Goal: Transaction & Acquisition: Purchase product/service

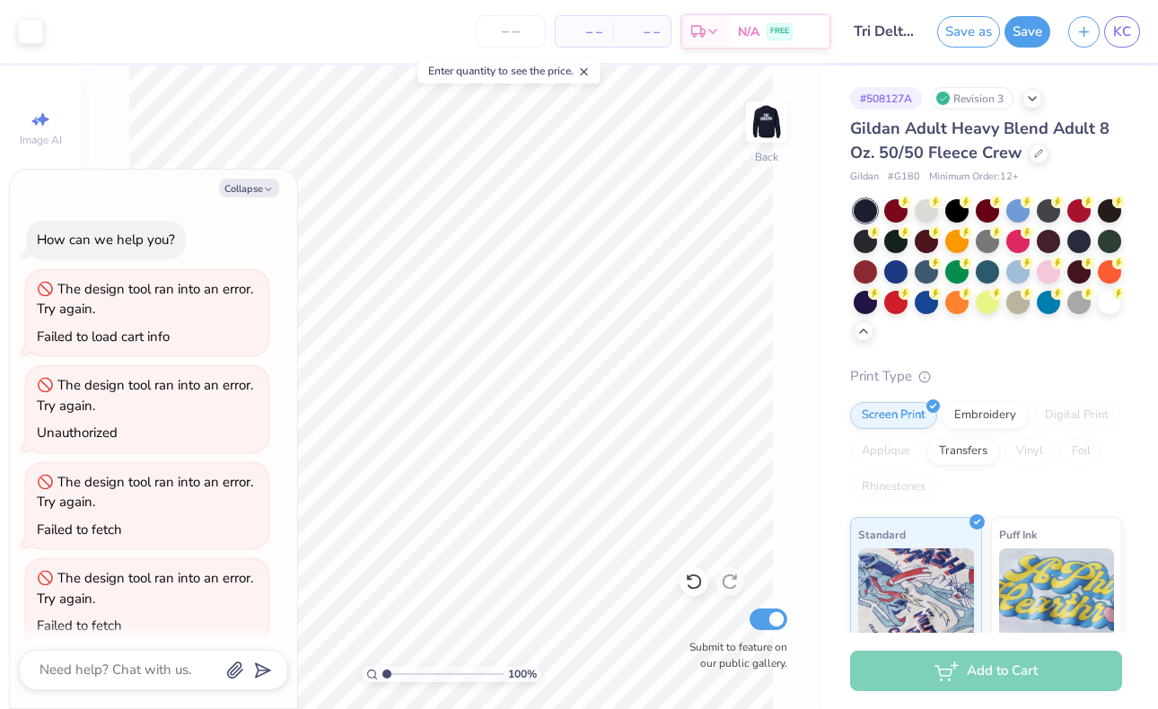
scroll to position [10118, 0]
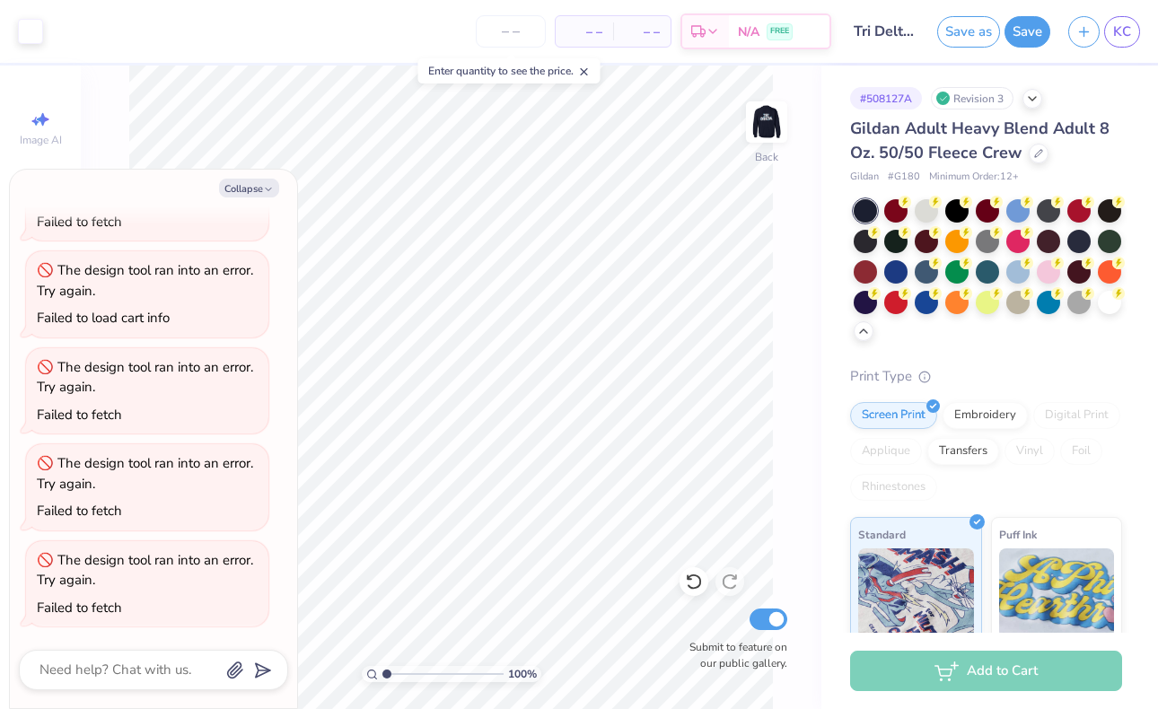
type textarea "x"
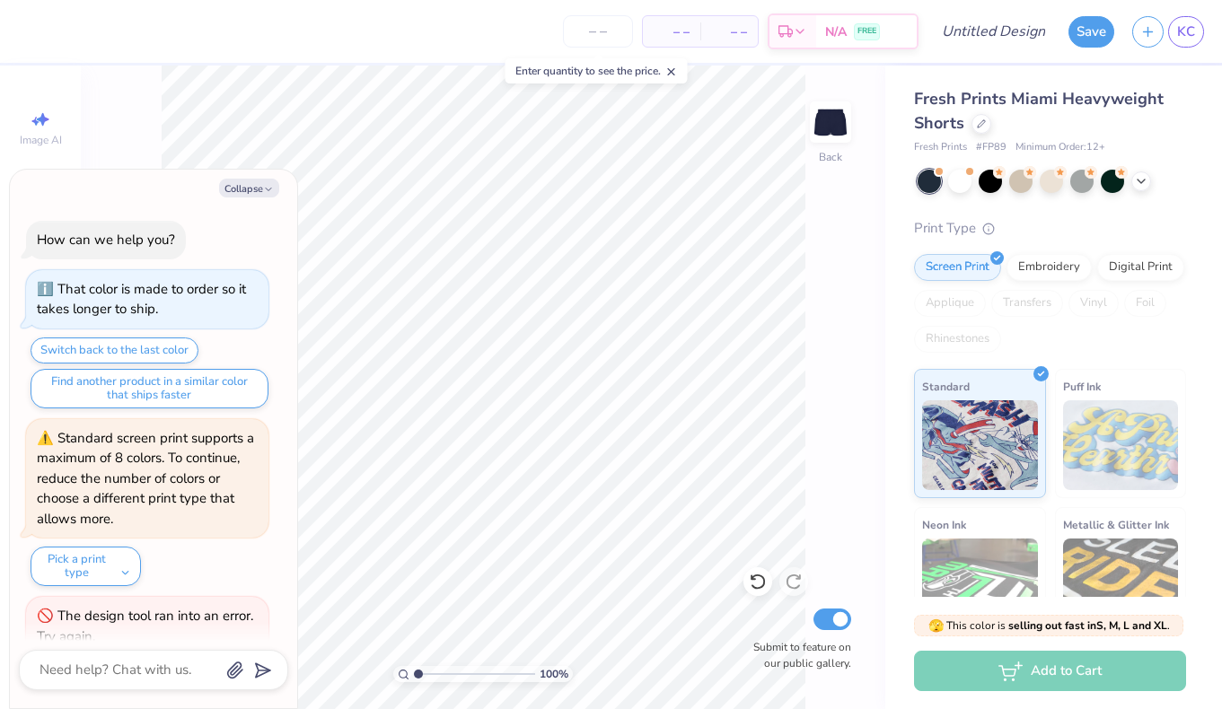
scroll to position [758, 0]
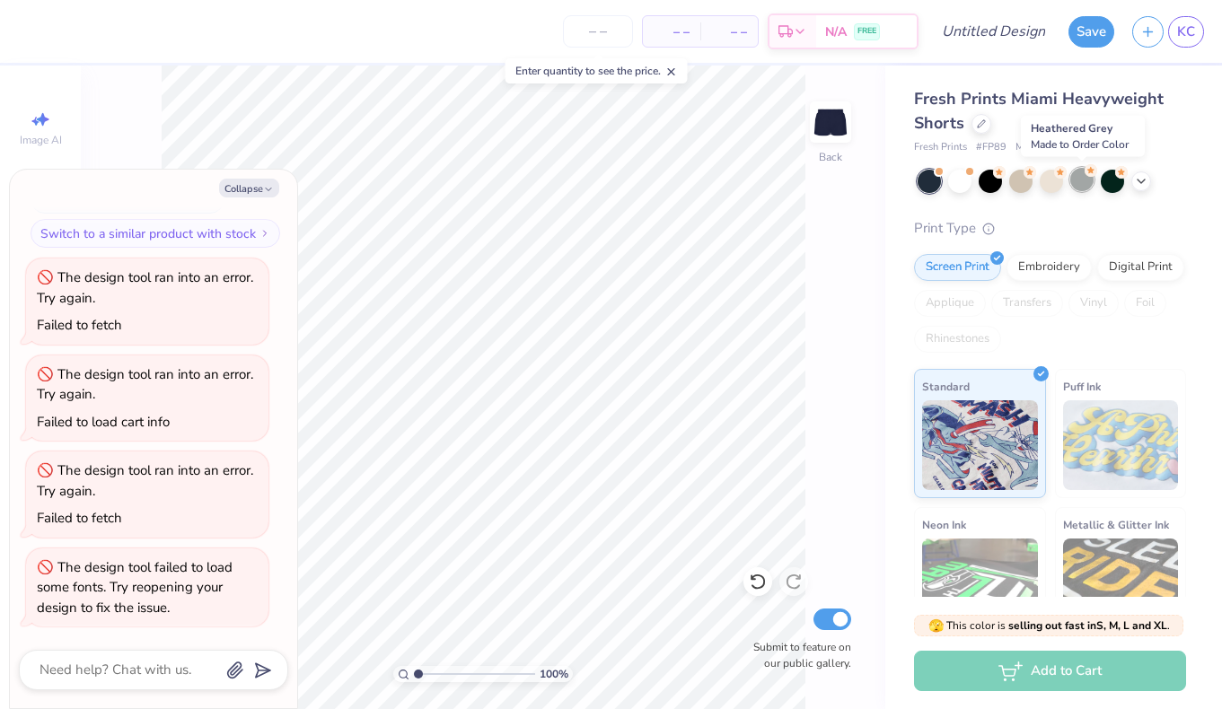
click at [1084, 181] on div at bounding box center [1081, 179] width 23 height 23
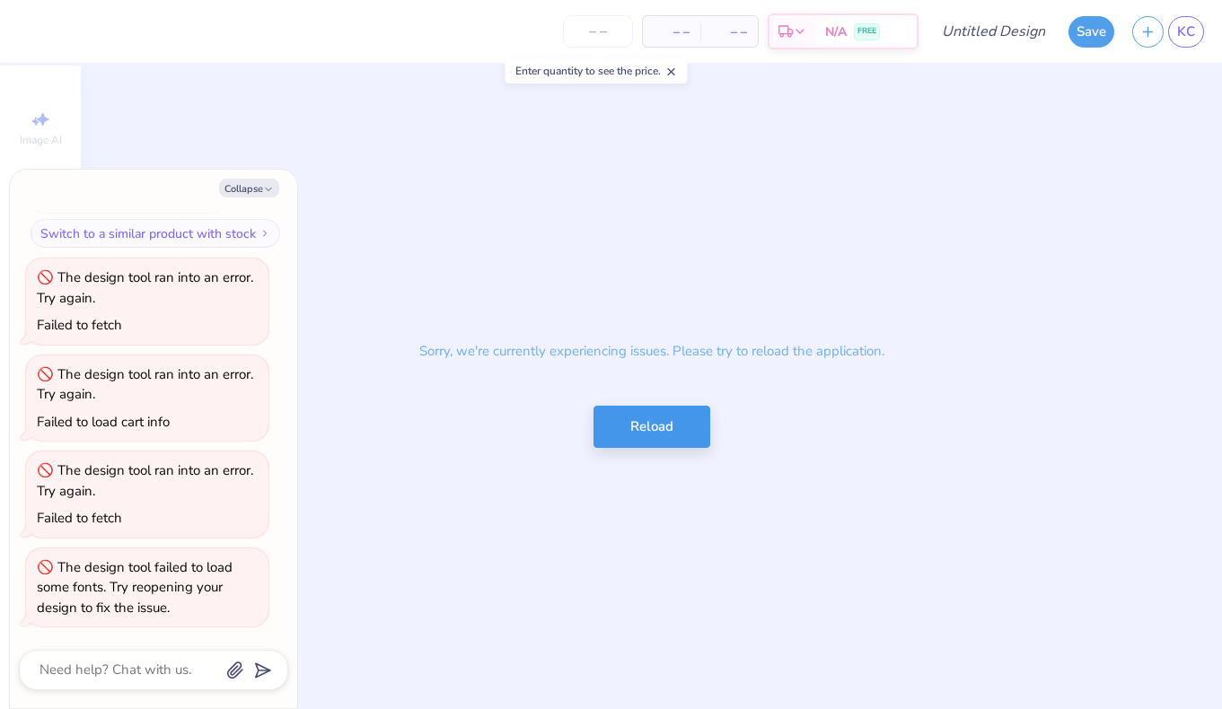
click at [653, 431] on button "Reload" at bounding box center [652, 427] width 117 height 42
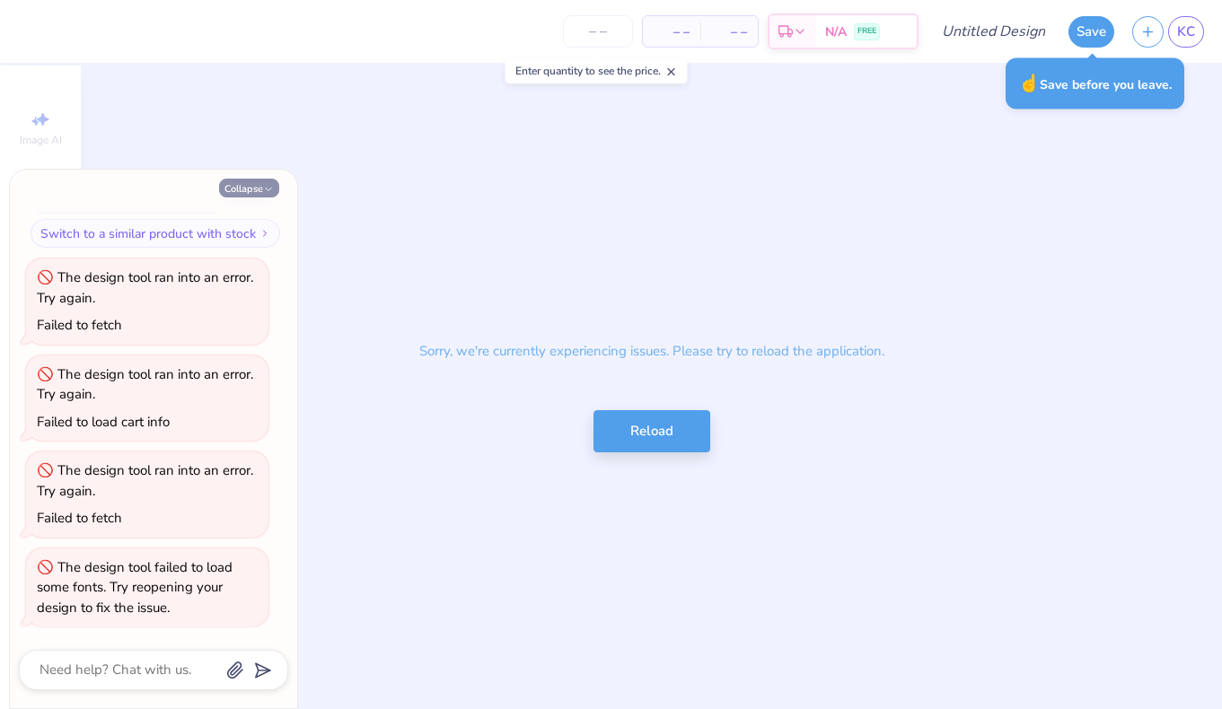
click at [256, 187] on button "Collapse" at bounding box center [249, 188] width 60 height 19
type textarea "x"
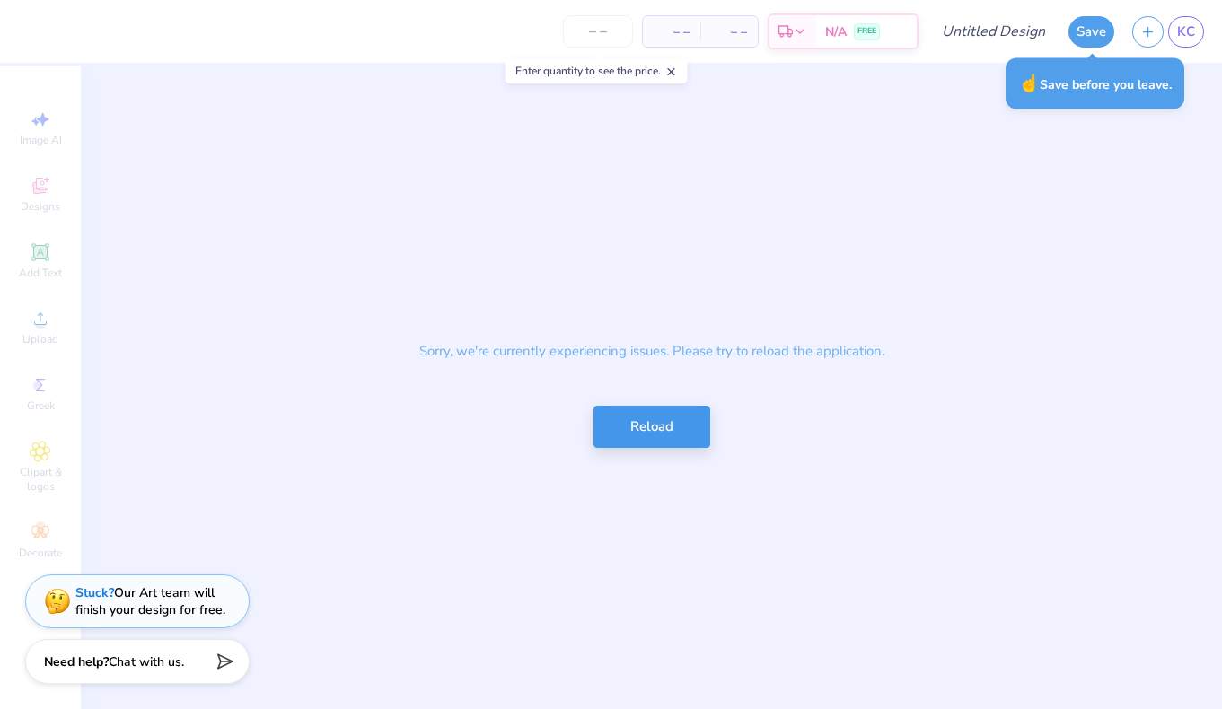
click at [656, 436] on button "Reload" at bounding box center [652, 427] width 117 height 42
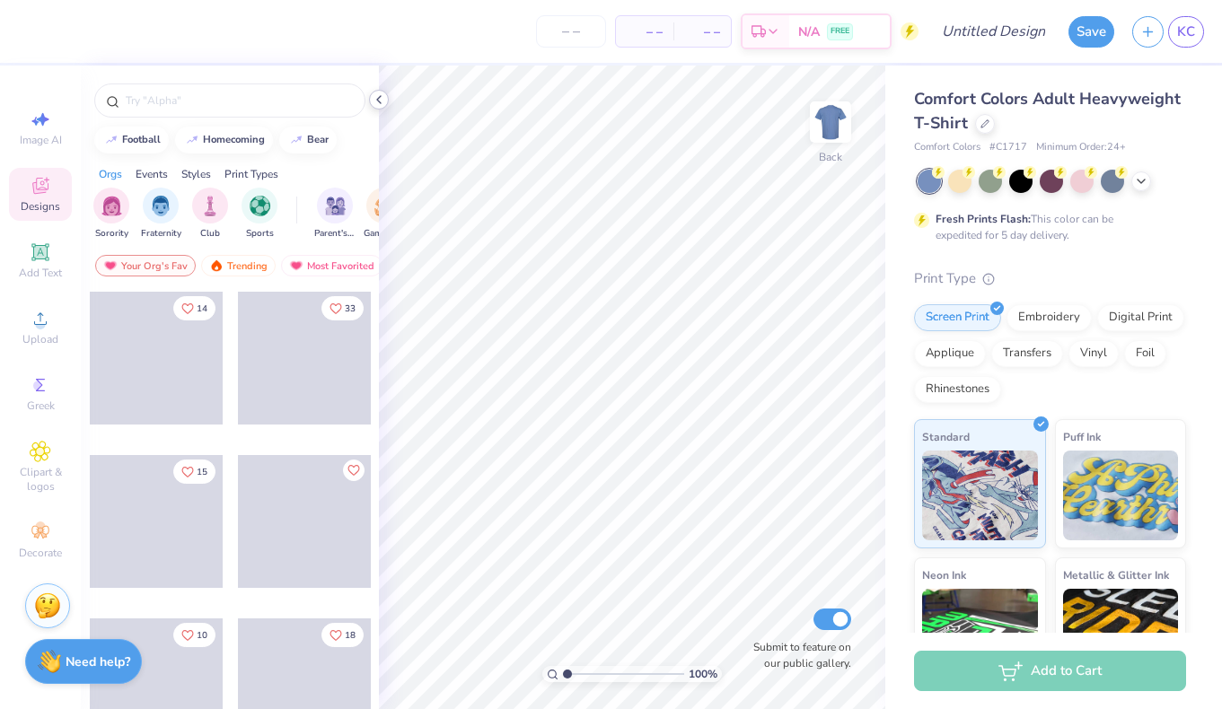
click at [383, 103] on icon at bounding box center [379, 99] width 14 height 14
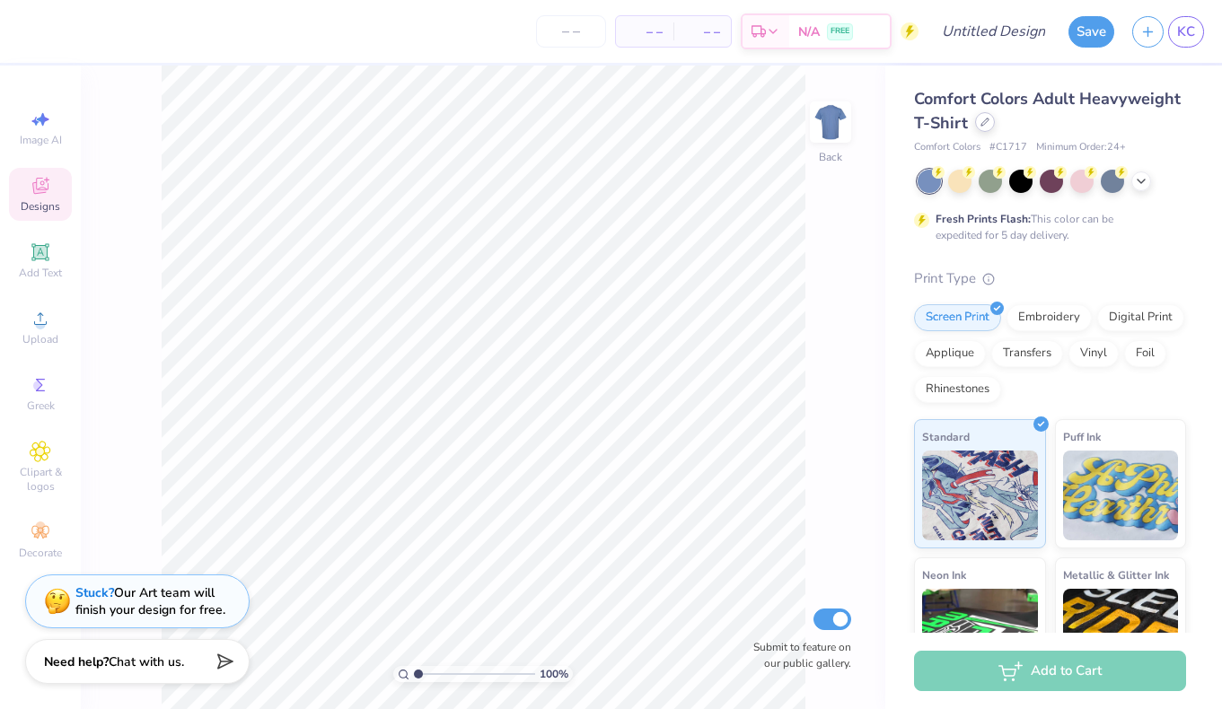
click at [989, 127] on div at bounding box center [985, 122] width 20 height 20
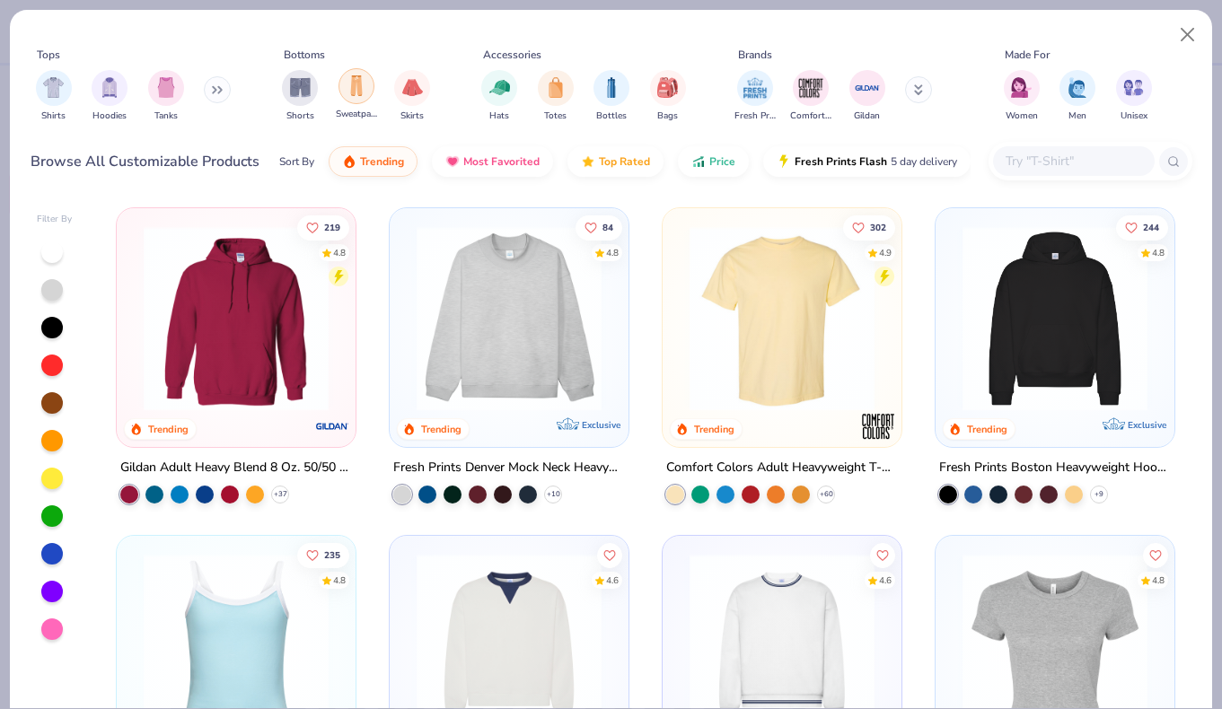
click at [350, 97] on div "filter for Sweatpants" at bounding box center [357, 86] width 36 height 36
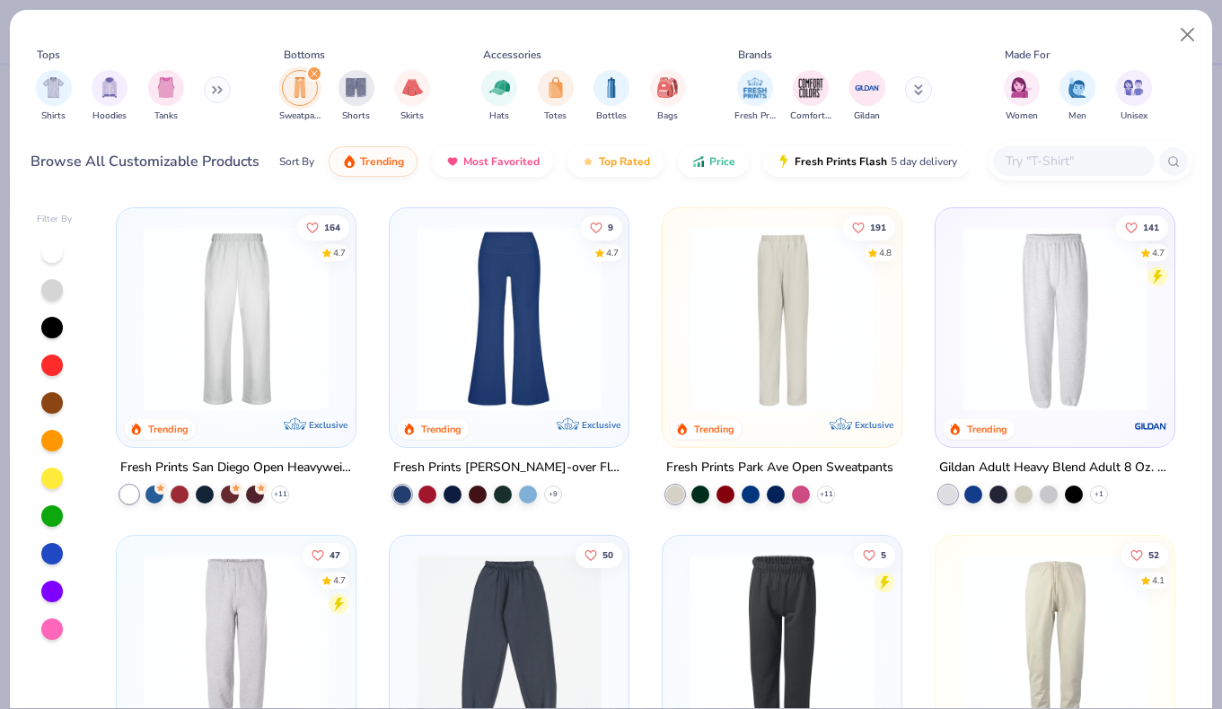
type textarea "x"
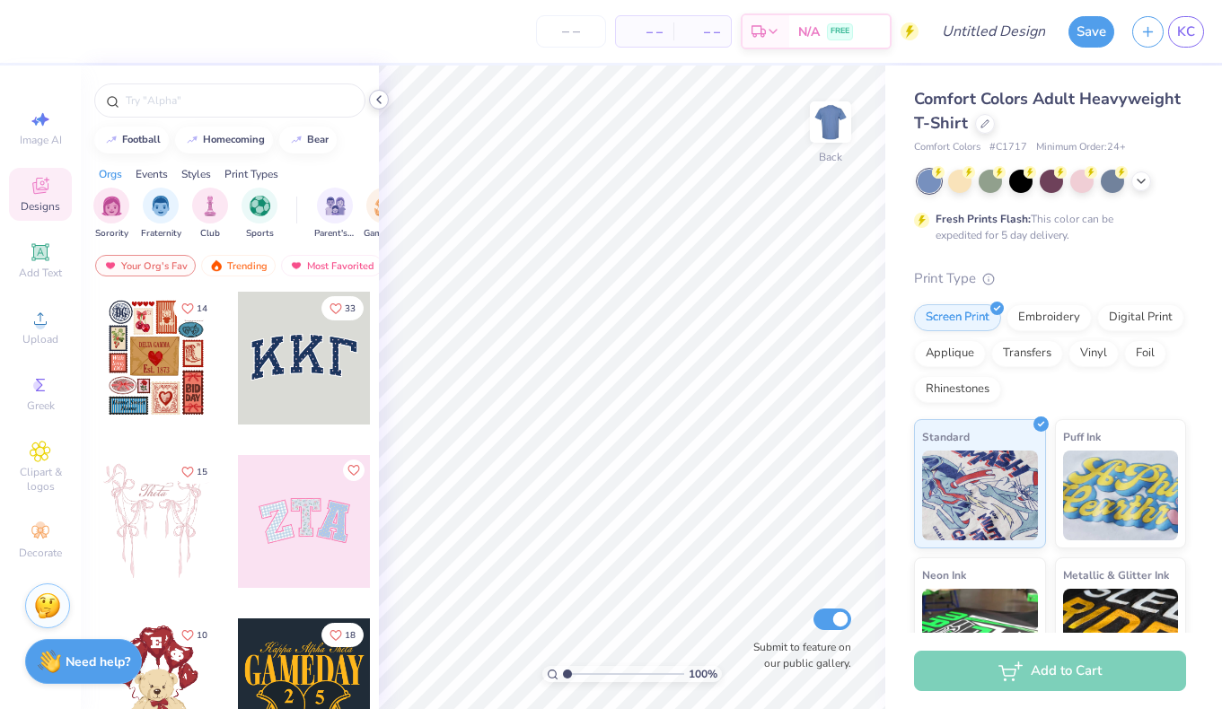
click at [381, 99] on icon at bounding box center [379, 99] width 14 height 14
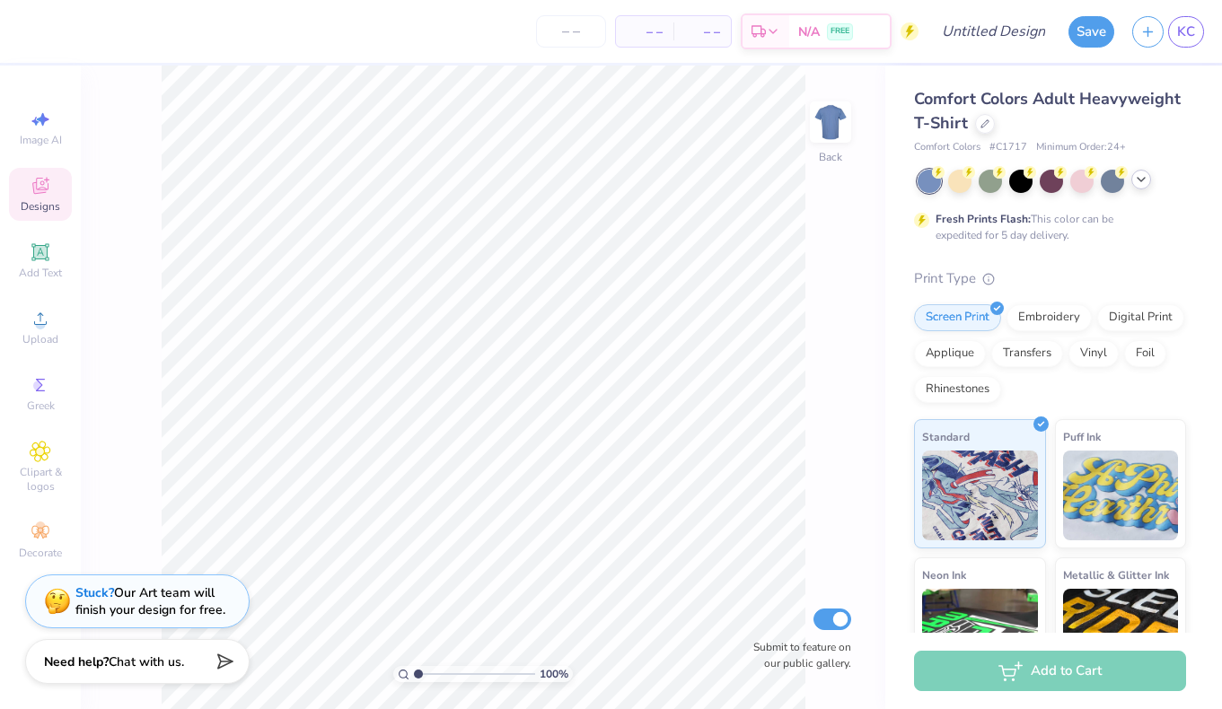
click at [1142, 180] on polyline at bounding box center [1141, 180] width 7 height 4
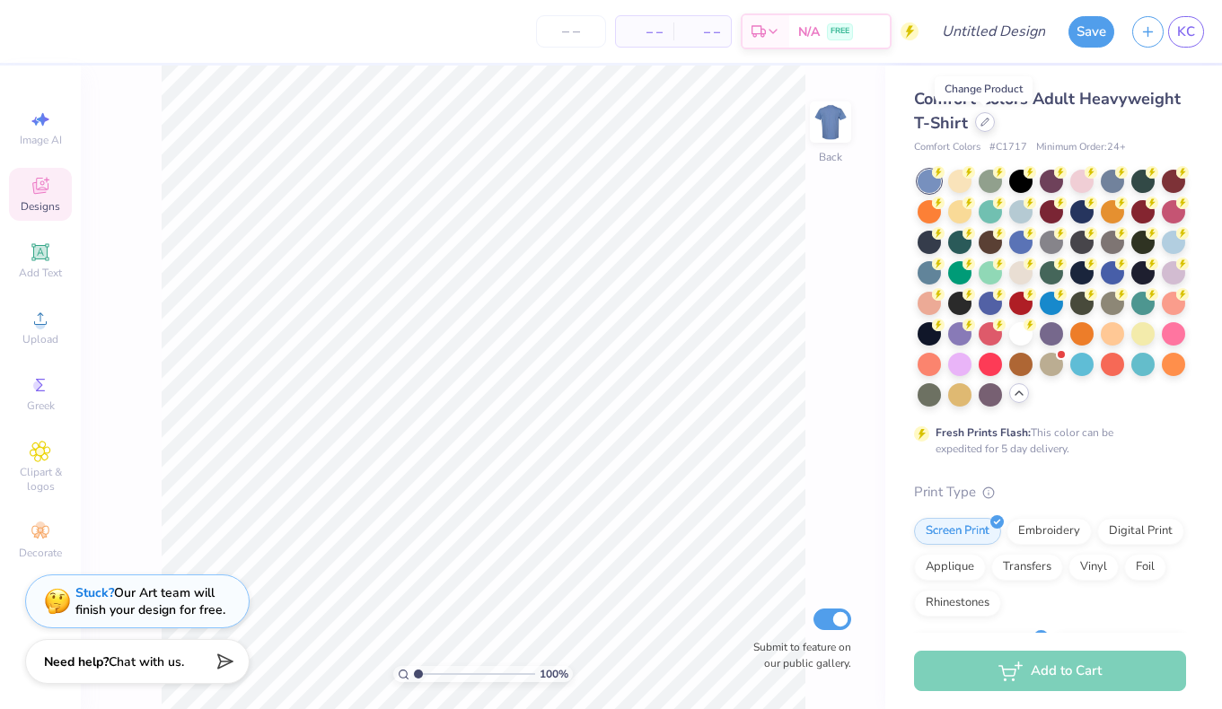
click at [984, 120] on icon at bounding box center [985, 122] width 9 height 9
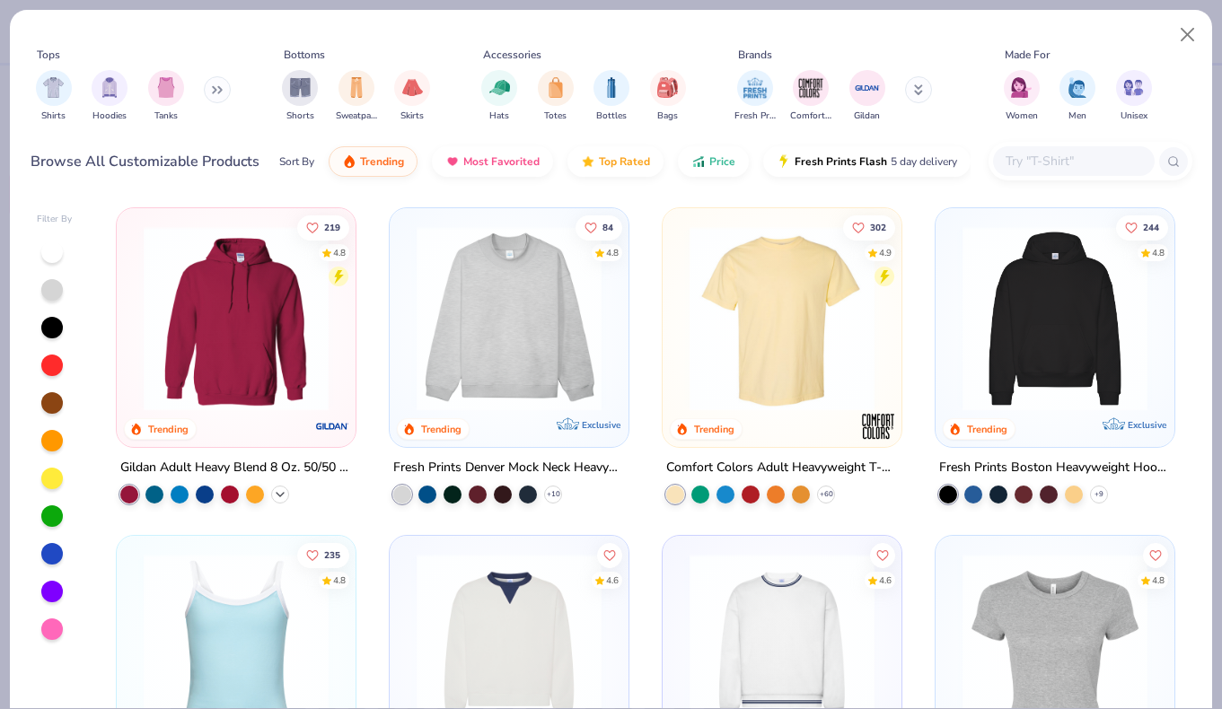
click at [280, 488] on icon at bounding box center [280, 495] width 14 height 14
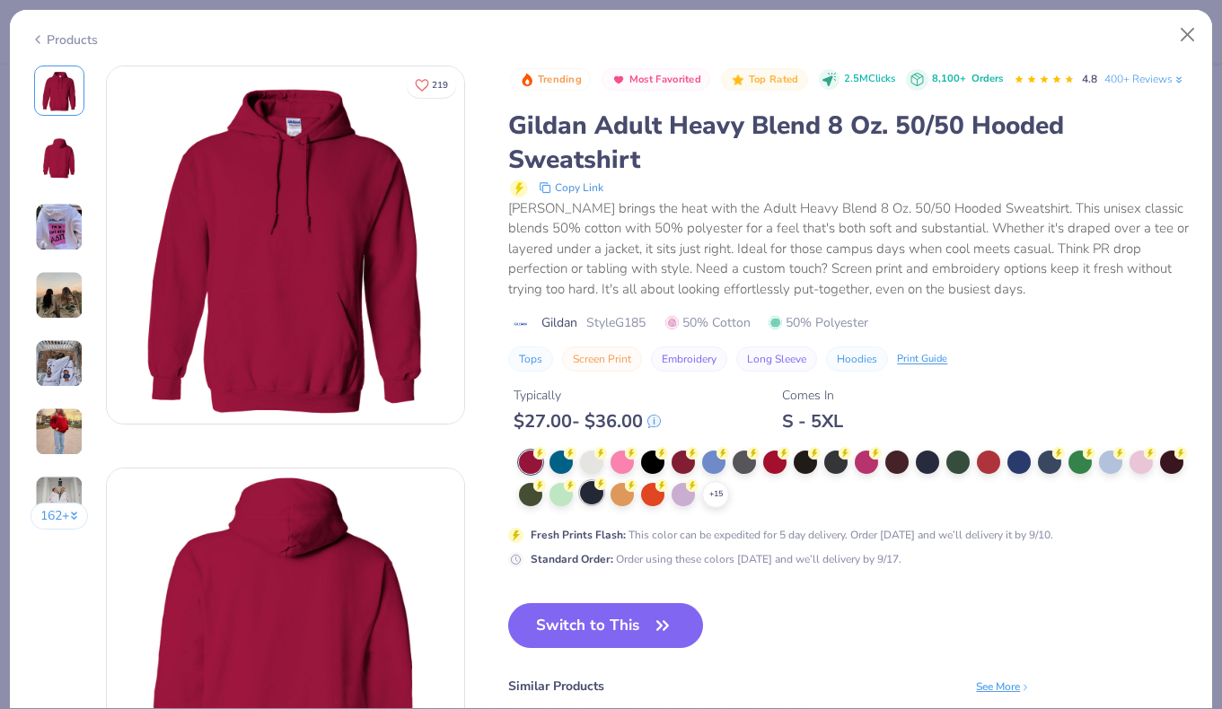
click at [597, 498] on div at bounding box center [591, 492] width 23 height 23
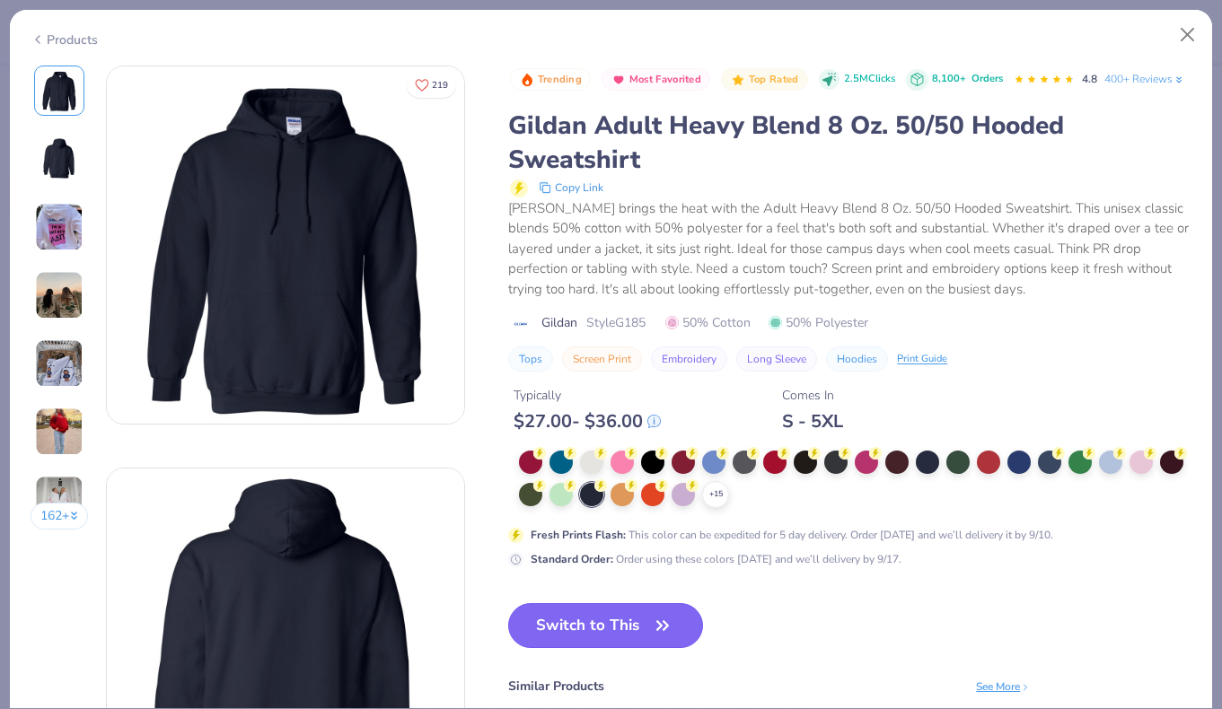
click at [583, 625] on button "Switch to This" at bounding box center [605, 625] width 195 height 45
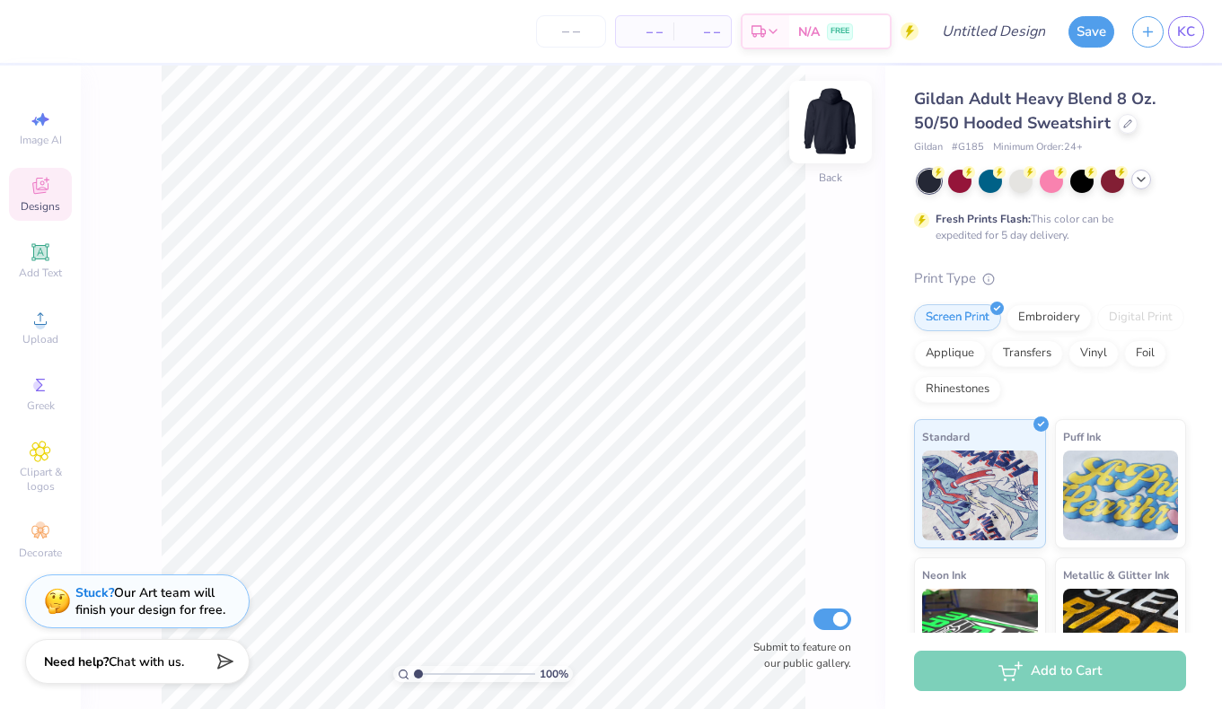
click at [840, 139] on img at bounding box center [831, 122] width 72 height 72
click at [841, 128] on img at bounding box center [831, 122] width 72 height 72
click at [841, 128] on img at bounding box center [831, 122] width 36 height 36
click at [823, 117] on img at bounding box center [831, 122] width 72 height 72
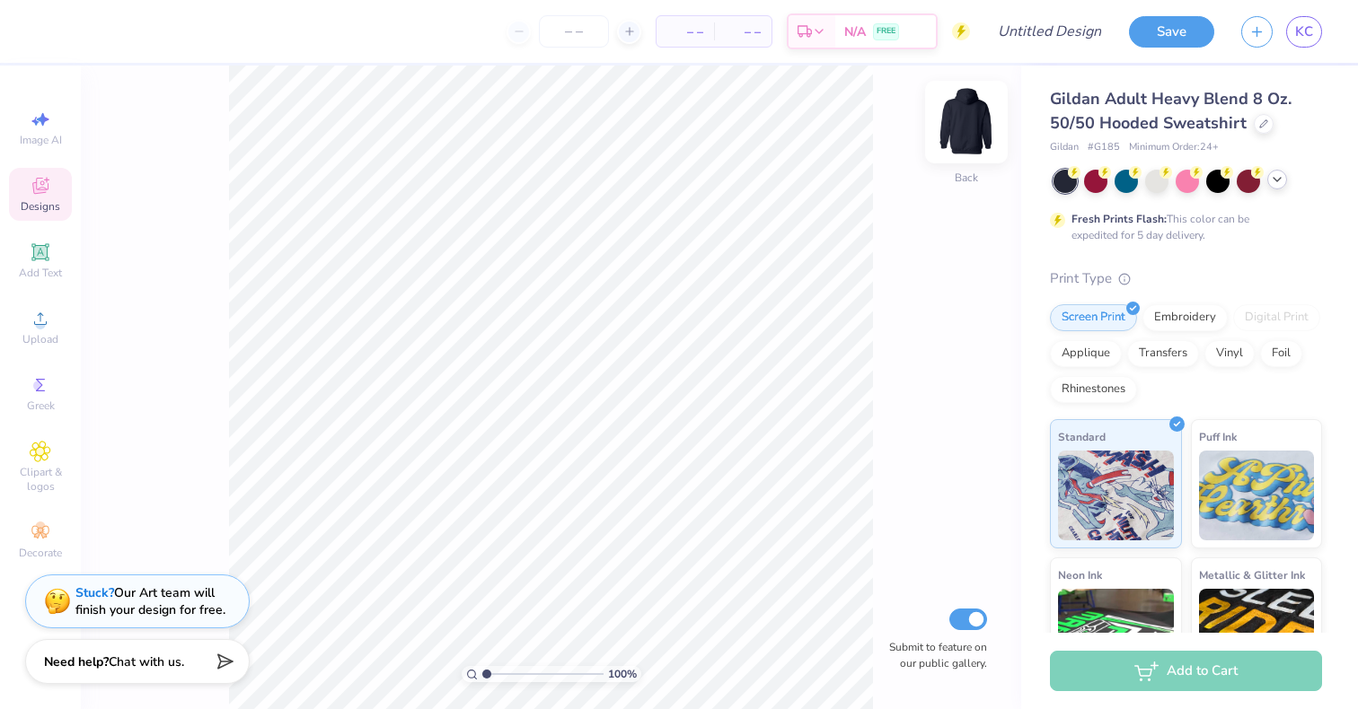
click at [961, 136] on img at bounding box center [966, 122] width 72 height 72
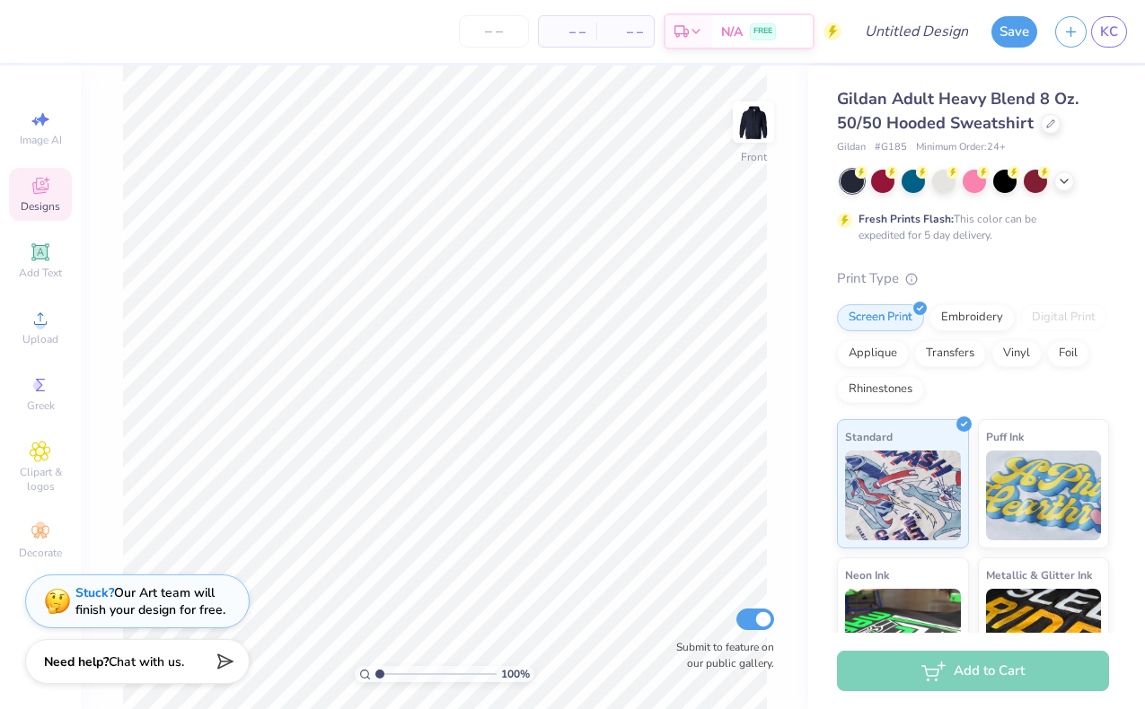
click at [49, 180] on icon at bounding box center [41, 186] width 22 height 22
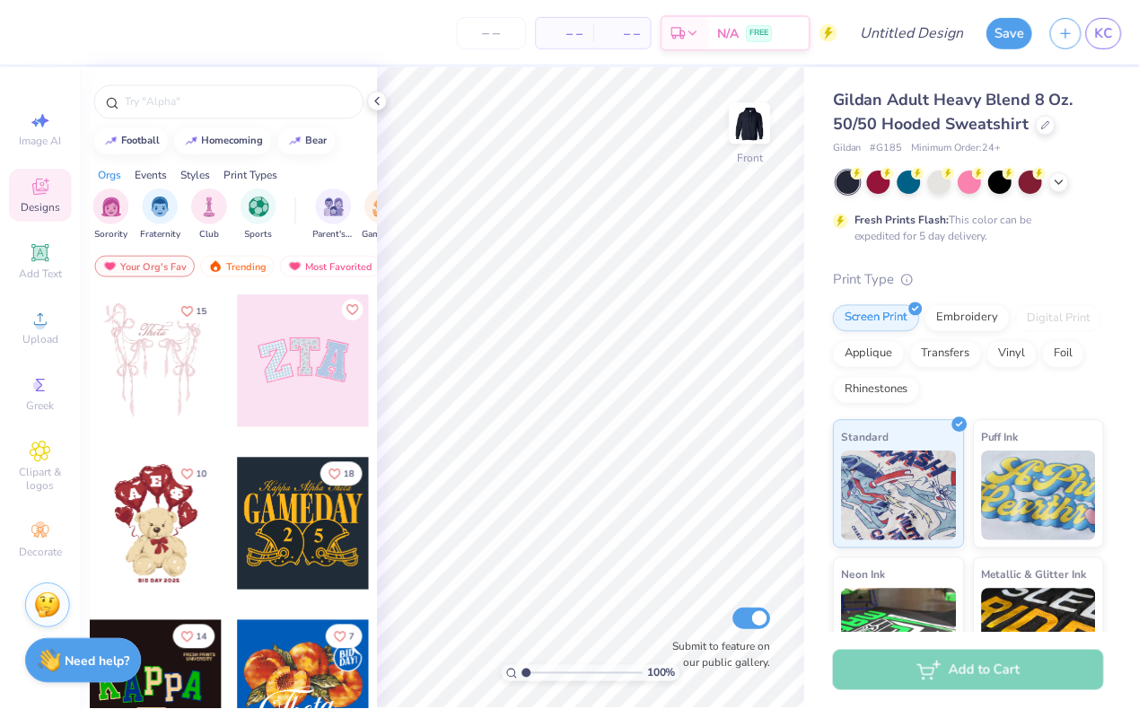
scroll to position [179, 0]
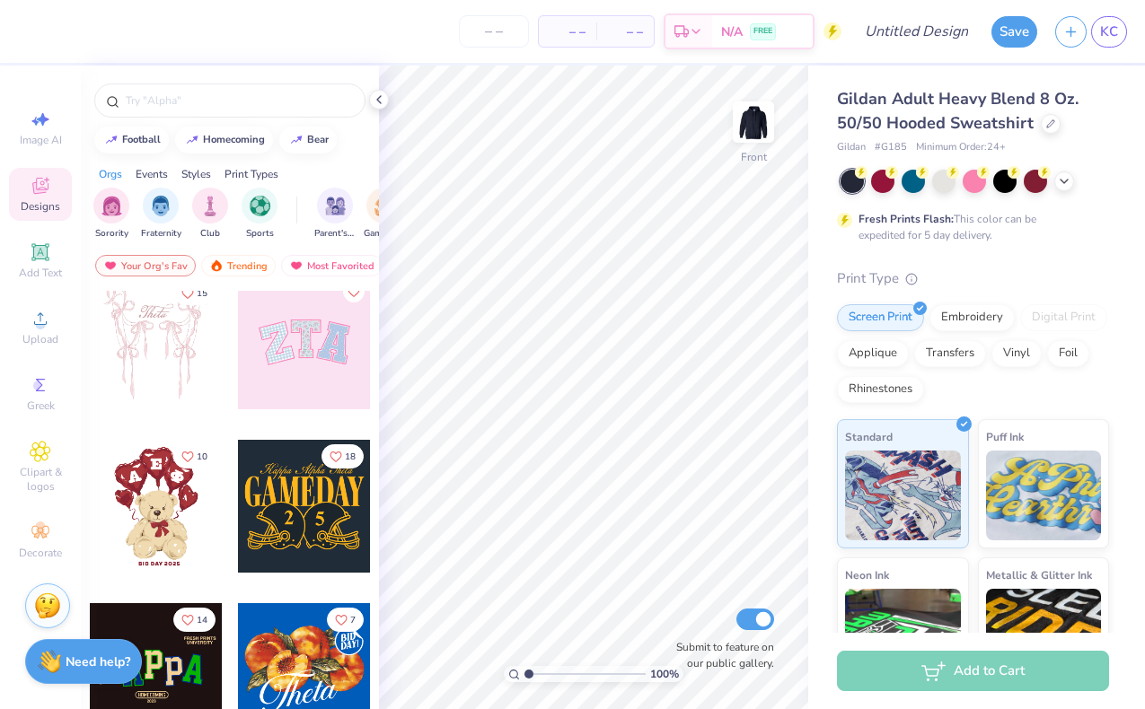
click at [1140, 145] on div "Gildan Adult Heavy Blend 8 Oz. 50/50 Hooded Sweatshirt Gildan # G185 Minimum Or…" at bounding box center [976, 446] width 337 height 760
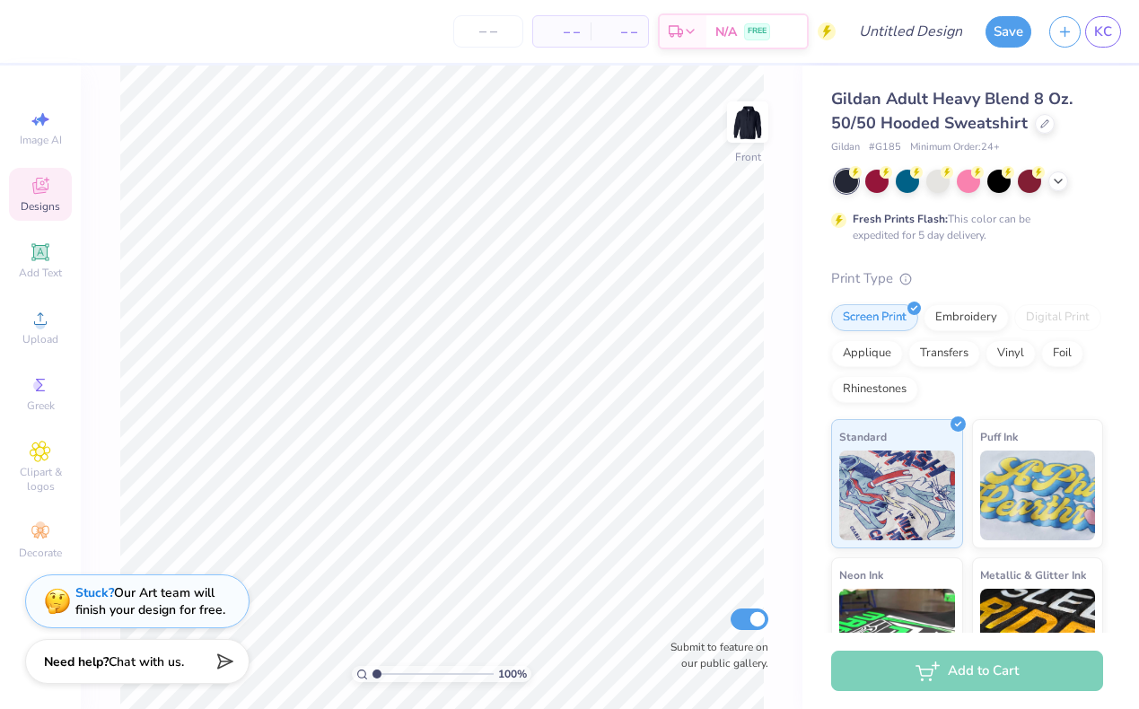
click at [44, 209] on span "Designs" at bounding box center [41, 206] width 40 height 14
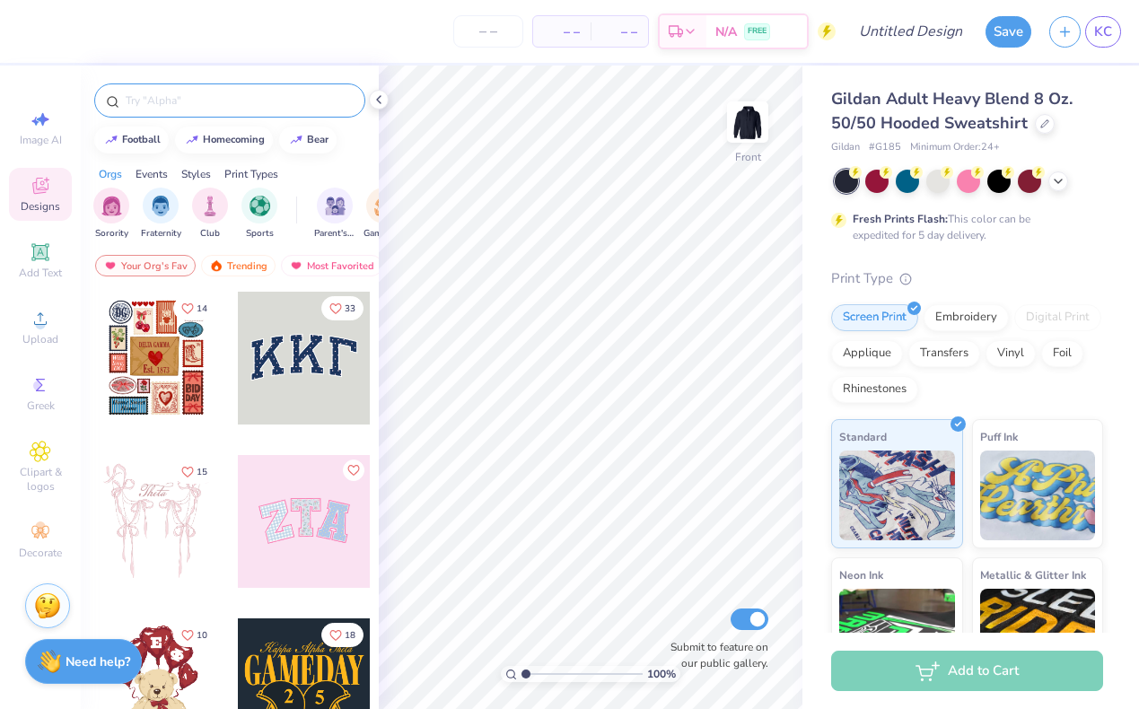
click at [210, 111] on div at bounding box center [229, 101] width 271 height 34
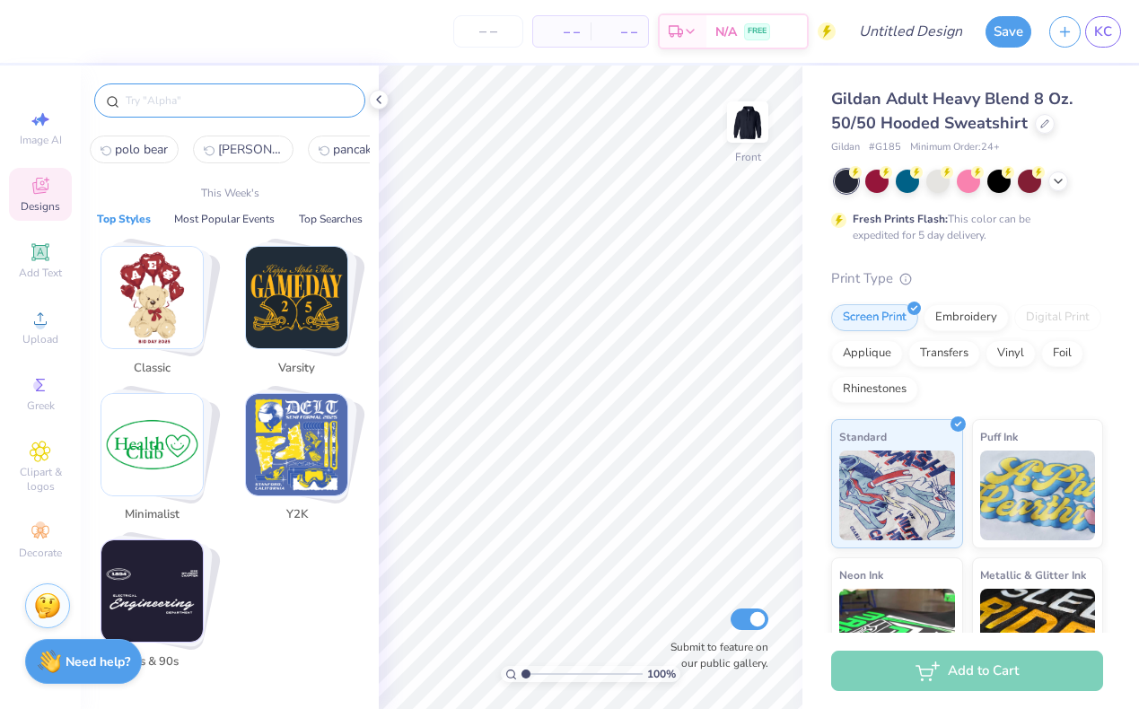
click at [202, 109] on input "text" at bounding box center [239, 101] width 230 height 18
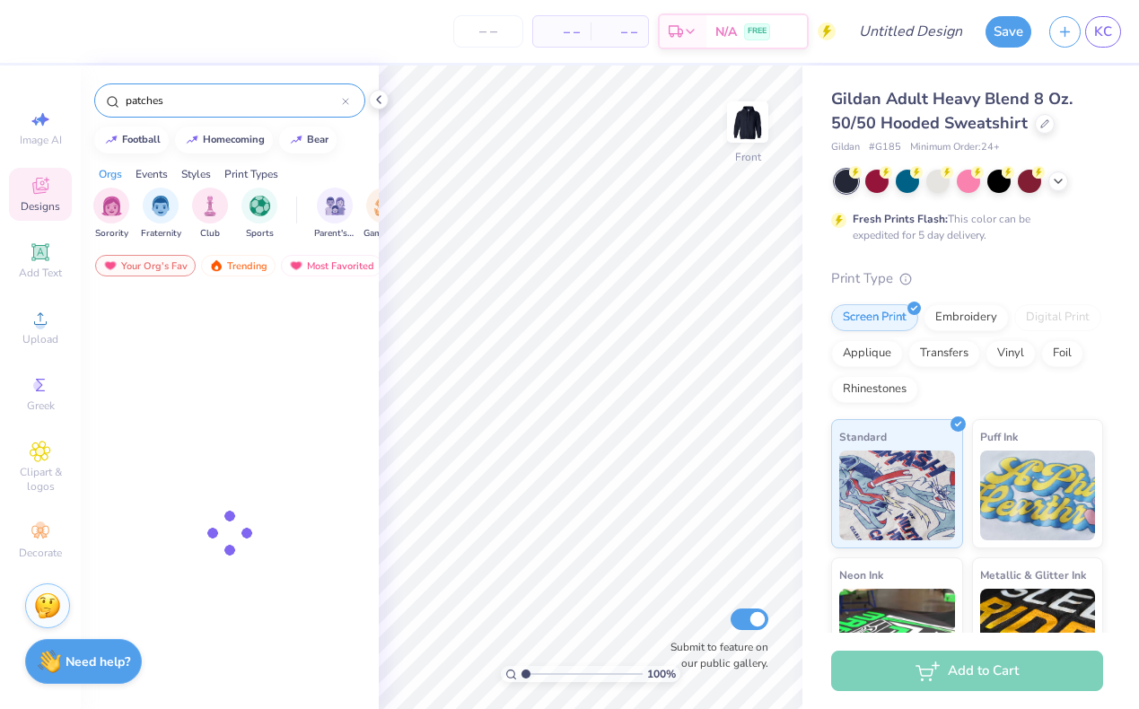
type input "patches"
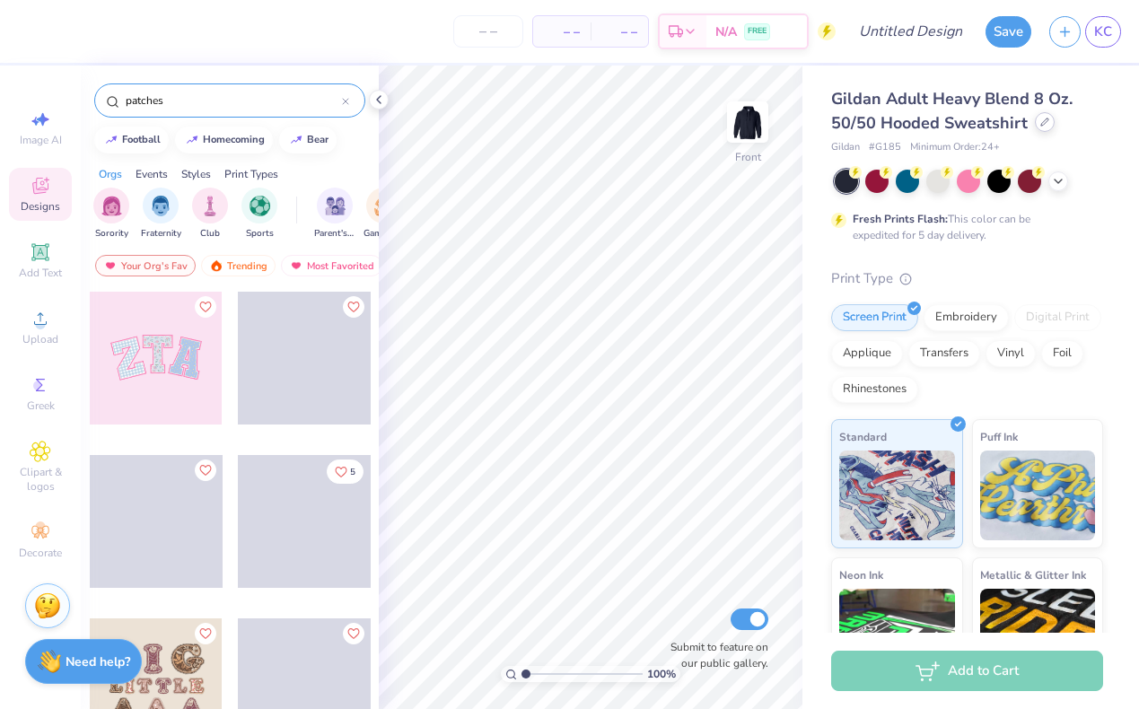
click at [1042, 125] on icon at bounding box center [1045, 122] width 7 height 7
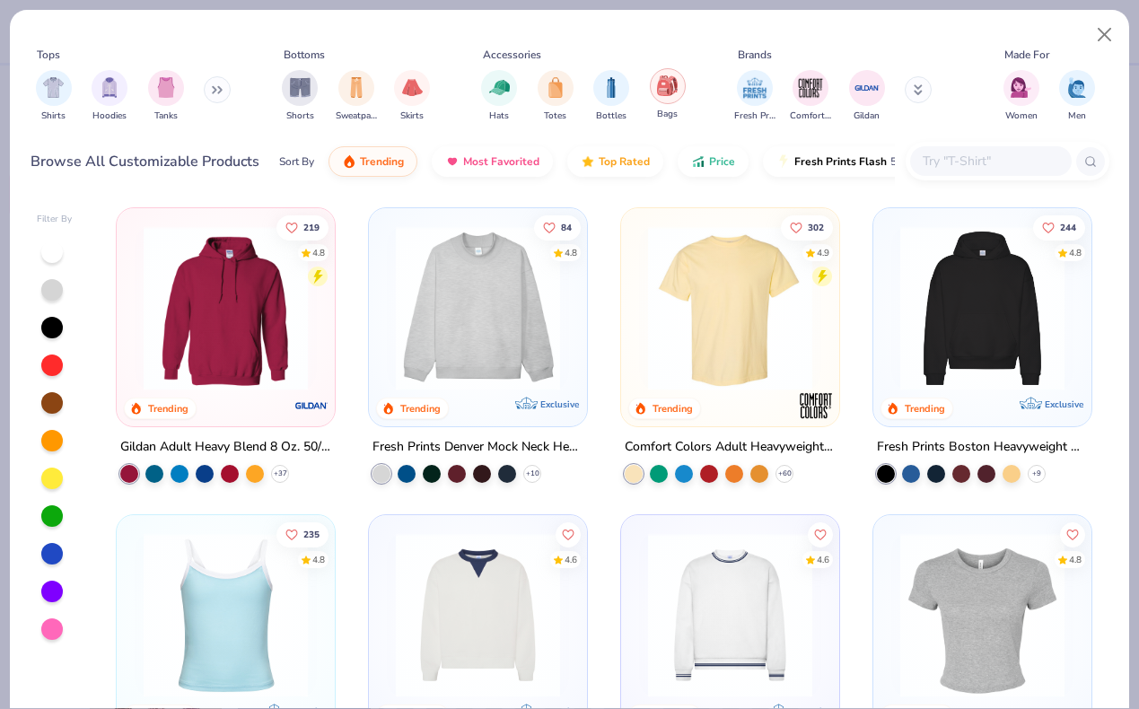
click at [659, 94] on img "filter for Bags" at bounding box center [667, 85] width 20 height 21
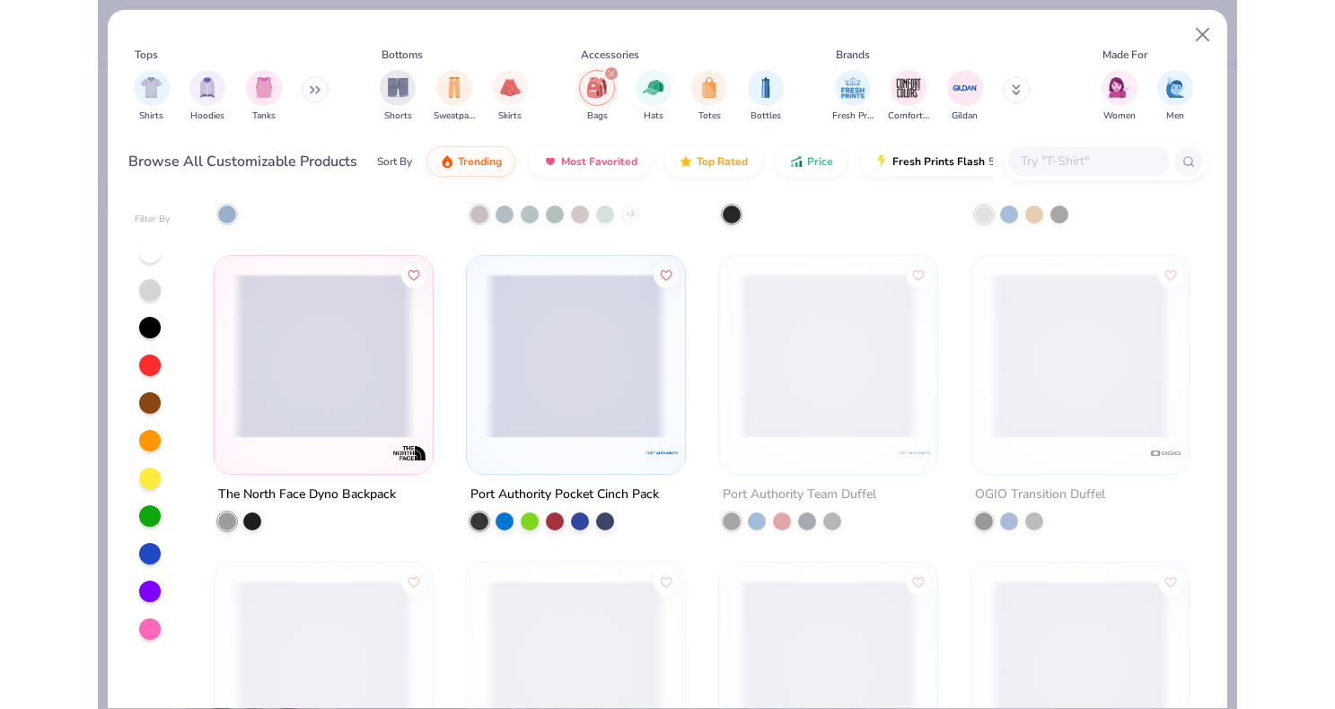
scroll to position [1491, 0]
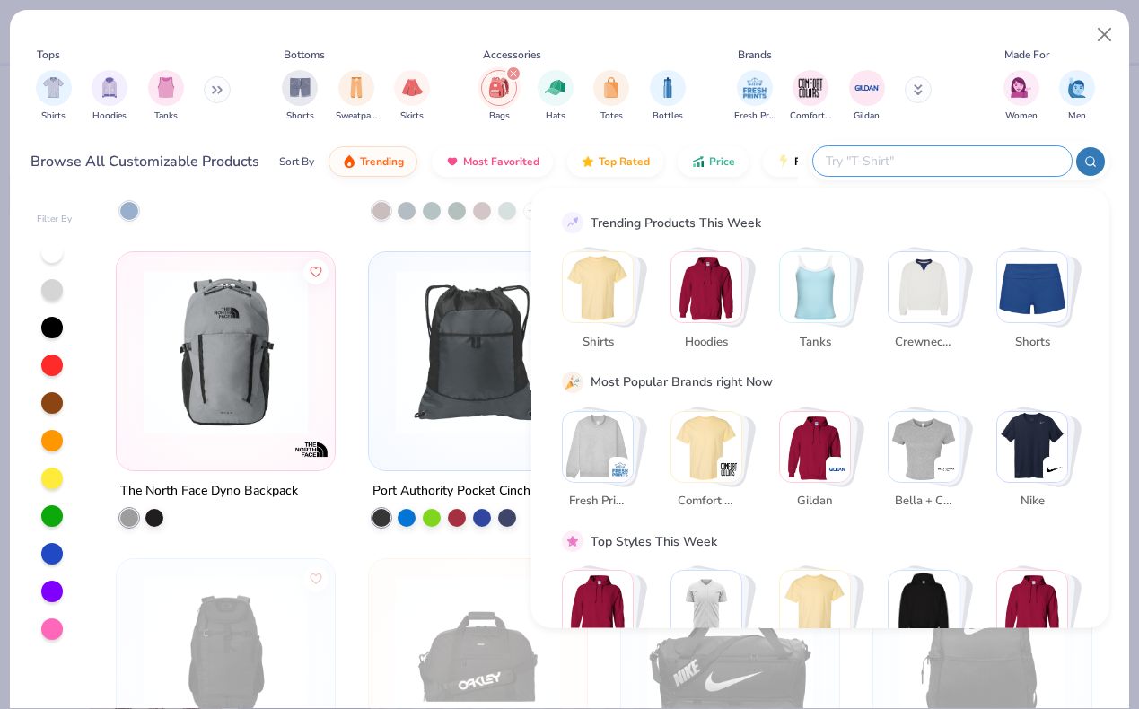
click at [956, 158] on input "text" at bounding box center [941, 161] width 235 height 21
type input "cos"
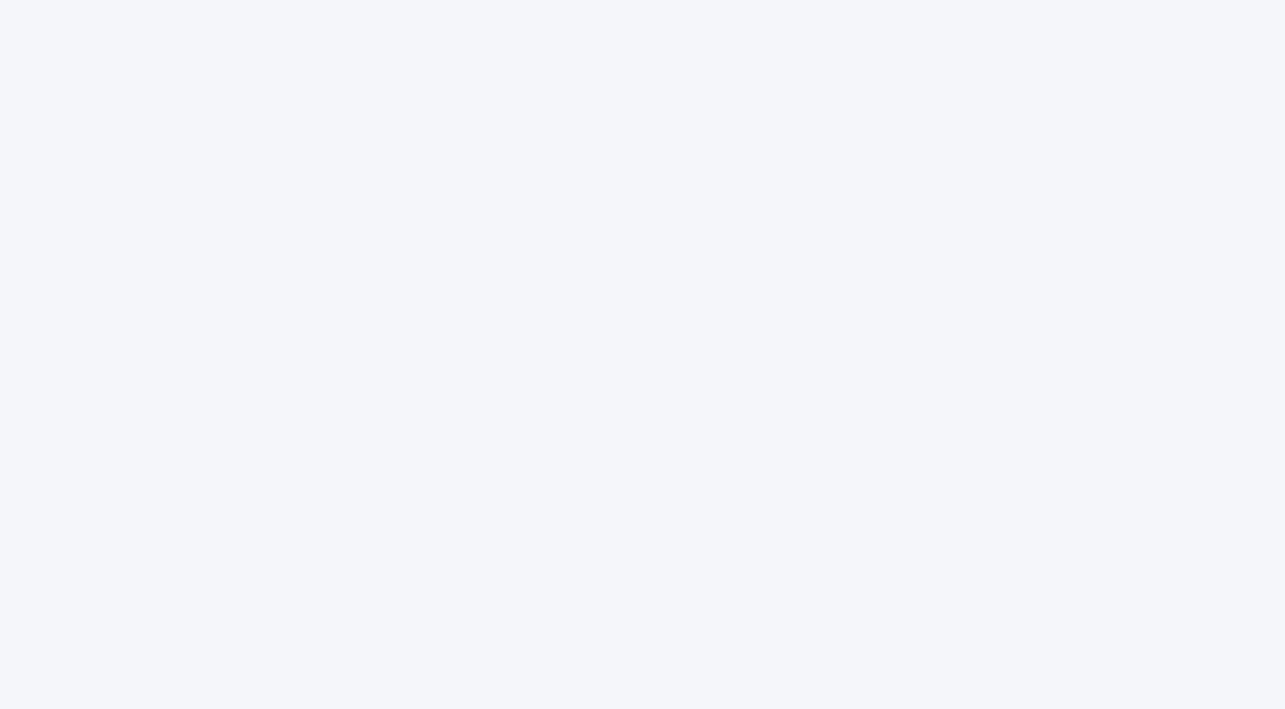
click at [849, 32] on div at bounding box center [642, 354] width 1285 height 709
click at [740, 177] on div at bounding box center [642, 354] width 1285 height 709
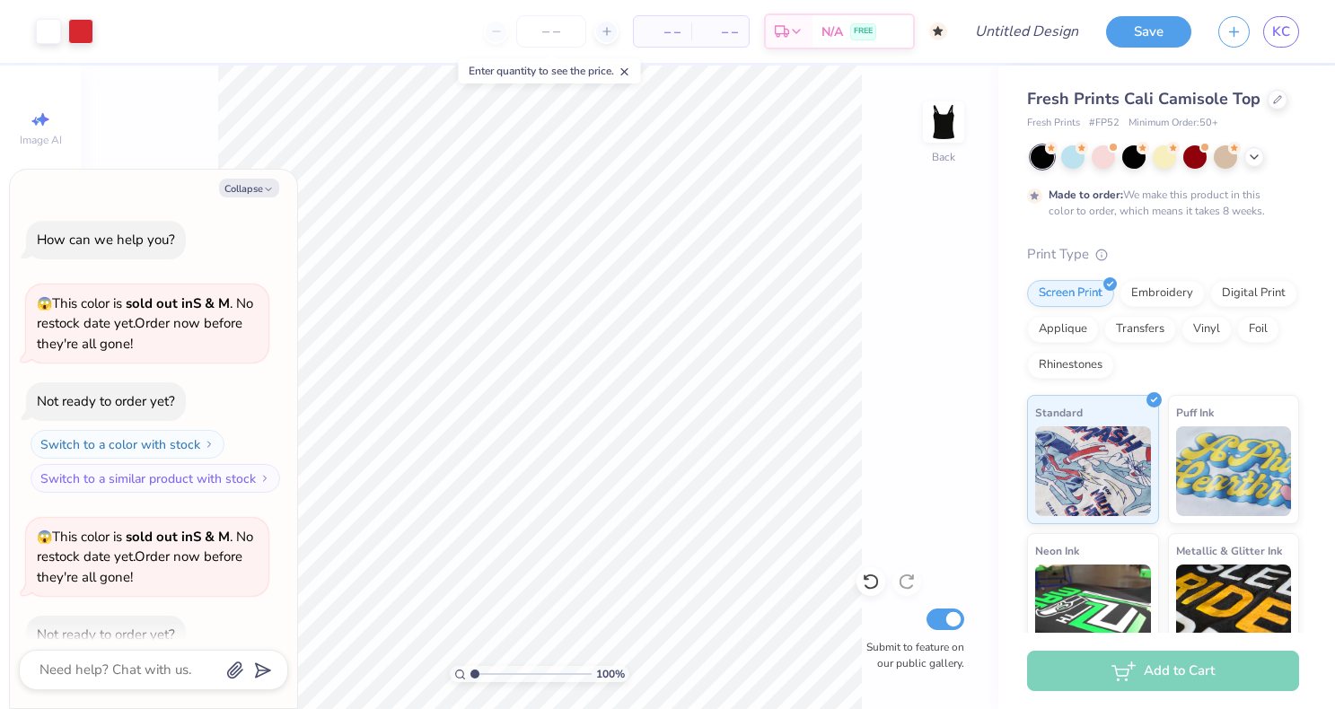
scroll to position [724, 0]
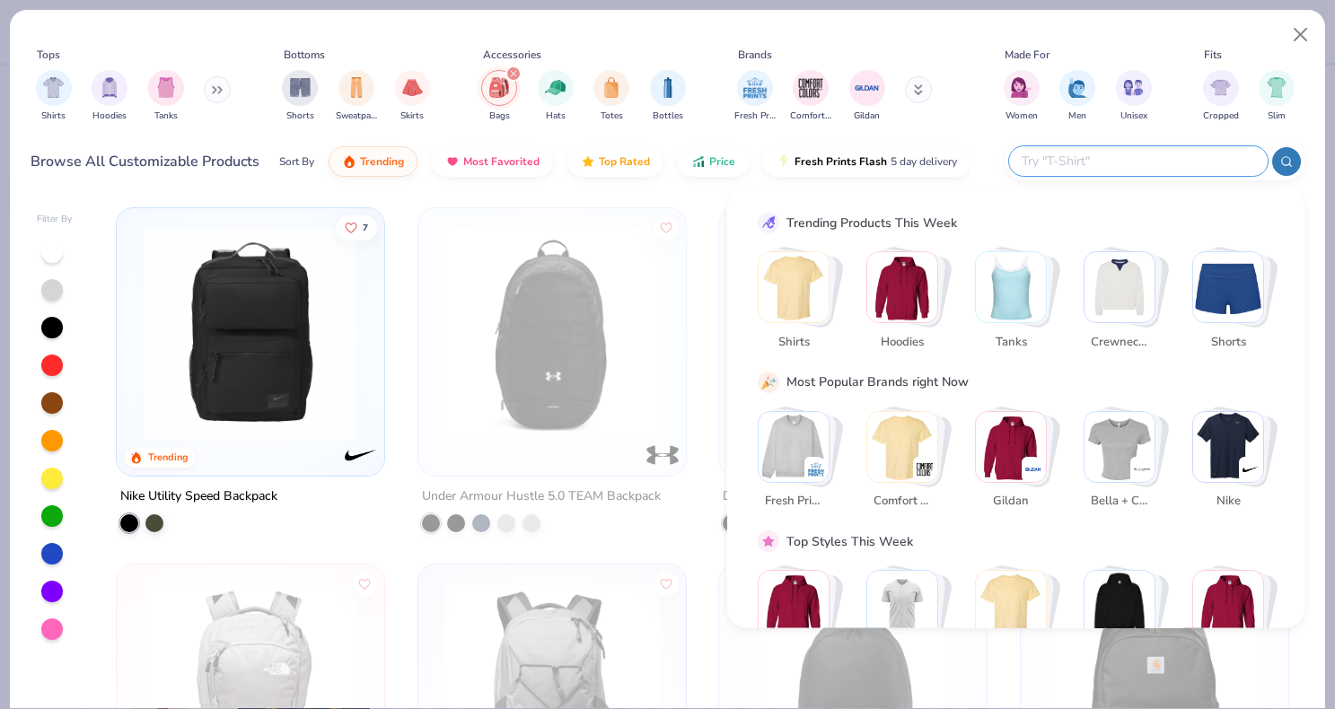
click at [1187, 165] on input "text" at bounding box center [1137, 161] width 235 height 21
type input "cosmetic bag"
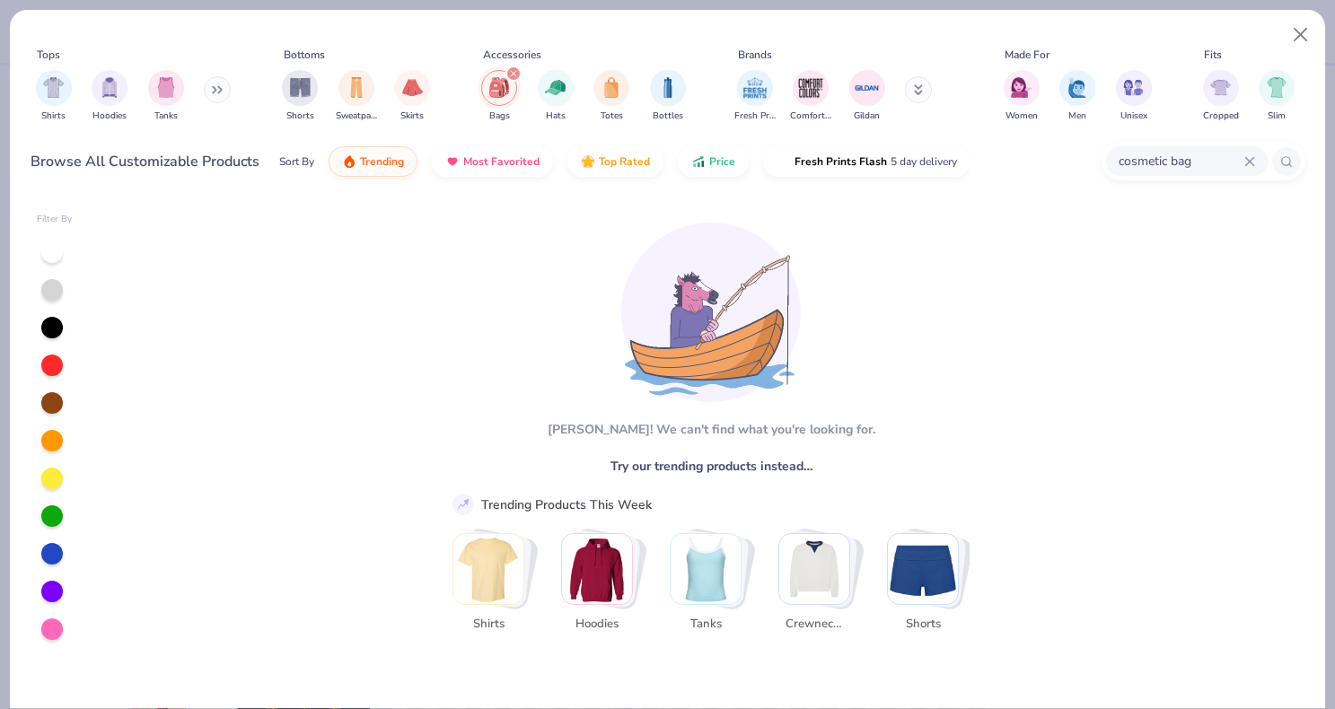
click at [1258, 163] on div "cosmetic bag" at bounding box center [1187, 161] width 162 height 30
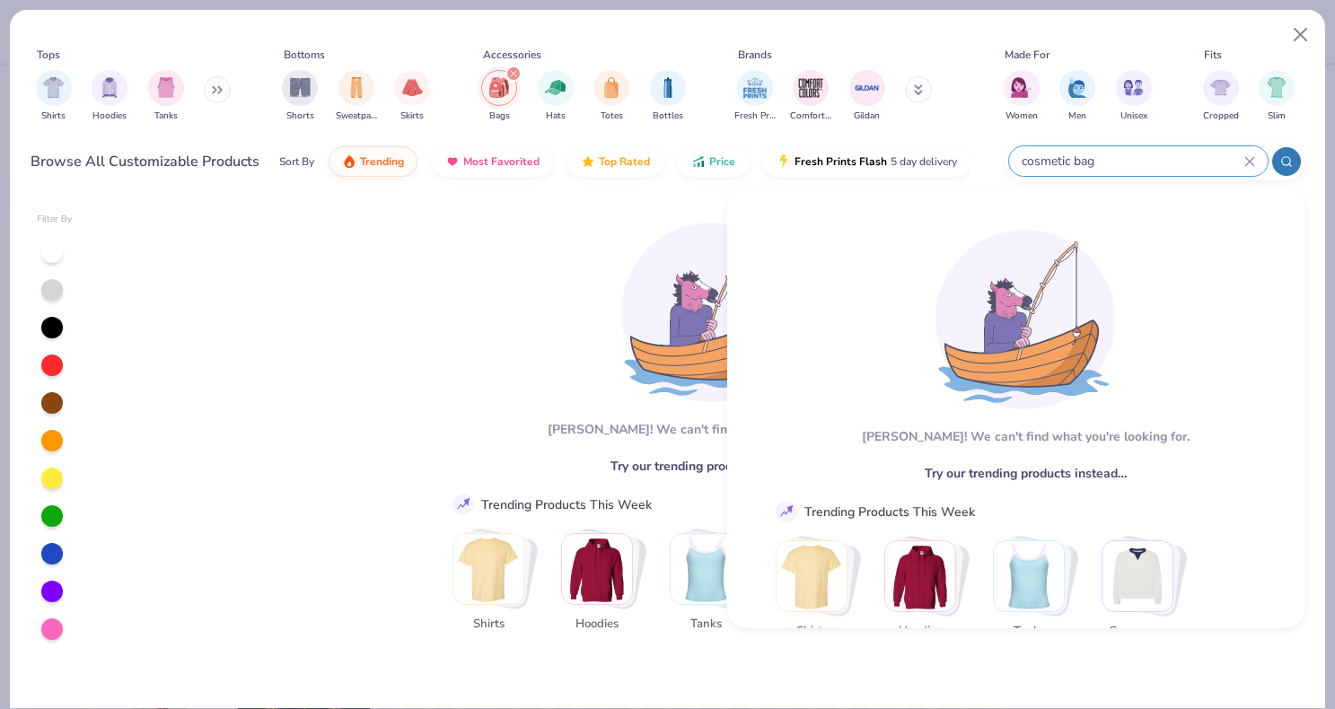
click at [511, 74] on icon "filter for Bags" at bounding box center [513, 73] width 7 height 7
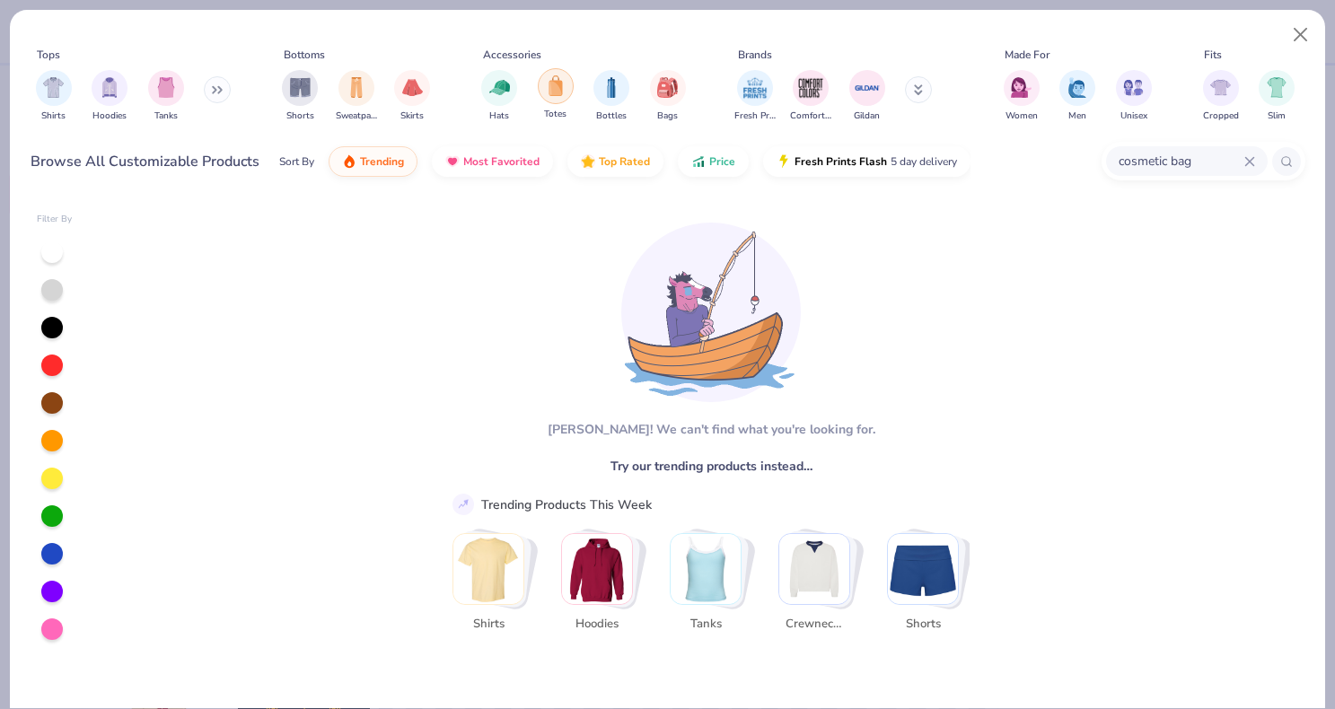
click at [557, 96] on div "filter for Totes" at bounding box center [556, 86] width 36 height 36
click at [1248, 162] on icon at bounding box center [1249, 161] width 8 height 8
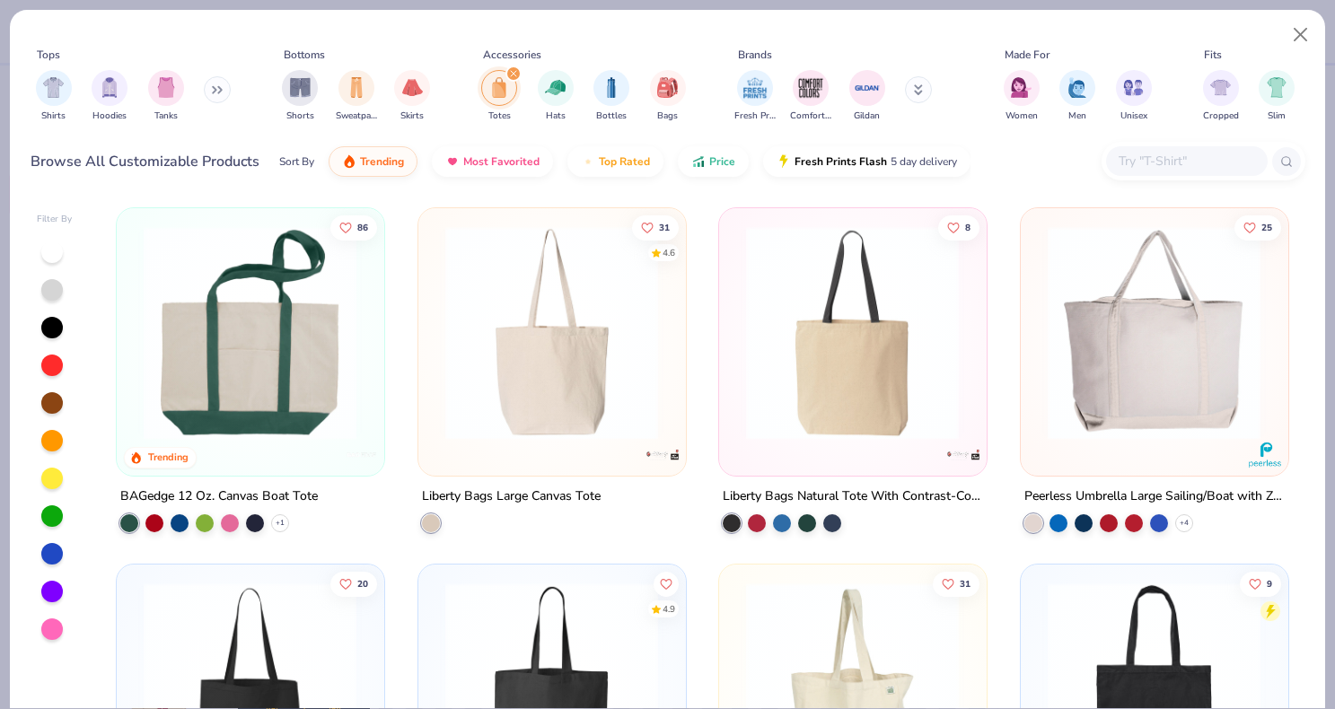
click at [957, 85] on div "Fresh Prints Comfort Colors Gildan" at bounding box center [845, 96] width 226 height 66
click at [510, 75] on icon "filter for Totes" at bounding box center [513, 73] width 7 height 7
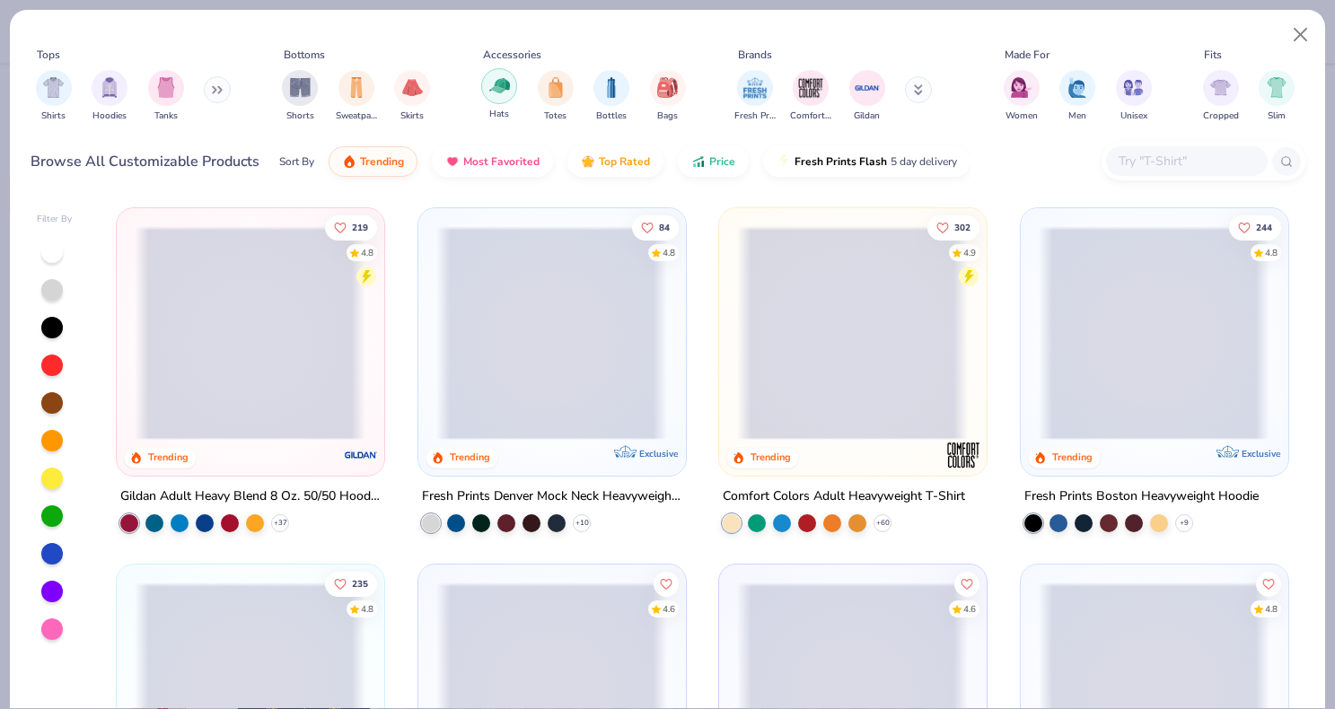
click at [502, 86] on img "filter for Hats" at bounding box center [499, 85] width 21 height 21
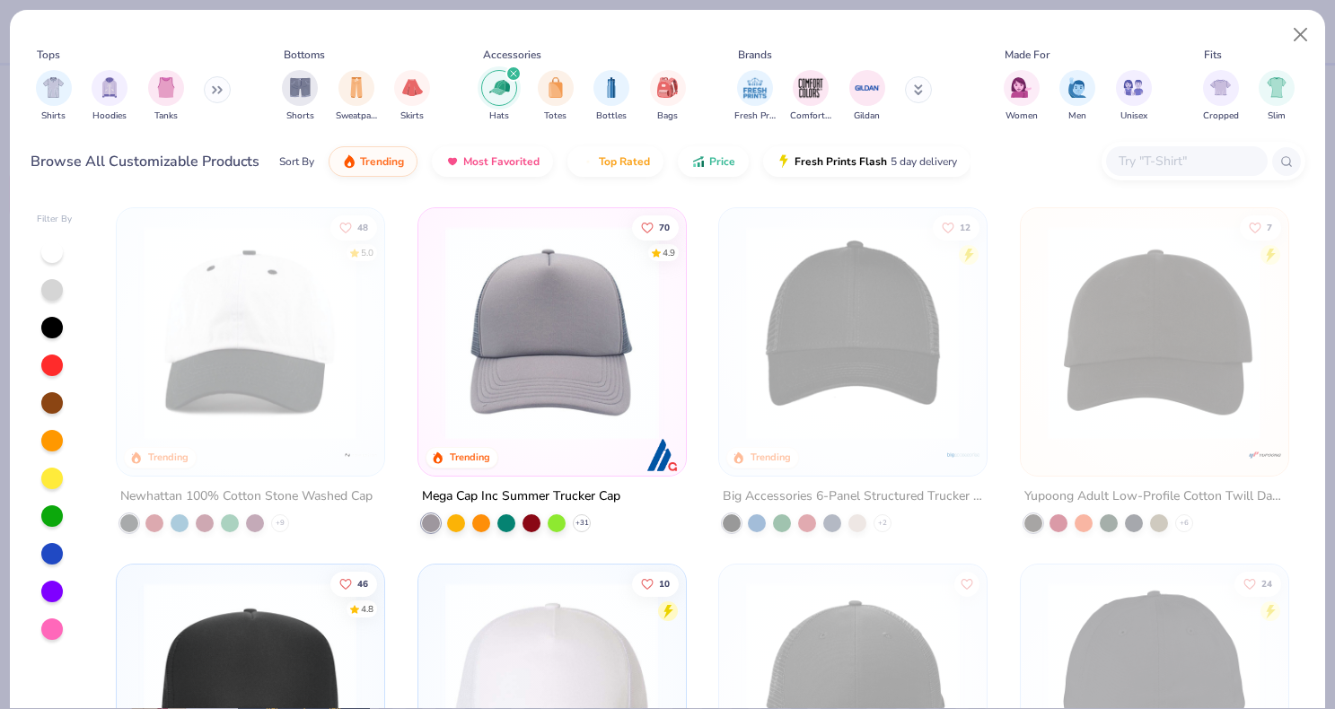
click at [519, 72] on div "filter for Hats" at bounding box center [514, 74] width 16 height 16
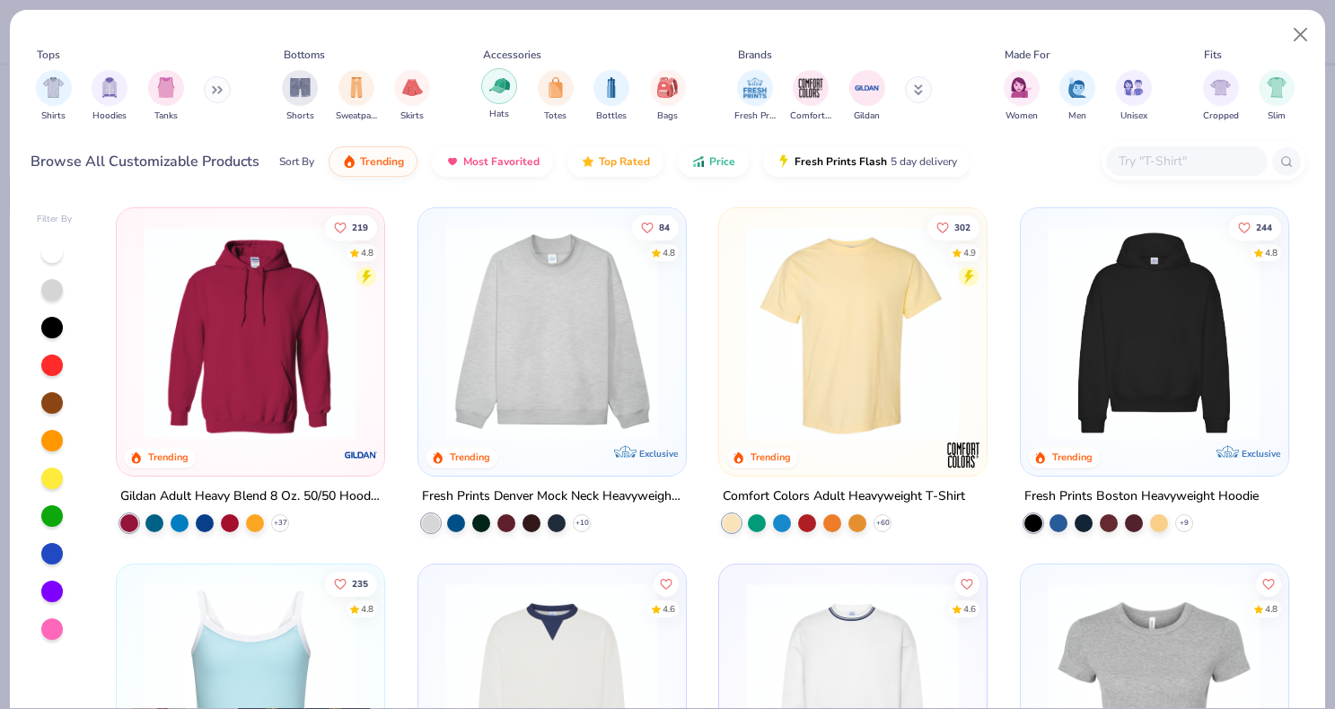
click at [497, 87] on img "filter for Hats" at bounding box center [499, 85] width 21 height 21
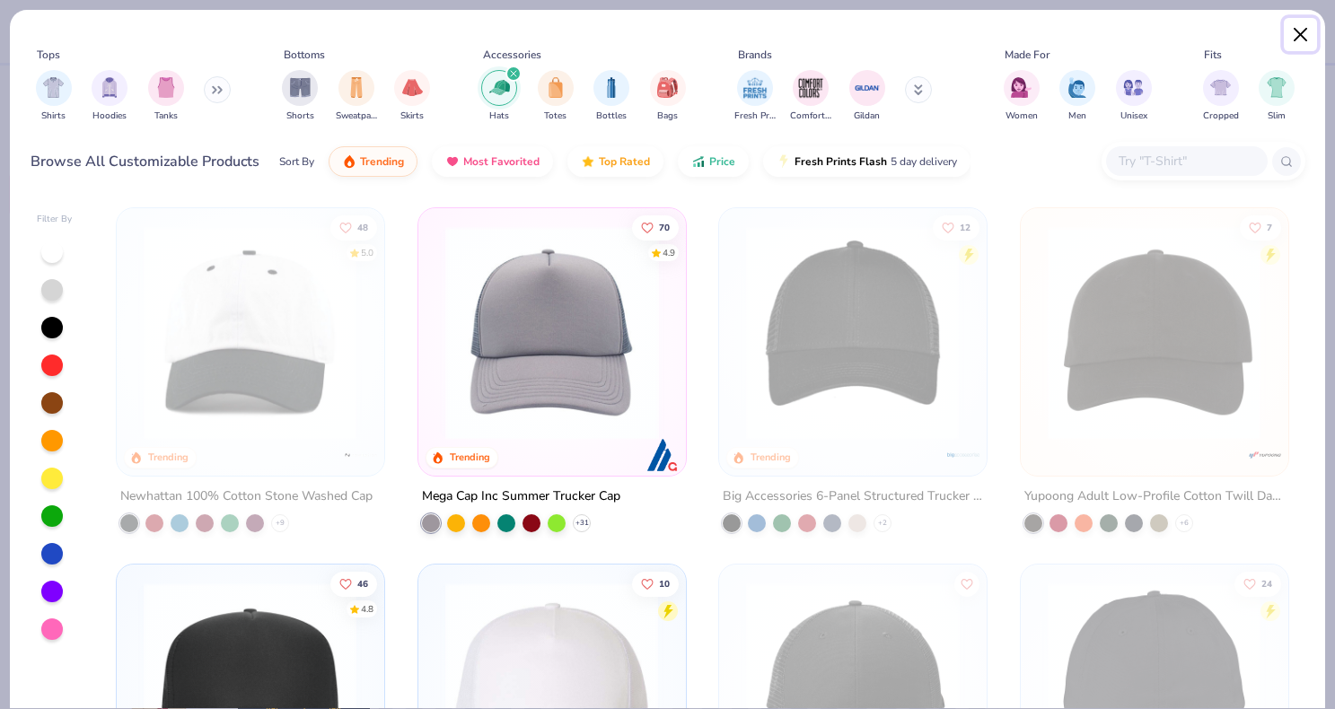
click at [1304, 31] on button "Close" at bounding box center [1301, 35] width 34 height 34
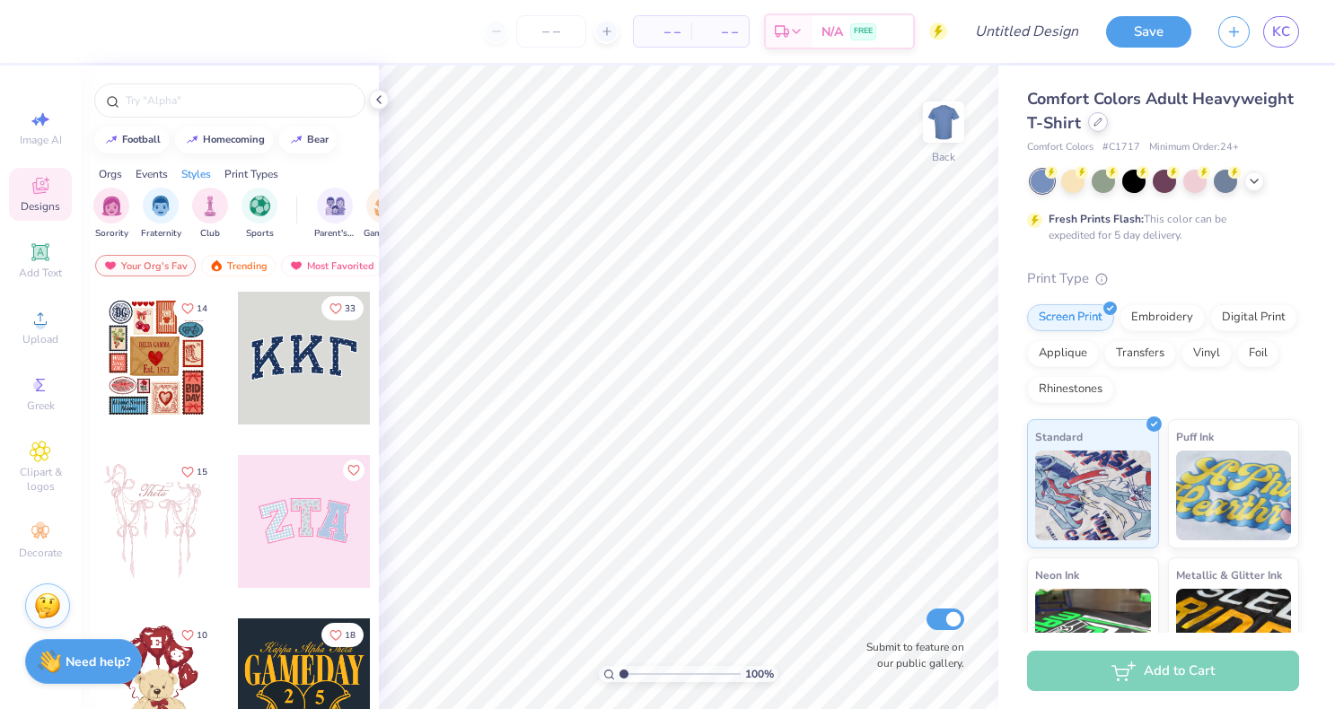
click at [1090, 131] on div "Comfort Colors Adult Heavyweight T-Shirt" at bounding box center [1163, 111] width 272 height 48
click at [1095, 125] on icon at bounding box center [1098, 122] width 9 height 9
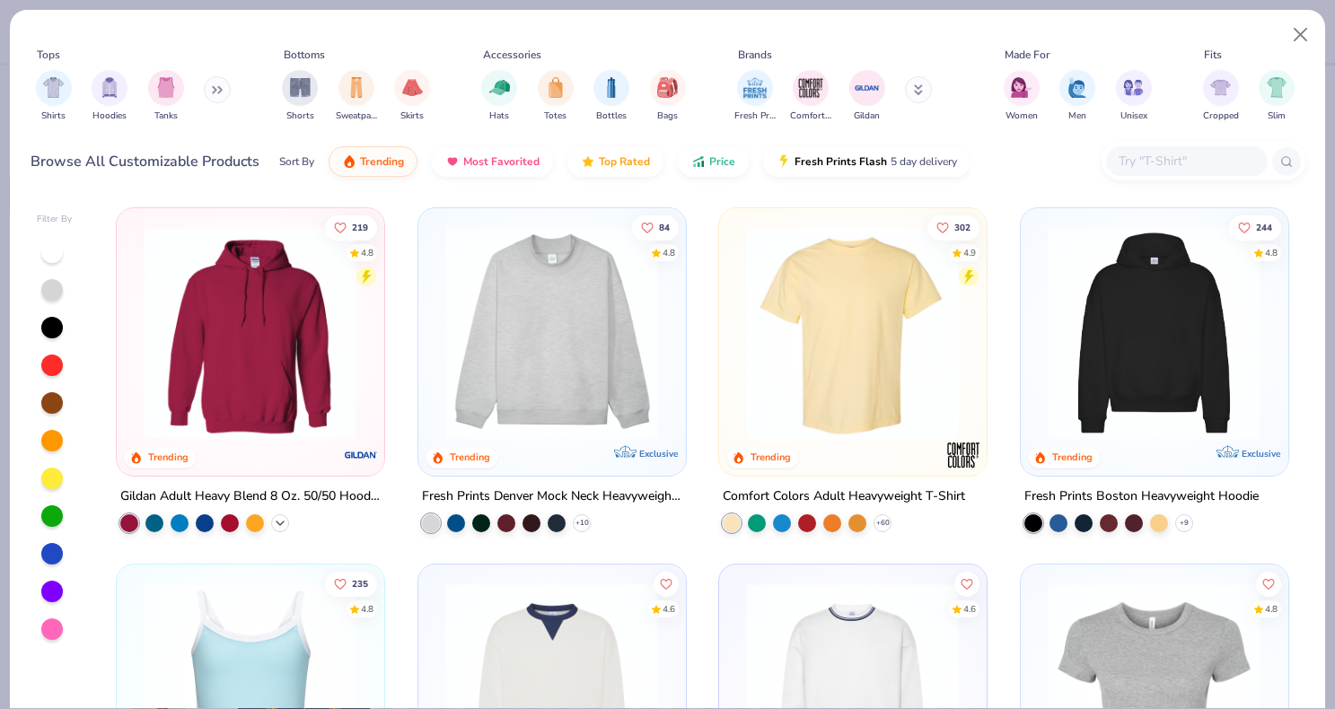
click at [279, 523] on polyline at bounding box center [280, 523] width 7 height 4
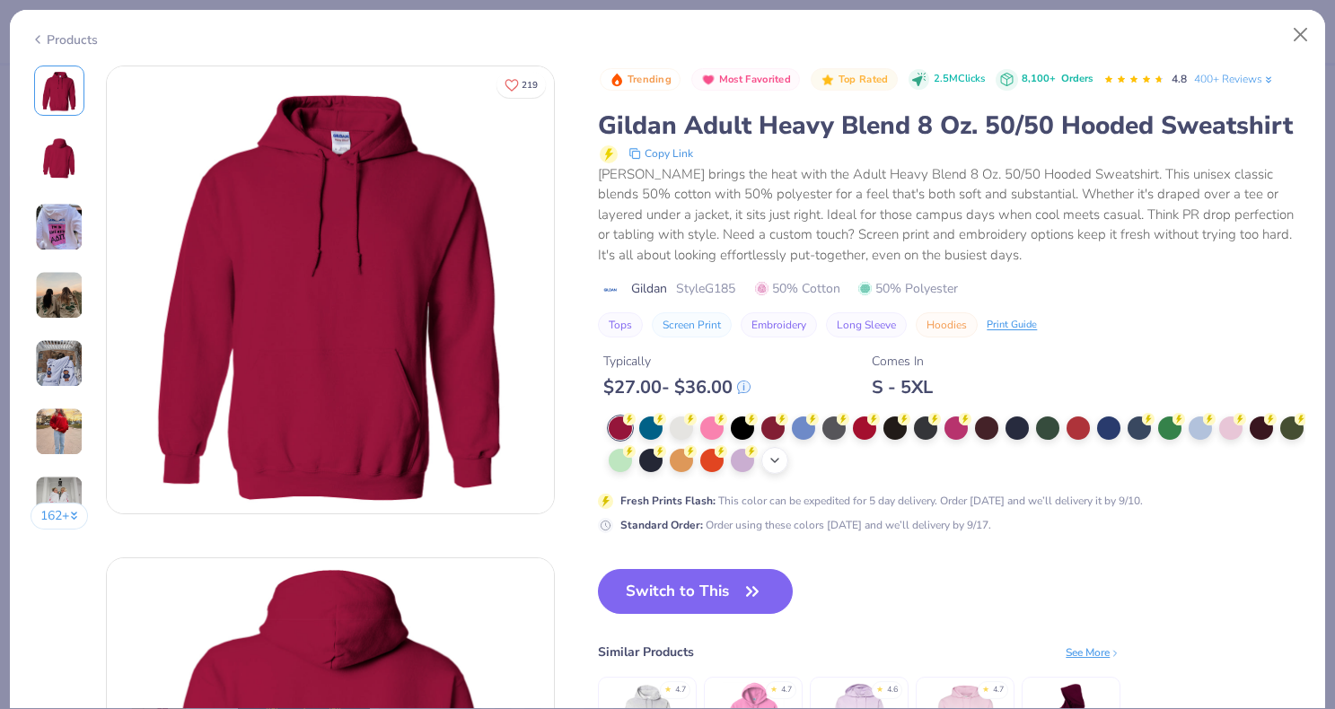
click at [784, 471] on div "+ 15" at bounding box center [774, 460] width 27 height 27
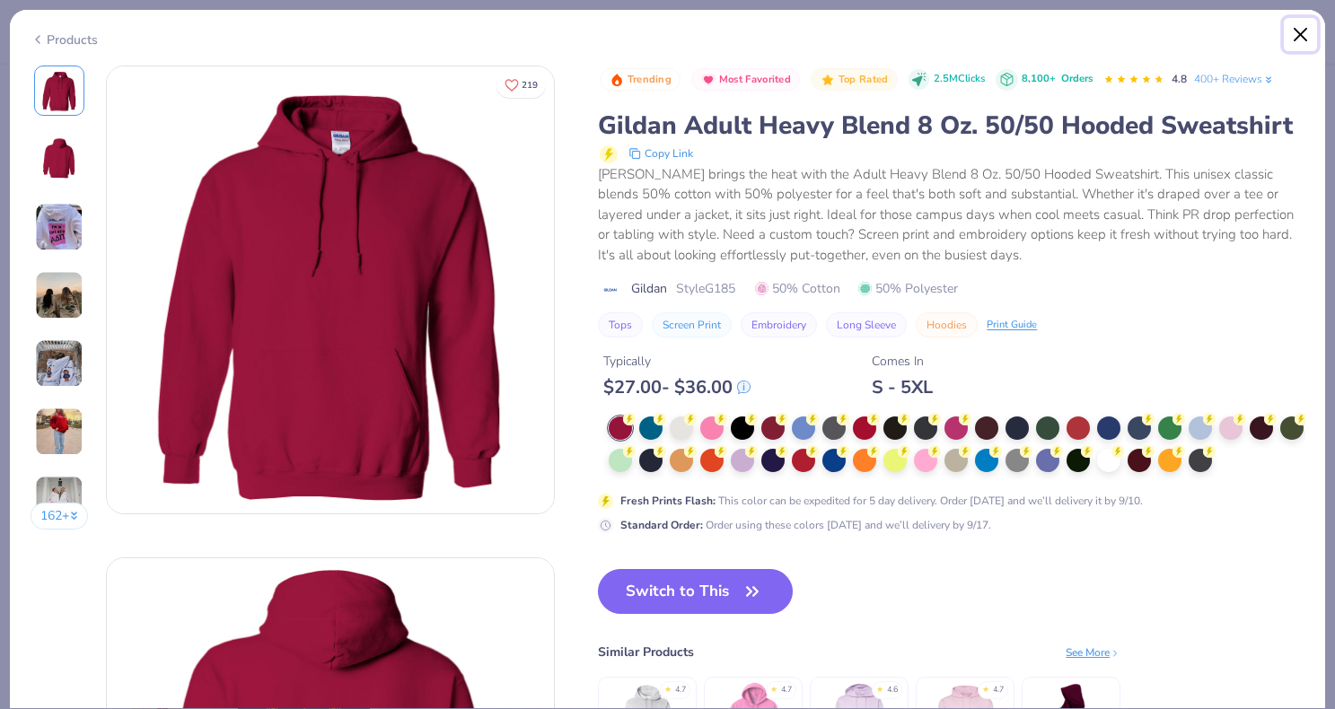
click at [1296, 30] on button "Close" at bounding box center [1301, 35] width 34 height 34
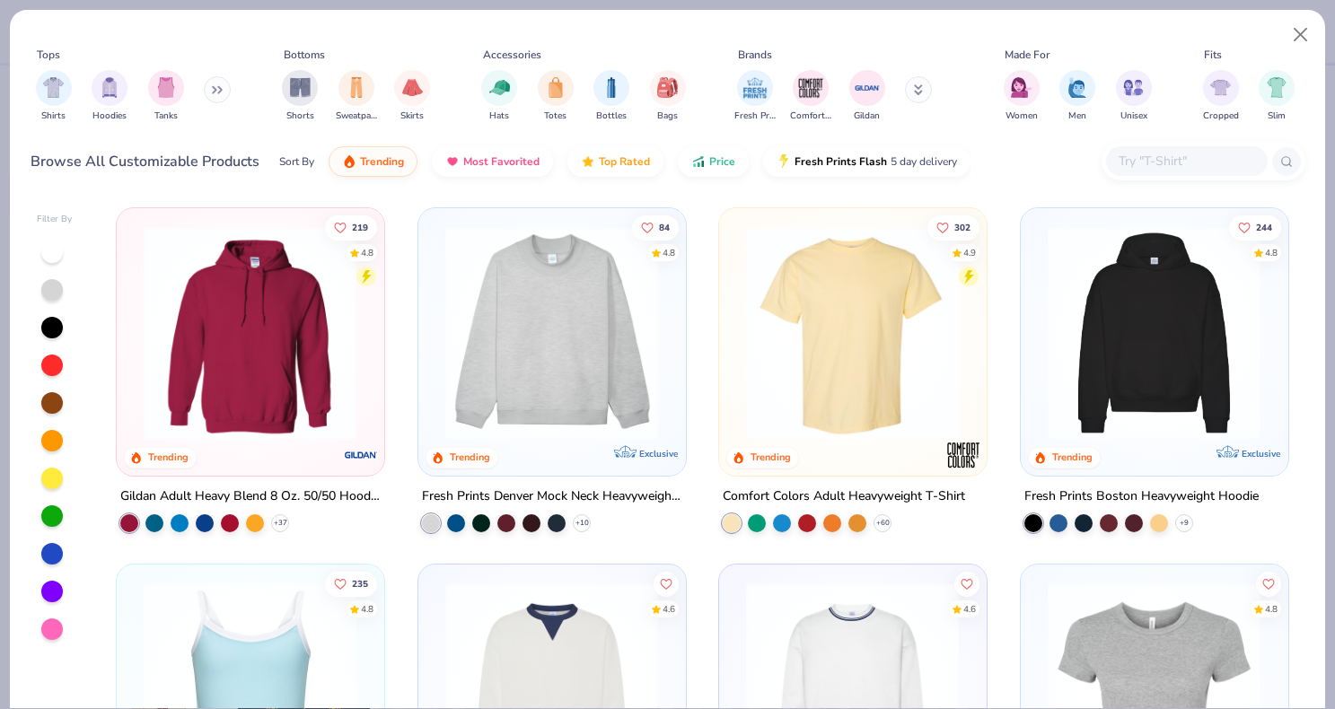
click at [1210, 406] on img at bounding box center [1154, 333] width 231 height 214
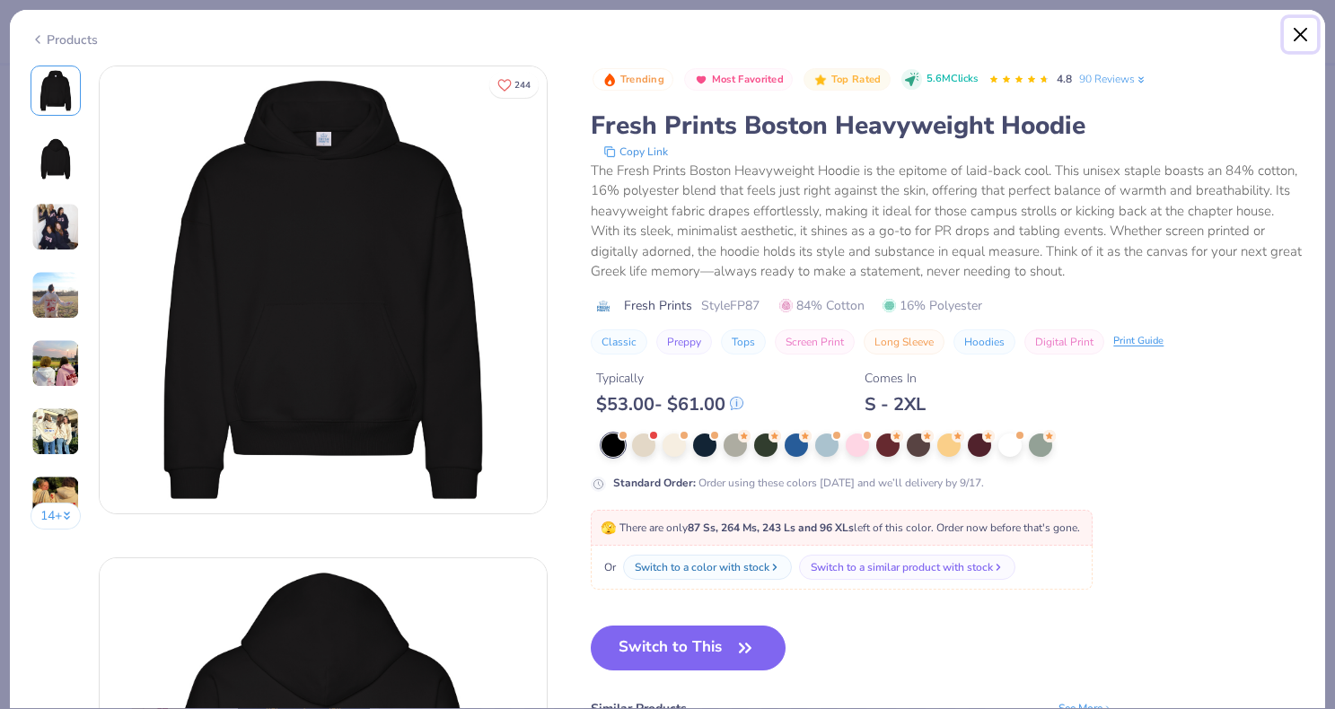
click at [1303, 33] on button "Close" at bounding box center [1301, 35] width 34 height 34
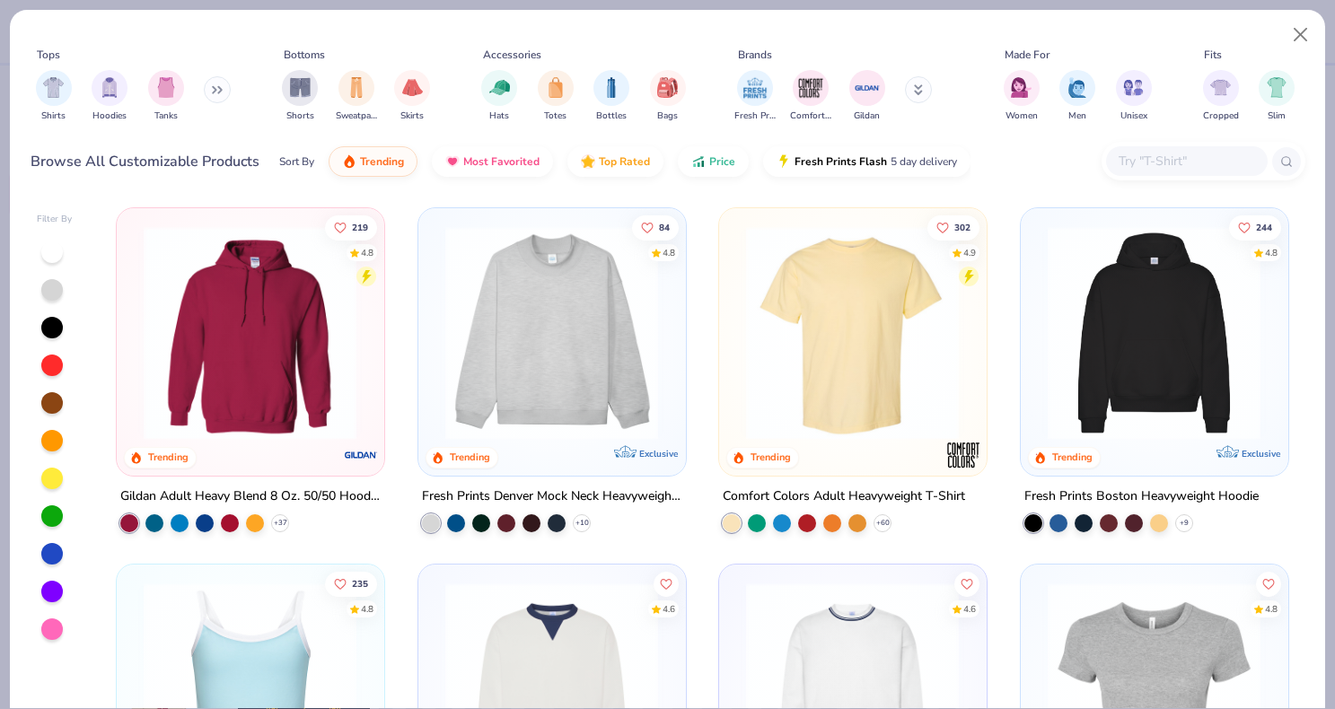
click at [196, 363] on img at bounding box center [250, 333] width 231 height 214
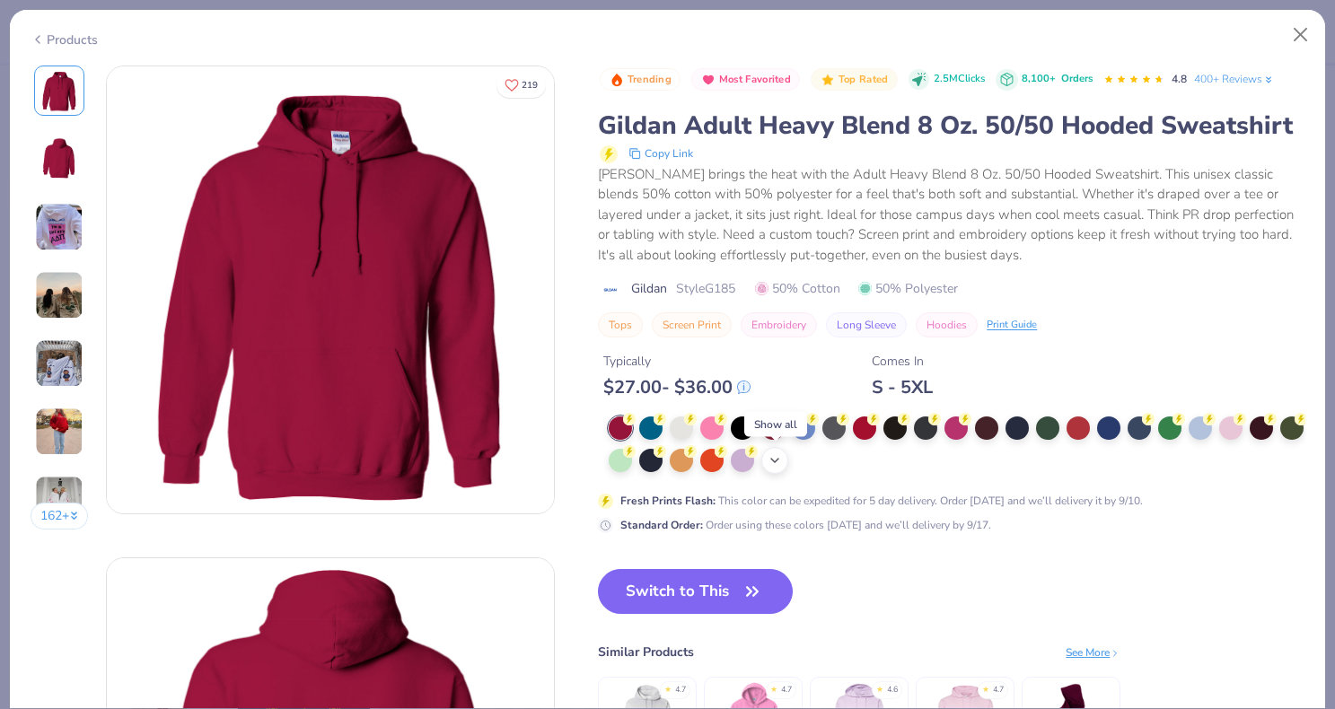
click at [778, 460] on polyline at bounding box center [774, 461] width 7 height 4
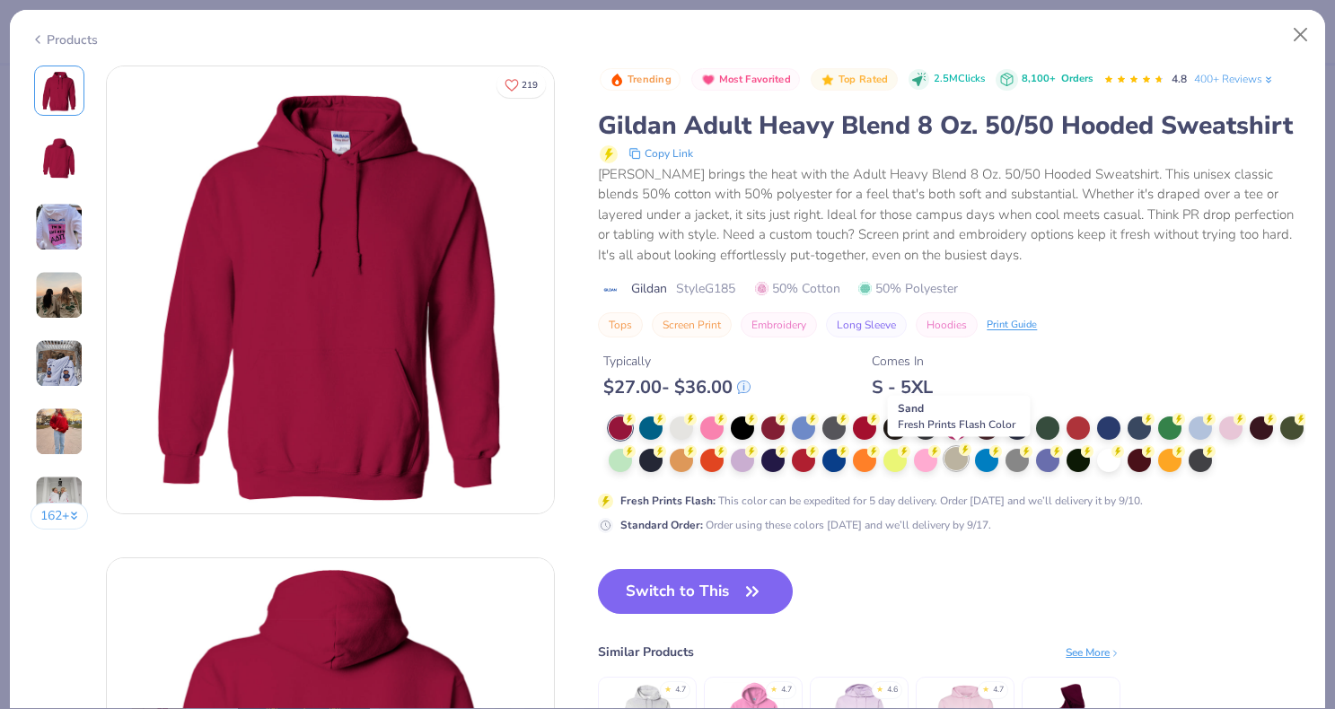
click at [957, 454] on div at bounding box center [956, 458] width 23 height 23
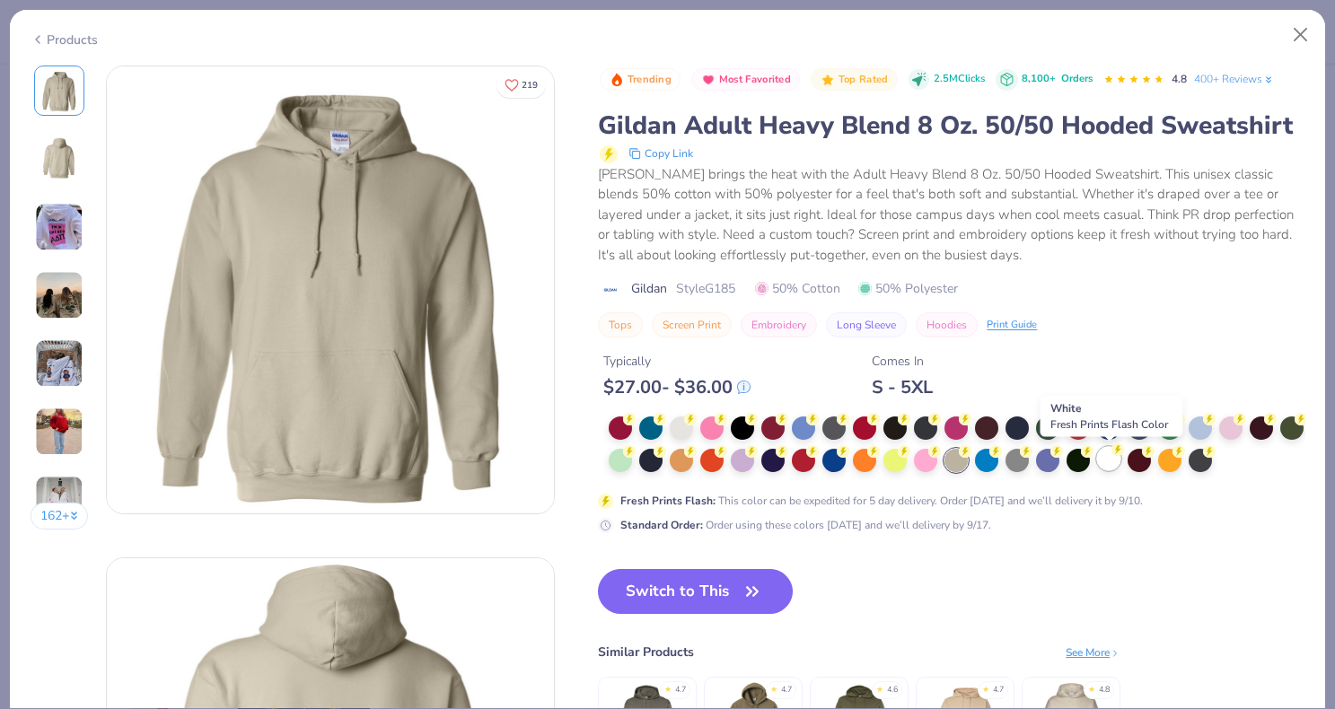
click at [1106, 464] on div at bounding box center [1108, 458] width 23 height 23
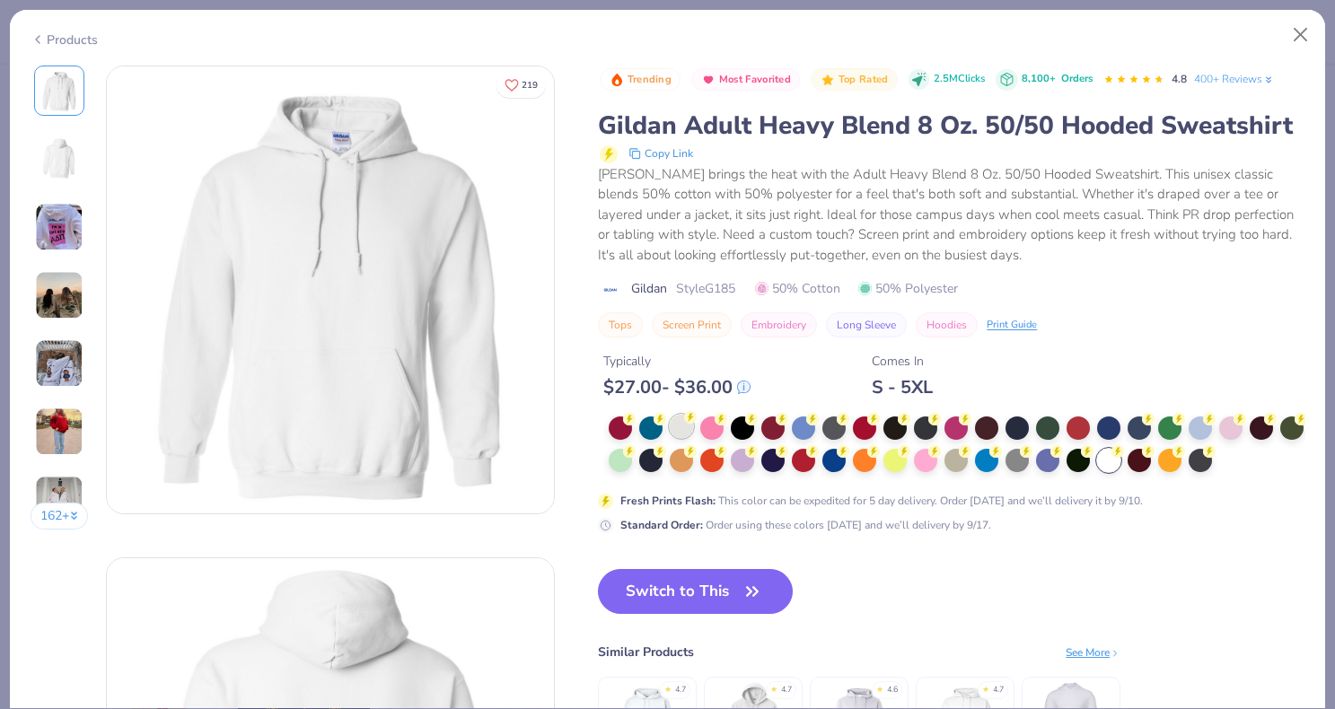
click at [678, 430] on div at bounding box center [681, 426] width 23 height 23
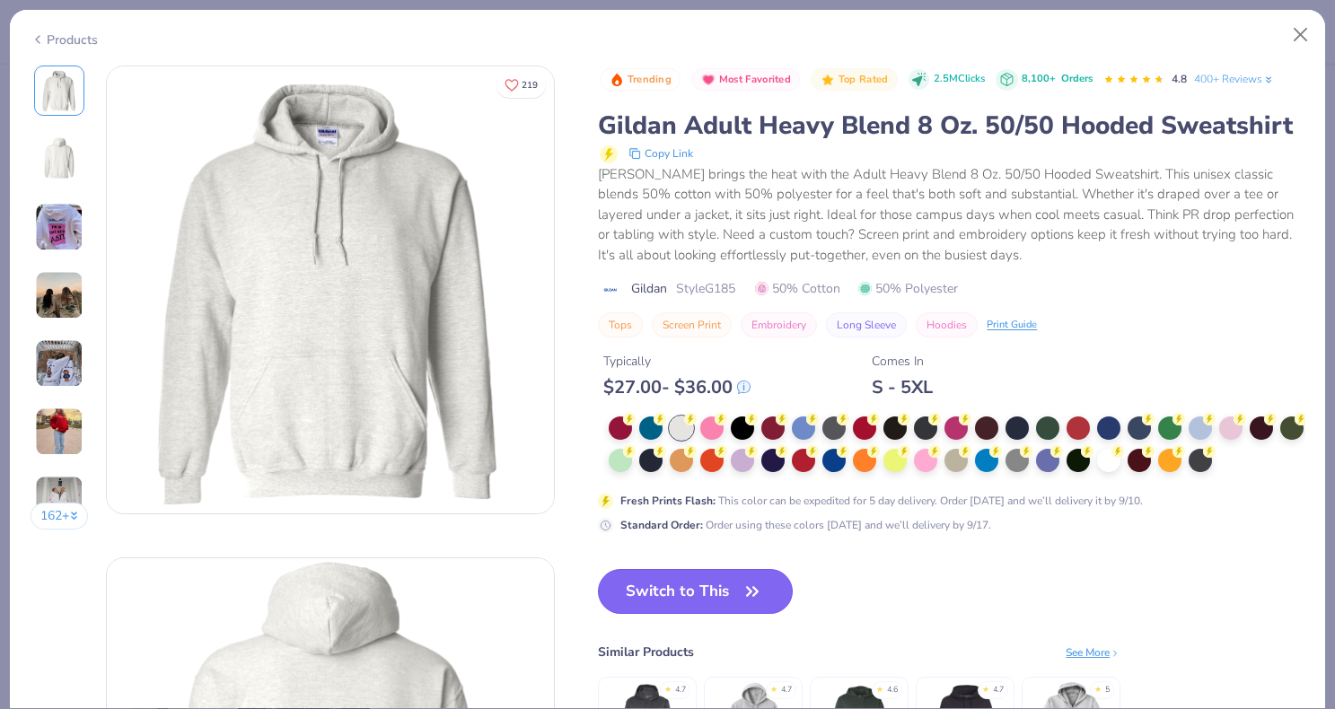
click at [715, 597] on button "Switch to This" at bounding box center [695, 591] width 195 height 45
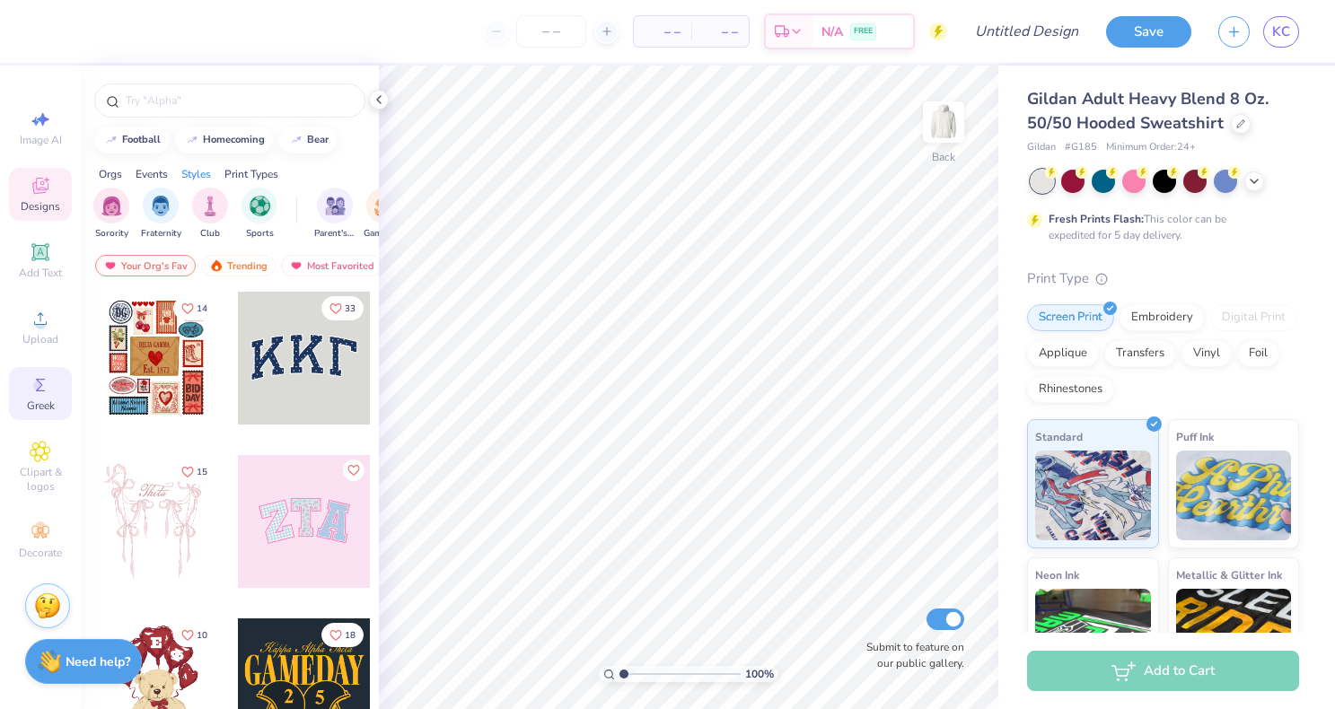
click at [45, 392] on icon at bounding box center [41, 385] width 22 height 22
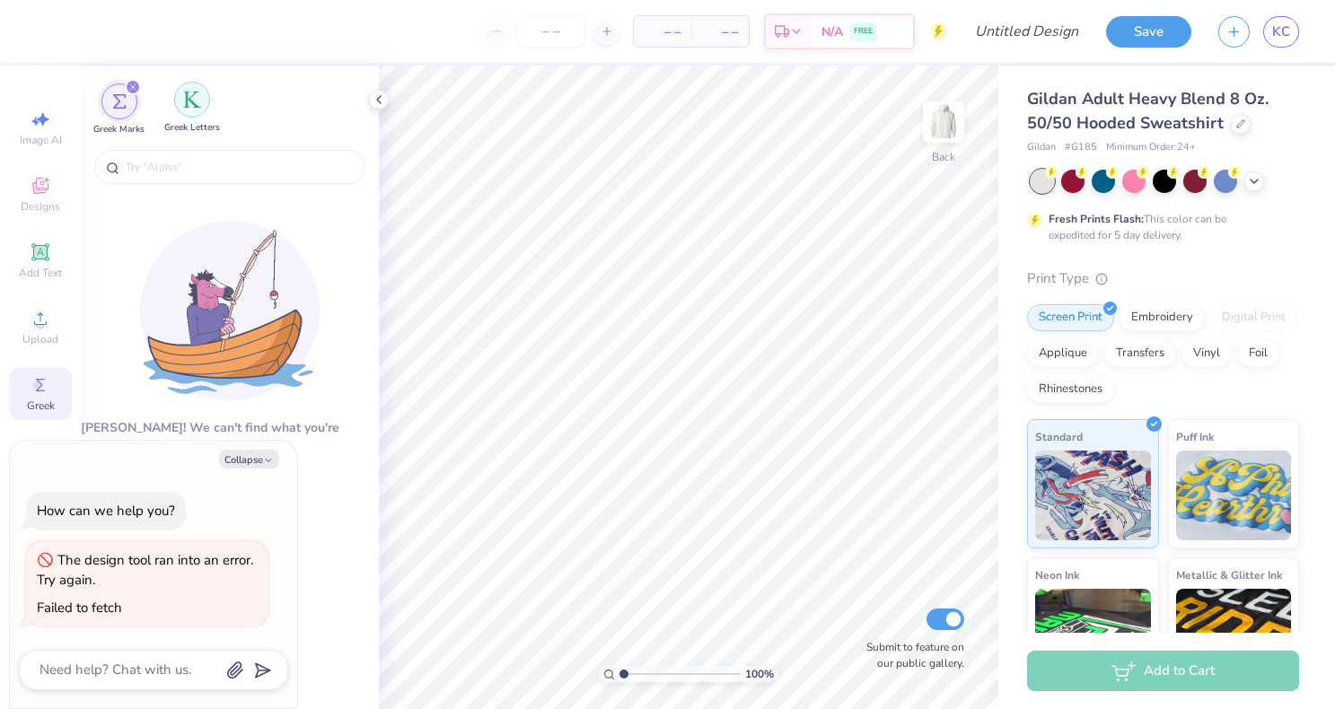
click at [203, 106] on div "filter for Greek Letters" at bounding box center [192, 100] width 36 height 36
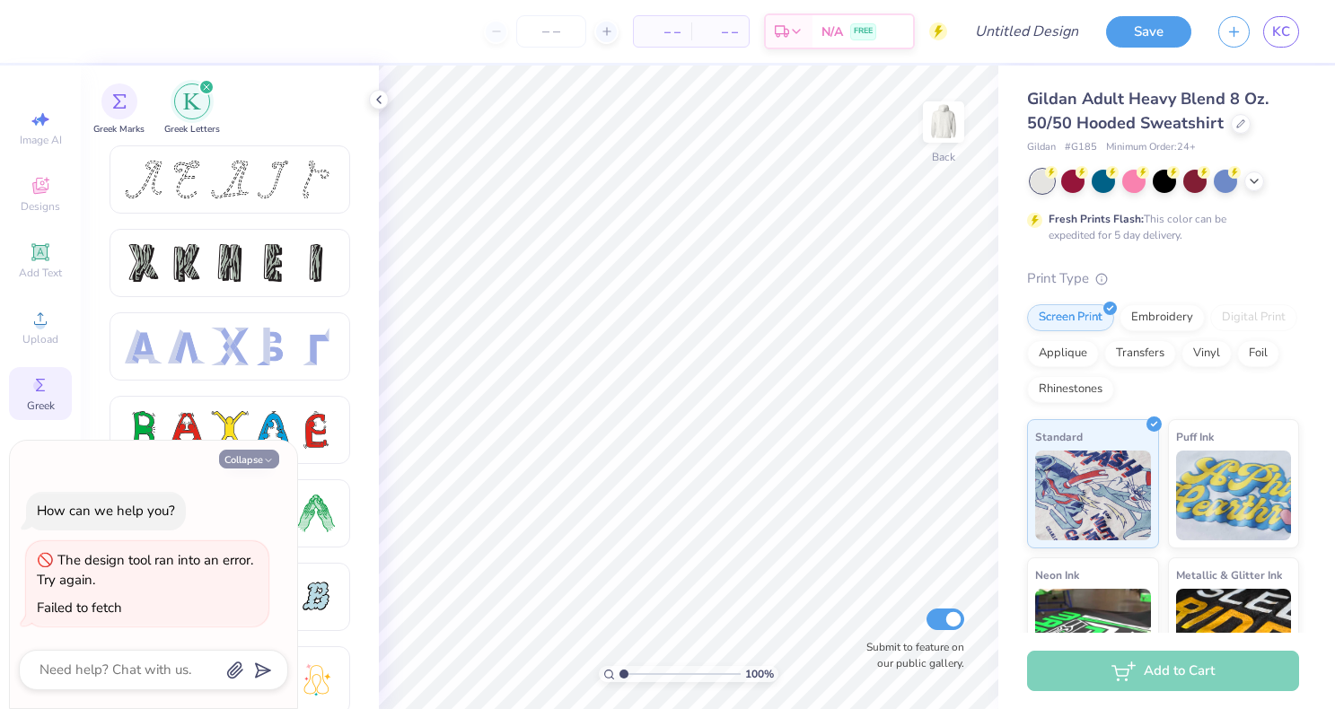
click at [256, 457] on button "Collapse" at bounding box center [249, 459] width 60 height 19
type textarea "x"
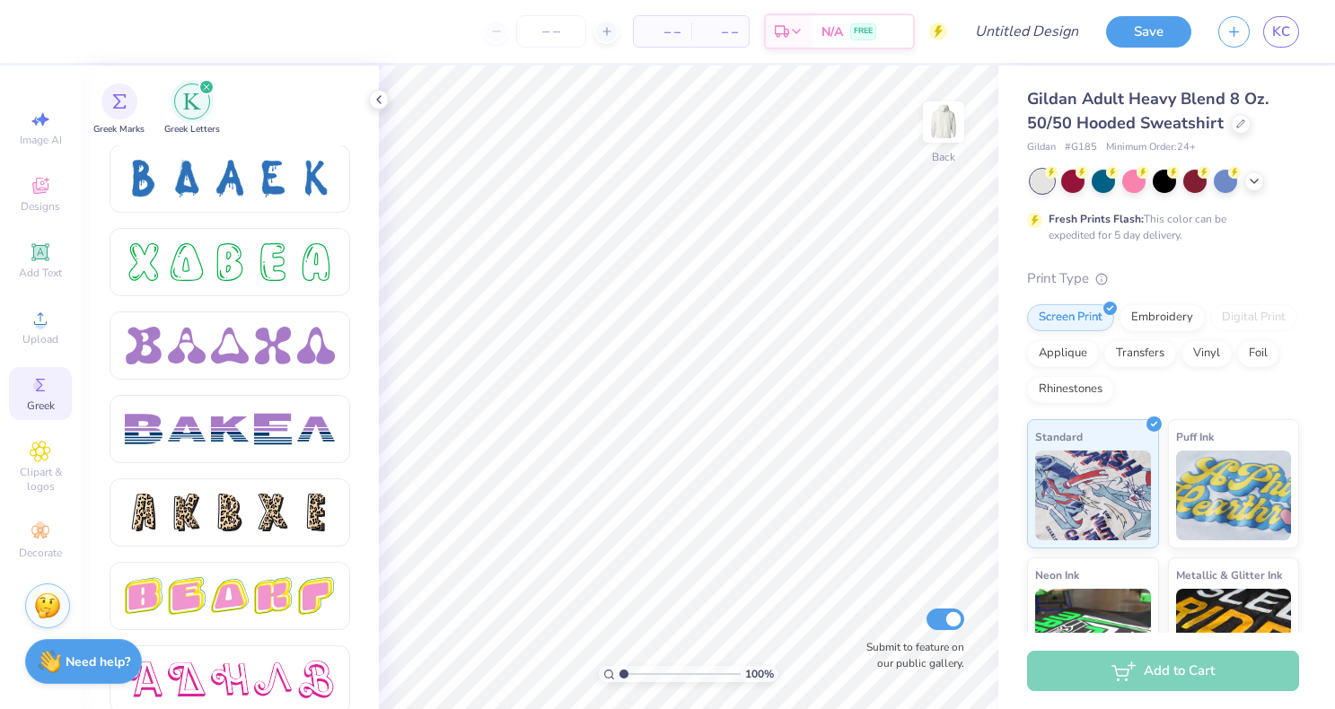
scroll to position [2676, 0]
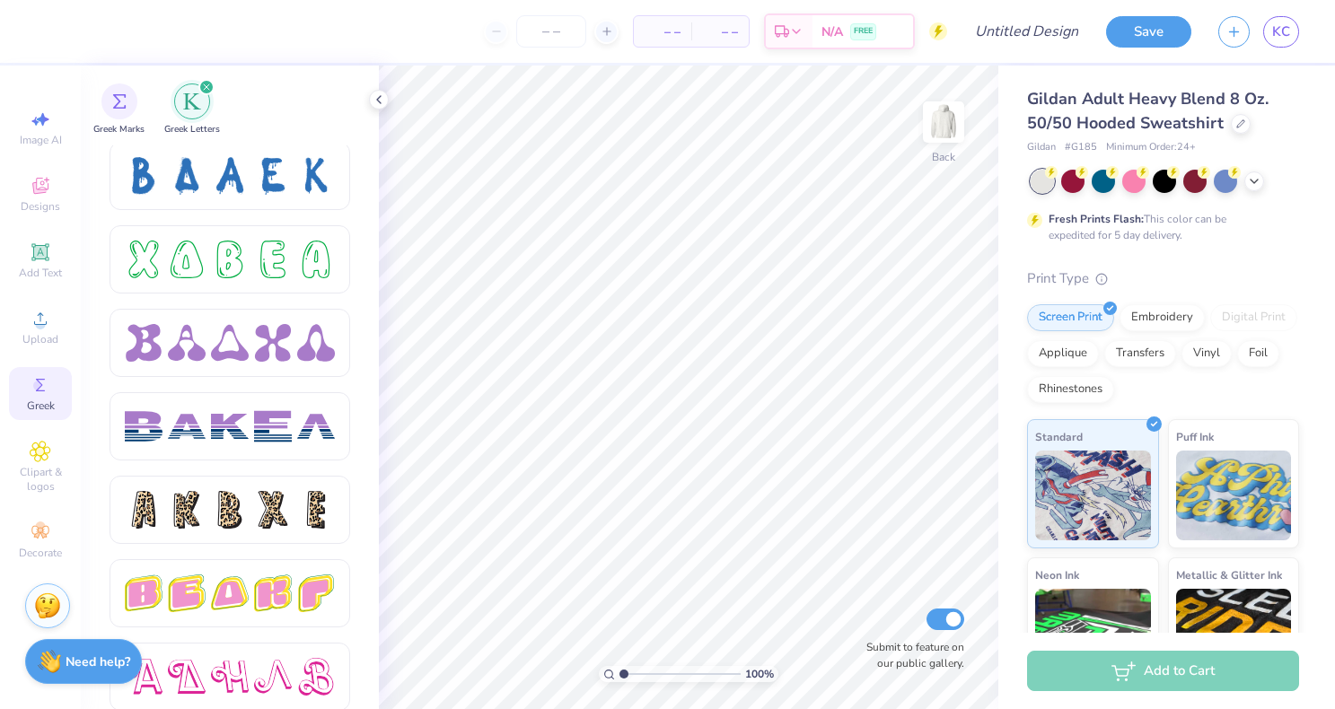
drag, startPoint x: 372, startPoint y: 492, endPoint x: 360, endPoint y: 617, distance: 125.4
click at [360, 617] on div at bounding box center [244, 428] width 269 height 566
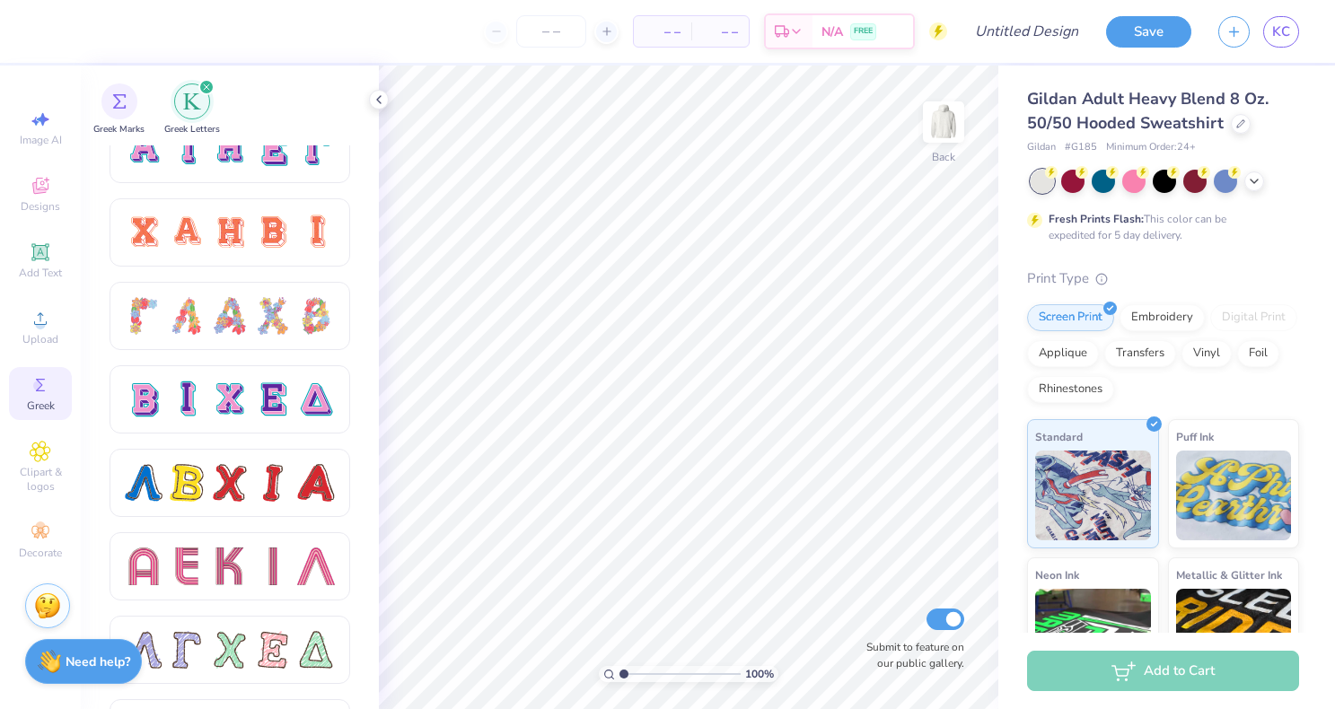
scroll to position [1280, 0]
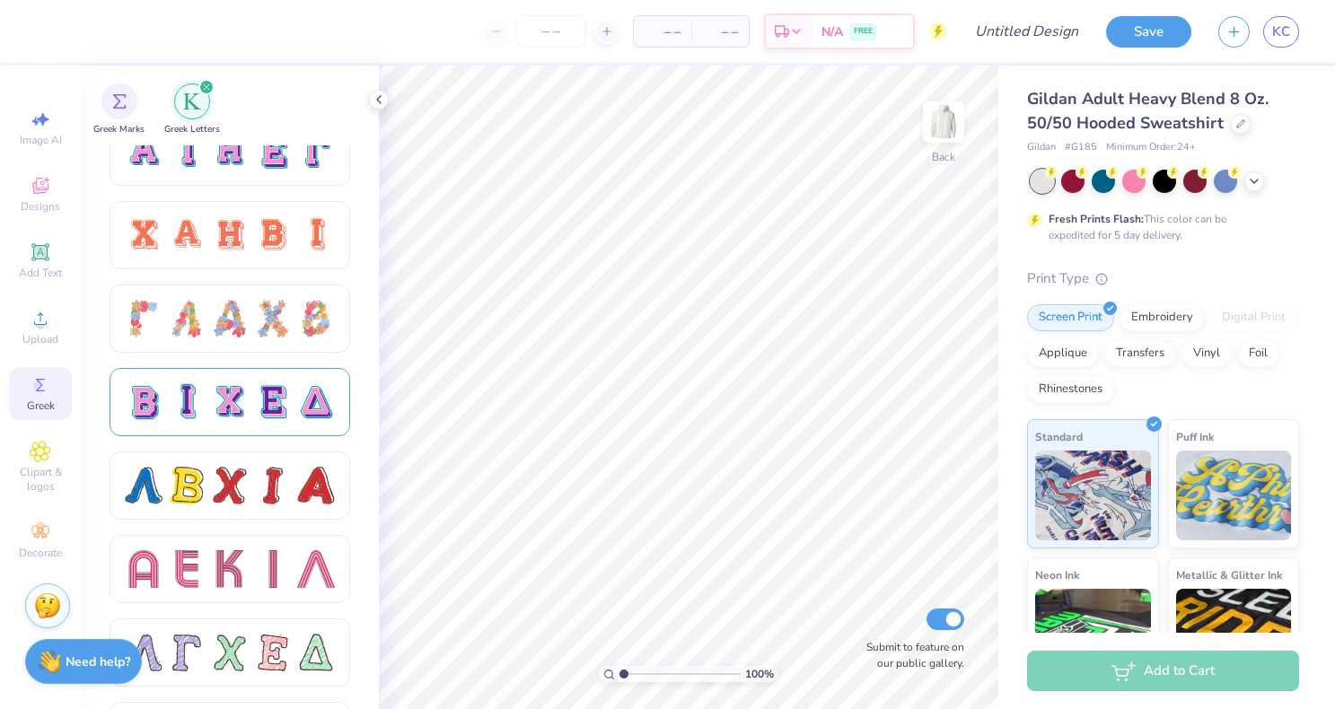
click at [305, 409] on div at bounding box center [316, 402] width 38 height 38
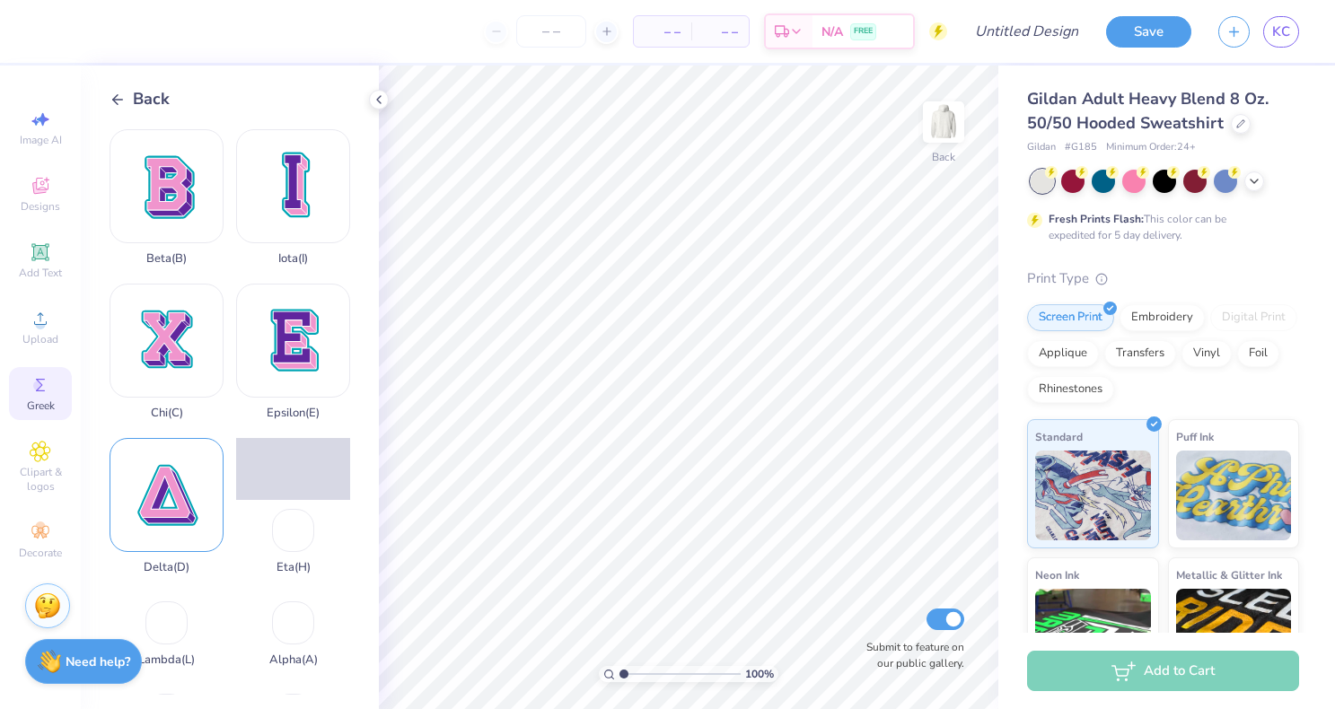
click at [179, 484] on div "Delta ( D )" at bounding box center [167, 506] width 114 height 136
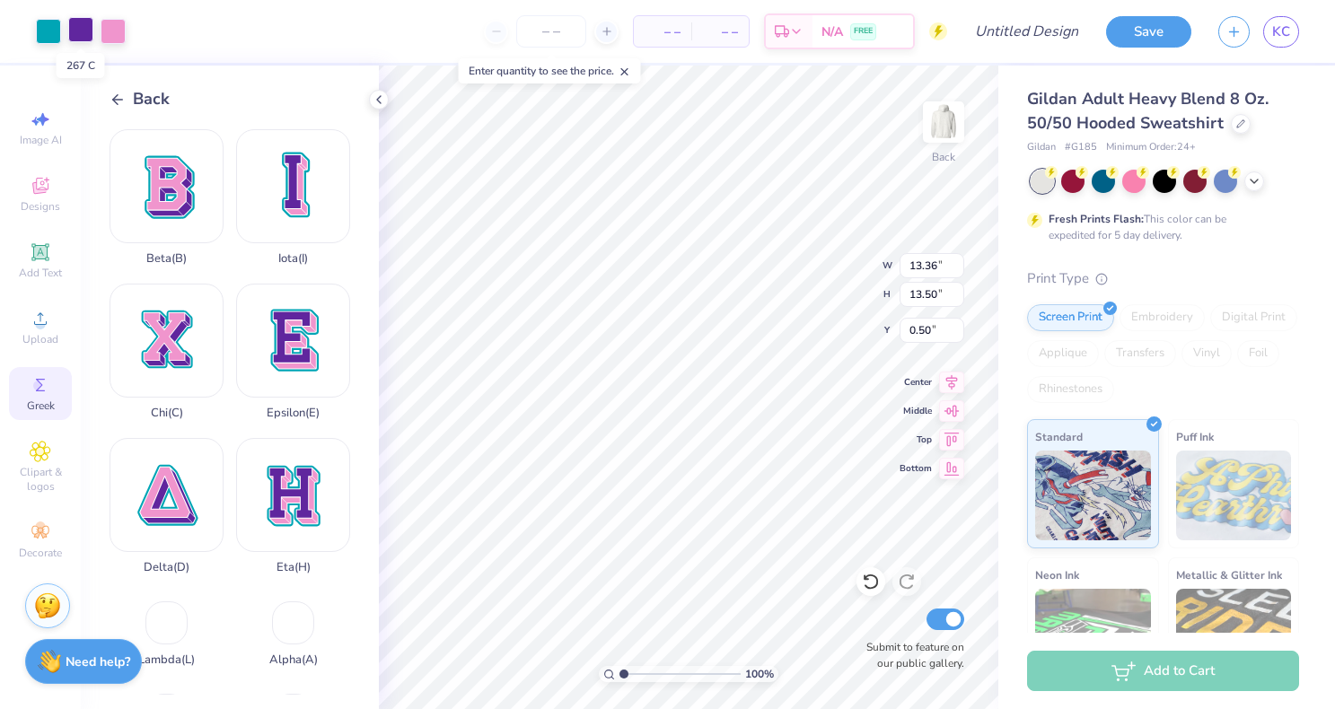
click at [84, 34] on div at bounding box center [80, 29] width 25 height 25
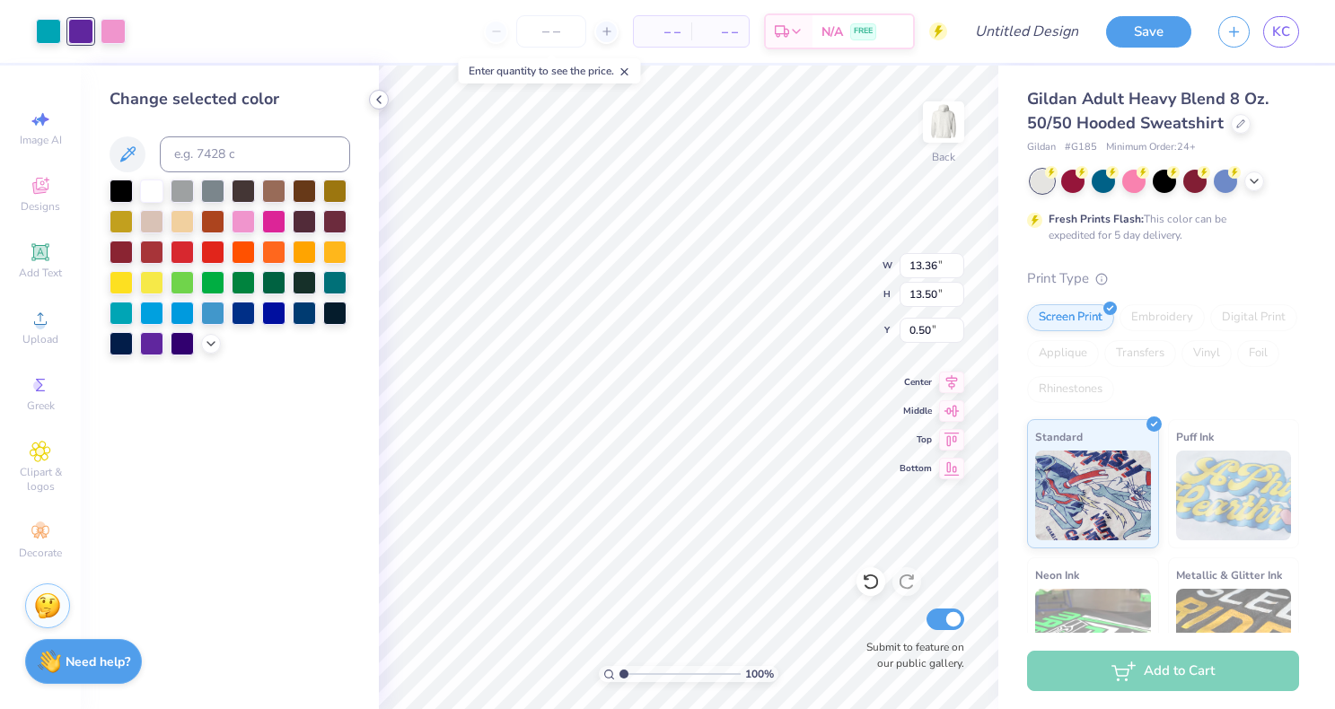
click at [378, 101] on polyline at bounding box center [379, 99] width 4 height 7
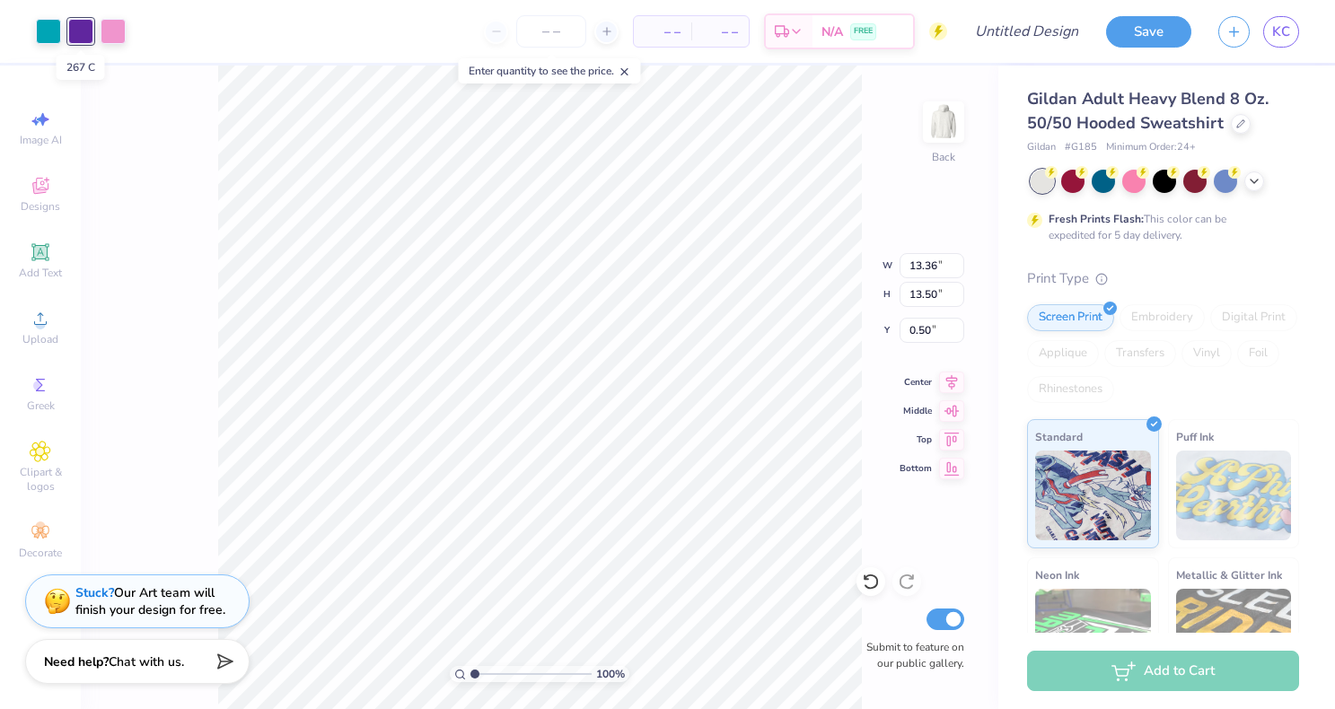
click at [73, 35] on div at bounding box center [80, 31] width 25 height 25
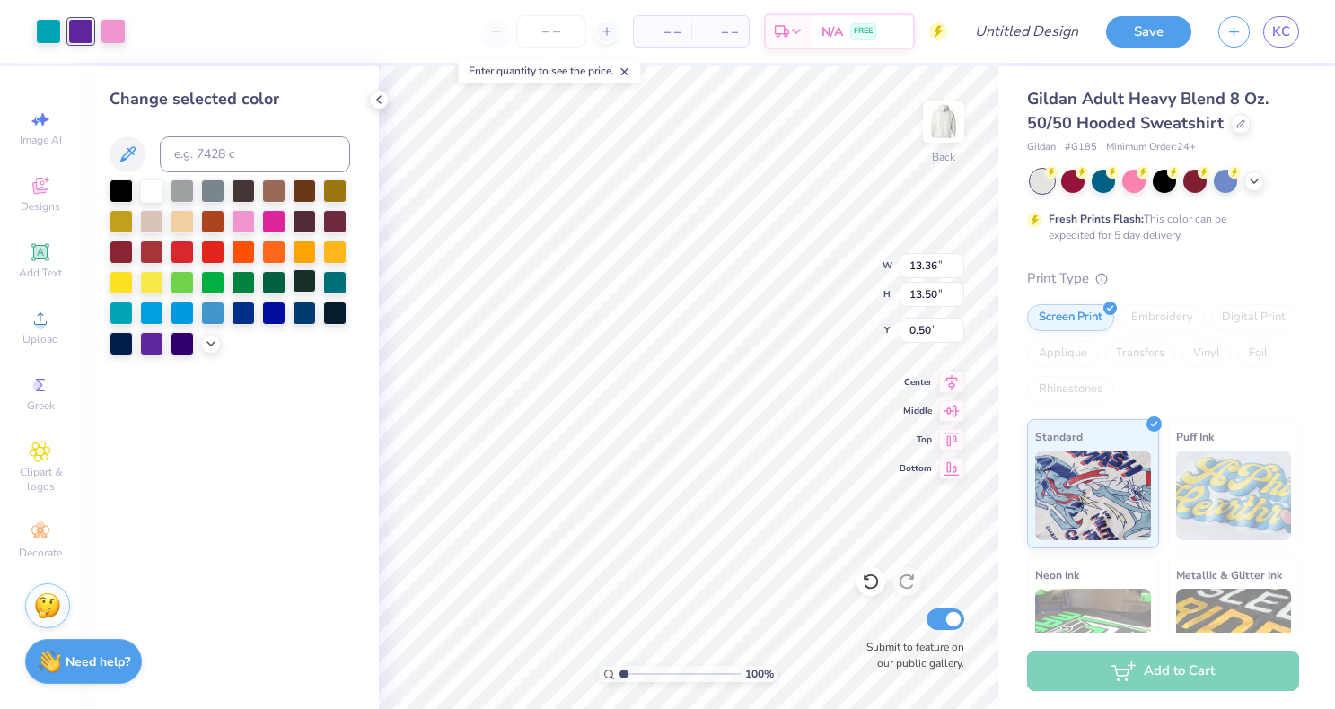
click at [304, 289] on div at bounding box center [304, 280] width 23 height 23
click at [115, 38] on div at bounding box center [113, 29] width 25 height 25
click at [303, 282] on div at bounding box center [304, 280] width 23 height 23
click at [51, 35] on div at bounding box center [48, 29] width 25 height 25
click at [303, 285] on div at bounding box center [304, 280] width 23 height 23
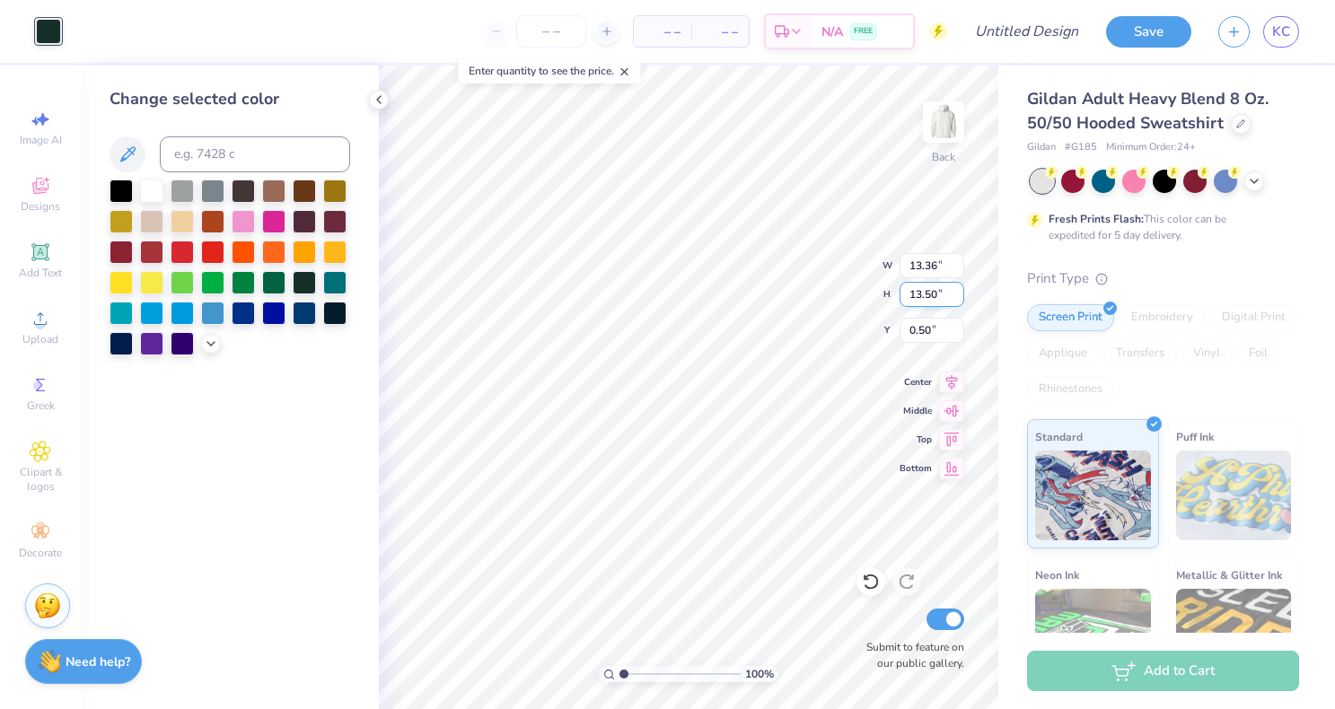
type input "6.01"
type input "6.07"
type input "0.50"
type input "3.10"
type input "3.13"
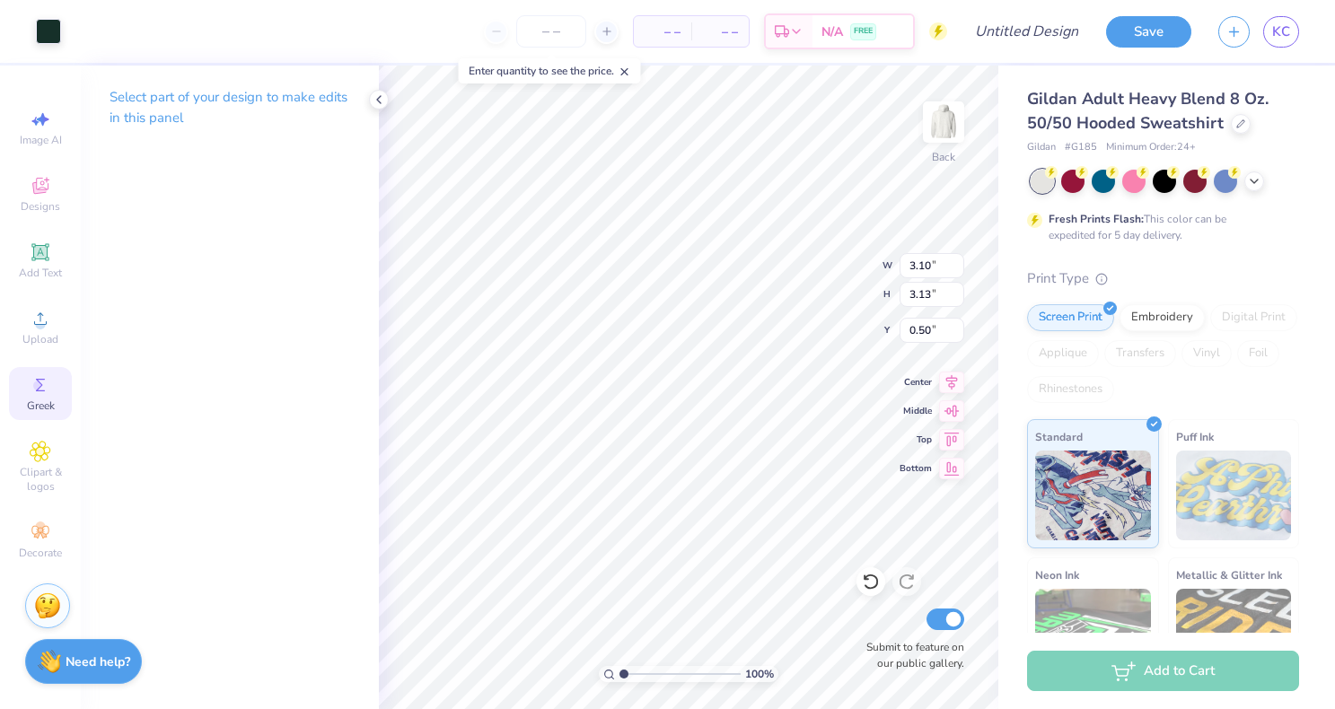
click at [41, 403] on span "Greek" at bounding box center [41, 406] width 28 height 14
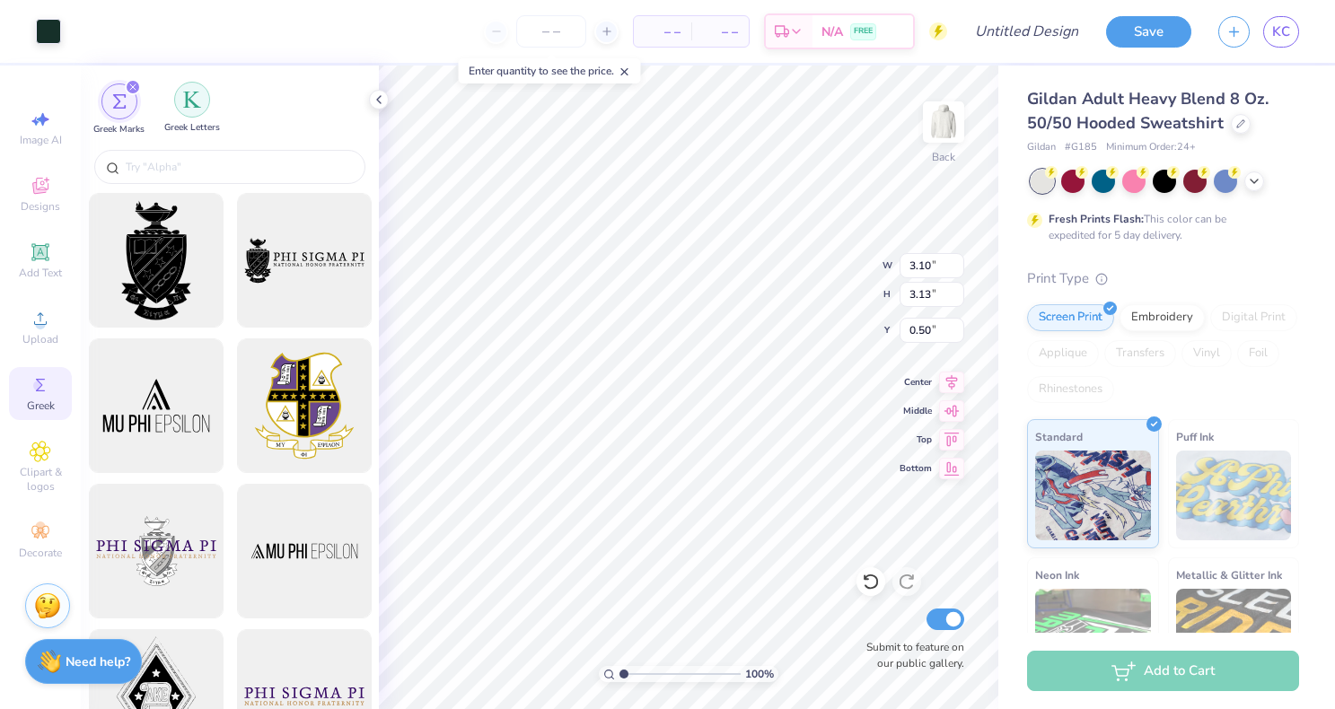
click at [175, 104] on div "filter for Greek Letters" at bounding box center [192, 100] width 36 height 36
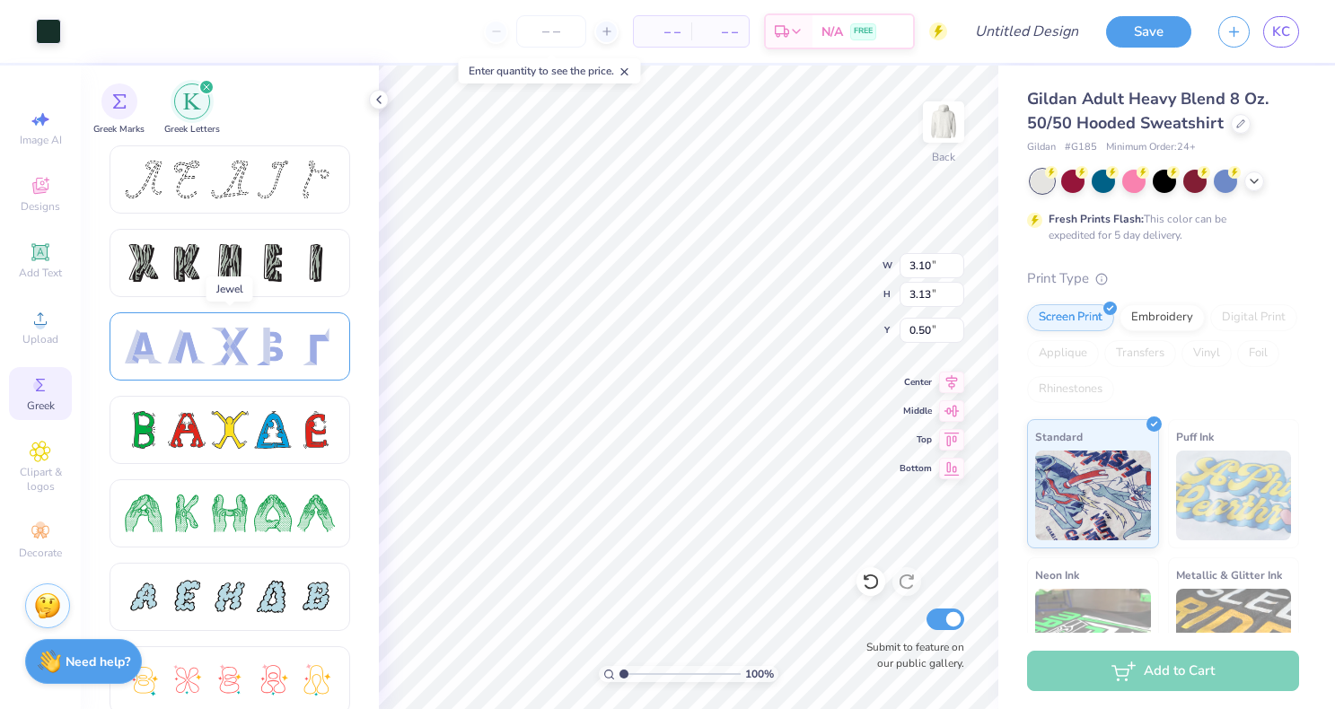
click at [265, 348] on div at bounding box center [273, 347] width 38 height 38
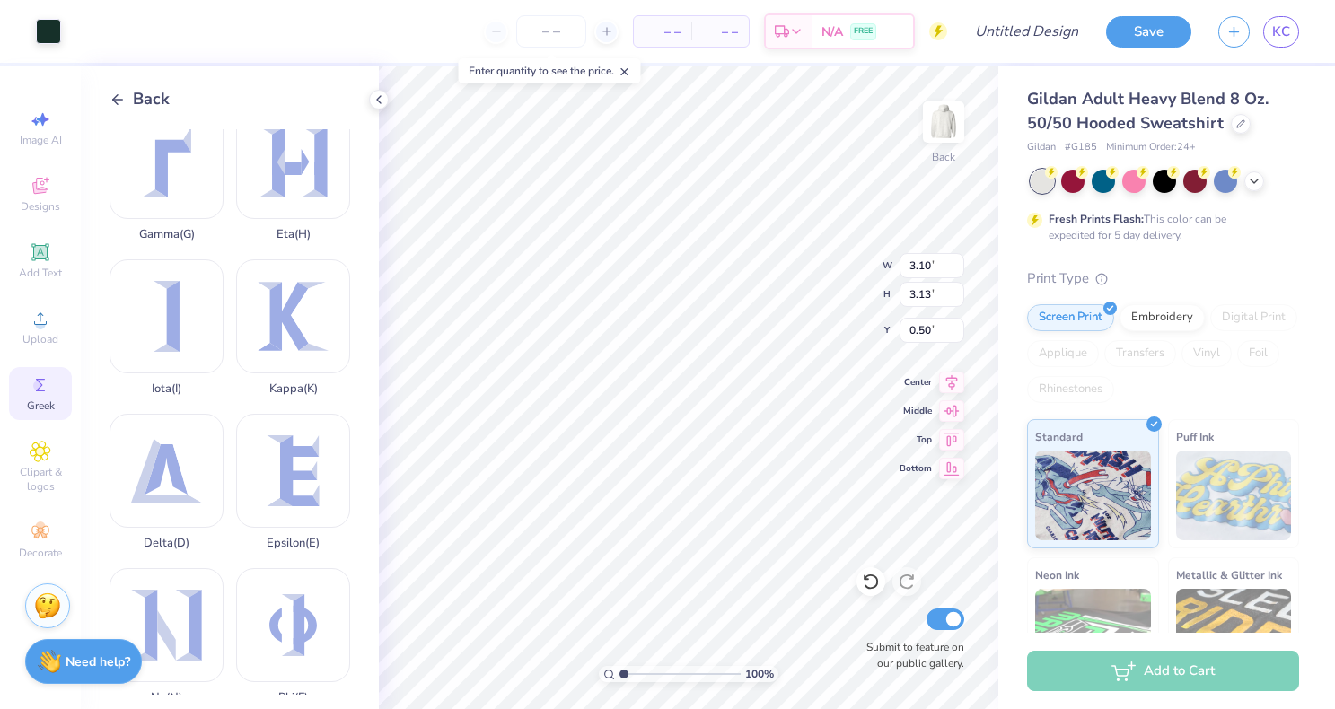
scroll to position [335, 0]
click at [160, 463] on div "Delta ( D )" at bounding box center [167, 480] width 114 height 136
type input "4.64"
type input "4.19"
type input "5.16"
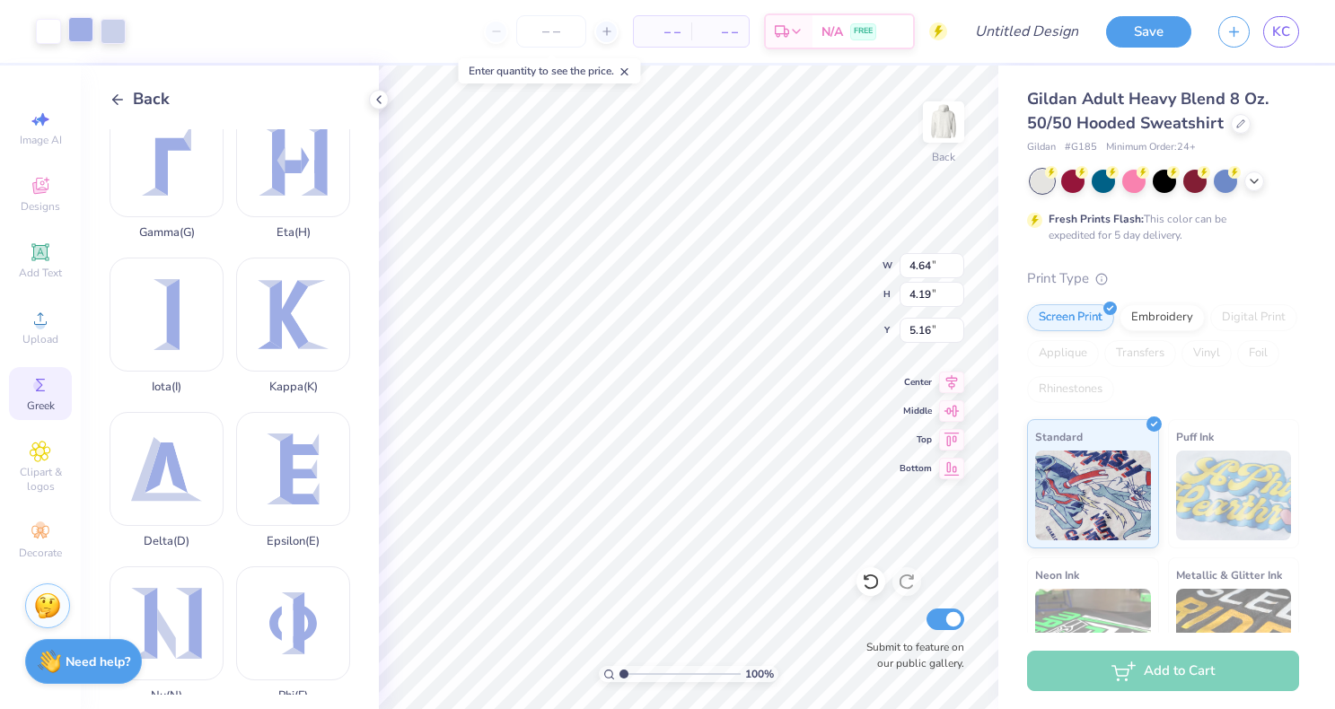
click at [77, 30] on div at bounding box center [80, 29] width 25 height 25
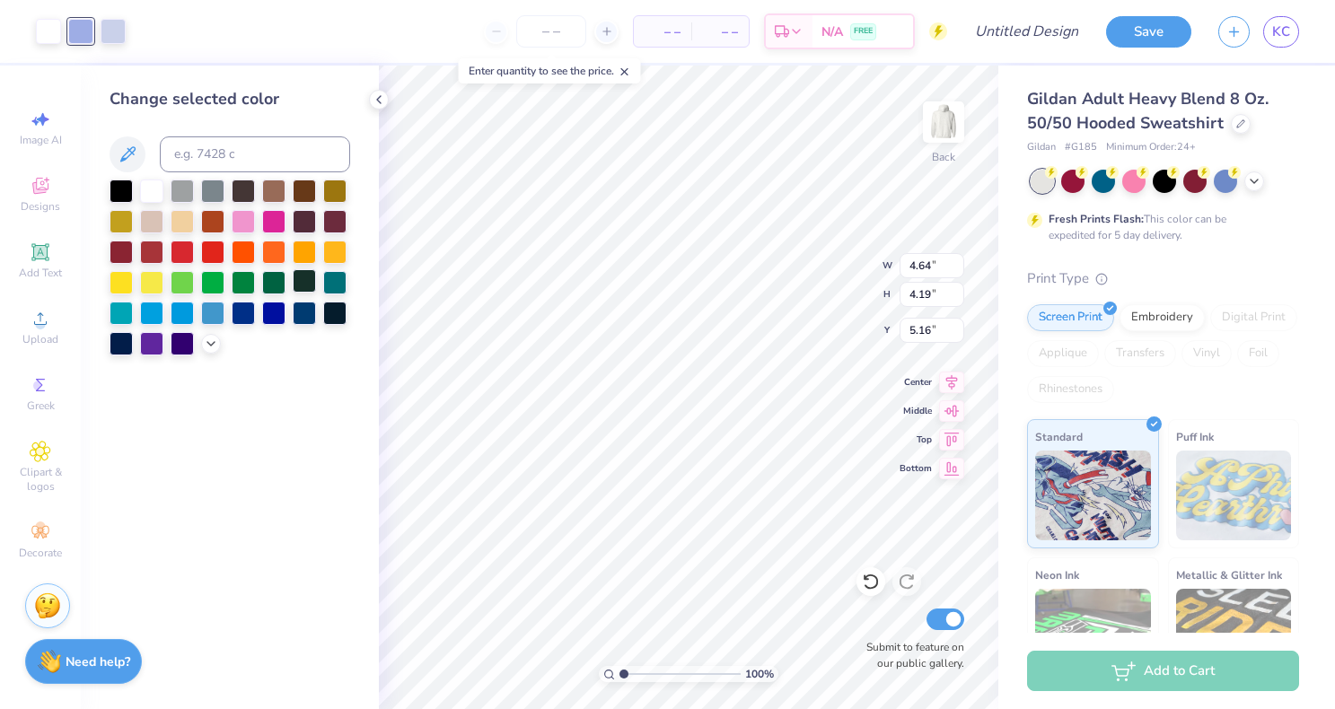
click at [307, 277] on div at bounding box center [304, 280] width 23 height 23
click at [37, 32] on div at bounding box center [48, 29] width 25 height 25
click at [311, 277] on div at bounding box center [304, 280] width 23 height 23
click at [84, 34] on div at bounding box center [80, 29] width 25 height 25
click at [306, 279] on div at bounding box center [304, 280] width 23 height 23
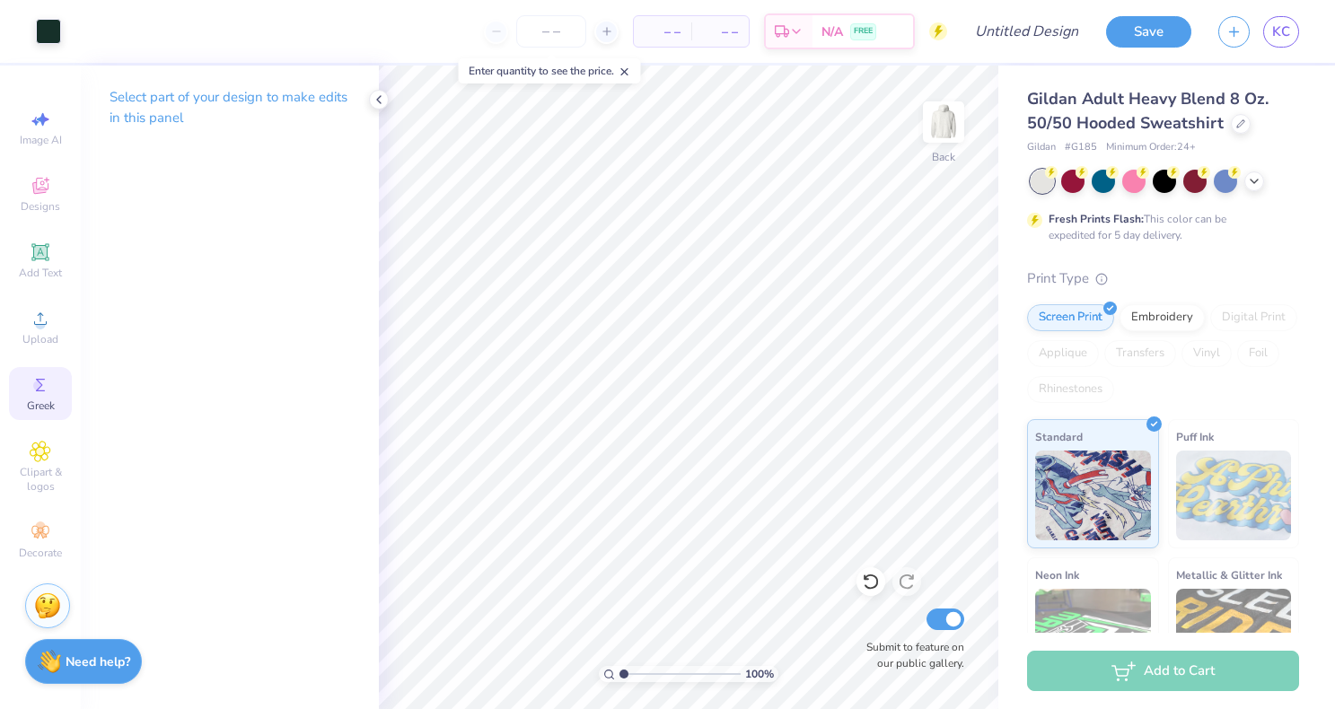
click at [47, 405] on span "Greek" at bounding box center [41, 406] width 28 height 14
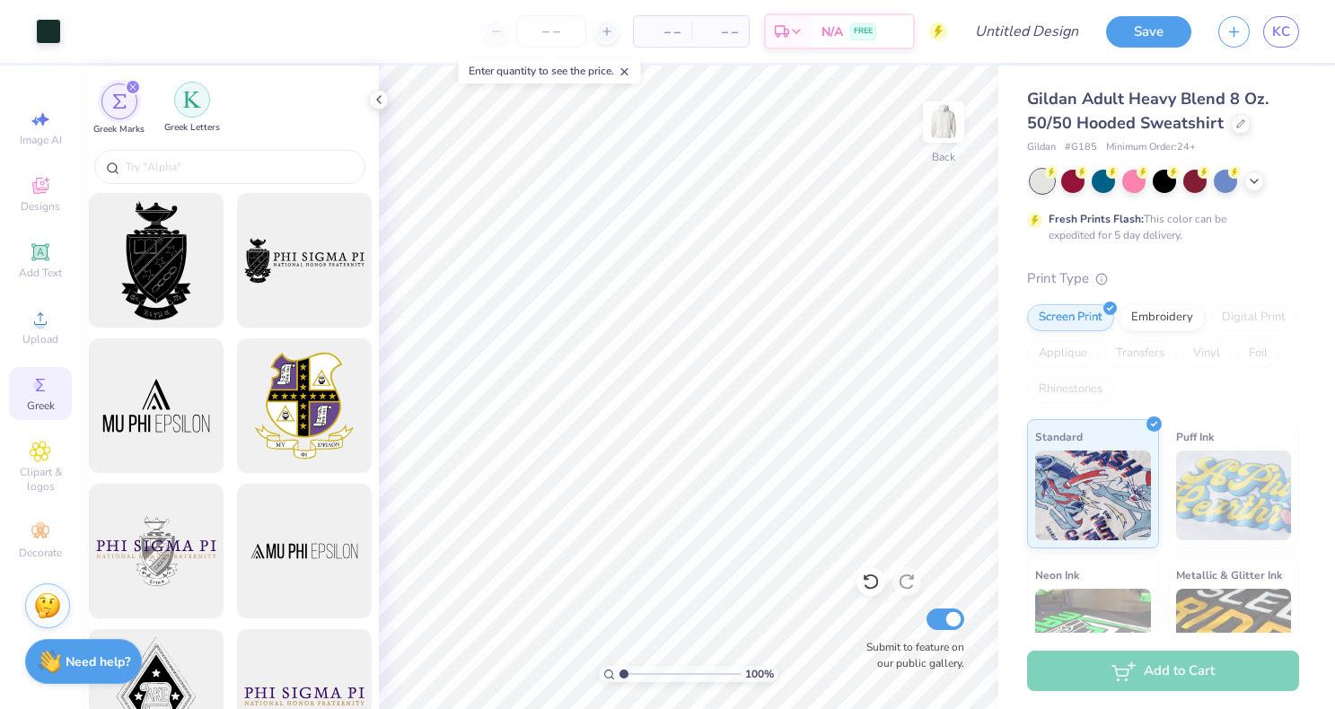
click at [193, 112] on div "filter for Greek Letters" at bounding box center [192, 100] width 36 height 36
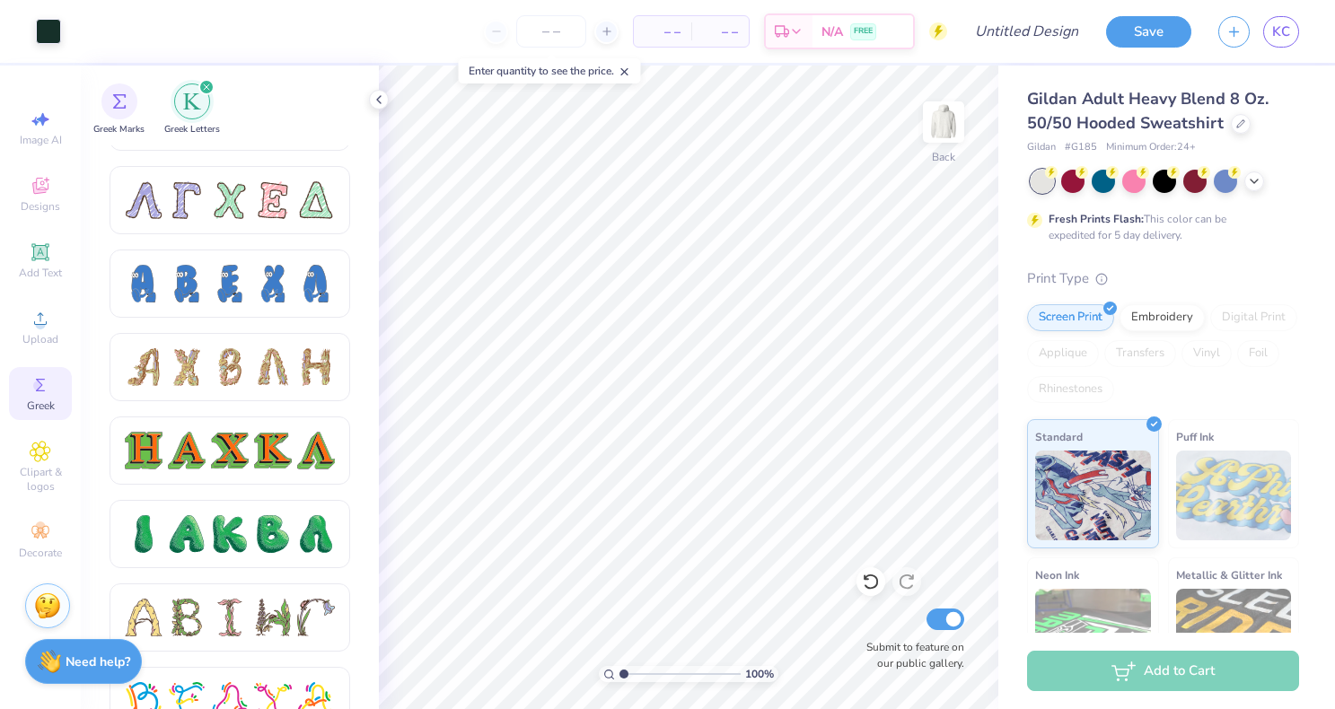
scroll to position [1750, 0]
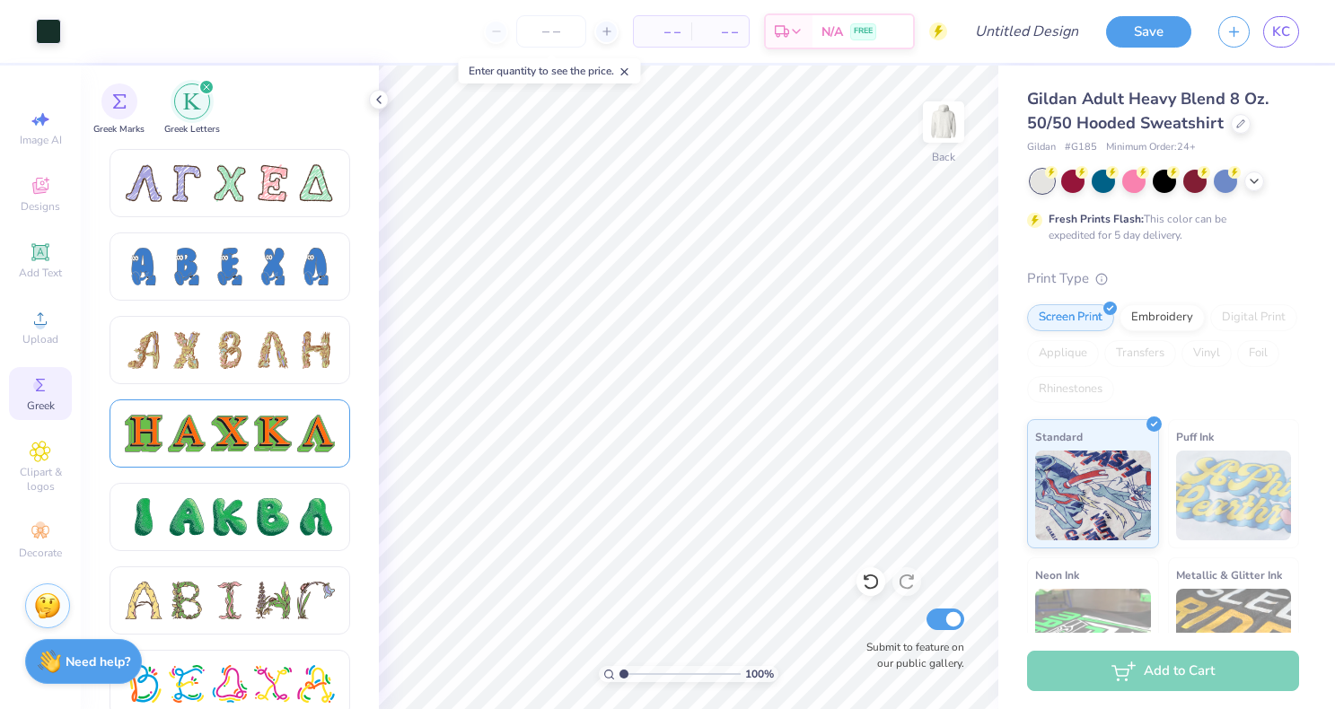
click at [275, 426] on div at bounding box center [273, 434] width 38 height 38
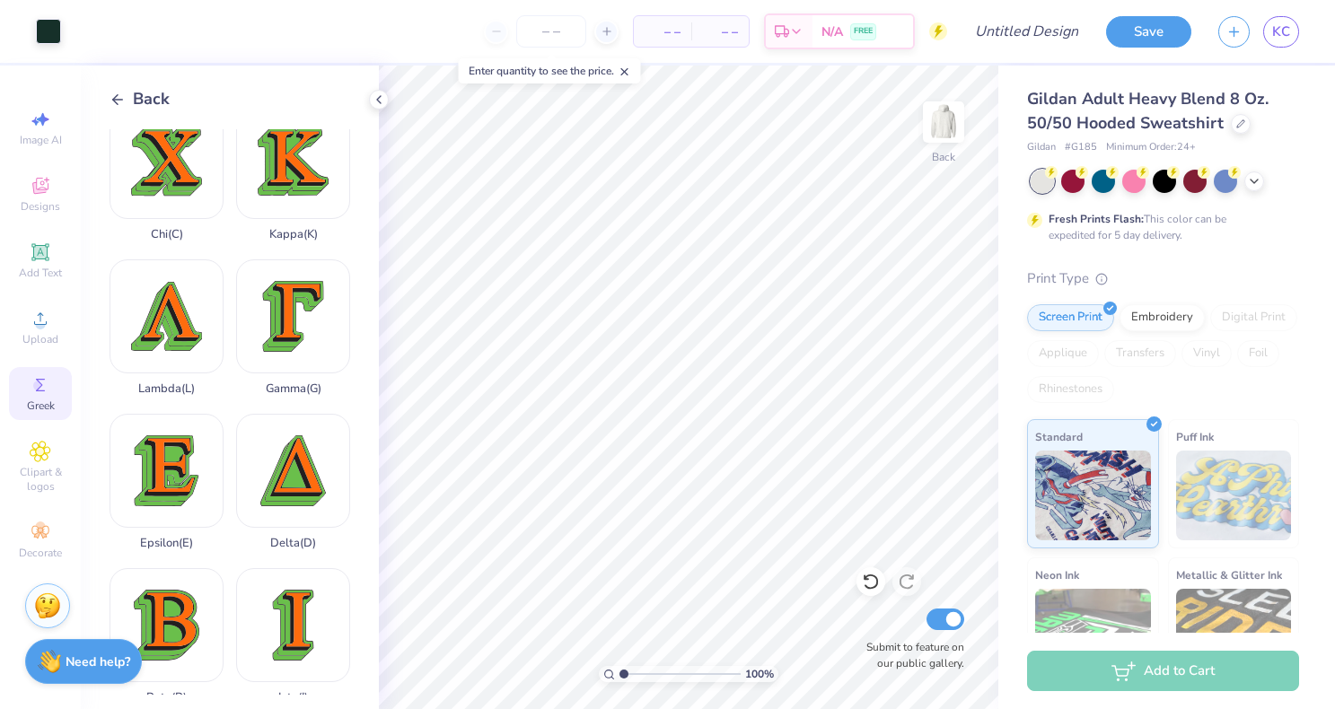
scroll to position [180, 0]
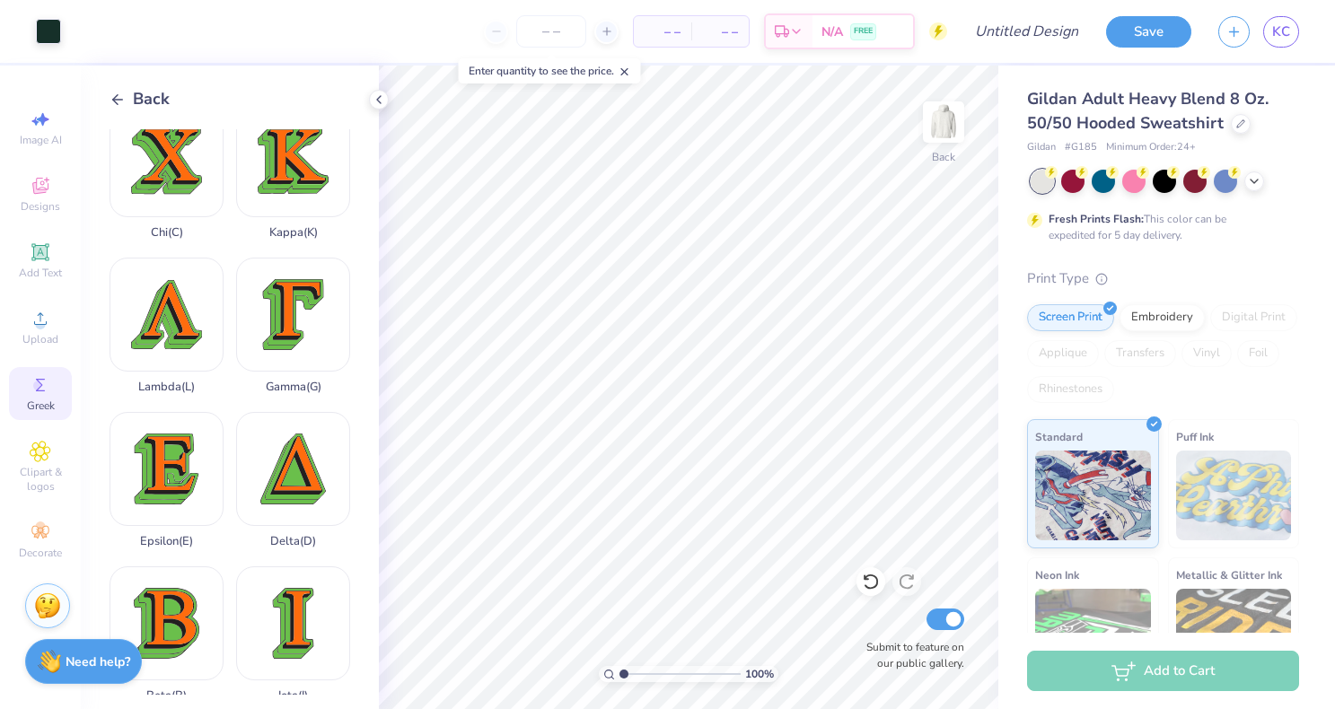
click at [125, 111] on div "Back Eta ( H ) Alpha ( A ) Chi ( C ) Kappa ( K ) Lambda ( L ) Gamma ( G ) Epsil…" at bounding box center [230, 388] width 298 height 644
click at [122, 97] on icon at bounding box center [118, 100] width 16 height 16
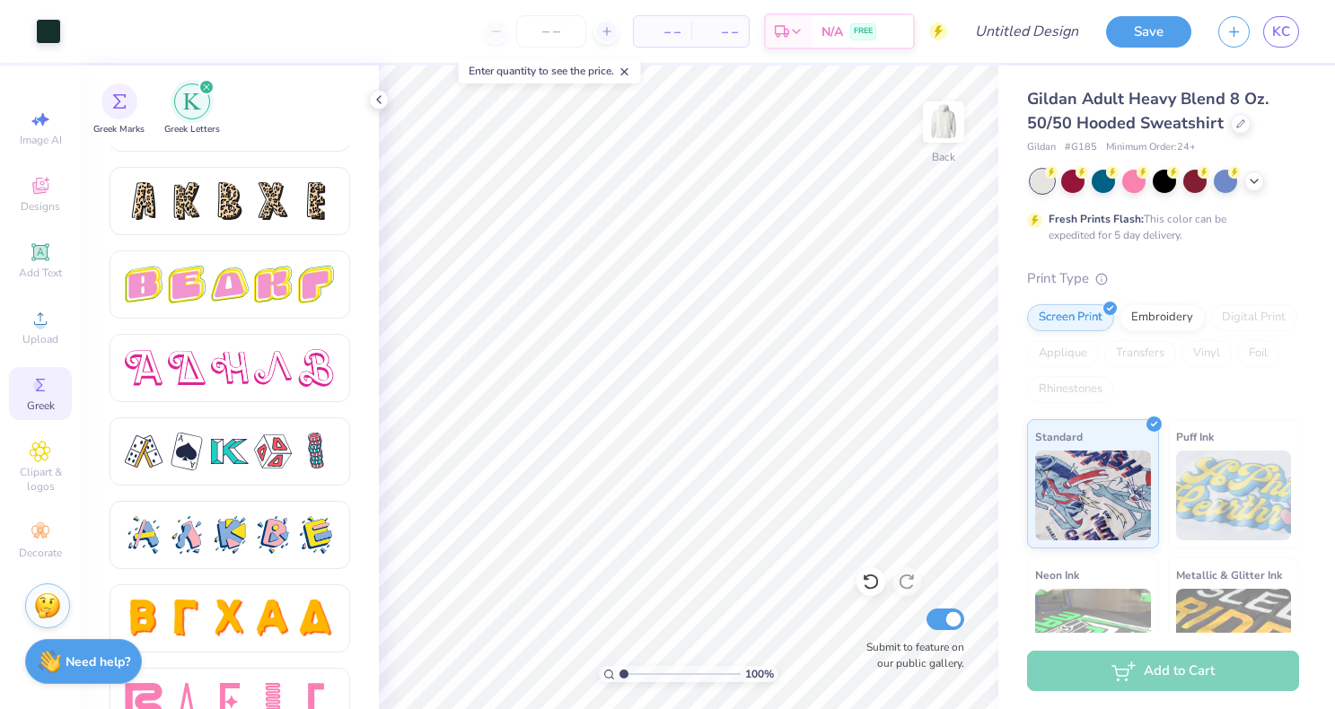
scroll to position [3024, 0]
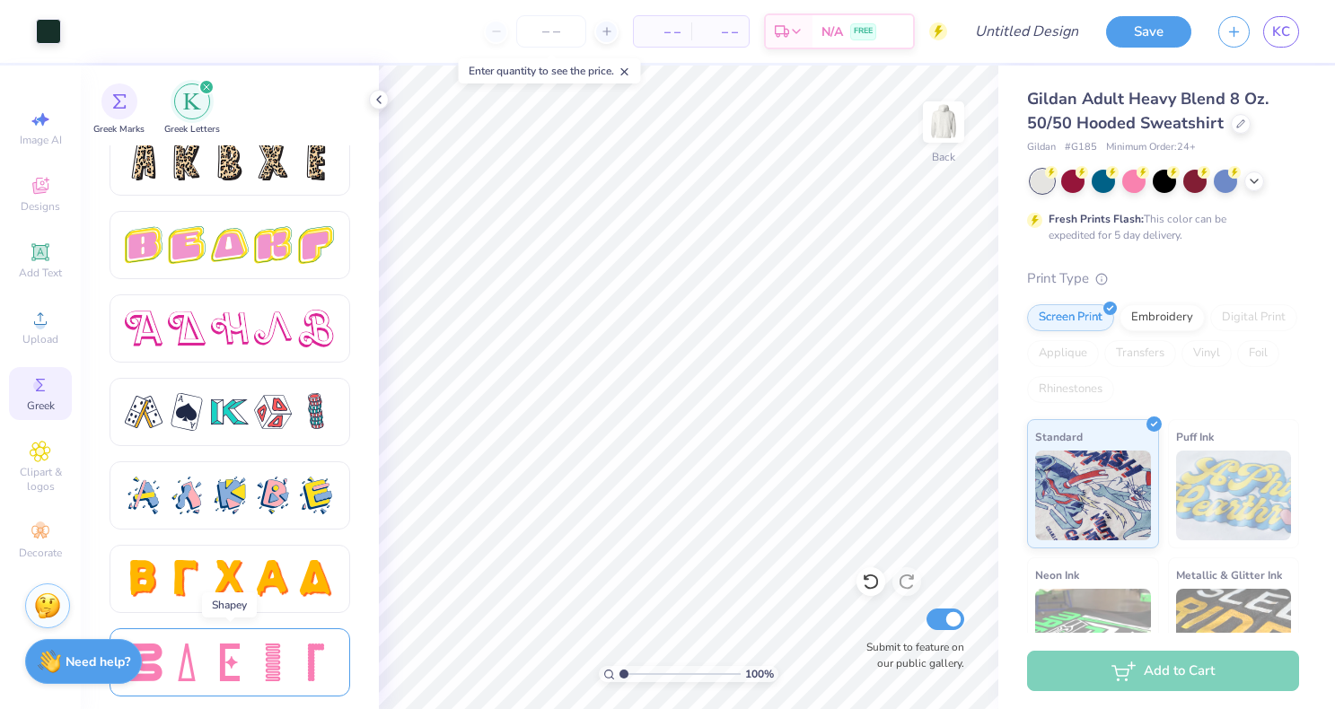
click at [180, 669] on div at bounding box center [187, 663] width 38 height 38
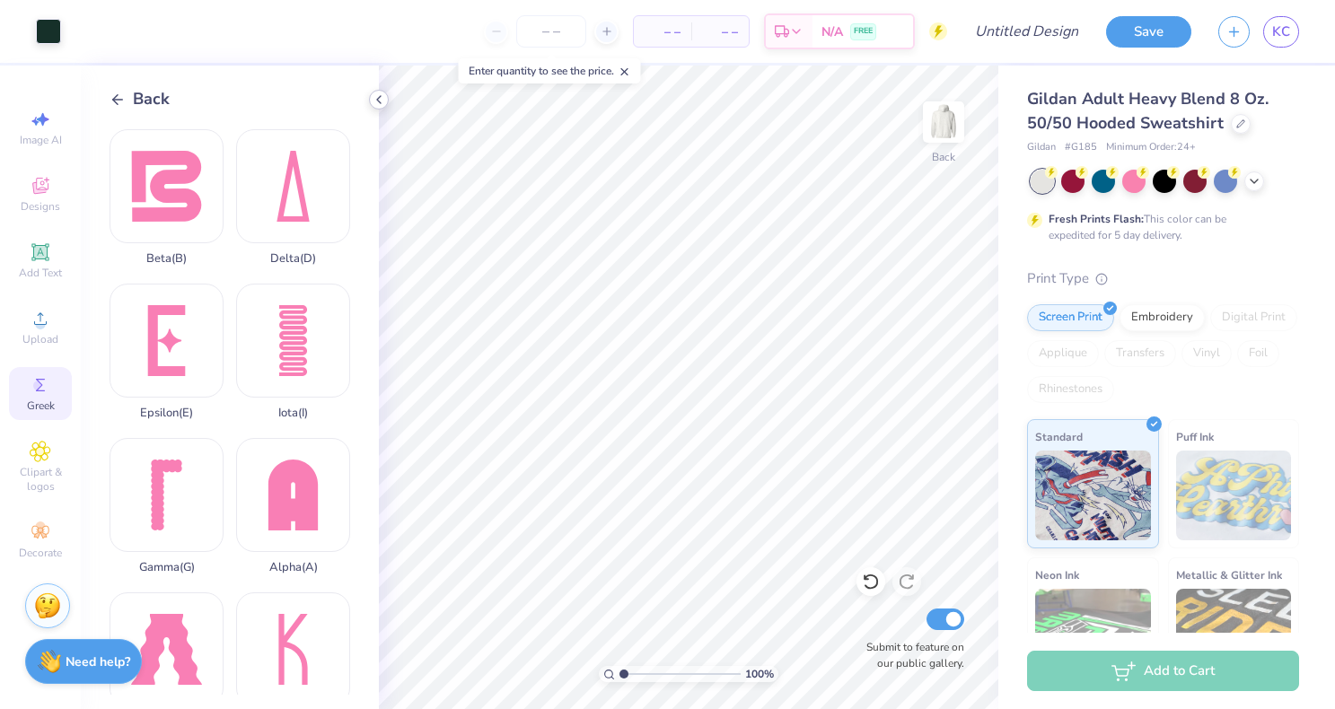
click at [383, 100] on icon at bounding box center [379, 99] width 14 height 14
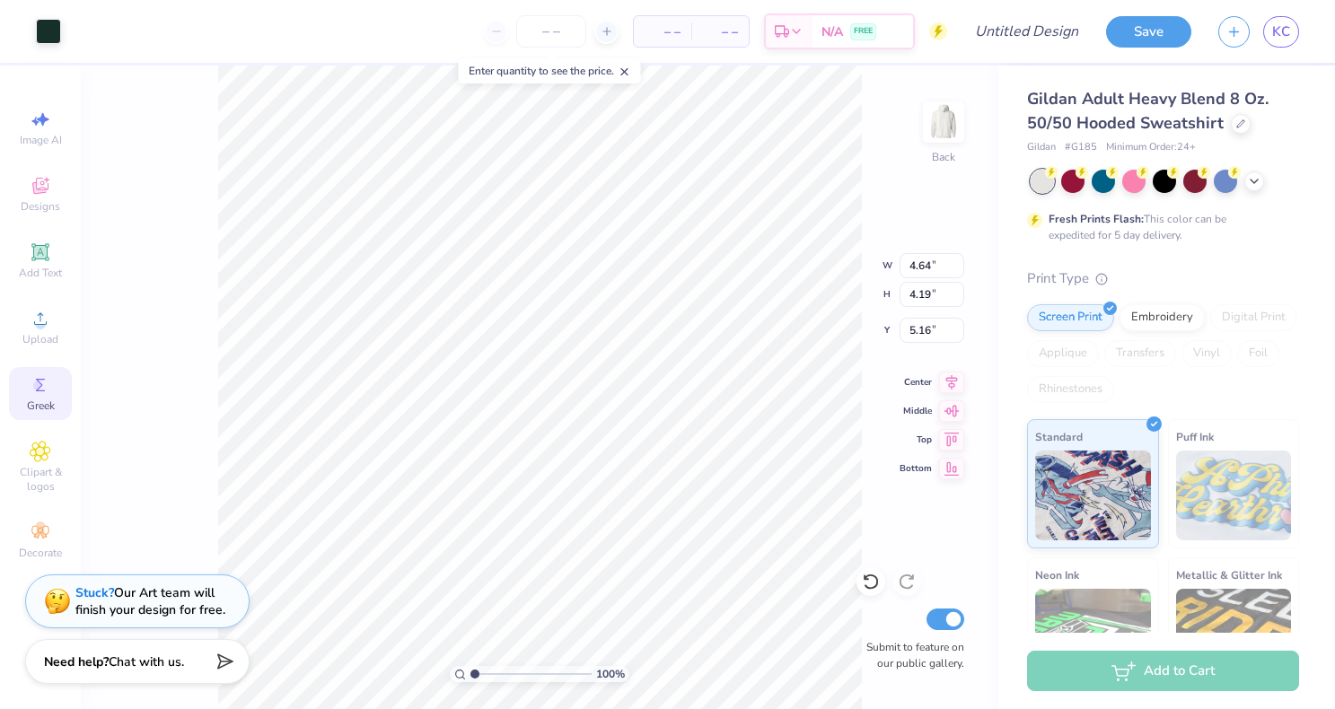
type input "0.50"
type input "3.00"
type input "2.71"
type input "0.50"
type input "2.06"
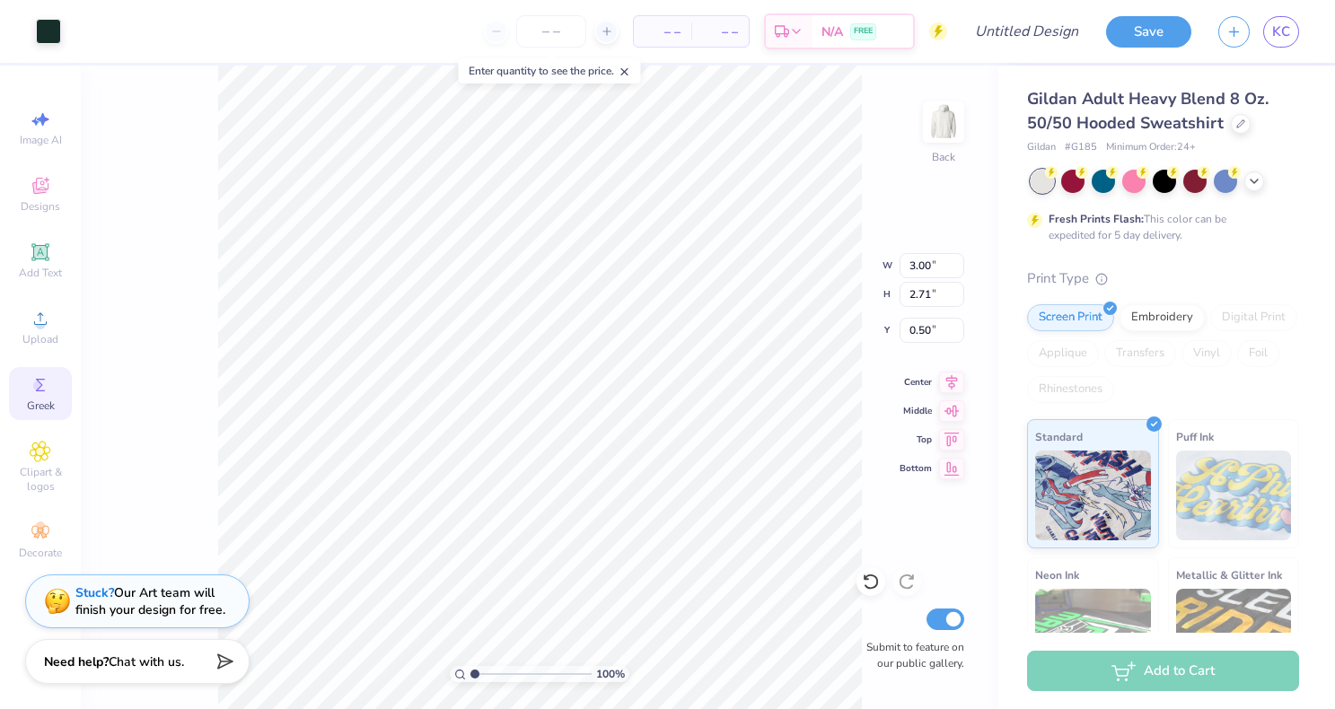
type input "1.87"
type input "3.00"
type input "2.71"
type input "3.00"
type input "2.07"
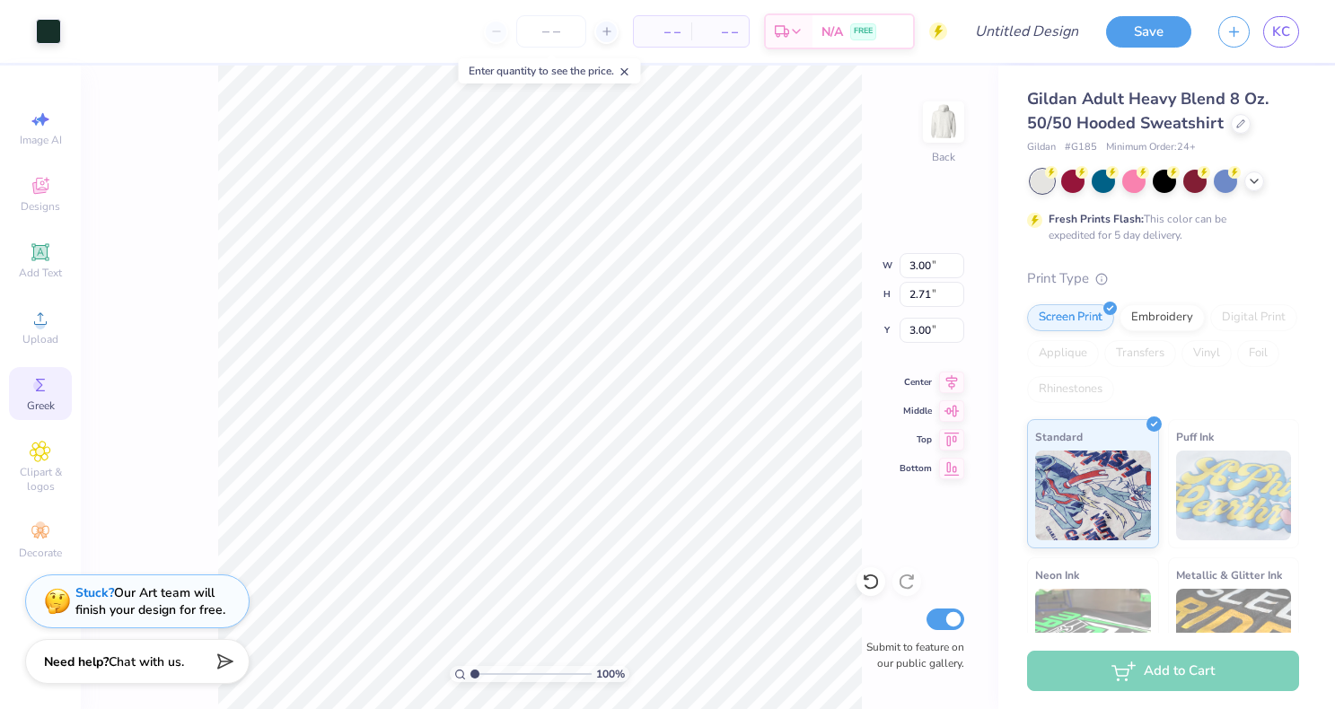
type input "1.87"
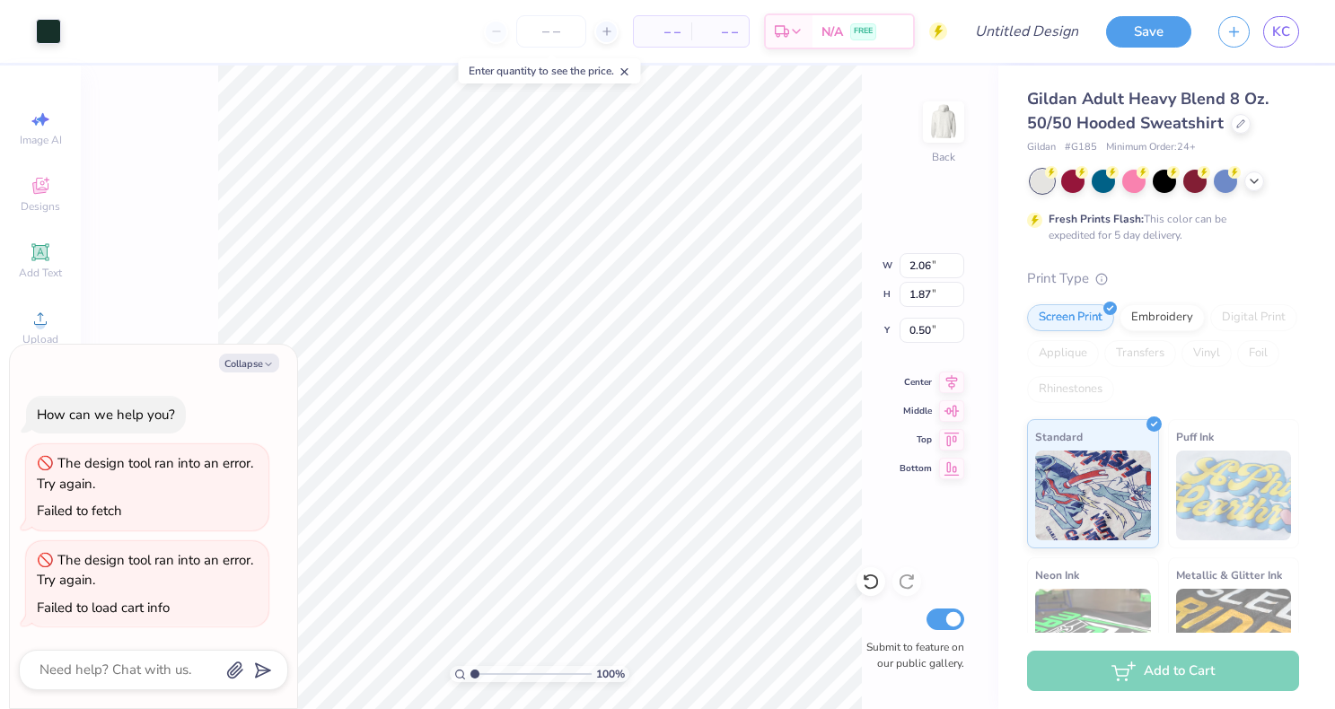
type textarea "x"
type input "1.94"
type input "1.75"
click at [251, 363] on button "Collapse" at bounding box center [249, 363] width 60 height 19
type textarea "x"
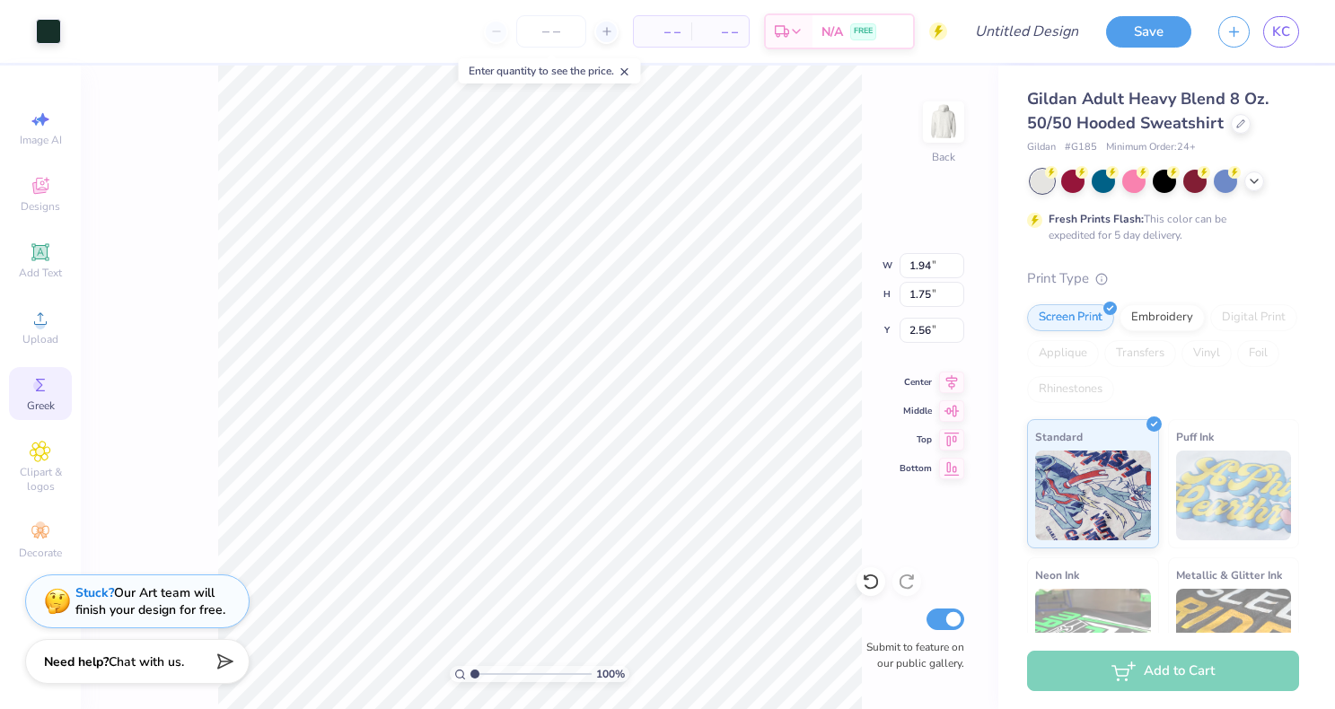
type input "4.31"
click at [33, 277] on span "Add Text" at bounding box center [40, 273] width 43 height 14
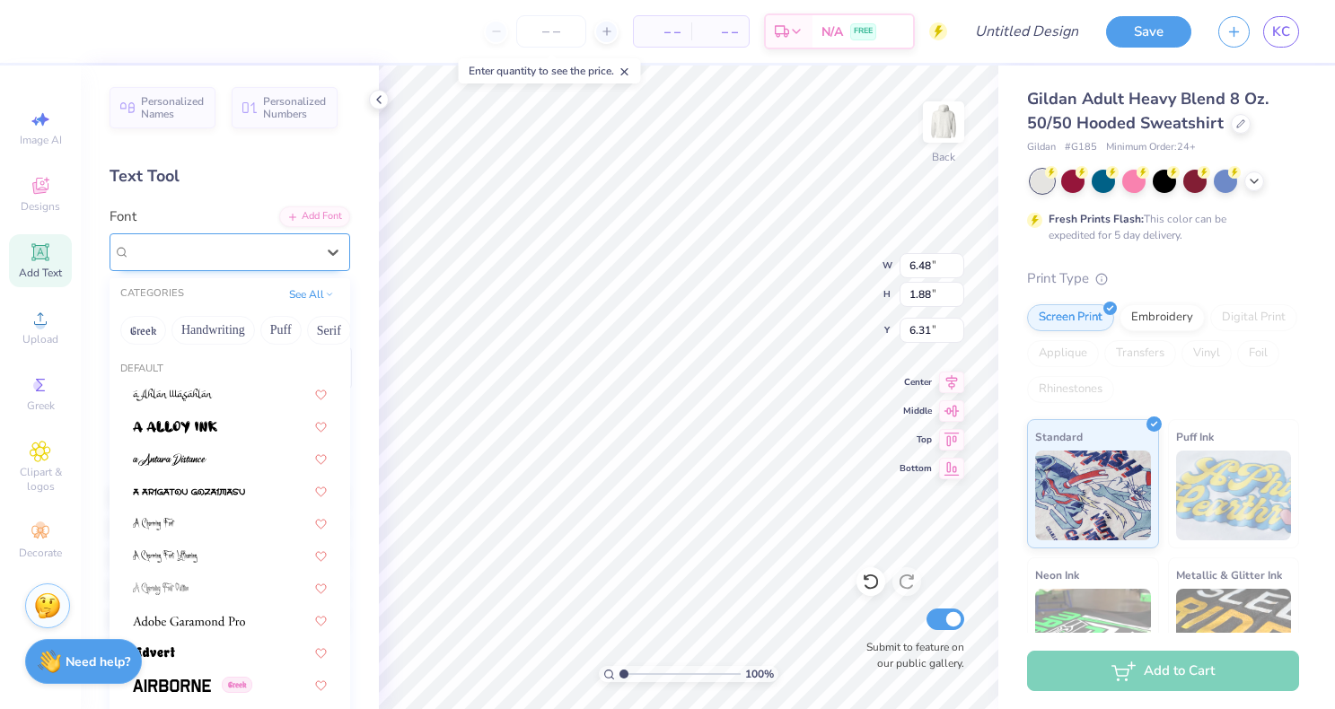
click at [199, 249] on div "Super Dream" at bounding box center [222, 252] width 189 height 28
click at [143, 341] on button "Greek" at bounding box center [143, 330] width 46 height 29
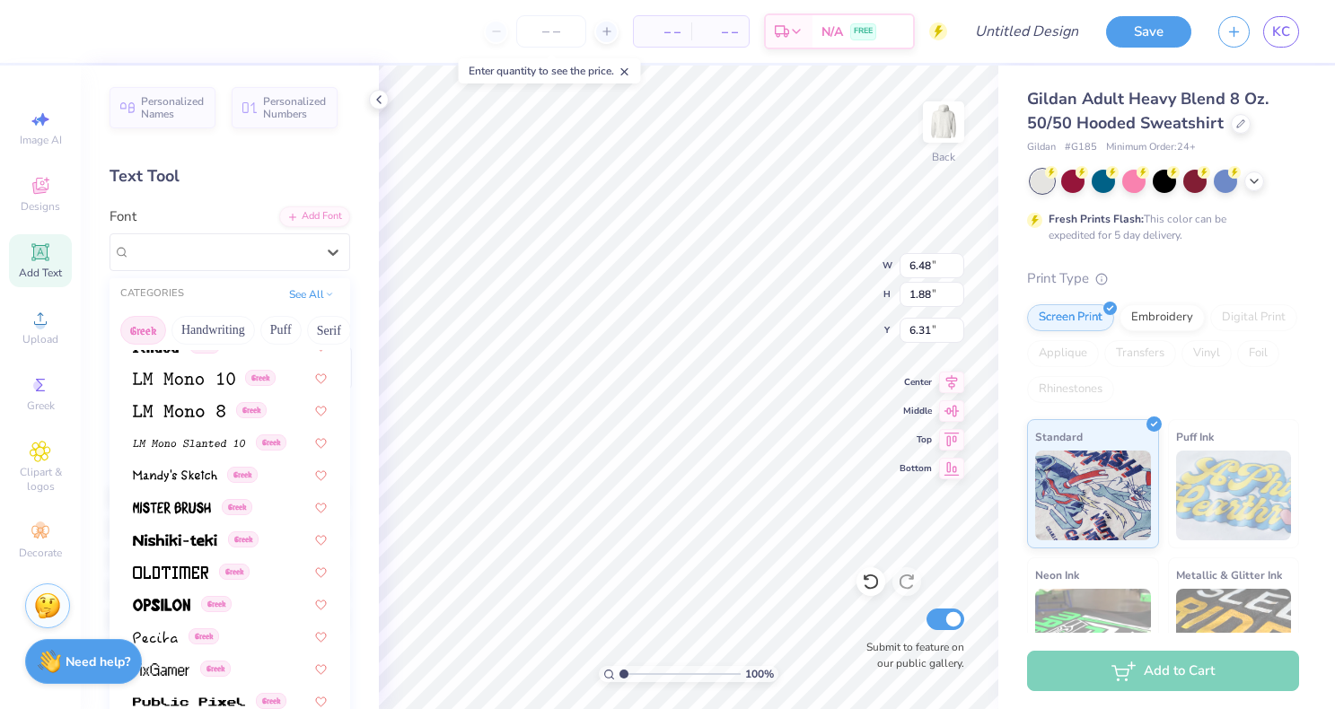
scroll to position [1002, 0]
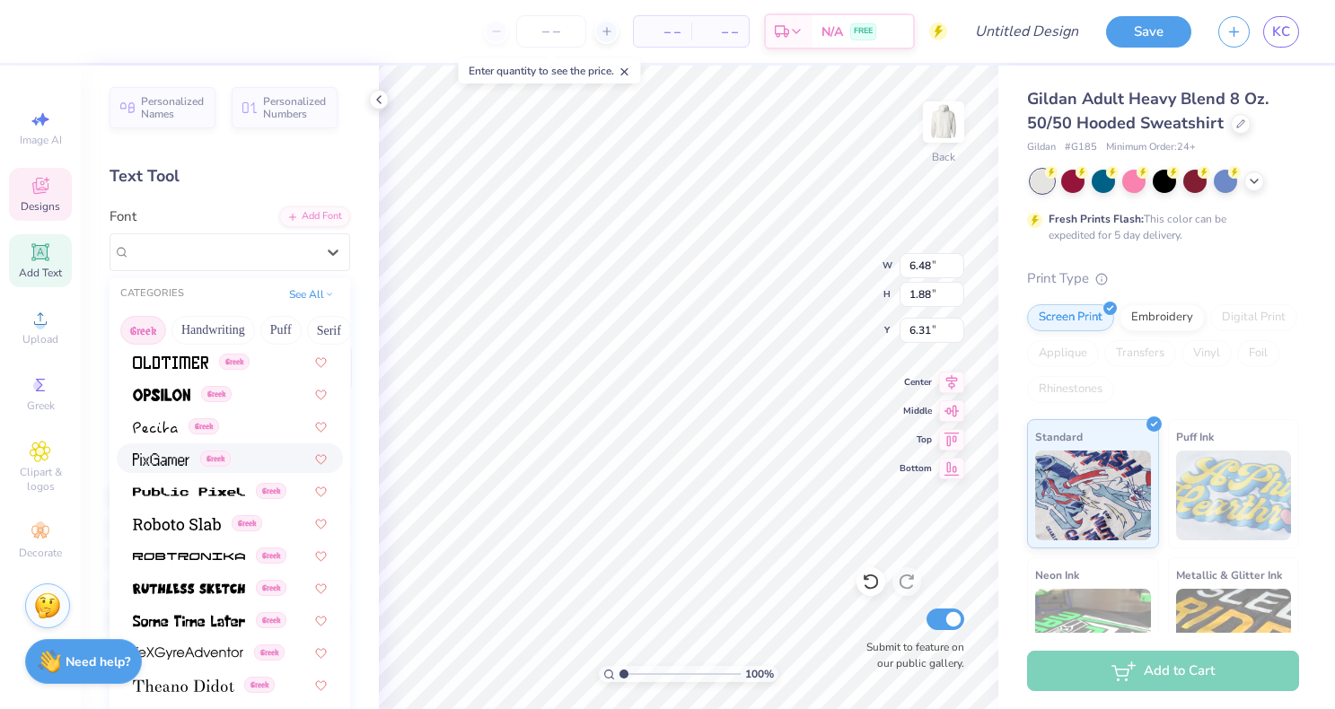
click at [45, 189] on icon at bounding box center [41, 186] width 22 height 22
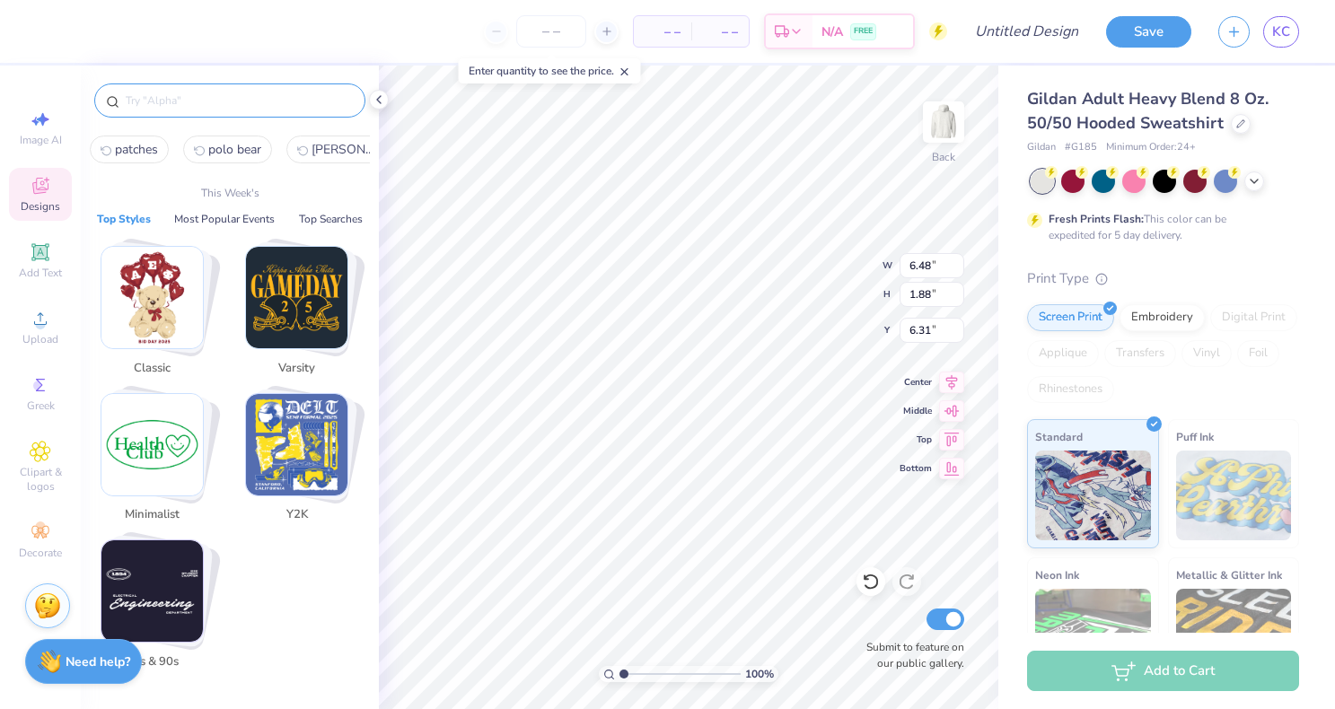
click at [182, 108] on input "text" at bounding box center [239, 101] width 230 height 18
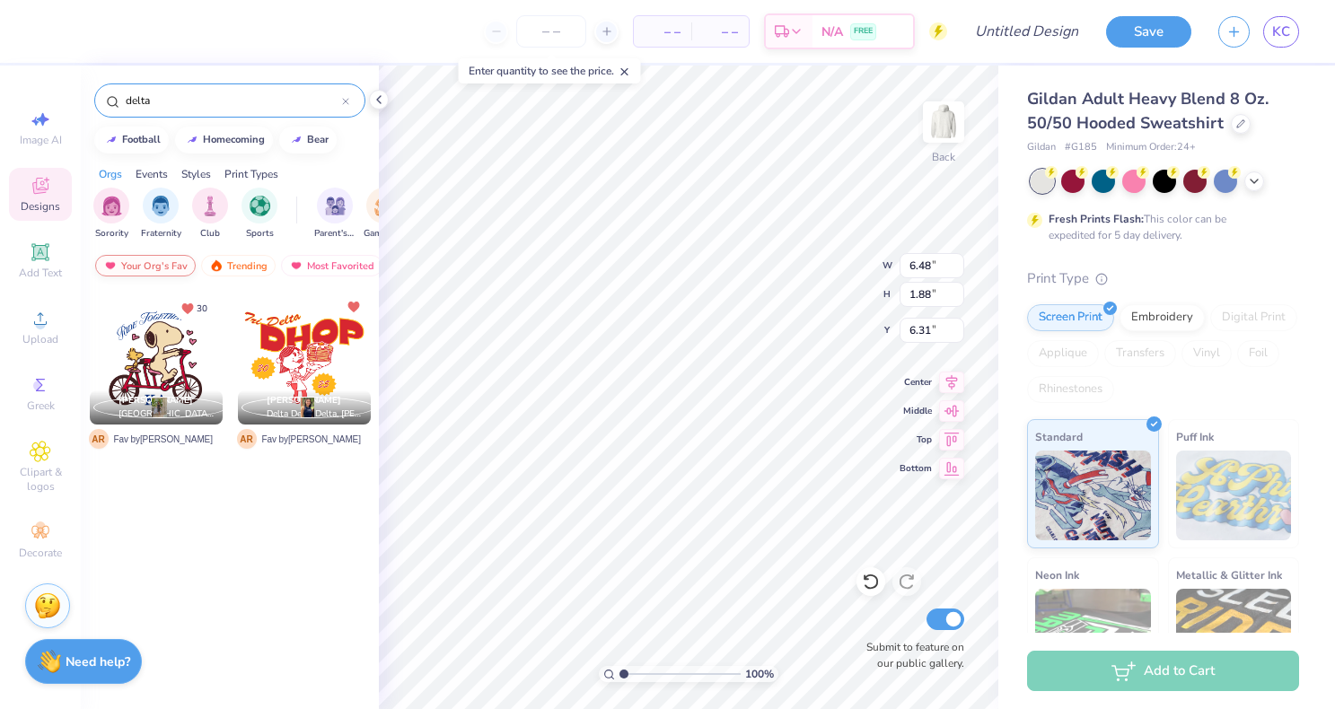
click at [158, 260] on div "Your Org's Fav" at bounding box center [145, 266] width 101 height 22
click at [208, 101] on input "delta" at bounding box center [233, 101] width 218 height 18
click at [318, 260] on div "Most Favorited" at bounding box center [331, 266] width 101 height 22
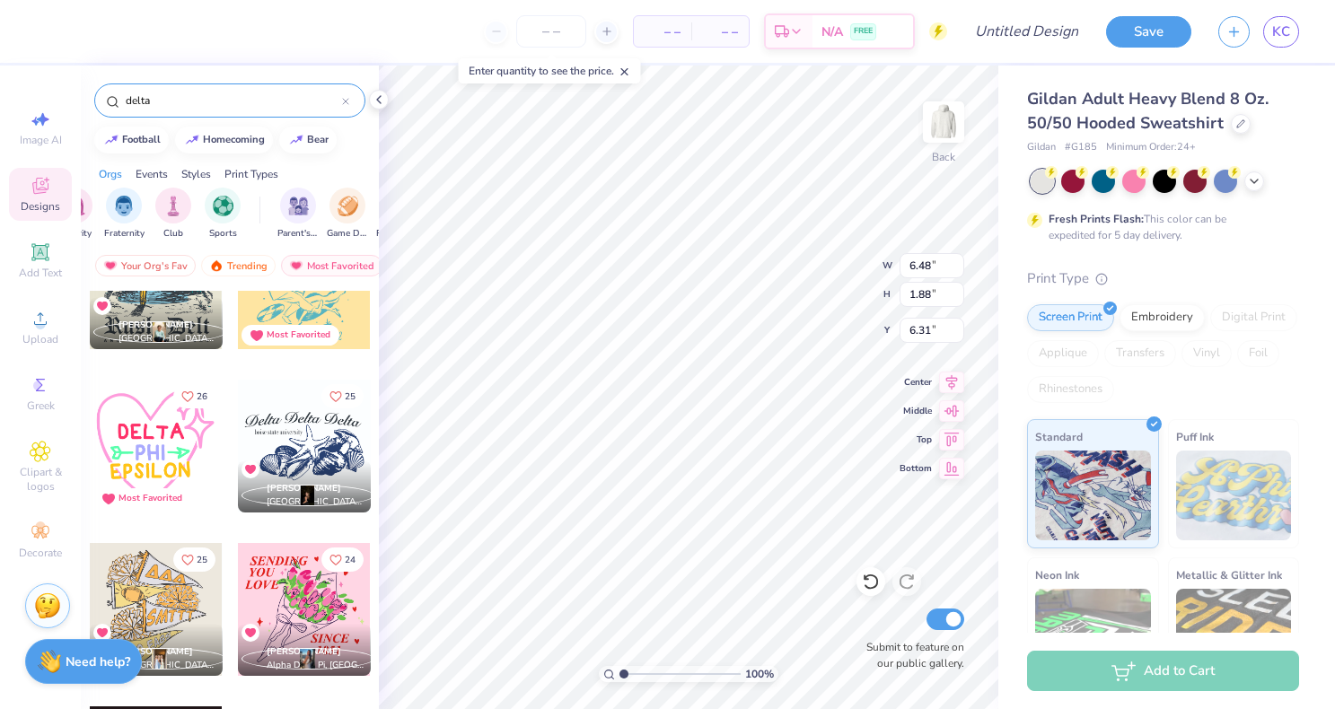
scroll to position [1875, 0]
click at [218, 102] on input "delta" at bounding box center [233, 101] width 218 height 18
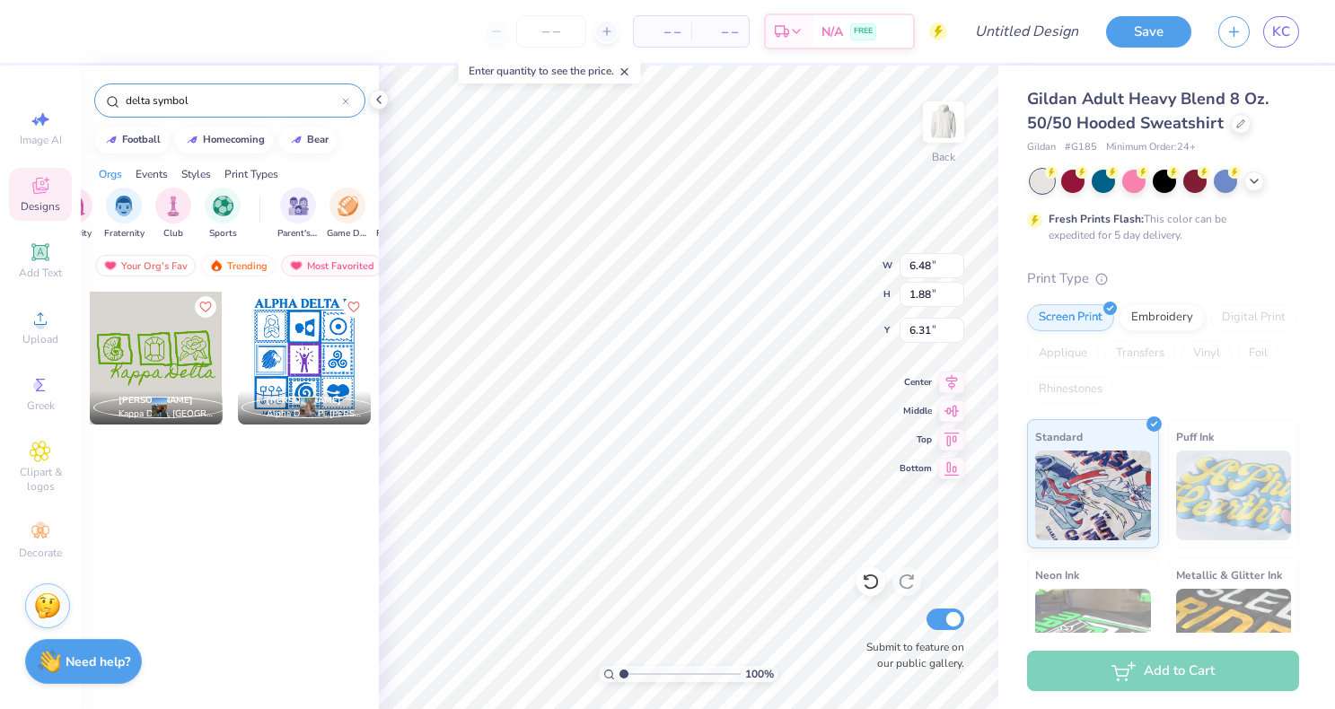
drag, startPoint x: 199, startPoint y: 93, endPoint x: 154, endPoint y: 97, distance: 45.0
click at [154, 97] on input "delta symbol" at bounding box center [233, 101] width 218 height 18
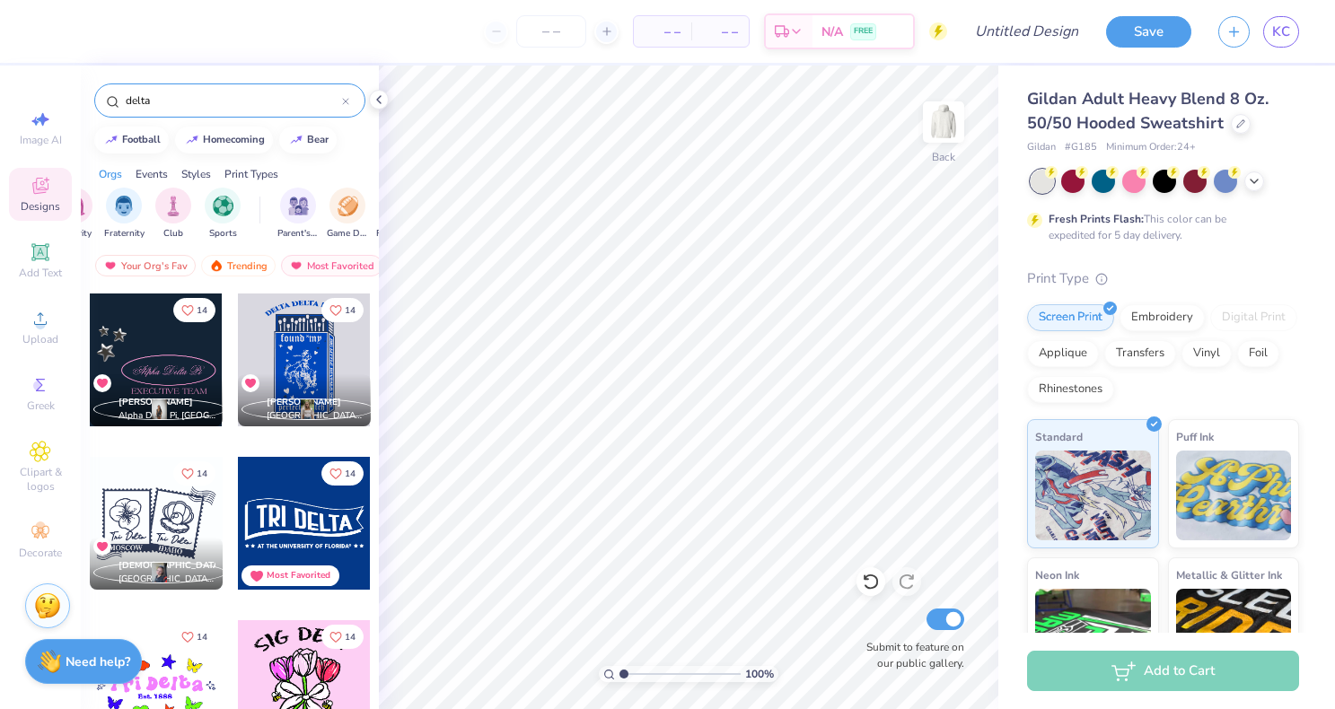
scroll to position [5392, 0]
click at [314, 351] on div at bounding box center [304, 359] width 133 height 133
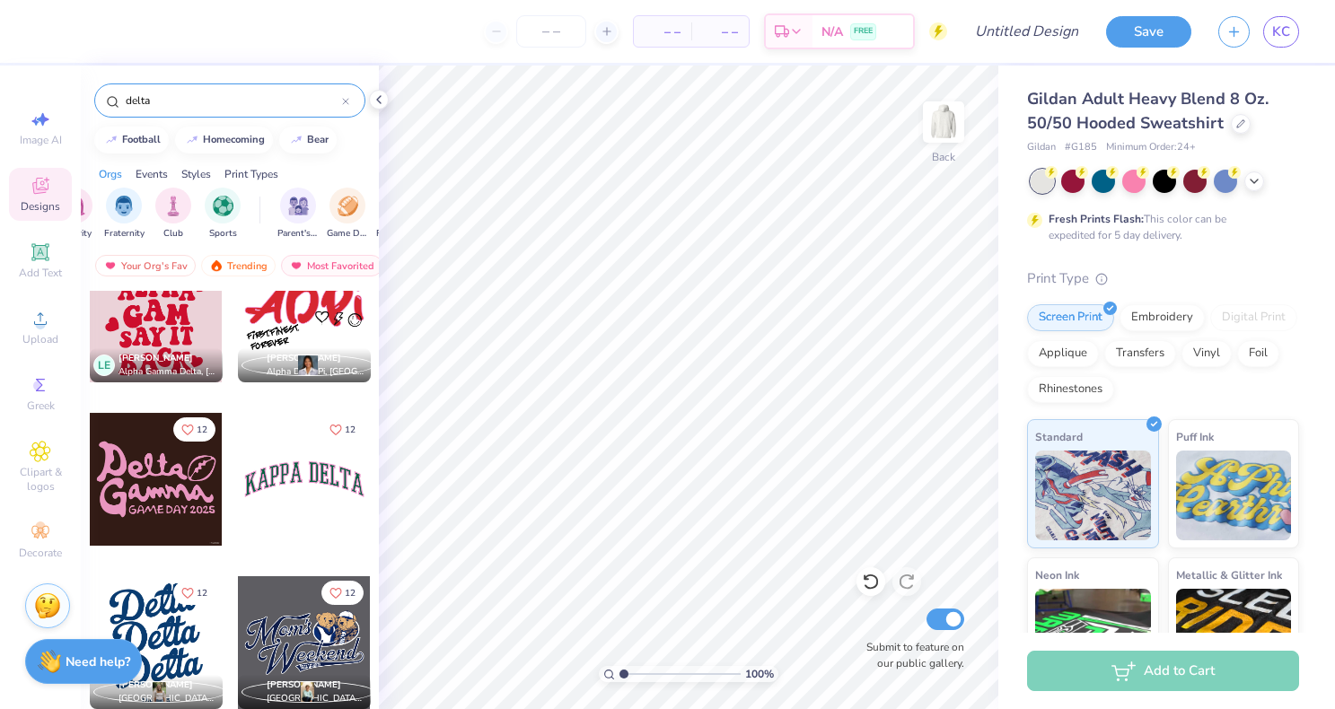
scroll to position [6914, 0]
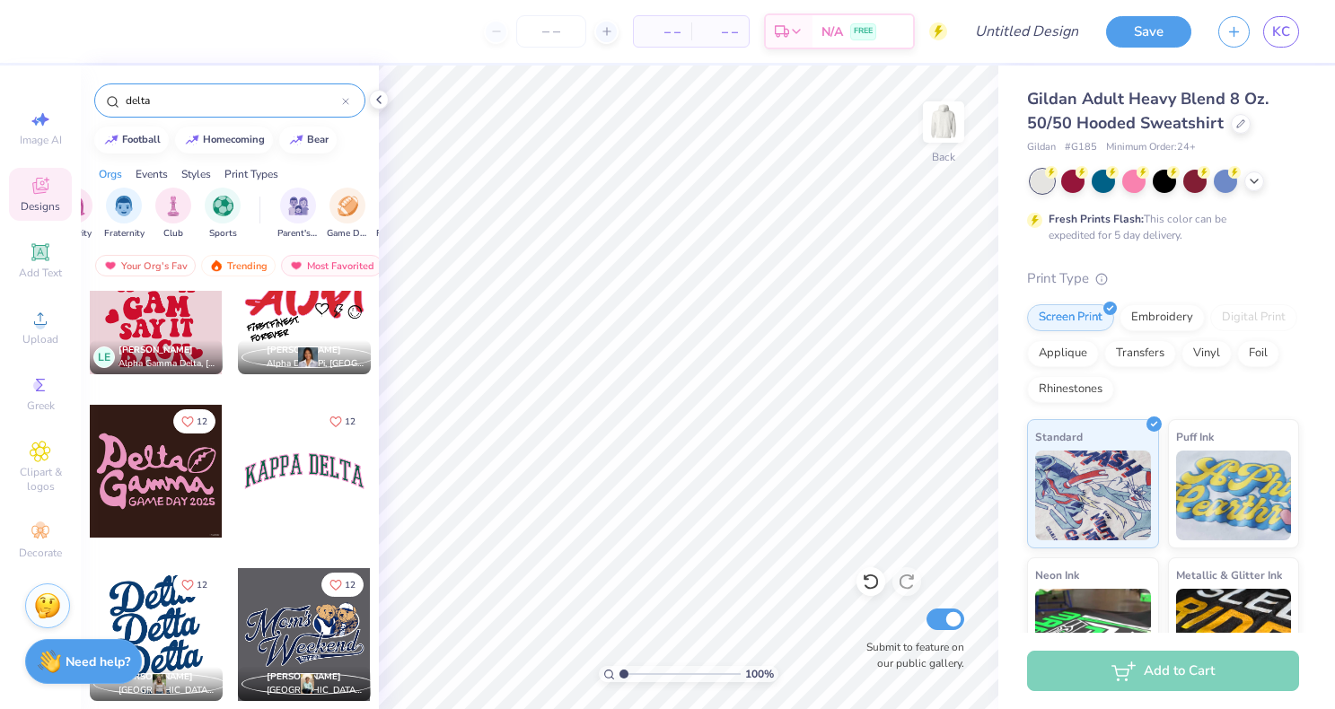
click at [125, 101] on input "delta" at bounding box center [233, 101] width 218 height 18
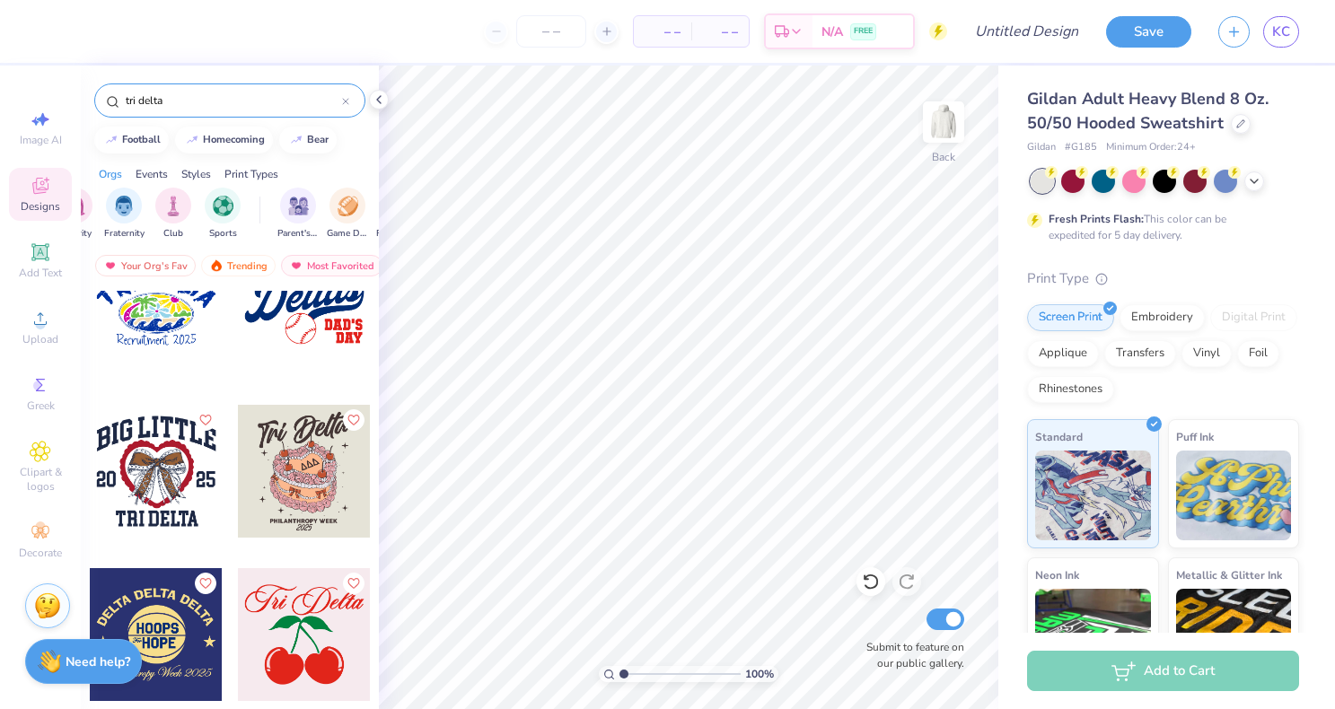
scroll to position [10510, 0]
click at [277, 94] on input "tri delta" at bounding box center [233, 101] width 218 height 18
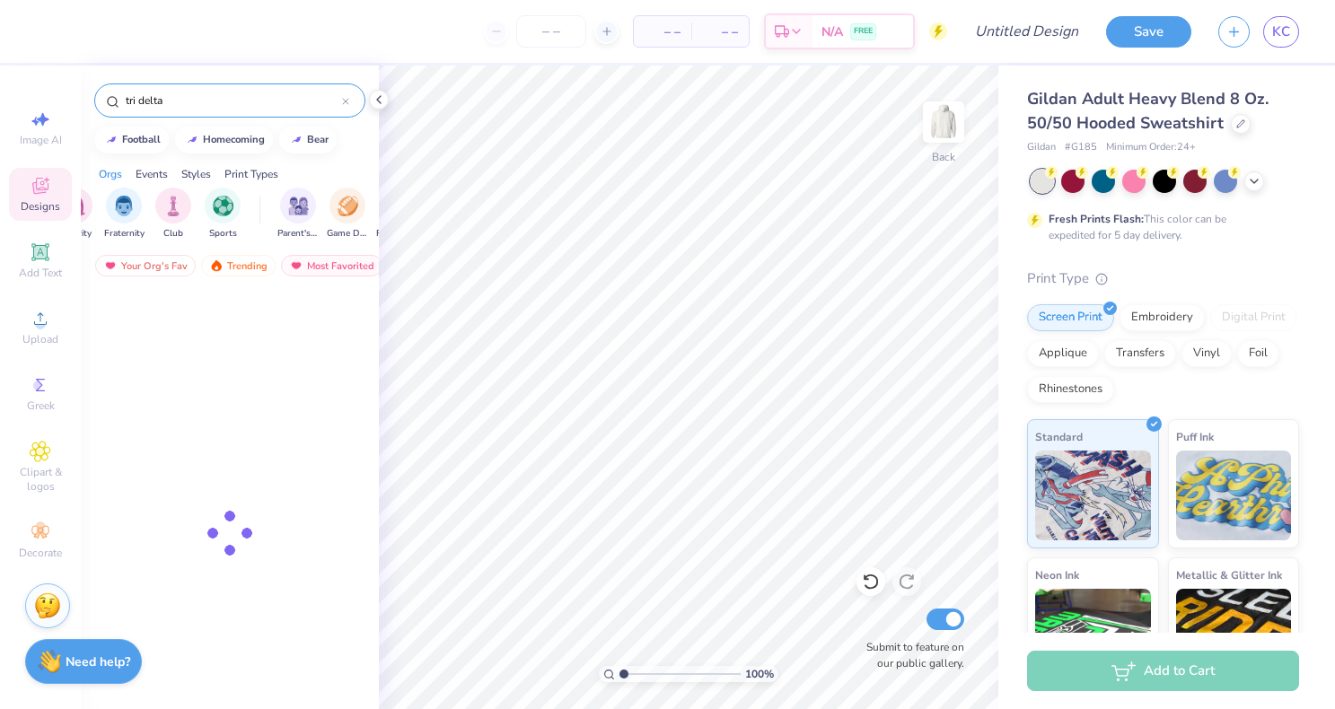
click at [277, 94] on input "tri delta" at bounding box center [233, 101] width 218 height 18
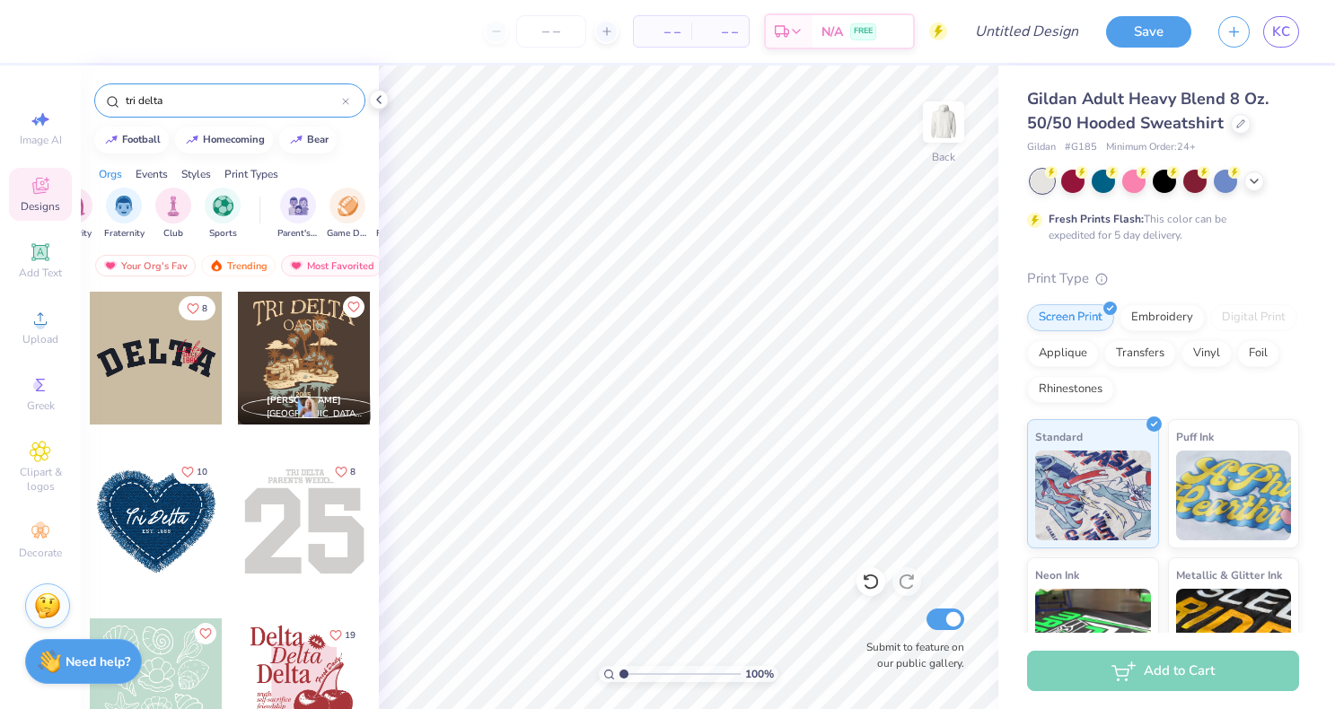
click at [277, 94] on input "tri delta" at bounding box center [233, 101] width 218 height 18
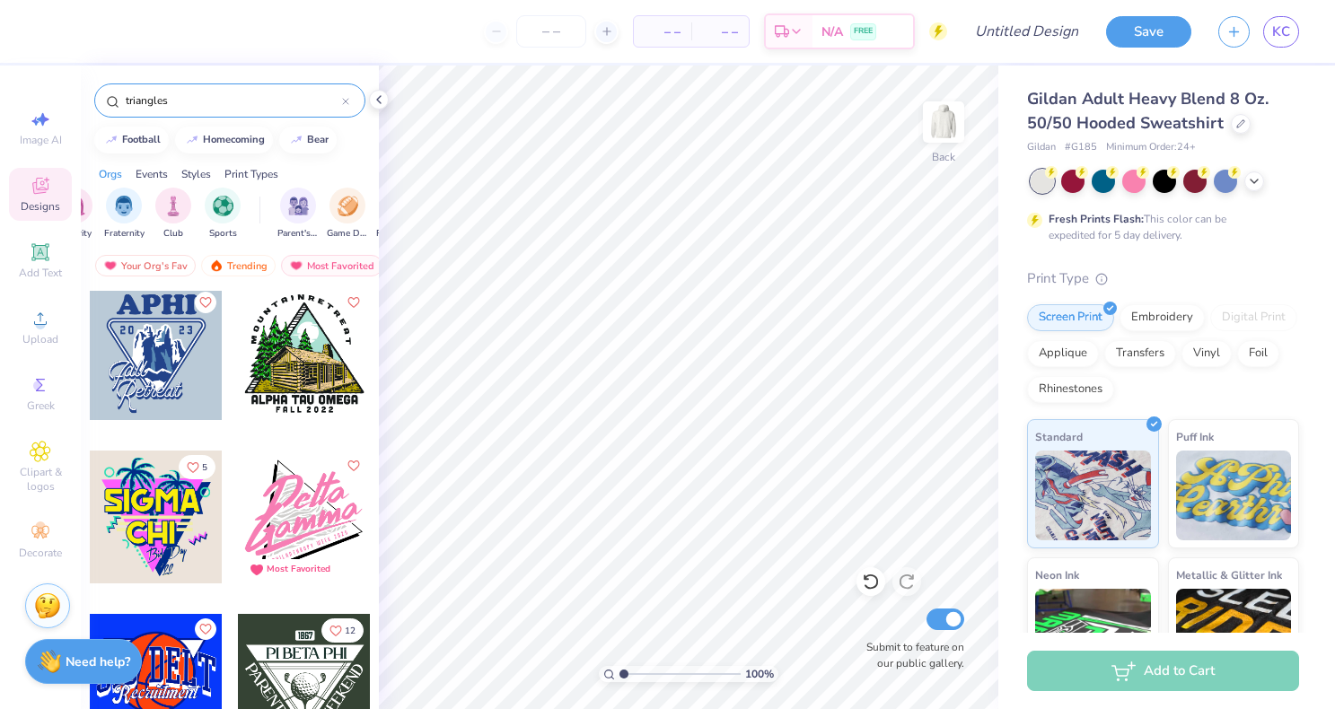
scroll to position [0, 0]
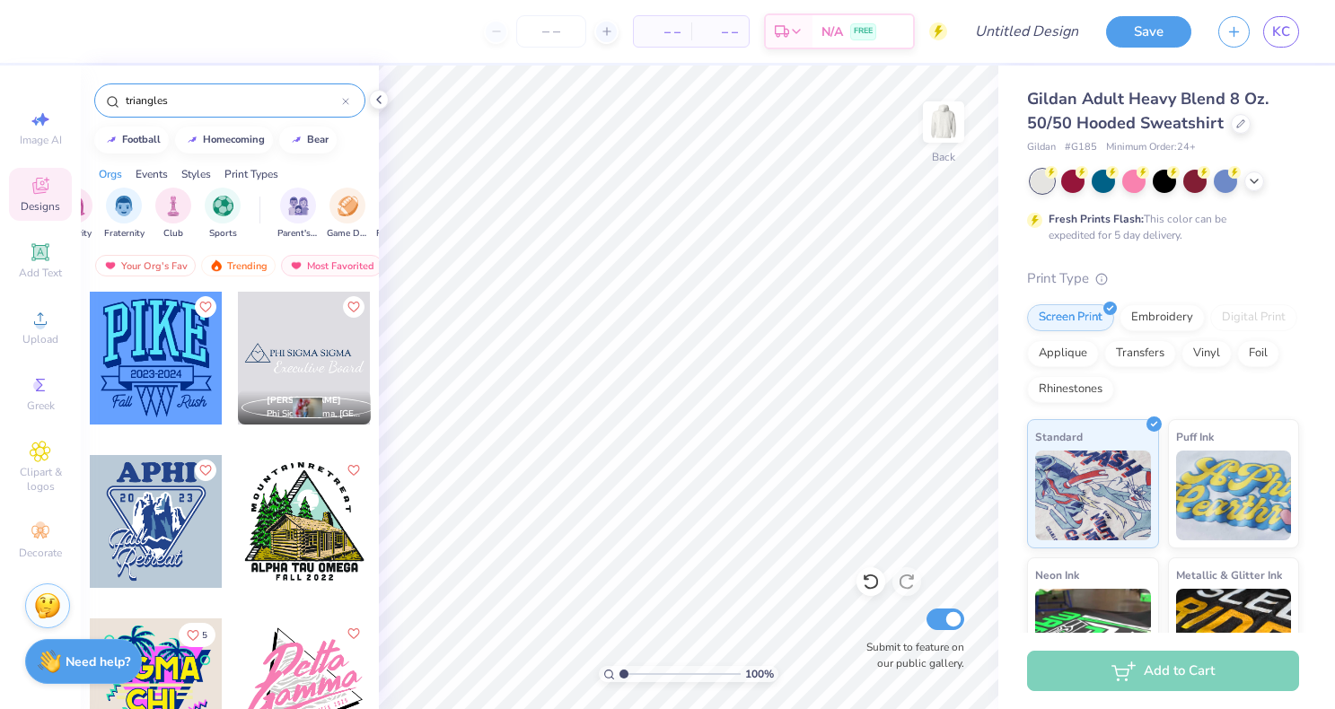
click at [329, 103] on input "triangles" at bounding box center [233, 101] width 218 height 18
type input "triangles"
click at [42, 325] on circle at bounding box center [40, 325] width 10 height 10
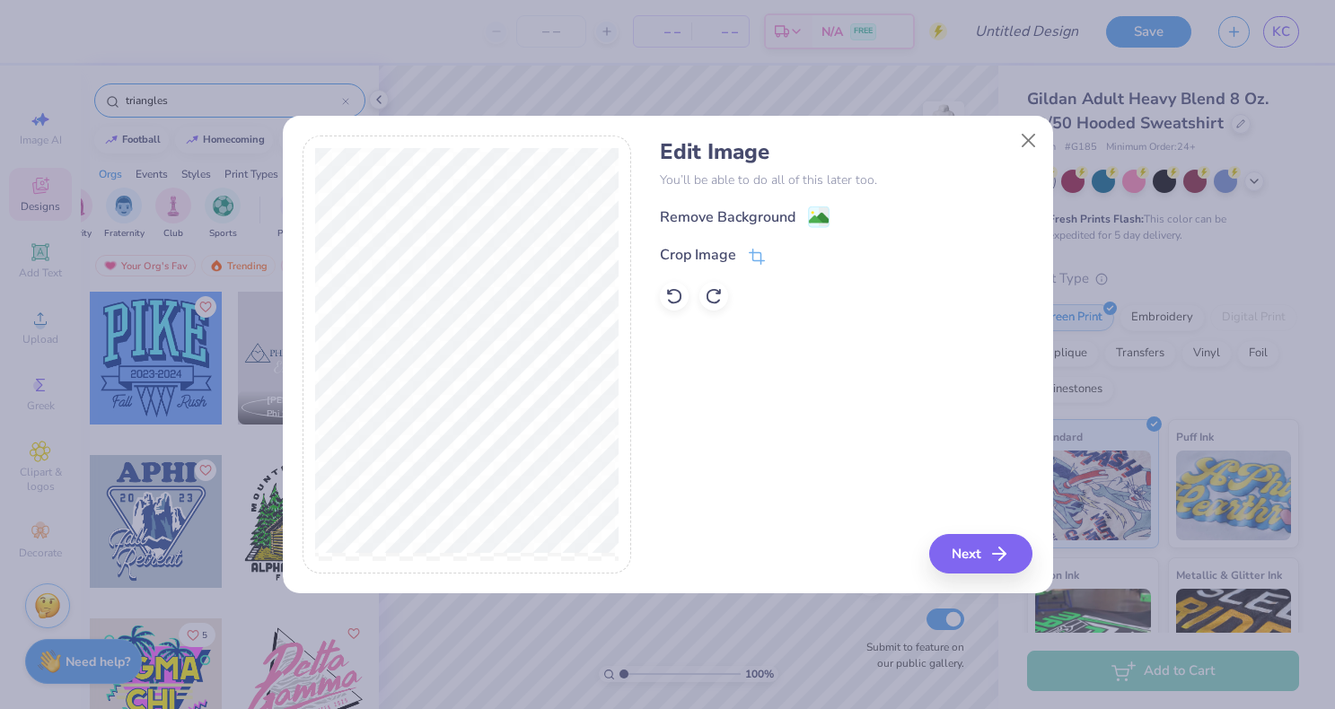
click at [829, 217] on div "Remove Background" at bounding box center [846, 217] width 373 height 22
click at [812, 217] on image at bounding box center [819, 220] width 20 height 20
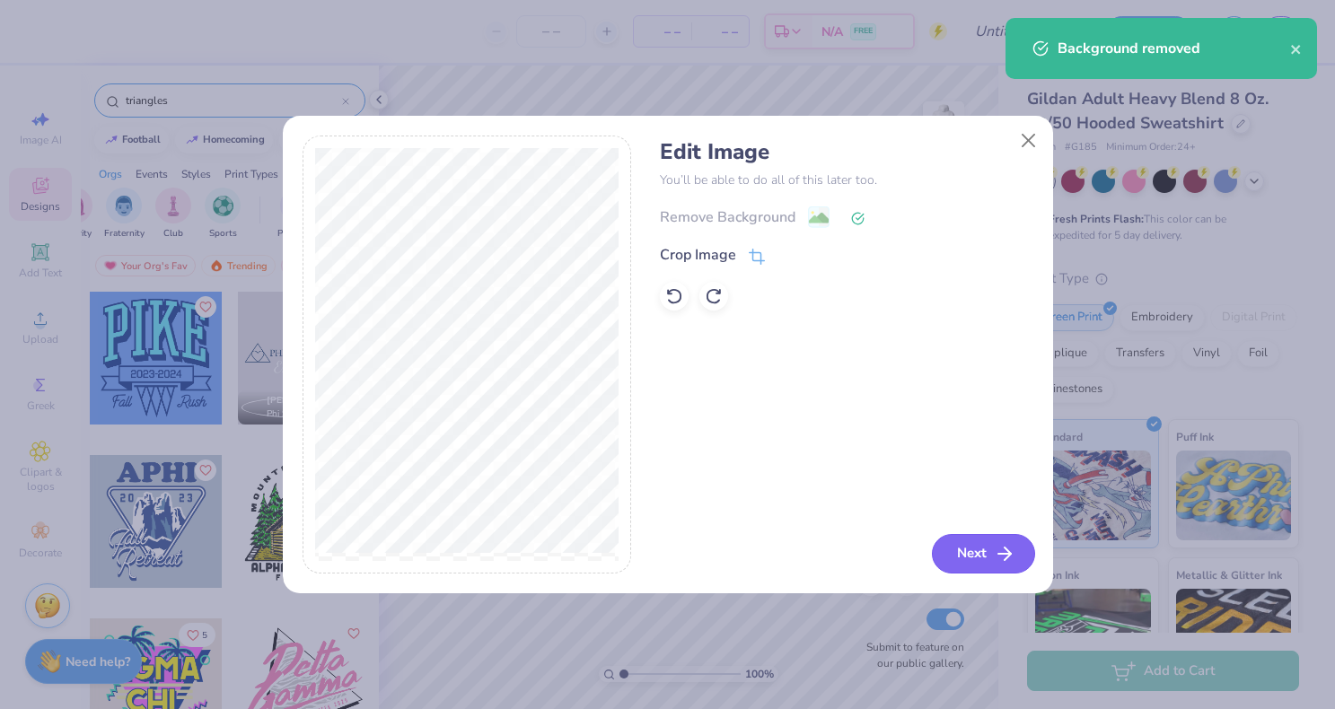
click at [959, 558] on button "Next" at bounding box center [983, 554] width 103 height 40
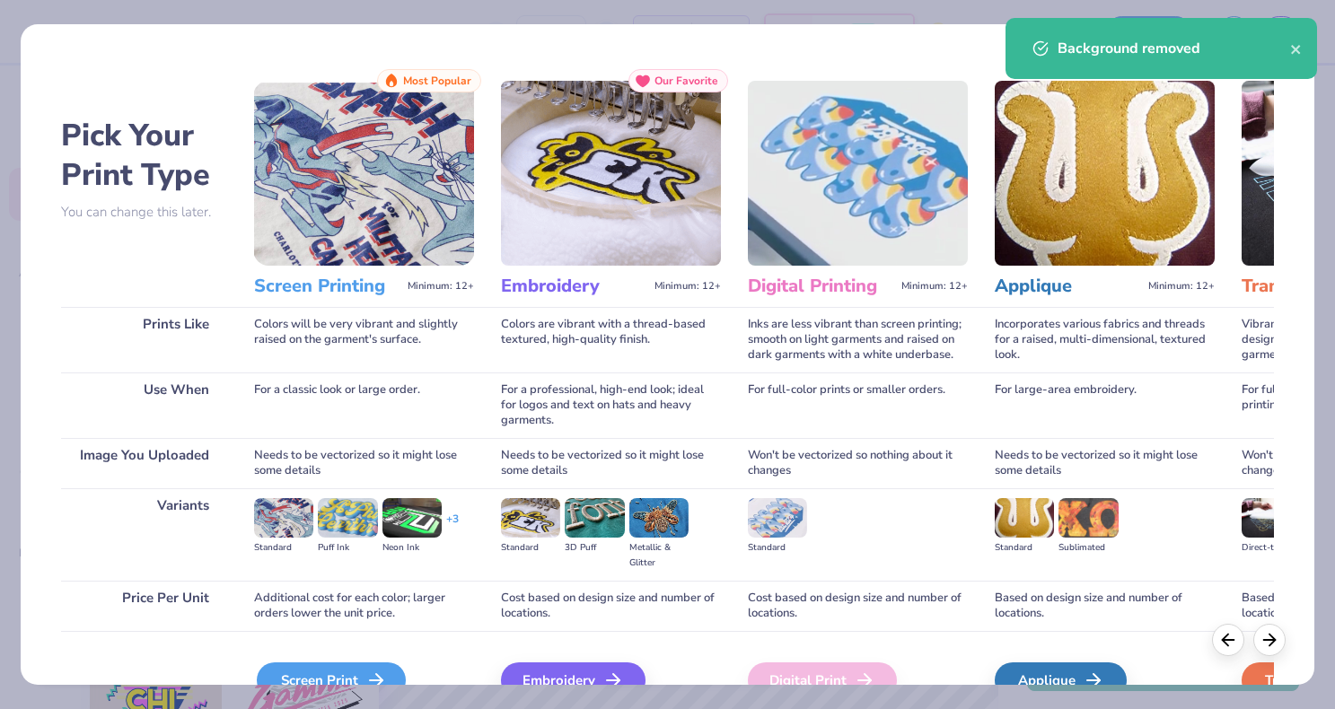
click at [356, 680] on div "Screen Print" at bounding box center [331, 681] width 149 height 36
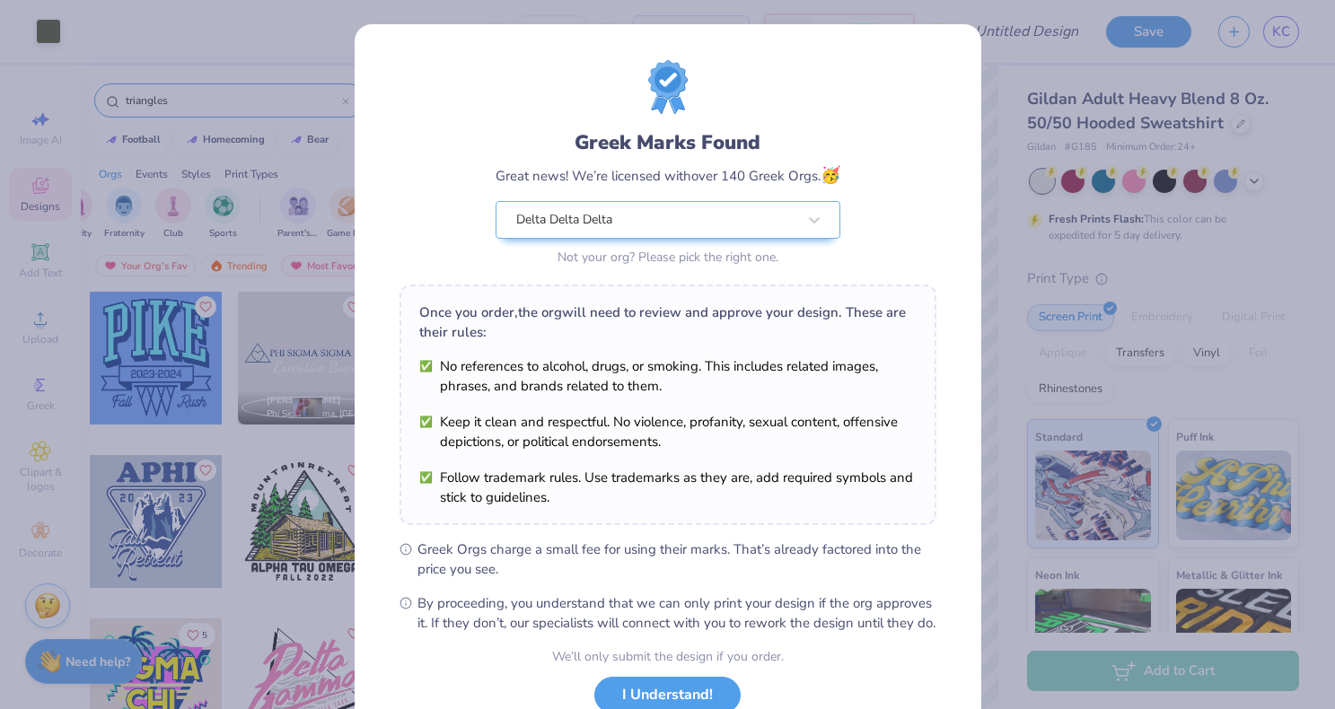
scroll to position [131, 0]
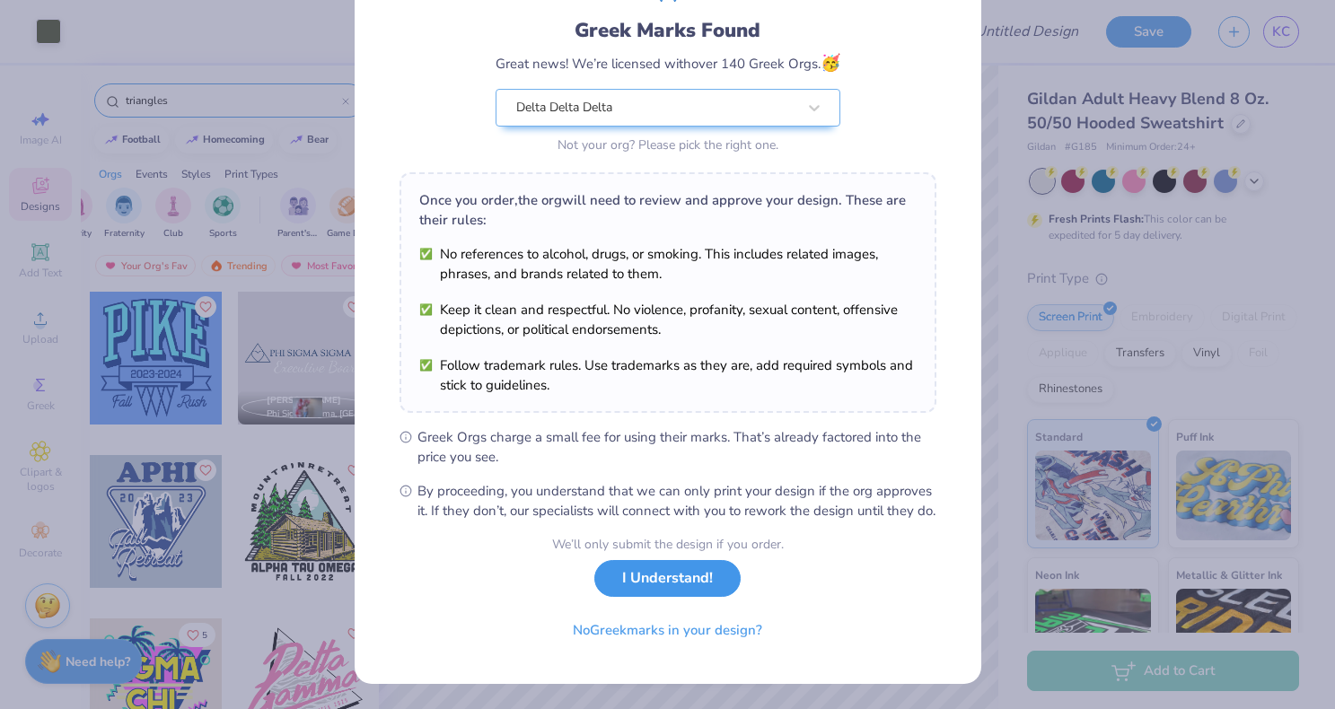
click at [658, 586] on button "I Understand!" at bounding box center [667, 578] width 146 height 37
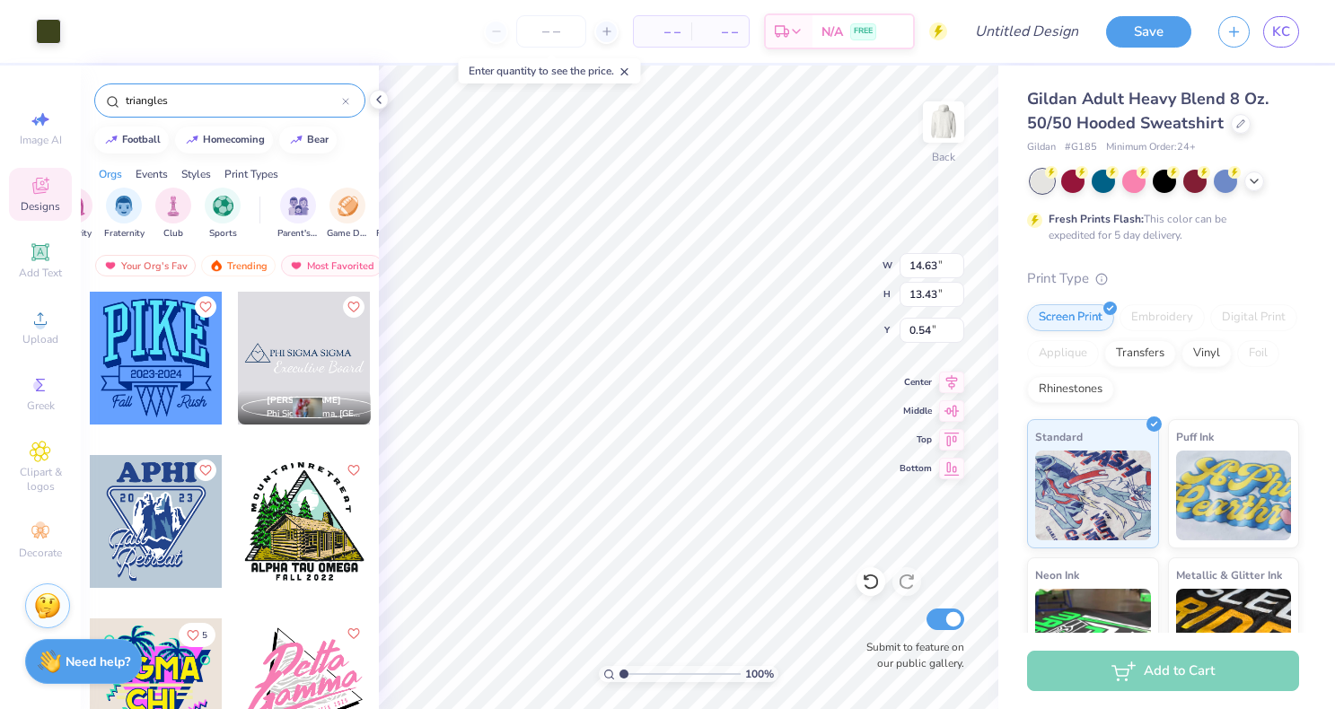
scroll to position [0, 0]
click at [51, 23] on div at bounding box center [48, 29] width 25 height 25
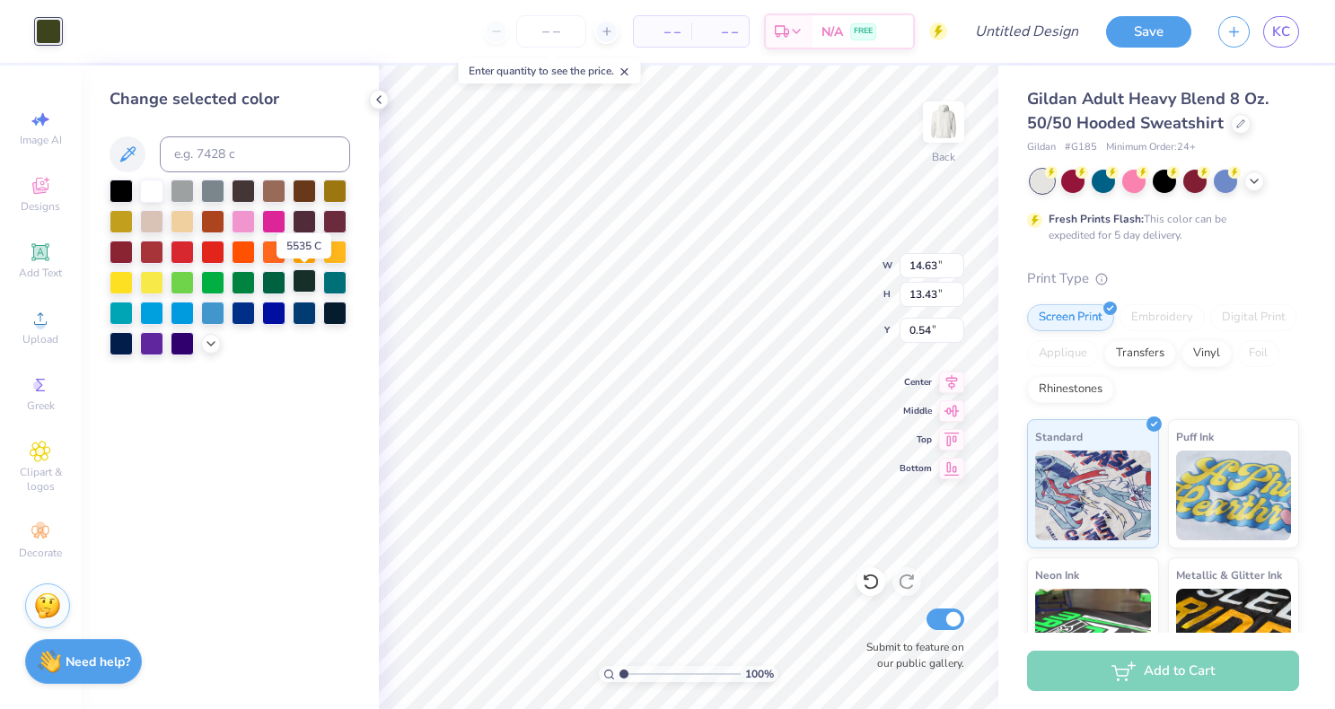
click at [309, 281] on div at bounding box center [304, 280] width 23 height 23
click at [209, 343] on polyline at bounding box center [210, 342] width 7 height 4
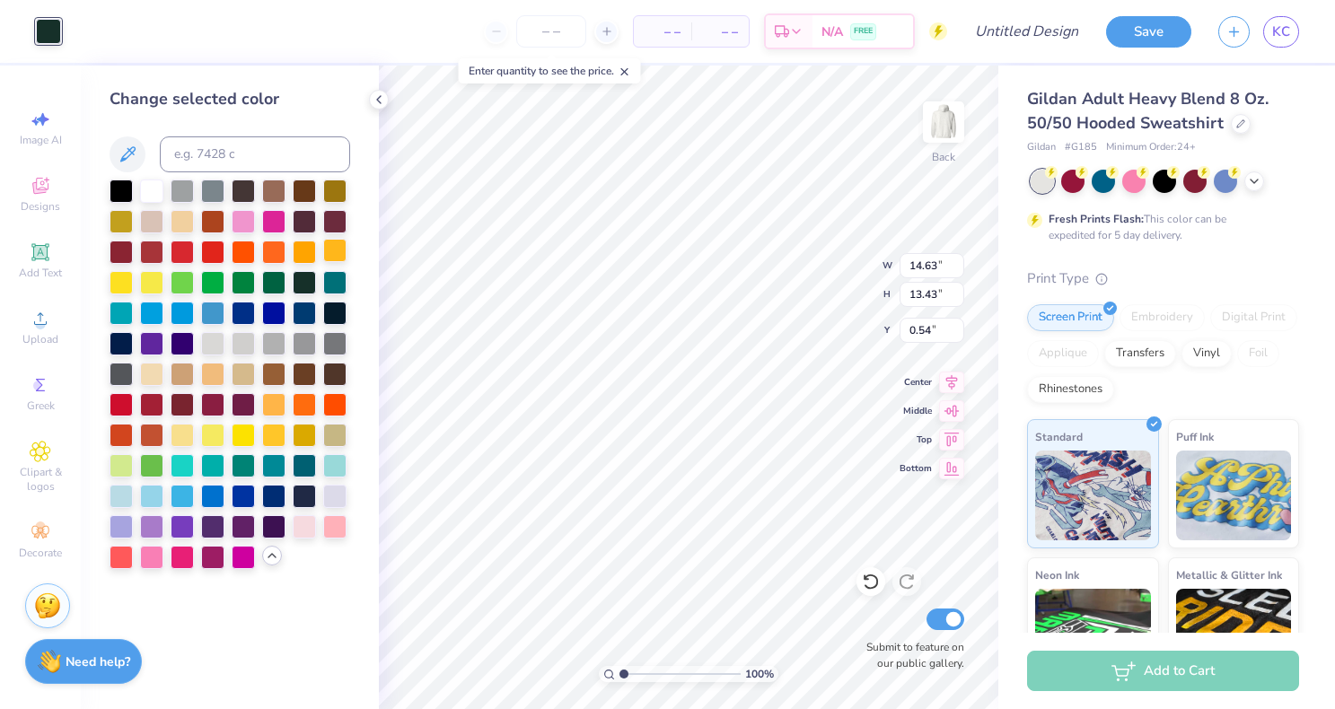
type input "7.02"
type input "6.45"
type input "0.50"
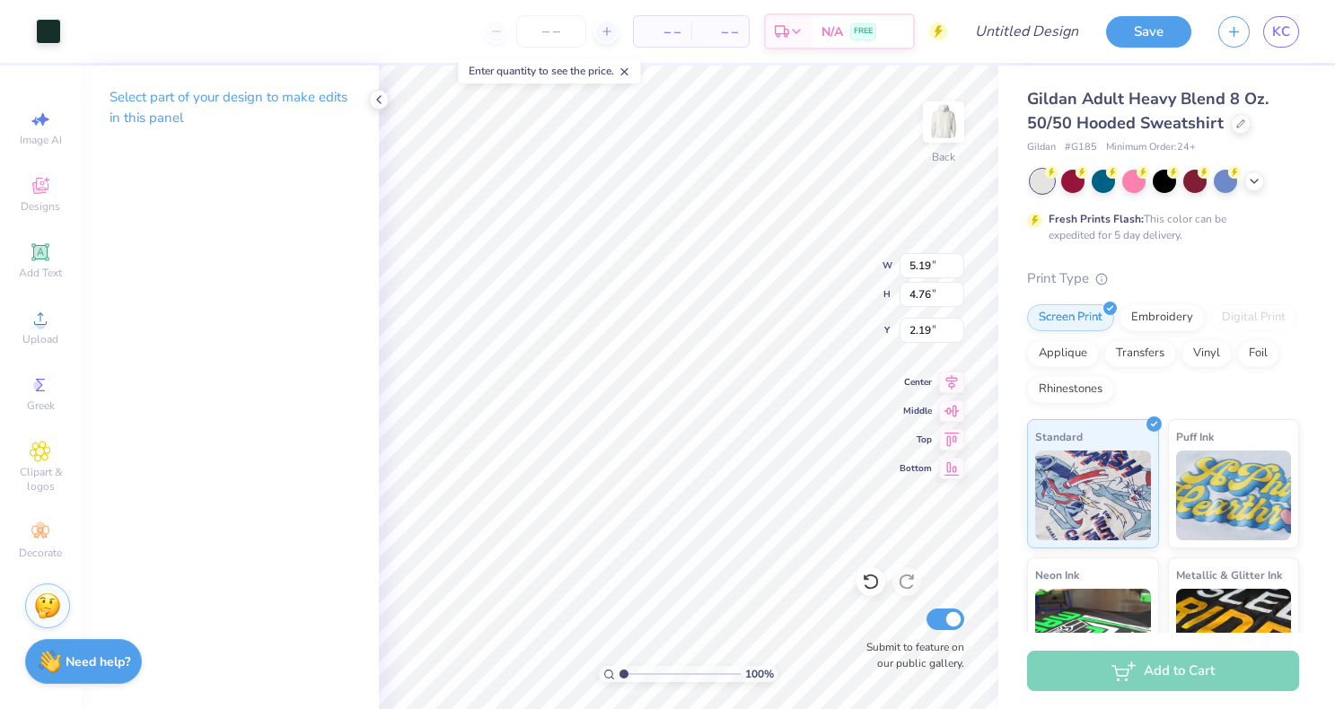
type input "5.19"
type input "4.76"
type input "0.62"
click at [46, 239] on div "Add Text" at bounding box center [40, 260] width 63 height 53
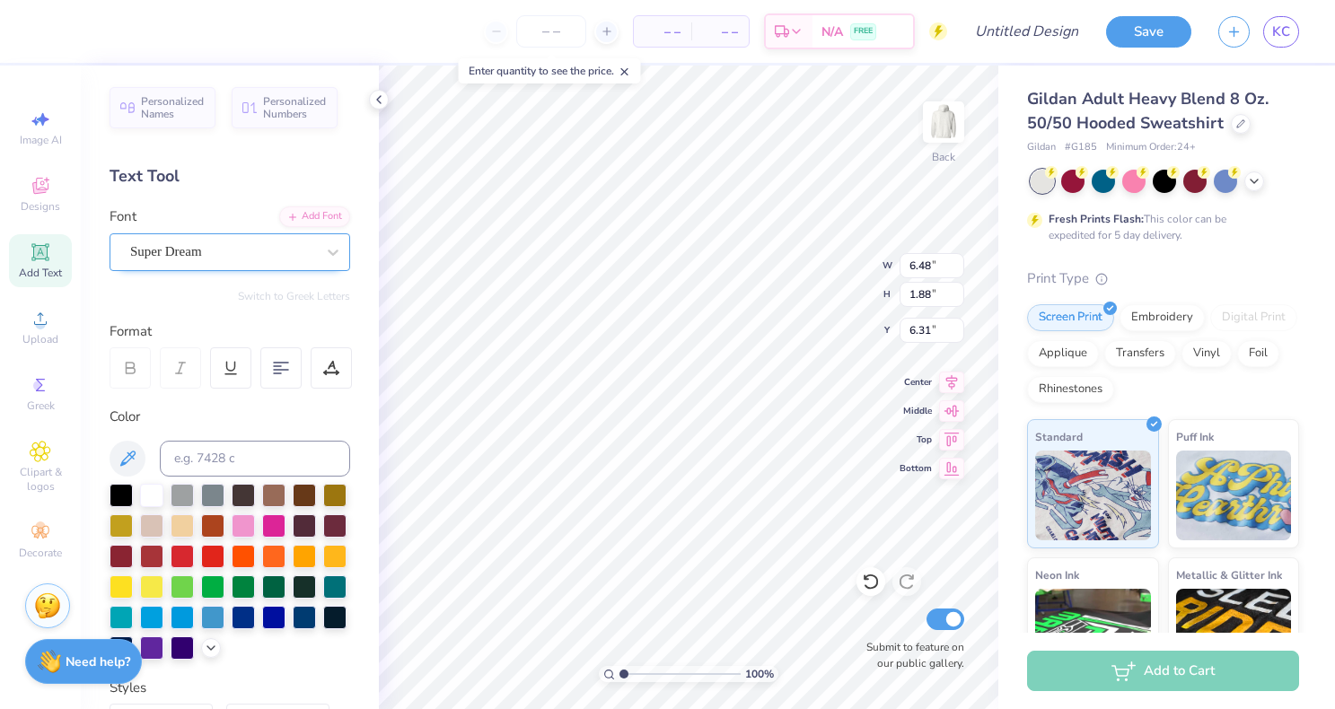
click at [247, 247] on div "Super Dream" at bounding box center [222, 252] width 189 height 28
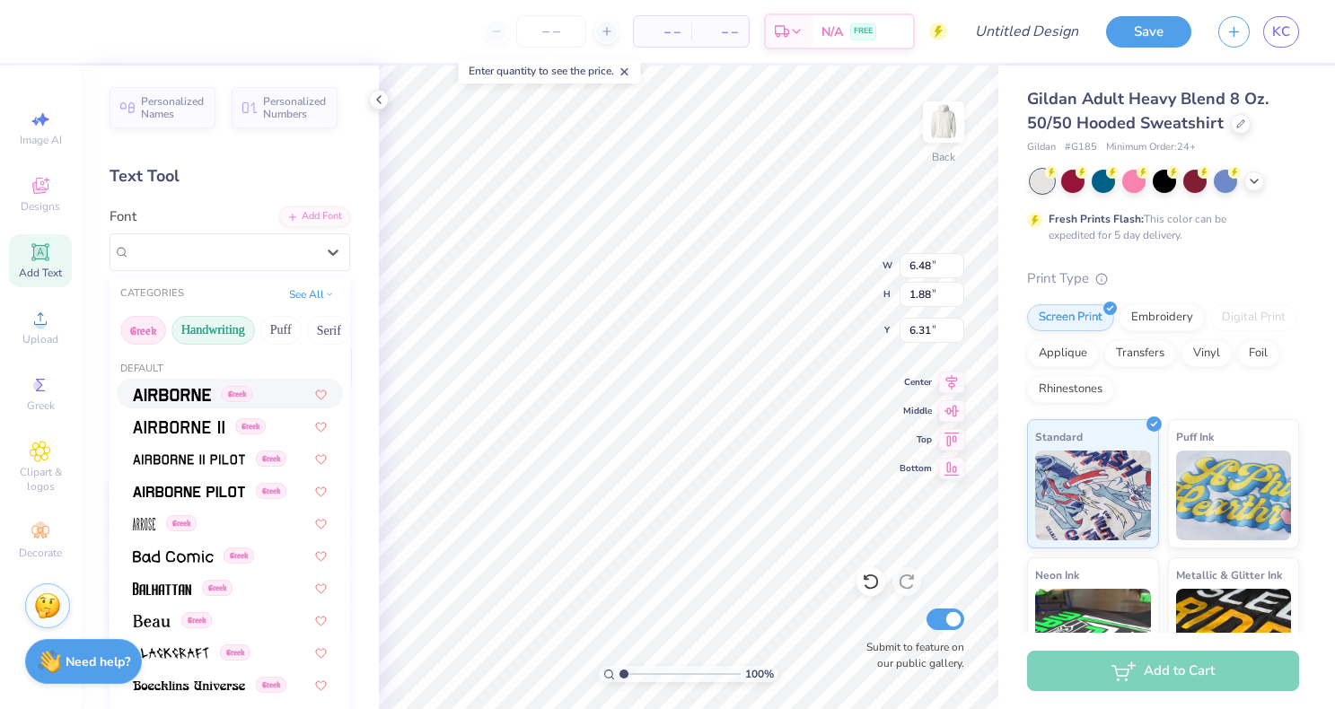
click at [241, 326] on button "Handwriting" at bounding box center [214, 330] width 84 height 29
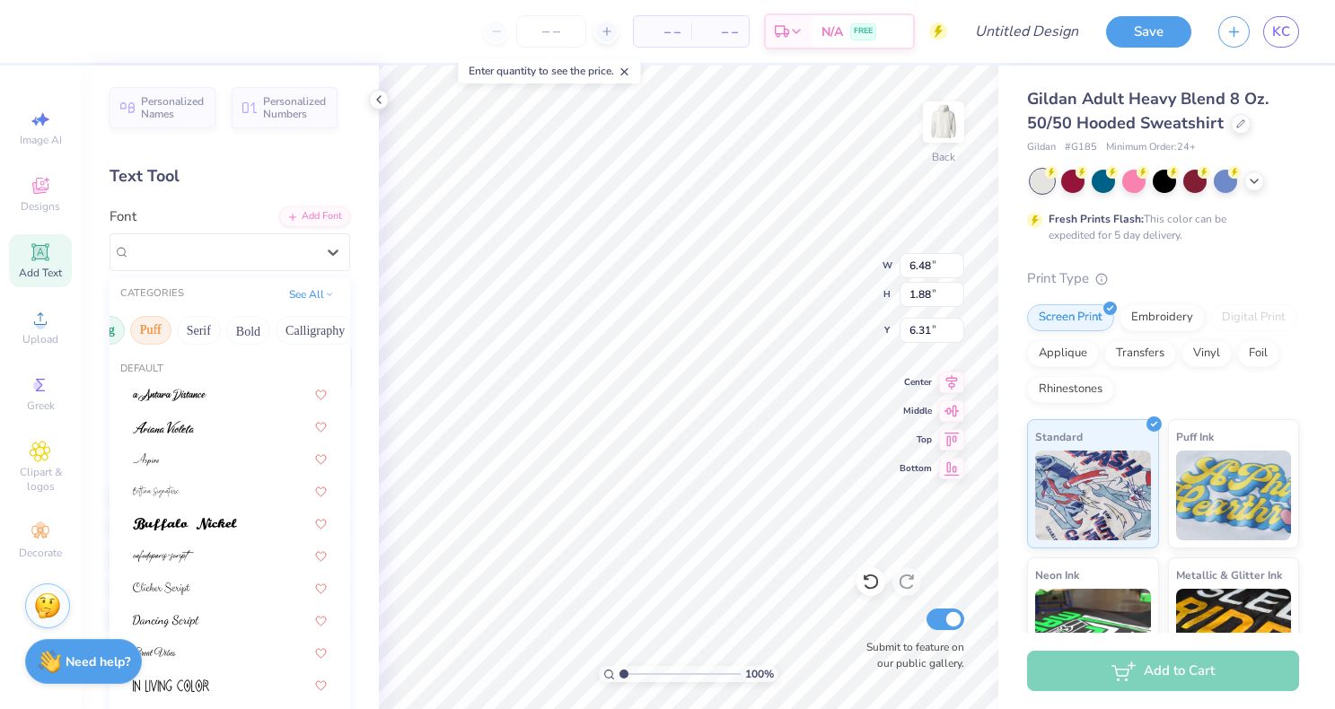
scroll to position [0, 180]
click at [278, 328] on button "Calligraphy" at bounding box center [264, 330] width 79 height 29
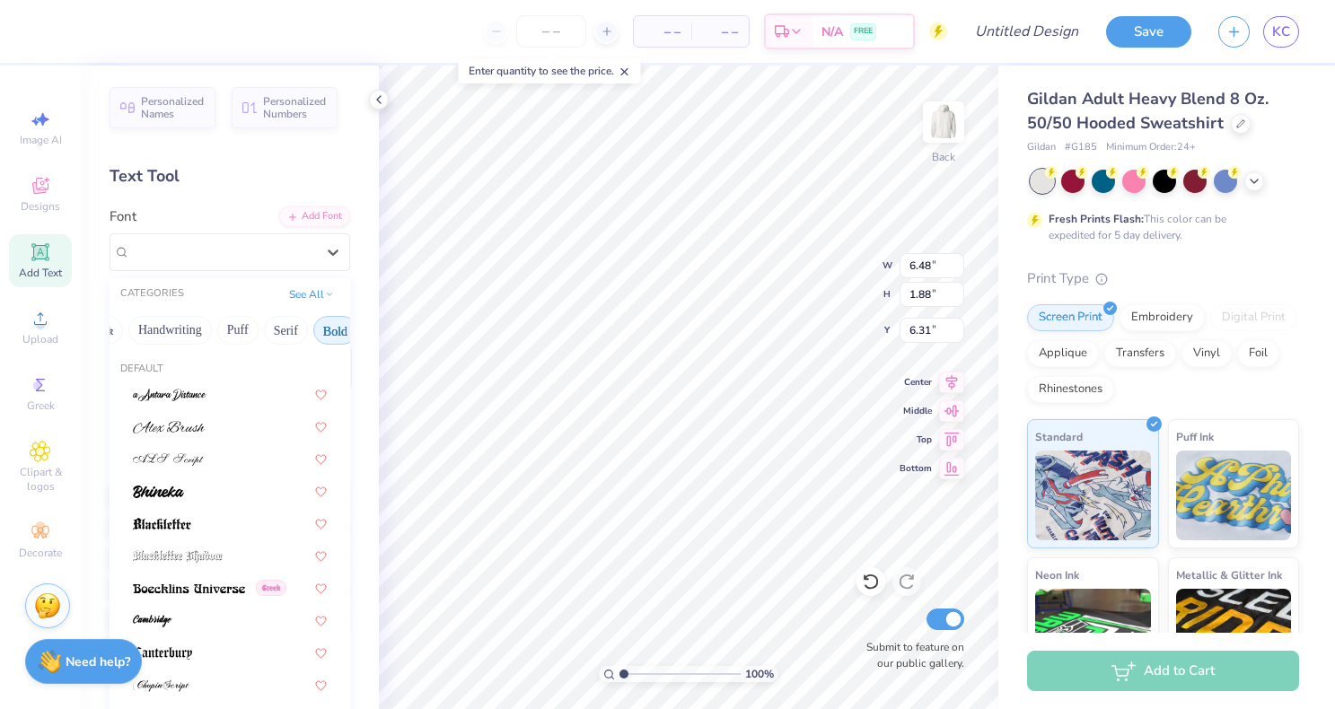
scroll to position [0, 36]
click at [181, 333] on button "Handwriting" at bounding box center [178, 330] width 84 height 29
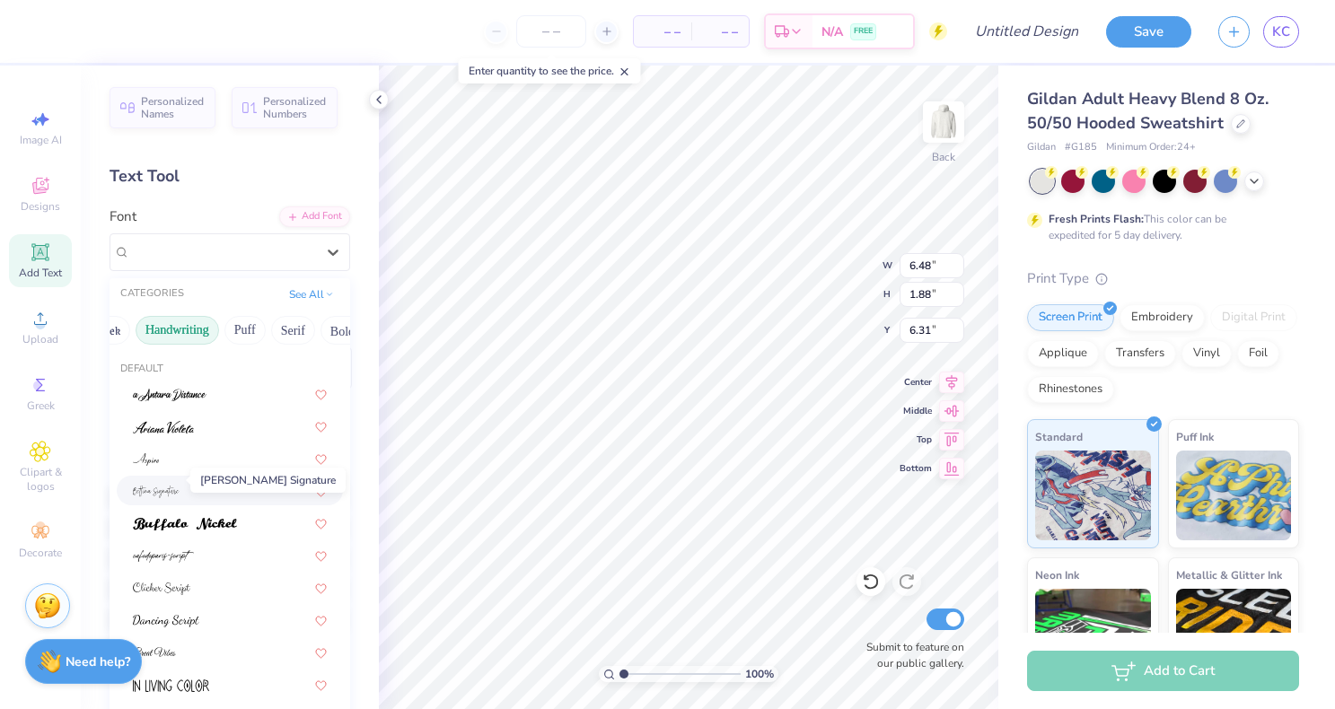
scroll to position [35, 0]
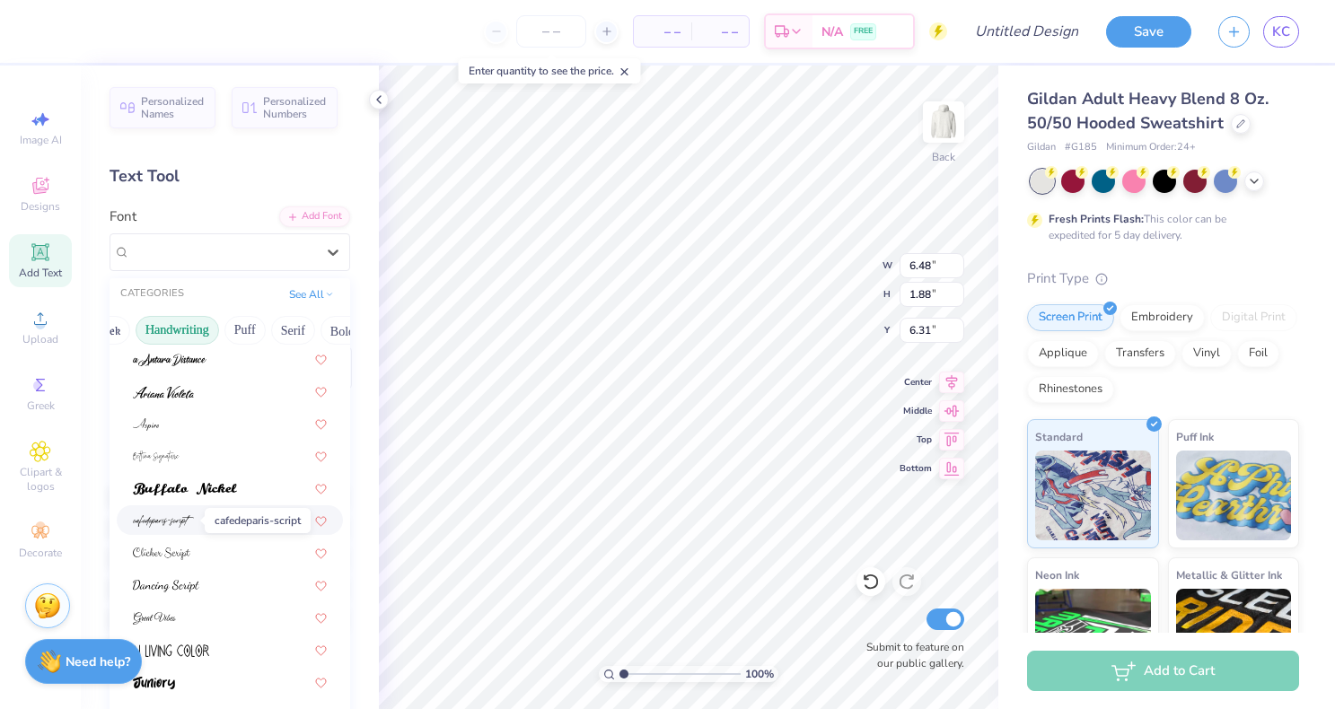
click at [170, 514] on span at bounding box center [163, 520] width 61 height 19
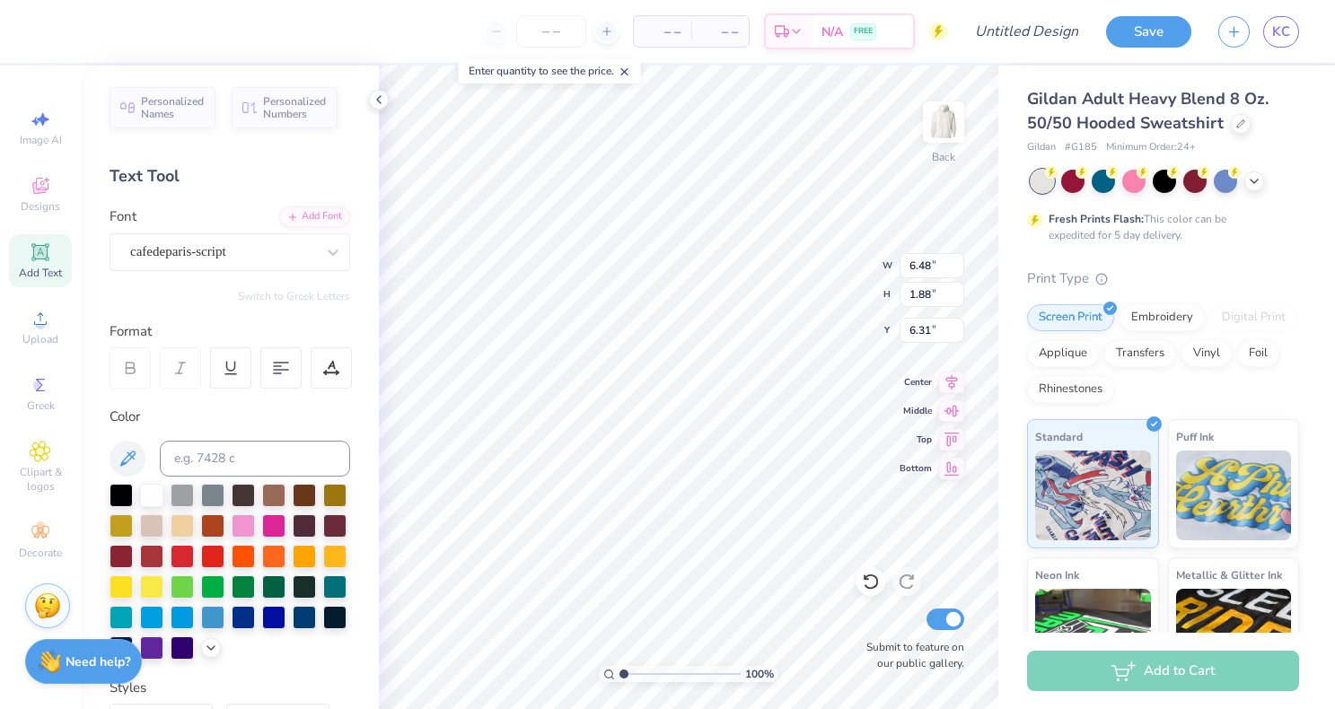
type input "7.75"
type input "2.49"
type input "6.00"
click at [307, 587] on div at bounding box center [304, 585] width 23 height 23
type textarea "d"
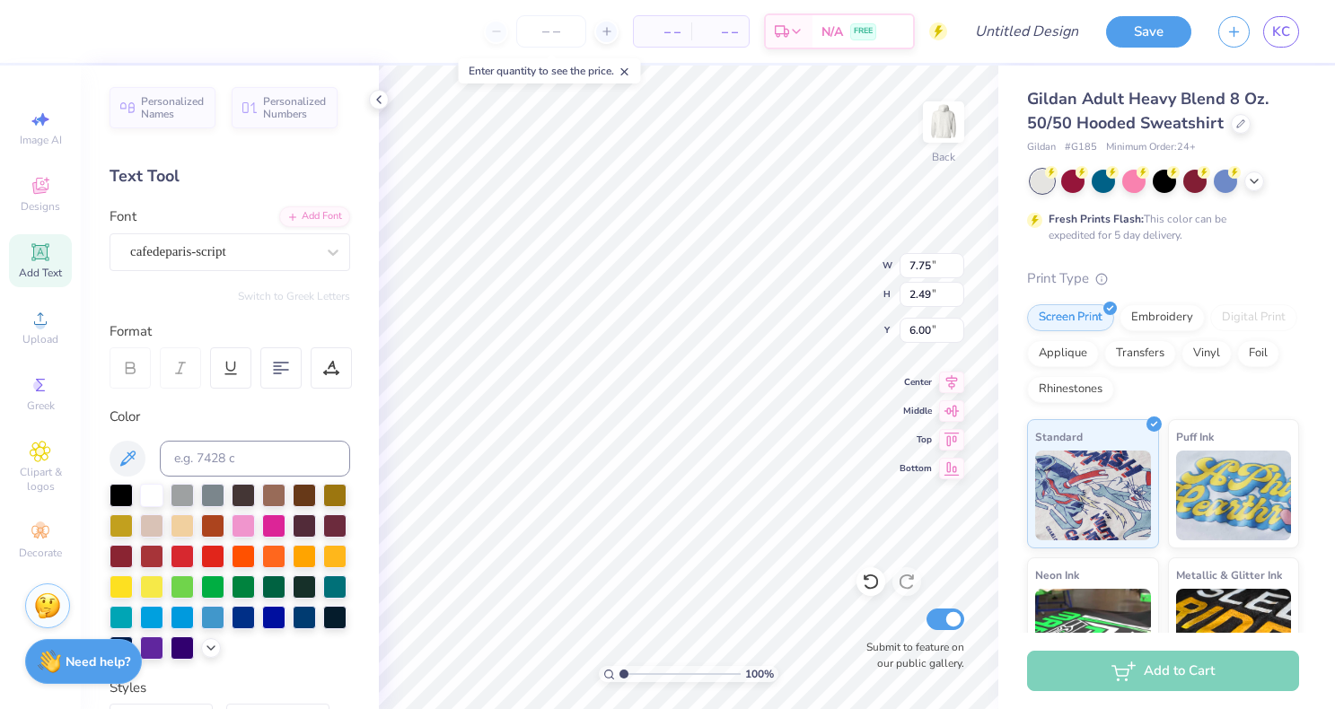
scroll to position [0, 0]
type textarea "Delta Delta Delta"
type input "7.14"
type input "1.33"
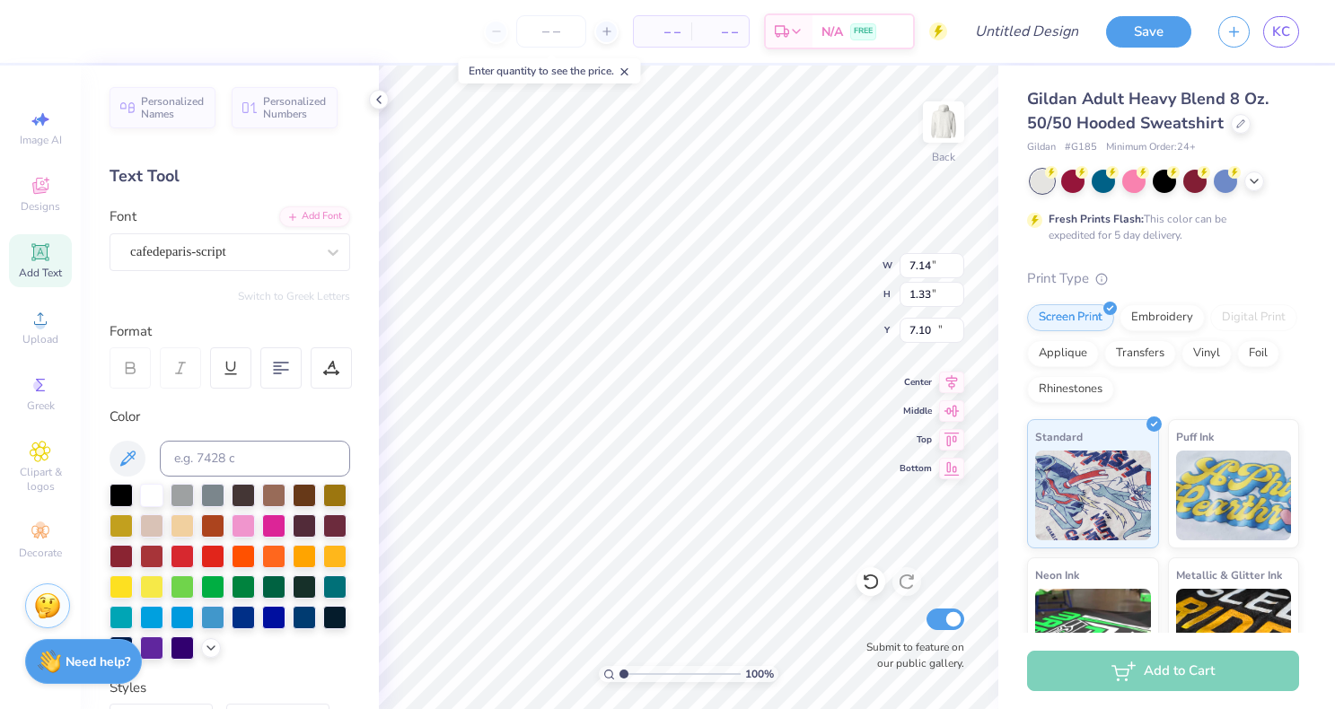
type input "10.96"
click at [210, 250] on div "cafedeparis-script" at bounding box center [222, 252] width 189 height 28
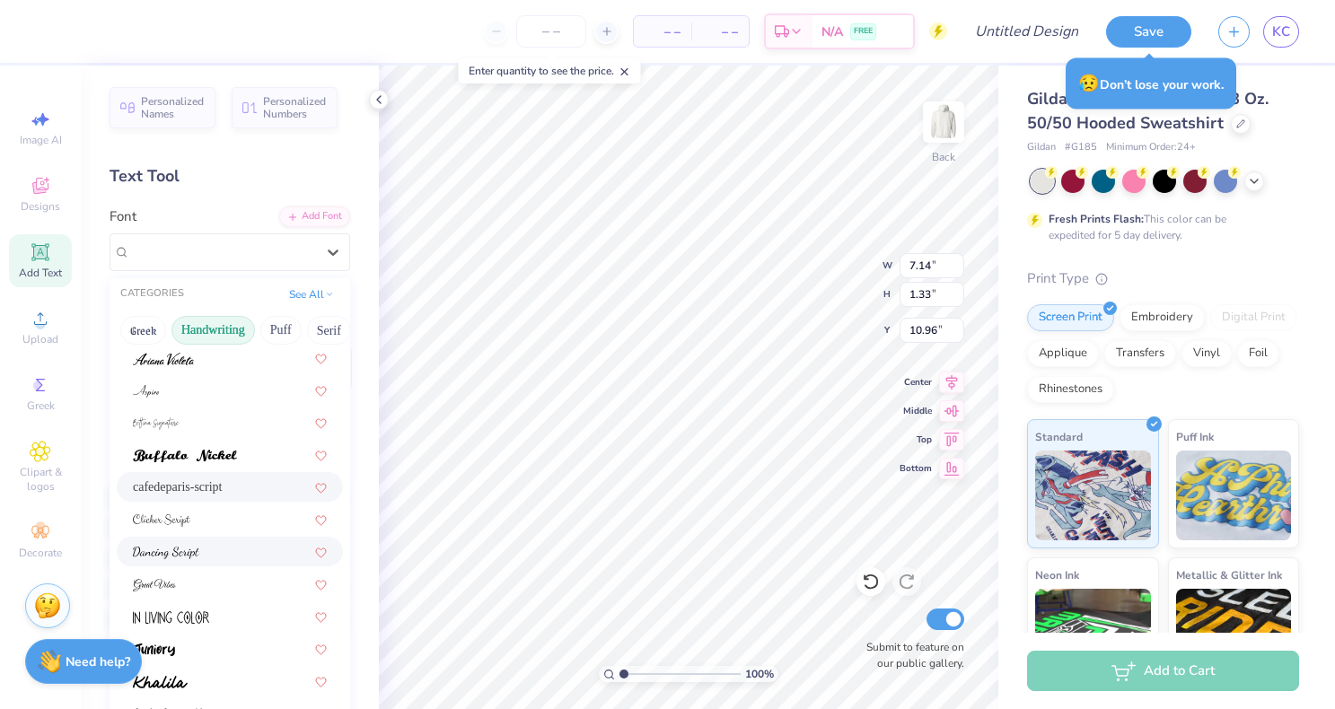
scroll to position [74, 0]
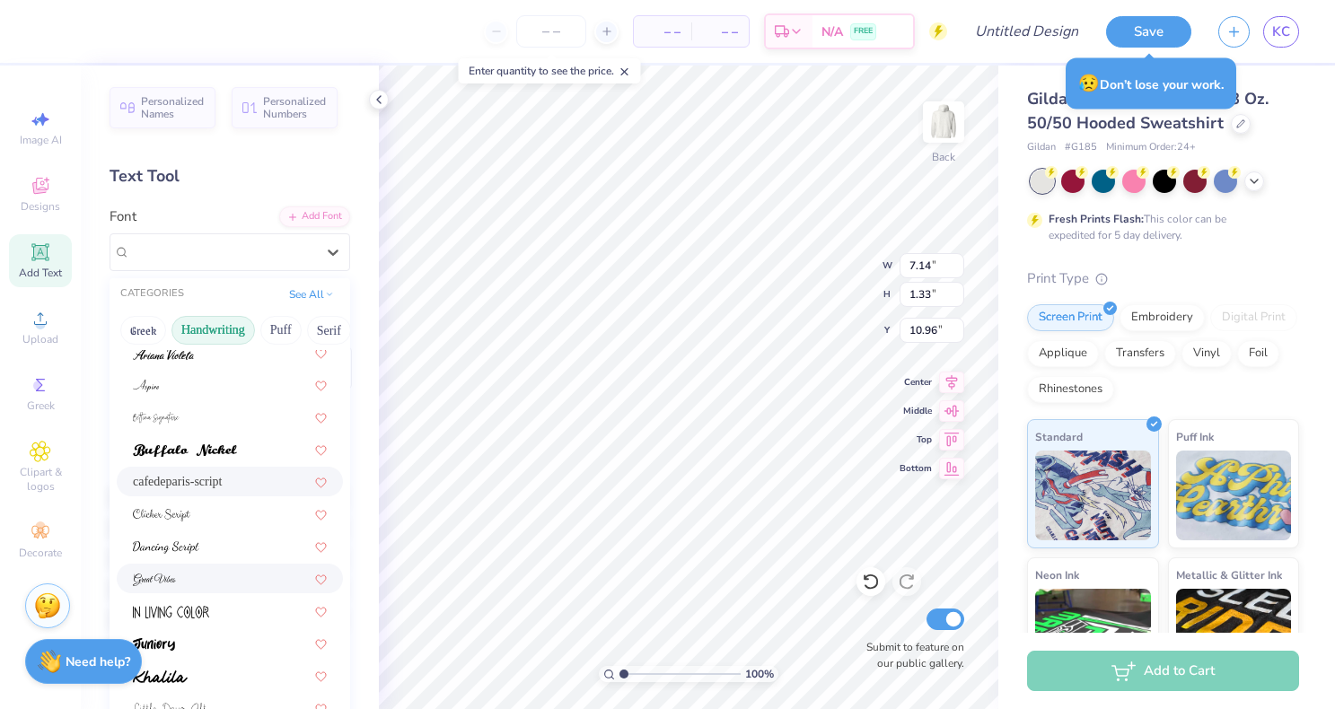
click at [182, 582] on div at bounding box center [230, 578] width 194 height 19
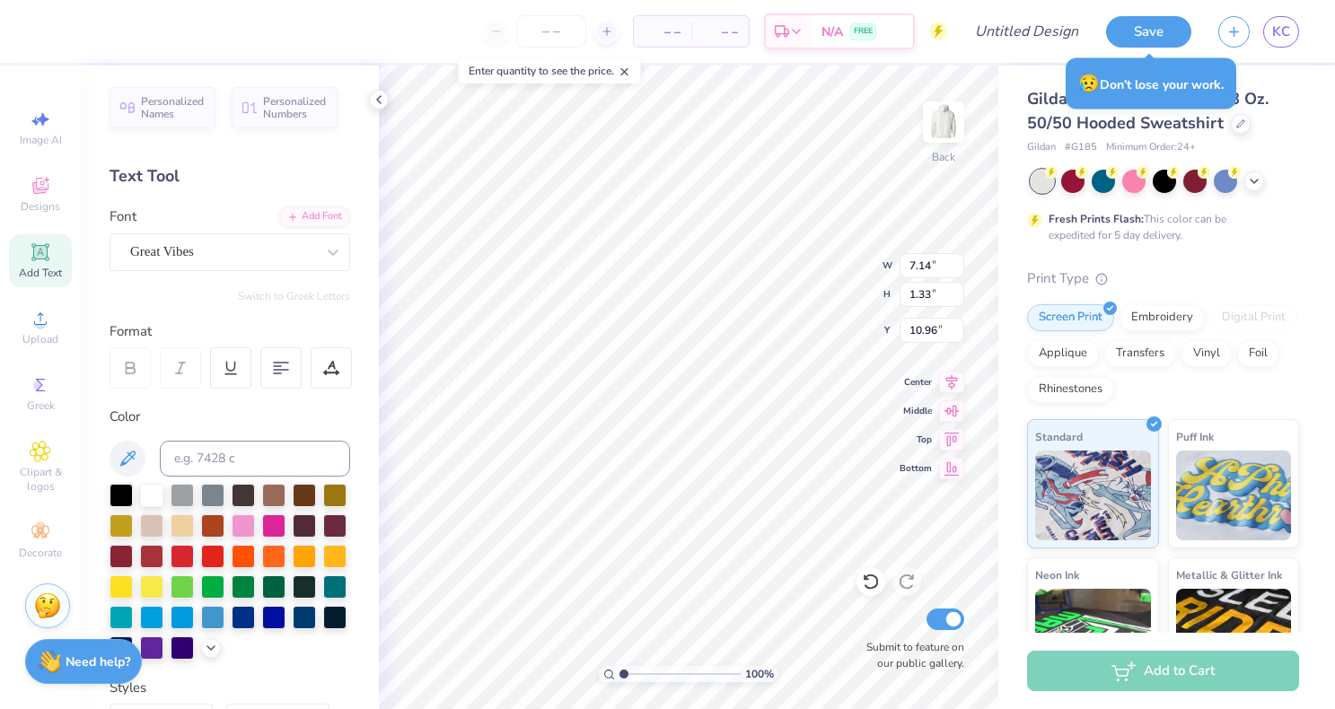
scroll to position [0, 1]
click at [236, 243] on div "Great Vibes" at bounding box center [222, 252] width 189 height 28
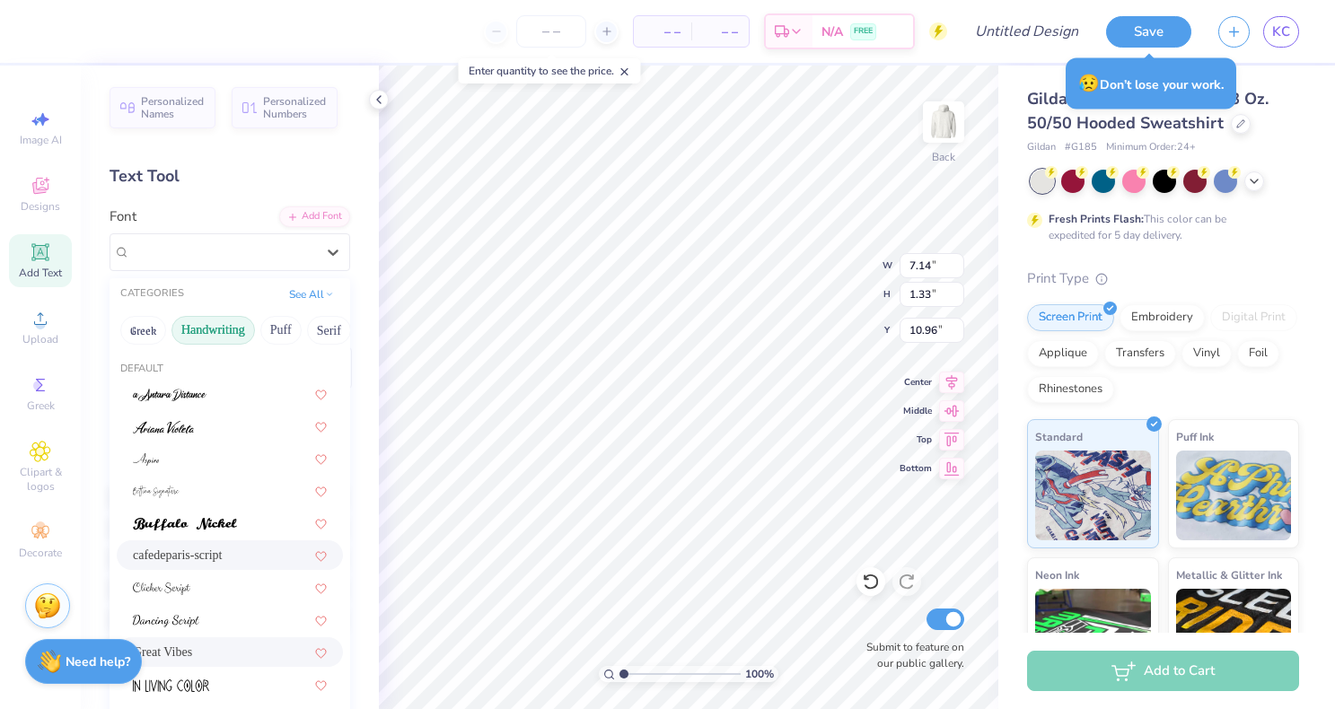
click at [197, 559] on div "cafedeparis-script" at bounding box center [230, 555] width 194 height 19
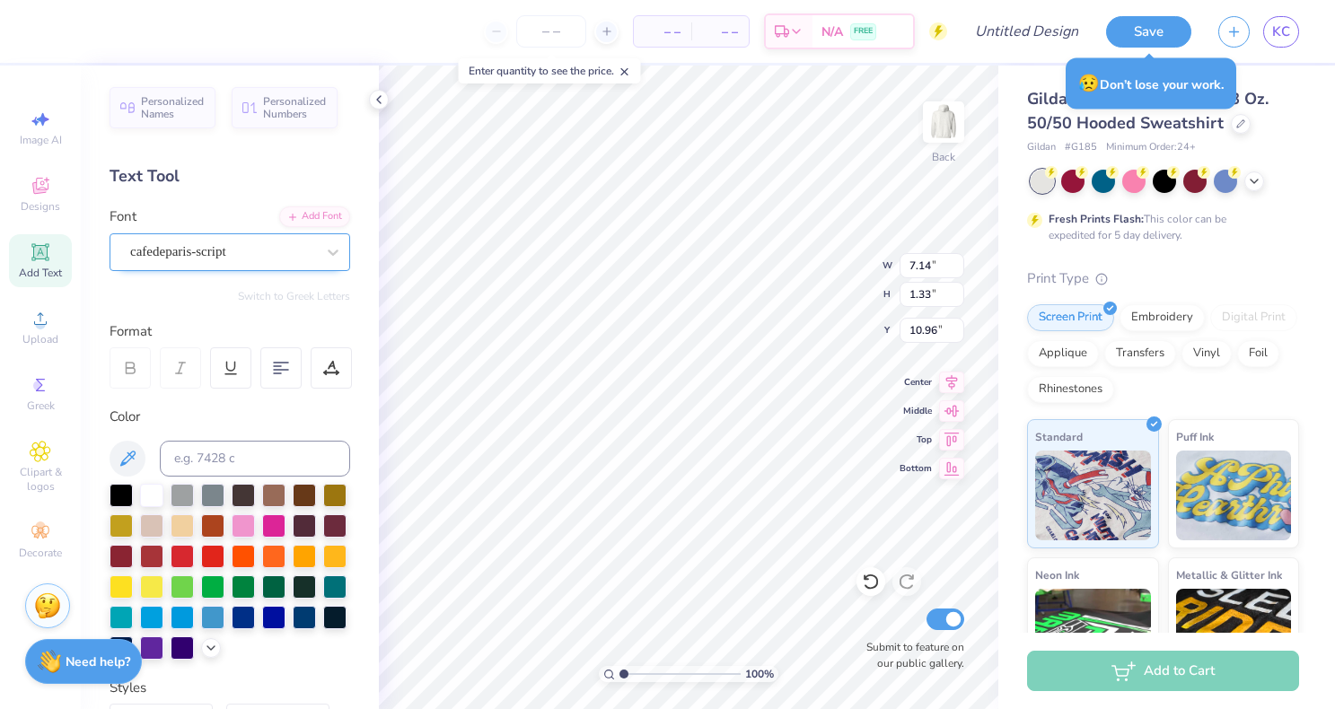
click at [239, 260] on div "cafedeparis-script" at bounding box center [222, 252] width 189 height 28
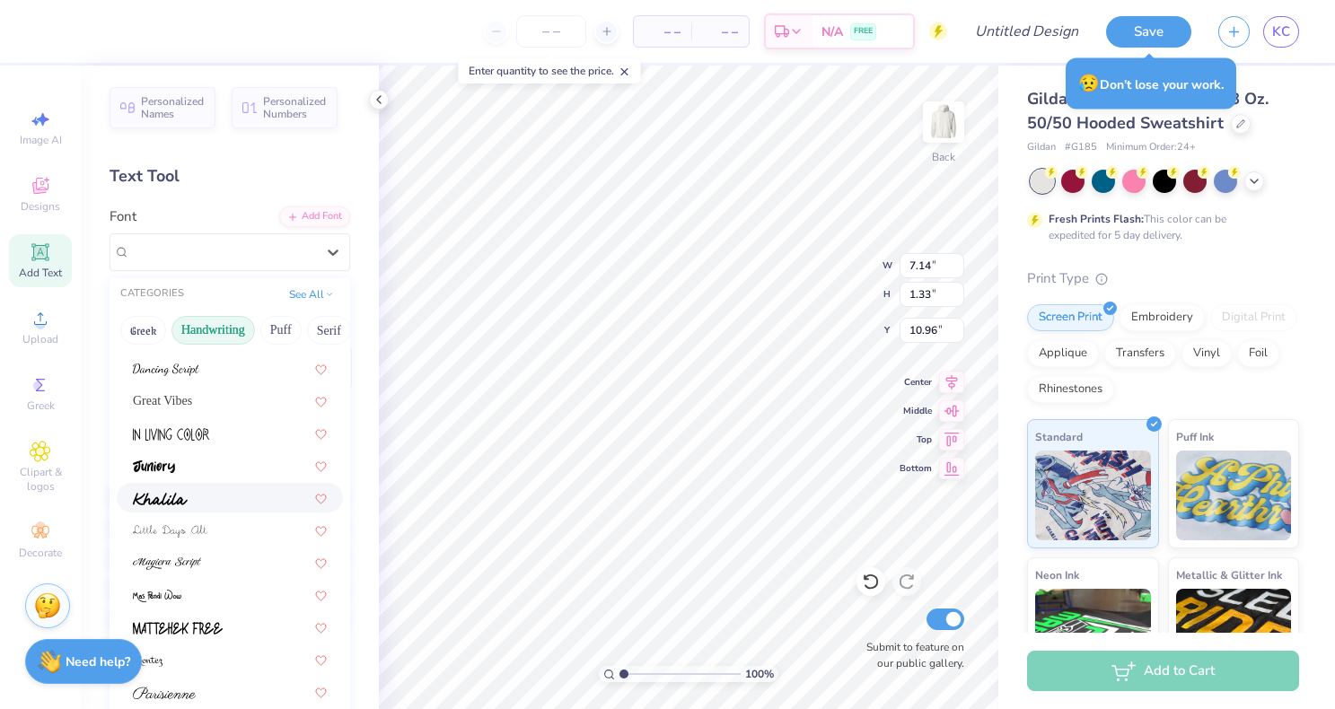
scroll to position [252, 0]
click at [212, 528] on div at bounding box center [230, 529] width 194 height 19
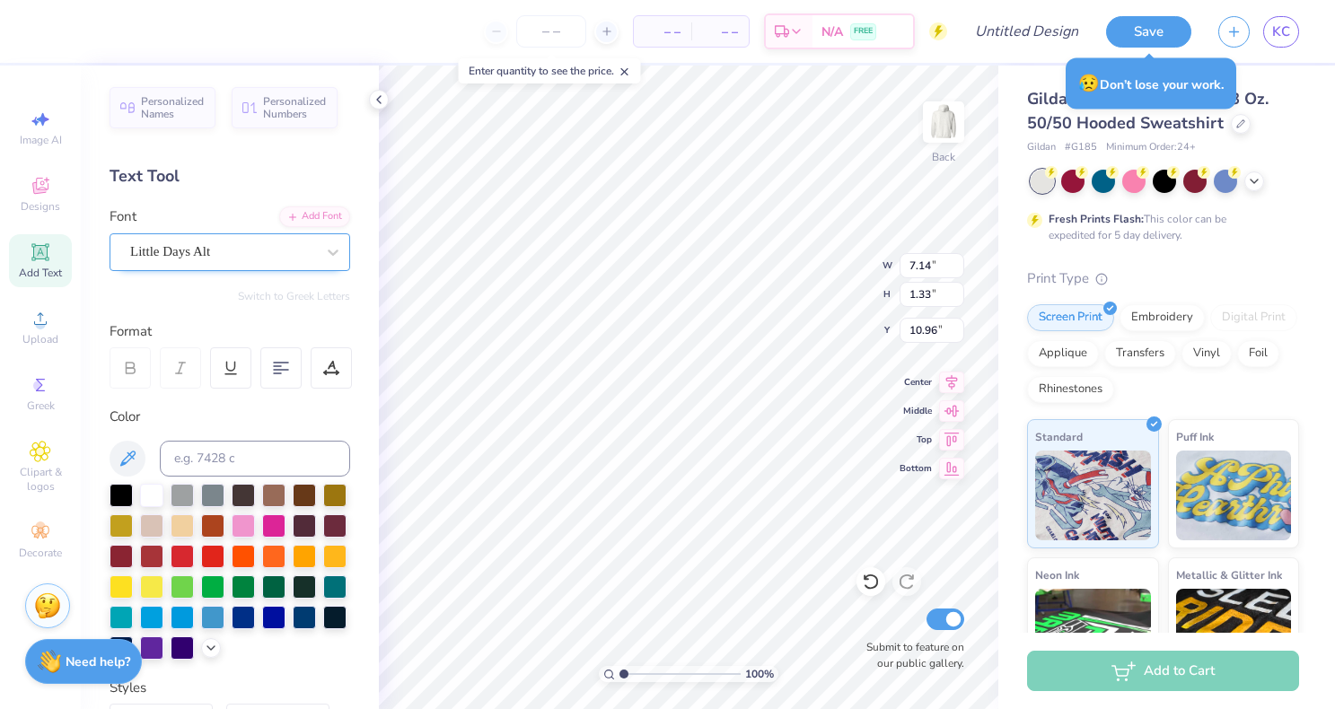
click at [237, 248] on div "Little Days Alt" at bounding box center [222, 252] width 189 height 28
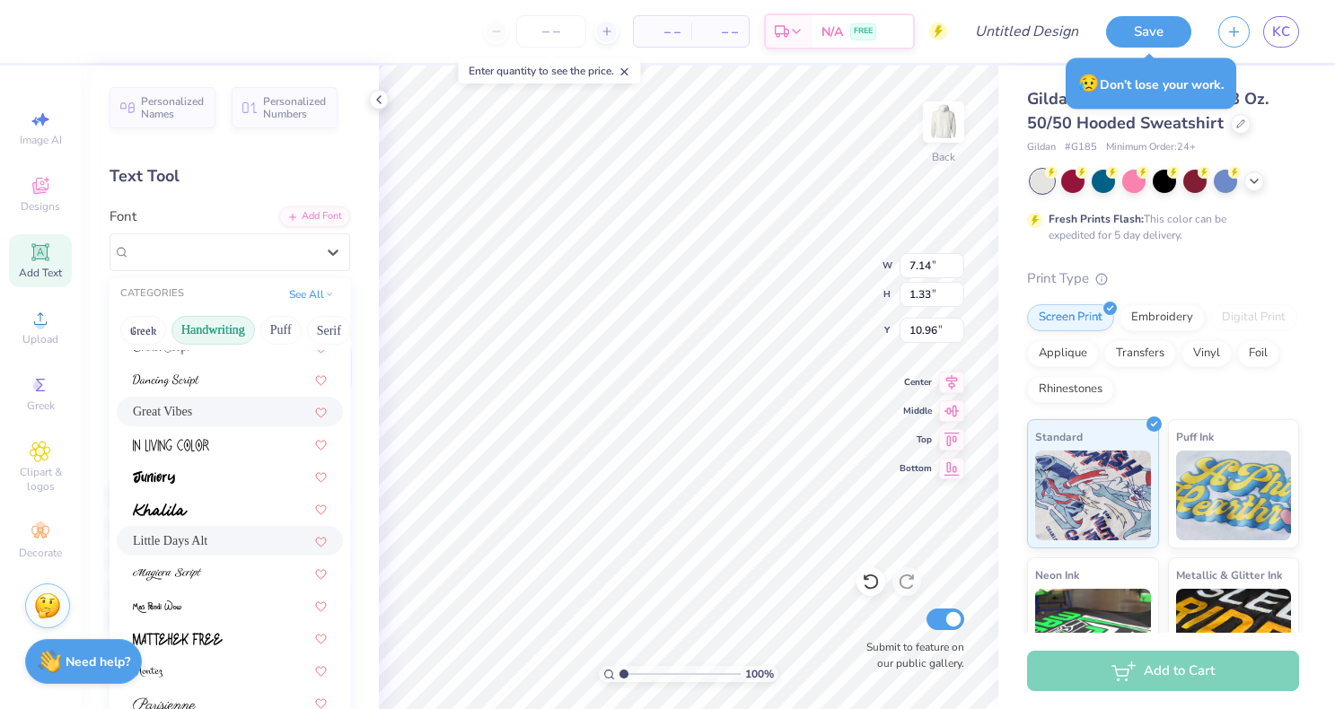
scroll to position [242, 0]
click at [186, 580] on span at bounding box center [167, 572] width 68 height 19
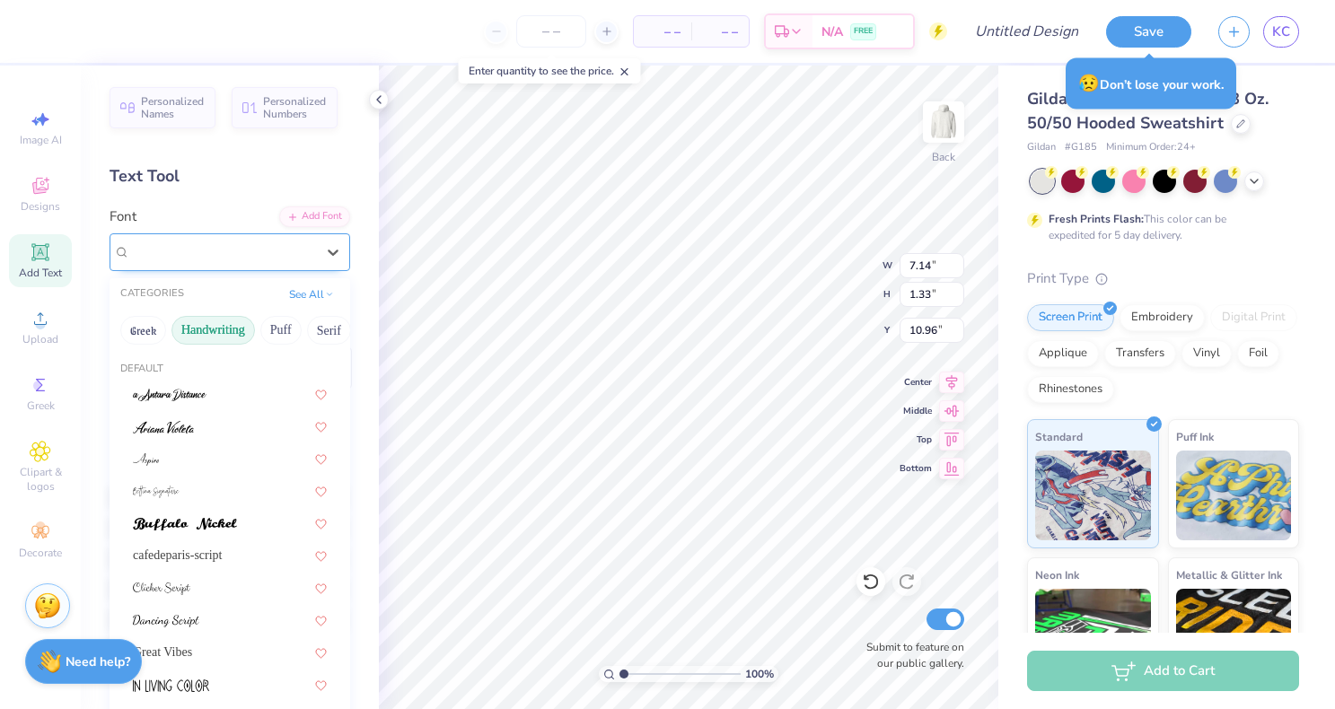
click at [217, 252] on div "Magiera Script" at bounding box center [222, 252] width 189 height 28
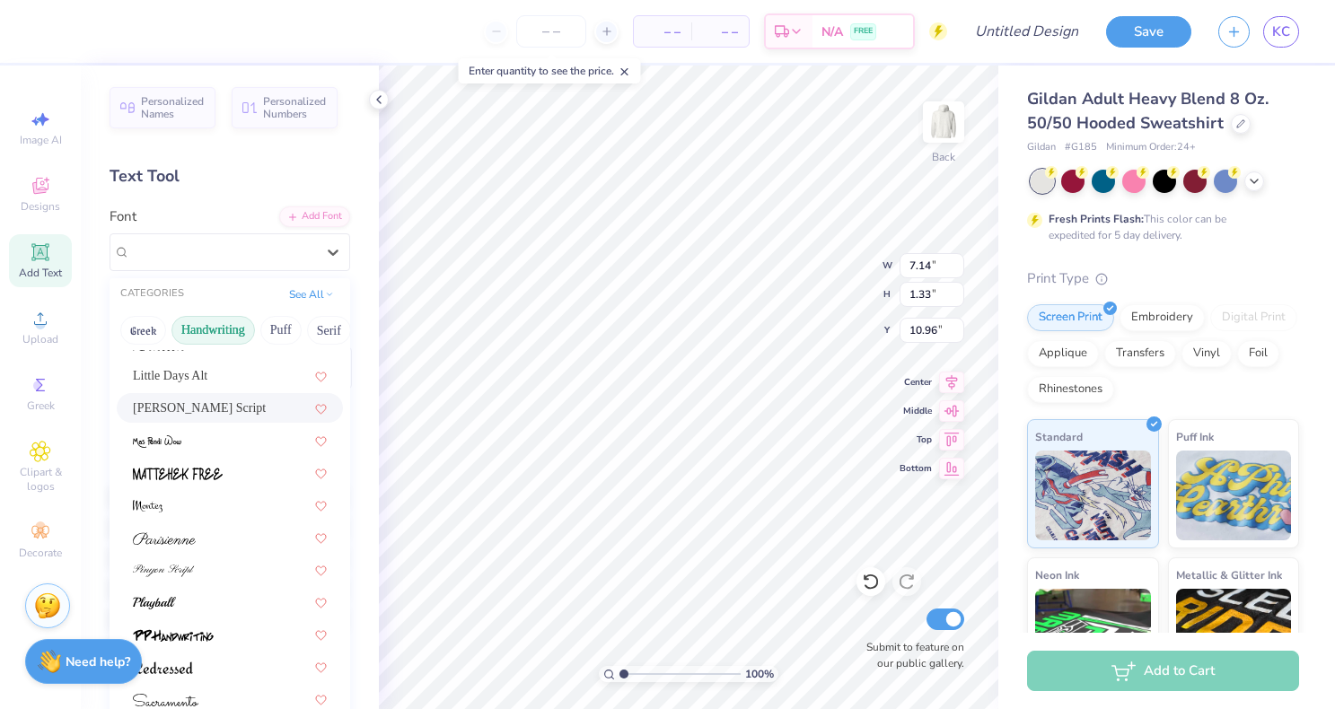
scroll to position [408, 0]
click at [217, 575] on div at bounding box center [230, 568] width 194 height 19
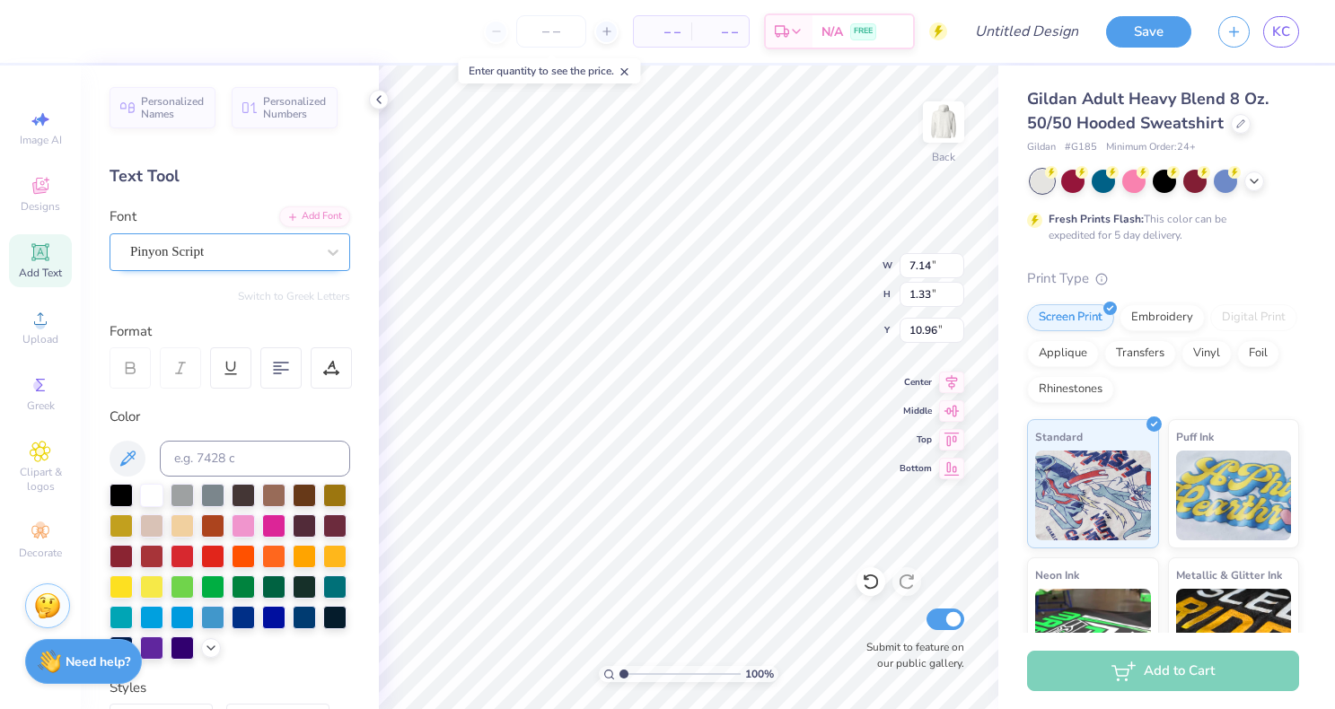
click at [243, 268] on div "Pinyon Script" at bounding box center [230, 252] width 241 height 38
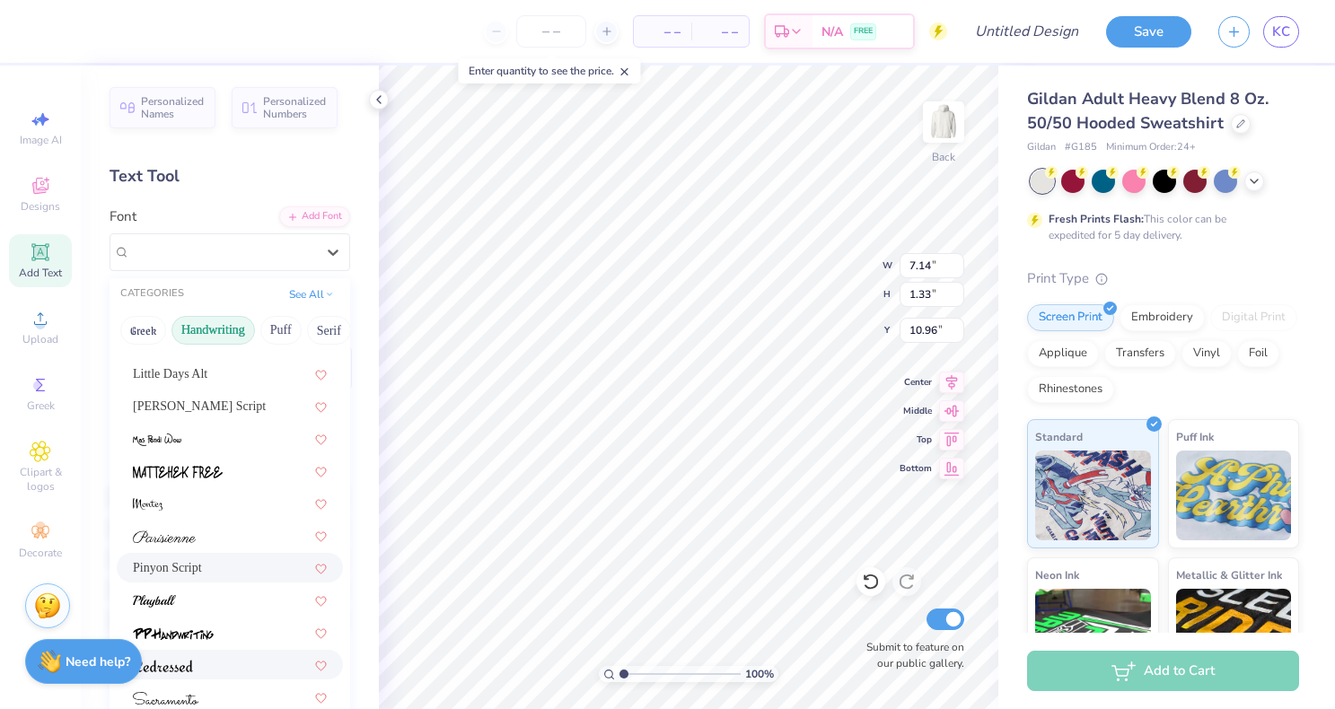
click at [186, 671] on img at bounding box center [163, 666] width 60 height 13
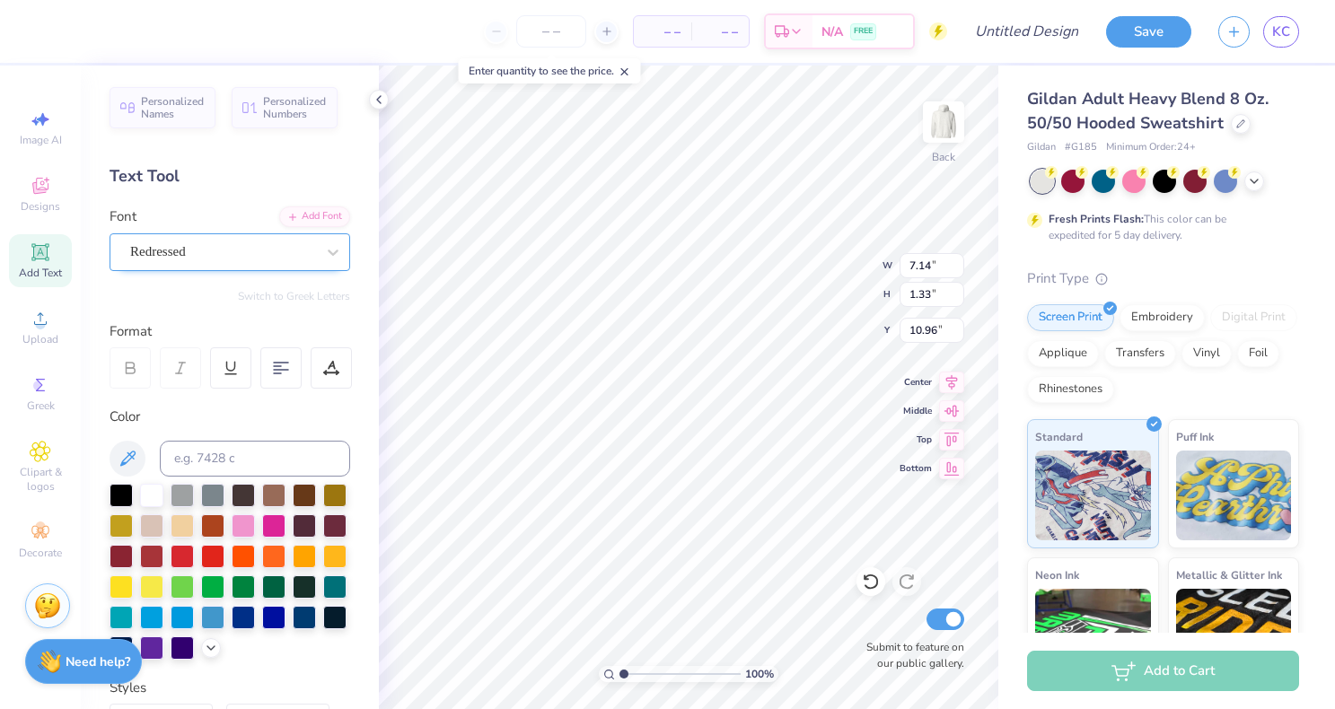
click at [233, 248] on div "Redressed" at bounding box center [222, 252] width 189 height 28
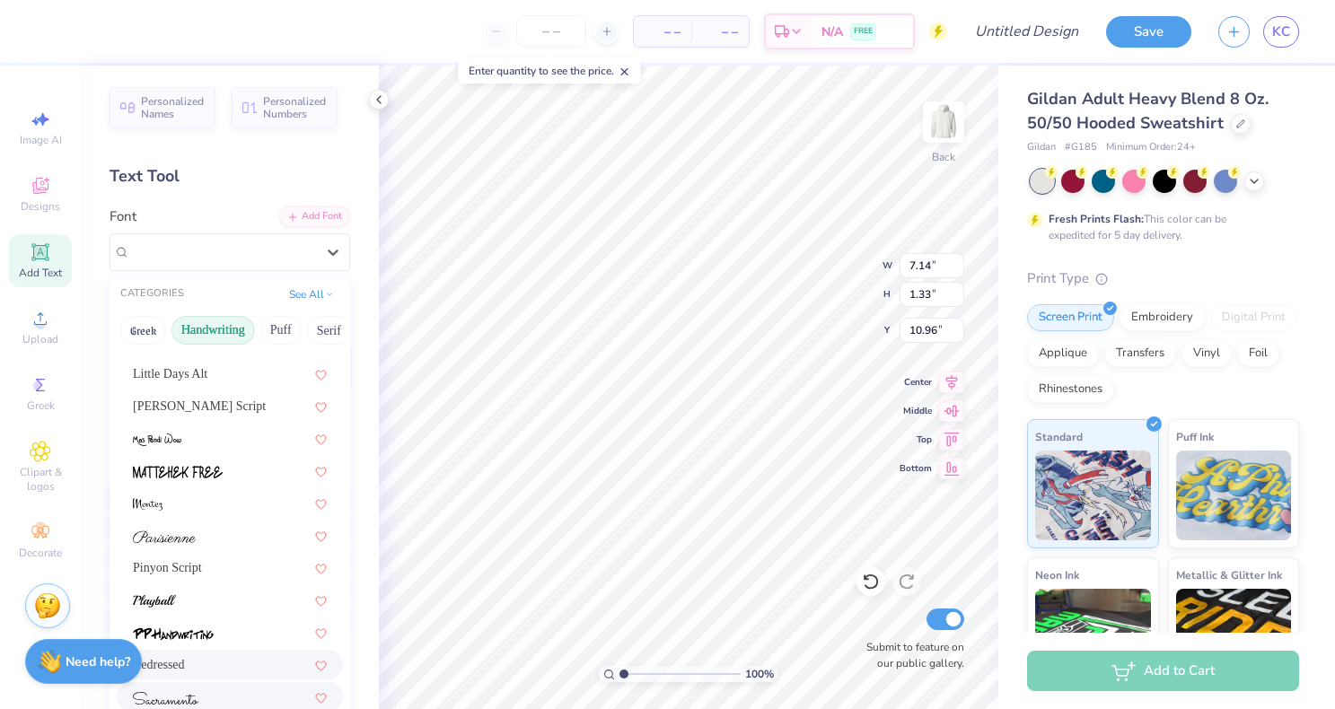
click at [193, 696] on img at bounding box center [166, 698] width 66 height 13
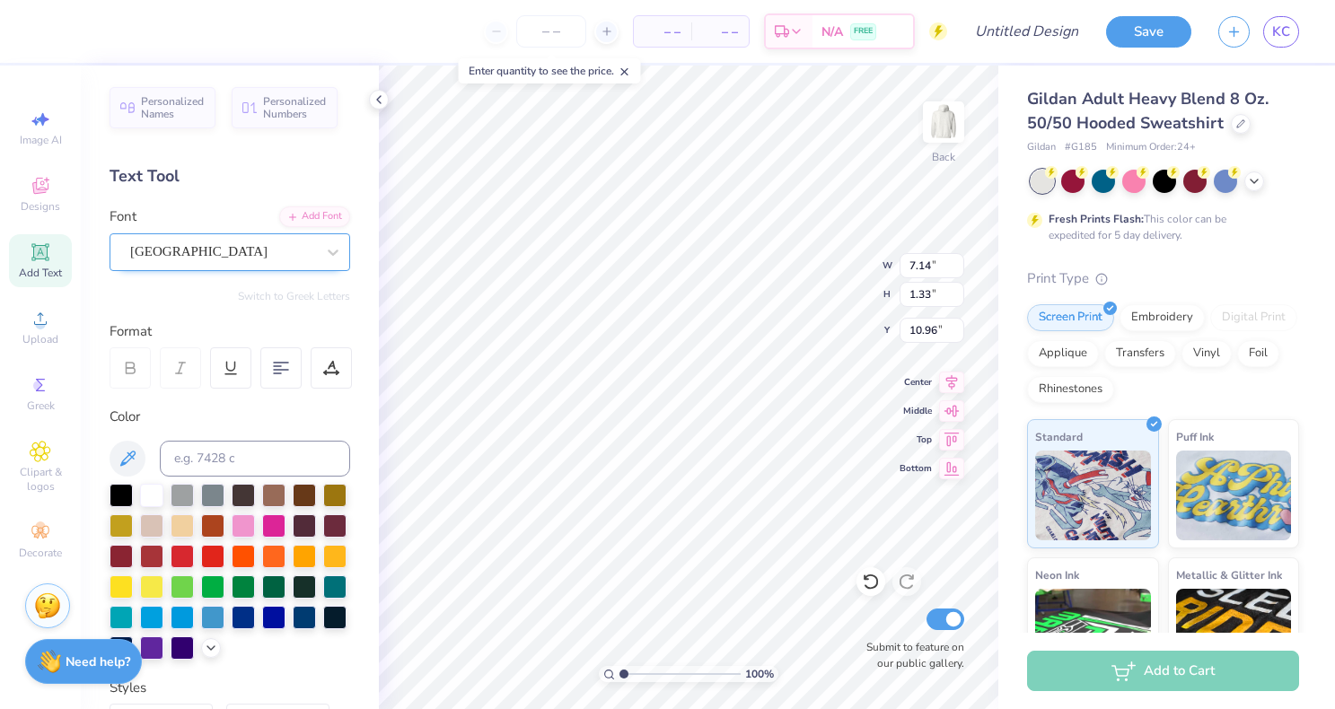
click at [277, 252] on div "Sacramento" at bounding box center [222, 252] width 189 height 28
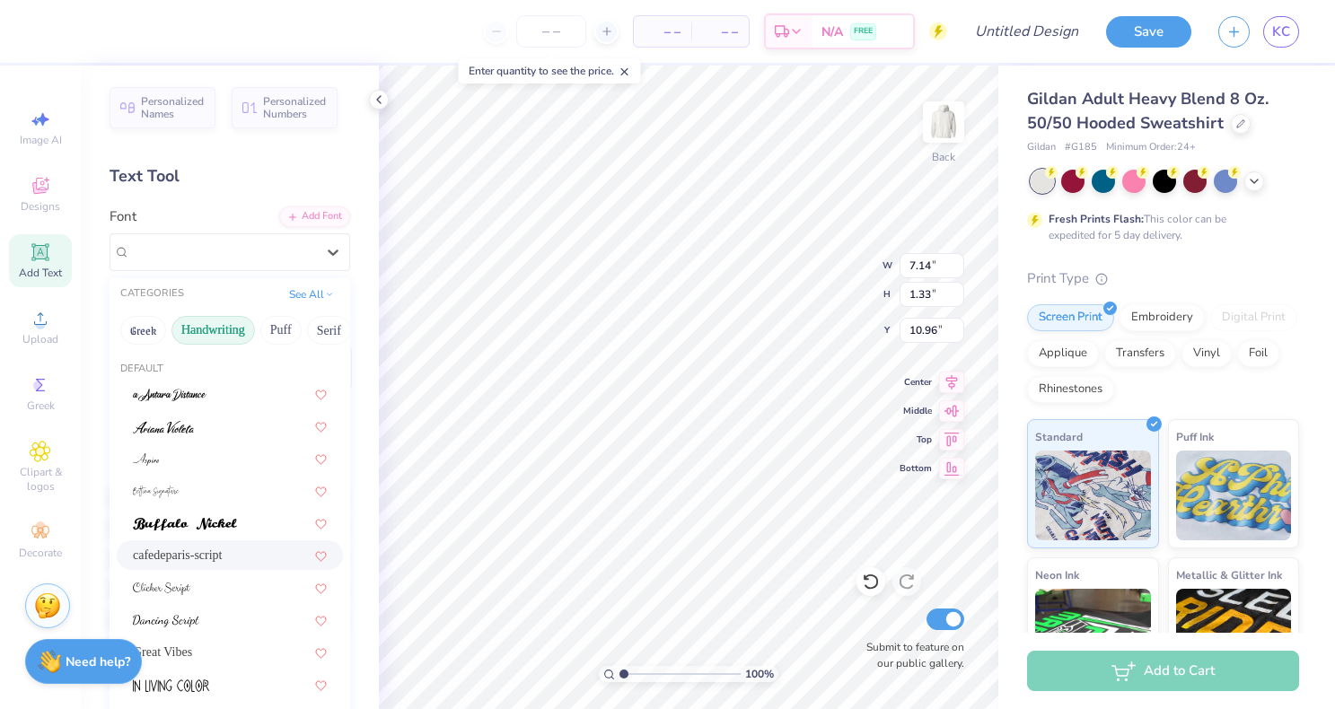
click at [198, 563] on div "cafedeparis-script" at bounding box center [230, 555] width 194 height 19
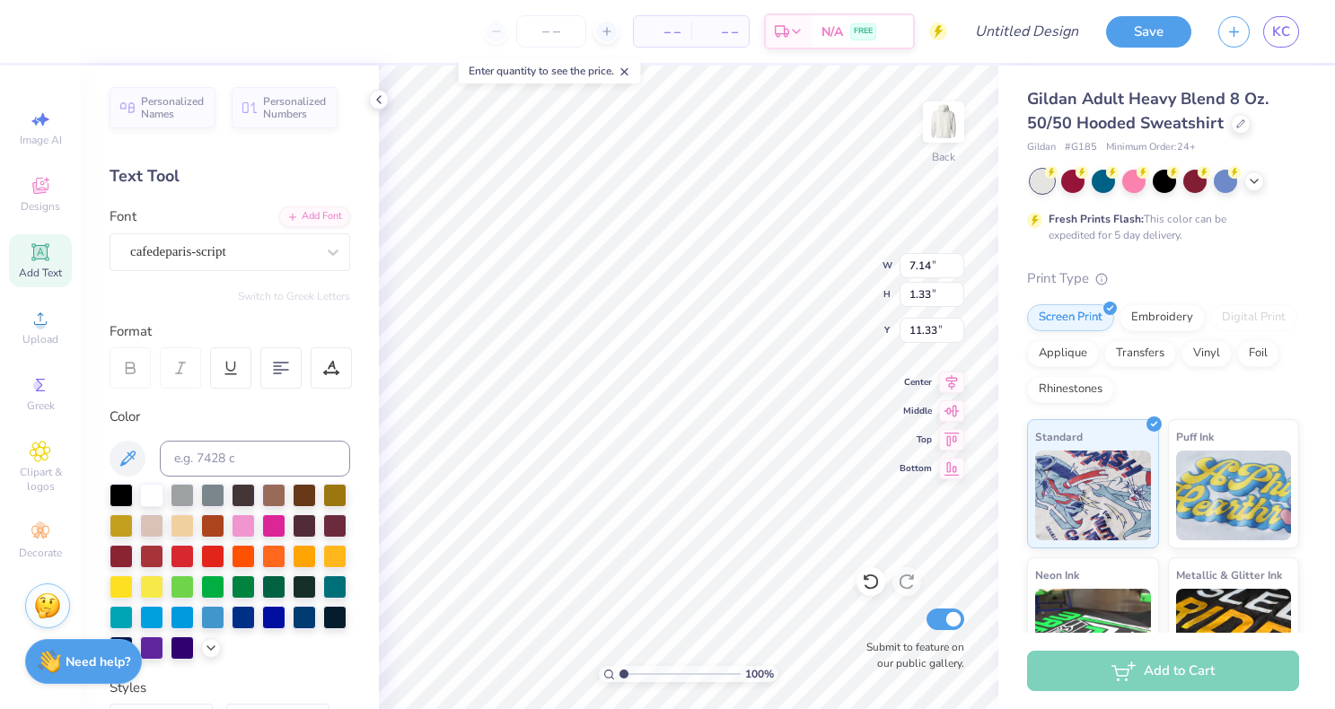
type input "11.33"
type textarea "delta delta delta"
type input "11.42"
type textarea "Delta Delta Delta"
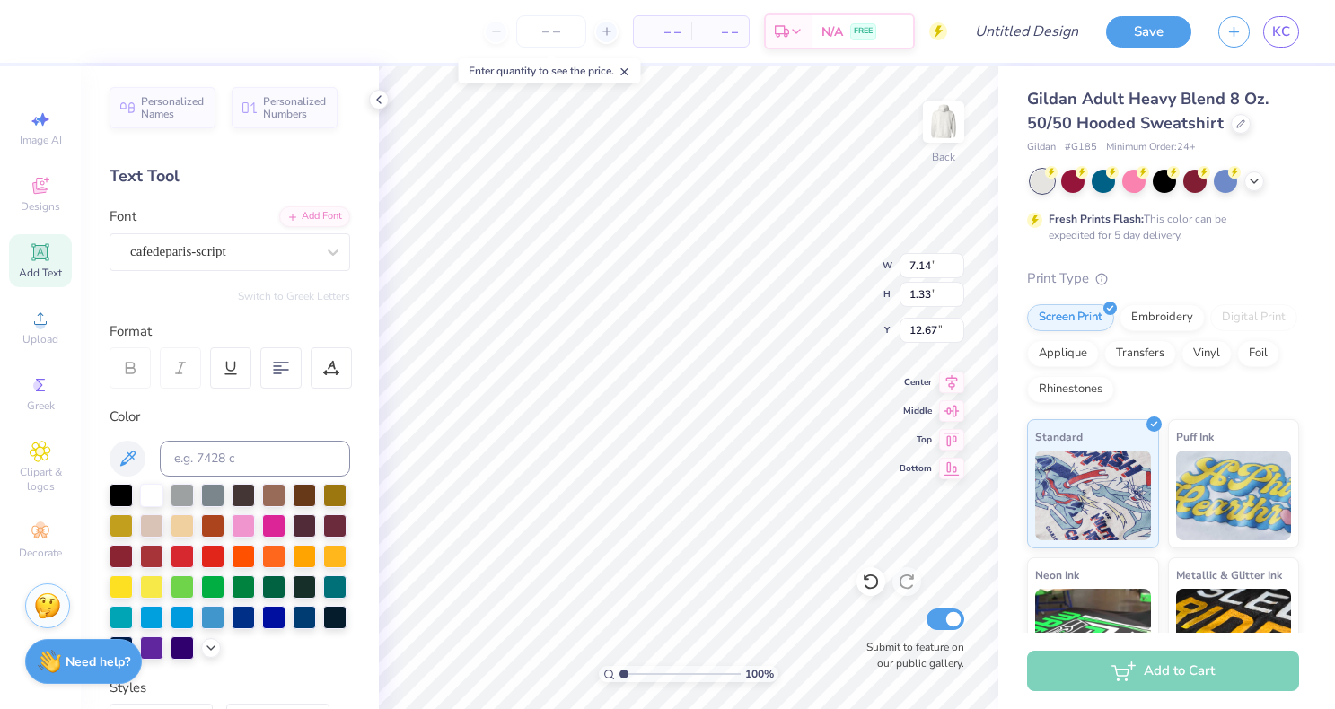
type input "12.67"
type textarea "est 1888"
type input "12.69"
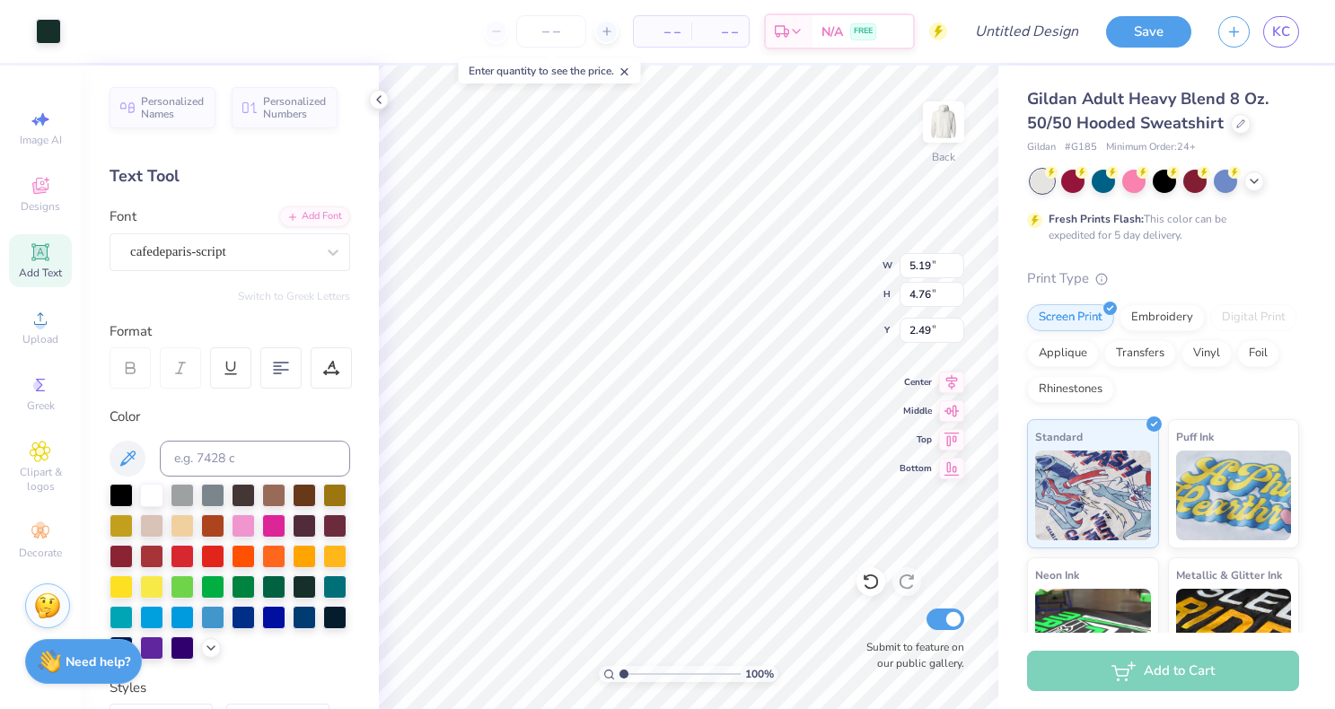
type input "2.49"
type input "6.50"
type input "5.97"
type input "1.28"
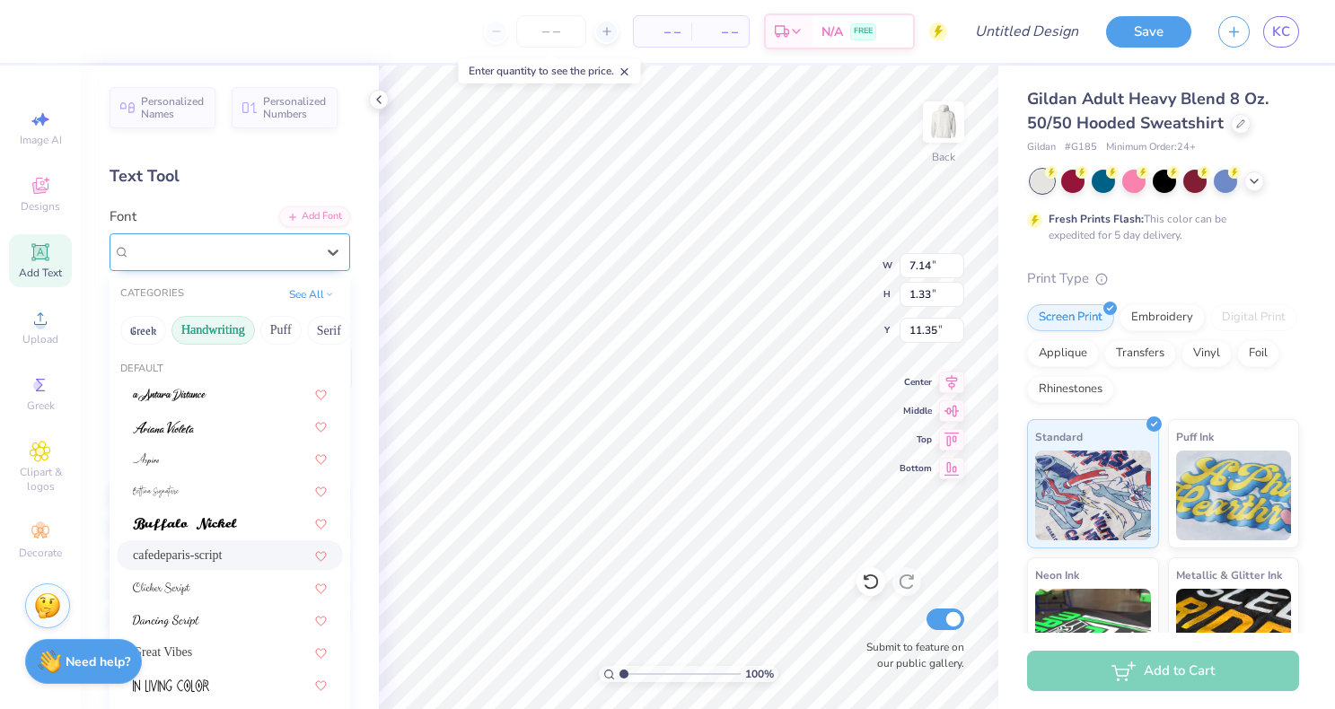
click at [242, 255] on div "cafedeparis-script" at bounding box center [222, 252] width 189 height 28
click at [229, 339] on button "Calligraphy" at bounding box center [197, 330] width 79 height 29
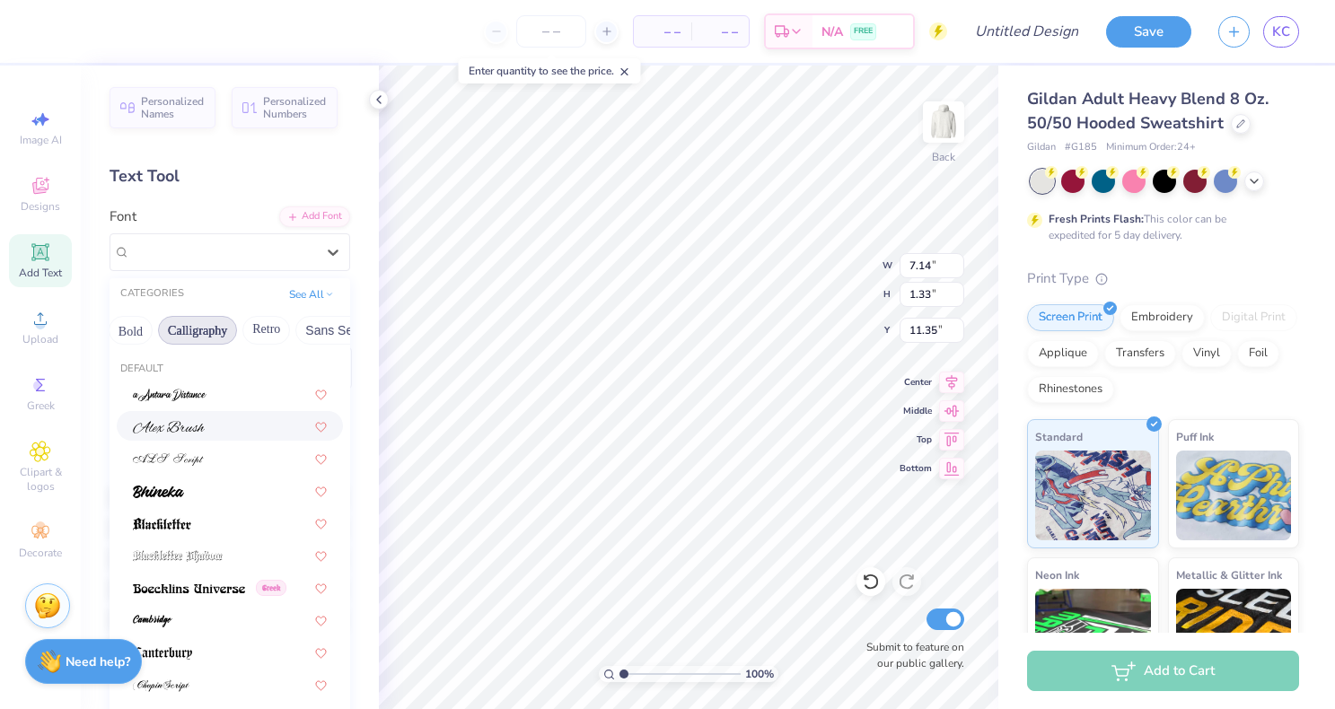
click at [216, 427] on div at bounding box center [230, 426] width 194 height 19
click at [254, 260] on div "cafedeparis-script" at bounding box center [204, 252] width 153 height 28
type input "10.31"
type input "1.05"
type input "11.50"
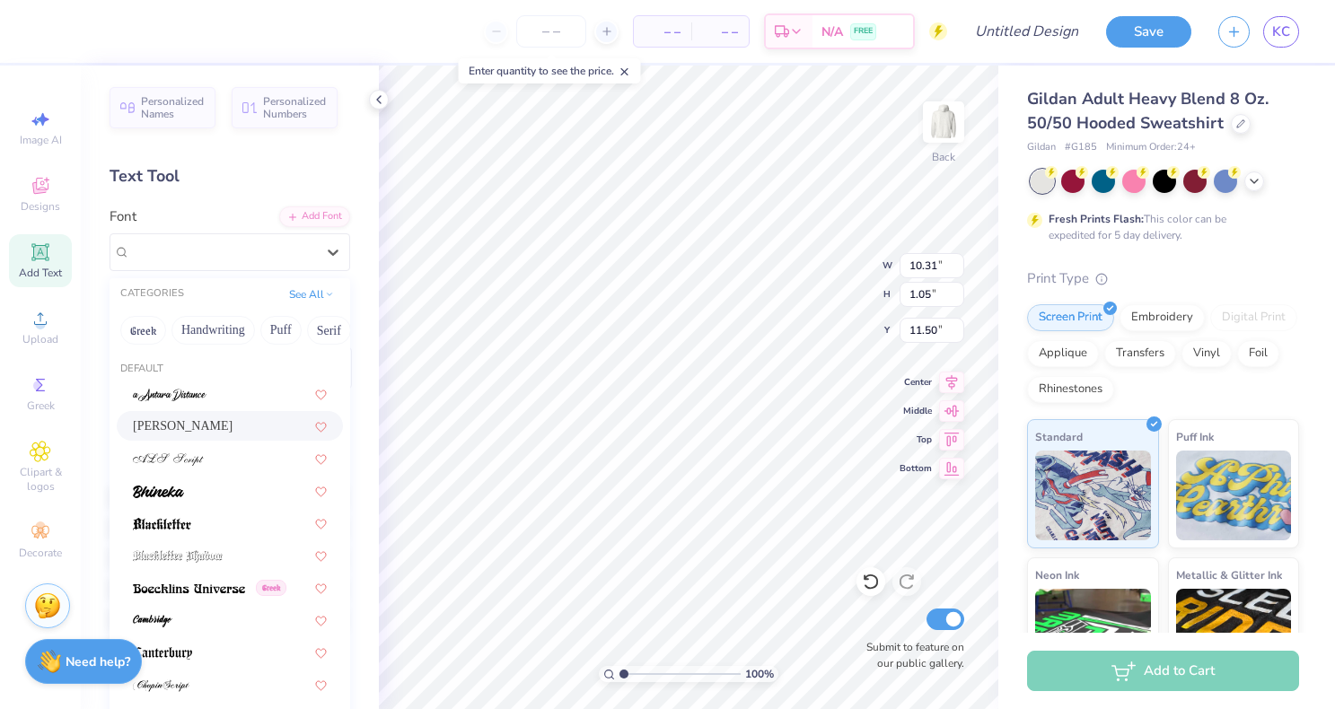
click at [222, 428] on div "Alex Brush" at bounding box center [230, 426] width 194 height 19
click at [259, 251] on div "Alex Brush" at bounding box center [222, 252] width 189 height 28
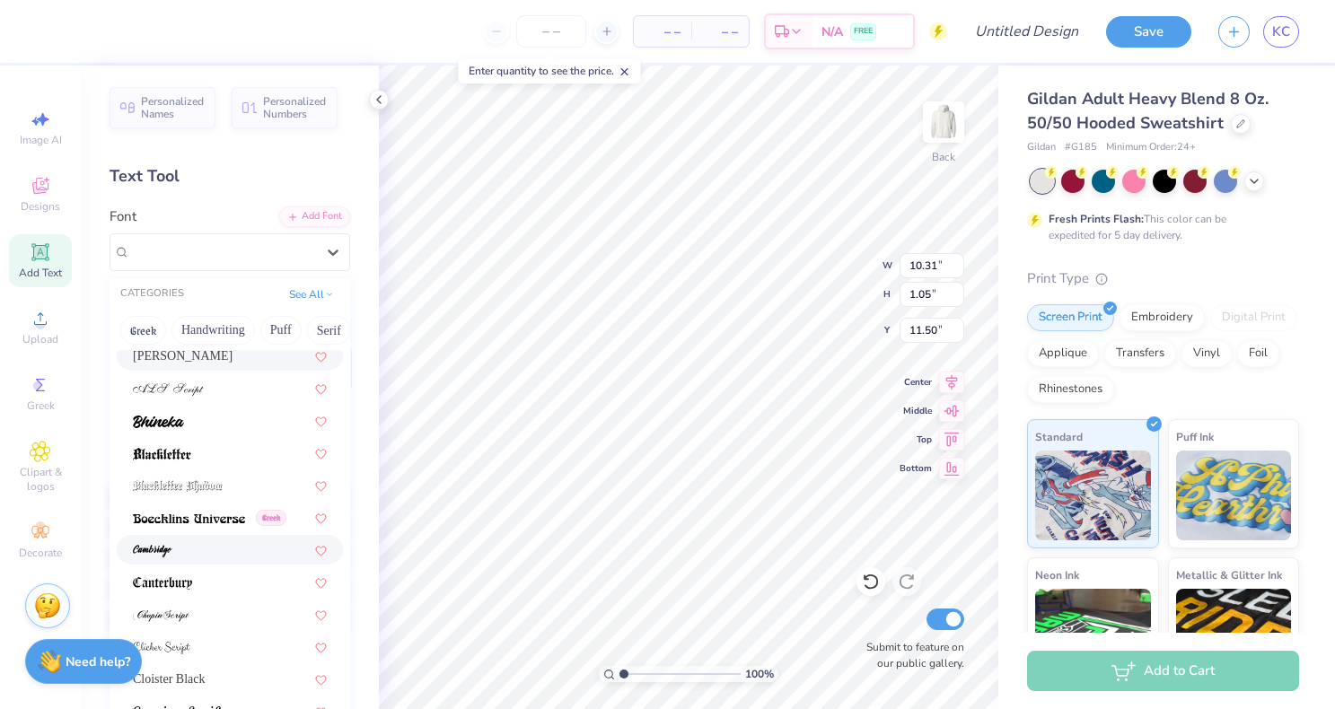
scroll to position [86, 0]
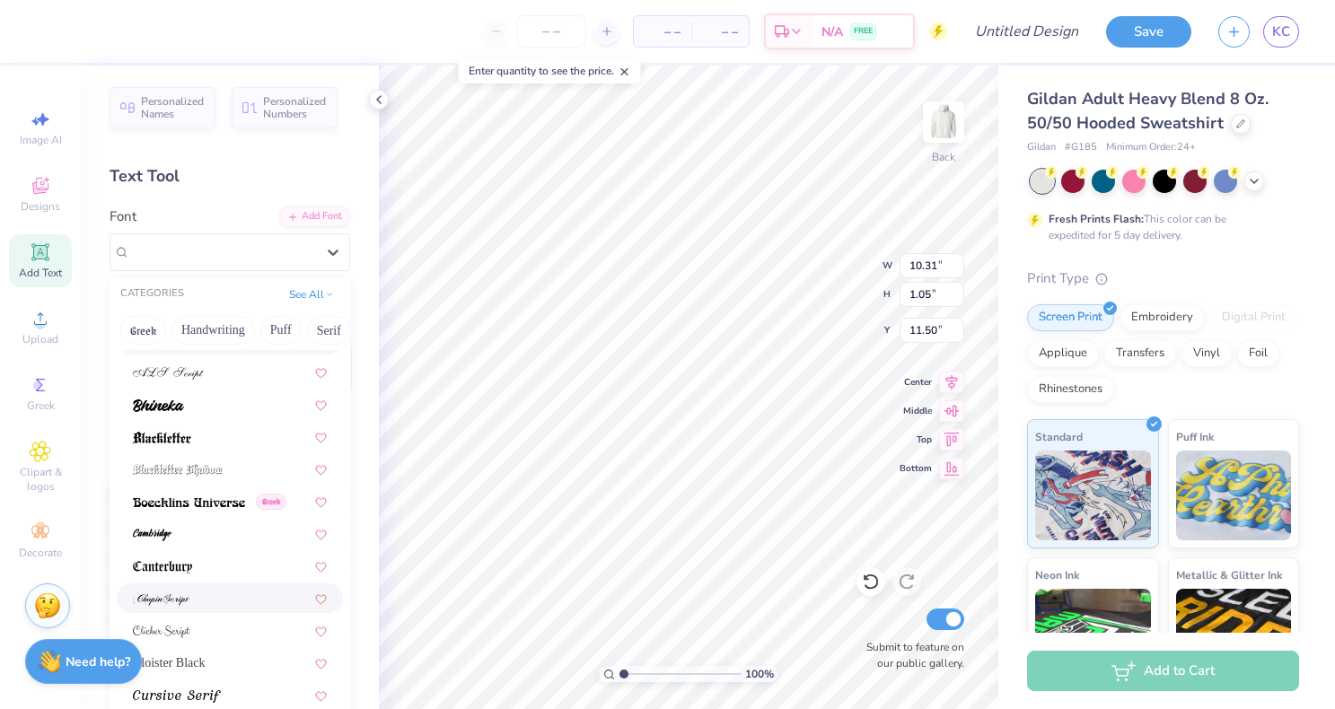
click at [216, 593] on div at bounding box center [230, 598] width 194 height 19
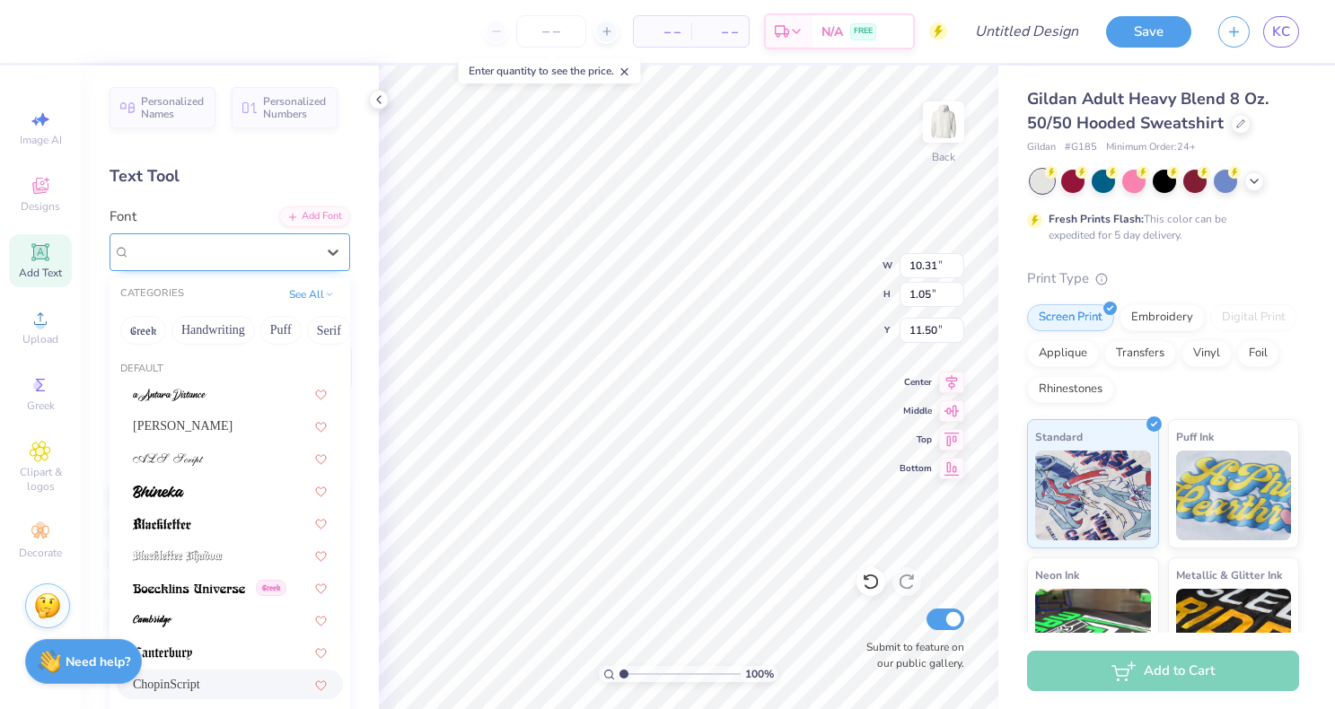
click at [271, 252] on div "ChopinScript" at bounding box center [222, 252] width 189 height 28
type input "10.14"
type input "1.23"
type input "11.41"
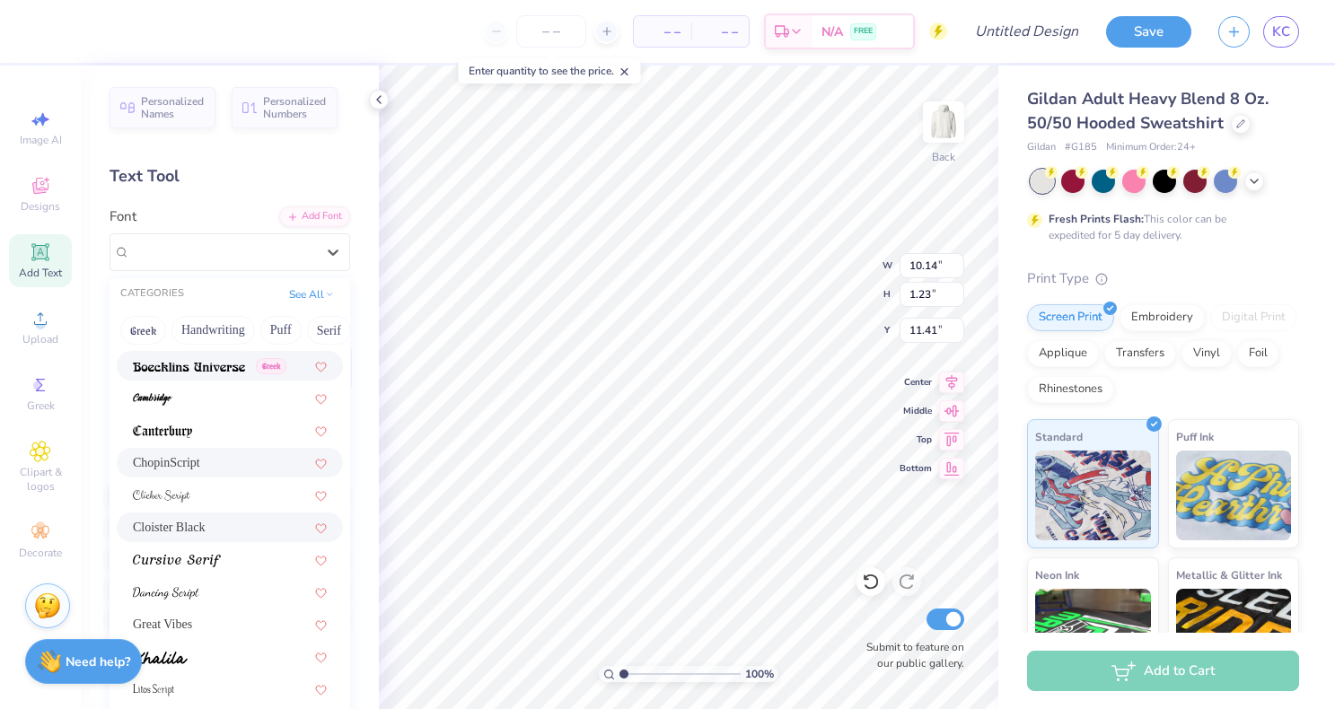
scroll to position [229, 0]
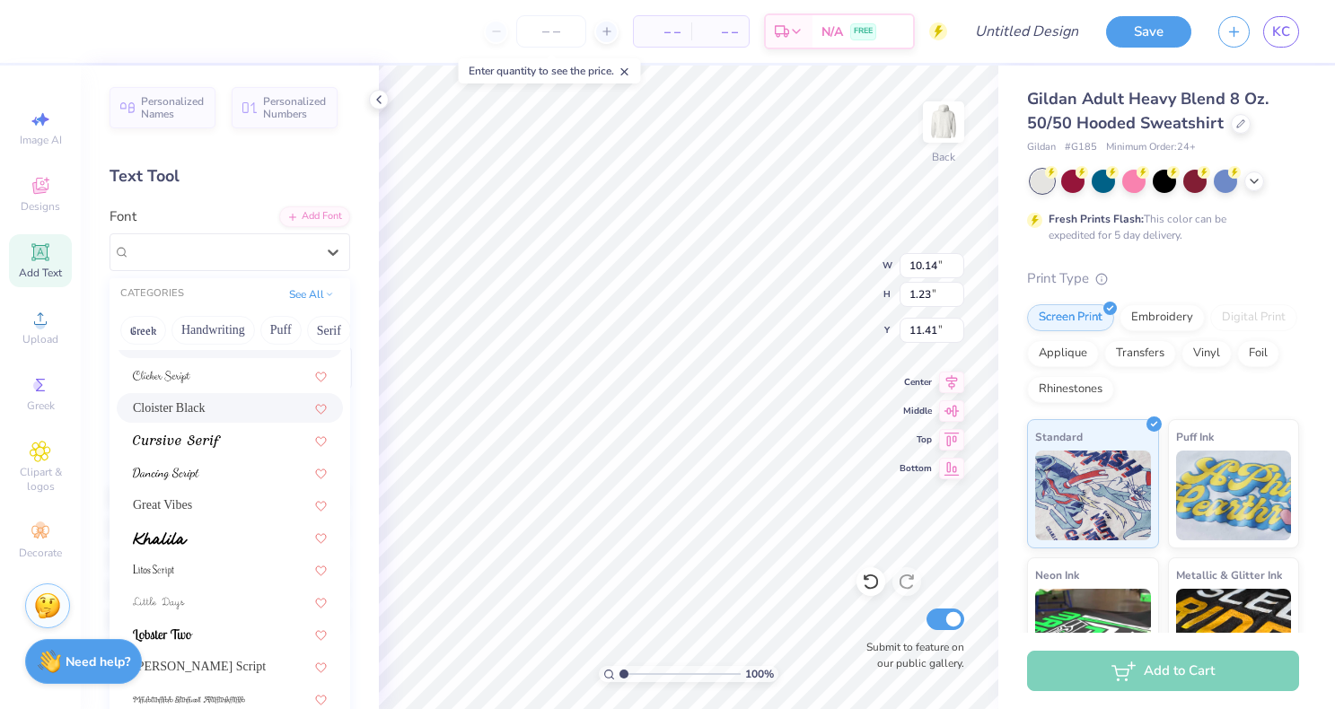
scroll to position [342, 0]
click at [231, 579] on div at bounding box center [230, 569] width 226 height 30
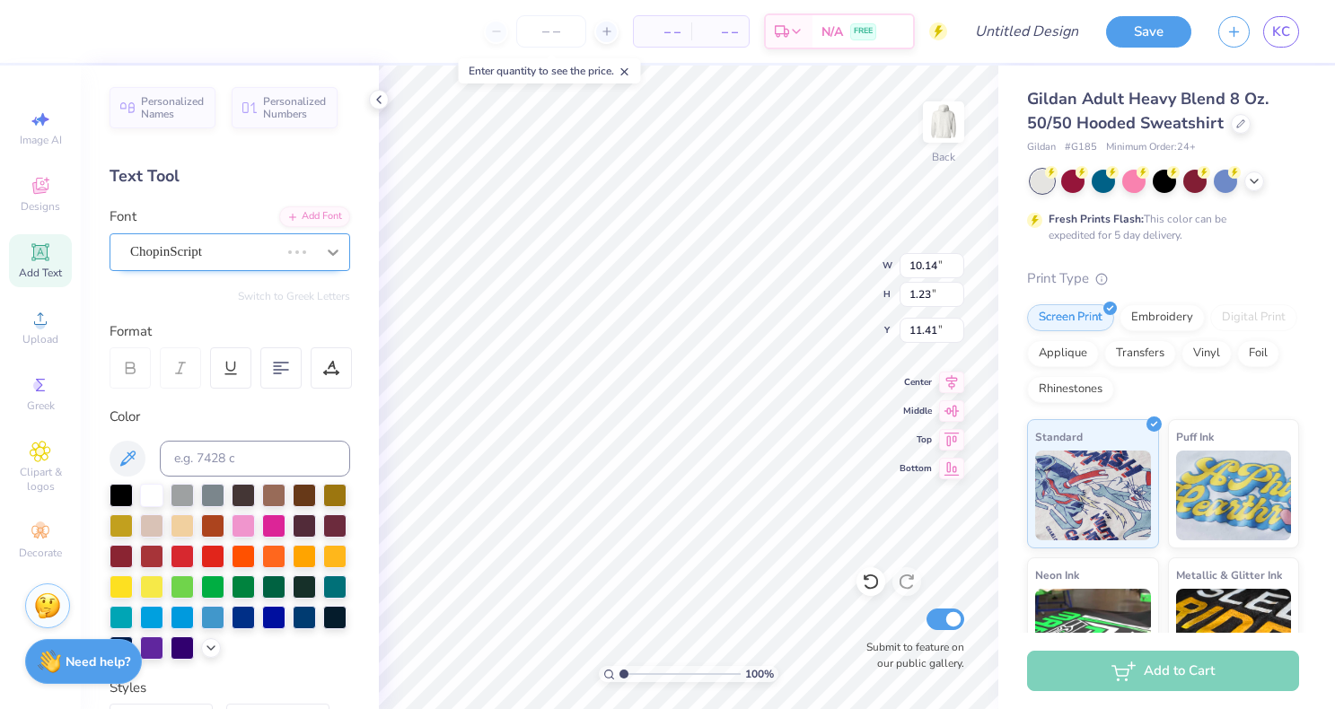
click at [320, 254] on div at bounding box center [333, 252] width 32 height 32
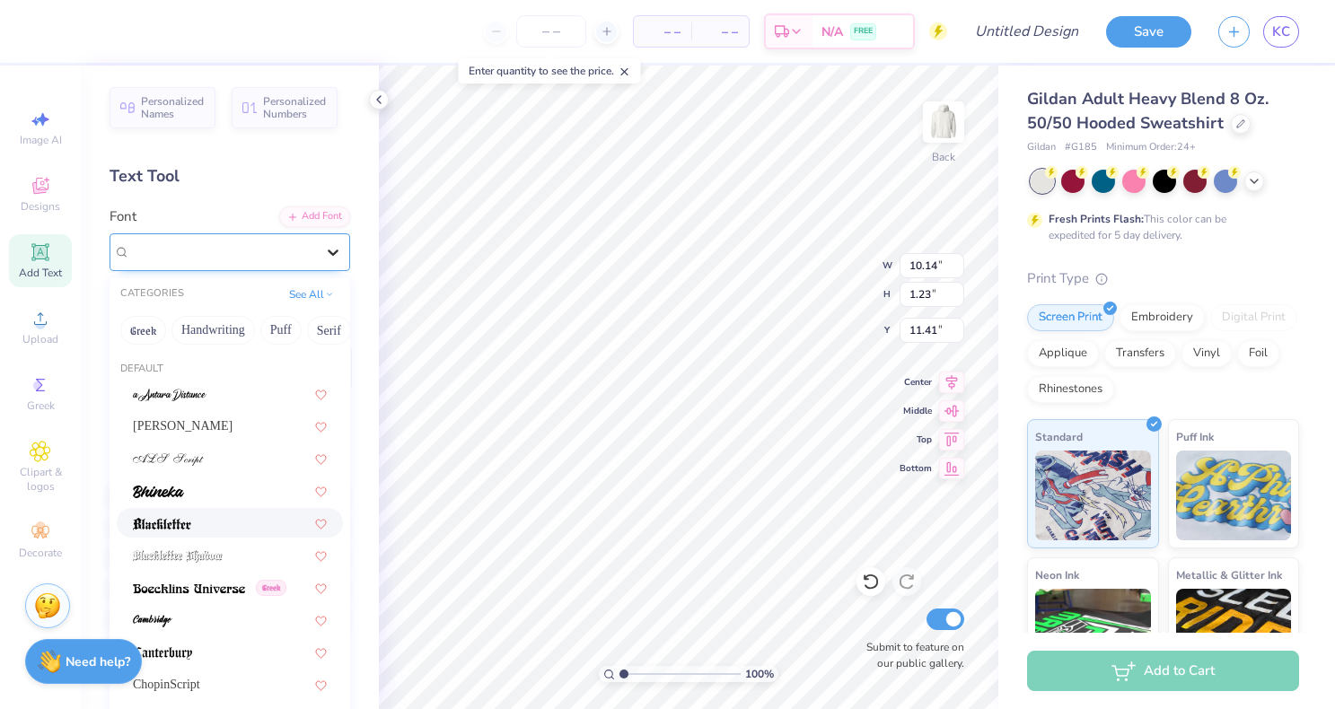
type input "8.57"
type input "1.20"
type input "11.42"
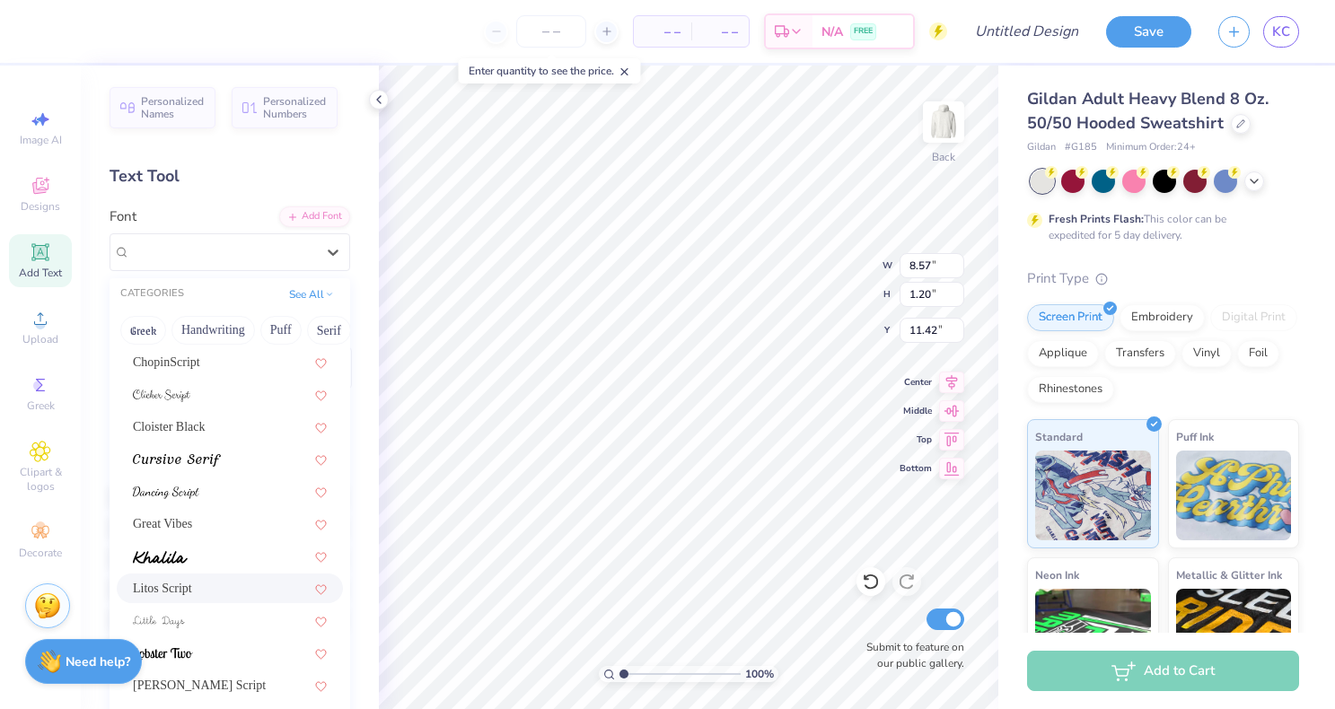
scroll to position [440, 0]
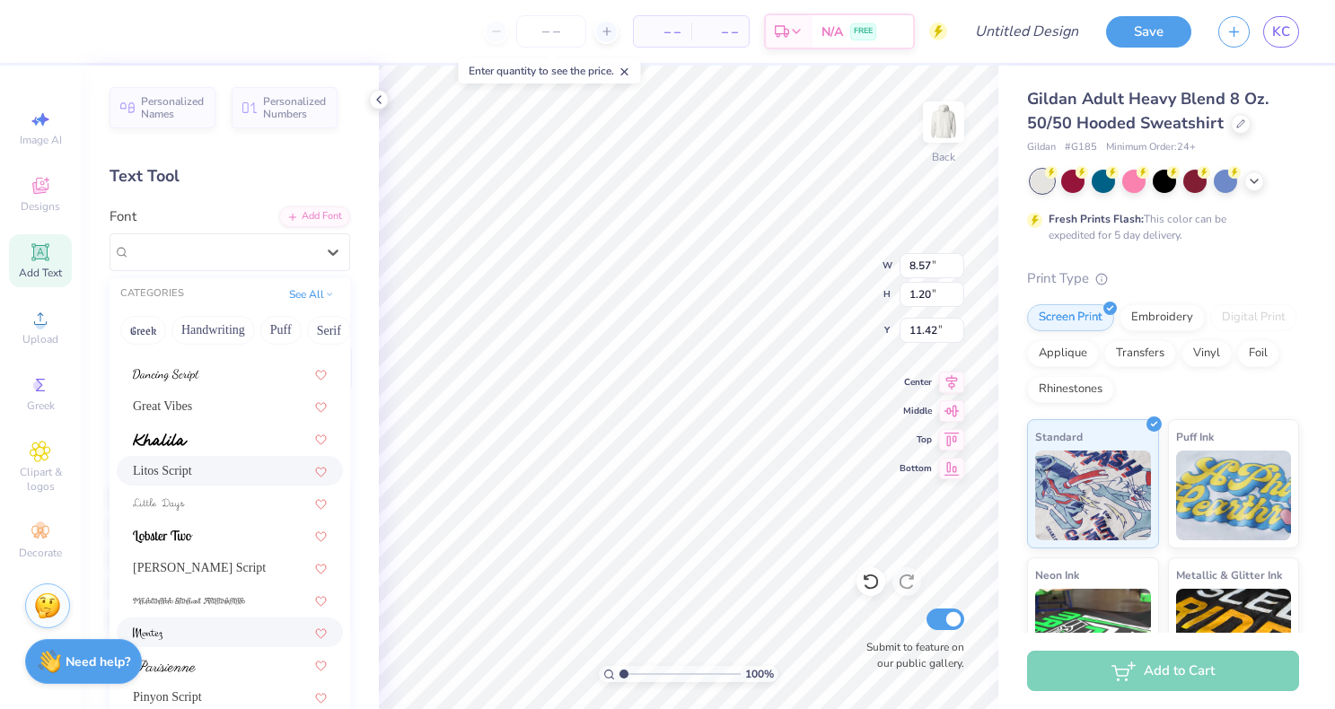
click at [236, 623] on div at bounding box center [230, 632] width 194 height 19
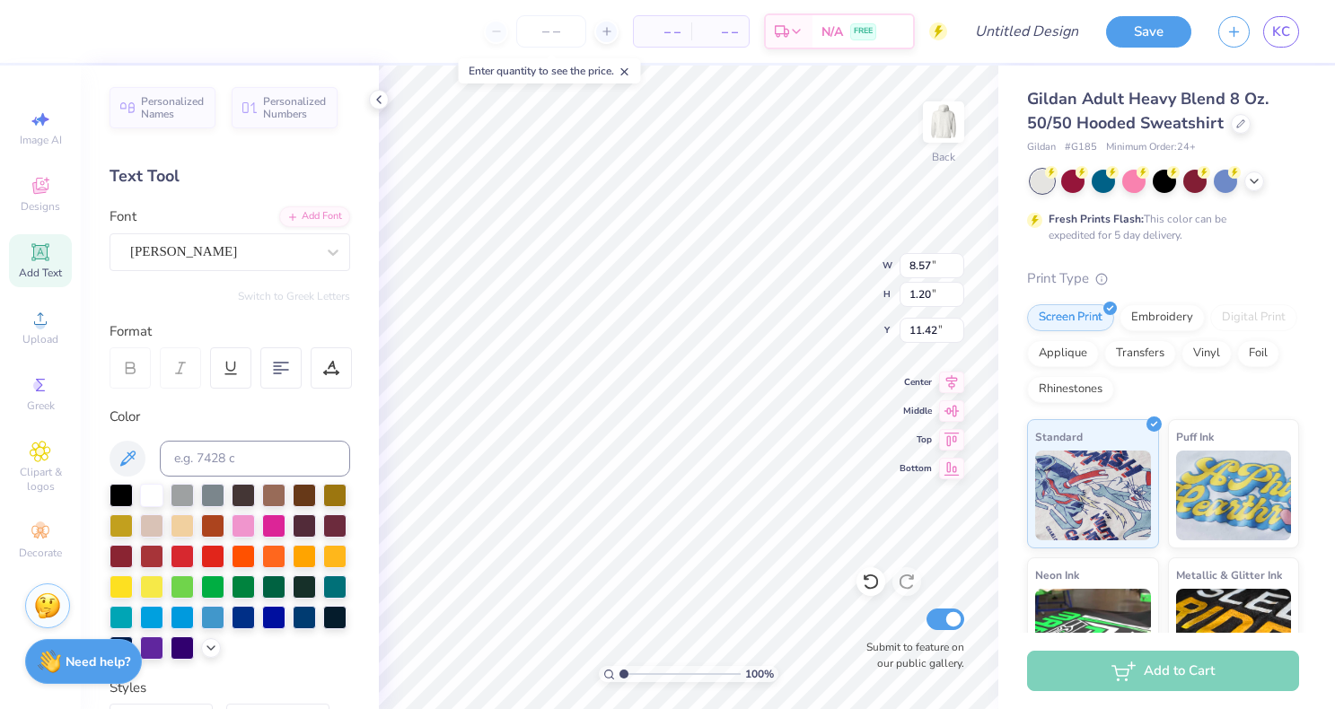
type input "8.93"
type input "1.30"
type input "11.37"
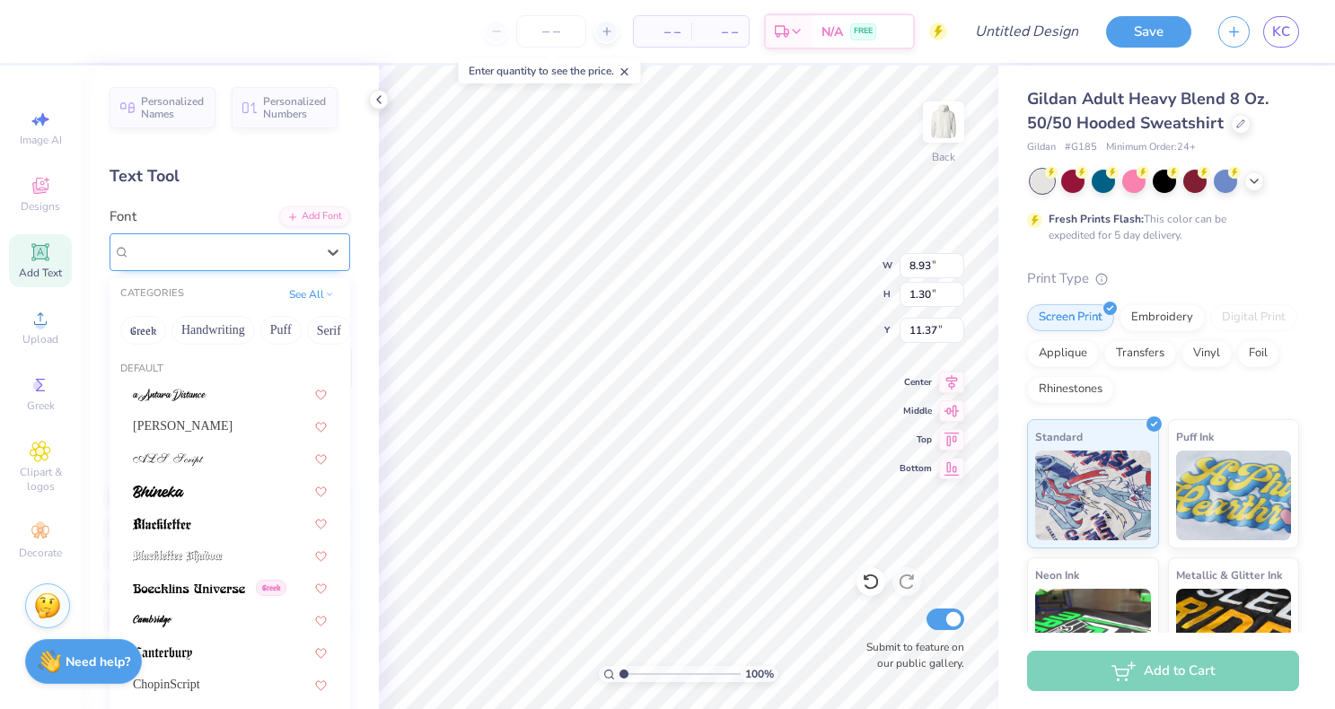
click at [273, 256] on div "Montez" at bounding box center [222, 252] width 189 height 28
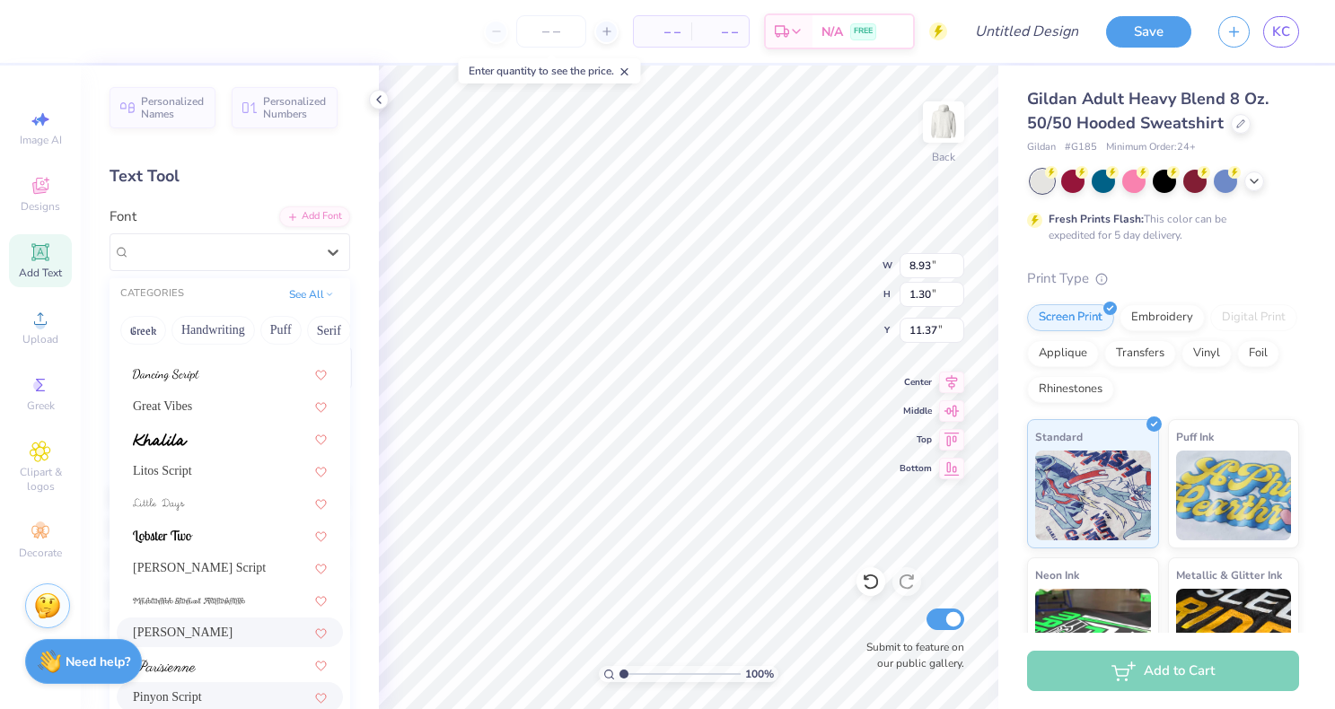
click at [212, 687] on div "Pinyon Script" at bounding box center [230, 697] width 226 height 30
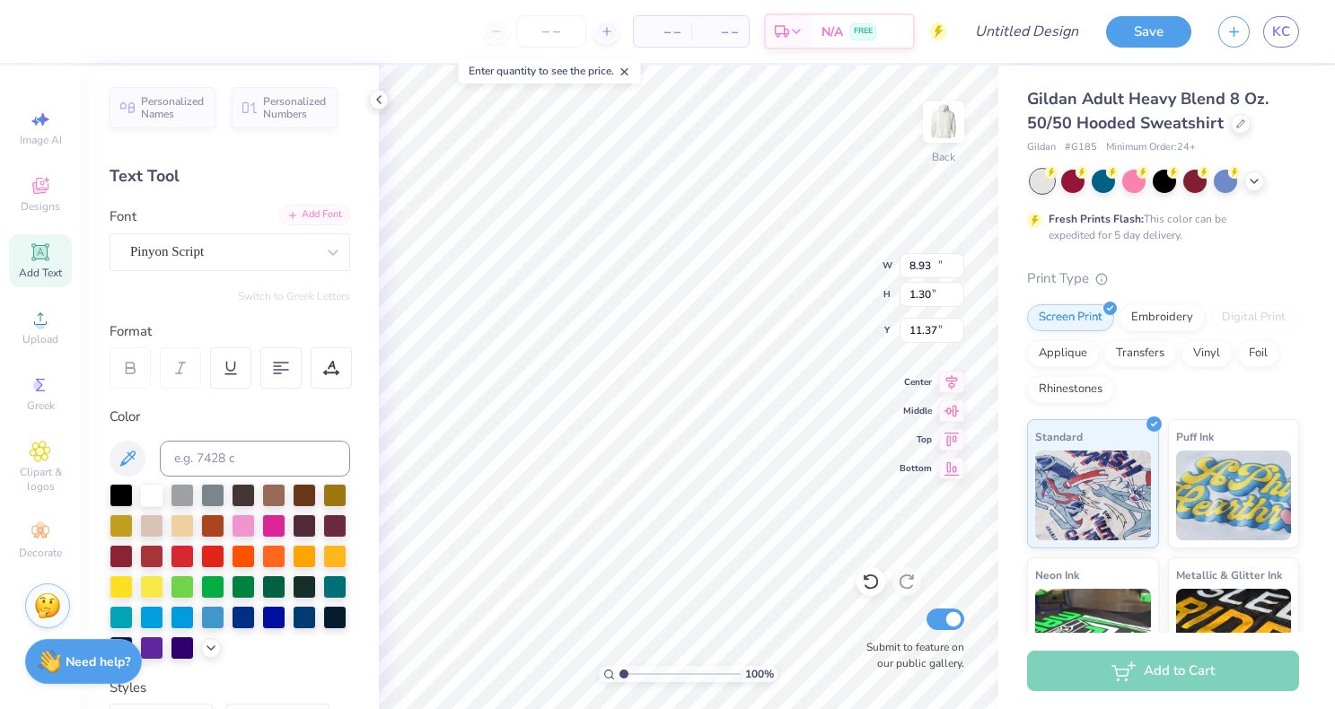
type input "10.35"
type input "1.18"
type input "11.43"
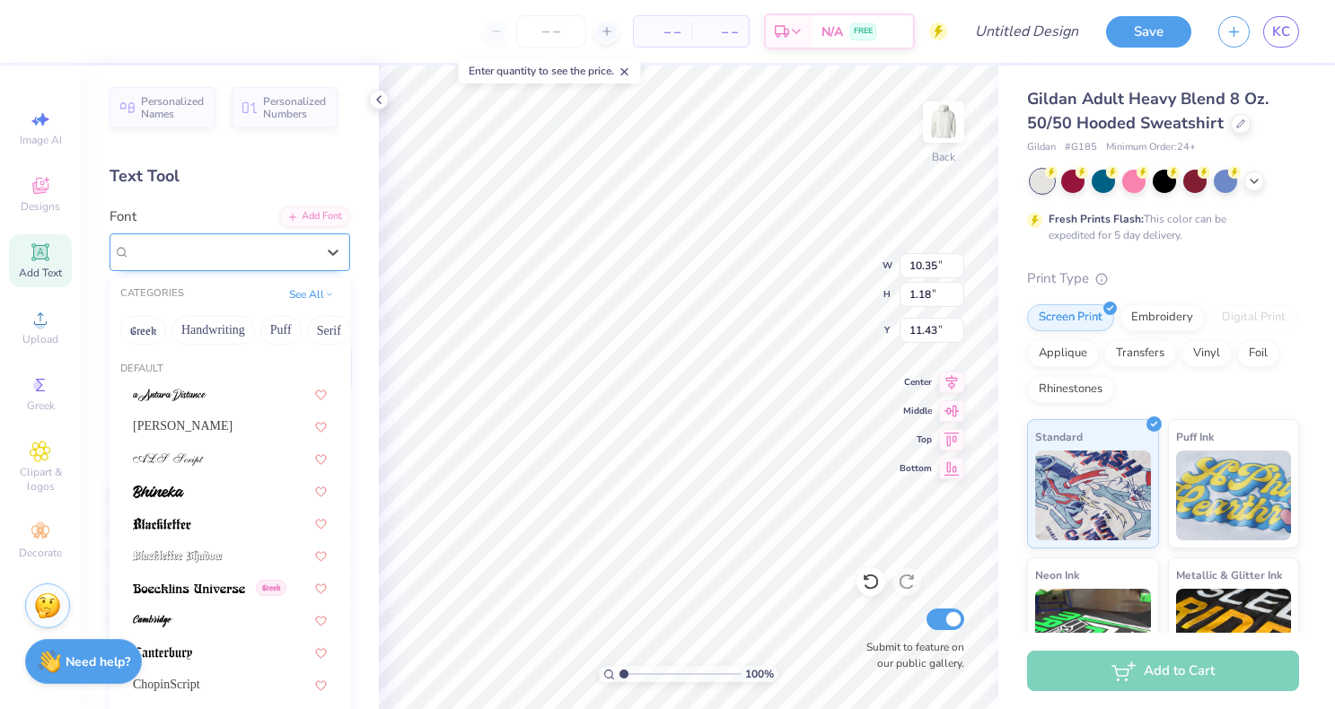
click at [268, 256] on div "Pinyon Script" at bounding box center [222, 252] width 189 height 28
click at [141, 330] on button "Greek" at bounding box center [143, 330] width 46 height 29
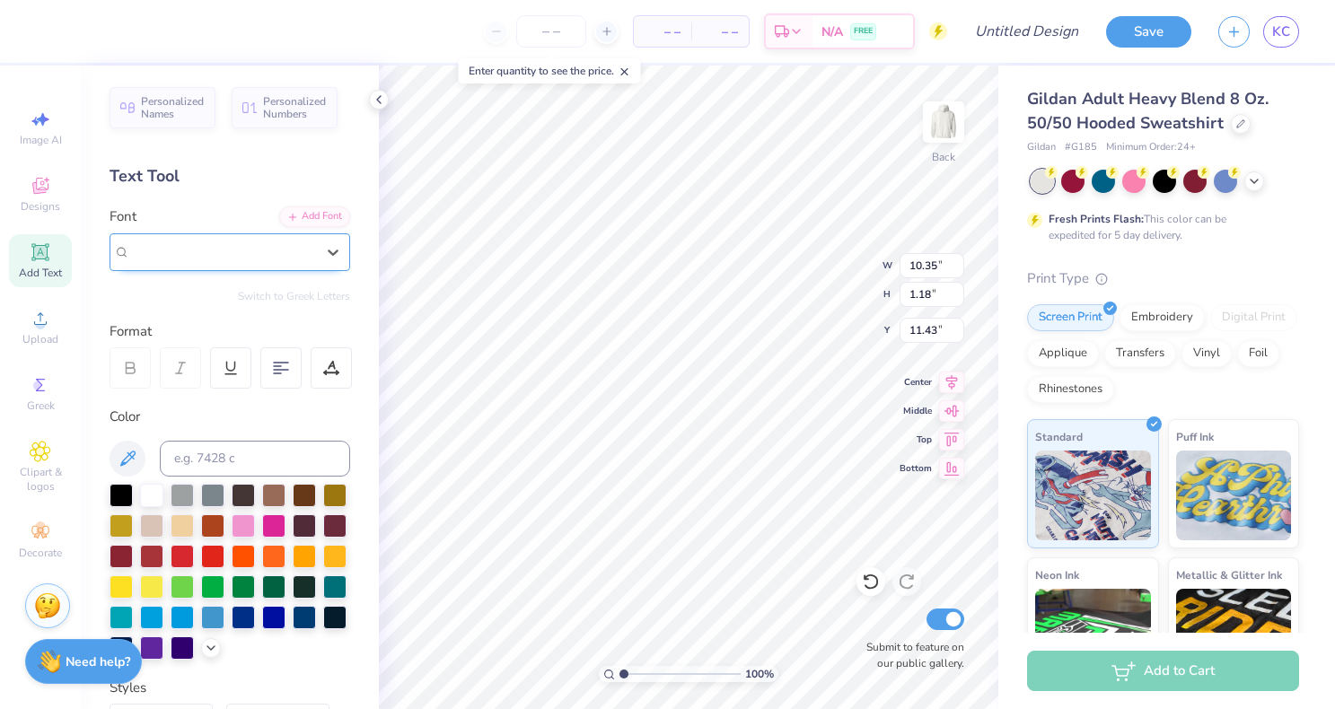
click at [250, 249] on div "Pinyon Script" at bounding box center [222, 252] width 185 height 21
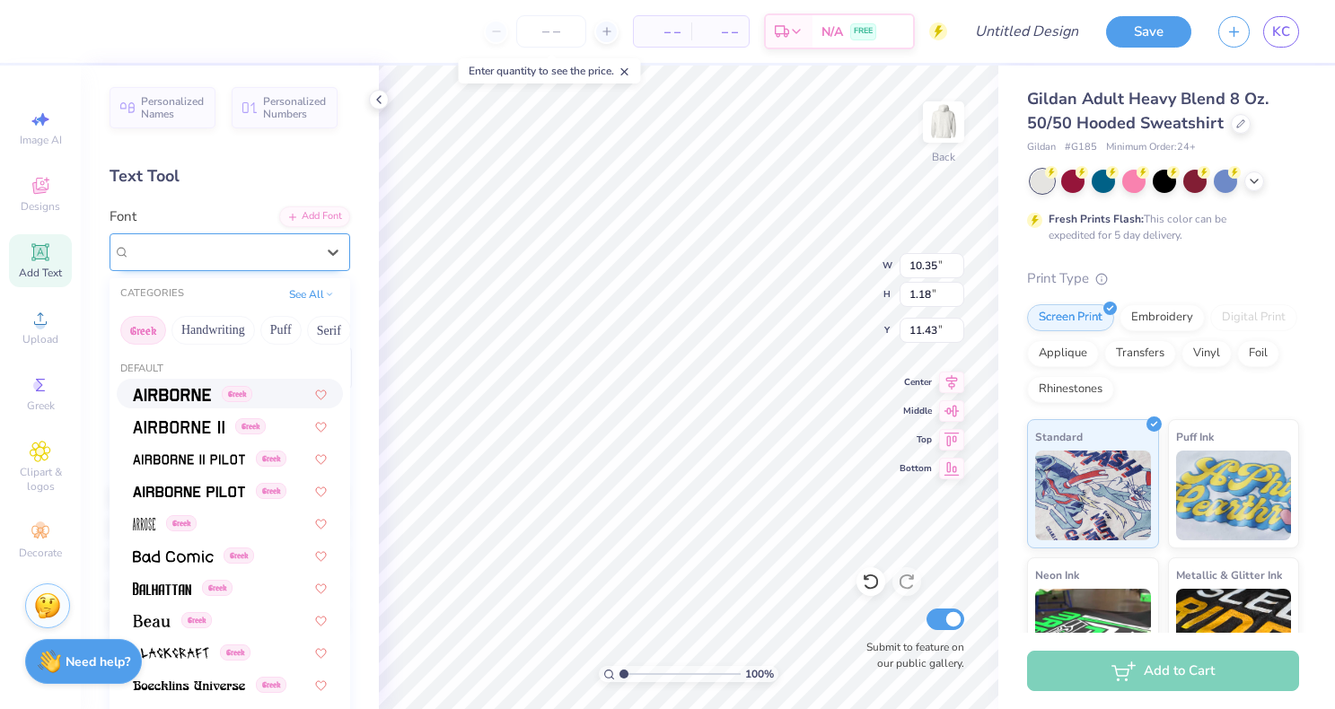
click at [283, 258] on div "Pinyon Script" at bounding box center [222, 252] width 185 height 21
click at [204, 326] on button "Serif" at bounding box center [182, 330] width 44 height 29
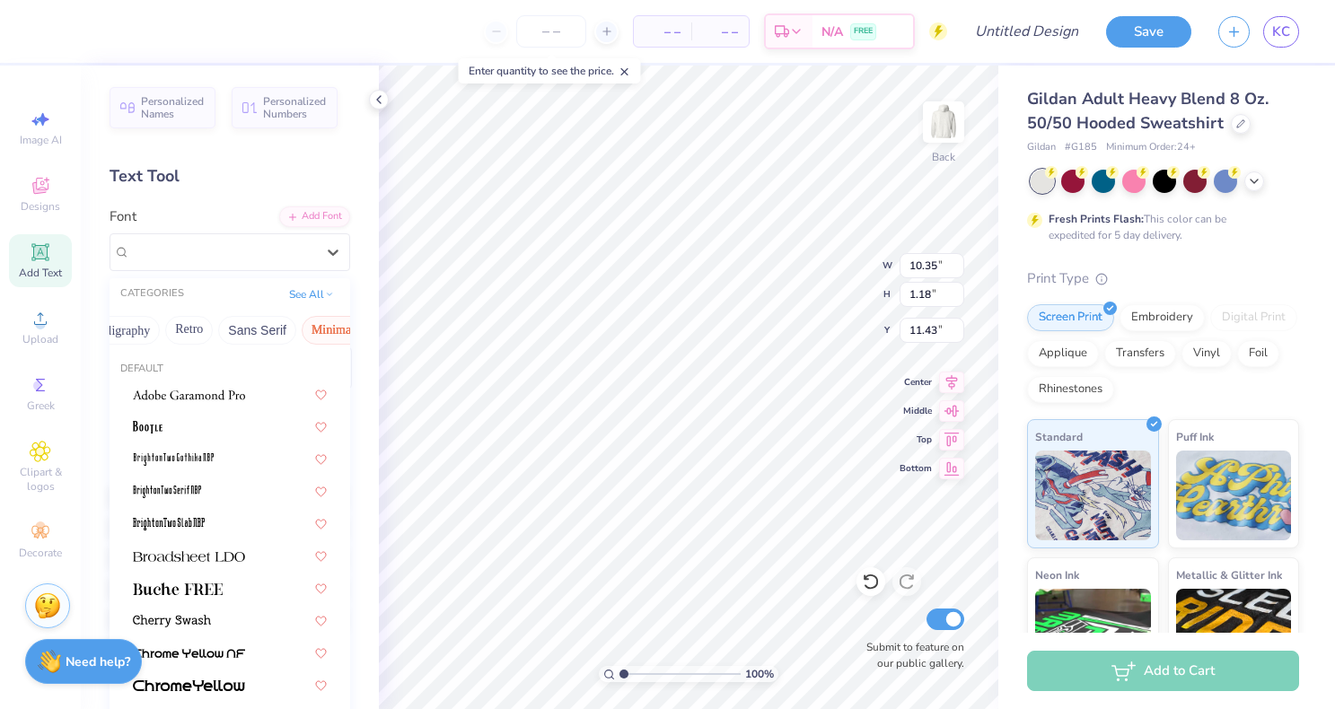
scroll to position [0, 316]
click at [181, 326] on button "Retro" at bounding box center [198, 330] width 48 height 29
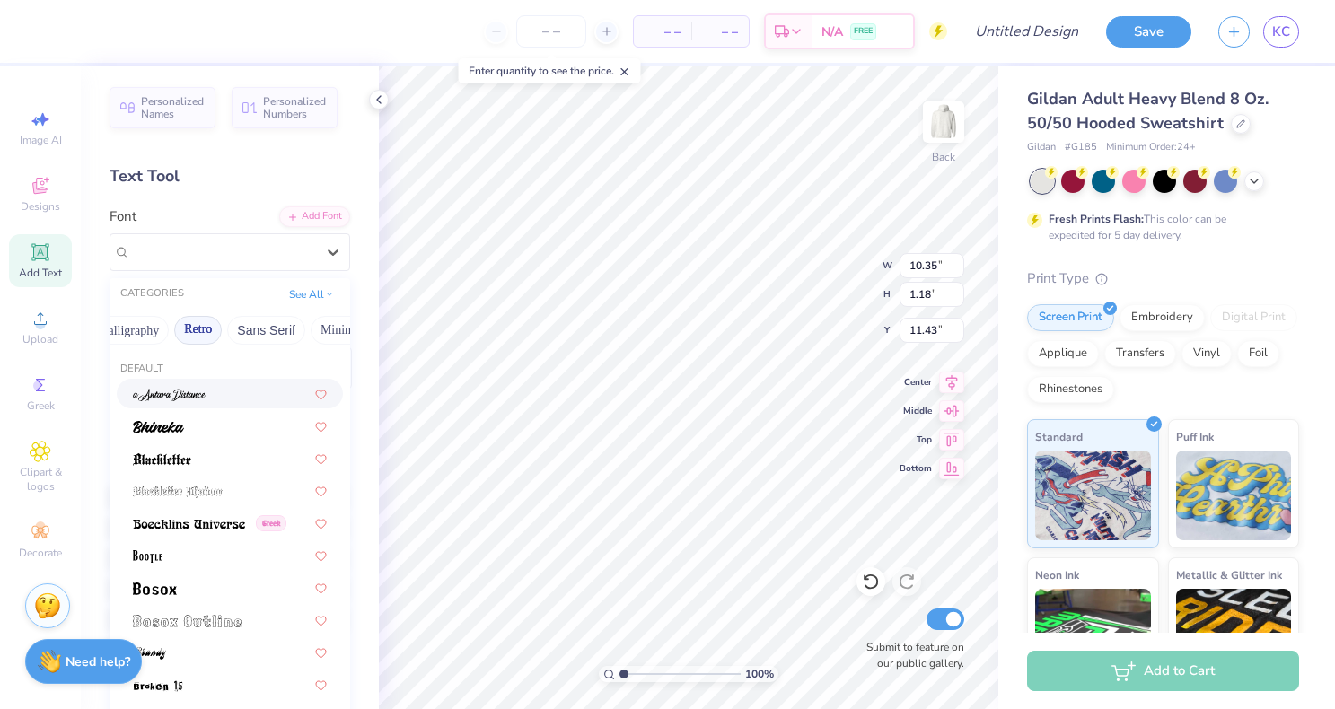
click at [199, 401] on span at bounding box center [170, 393] width 74 height 19
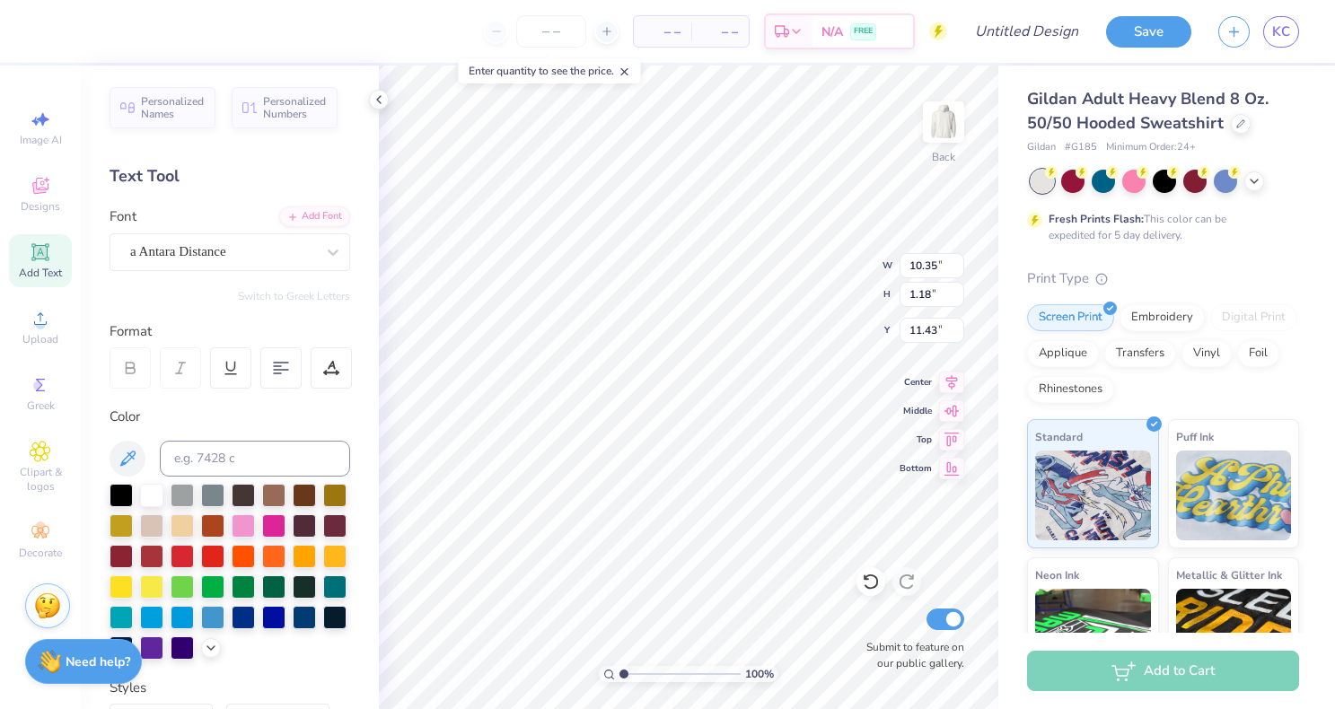
type input "8.01"
type input "1.41"
type input "11.32"
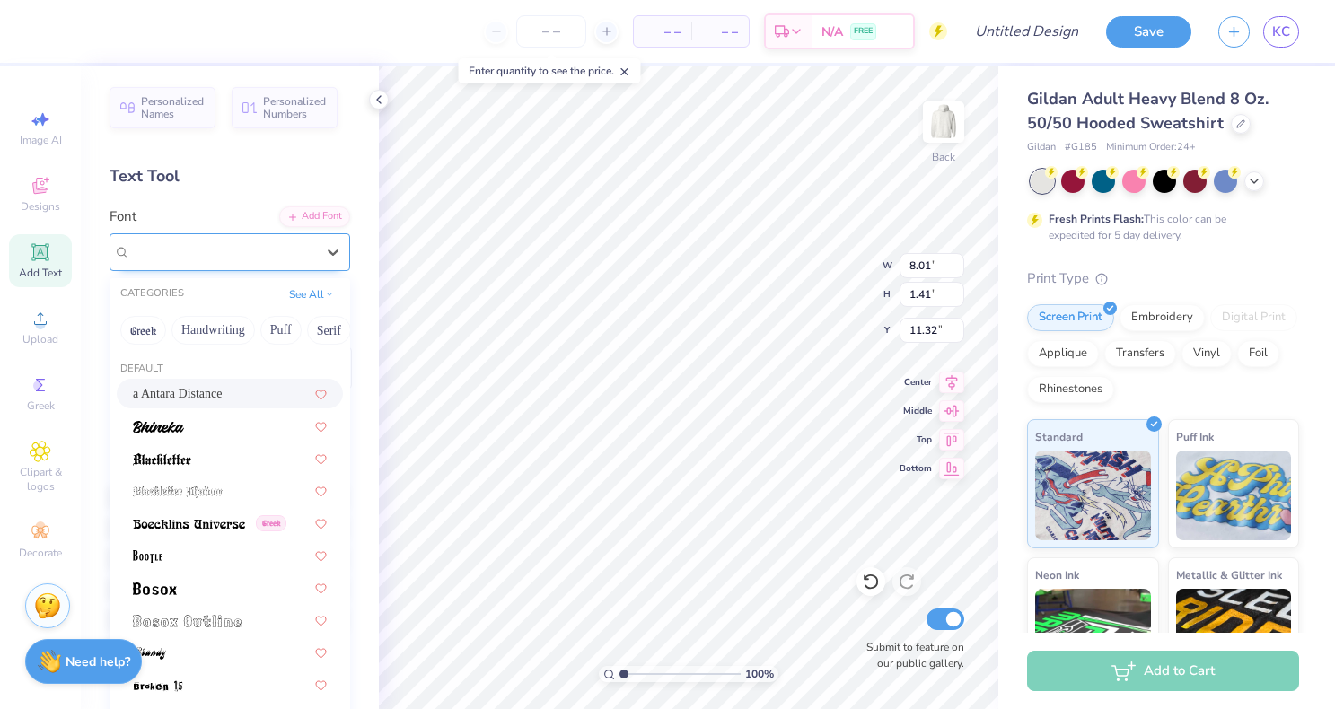
click at [239, 246] on div "a Antara Distance" at bounding box center [222, 252] width 189 height 28
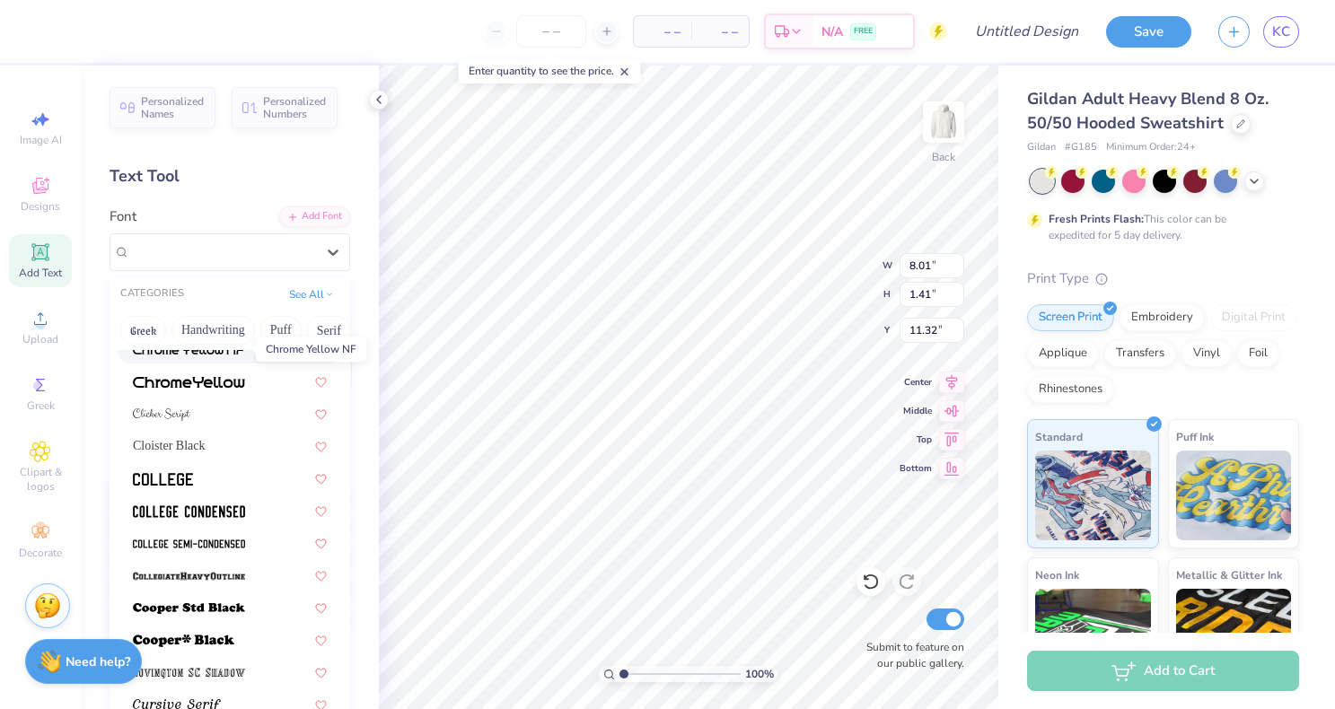
scroll to position [629, 0]
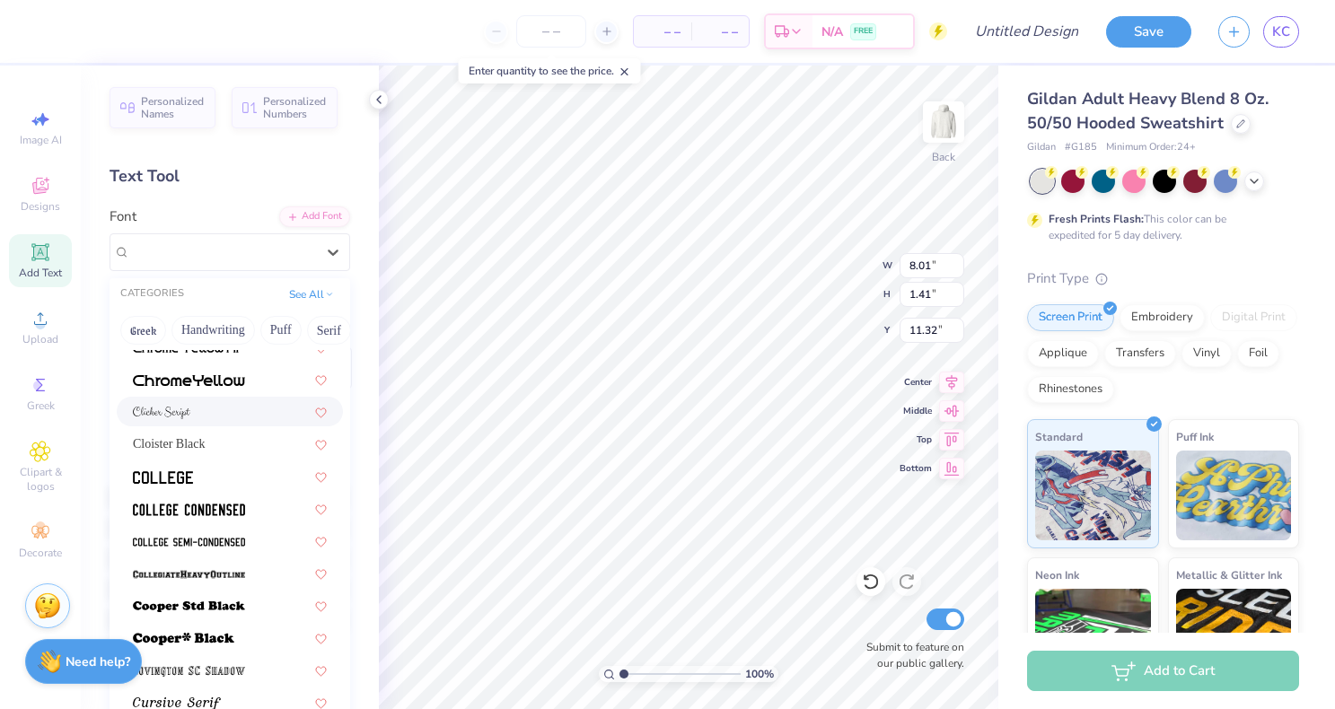
click at [207, 421] on div at bounding box center [230, 411] width 194 height 19
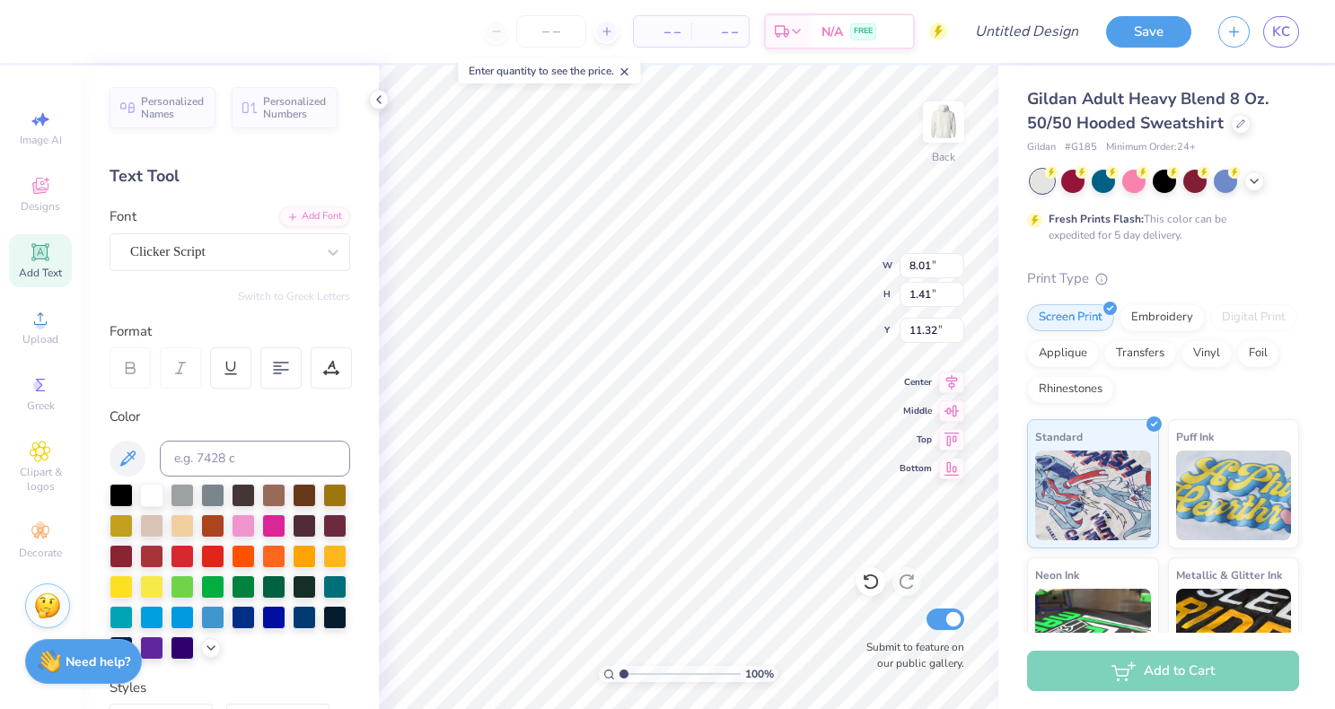
type input "8.76"
type input "1.20"
type input "11.42"
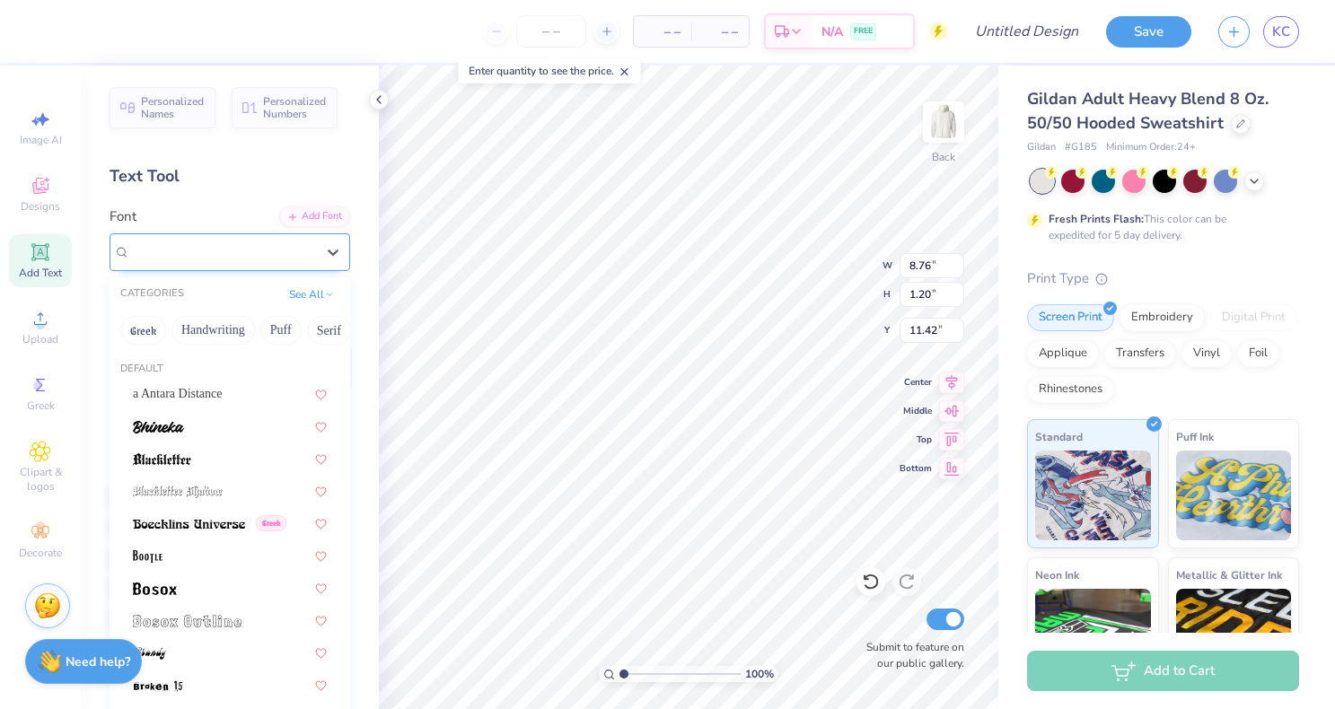
click at [244, 249] on div "Clicker Script" at bounding box center [222, 252] width 189 height 28
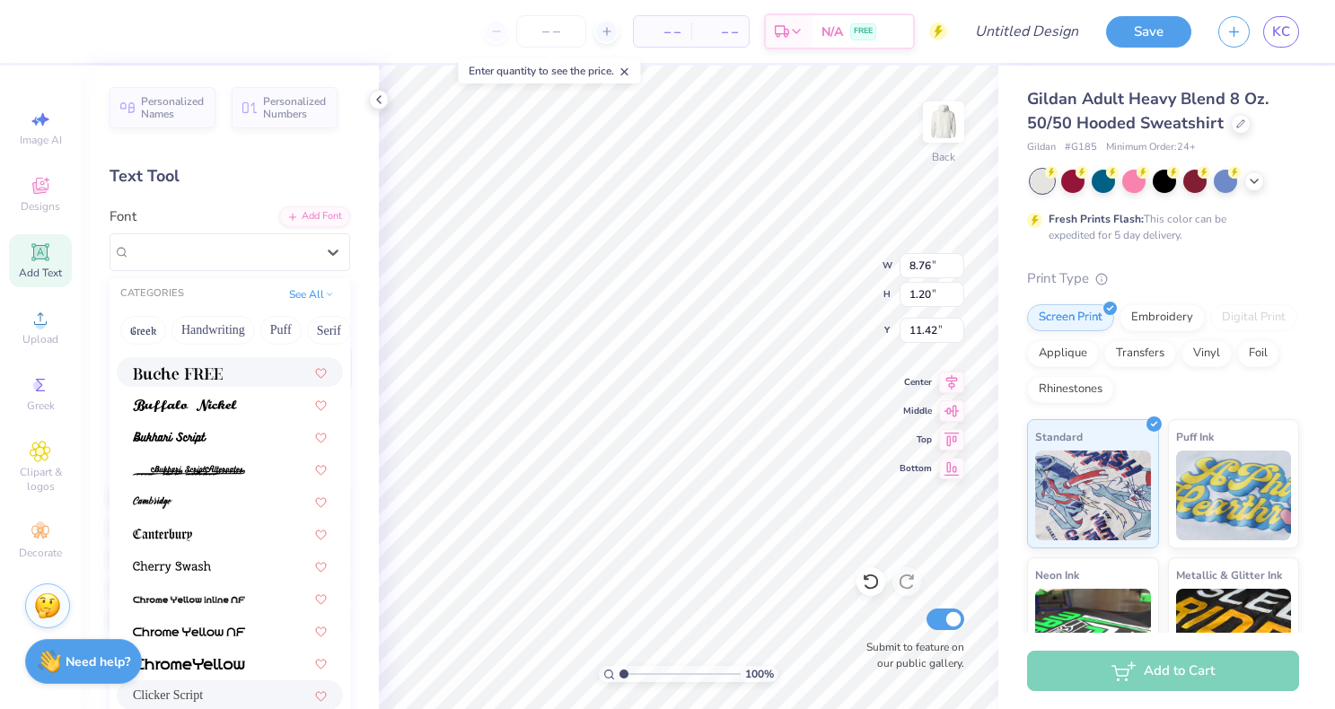
scroll to position [363, 0]
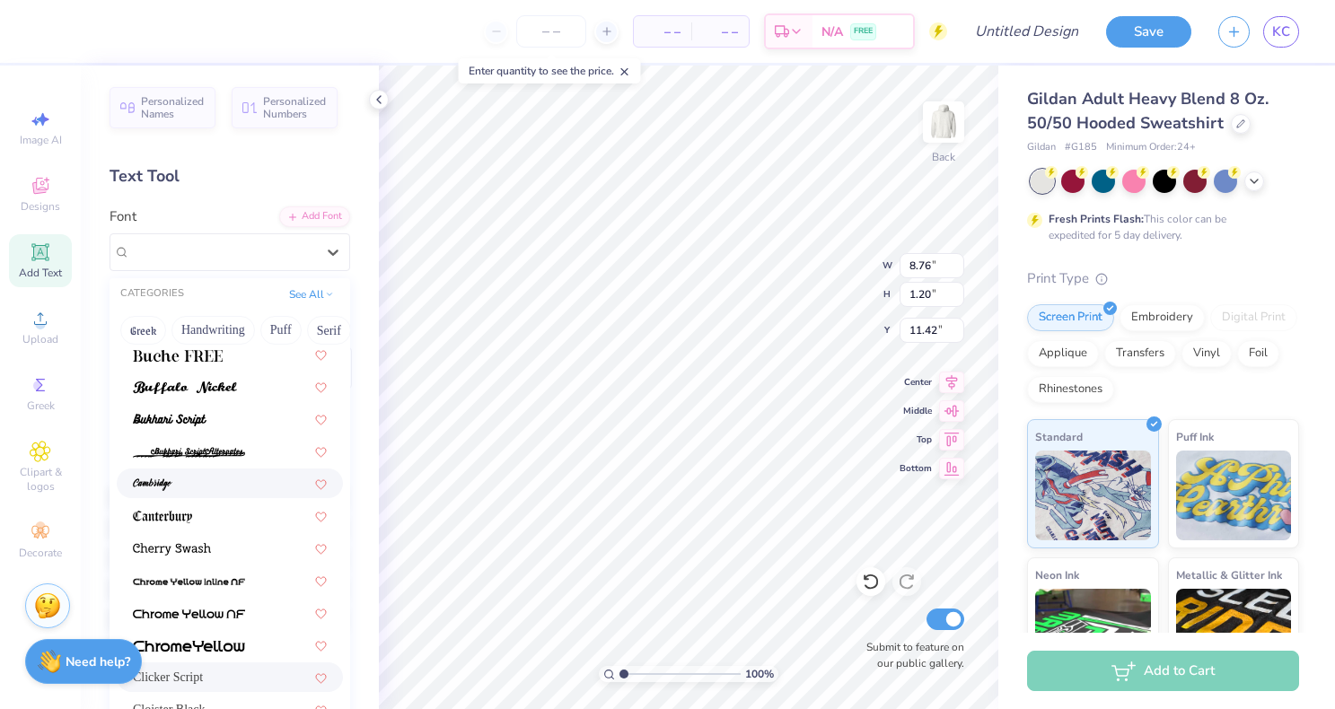
click at [205, 488] on div at bounding box center [230, 483] width 194 height 19
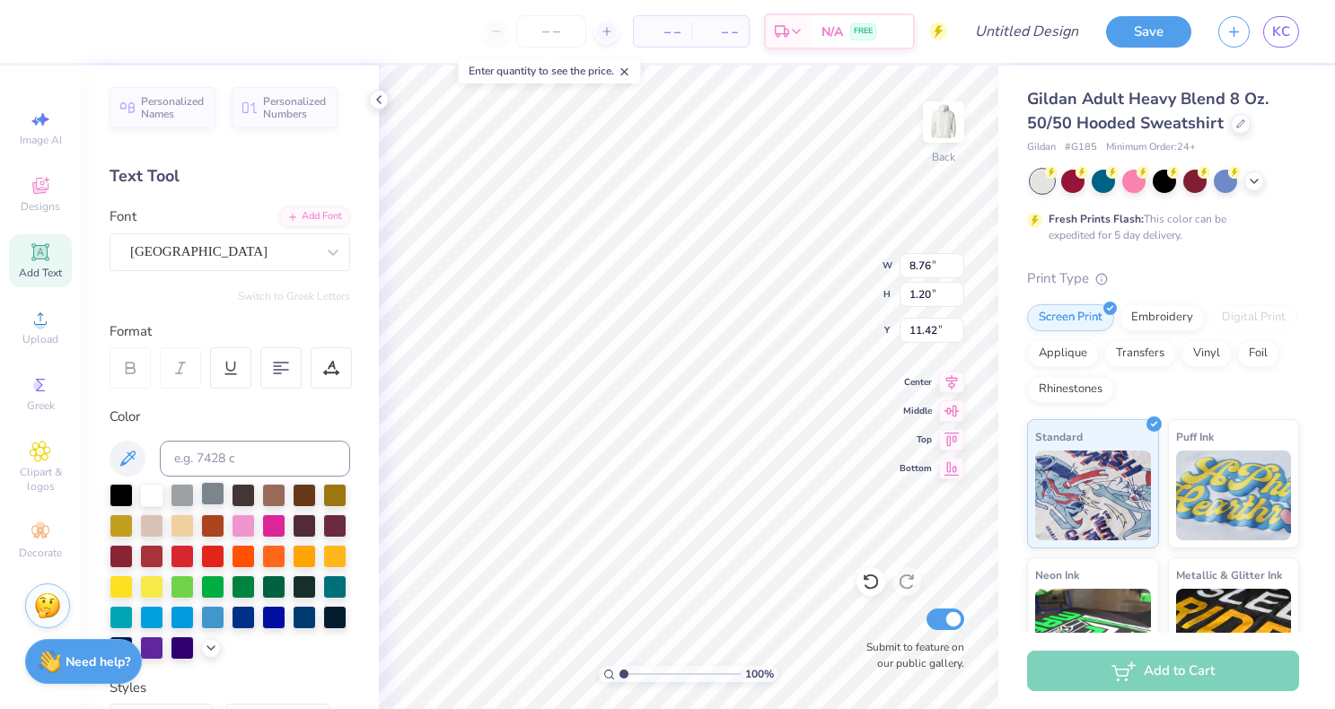
type input "9.44"
type input "1.18"
type input "11.43"
type input "11.50"
type input "6.71"
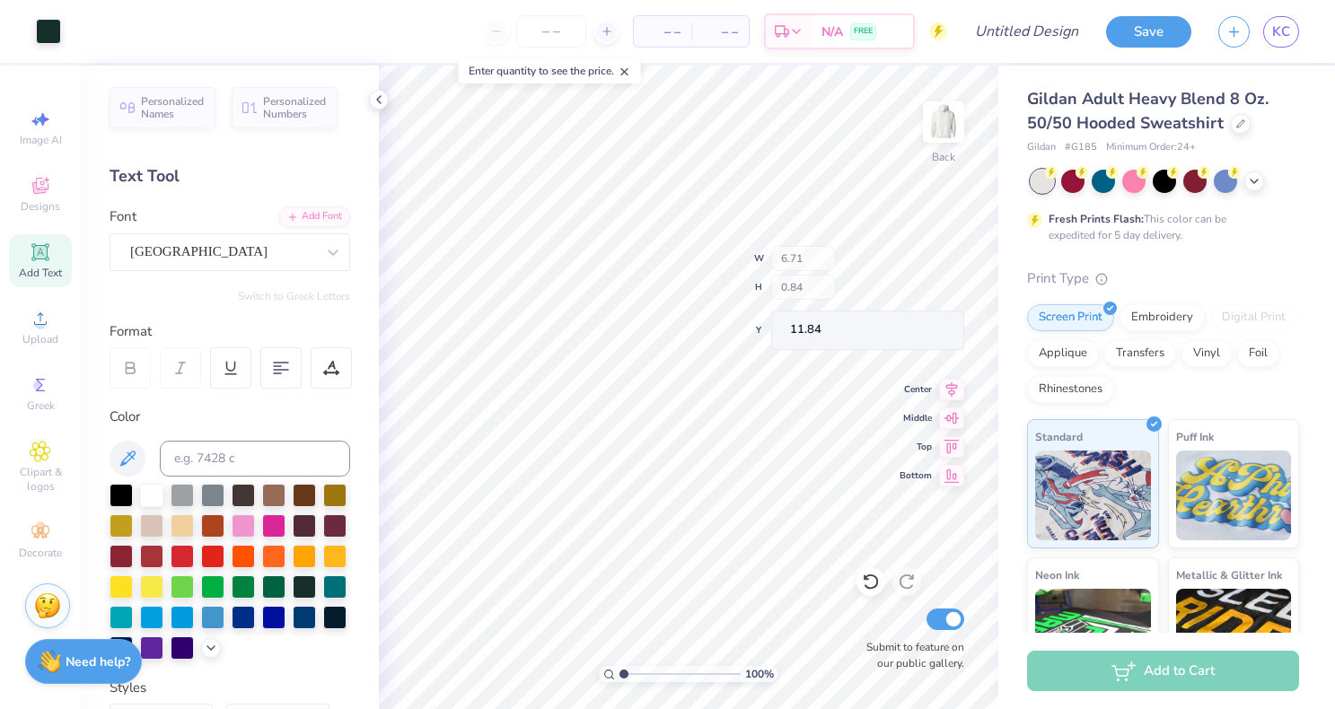
type input "0.84"
type input "11.84"
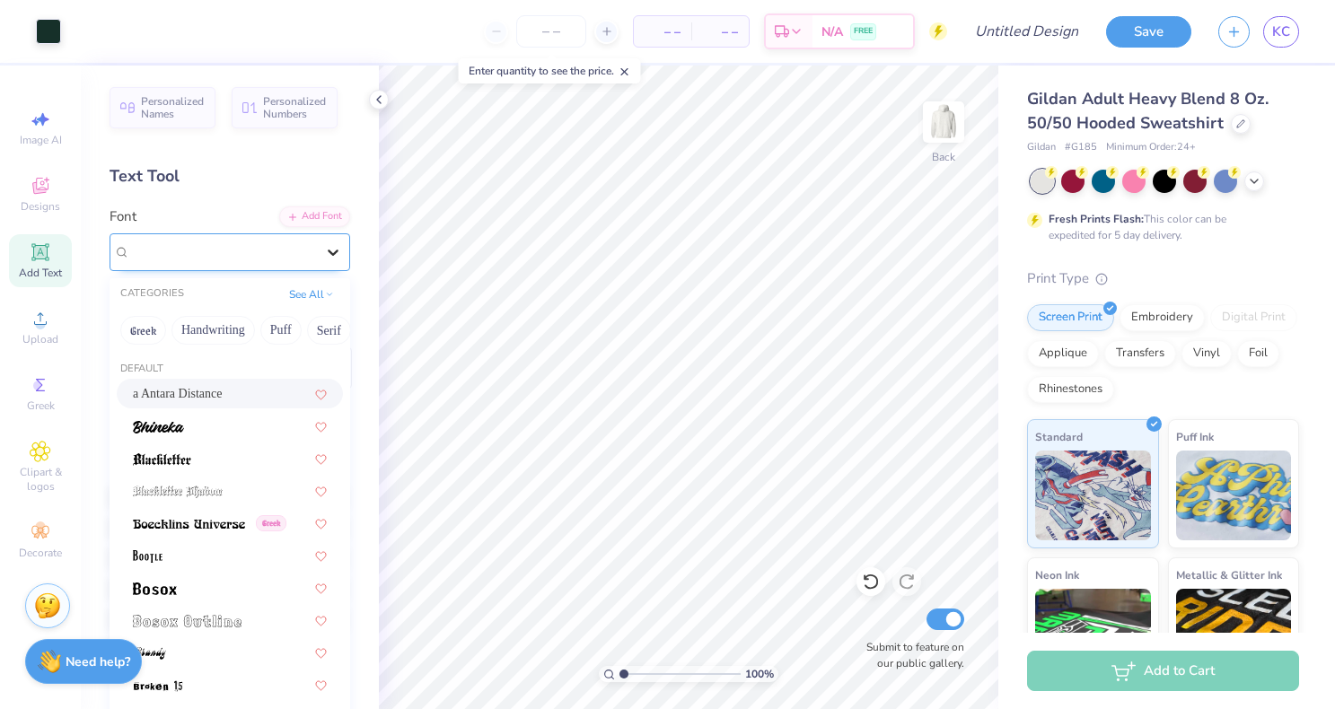
click at [329, 252] on icon at bounding box center [333, 252] width 18 height 18
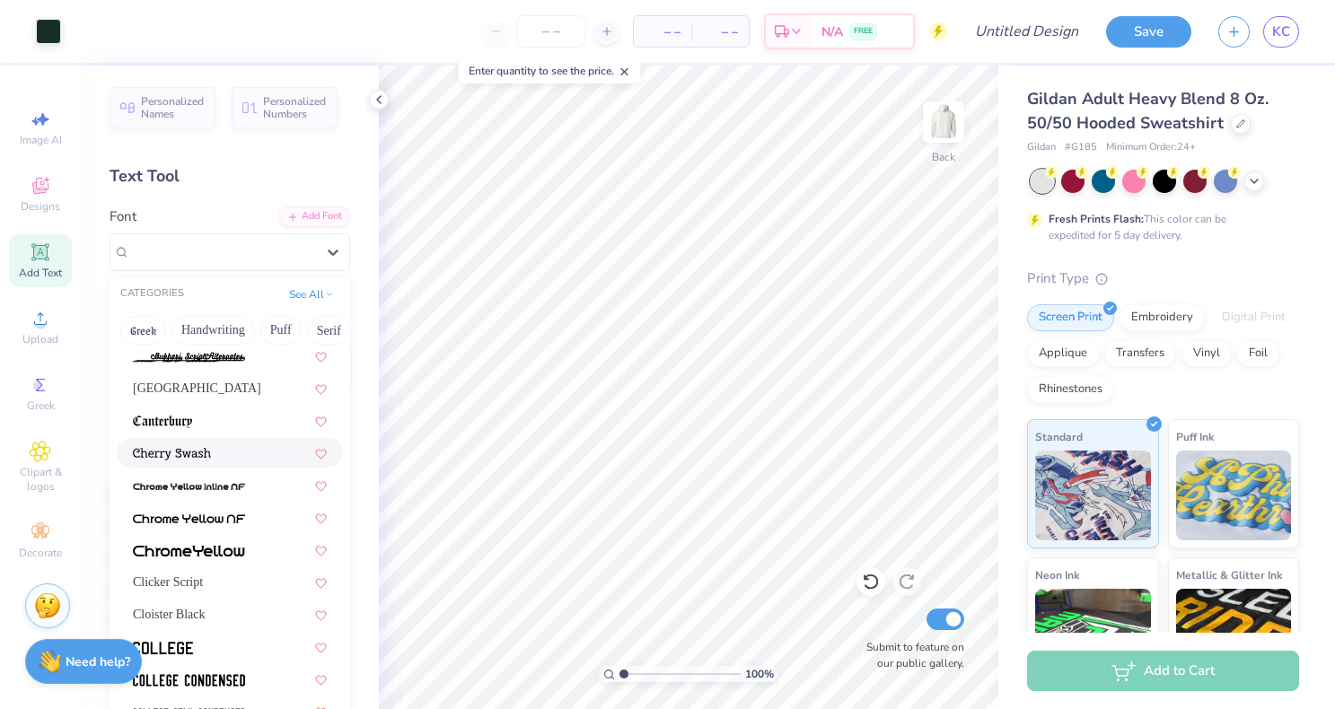
scroll to position [463, 0]
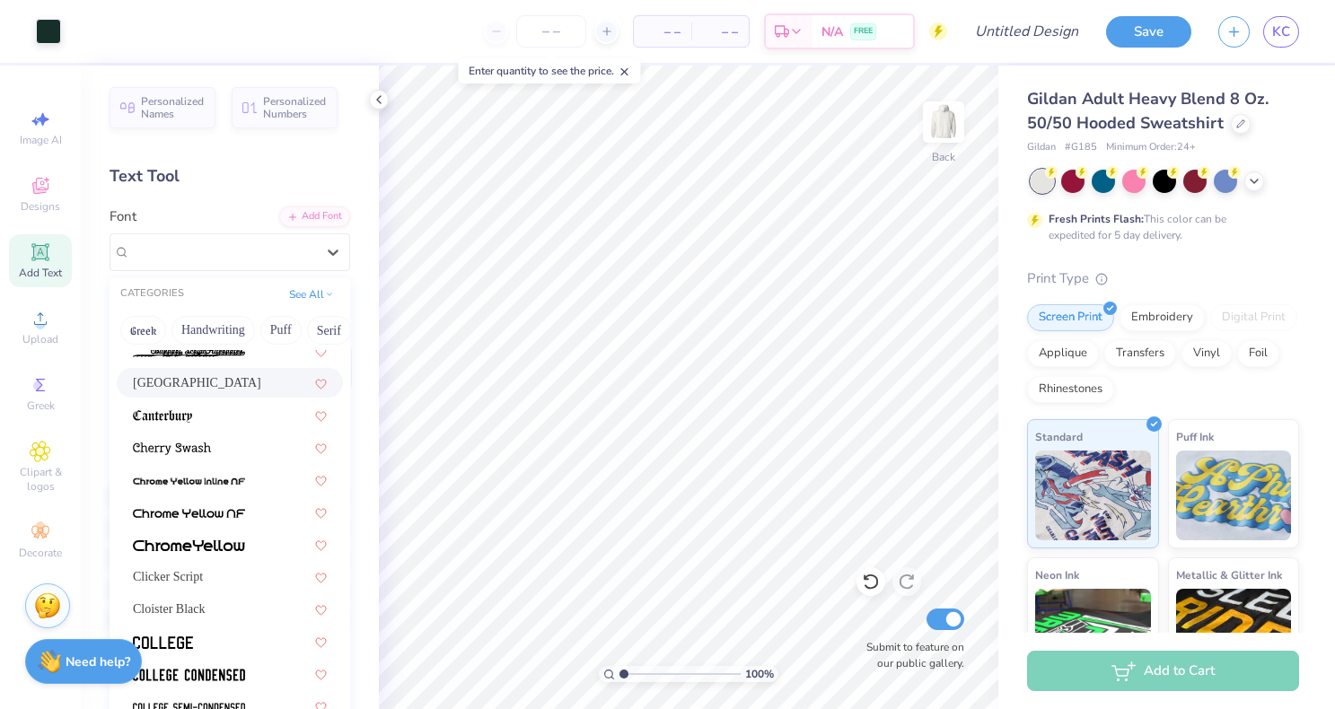
click at [207, 387] on div "Cambridge" at bounding box center [230, 383] width 194 height 19
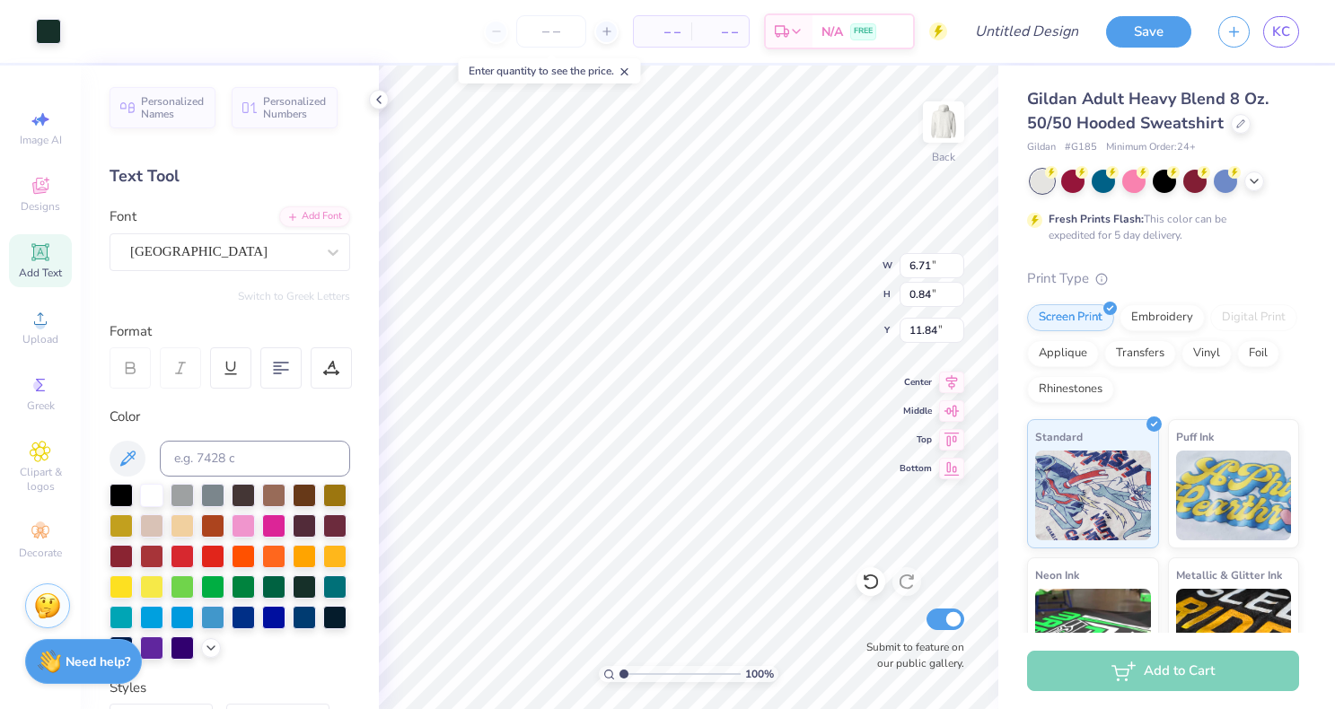
type input "11.73"
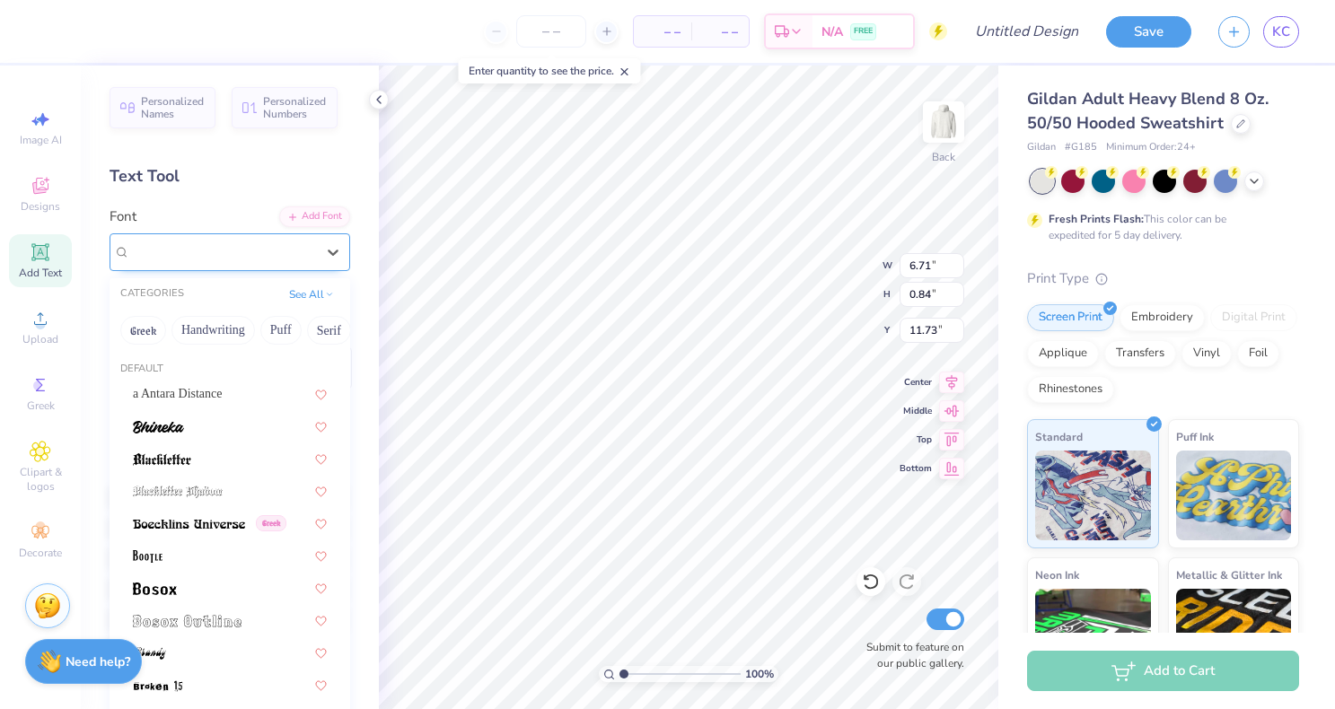
click at [289, 256] on div "Cambridge" at bounding box center [222, 252] width 189 height 28
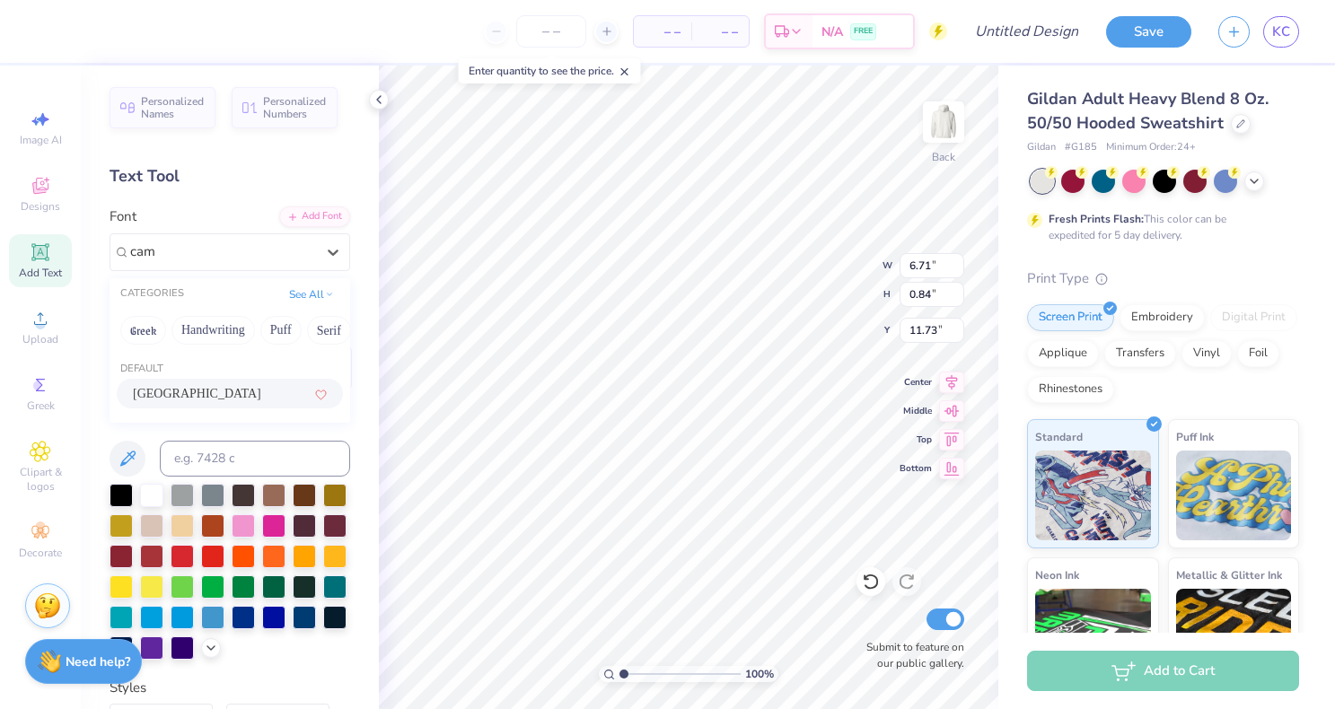
click at [207, 399] on div "Cambridge" at bounding box center [230, 393] width 194 height 19
type input "cam"
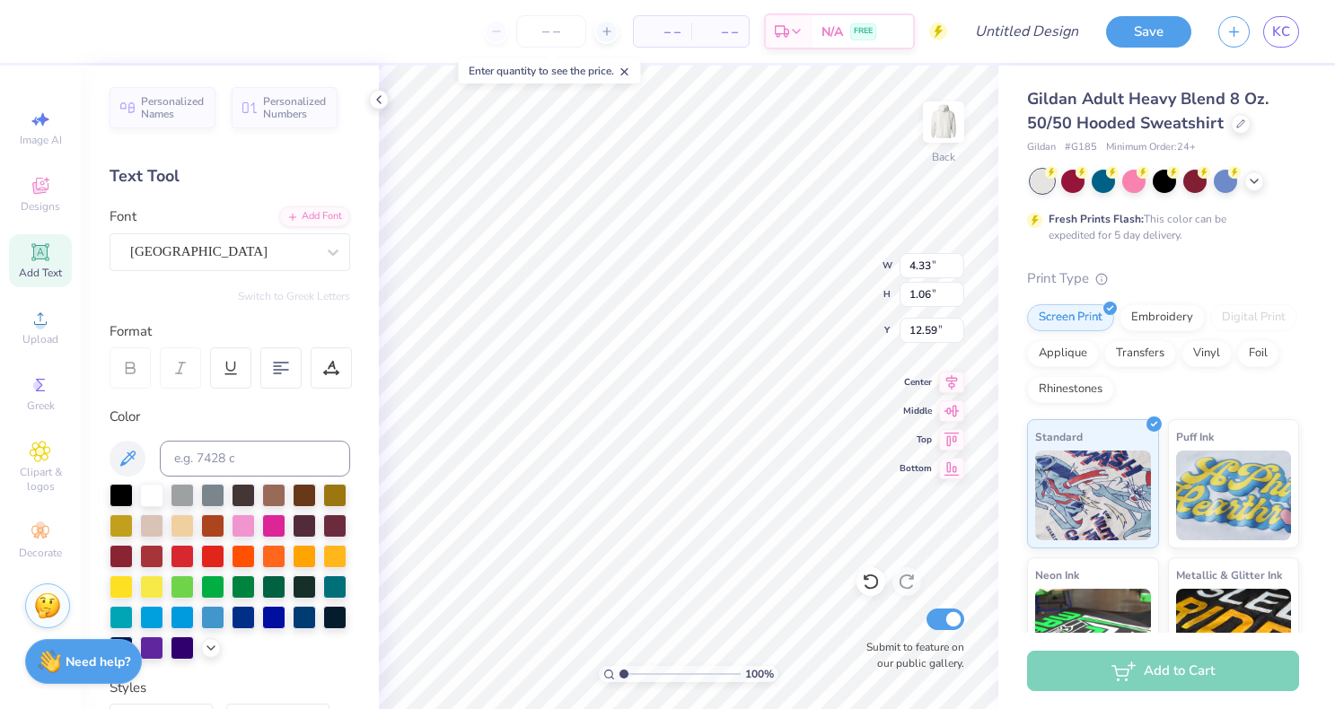
type input "4.33"
type input "1.06"
type input "12.59"
type input "2.50"
type input "0.61"
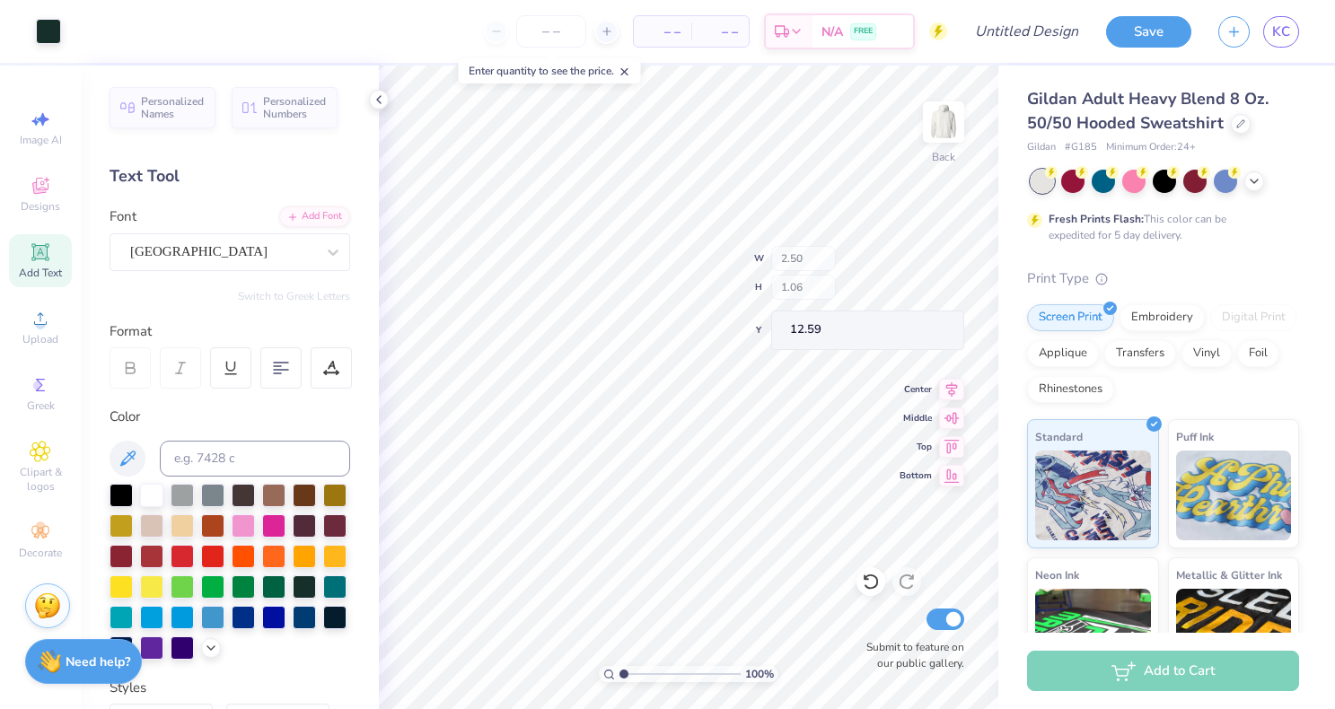
type input "13.04"
type input "12.84"
click at [257, 257] on div "Cambridge" at bounding box center [222, 252] width 189 height 28
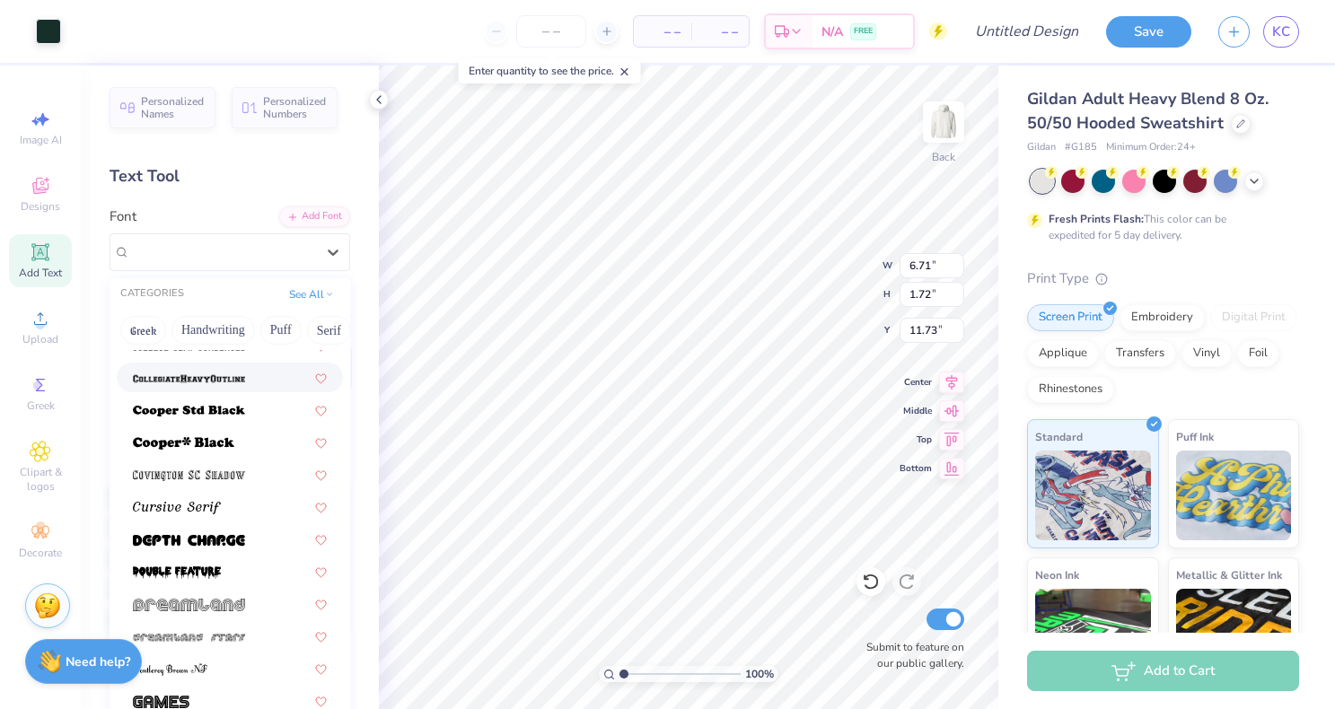
scroll to position [848, 0]
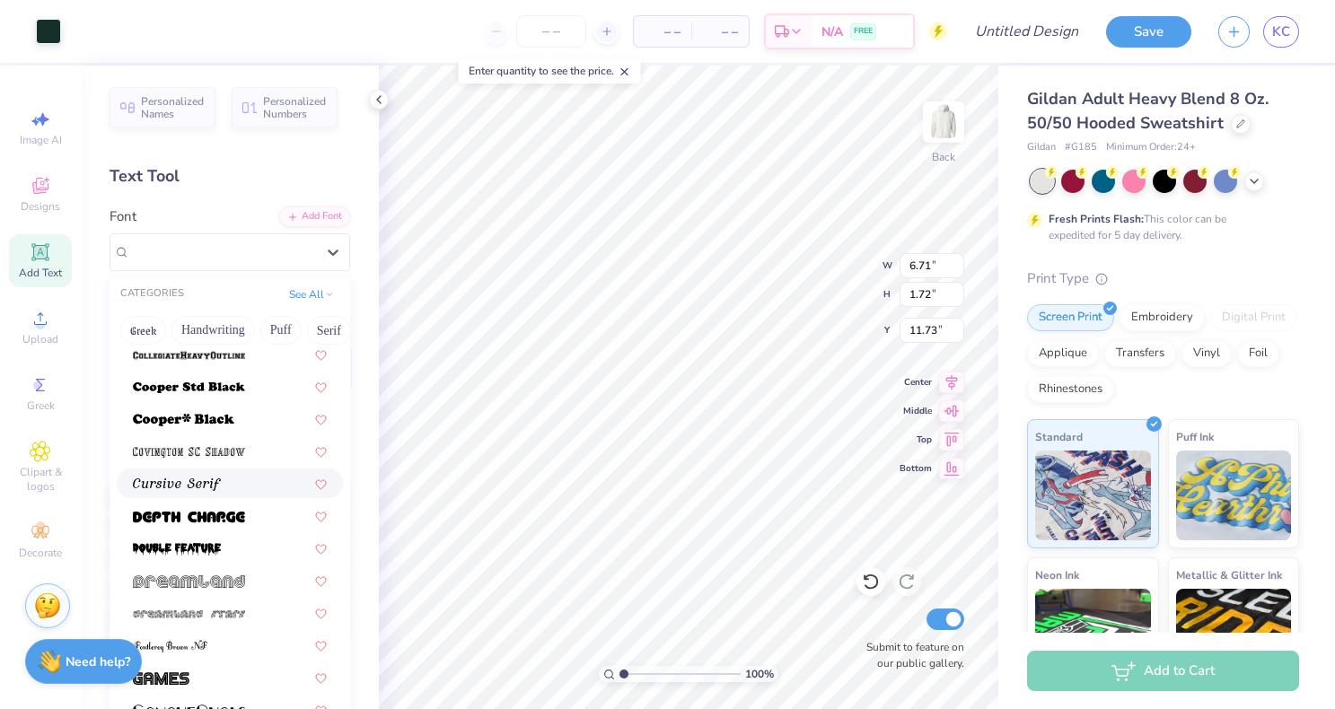
click at [208, 477] on span at bounding box center [177, 483] width 88 height 19
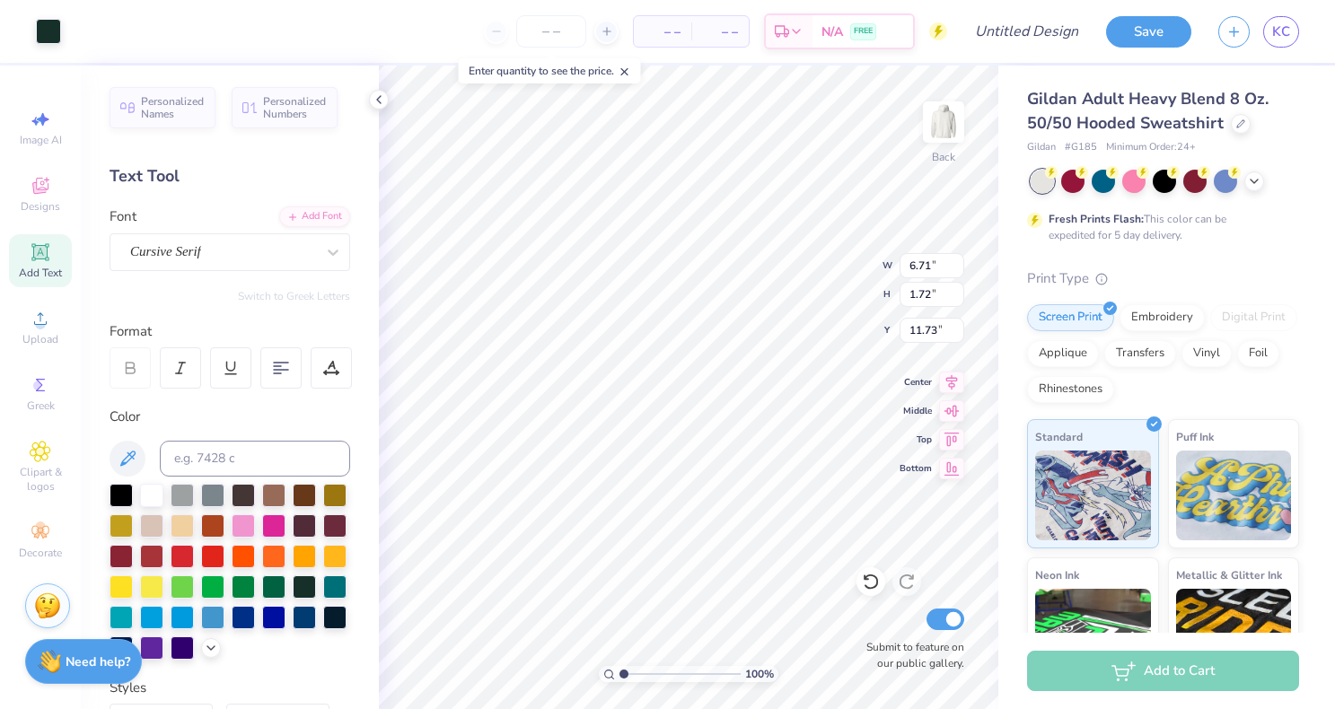
type input "7.15"
type input "1.74"
click at [875, 585] on icon at bounding box center [871, 582] width 18 height 18
type input "6.71"
type input "1.72"
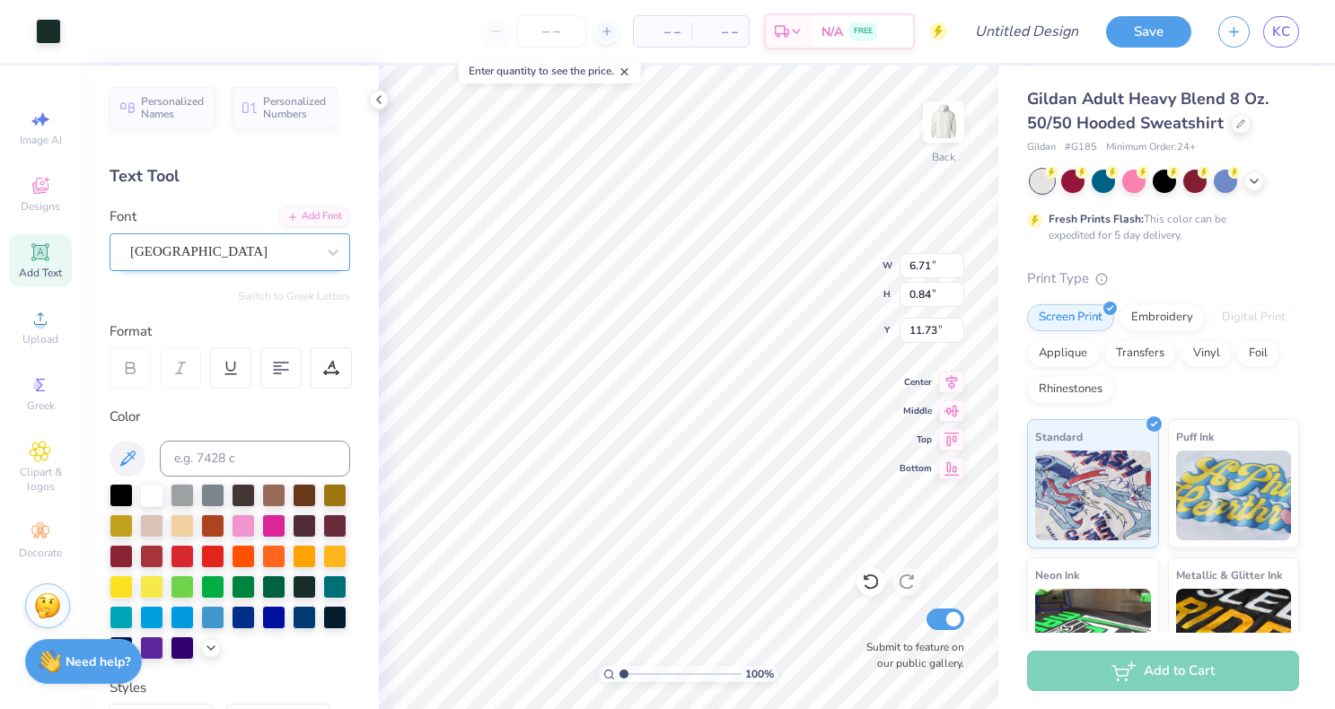
click at [245, 264] on div "Cambridge" at bounding box center [222, 252] width 189 height 28
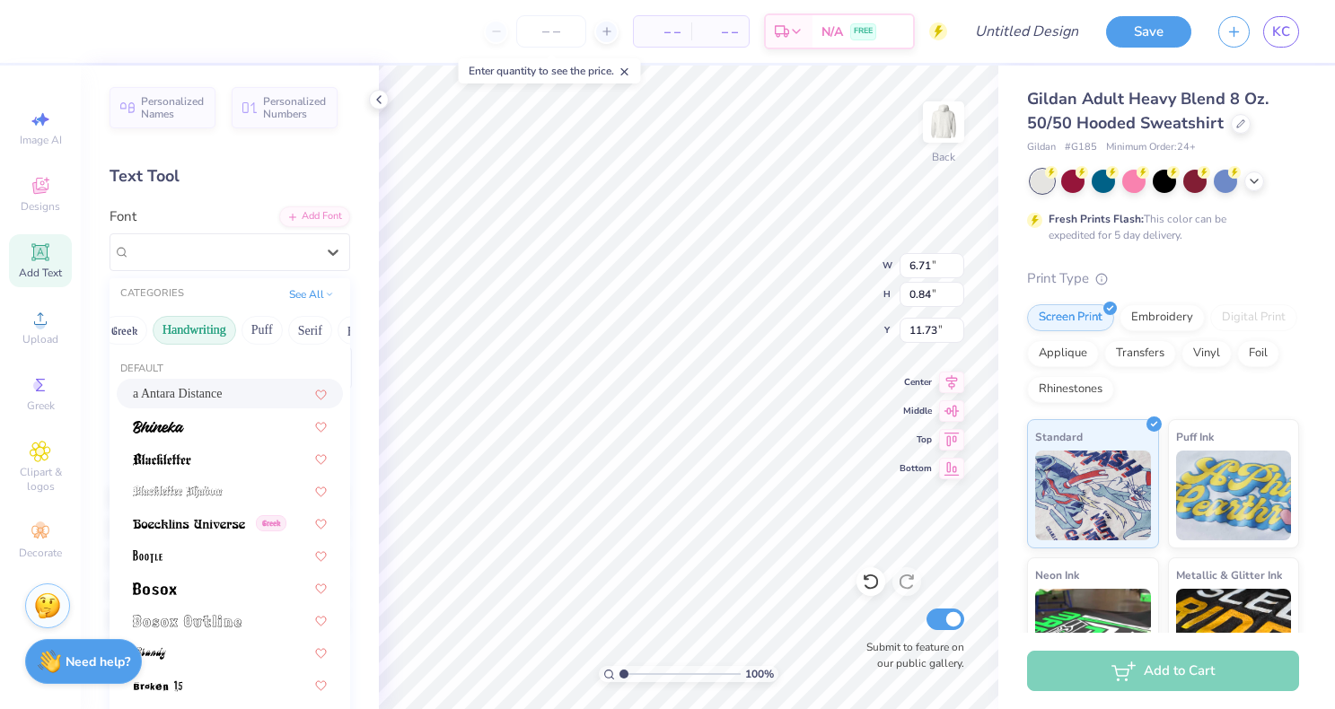
scroll to position [0, 13]
click at [211, 335] on button "Handwriting" at bounding box center [200, 330] width 84 height 29
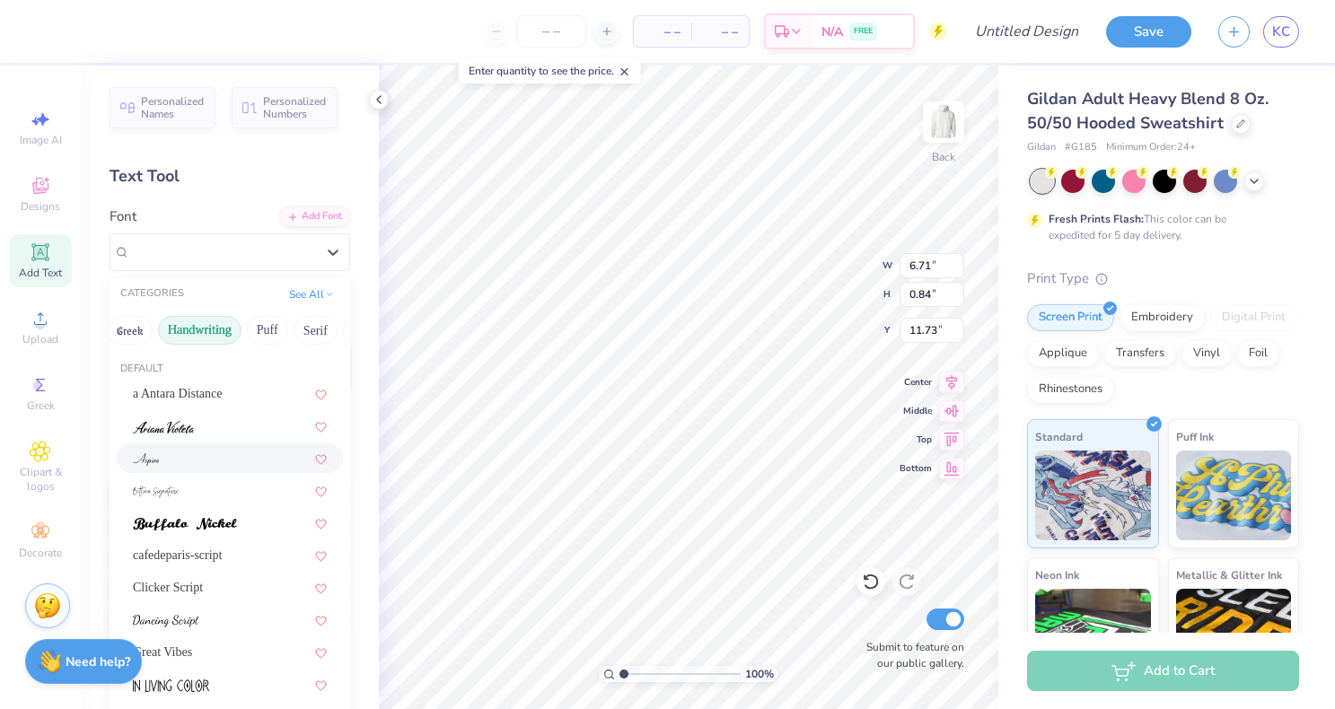
click at [183, 466] on div at bounding box center [230, 458] width 194 height 19
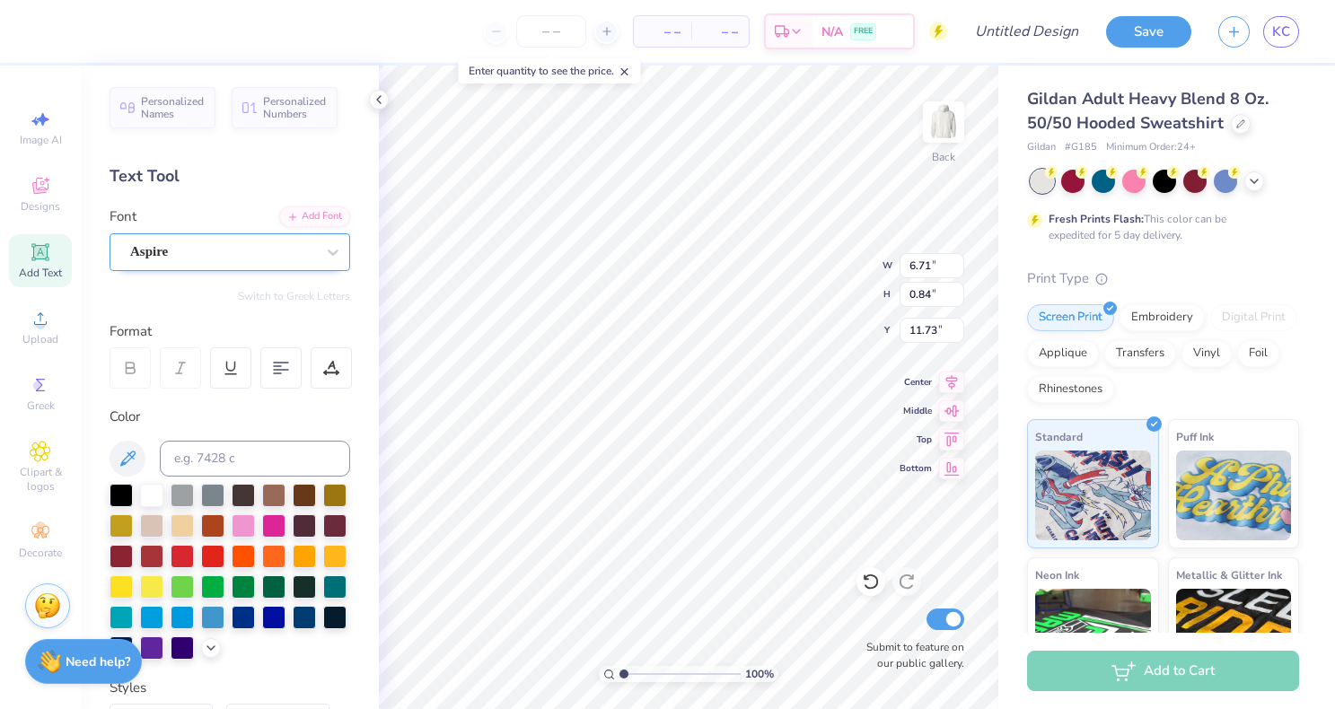
type input "5.82"
type input "0.76"
type input "11.77"
click at [258, 251] on div "Aspire" at bounding box center [222, 252] width 189 height 28
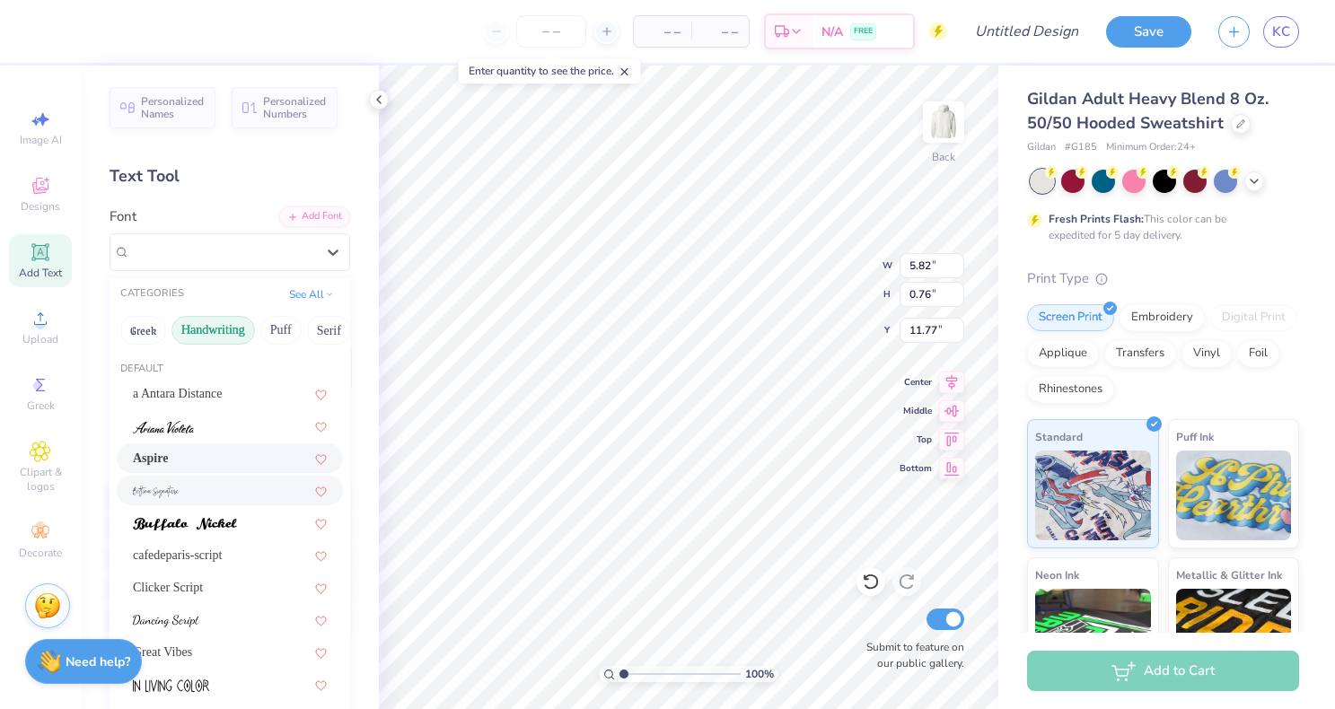
click at [202, 482] on div at bounding box center [230, 490] width 194 height 19
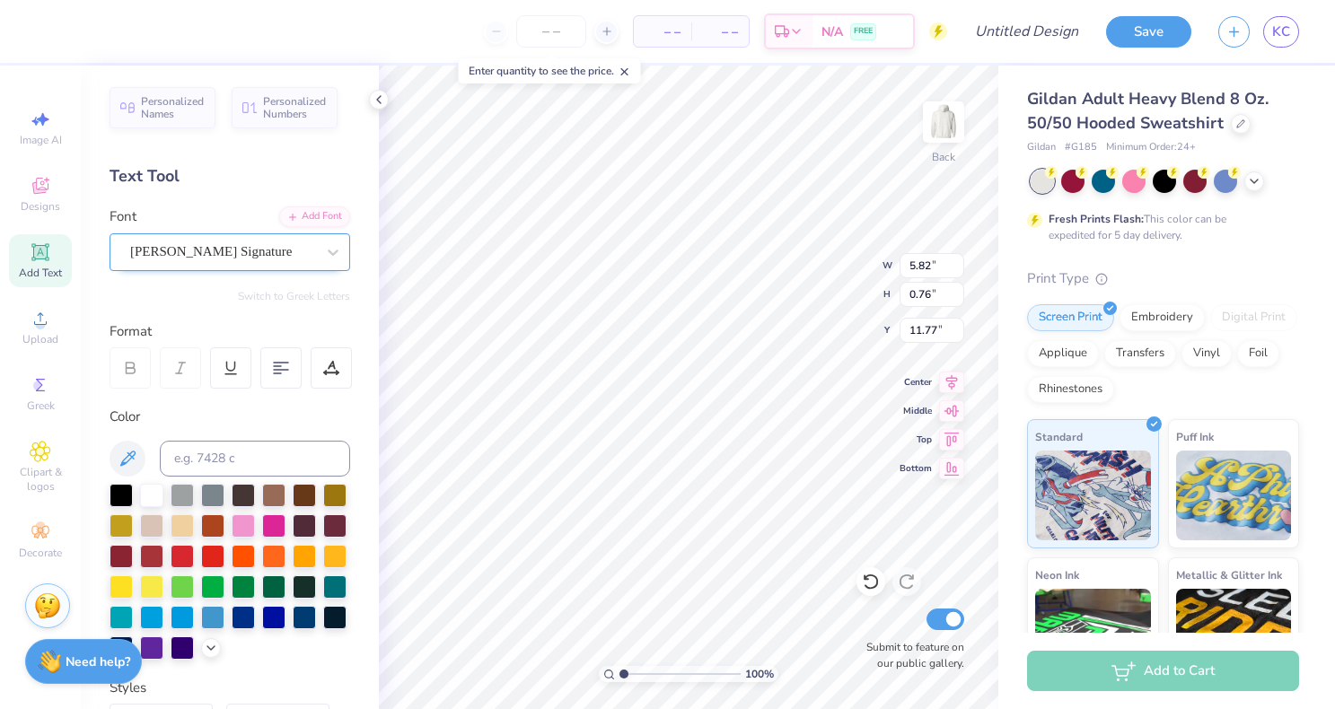
type input "10.99"
type input "2.72"
type input "10.79"
click at [229, 248] on div "Bettina Signature" at bounding box center [222, 252] width 189 height 28
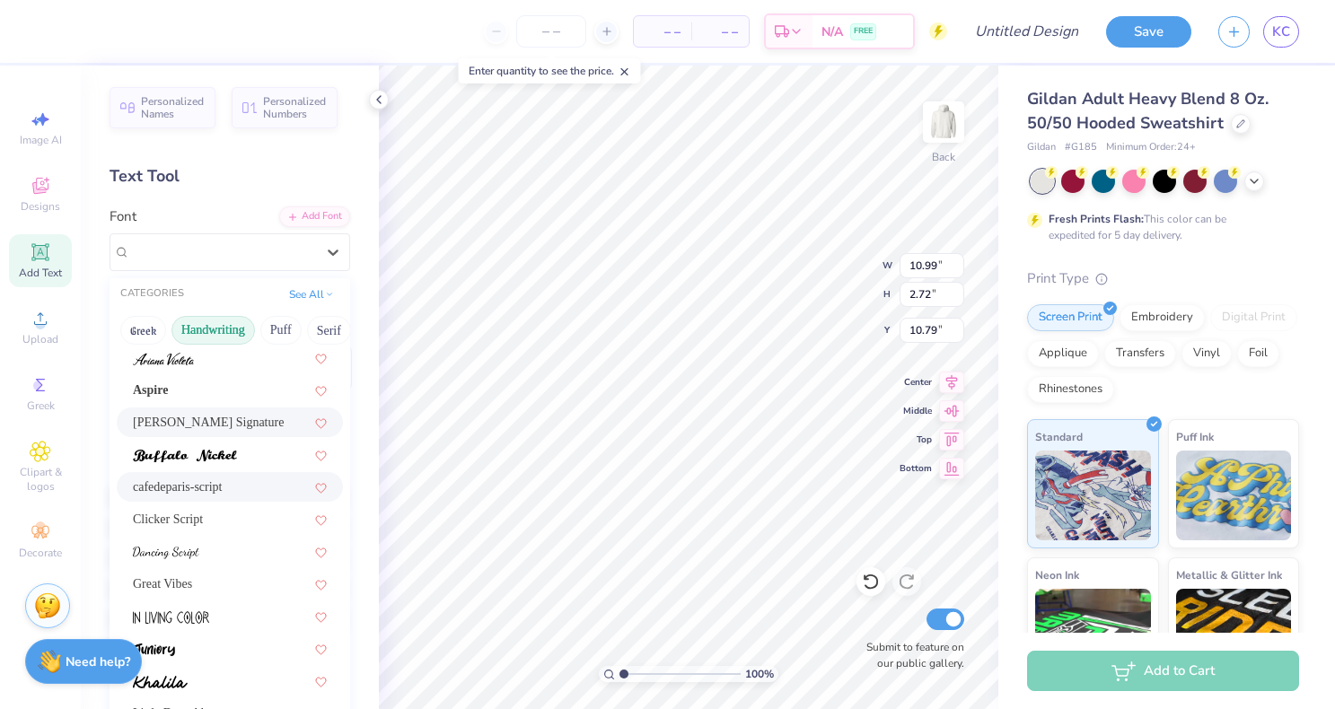
scroll to position [70, 0]
click at [198, 494] on div "cafedeparis-script" at bounding box center [230, 485] width 194 height 19
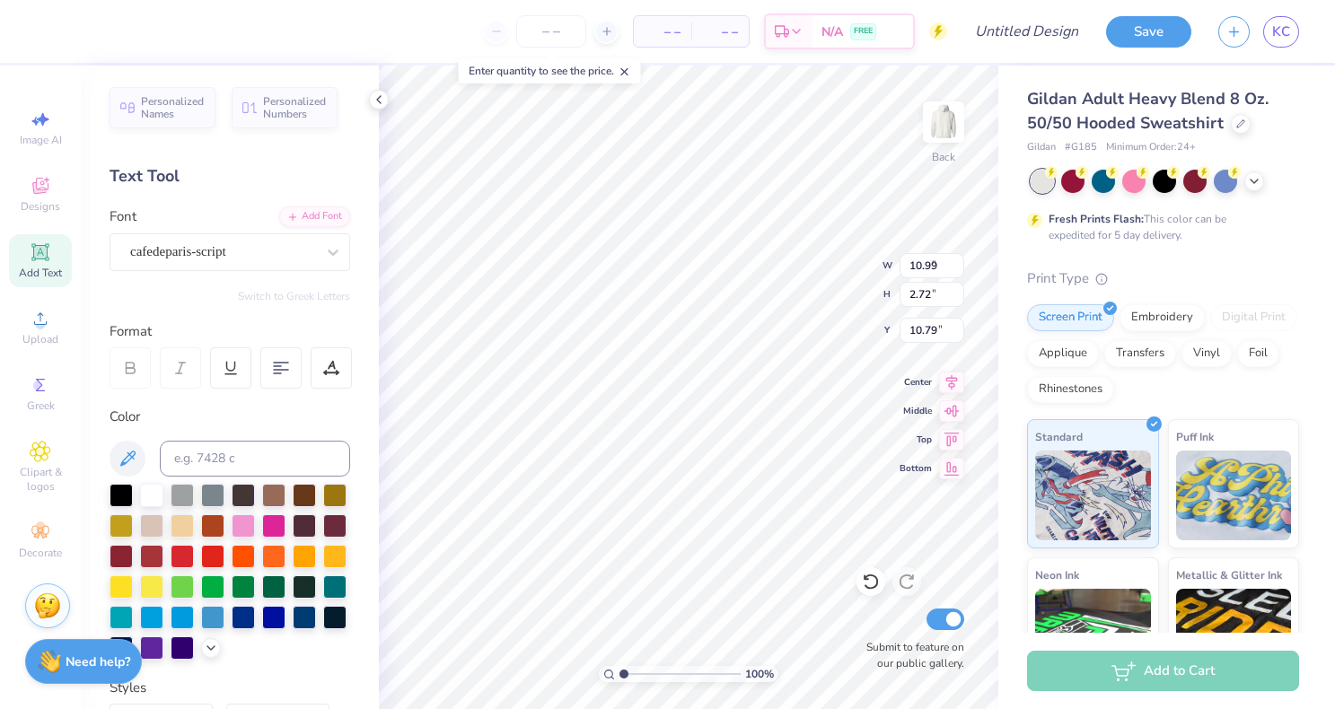
type input "5.08"
type input "0.95"
type input "11.67"
type input "11.89"
click at [227, 244] on div "cafedeparis-script" at bounding box center [222, 252] width 189 height 28
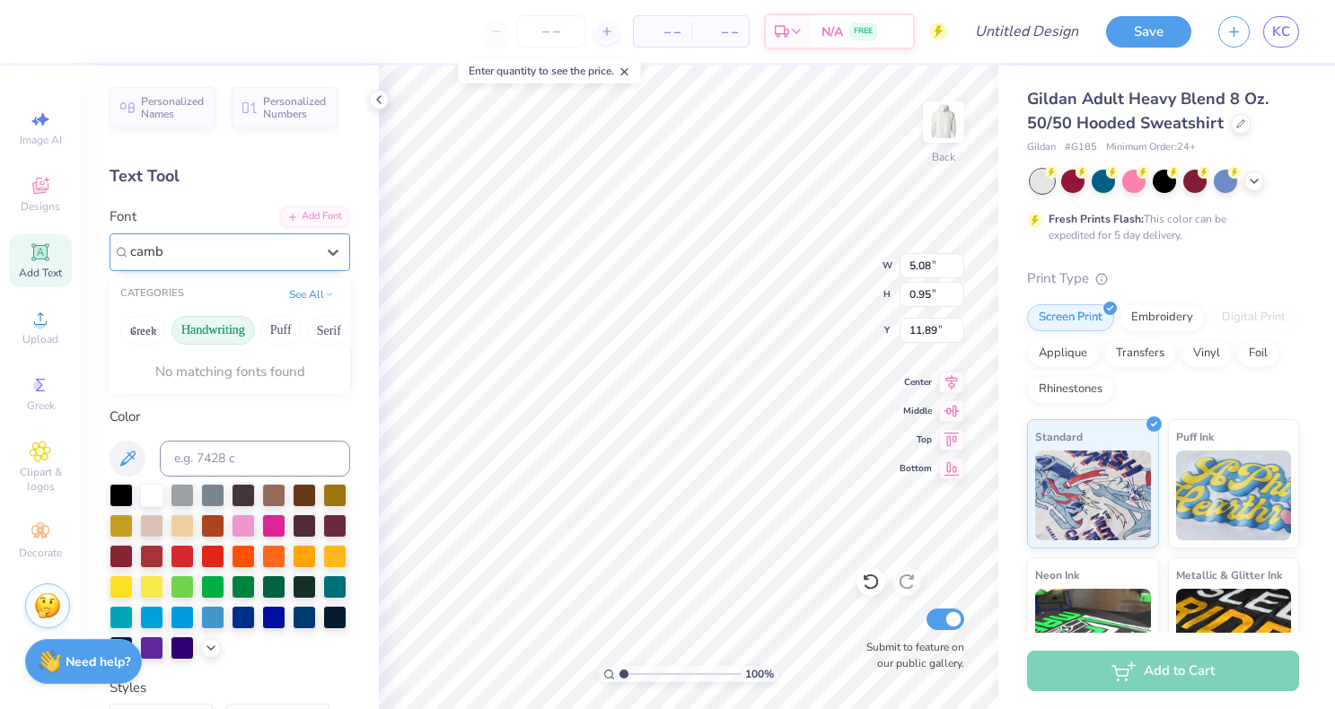
type input "cambr"
click at [169, 253] on input "cambr" at bounding box center [150, 252] width 41 height 21
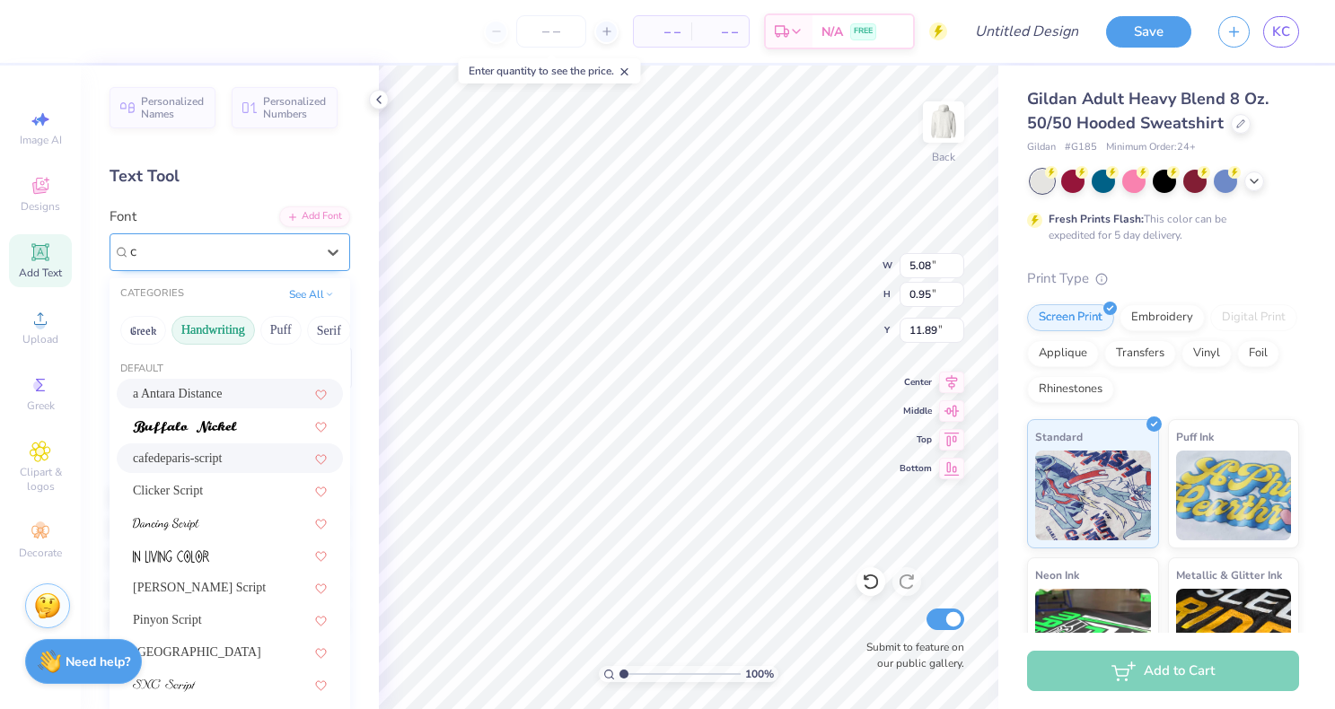
type input "ca"
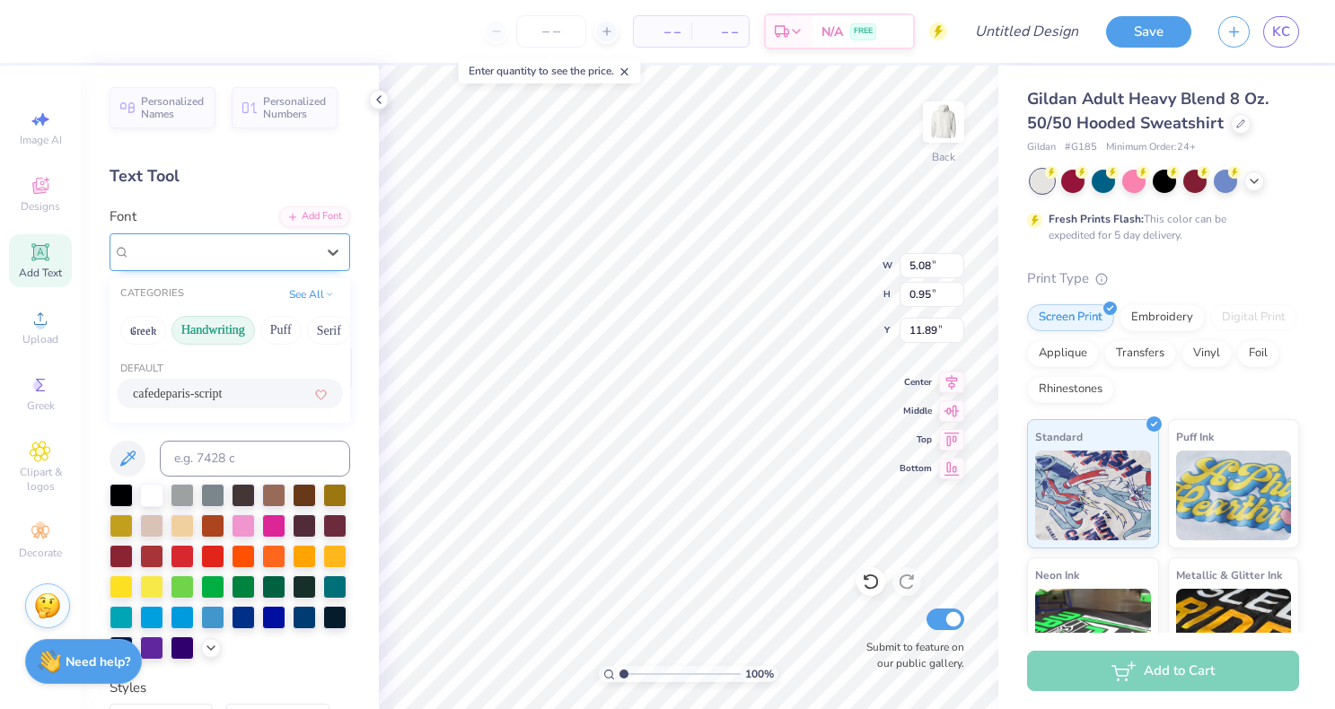
click at [184, 255] on div at bounding box center [222, 252] width 189 height 28
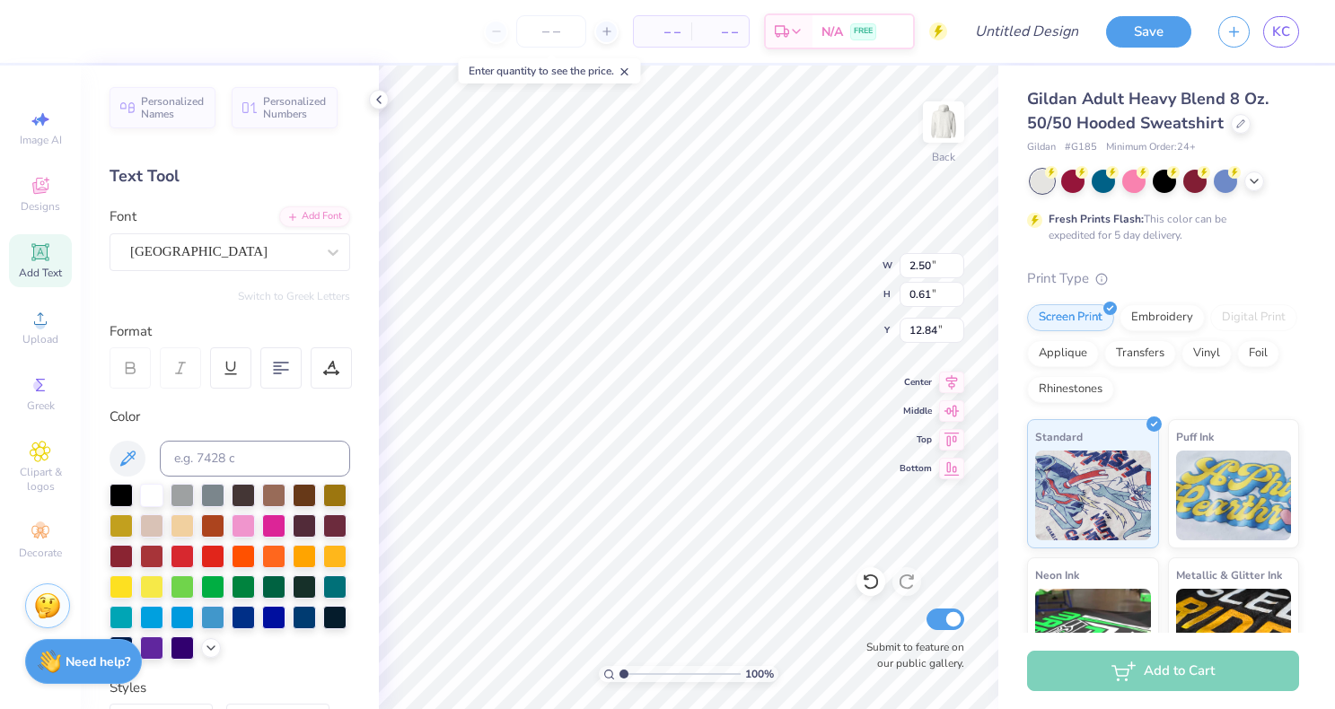
type input "5.08"
type input "0.95"
type input "11.89"
click at [263, 269] on div "cafedeparis-script" at bounding box center [230, 252] width 241 height 38
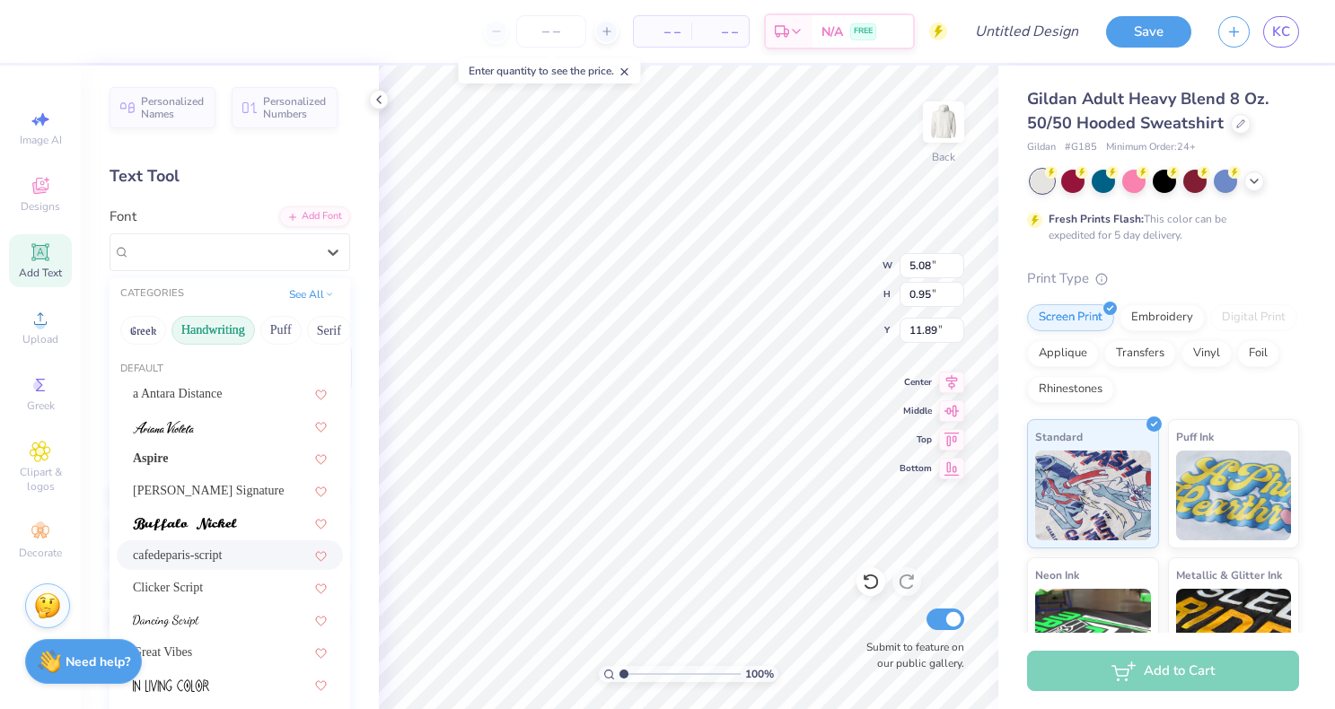
click at [214, 326] on button "Handwriting" at bounding box center [214, 330] width 84 height 29
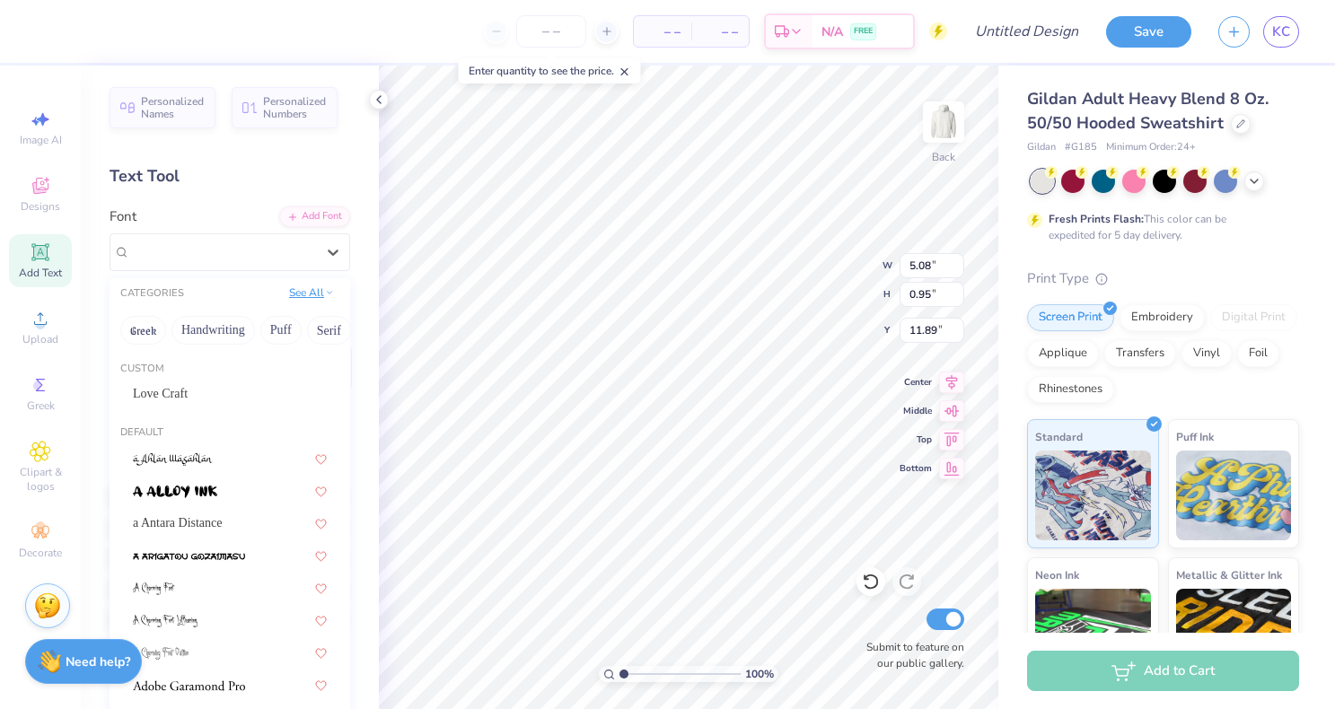
click at [286, 293] on button "See All" at bounding box center [312, 293] width 56 height 18
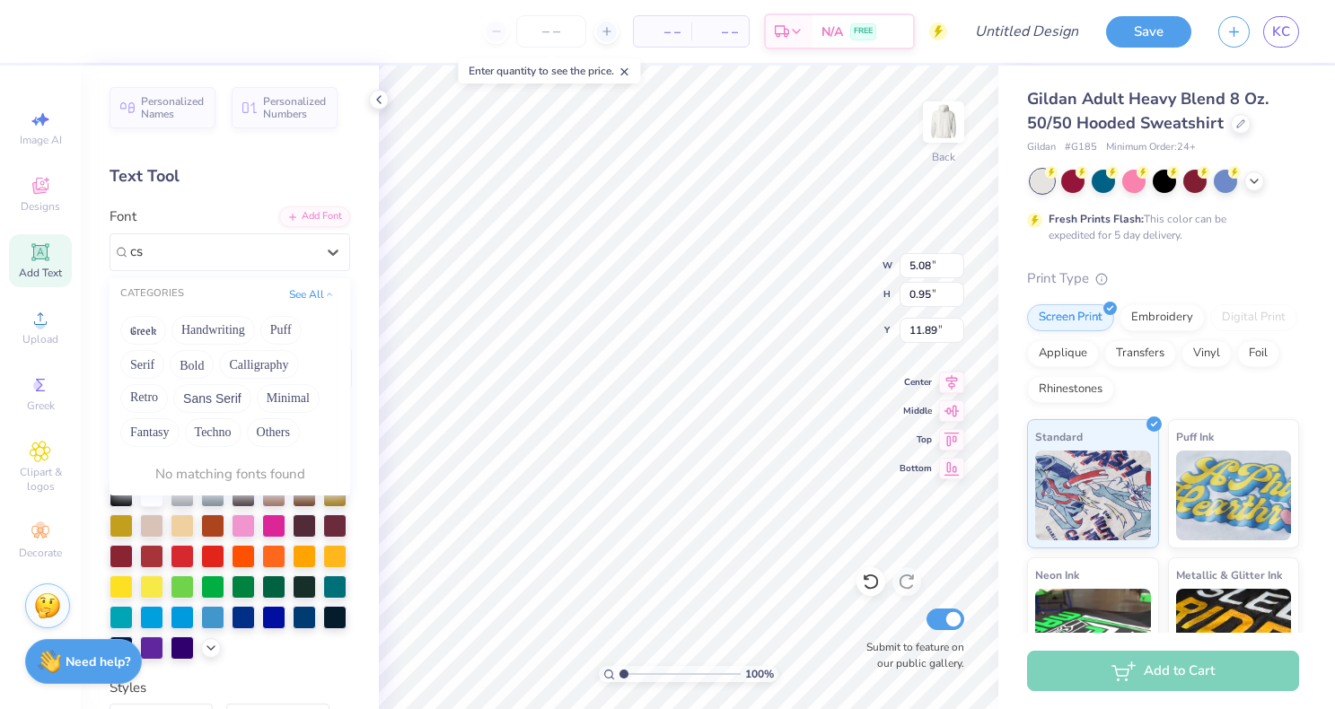
type input "c"
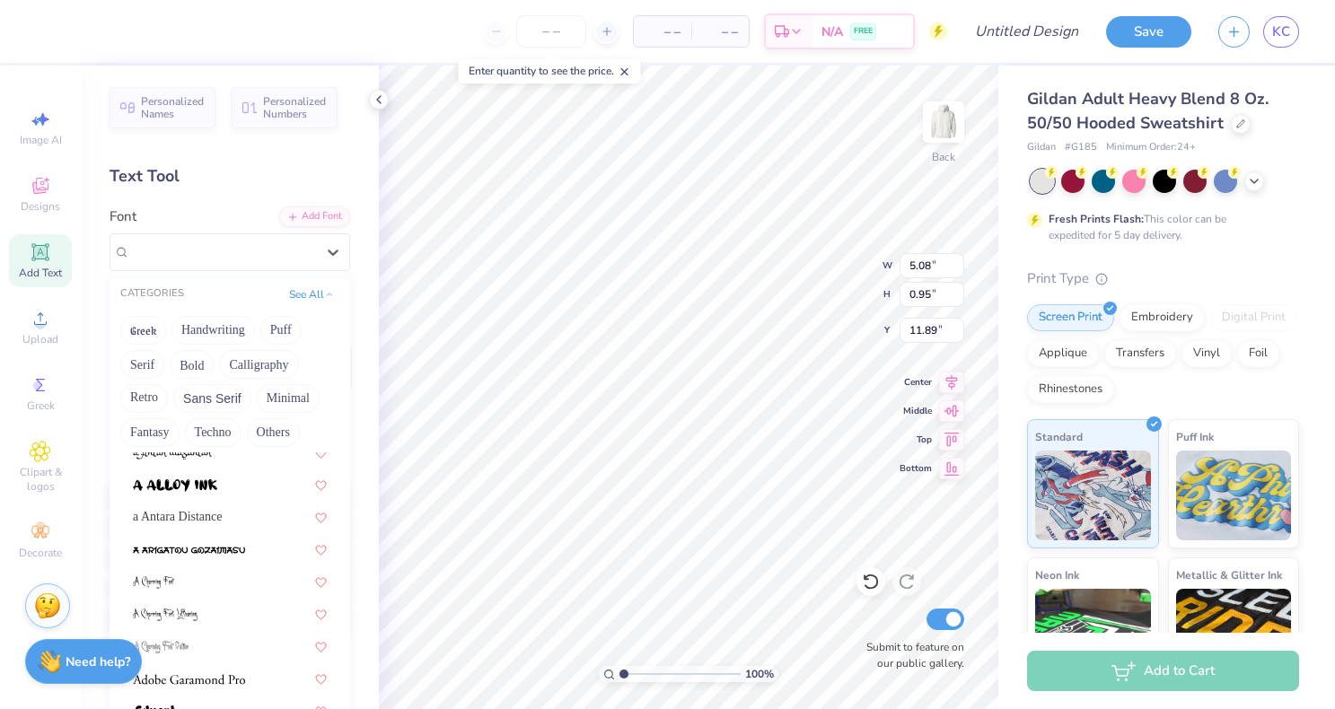
scroll to position [114, 0]
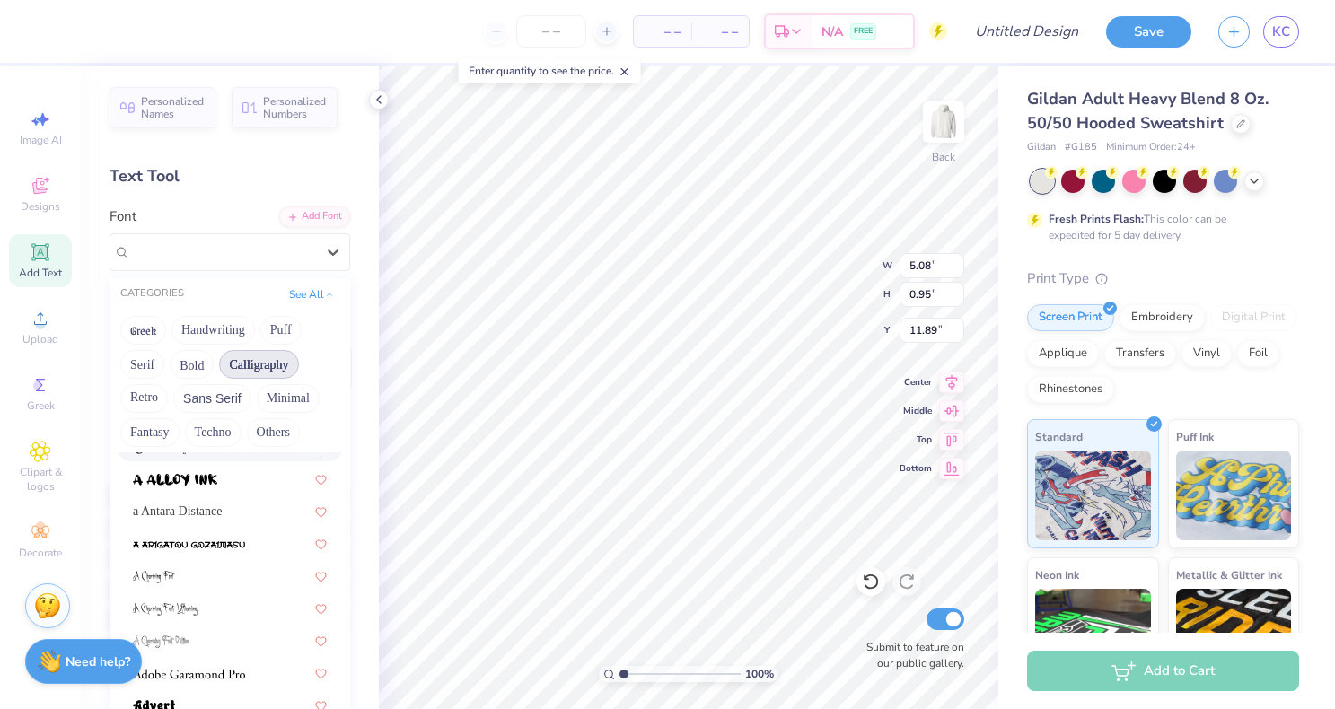
click at [252, 364] on button "Calligraphy" at bounding box center [258, 364] width 79 height 29
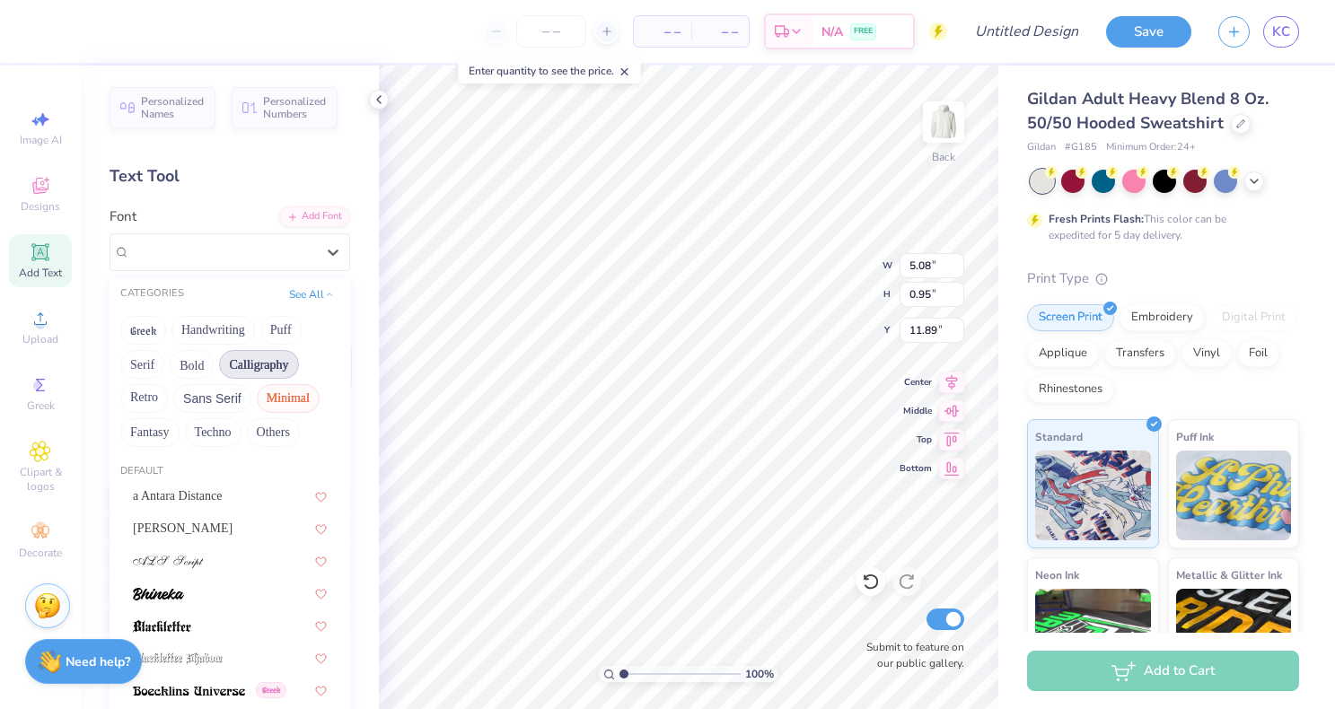
click at [263, 401] on button "Minimal" at bounding box center [288, 398] width 63 height 29
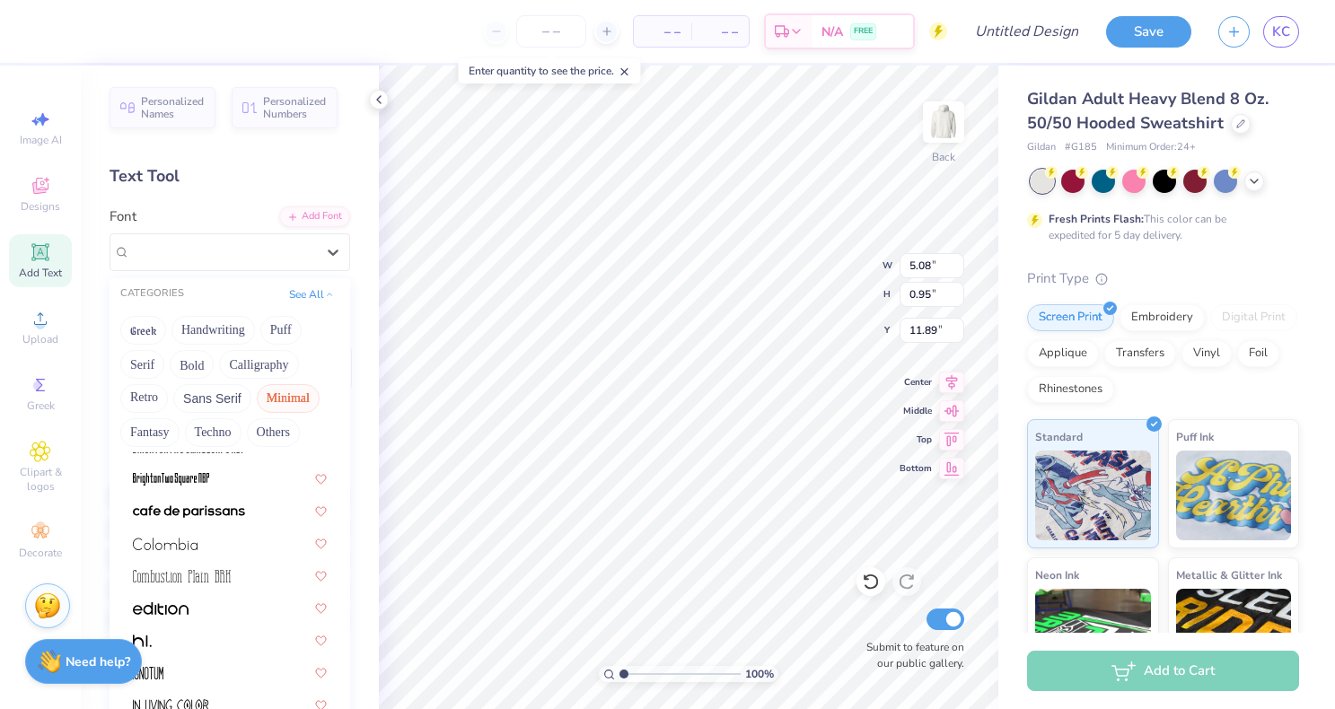
scroll to position [180, 0]
click at [217, 518] on span at bounding box center [189, 509] width 112 height 19
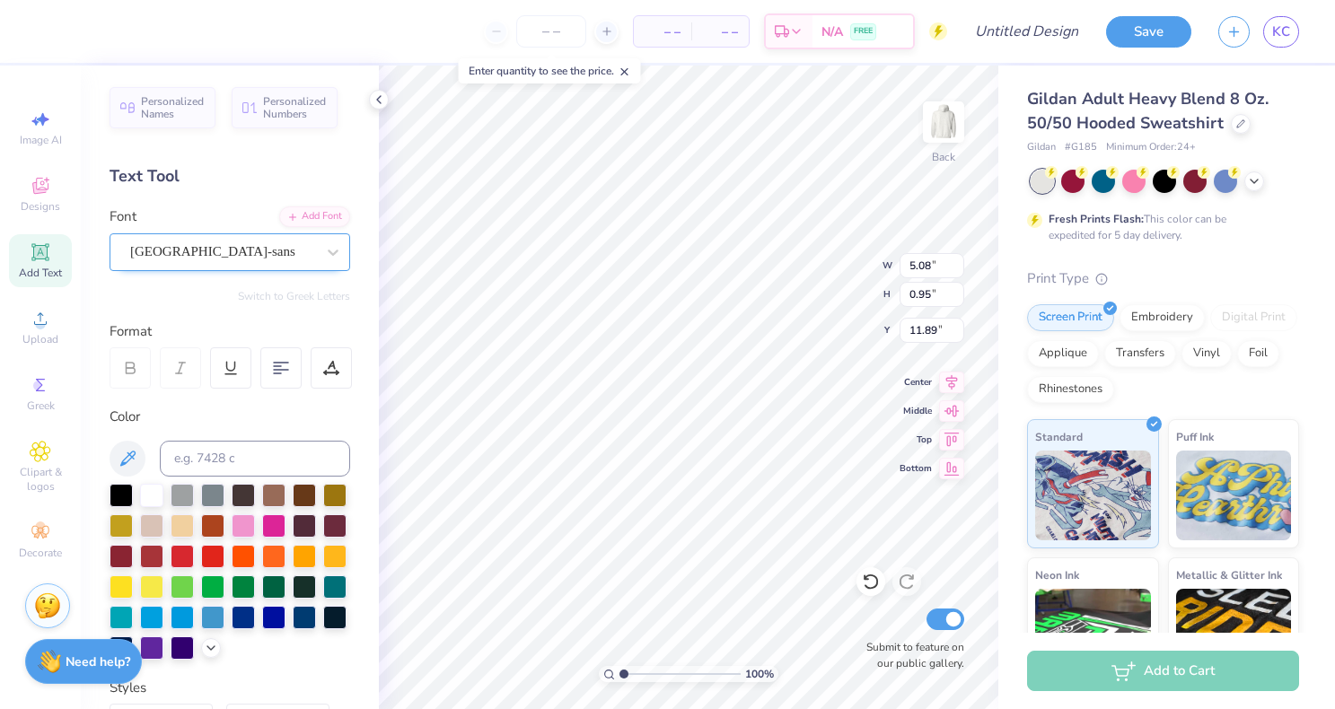
type input "5.59"
type input "0.54"
type input "12.09"
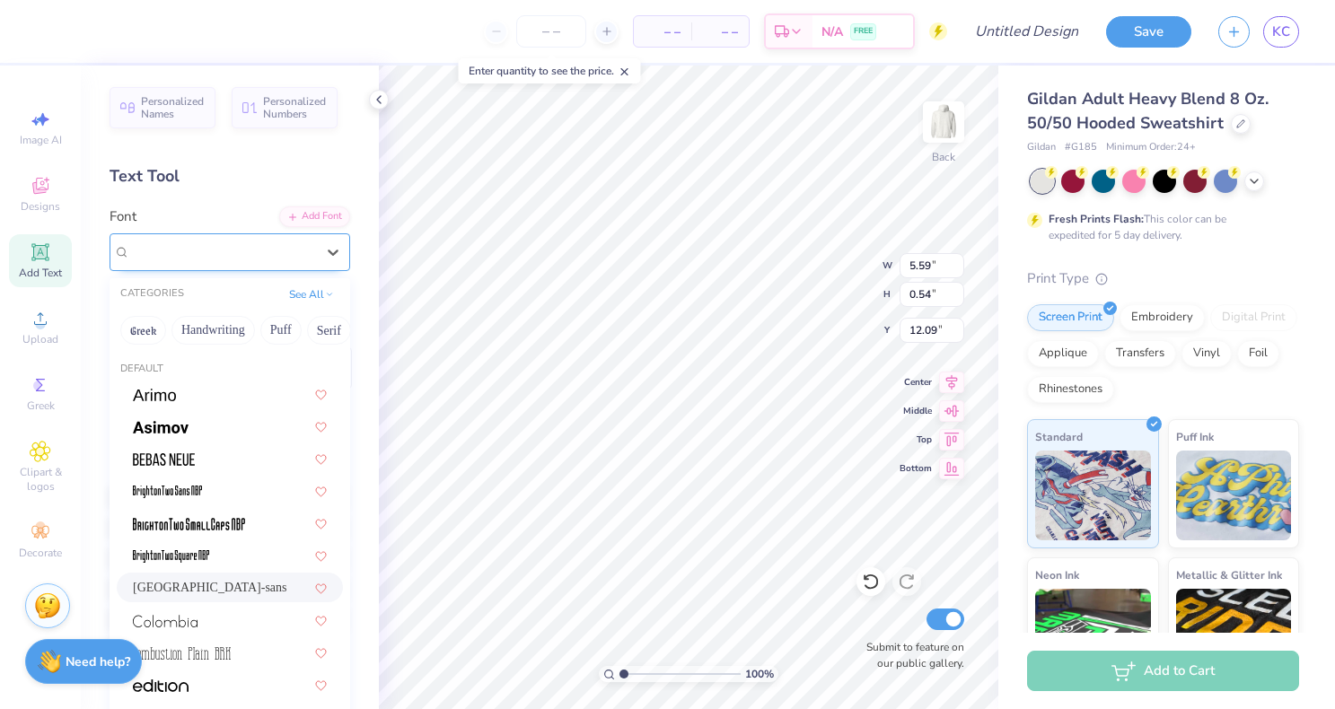
click at [278, 248] on div "cafe de paris-sans" at bounding box center [222, 252] width 189 height 28
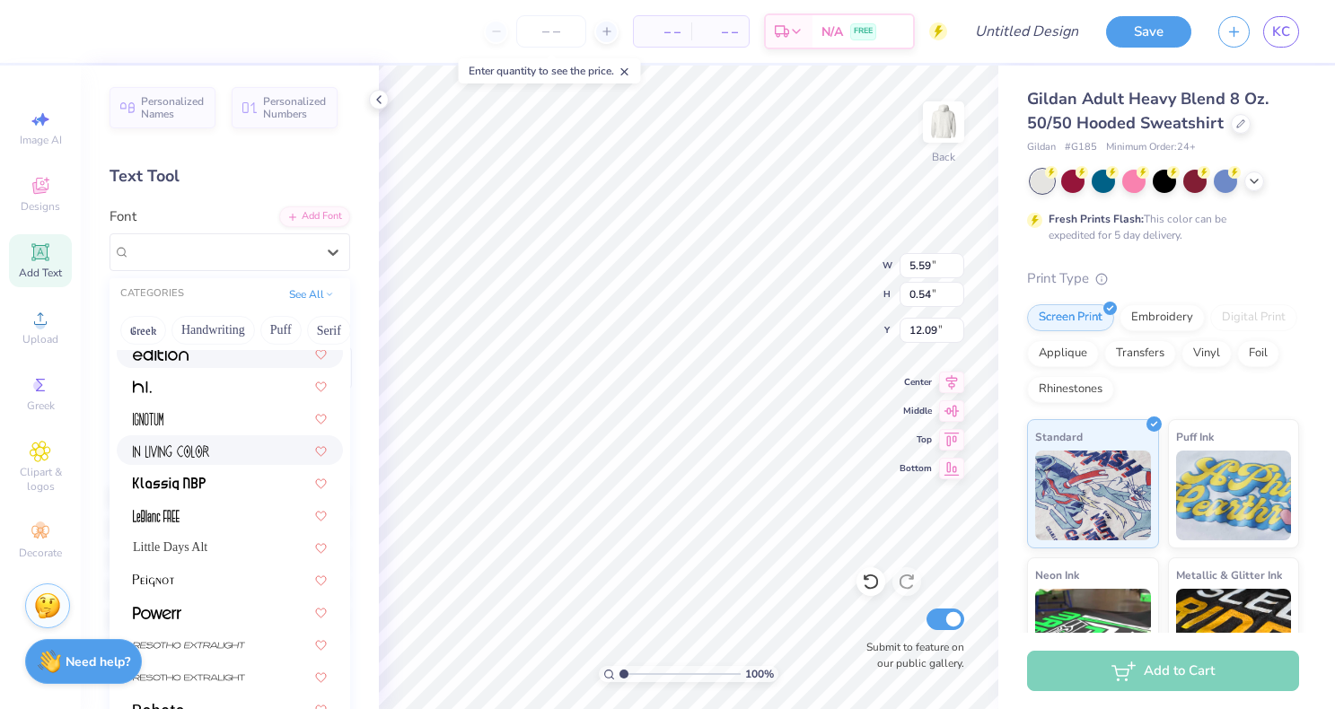
scroll to position [343, 0]
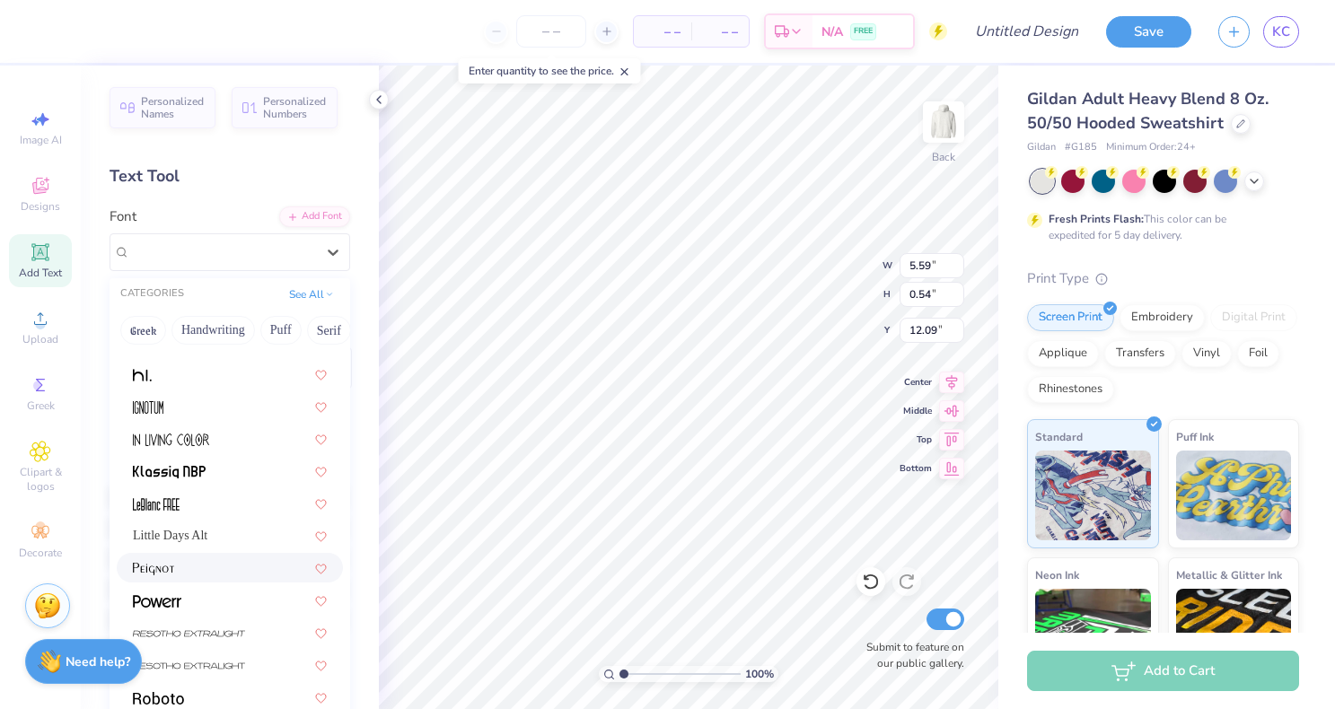
click at [245, 568] on div at bounding box center [230, 568] width 194 height 19
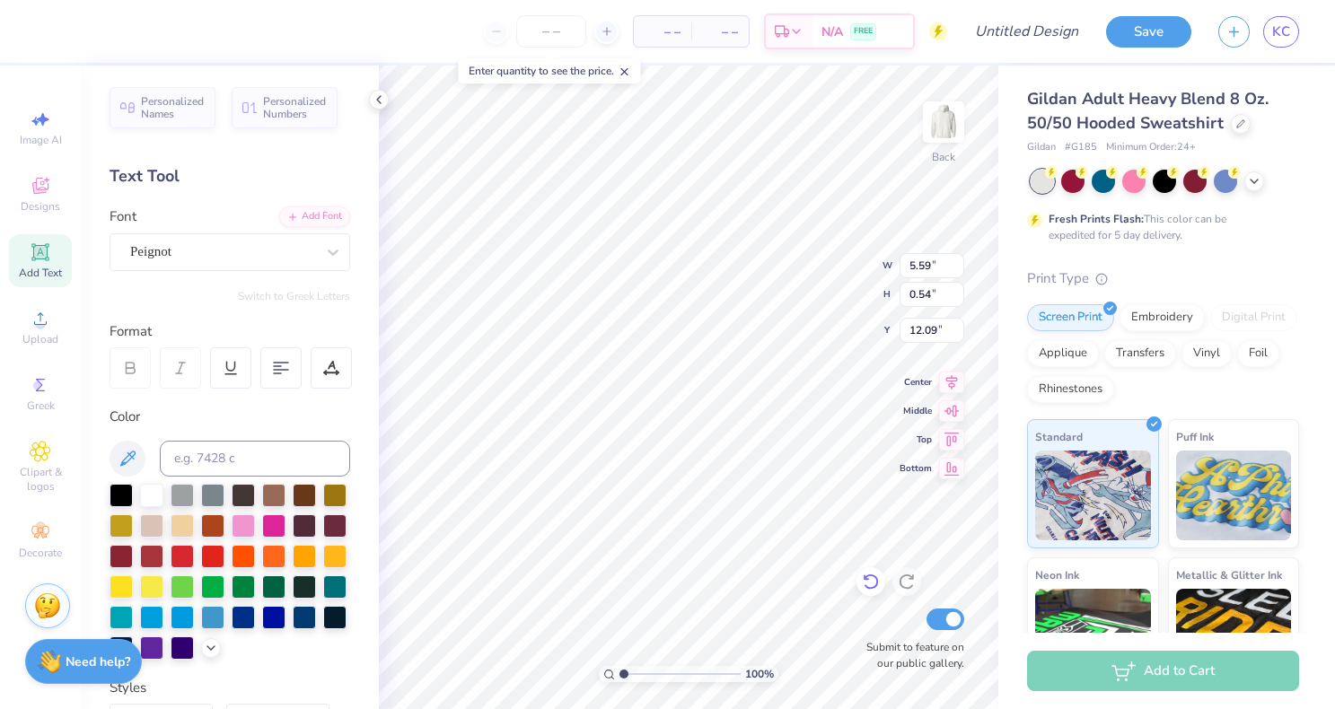
type input "6.87"
type input "0.76"
type input "11.98"
click at [871, 579] on icon at bounding box center [871, 582] width 18 height 18
type input "5.59"
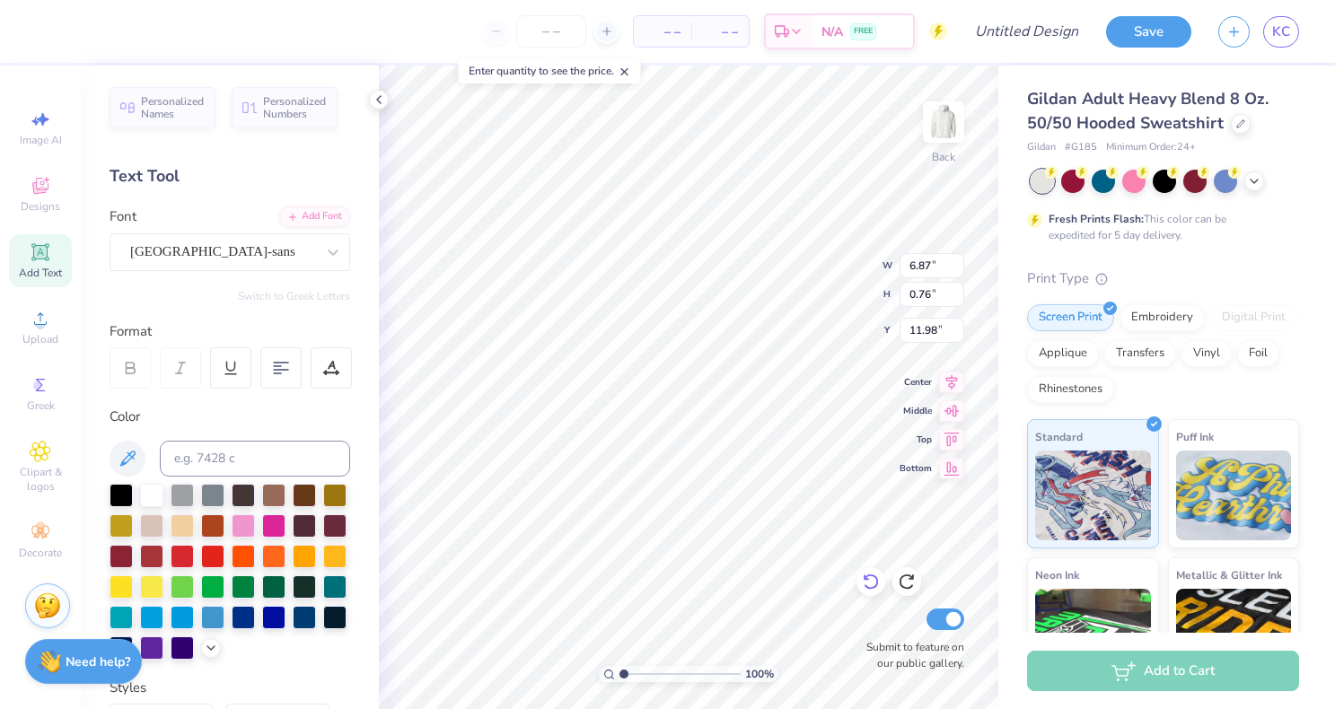
type input "0.54"
type input "12.09"
type input "11.98"
type input "2.23"
type input "0.55"
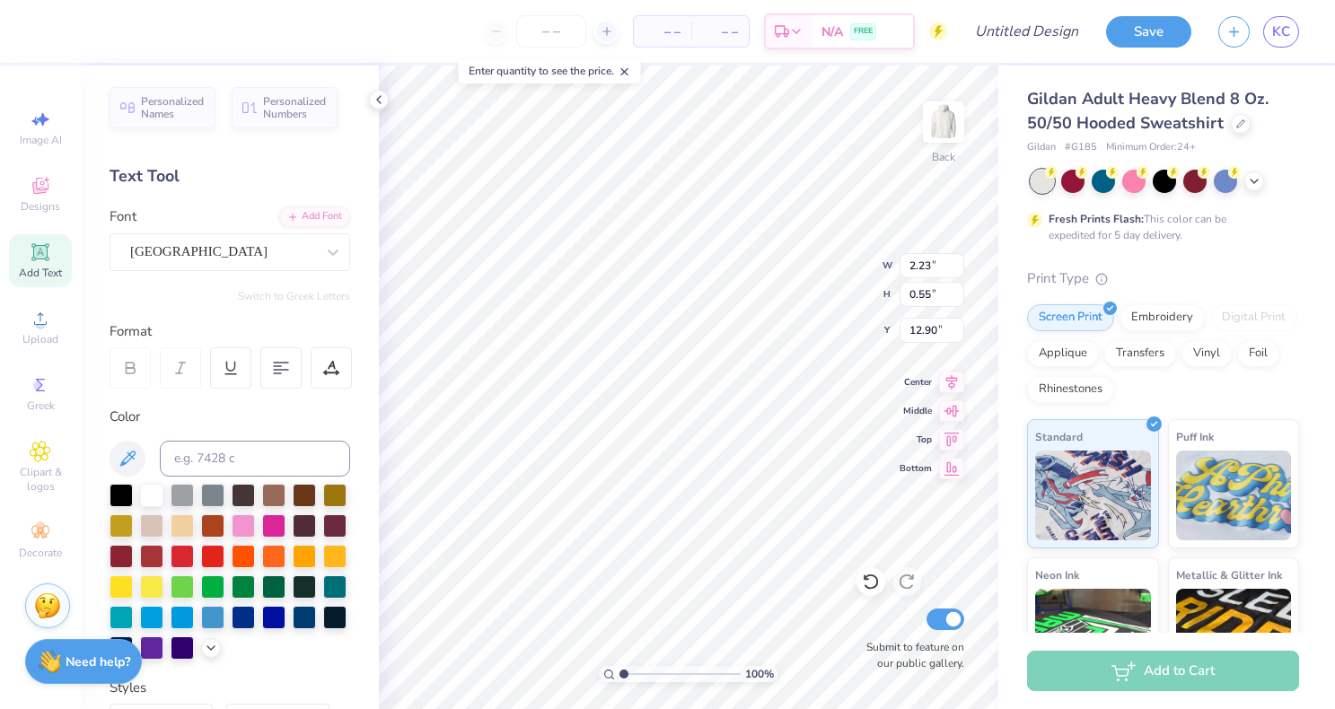
type input "12.90"
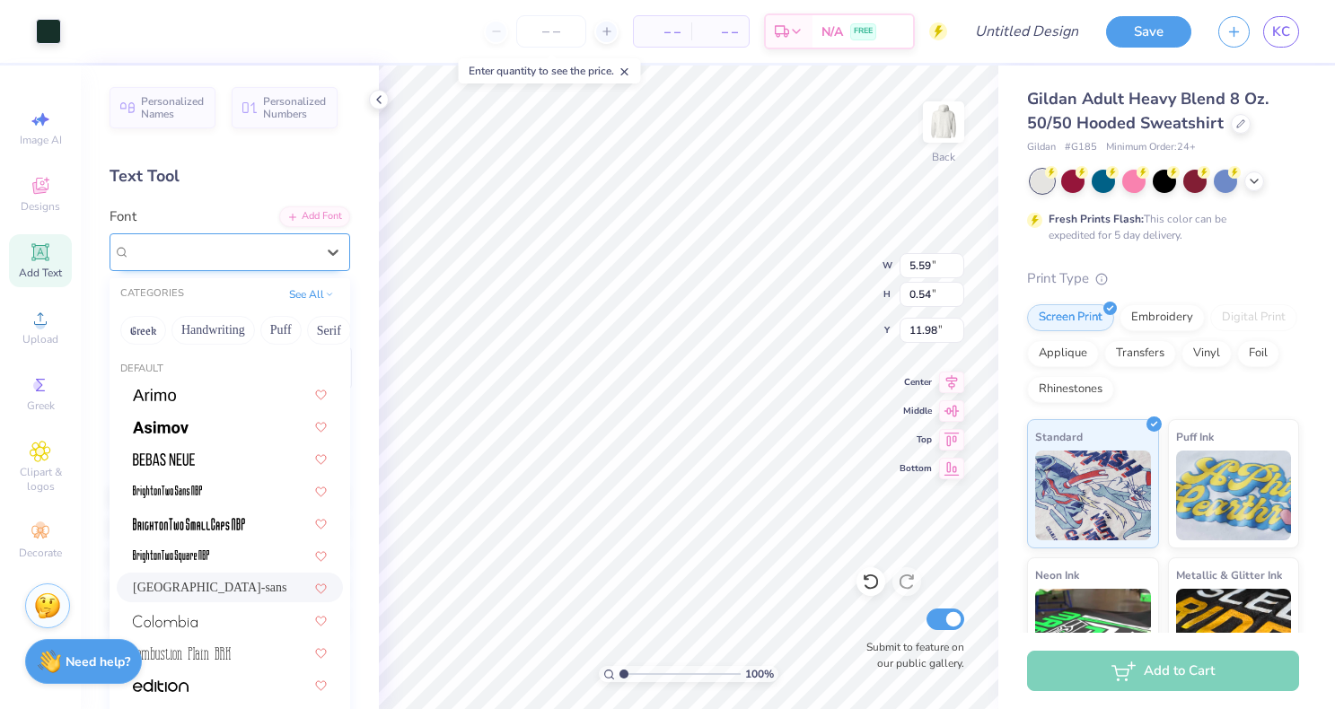
click at [293, 264] on div "cafe de paris-sans" at bounding box center [222, 252] width 189 height 28
type input "11.99"
click at [235, 330] on button "Calligraphy" at bounding box center [204, 330] width 79 height 29
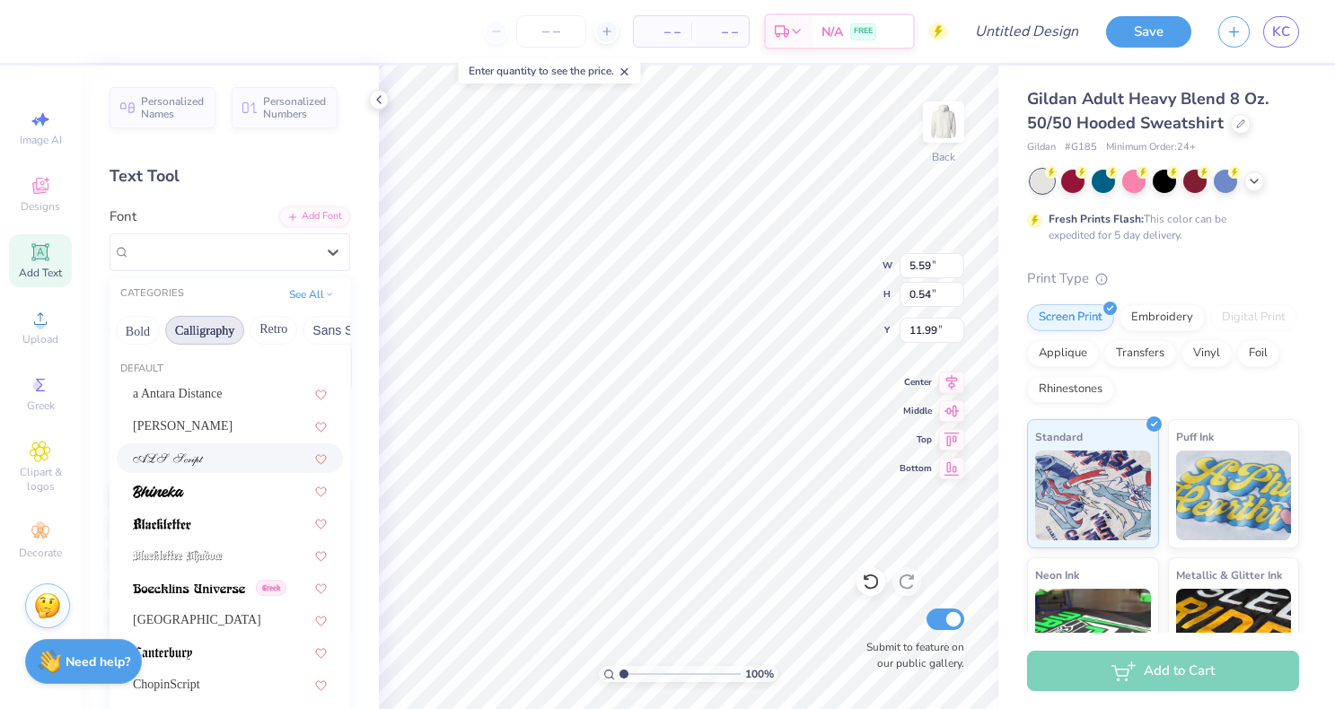
click at [208, 450] on div at bounding box center [230, 458] width 194 height 19
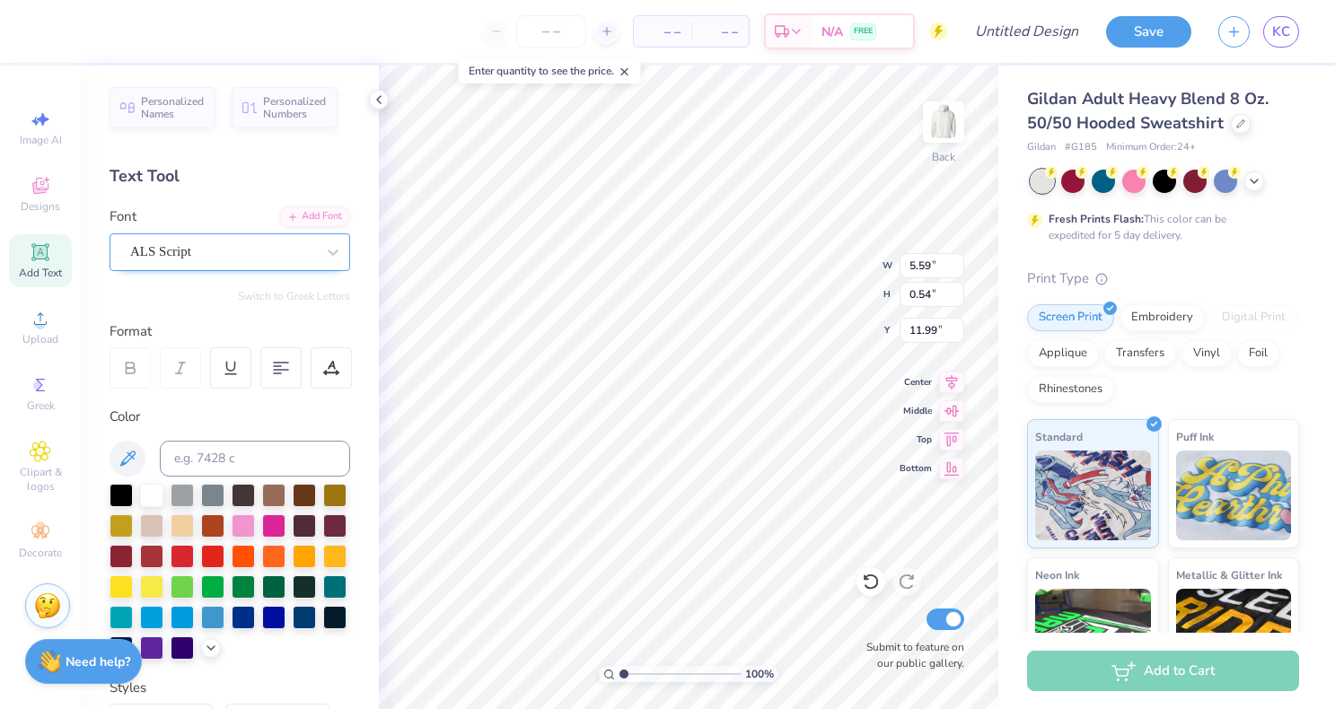
type input "7.36"
type input "0.80"
type input "11.86"
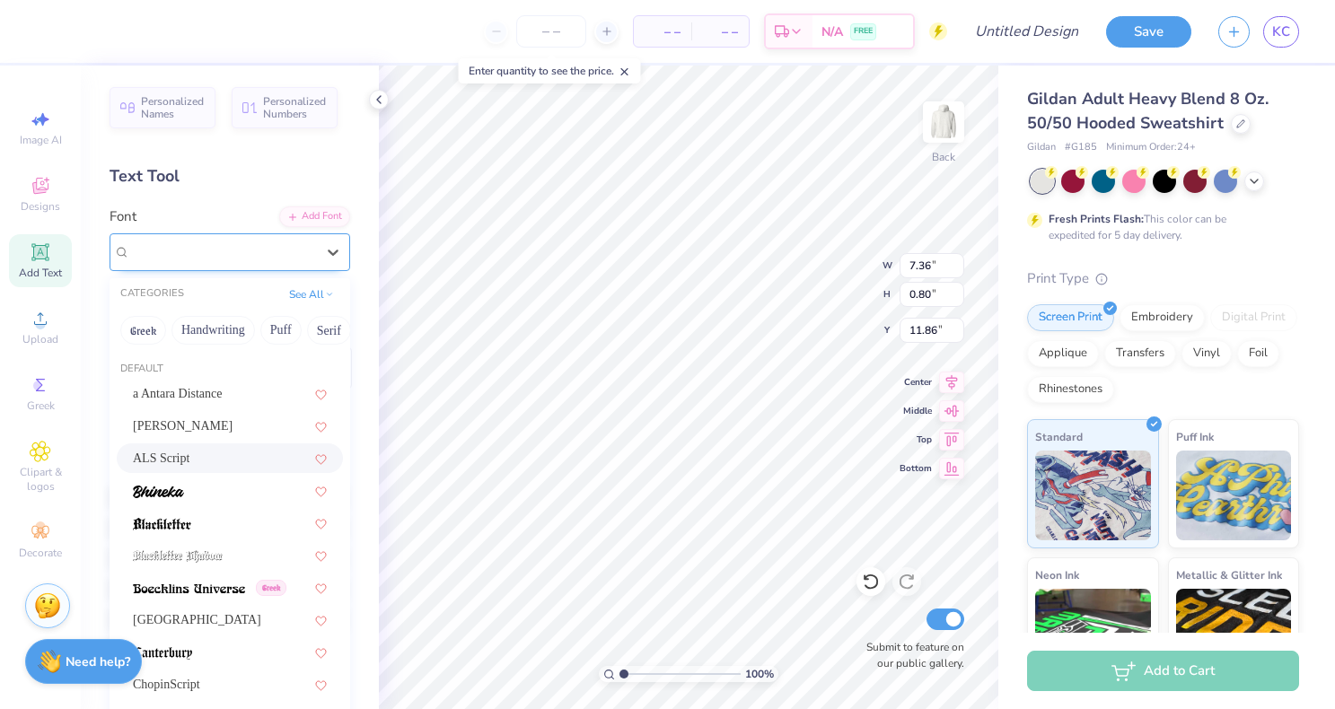
click at [285, 252] on div "ALS Script" at bounding box center [222, 252] width 189 height 28
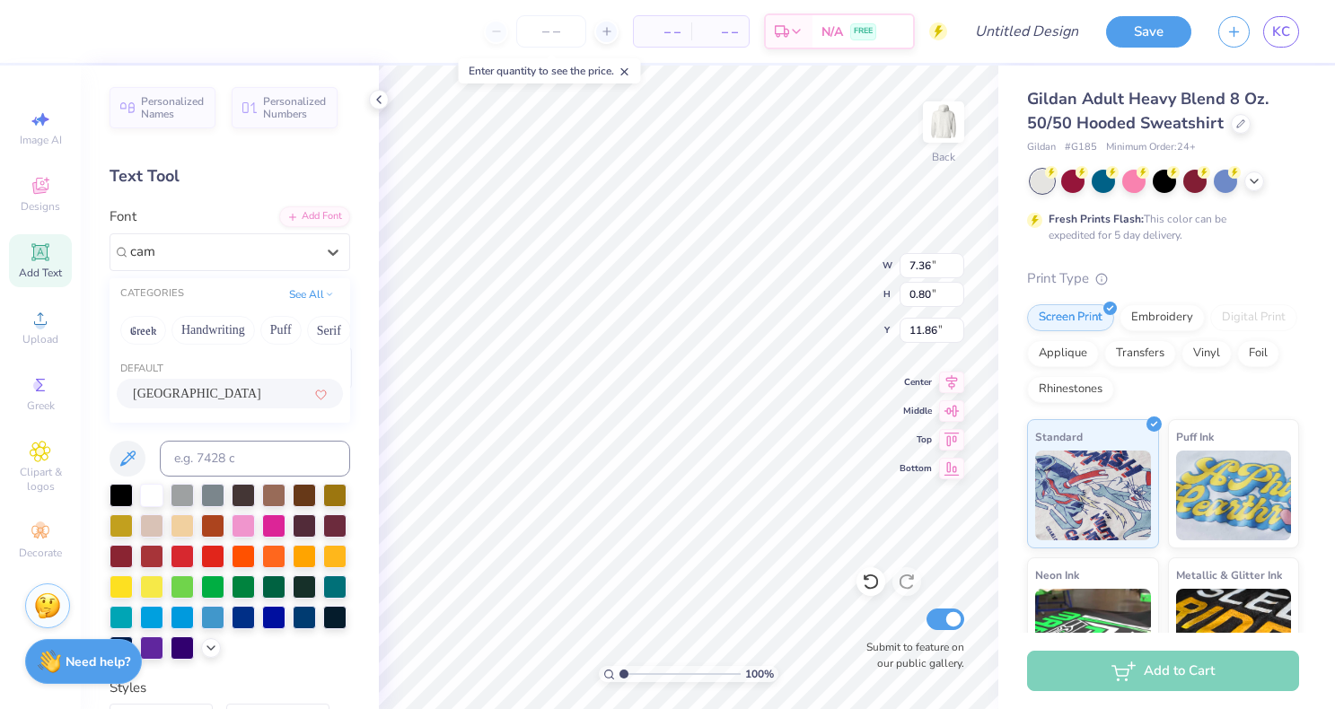
click at [199, 392] on div "Cambridge" at bounding box center [230, 393] width 194 height 19
type input "cam"
type input "6.71"
type input "0.84"
type input "11.84"
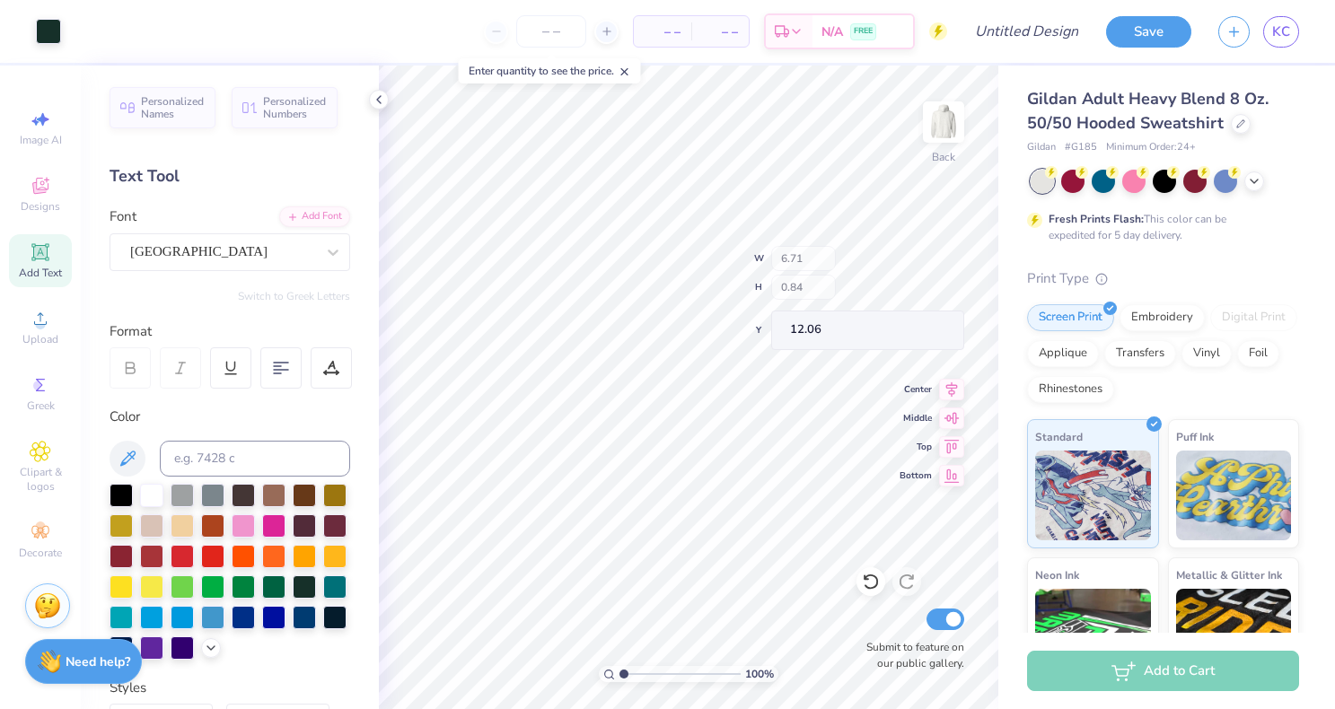
type input "12.06"
type input "11.81"
click at [234, 253] on div "Cambridge" at bounding box center [222, 252] width 189 height 28
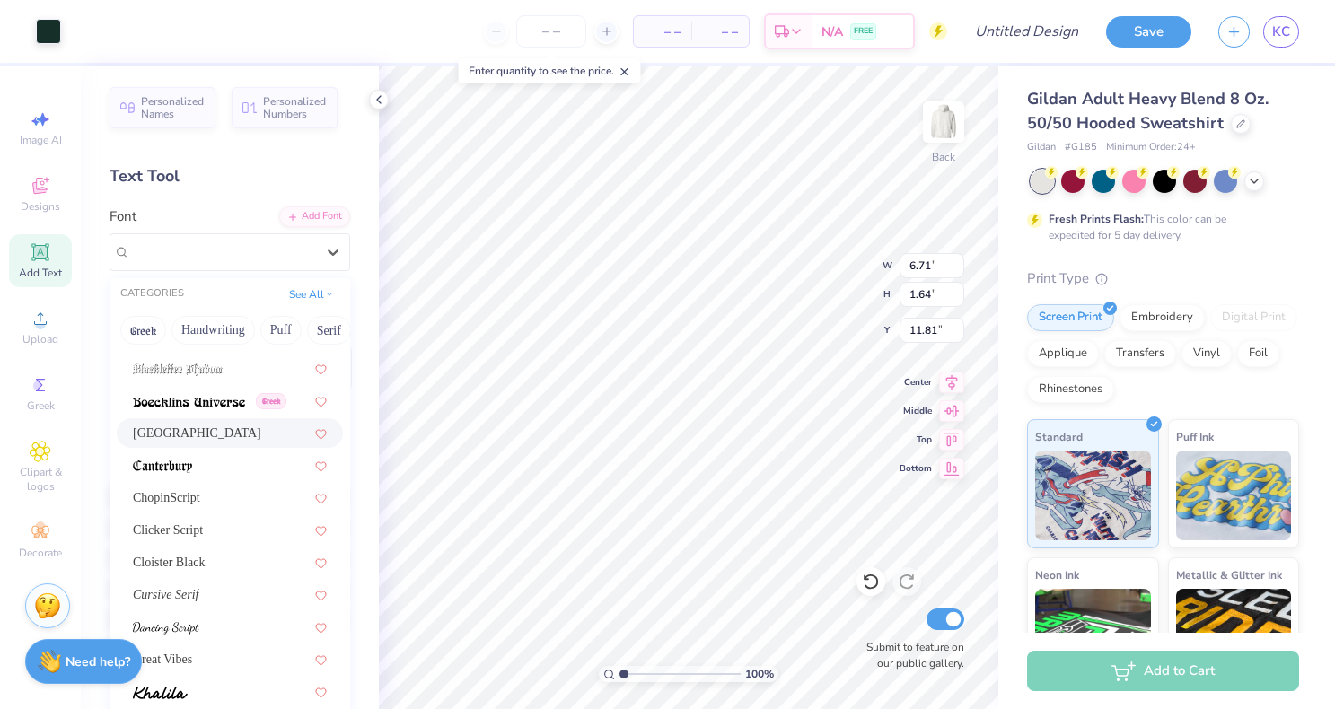
scroll to position [201, 0]
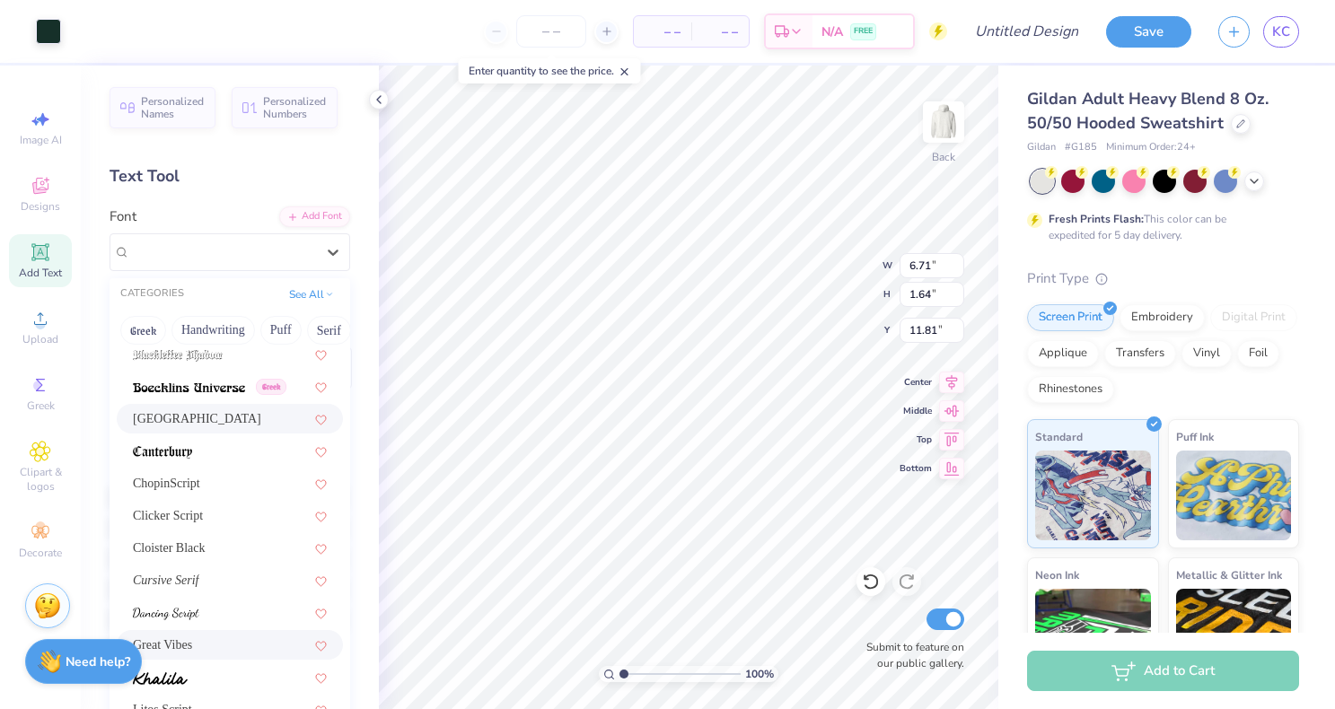
click at [198, 637] on div "Great Vibes" at bounding box center [230, 645] width 194 height 19
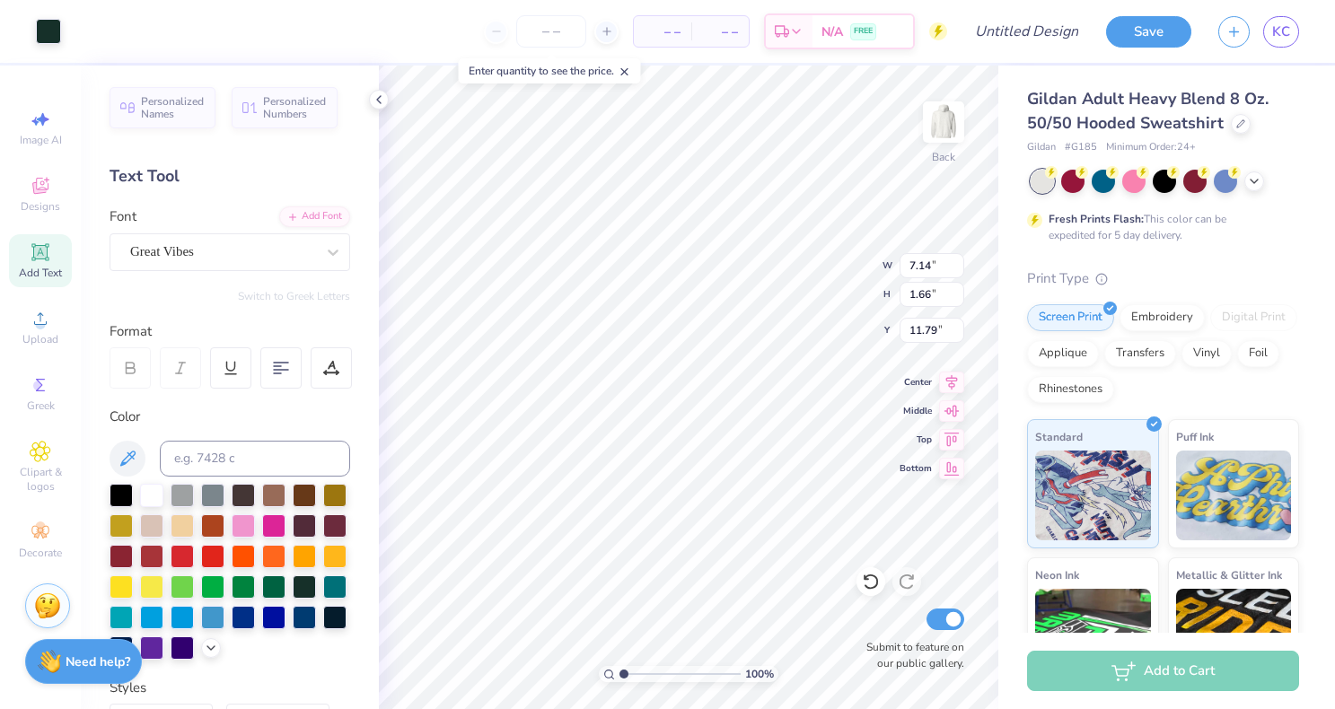
type input "7.14"
type input "1.66"
type input "11.79"
click at [870, 582] on icon at bounding box center [871, 582] width 18 height 18
type input "6.71"
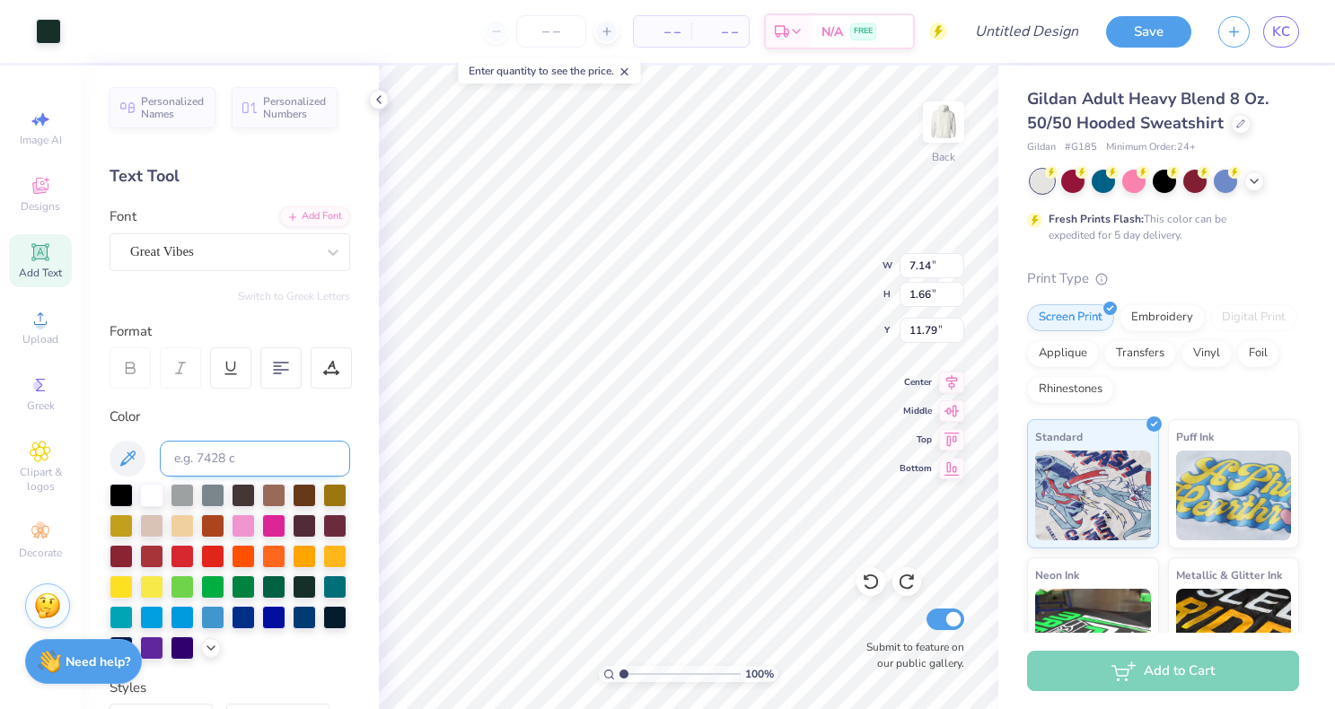
type input "1.64"
type input "11.81"
click at [253, 251] on div "Great Vibes" at bounding box center [222, 252] width 189 height 28
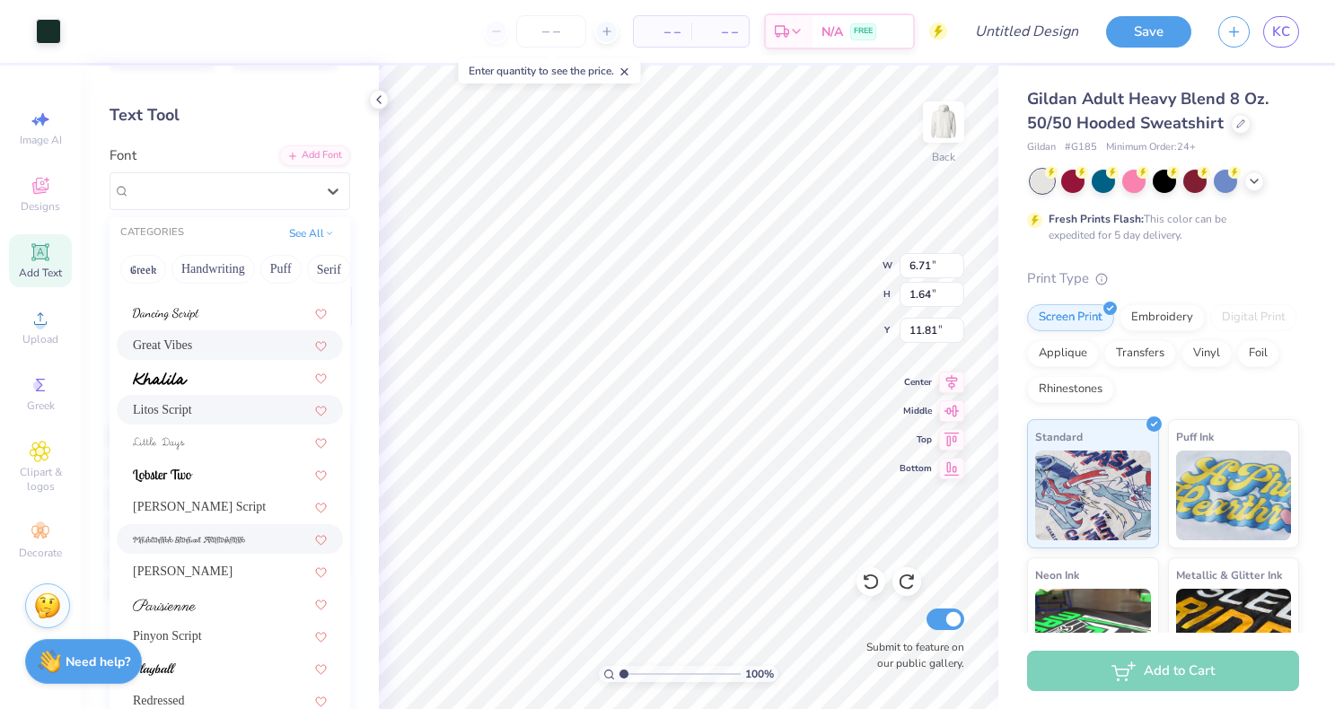
scroll to position [63, 0]
click at [194, 572] on div "Montez" at bounding box center [230, 569] width 194 height 19
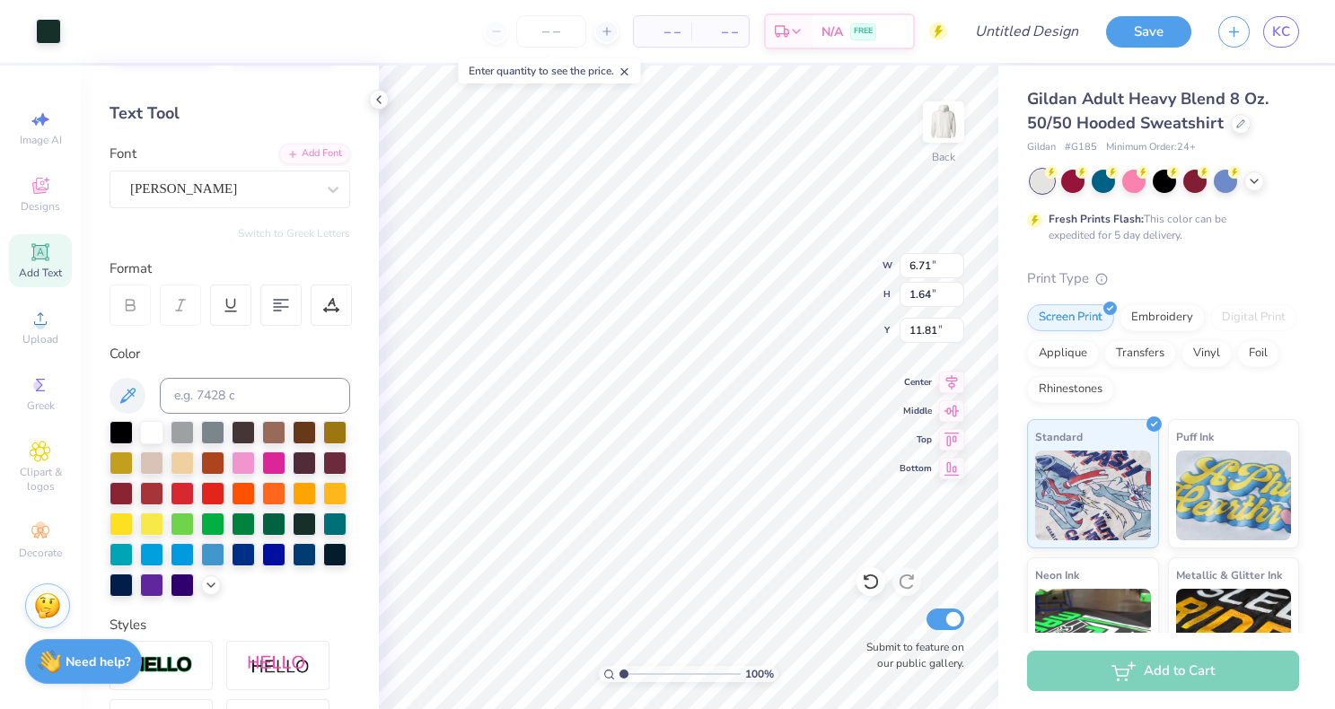
type input "6.53"
type input "1.68"
type input "11.77"
click at [874, 583] on icon at bounding box center [871, 582] width 18 height 18
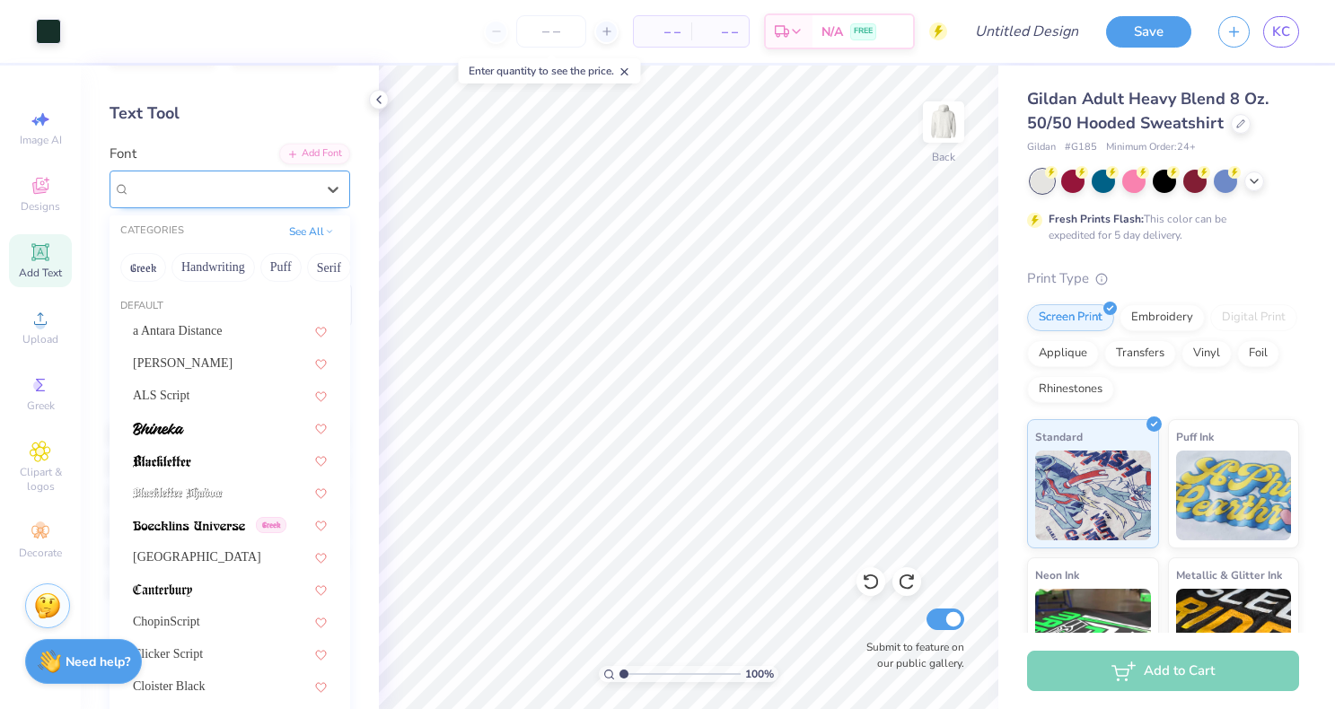
click at [207, 189] on div "Montez" at bounding box center [222, 189] width 189 height 28
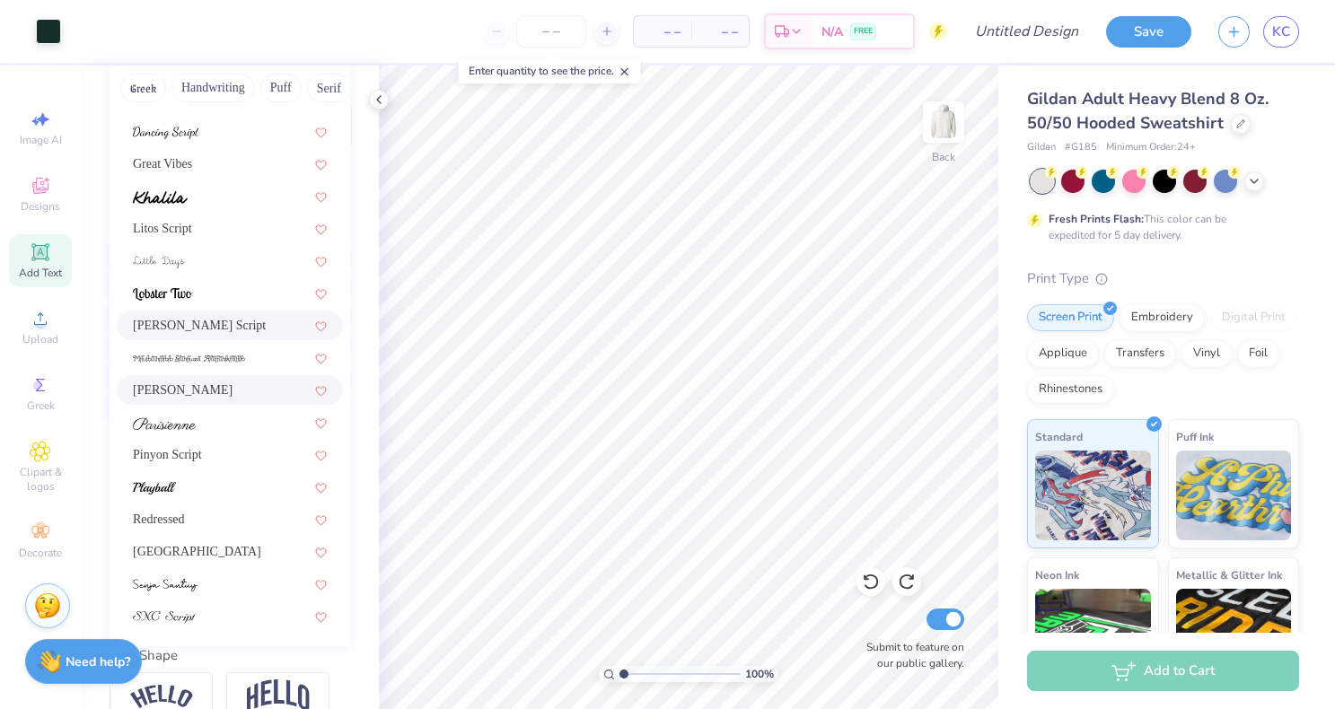
scroll to position [243, 0]
click at [208, 585] on div at bounding box center [230, 583] width 194 height 19
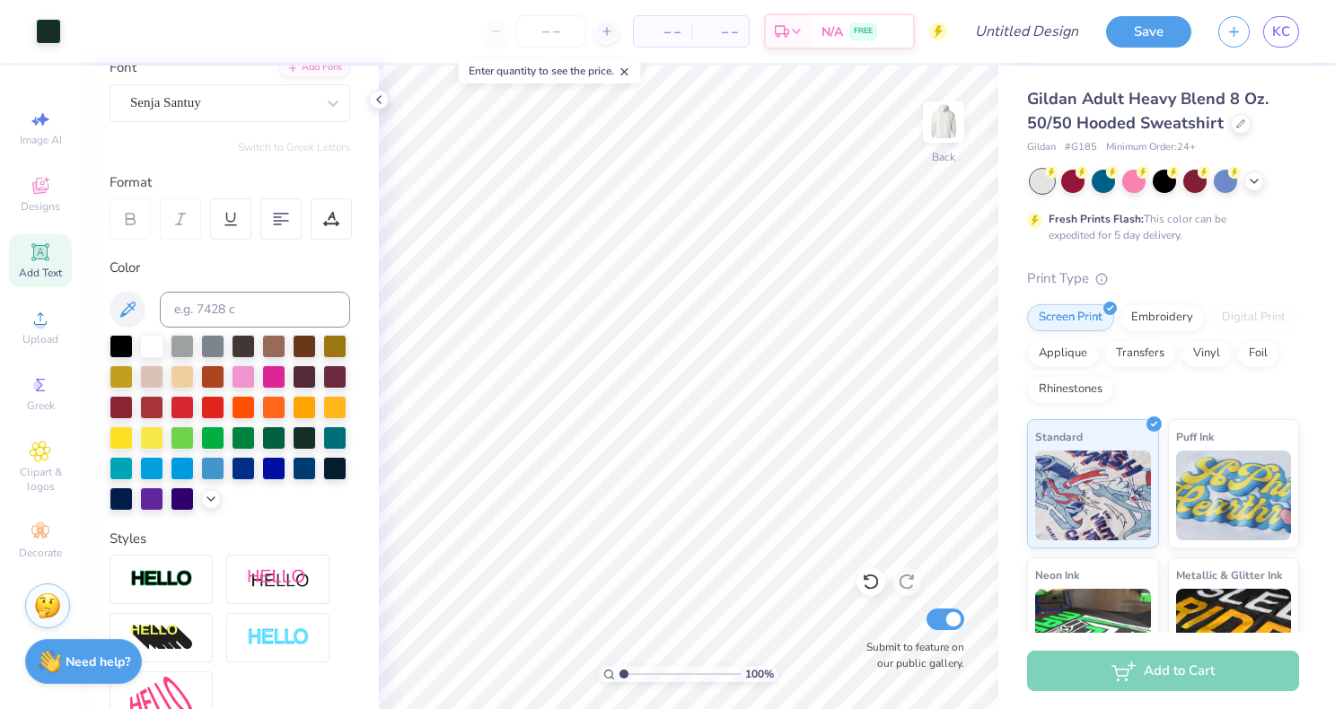
scroll to position [131, 0]
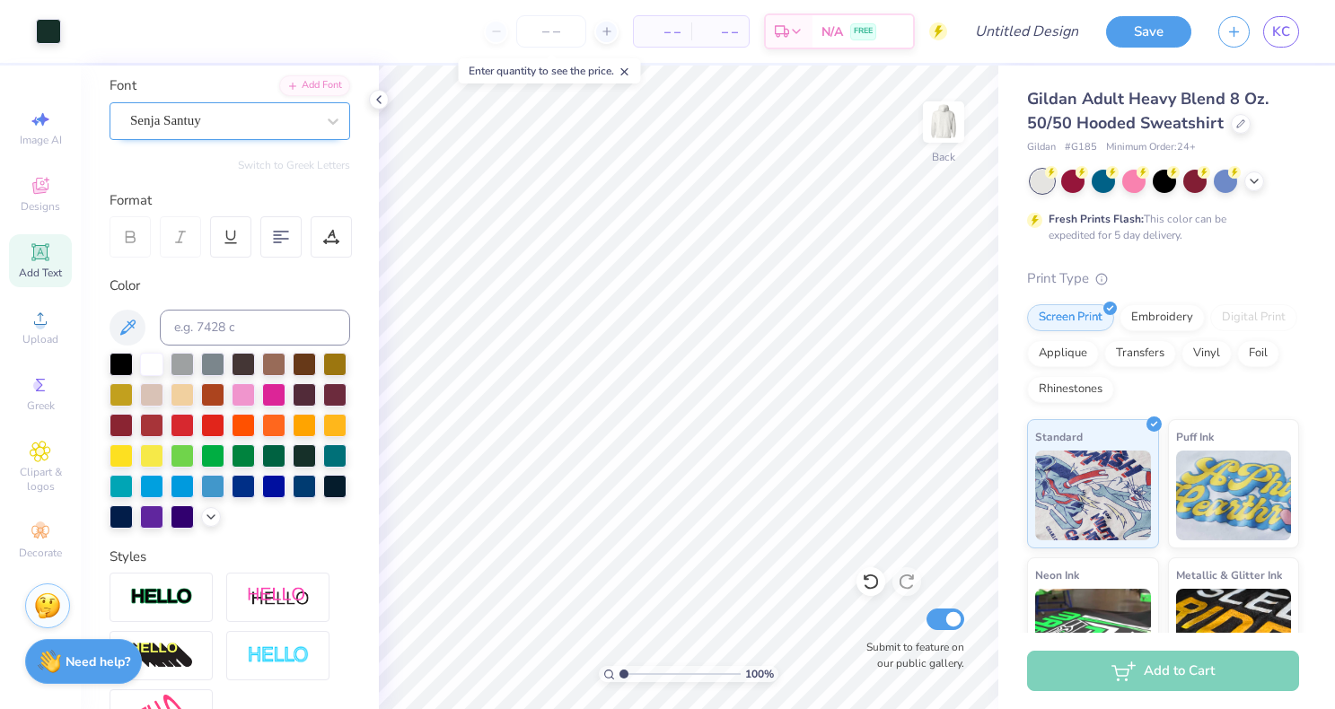
click at [289, 130] on div "Senja Santuy" at bounding box center [222, 121] width 189 height 28
type input "7.16"
type input "0.82"
type input "12.08"
type input "11.78"
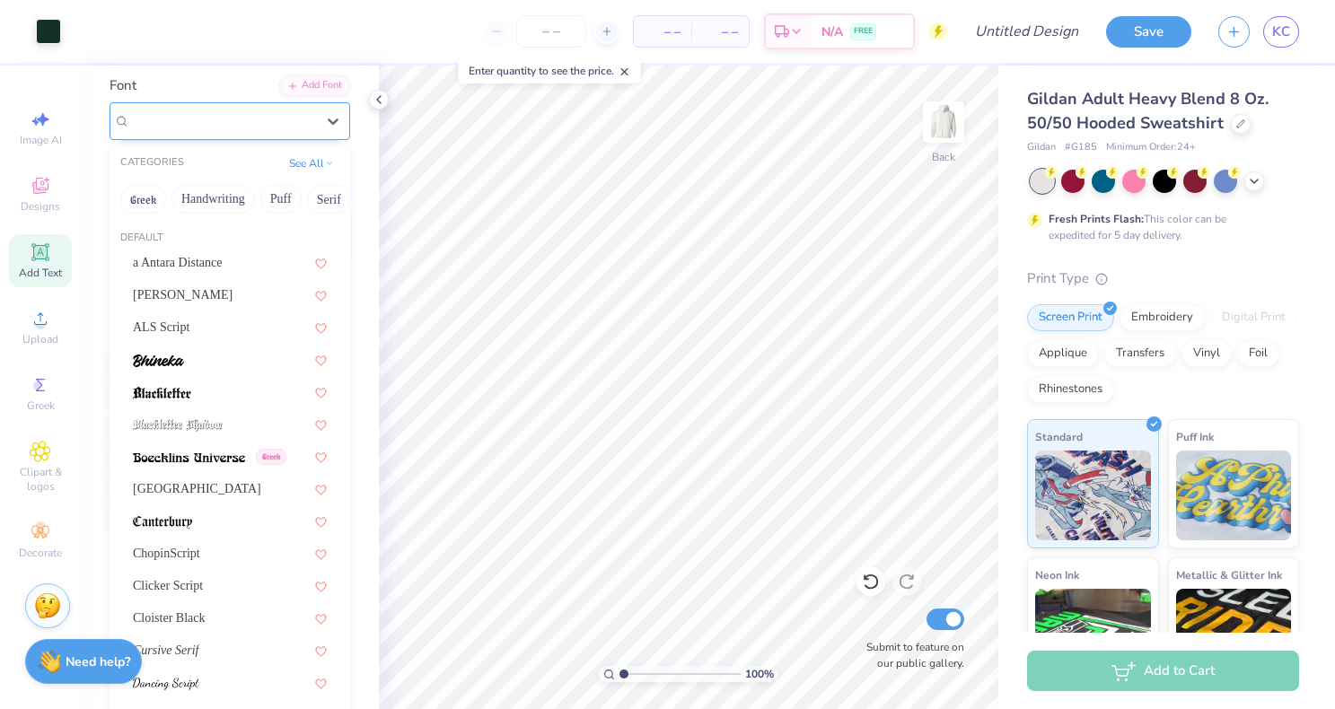
click at [210, 128] on div "Senja Santuy" at bounding box center [222, 121] width 189 height 28
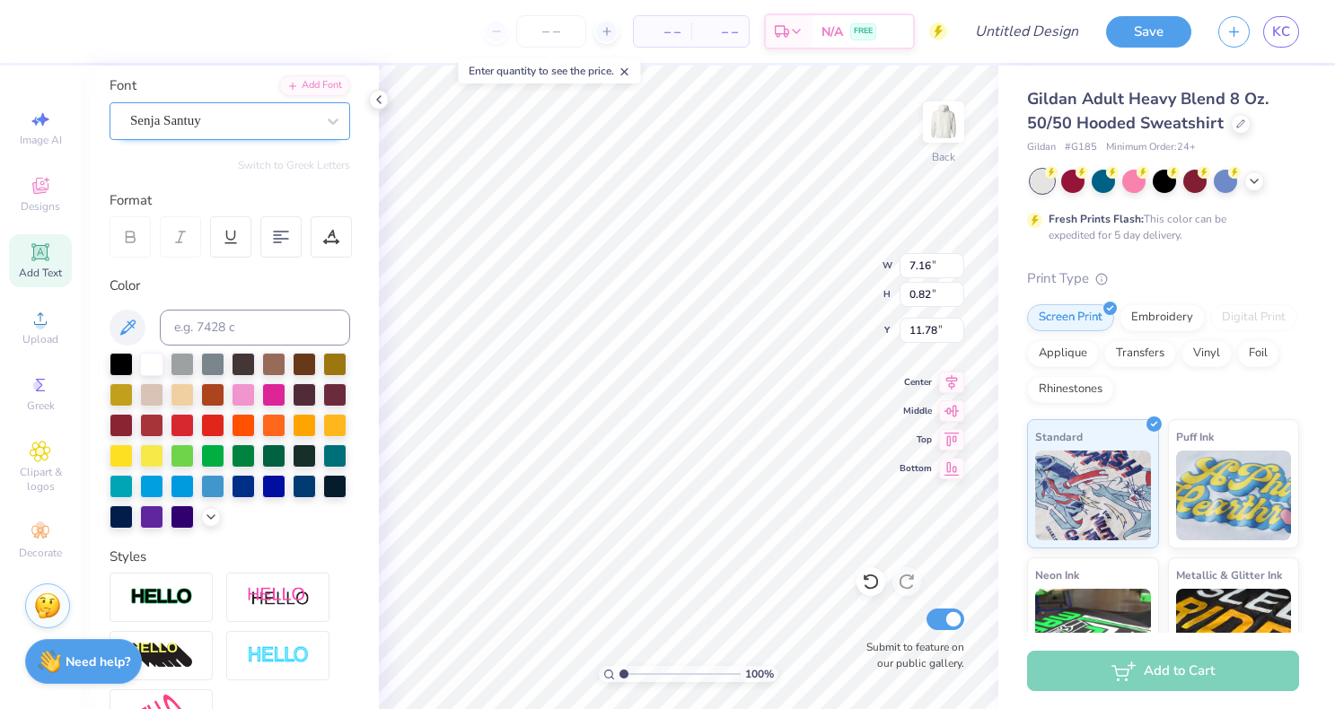
click at [283, 117] on div "Senja Santuy" at bounding box center [222, 121] width 189 height 28
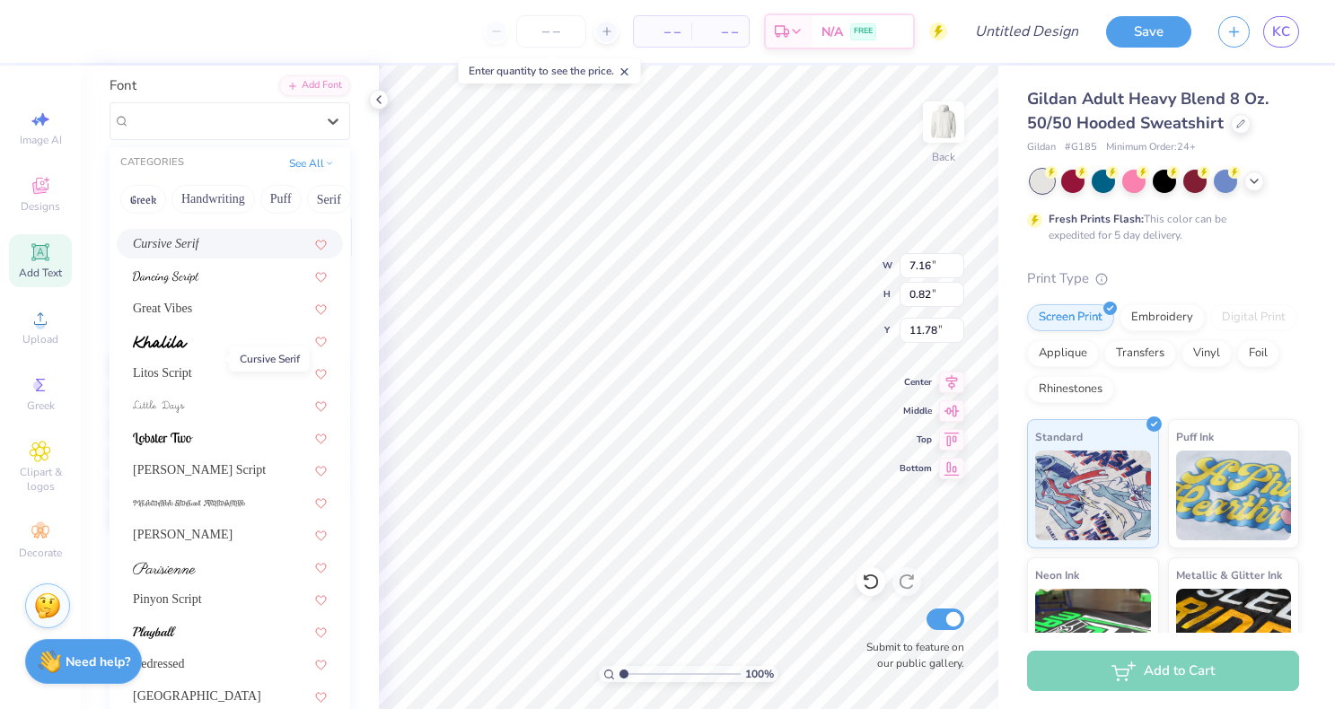
scroll to position [440, 0]
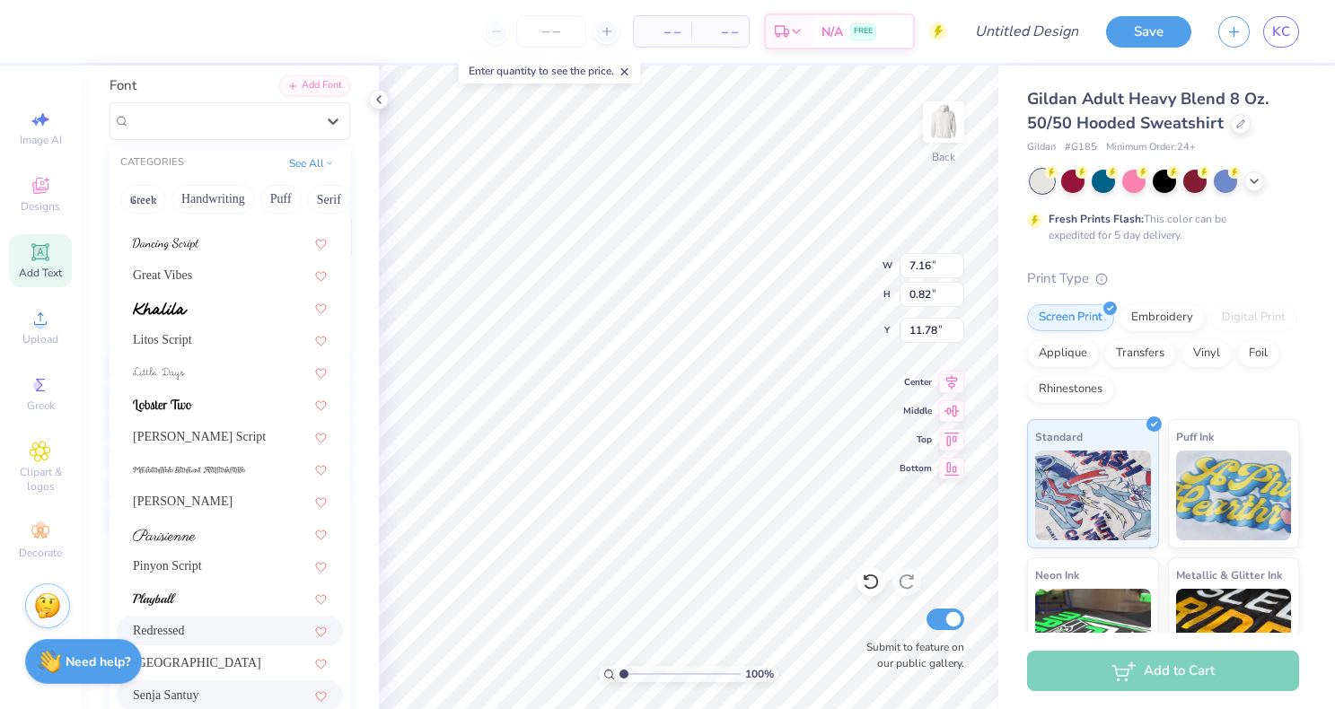
click at [196, 630] on div "Redressed" at bounding box center [230, 630] width 194 height 19
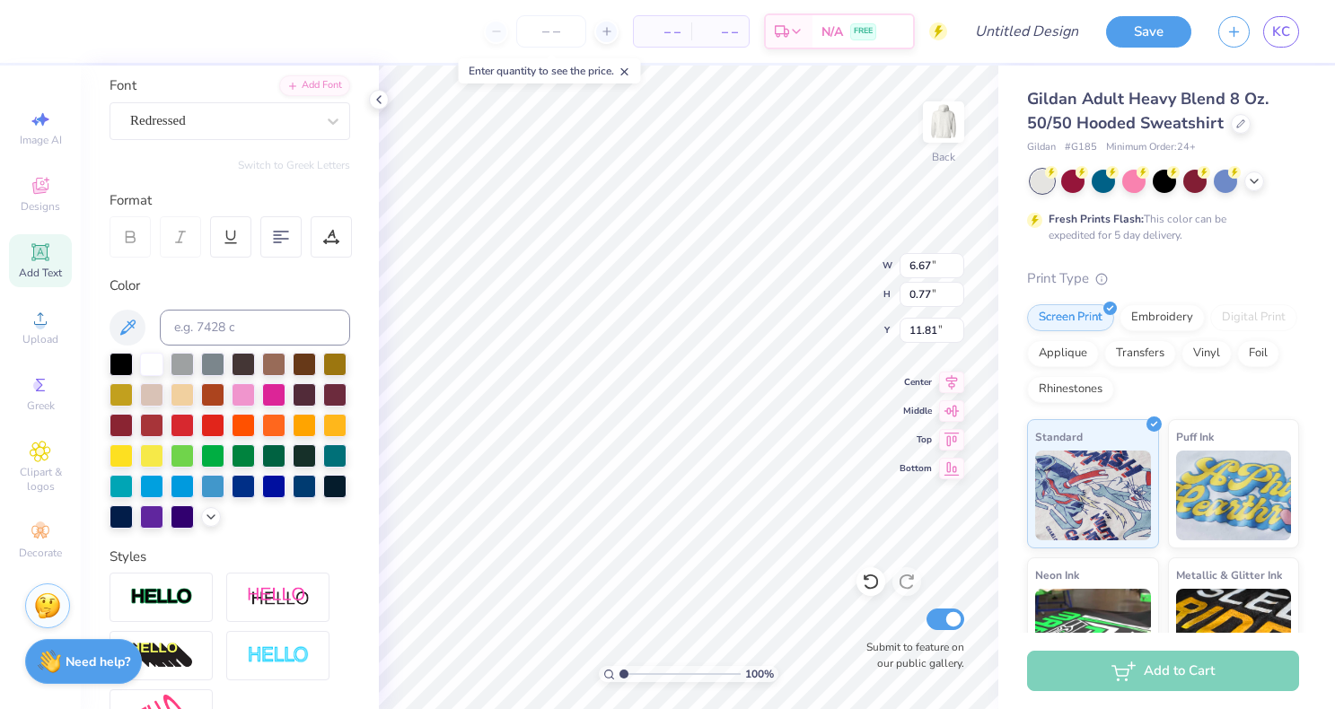
type input "6.67"
type input "0.77"
type input "11.81"
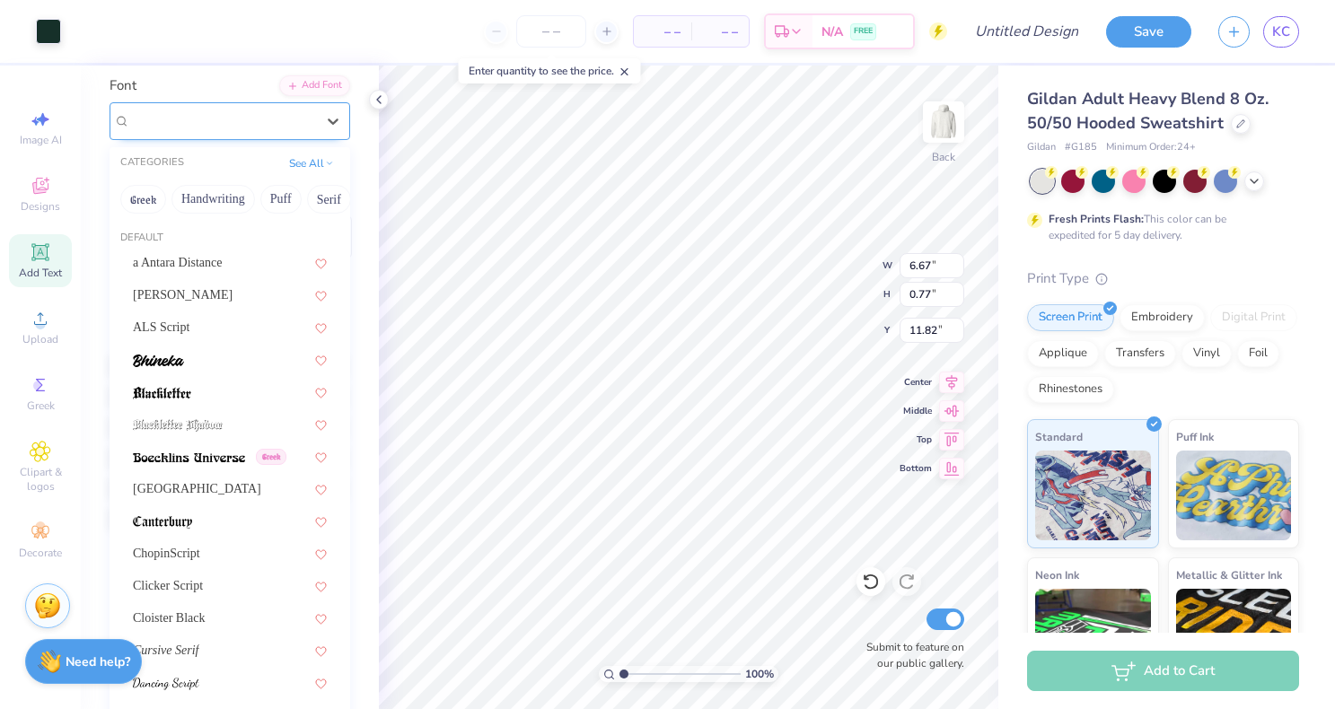
type input "11.82"
click at [299, 117] on div "Redressed" at bounding box center [222, 121] width 189 height 28
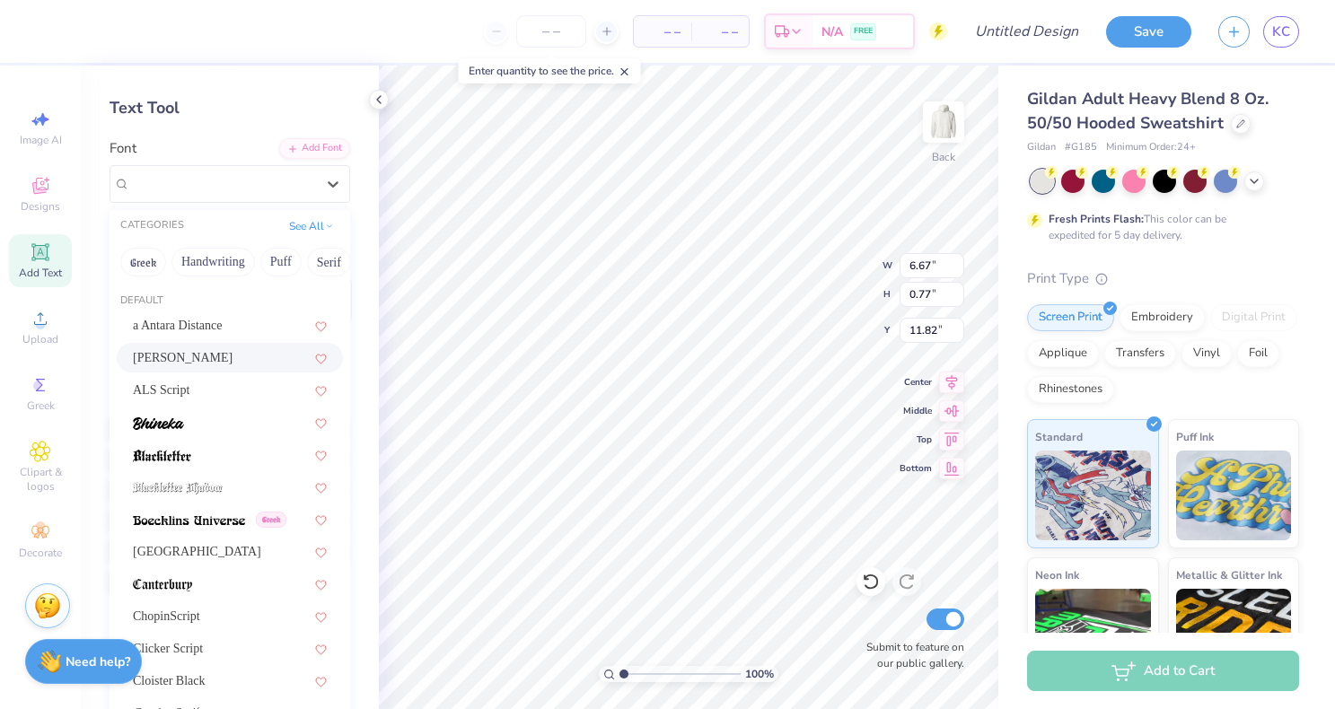
scroll to position [38, 0]
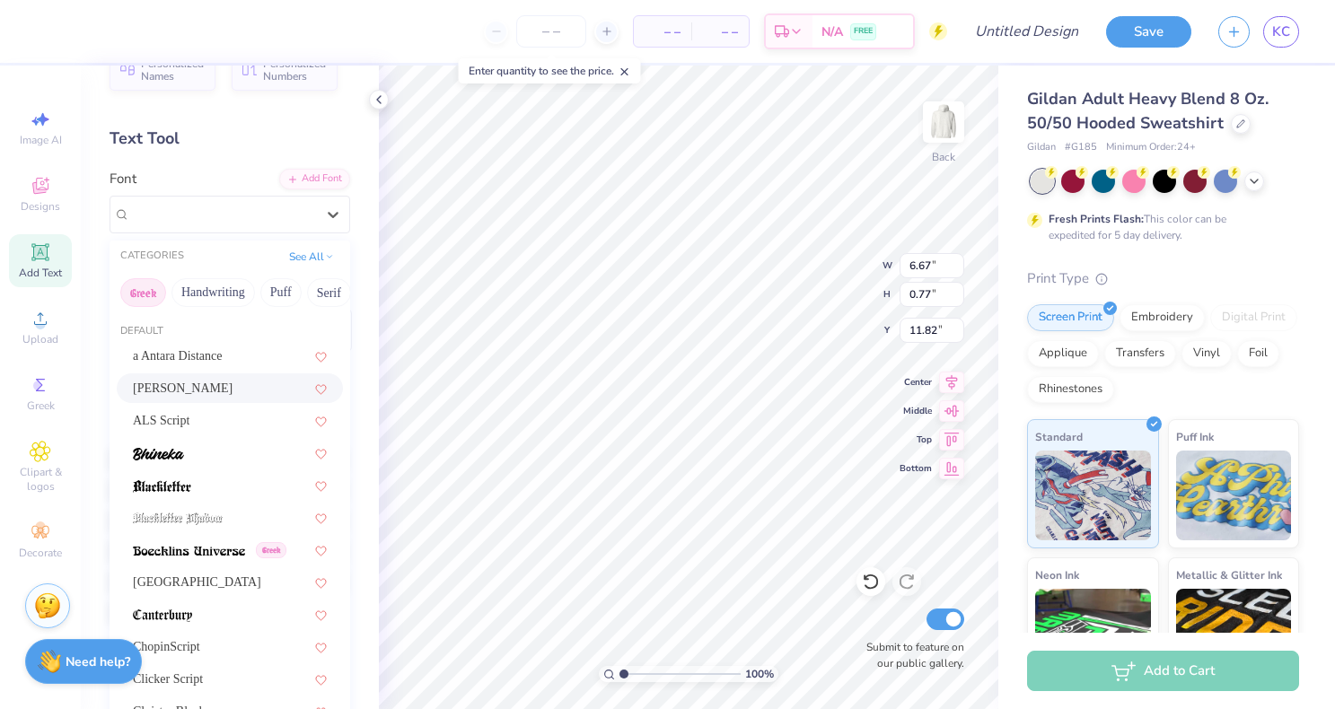
click at [155, 297] on button "Greek" at bounding box center [143, 292] width 46 height 29
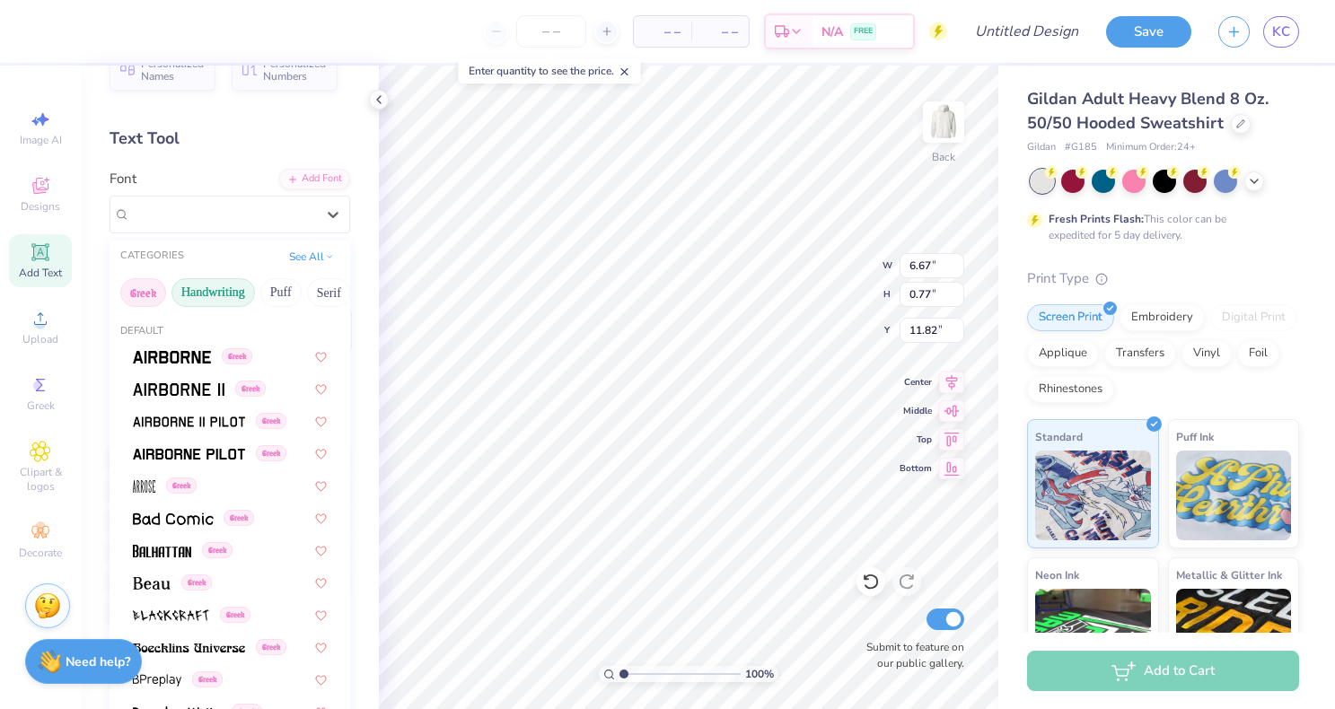
click at [195, 296] on button "Handwriting" at bounding box center [214, 292] width 84 height 29
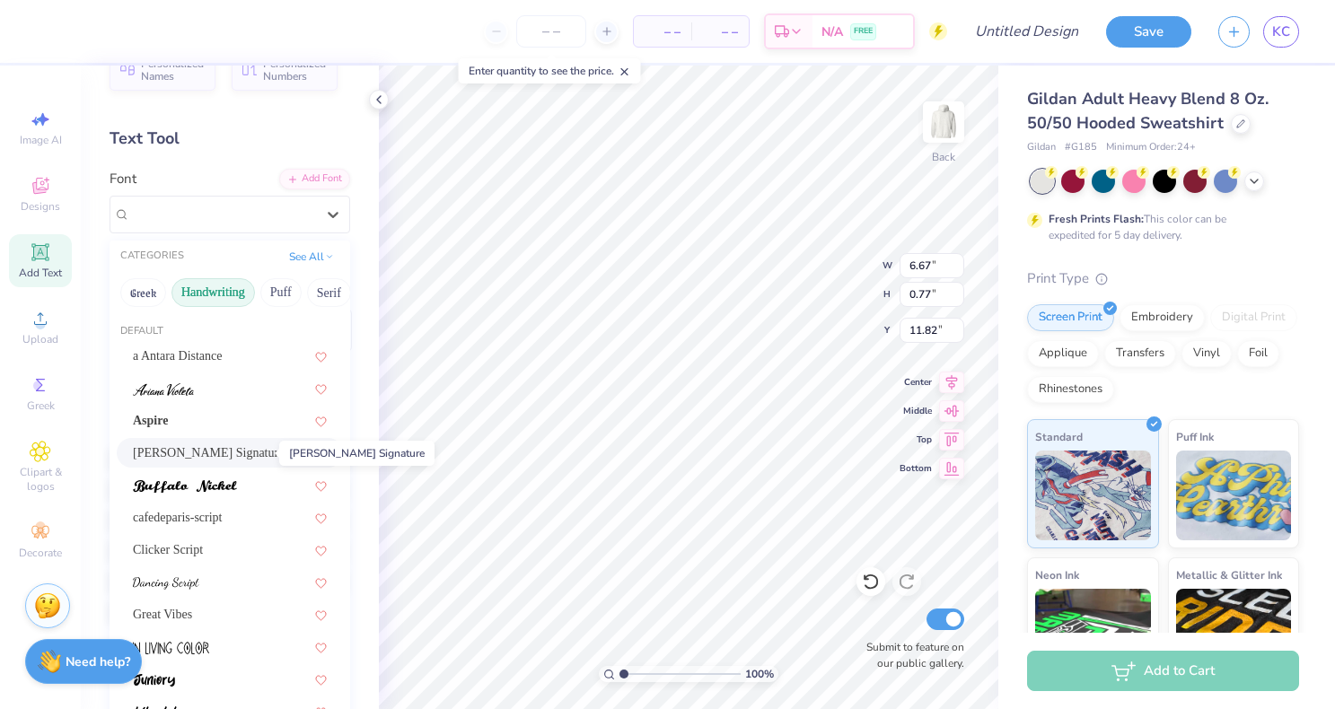
click at [172, 460] on span "Bettina Signature" at bounding box center [208, 453] width 151 height 19
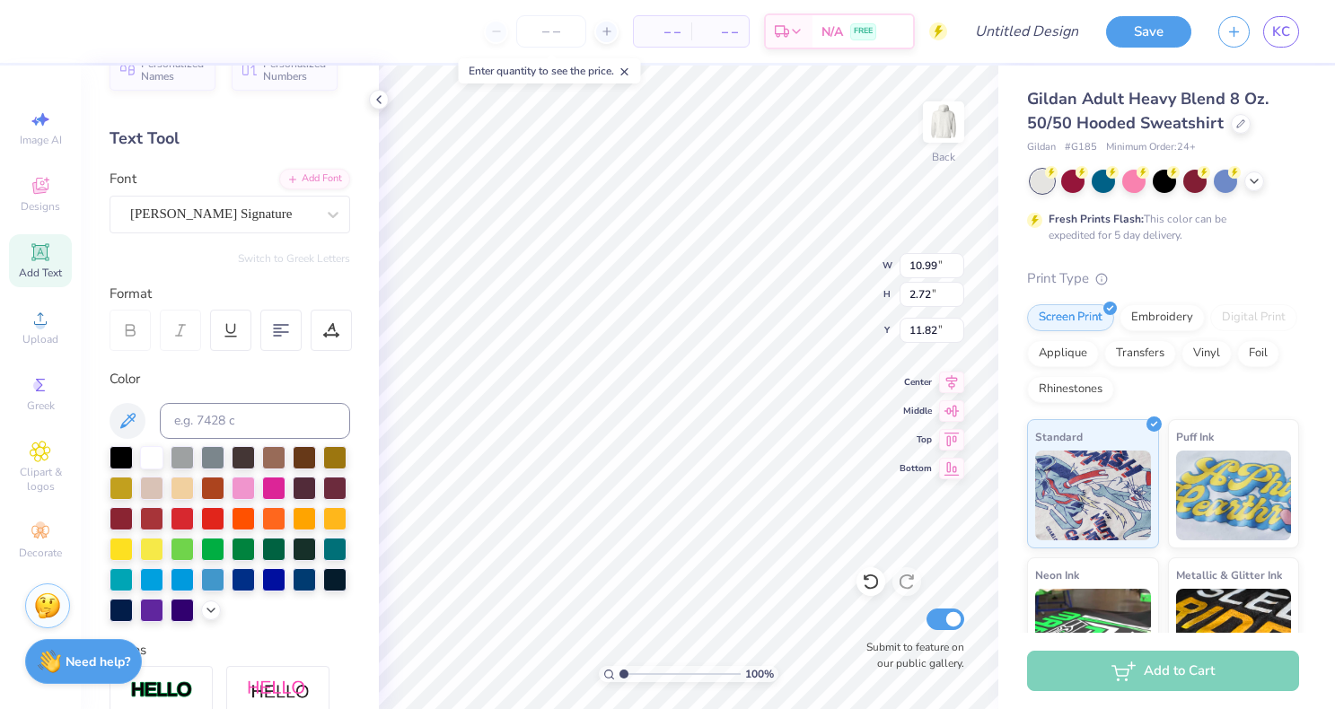
type input "10.99"
type input "2.72"
type input "10.85"
click at [209, 221] on div "Bettina Signature" at bounding box center [222, 214] width 189 height 28
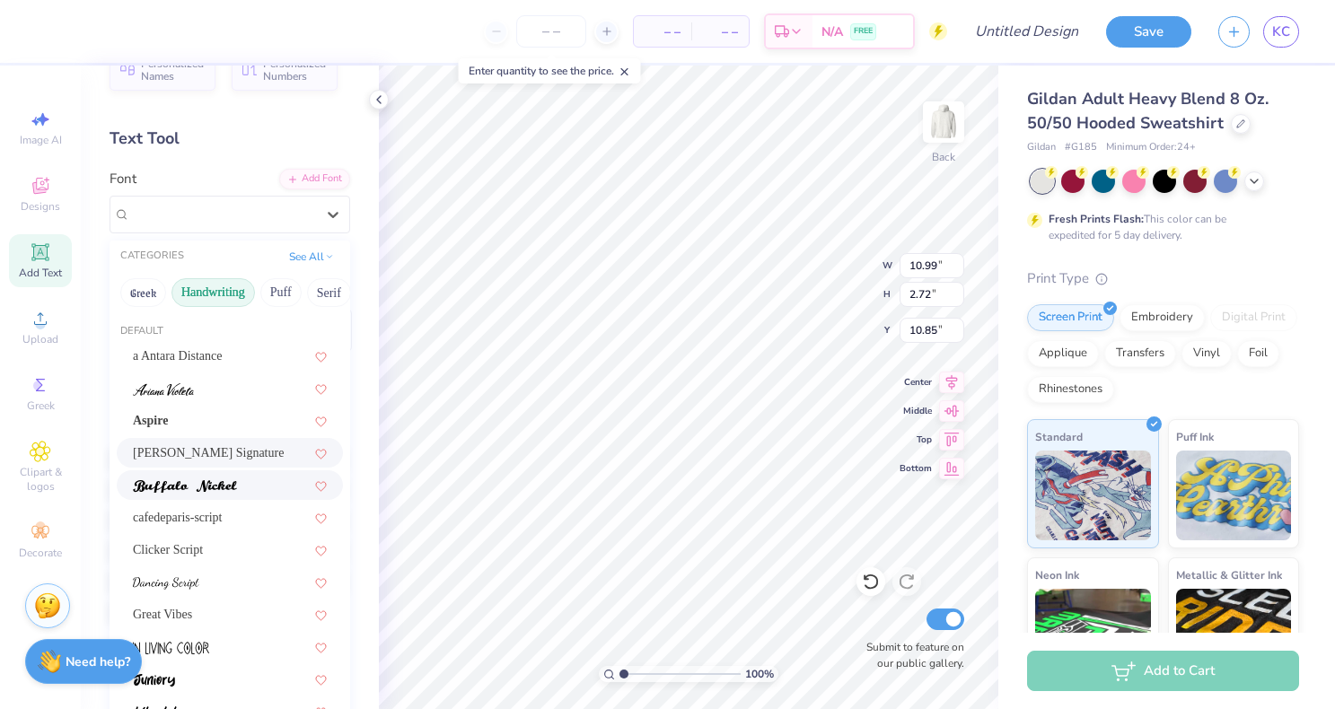
click at [203, 479] on span at bounding box center [185, 485] width 104 height 19
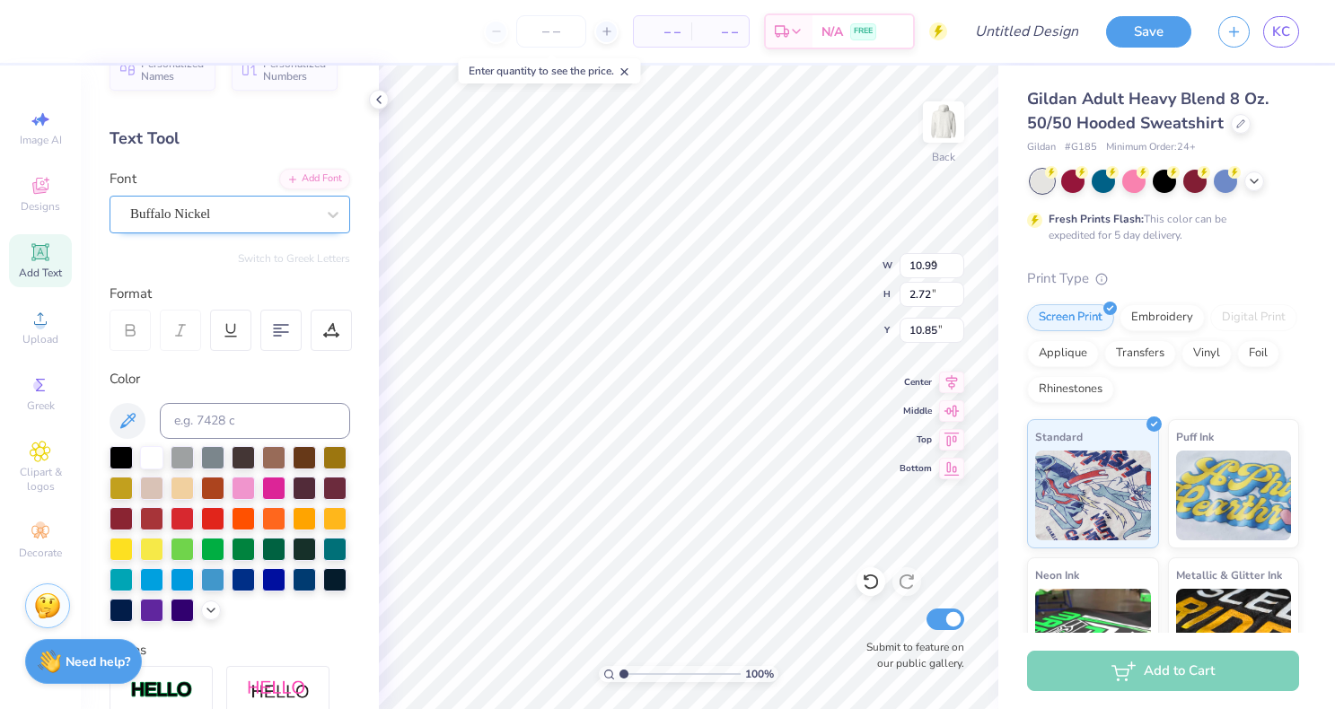
type input "8.20"
type input "0.76"
type input "11.83"
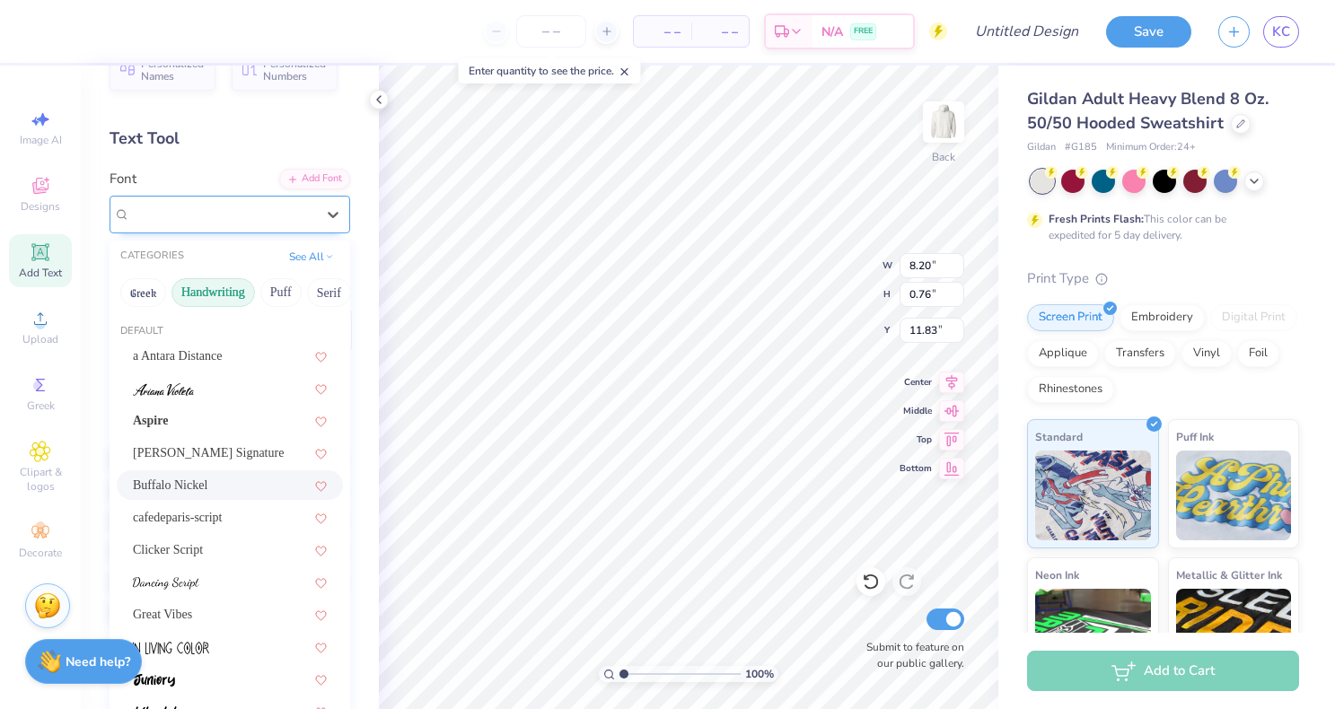
click at [250, 222] on div "Buffalo Nickel" at bounding box center [222, 214] width 189 height 28
click at [232, 522] on div "cafedeparis-script" at bounding box center [230, 517] width 194 height 19
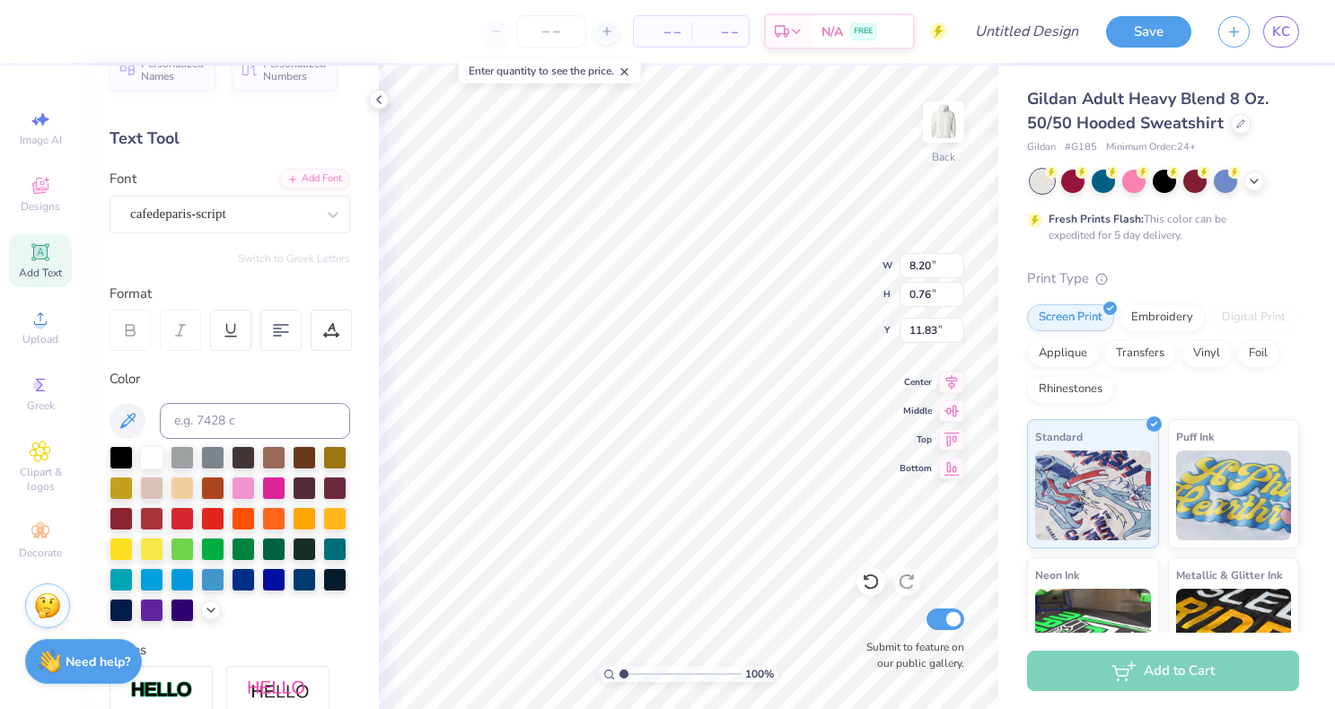
type input "5.08"
type input "0.95"
type input "11.73"
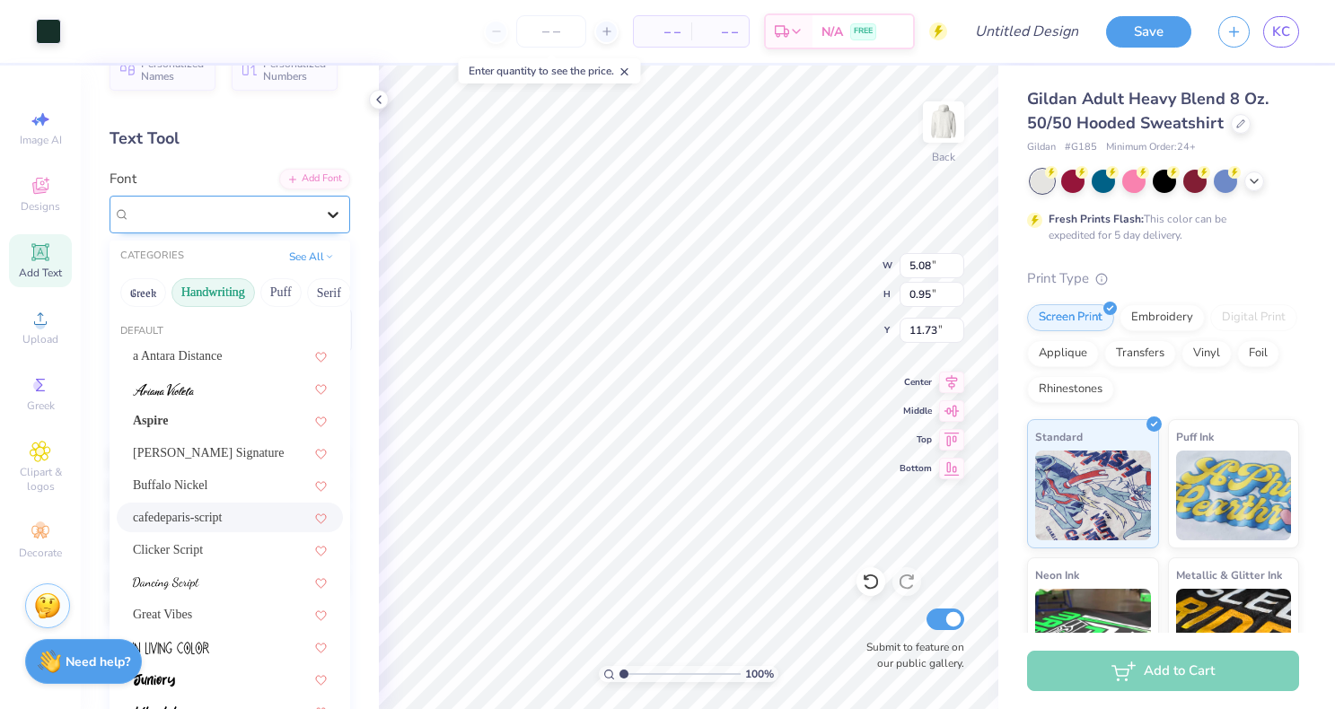
click at [331, 220] on icon at bounding box center [333, 215] width 18 height 18
type input "11.95"
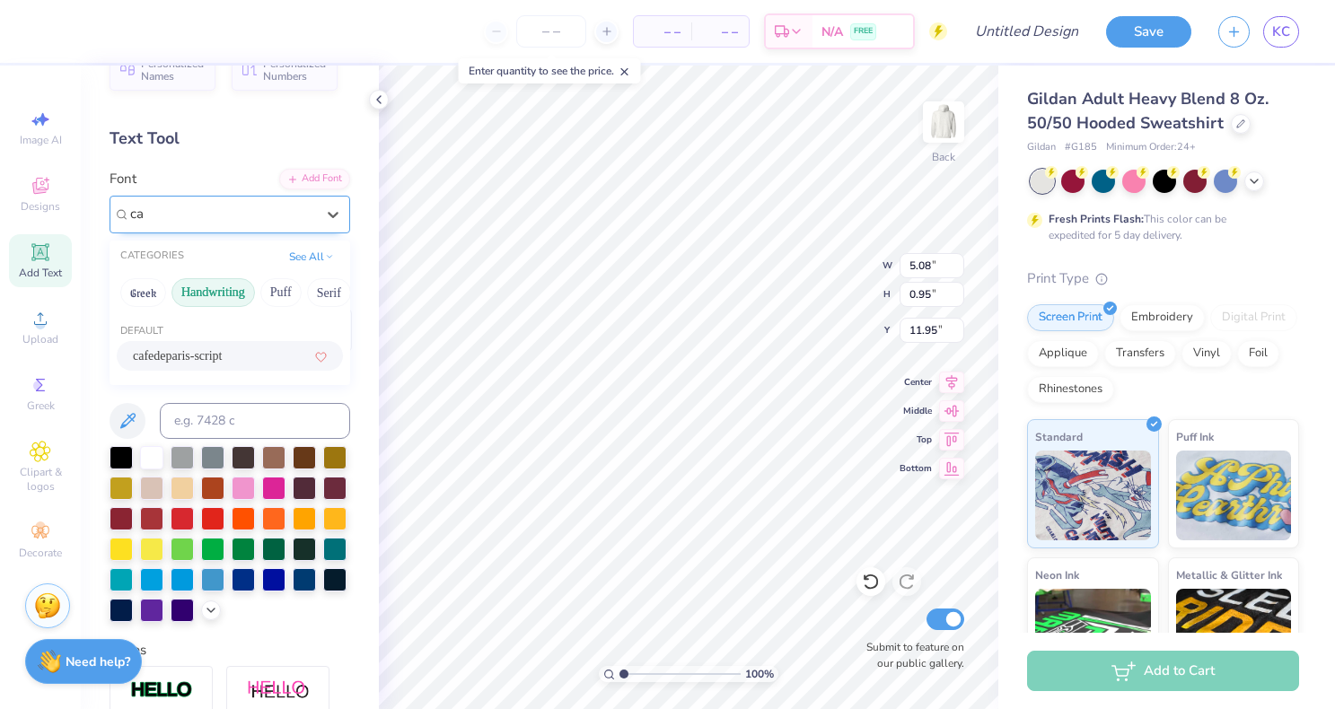
type input "c"
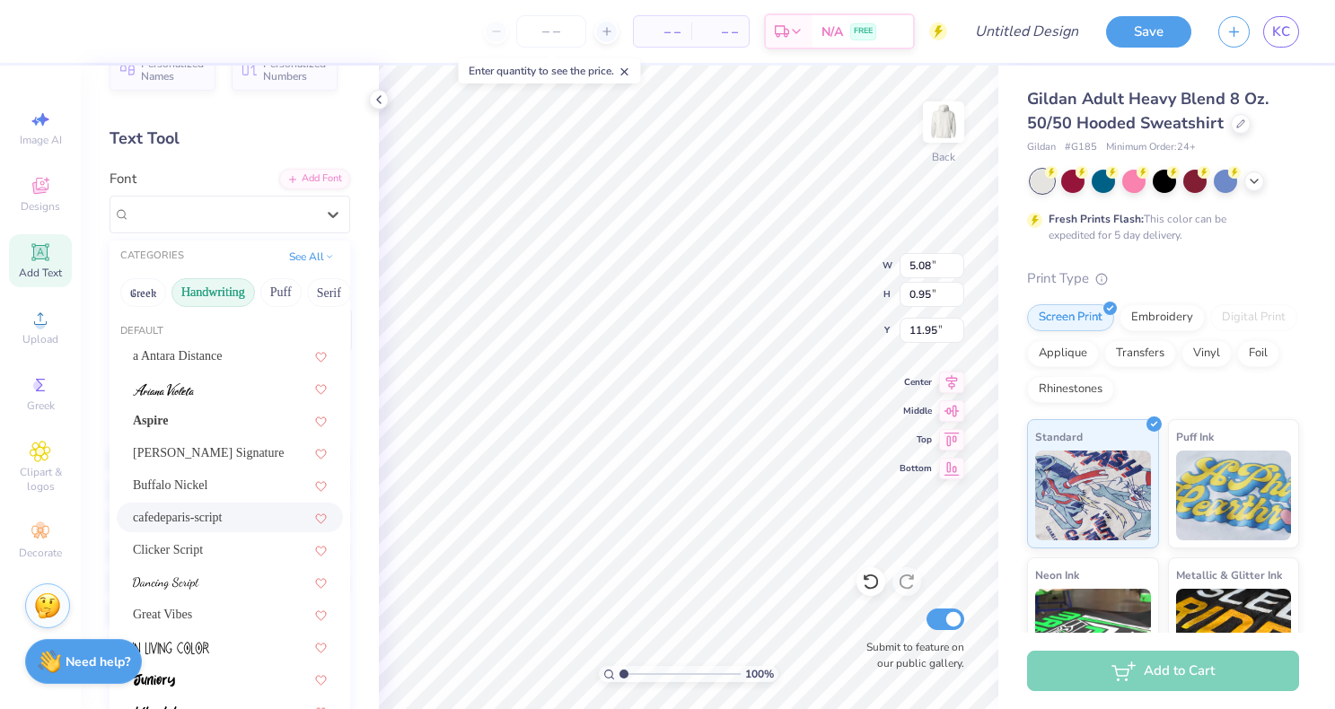
click at [242, 284] on button "Handwriting" at bounding box center [214, 292] width 84 height 29
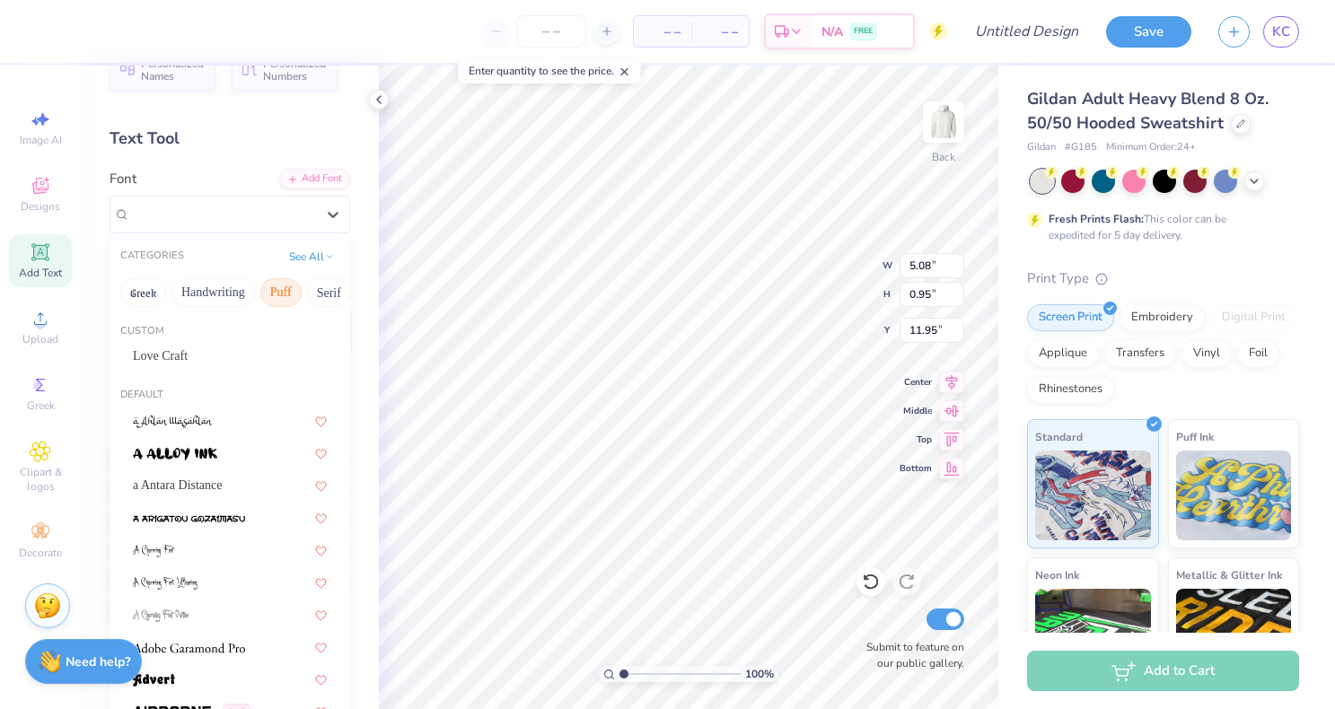
click at [278, 293] on button "Puff" at bounding box center [280, 292] width 41 height 29
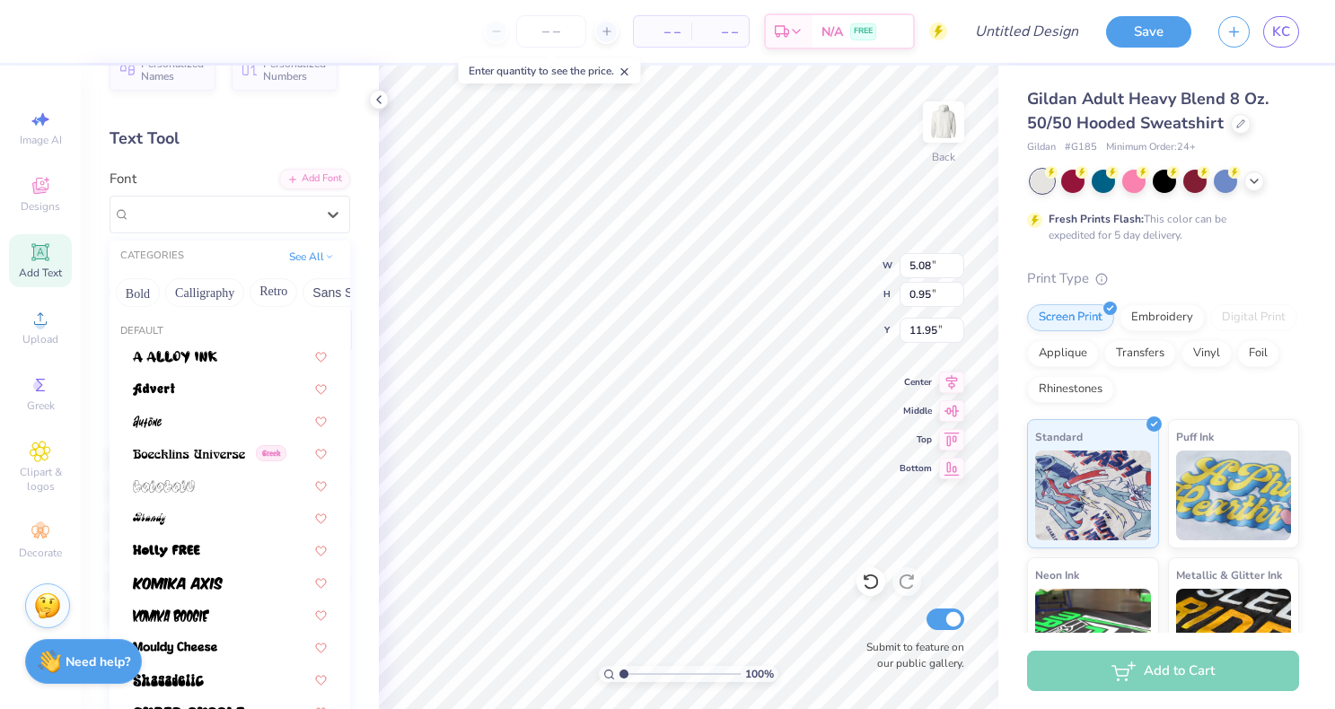
scroll to position [0, 250]
click at [224, 289] on button "Calligraphy" at bounding box center [195, 292] width 79 height 29
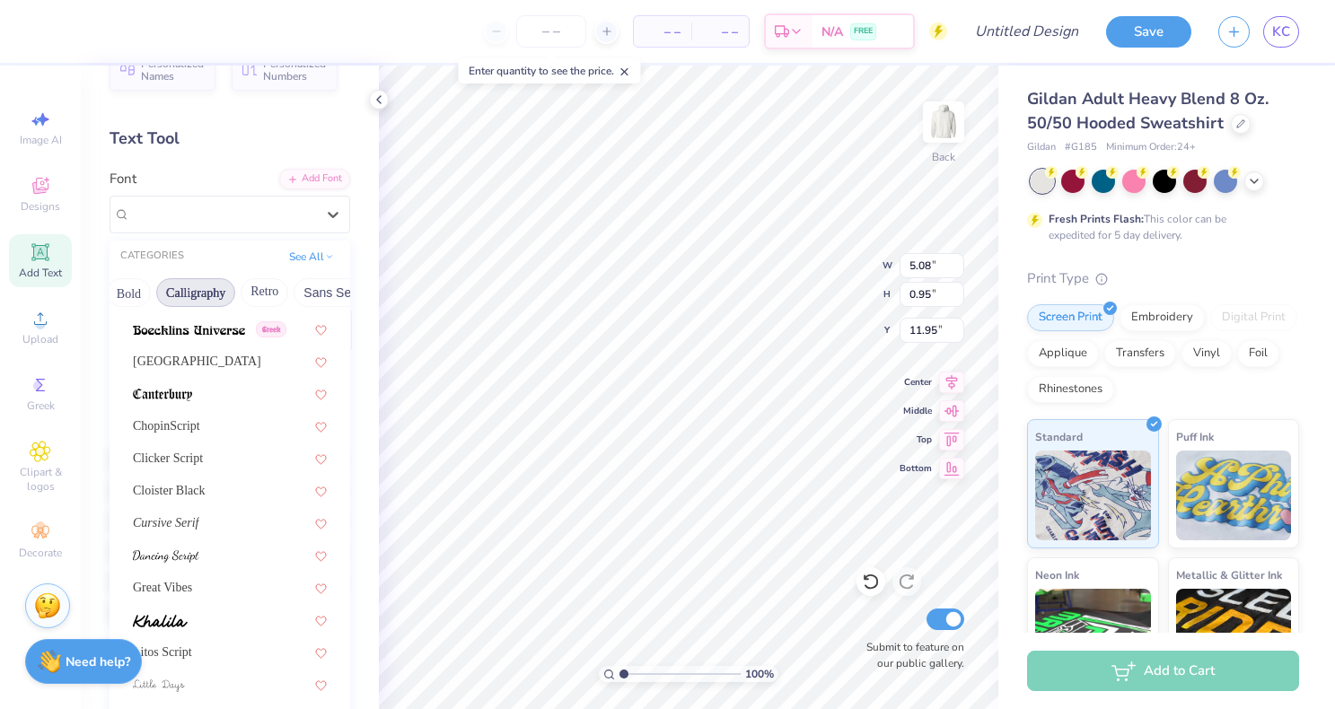
scroll to position [225, 0]
click at [190, 362] on div "Cambridge" at bounding box center [230, 357] width 194 height 19
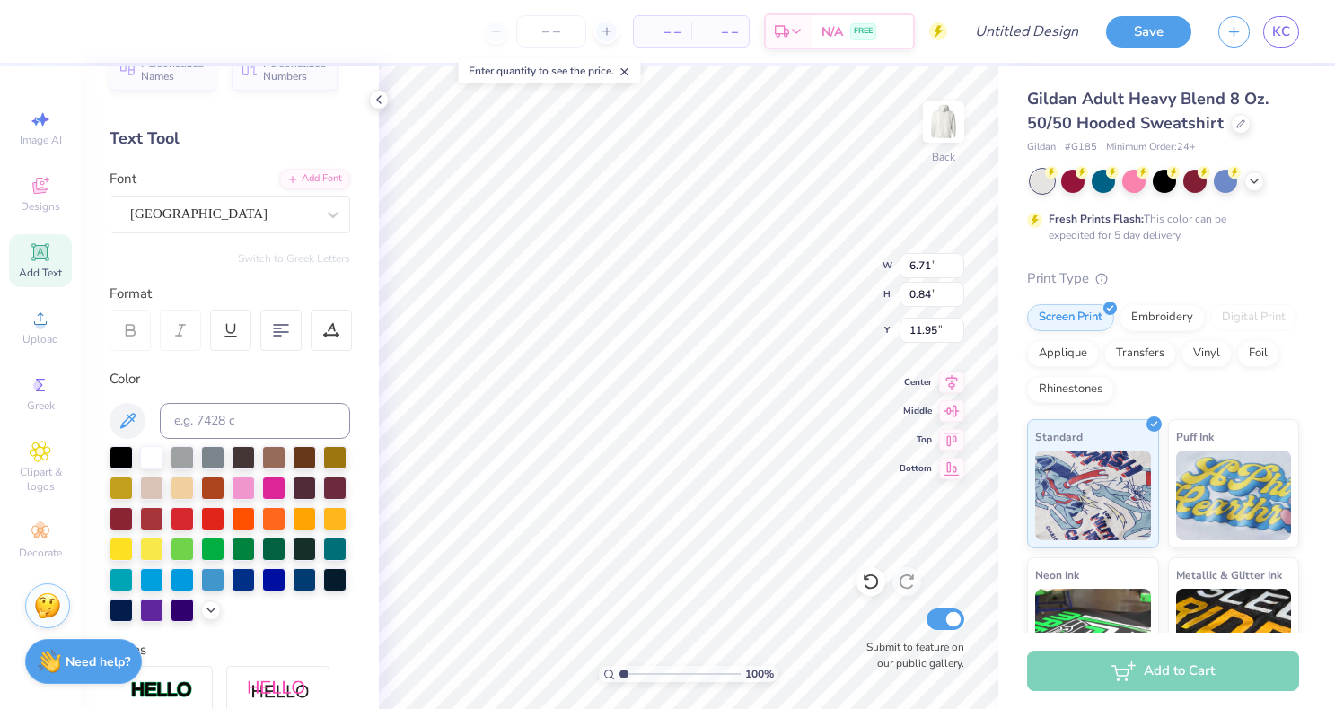
type input "6.71"
type input "0.84"
type input "12.00"
type input "11.78"
click at [316, 221] on div "Cambridge" at bounding box center [222, 214] width 189 height 28
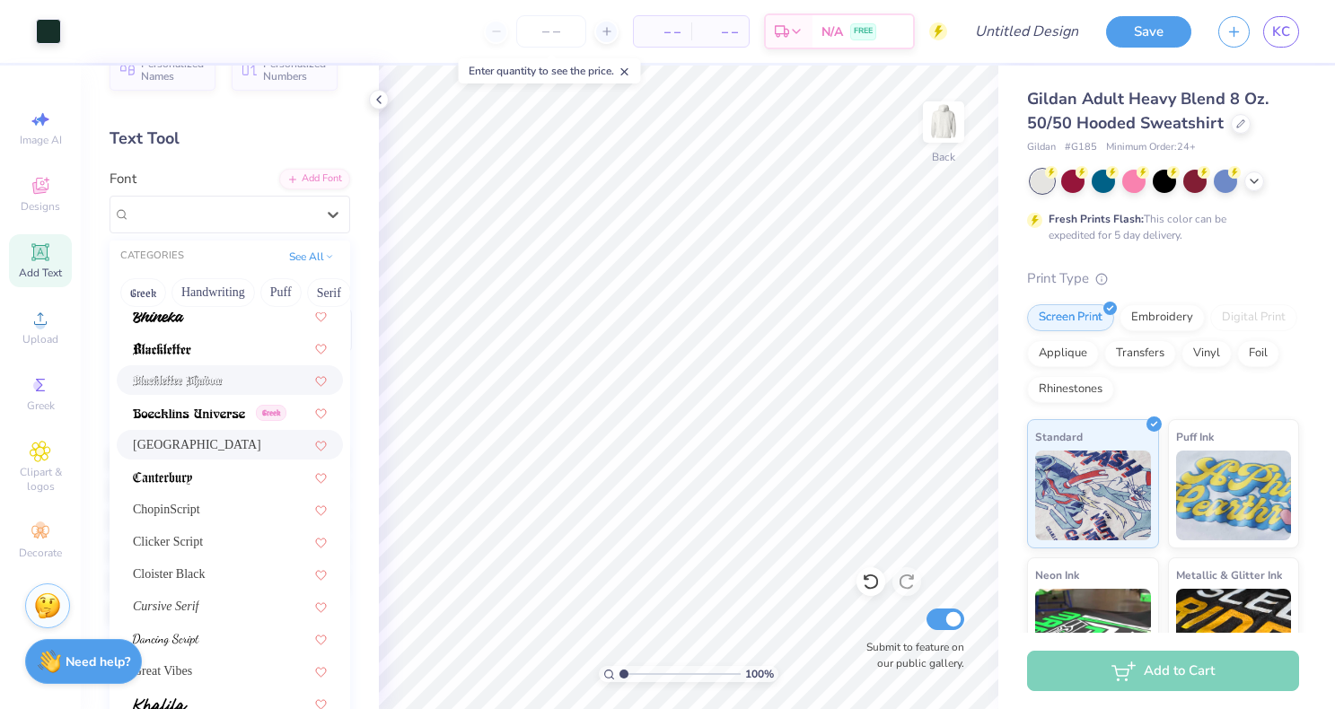
scroll to position [153, 0]
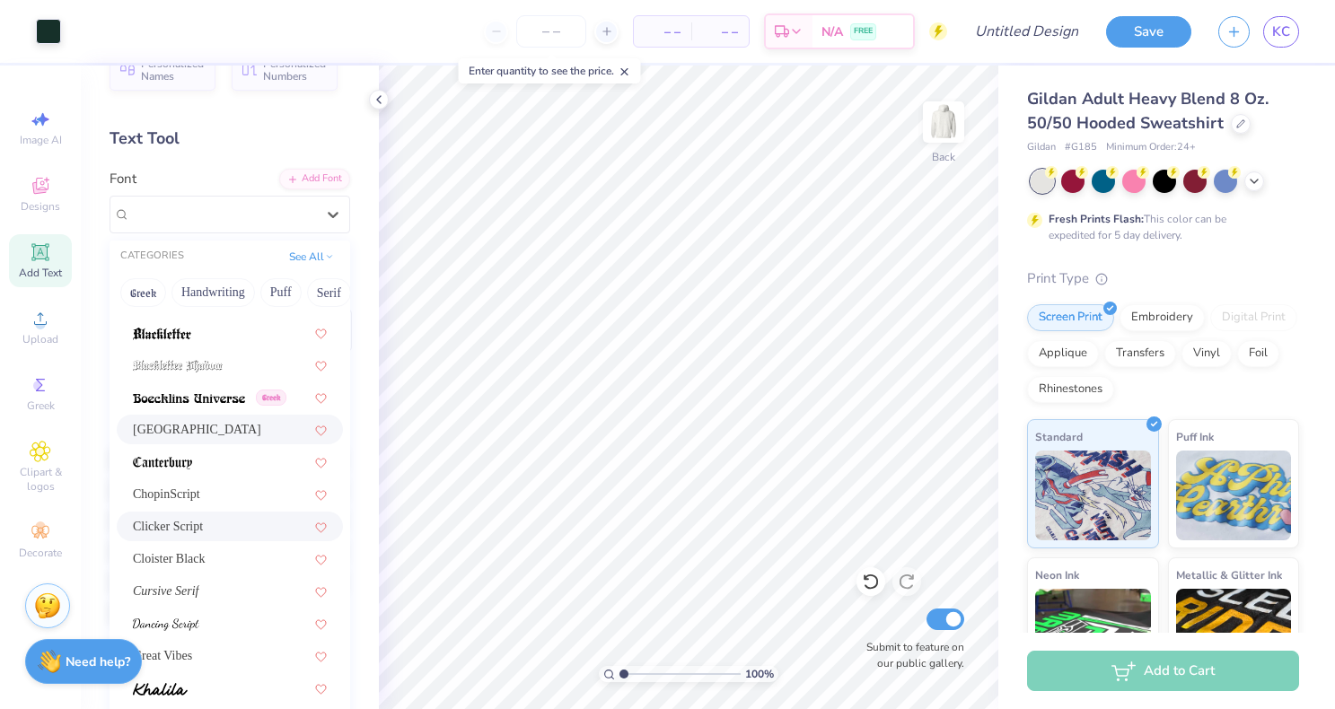
click at [209, 534] on div "Clicker Script" at bounding box center [230, 526] width 194 height 19
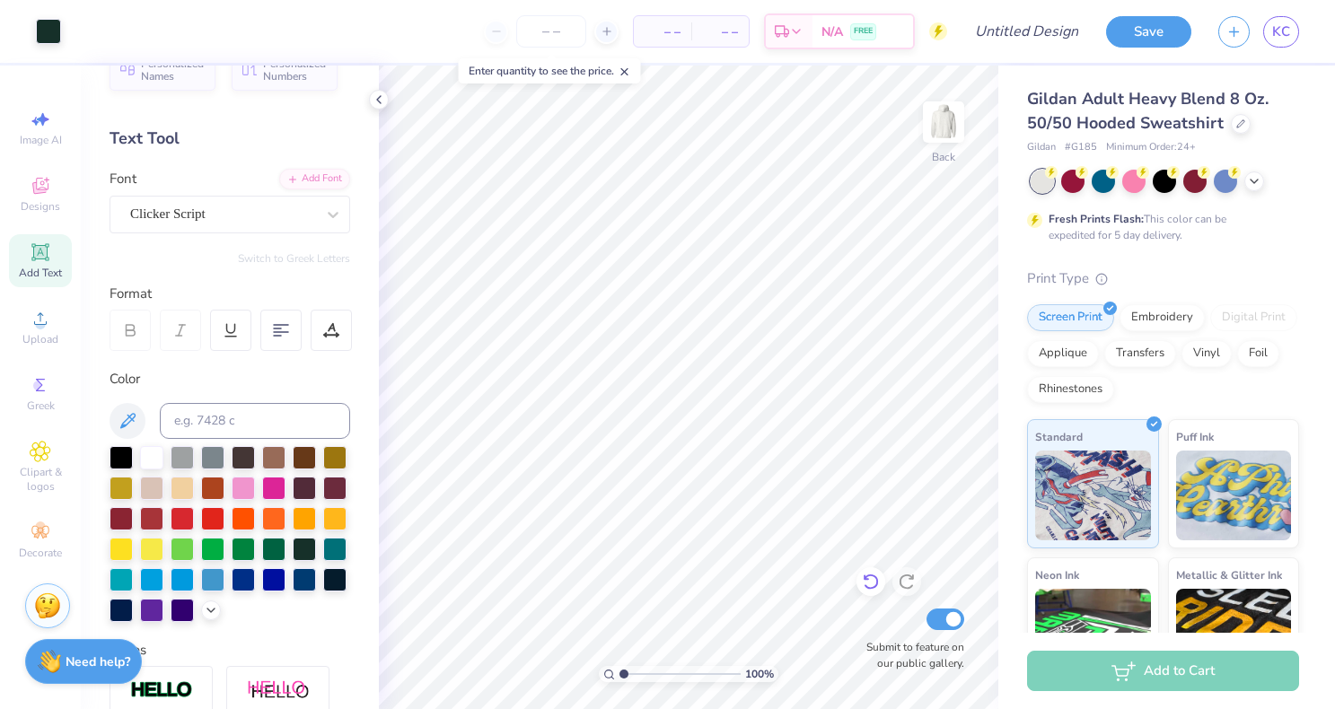
click at [863, 574] on icon at bounding box center [871, 582] width 18 height 18
click at [1239, 119] on icon at bounding box center [1240, 122] width 7 height 7
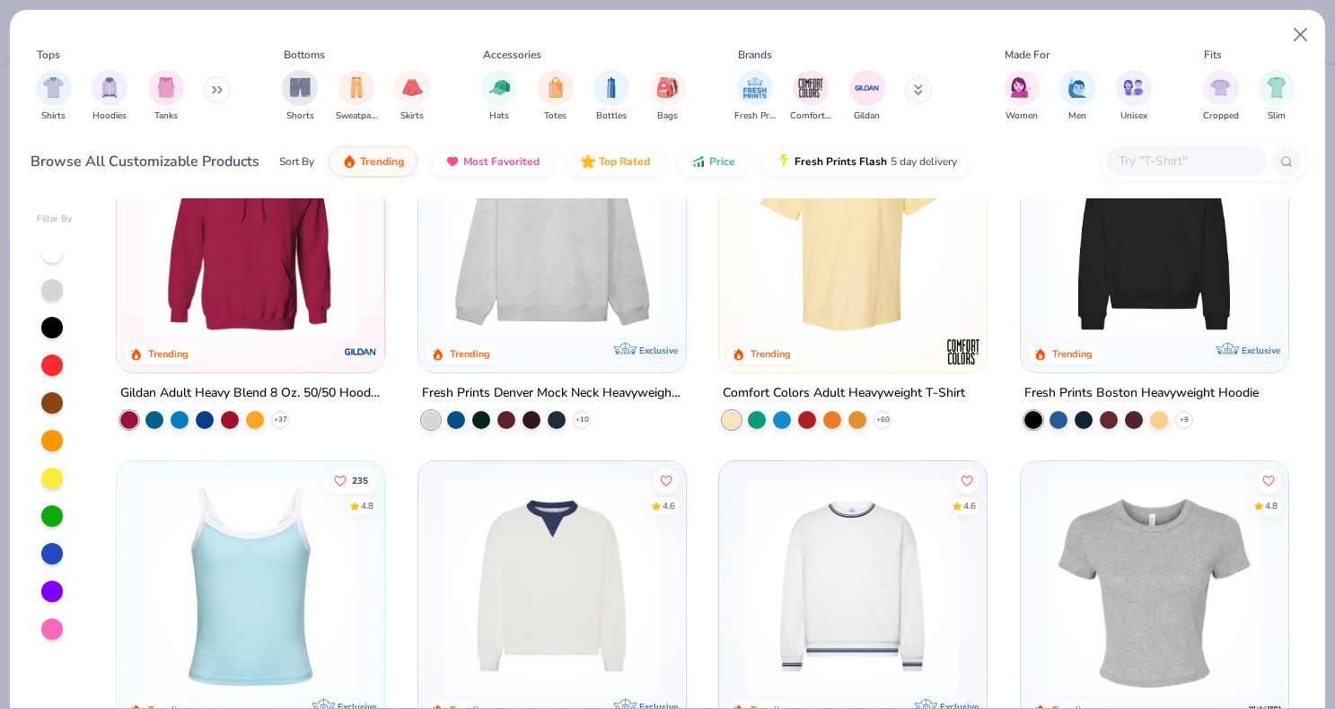
scroll to position [108, 0]
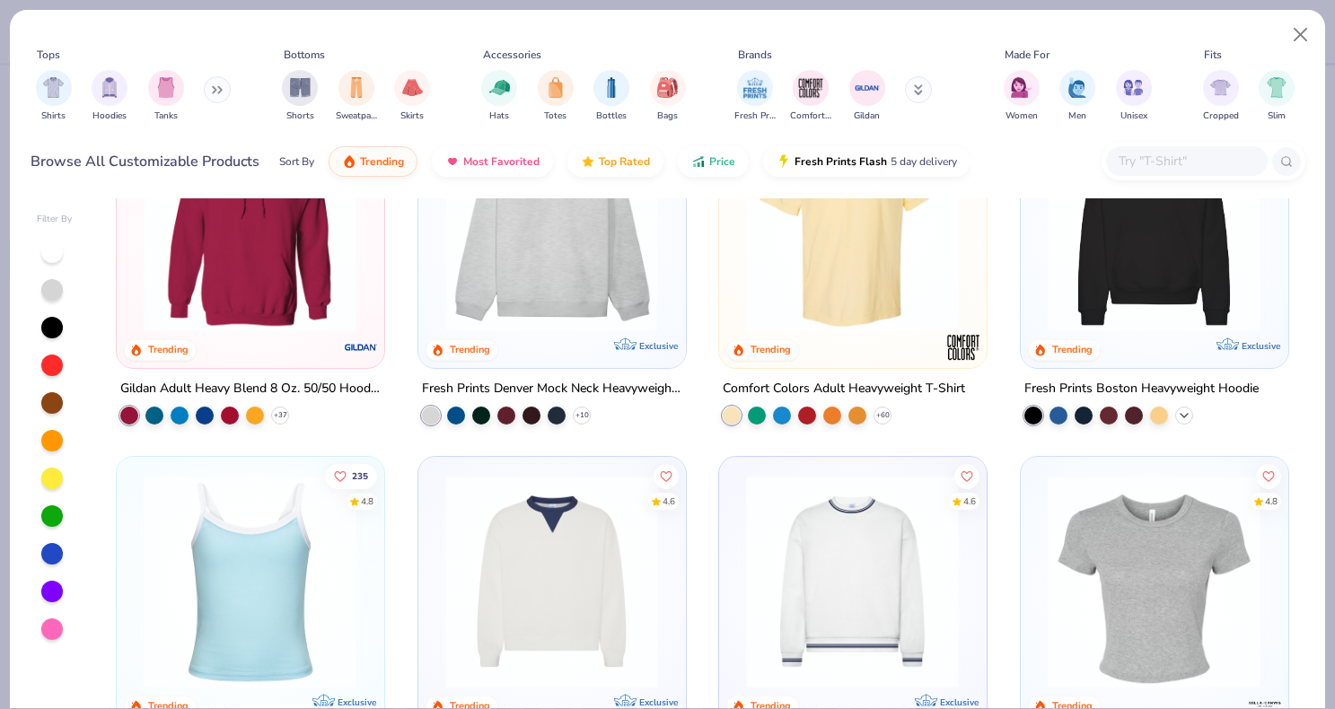
click at [1185, 411] on icon at bounding box center [1184, 415] width 14 height 14
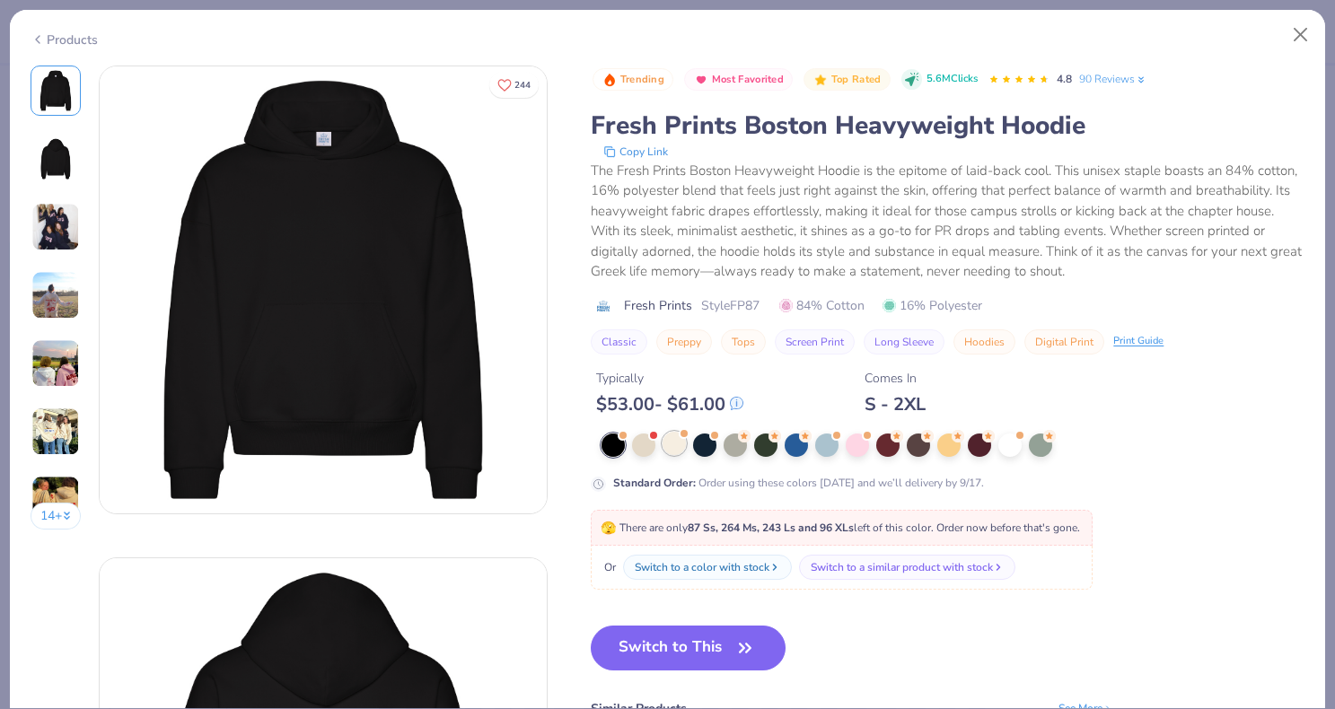
click at [681, 441] on div at bounding box center [674, 443] width 23 height 23
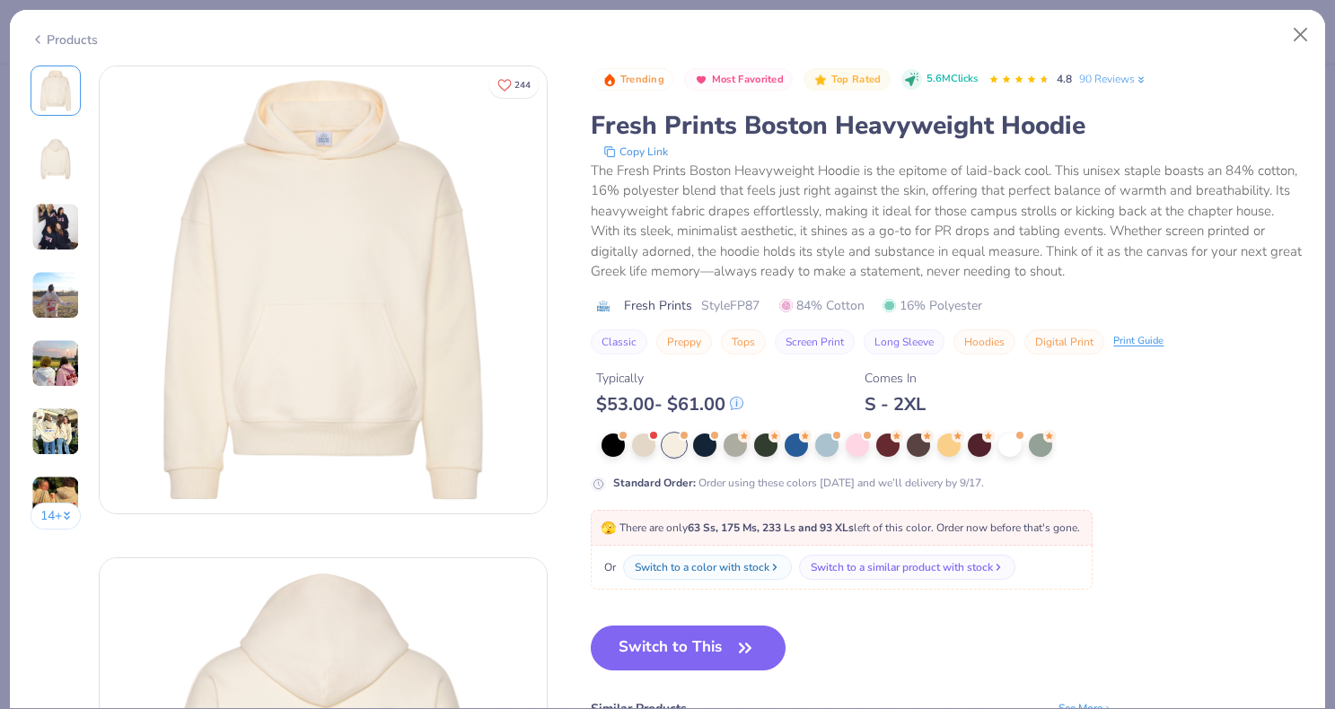
drag, startPoint x: 654, startPoint y: 654, endPoint x: 848, endPoint y: 87, distance: 598.9
click at [655, 654] on button "Switch to This" at bounding box center [688, 648] width 195 height 45
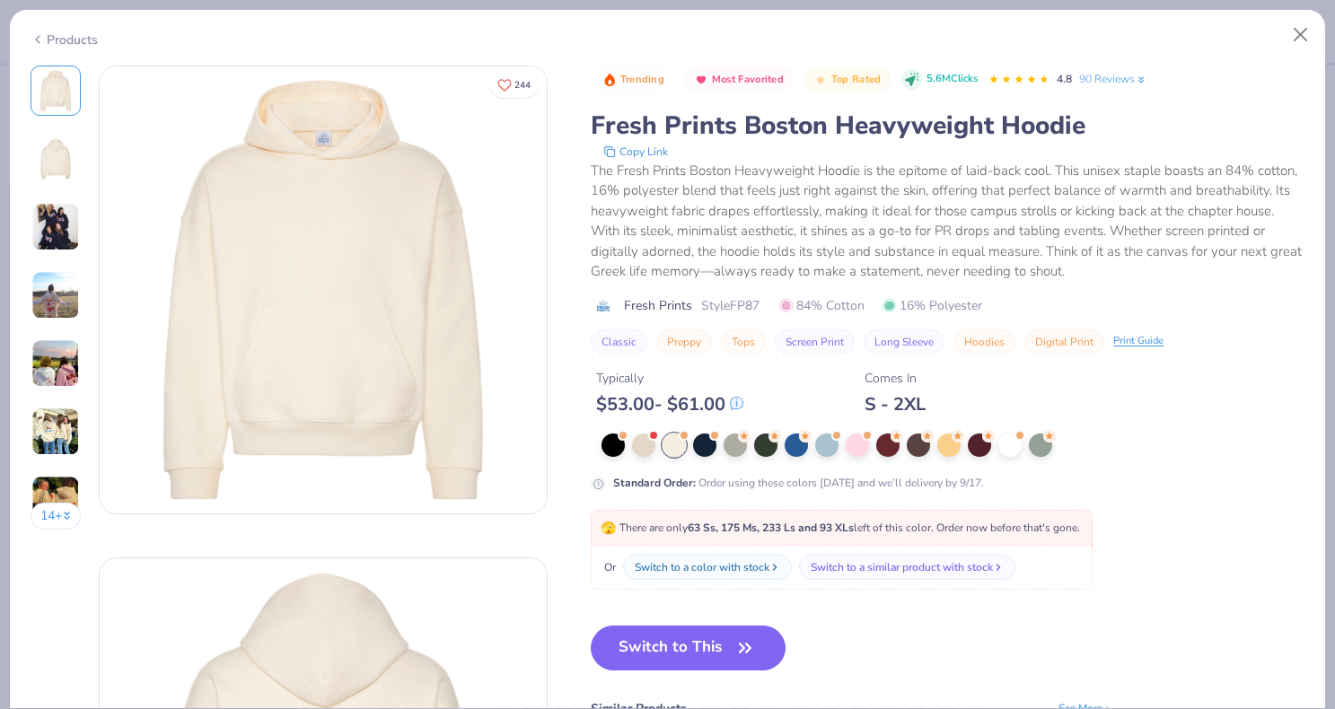
scroll to position [58, 0]
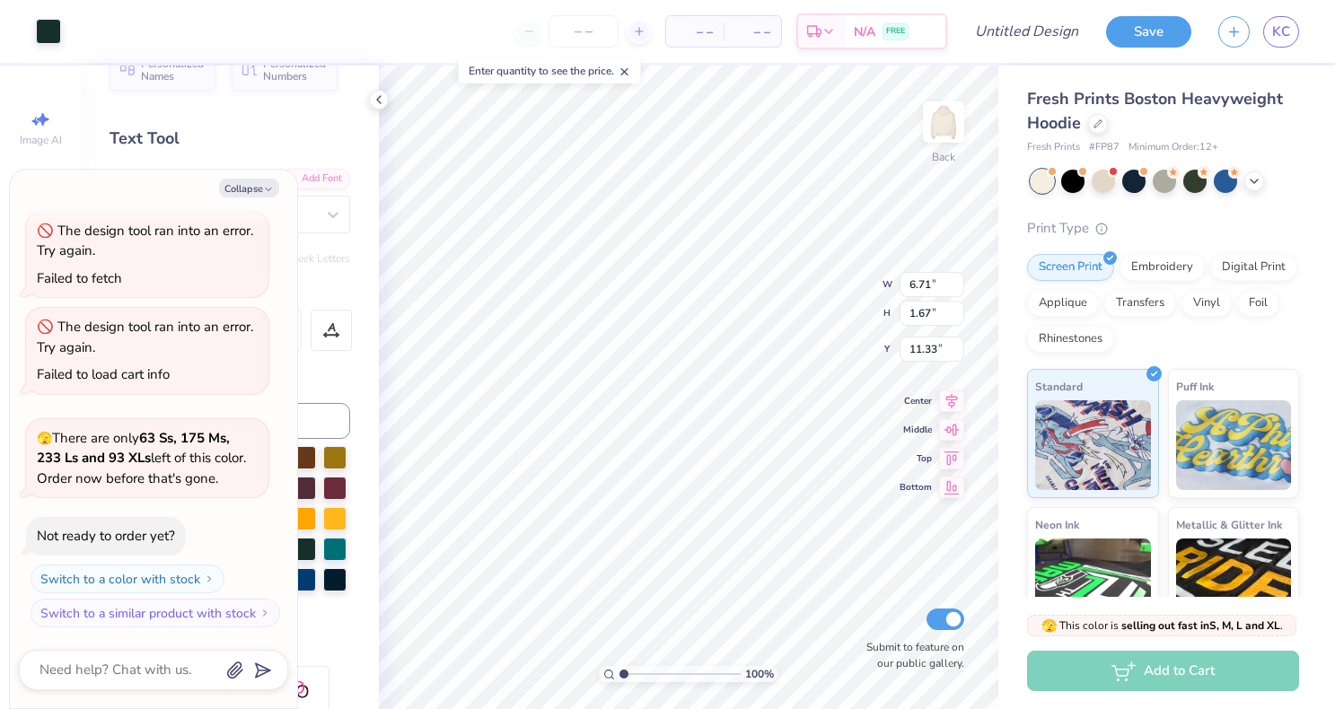
type textarea "x"
type input "10.59"
type textarea "x"
type input "2.63"
type textarea "x"
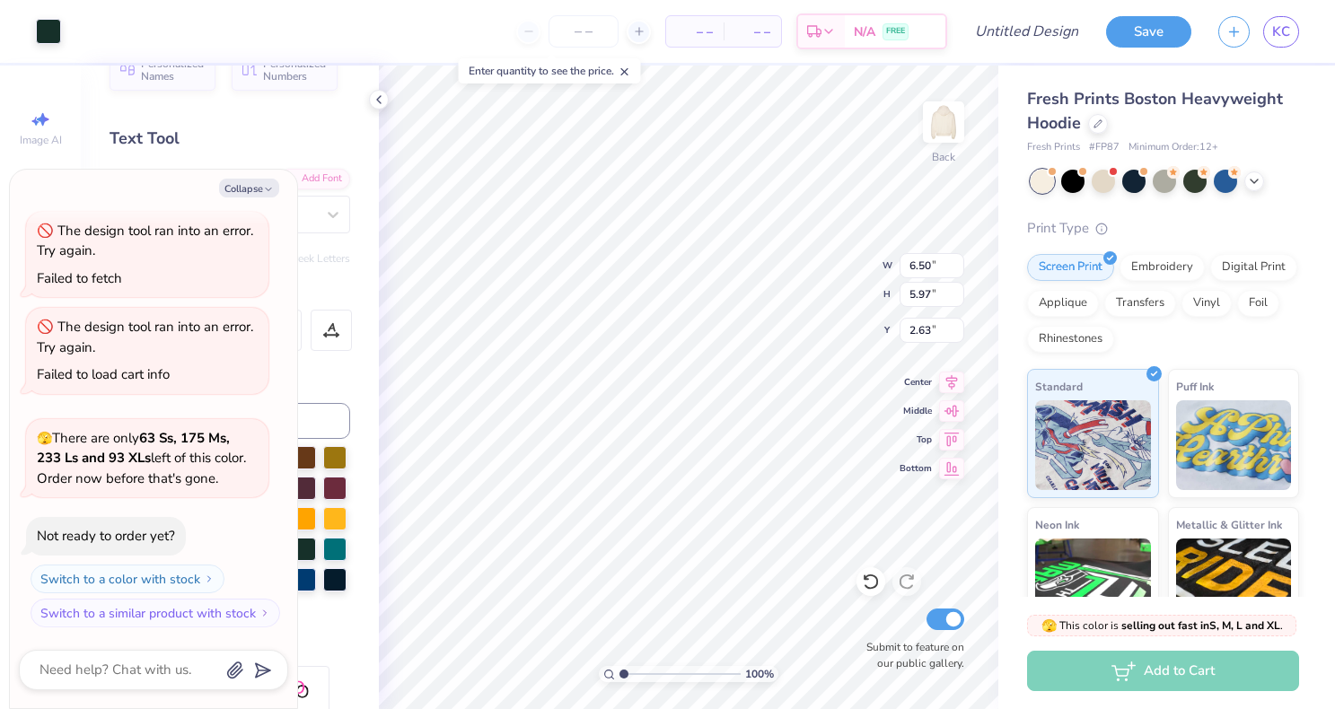
type input "3.00"
type textarea "x"
type input "6.95"
type input "6.38"
type textarea "x"
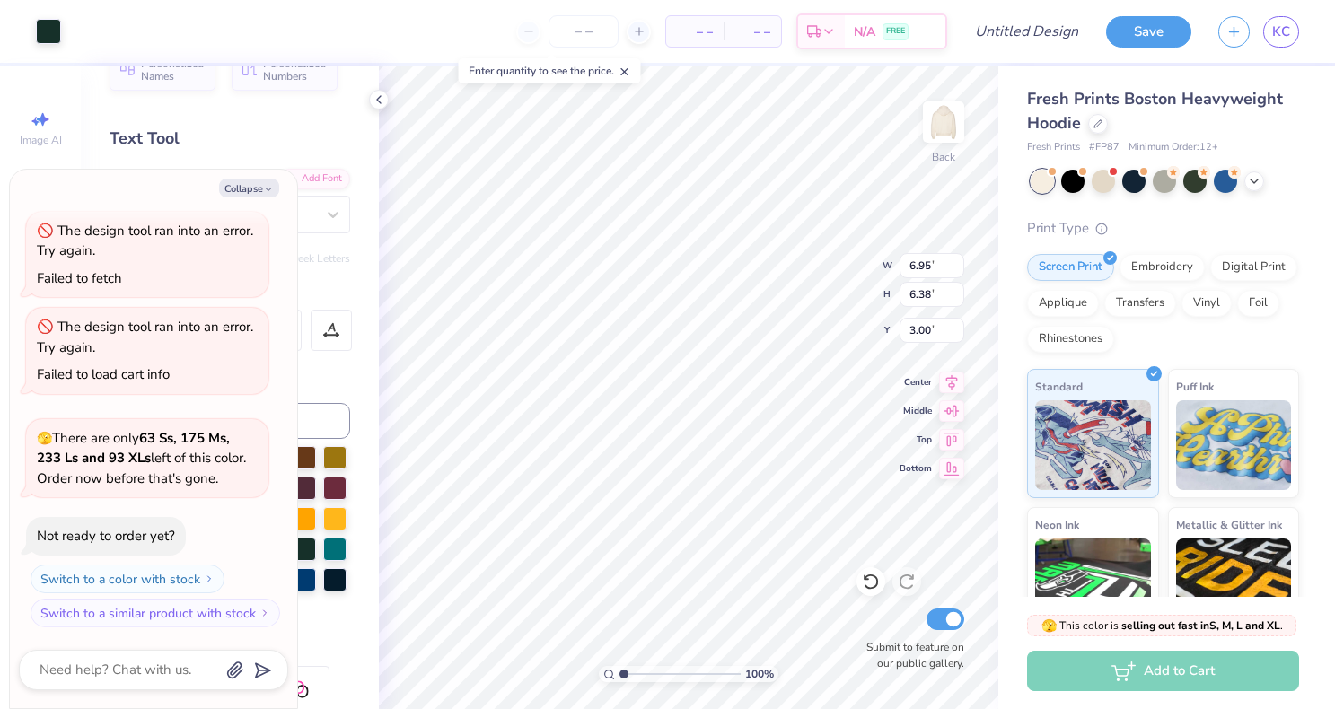
type input "7.60"
type input "6.98"
type textarea "x"
type input "5.58"
type input "1.38"
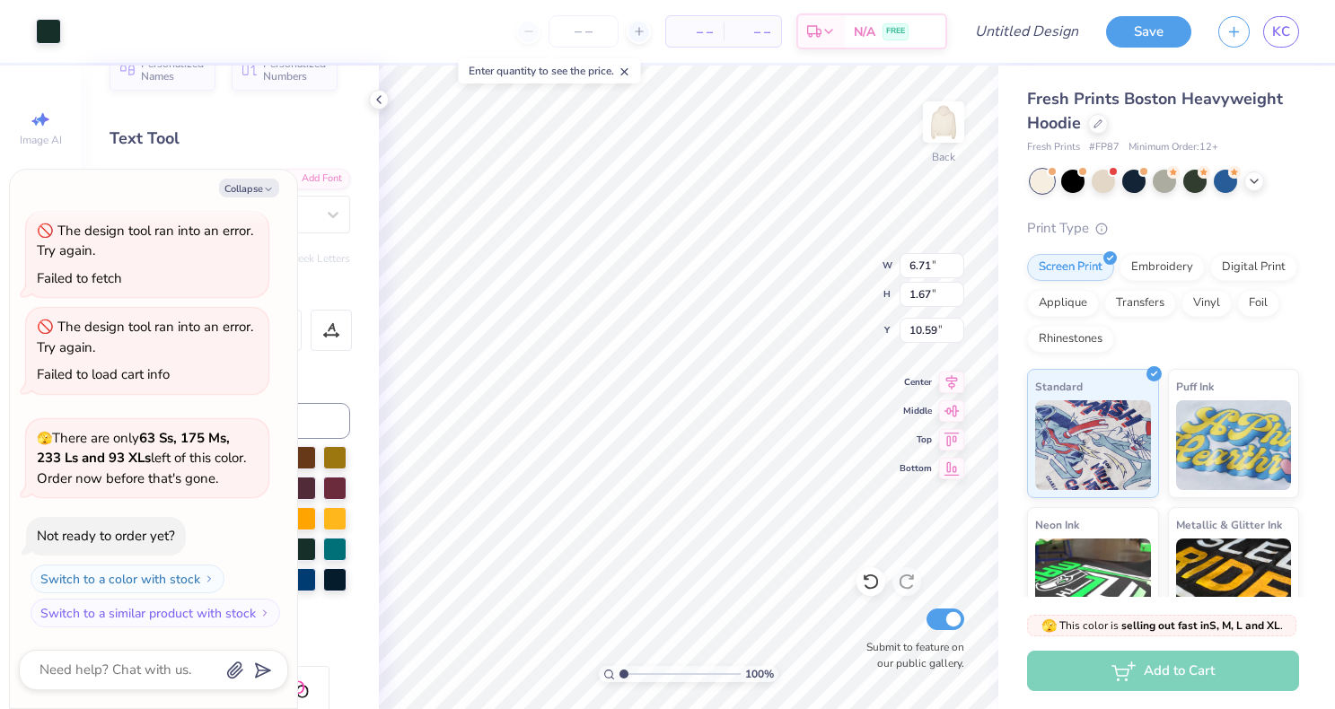
type input "10.87"
type textarea "x"
type input "10.66"
click at [262, 186] on button "Collapse" at bounding box center [249, 188] width 60 height 19
type textarea "x"
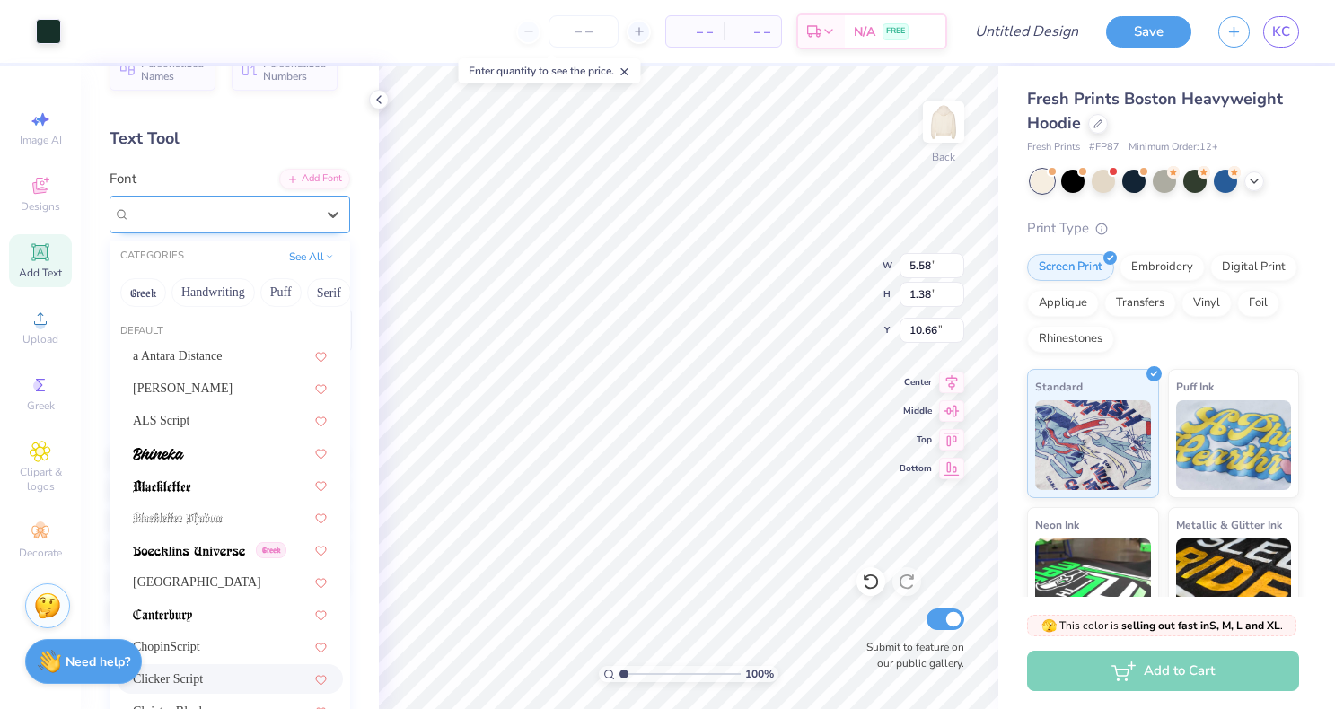
click at [235, 223] on div "Clicker Script" at bounding box center [222, 214] width 189 height 28
click at [204, 388] on div "Alex Brush" at bounding box center [230, 388] width 194 height 19
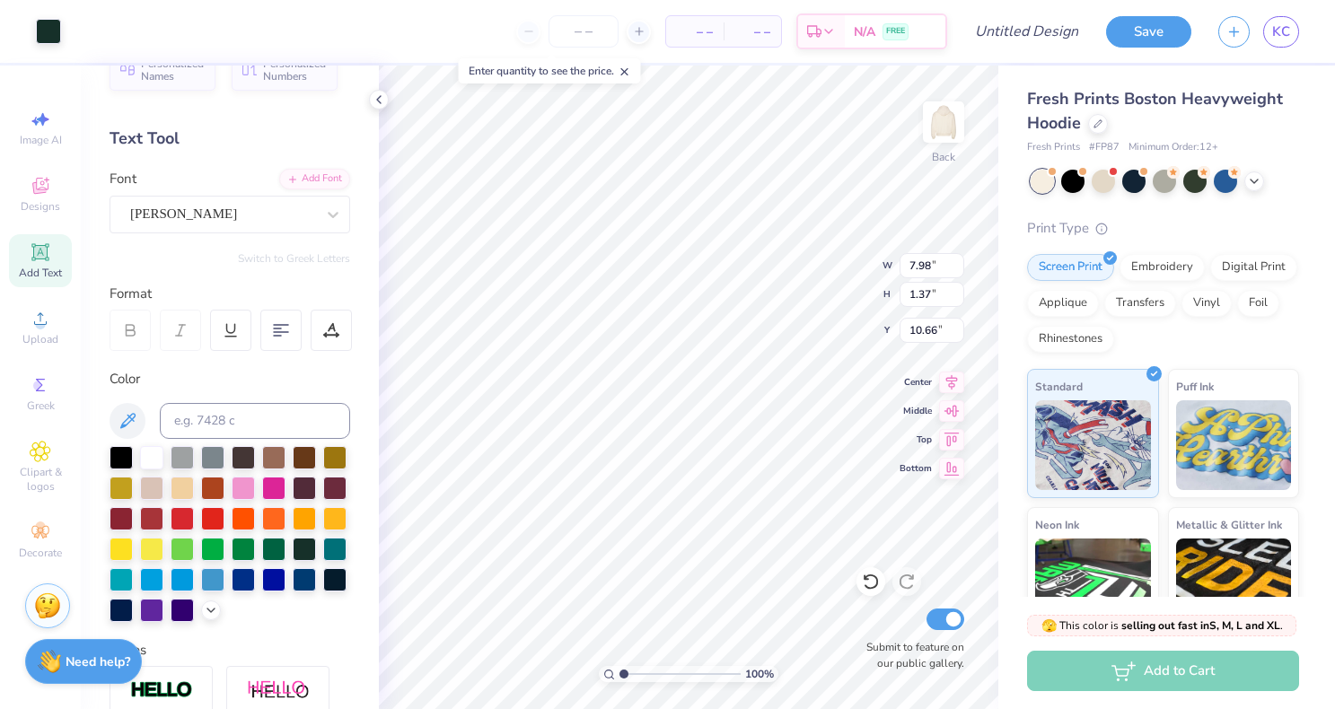
type input "7.98"
type input "1.37"
type input "11.59"
type input "10.45"
type input "6.52"
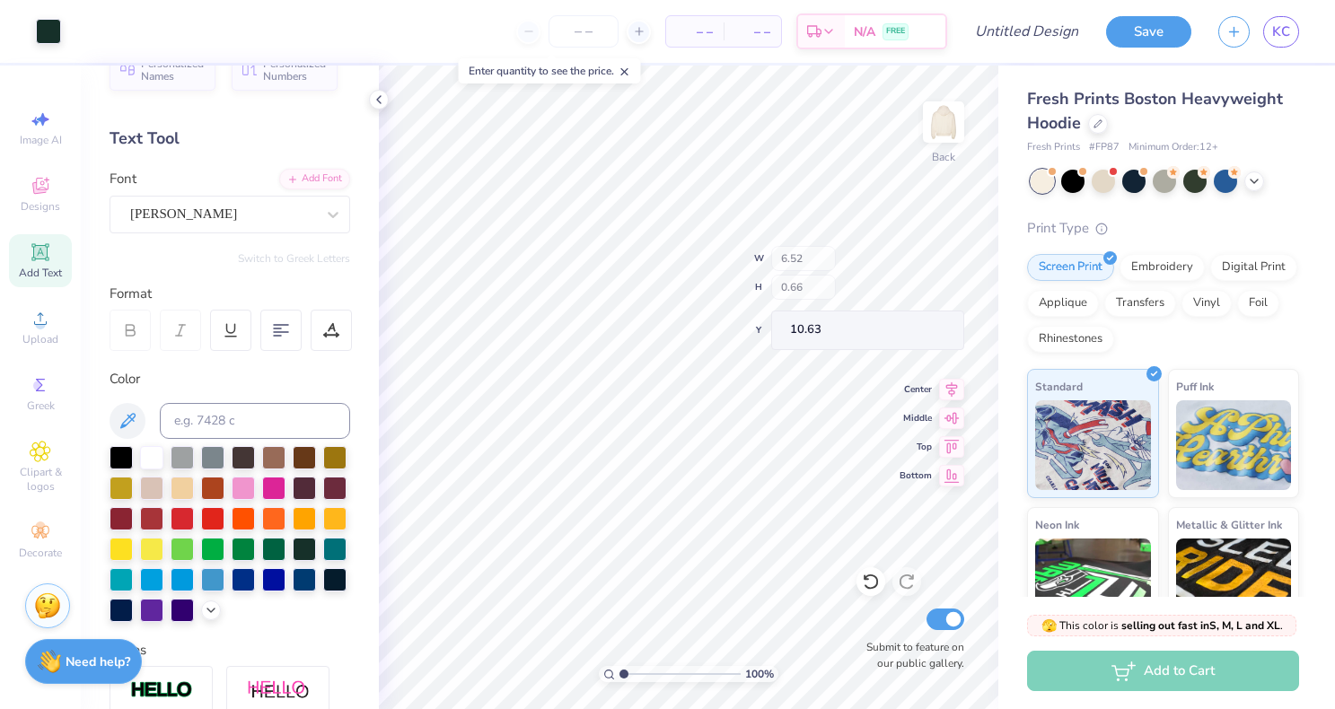
type input "0.66"
type input "10.63"
type input "11.60"
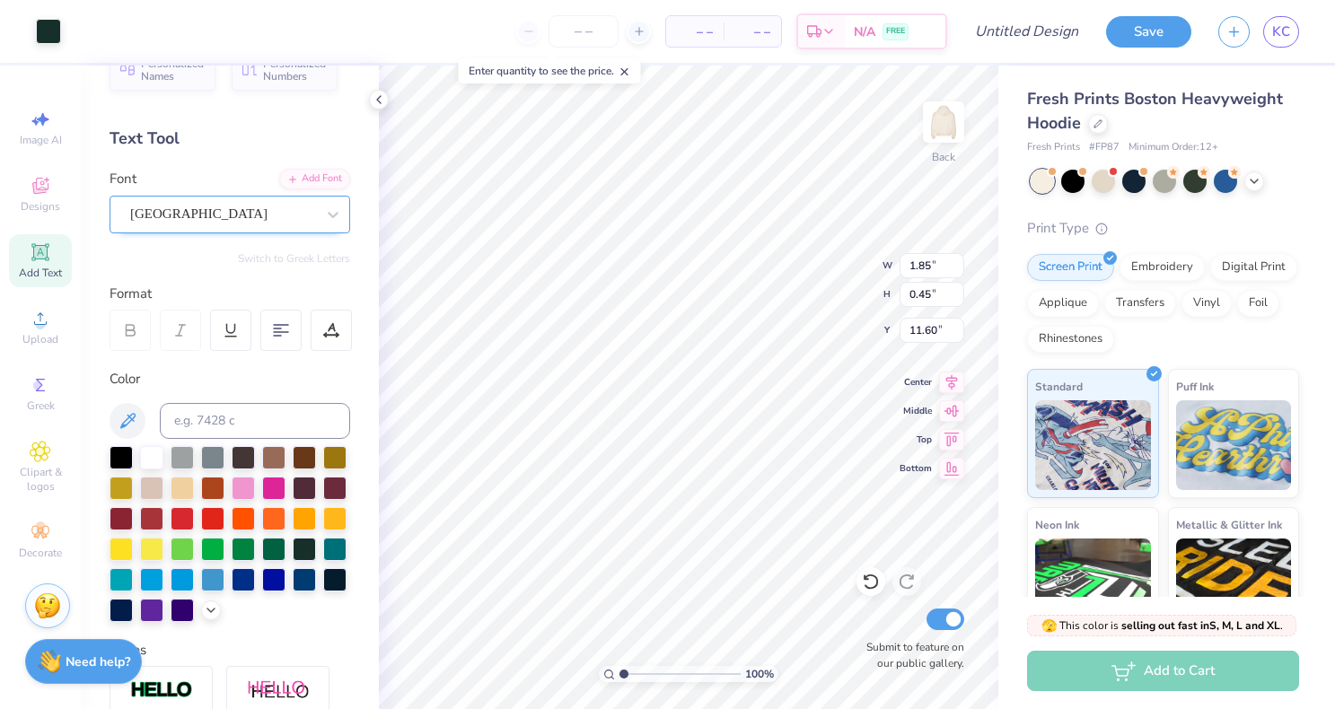
click at [250, 224] on div "Cambridge" at bounding box center [222, 214] width 189 height 28
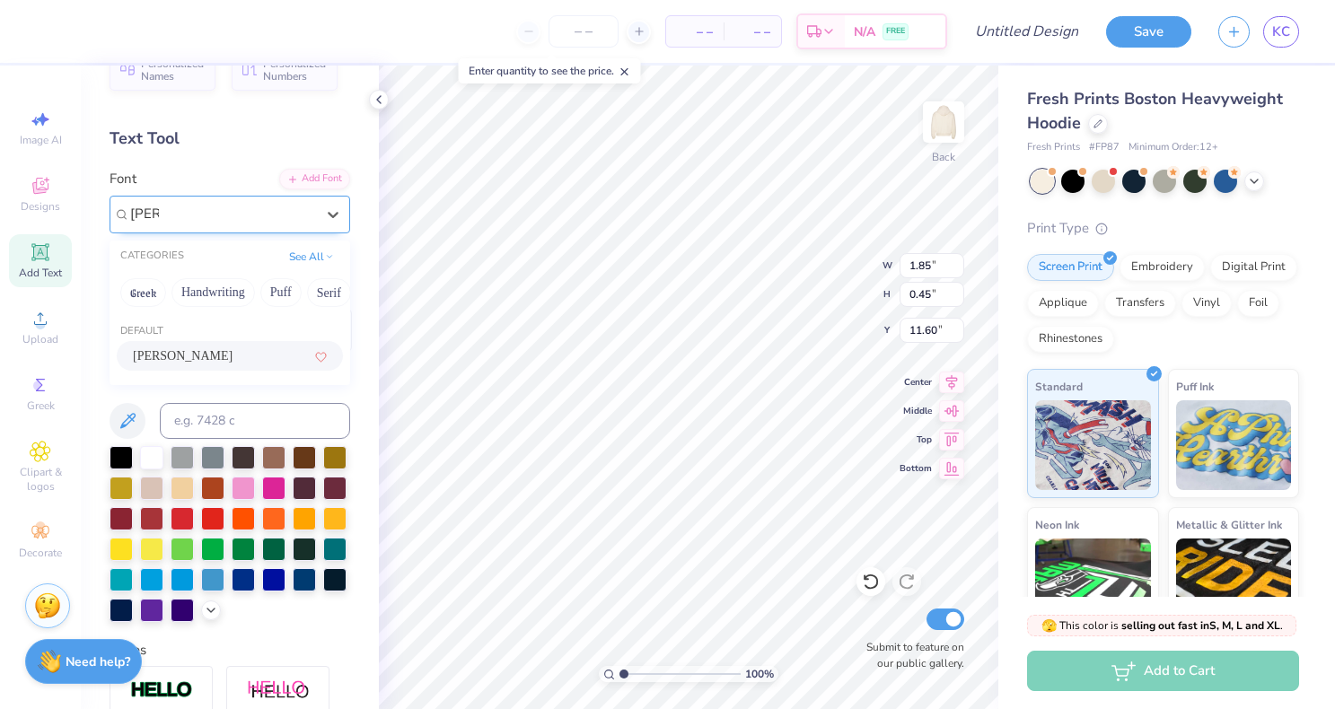
click at [187, 368] on div "Alex Brush" at bounding box center [230, 356] width 226 height 30
type input "alex"
type input "2.16"
type input "0.41"
type input "11.62"
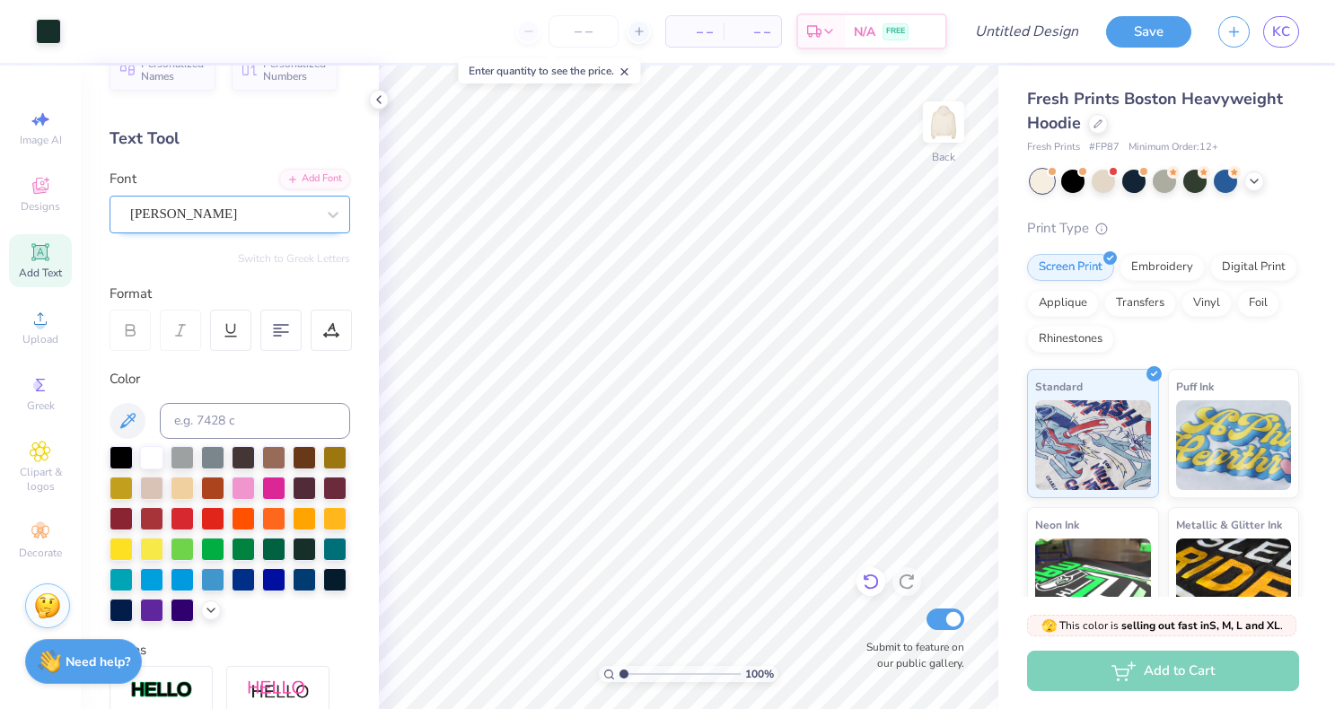
click at [877, 590] on icon at bounding box center [871, 582] width 18 height 18
click at [908, 577] on icon at bounding box center [907, 582] width 18 height 18
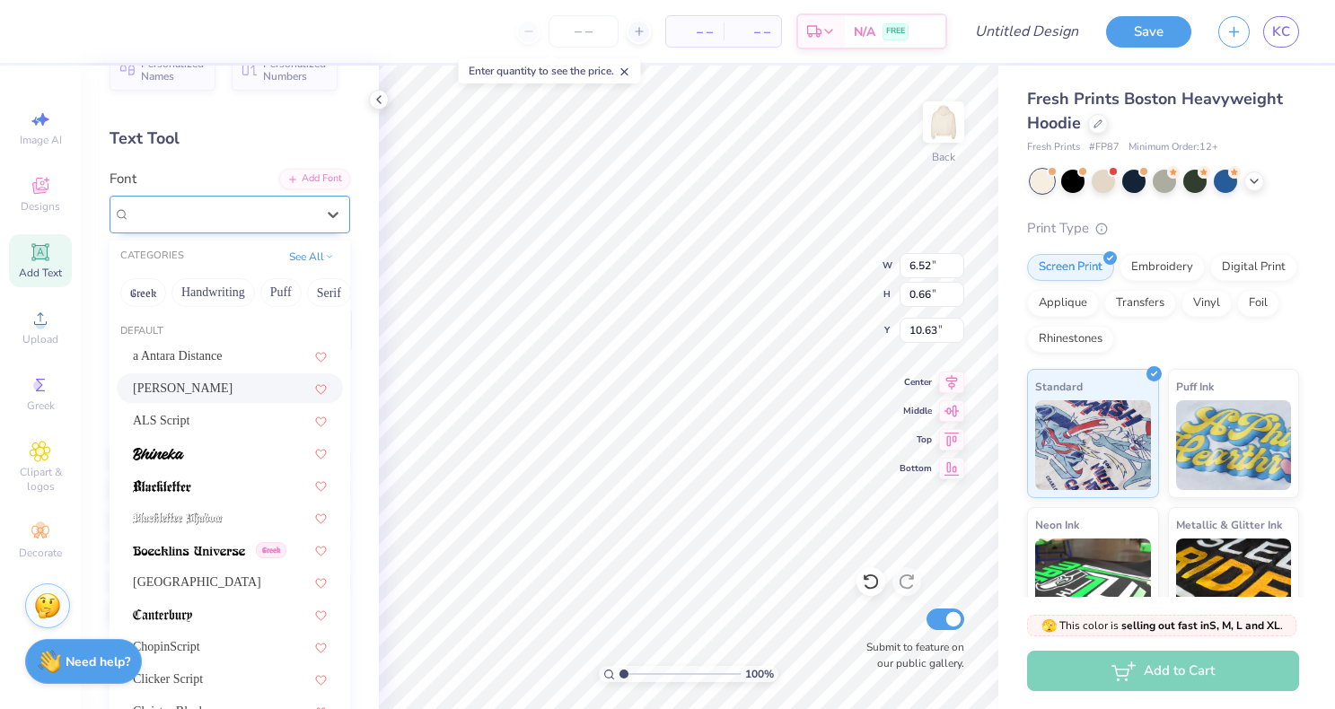
click at [265, 207] on div "Alex Brush" at bounding box center [222, 214] width 189 height 28
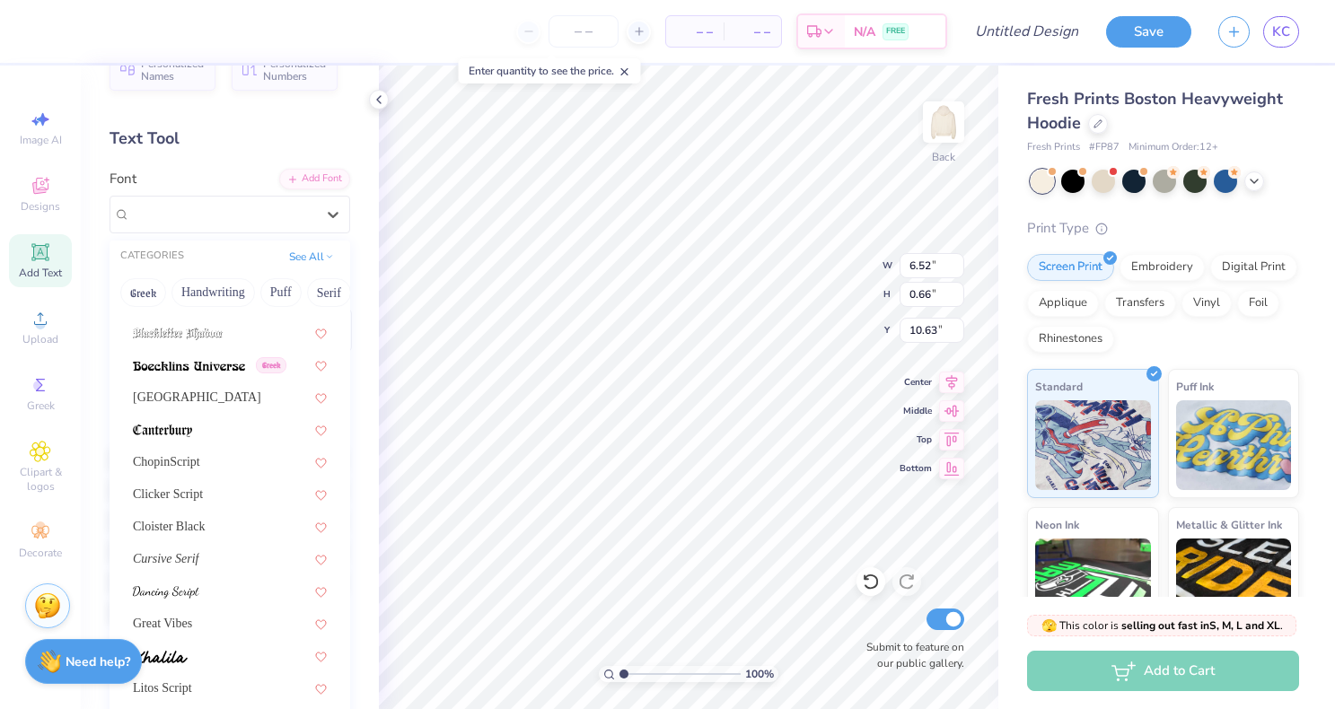
scroll to position [205, 0]
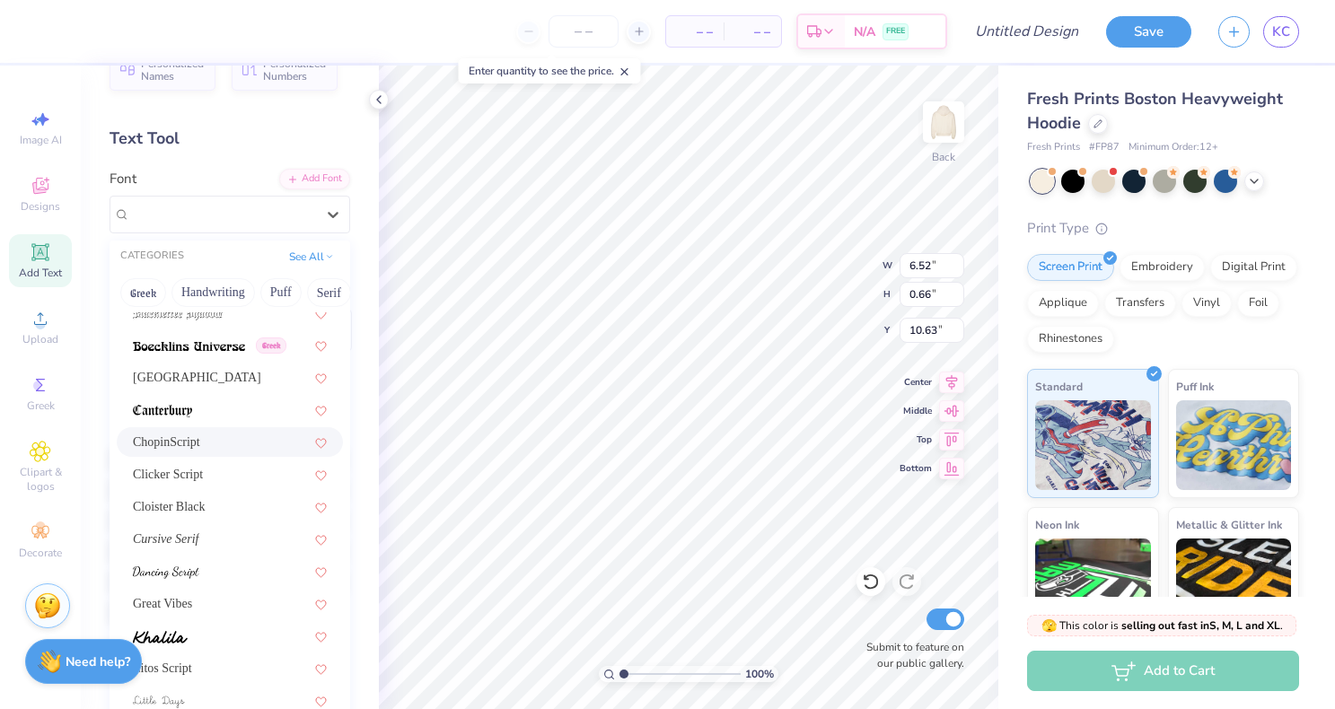
click at [179, 448] on span "ChopinScript" at bounding box center [166, 442] width 67 height 19
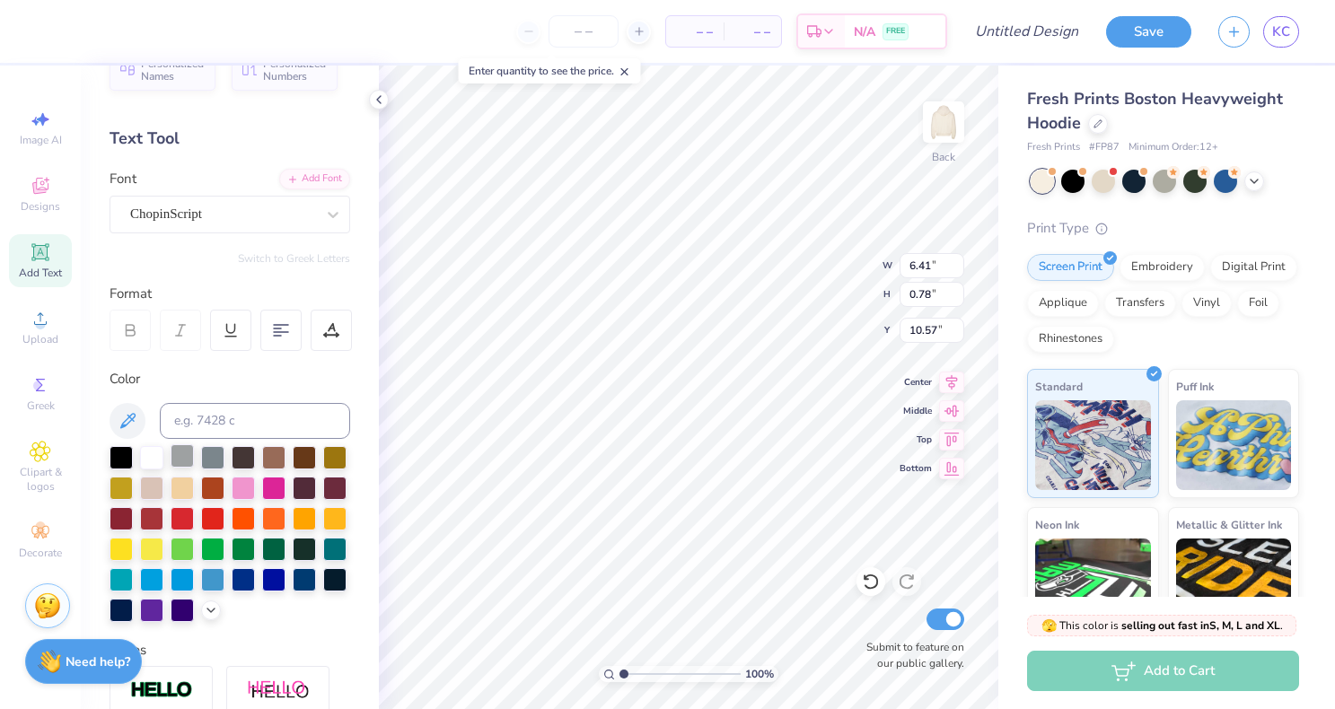
type input "6.41"
type input "0.78"
type input "10.57"
click at [232, 228] on div "ChopinScript" at bounding box center [230, 215] width 241 height 38
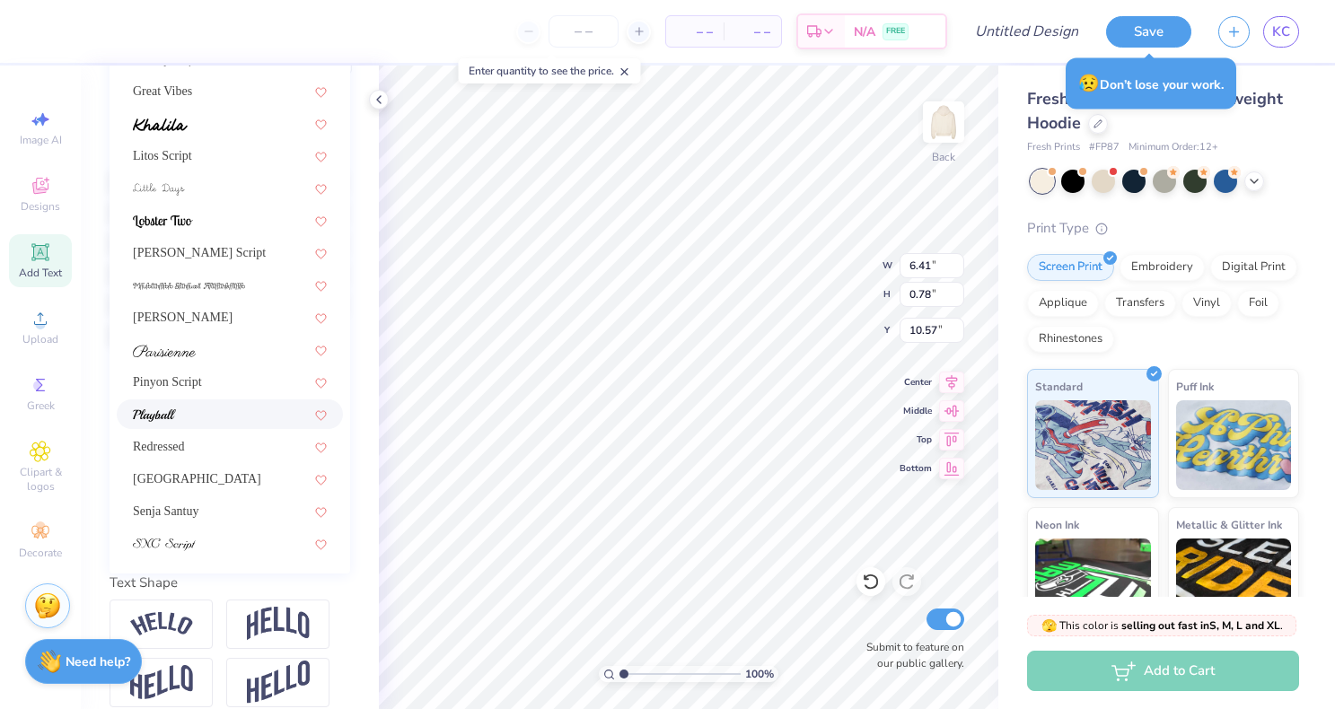
scroll to position [316, 0]
click at [181, 384] on span "Pinyon Script" at bounding box center [167, 381] width 69 height 19
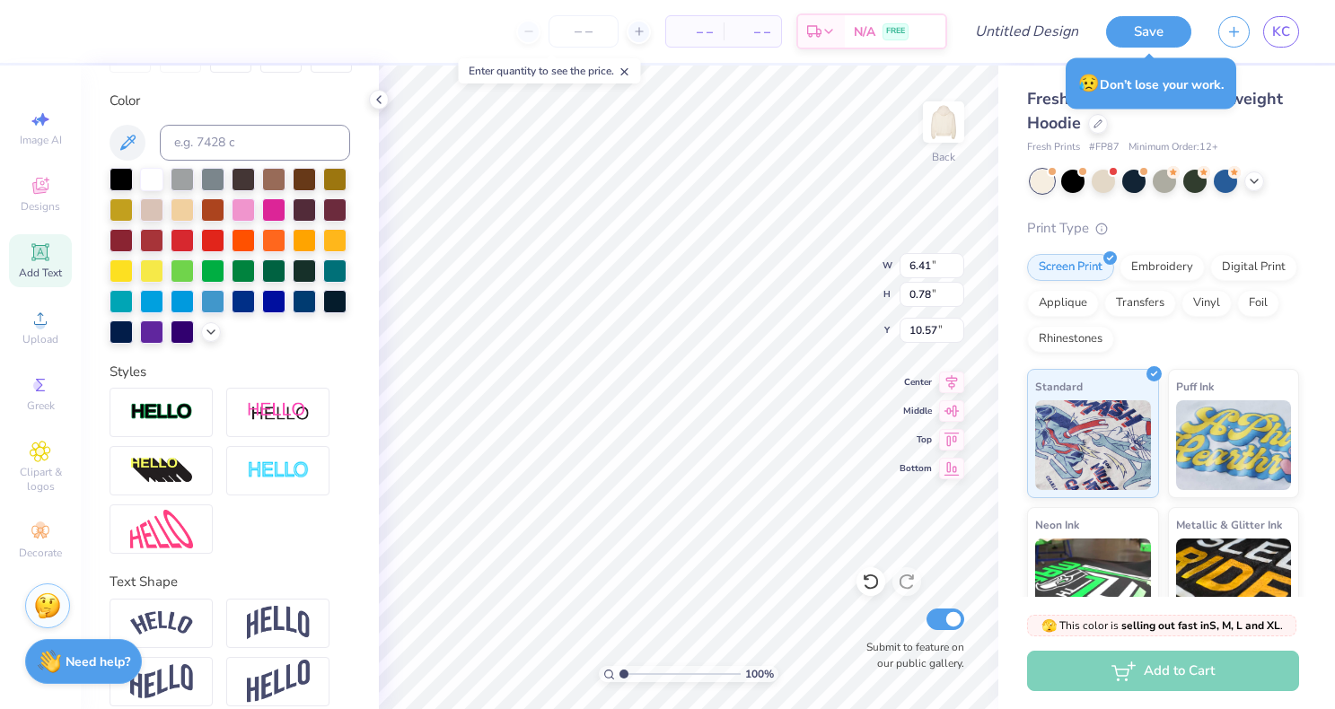
type input "6.54"
type input "0.75"
type input "10.58"
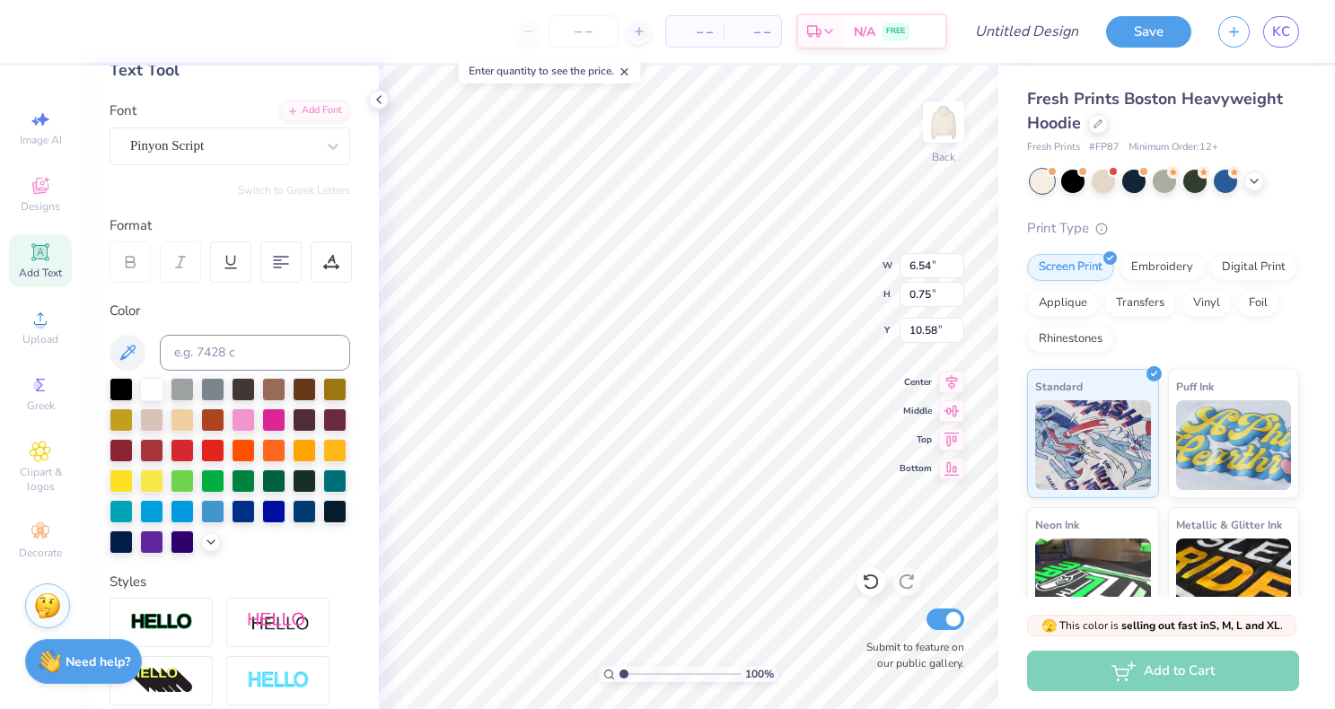
scroll to position [0, 0]
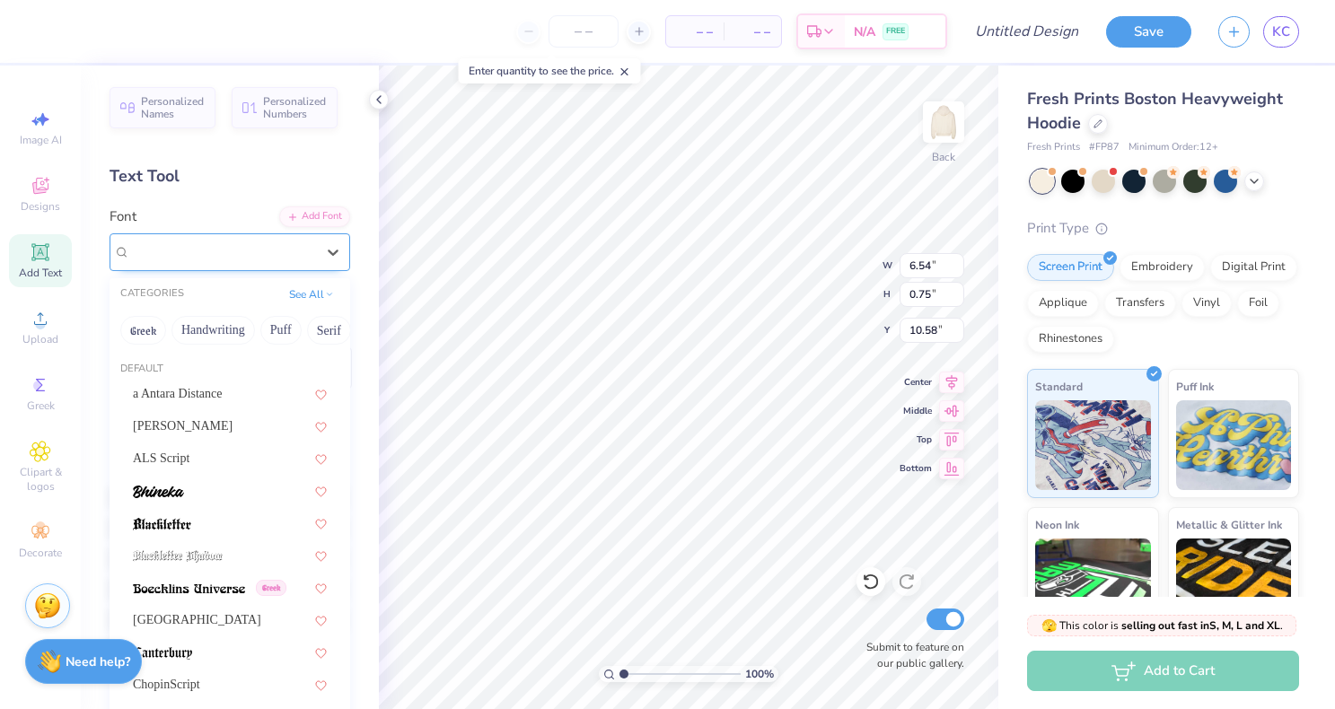
click at [255, 253] on div "Pinyon Script" at bounding box center [222, 252] width 189 height 28
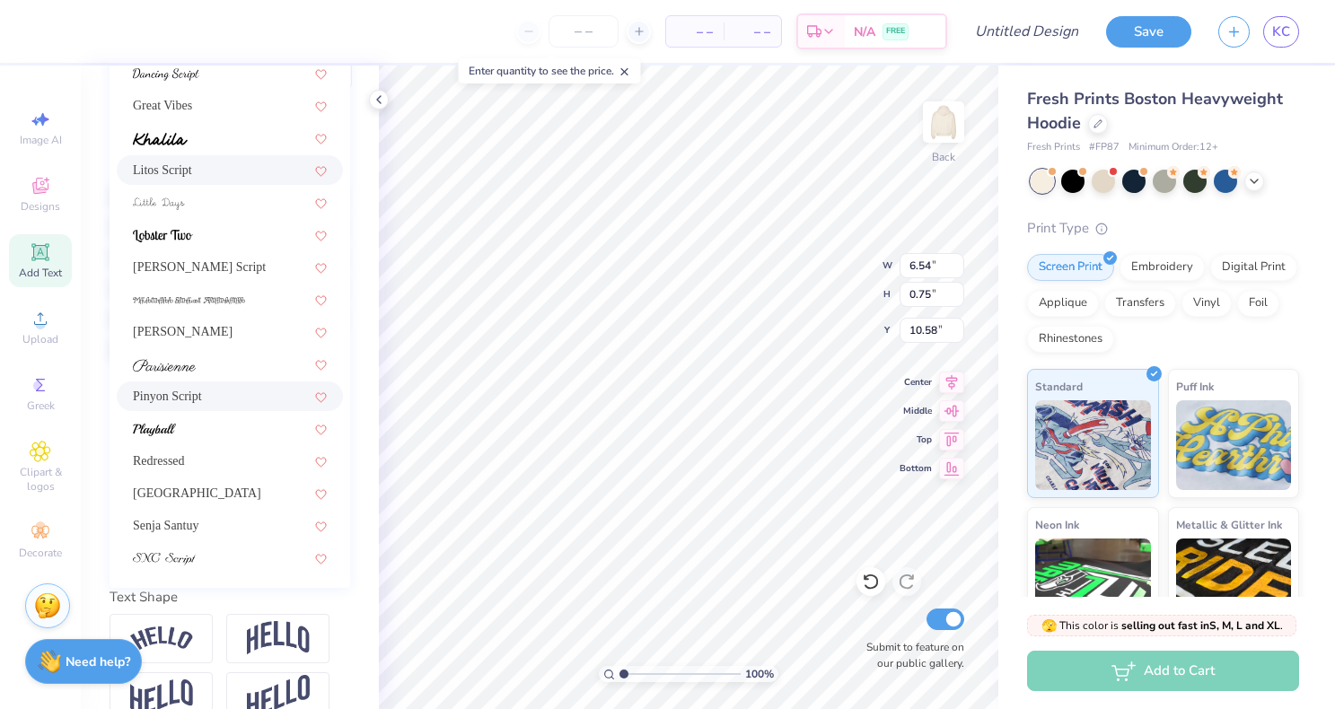
scroll to position [334, 0]
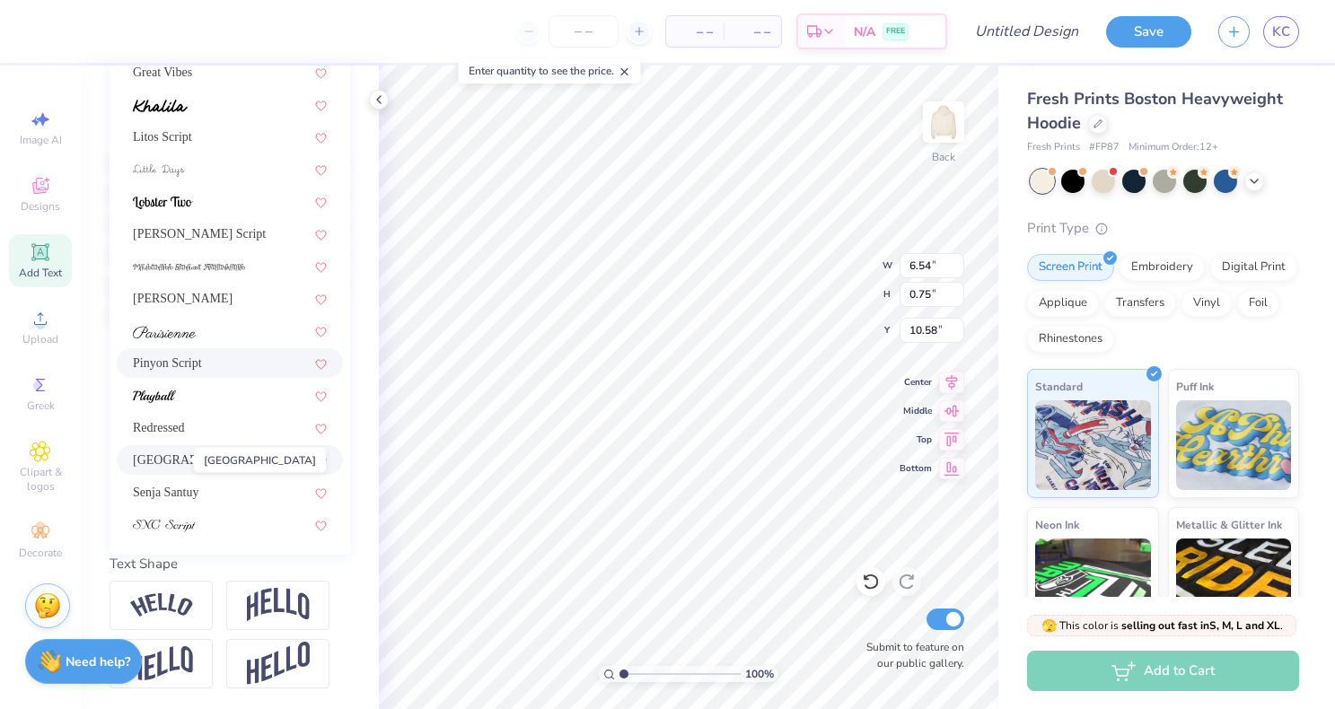
click at [179, 466] on span "Sacramento" at bounding box center [197, 460] width 128 height 19
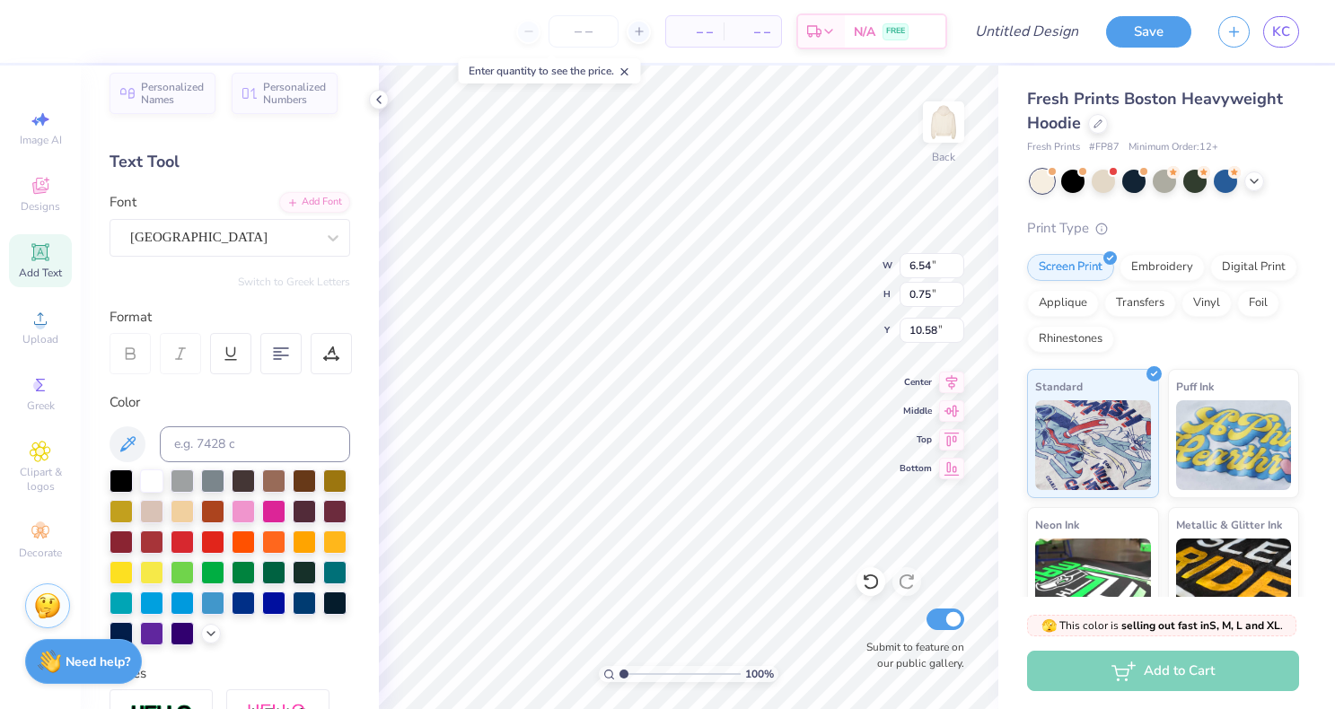
scroll to position [0, 0]
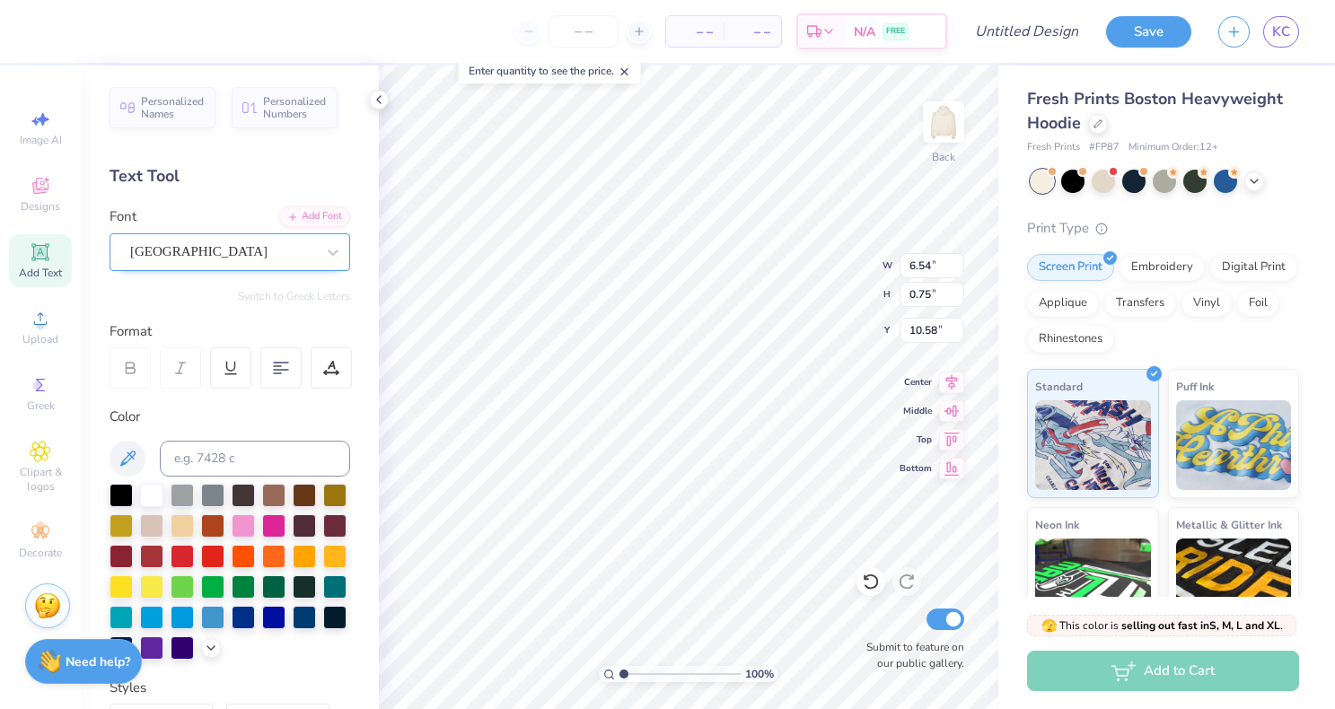
click at [199, 258] on div "Sacramento" at bounding box center [222, 252] width 189 height 28
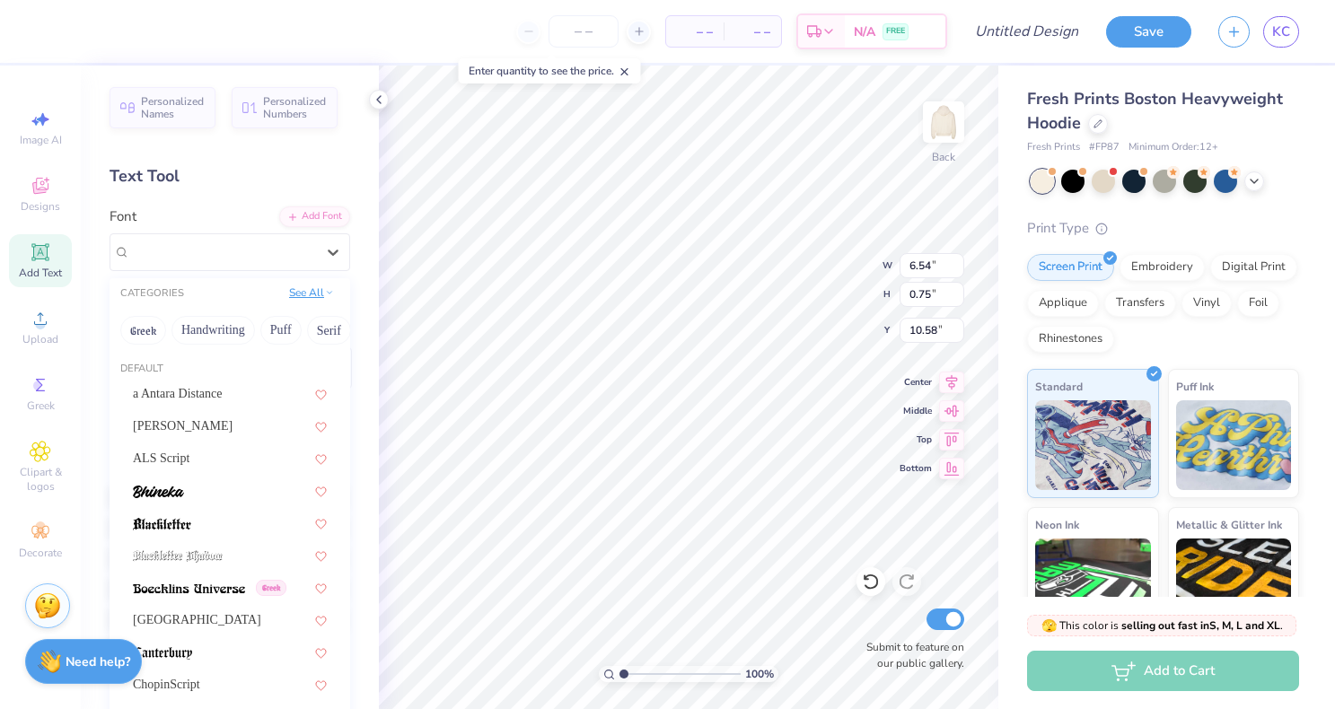
click at [319, 293] on button "See All" at bounding box center [312, 293] width 56 height 18
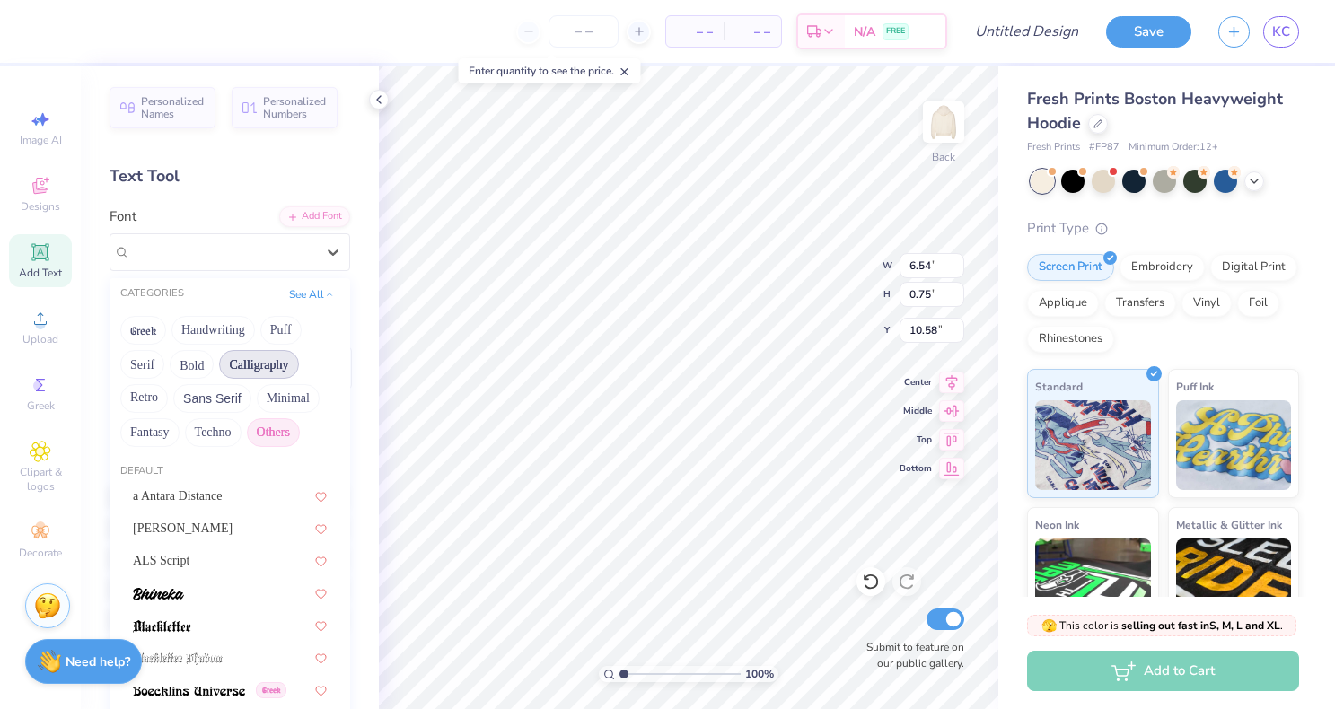
click at [286, 427] on button "Others" at bounding box center [273, 432] width 53 height 29
click at [253, 363] on button "Calligraphy" at bounding box center [258, 364] width 79 height 29
click at [224, 326] on button "Handwriting" at bounding box center [214, 330] width 84 height 29
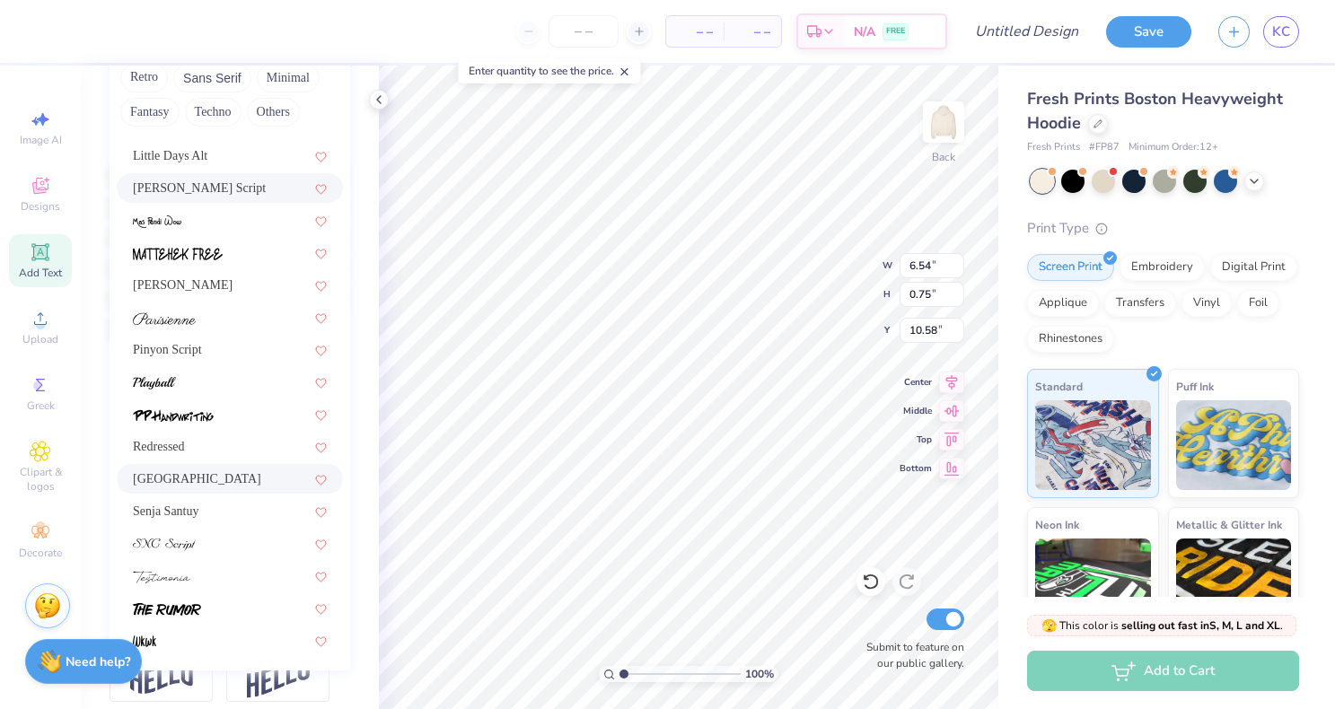
scroll to position [334, 0]
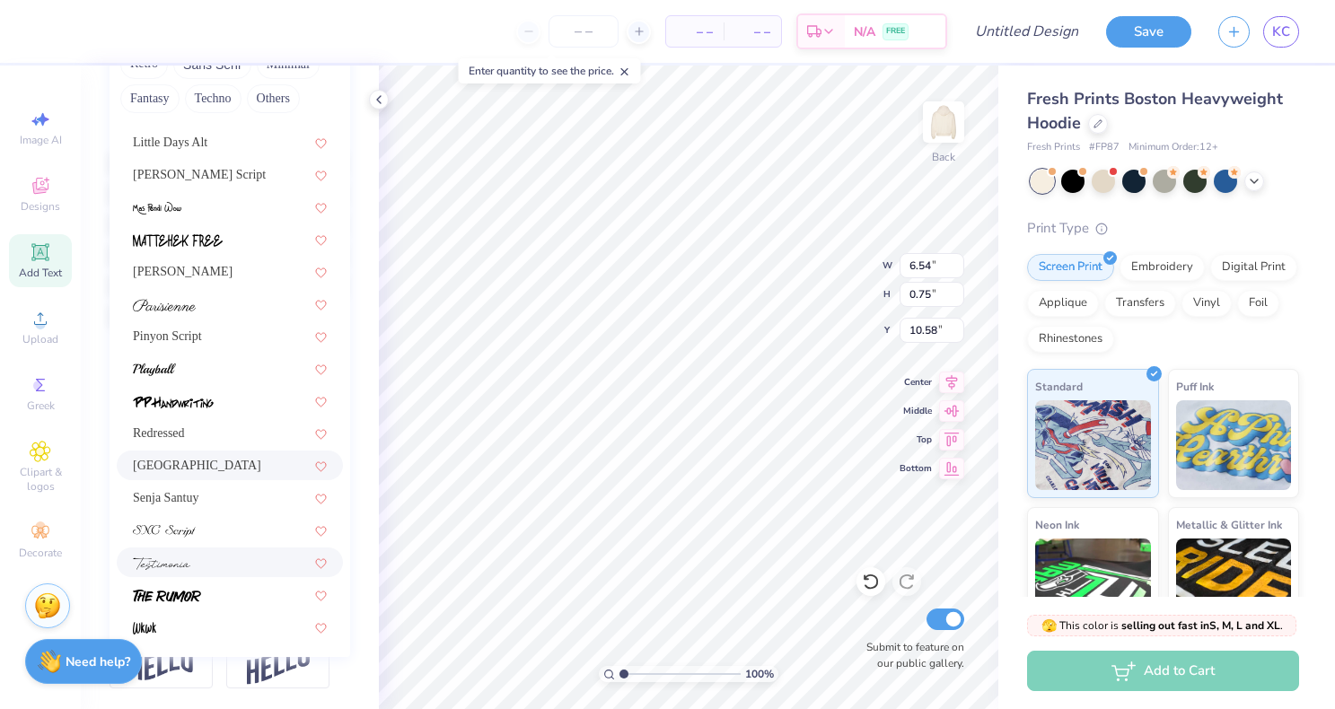
click at [179, 558] on img at bounding box center [161, 564] width 57 height 13
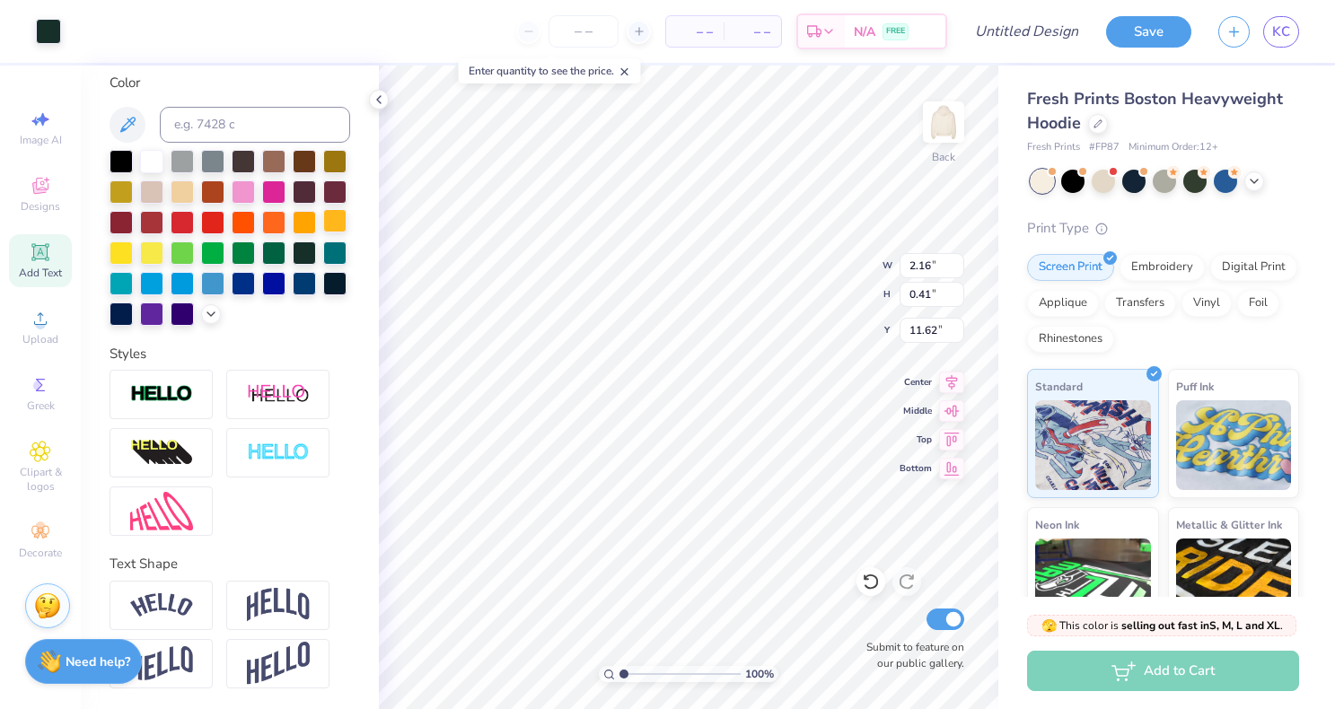
type input "11.64"
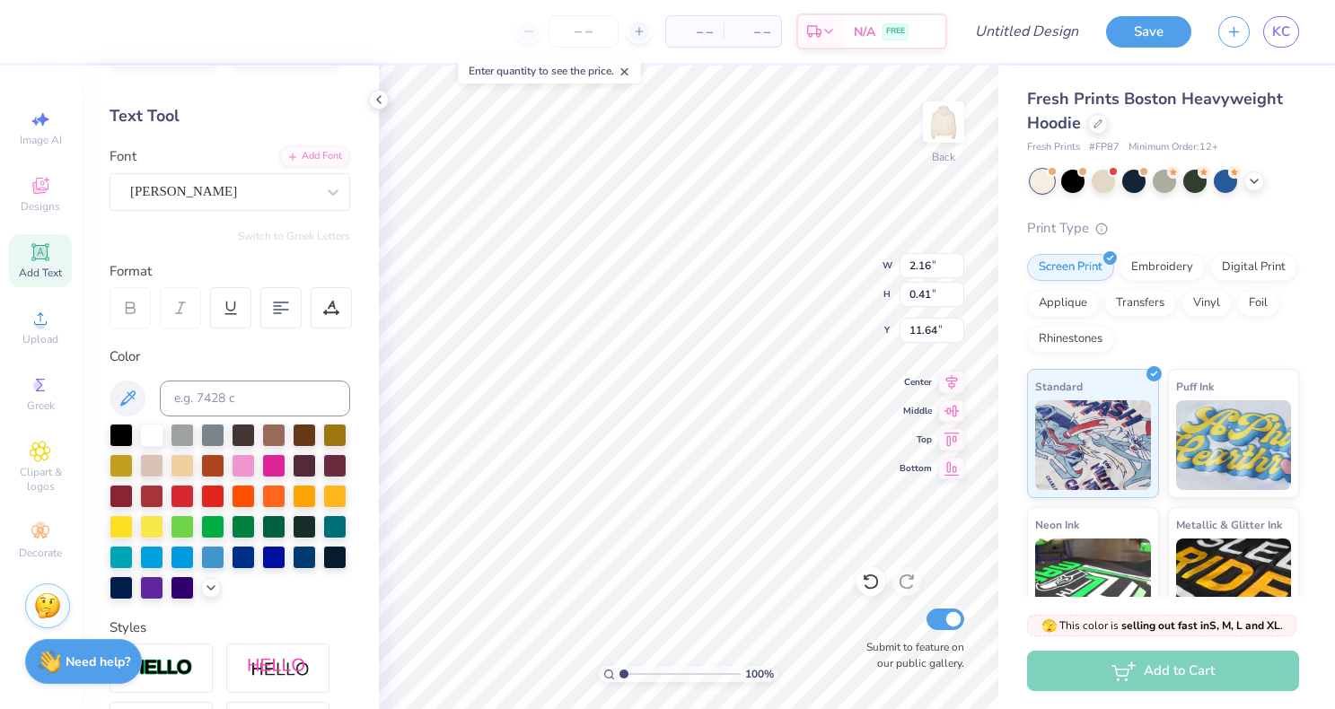
scroll to position [55, 0]
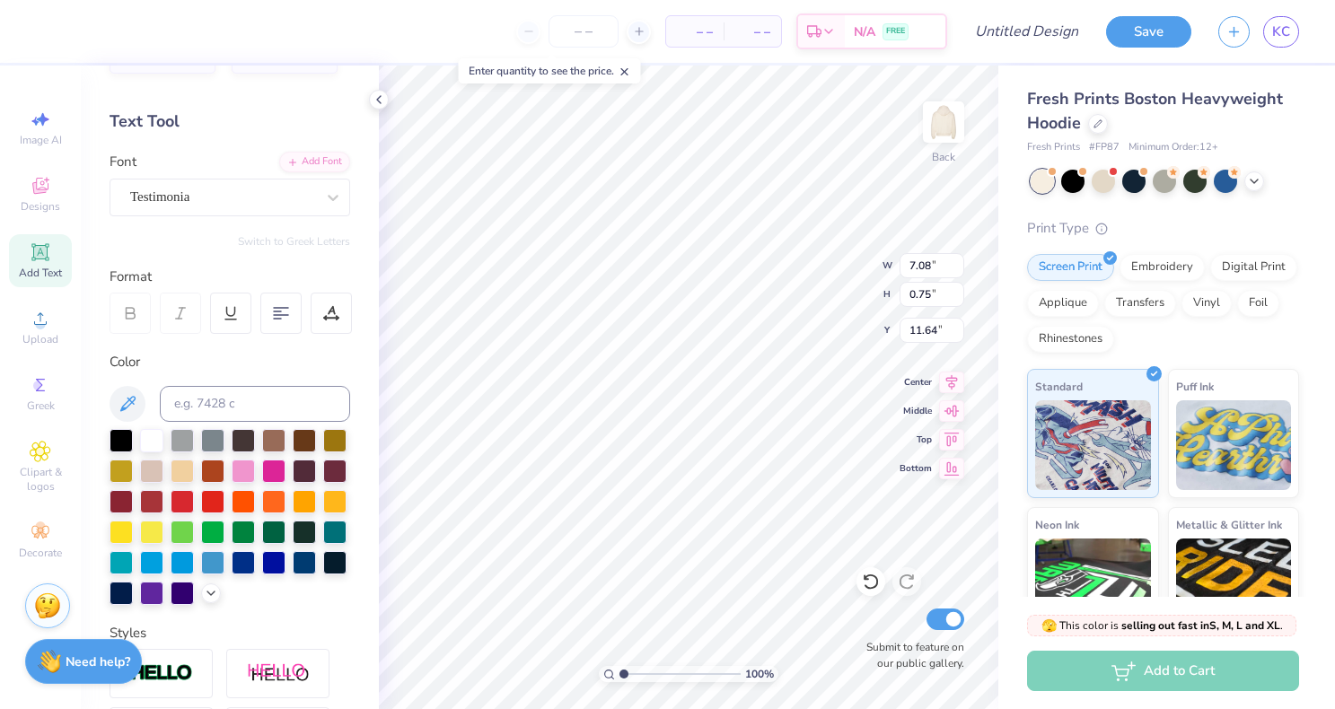
type input "7.08"
type input "0.75"
type input "10.59"
click at [182, 192] on div "Alex Brush" at bounding box center [222, 197] width 189 height 28
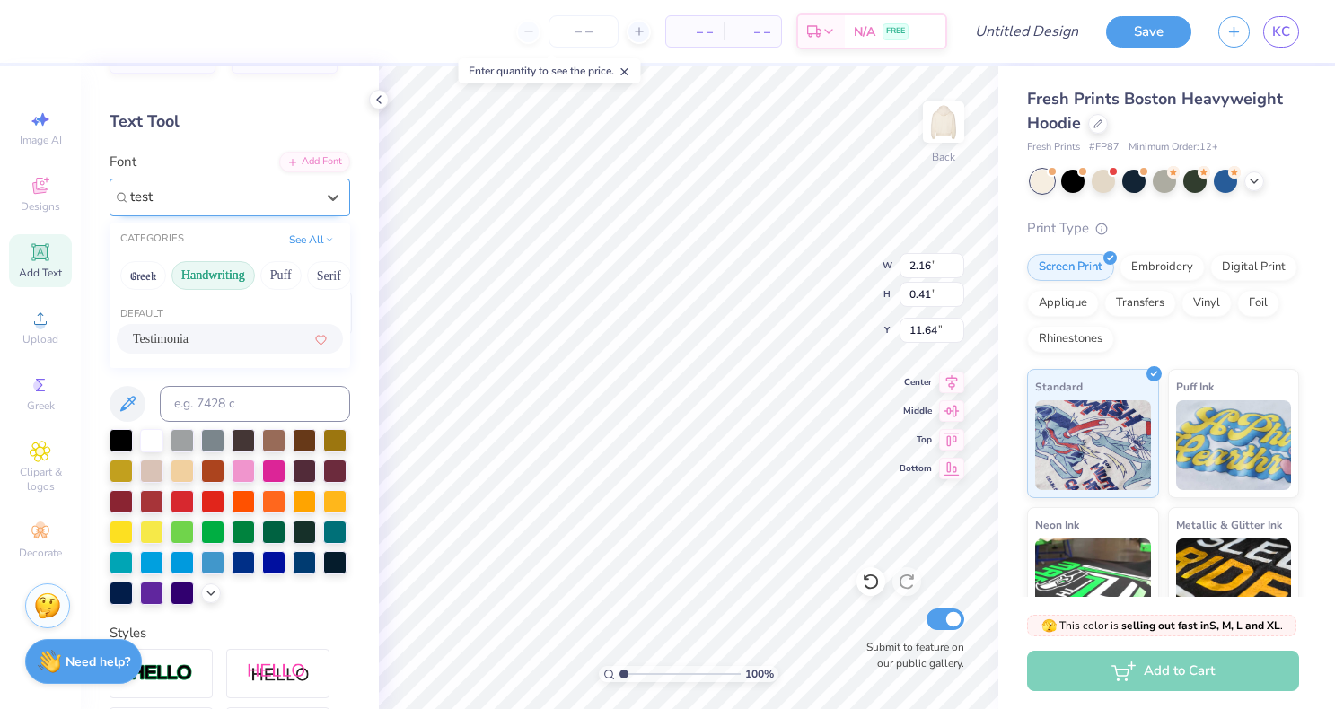
click at [170, 339] on span "Testimonia" at bounding box center [161, 339] width 56 height 19
type input "test"
type input "1.45"
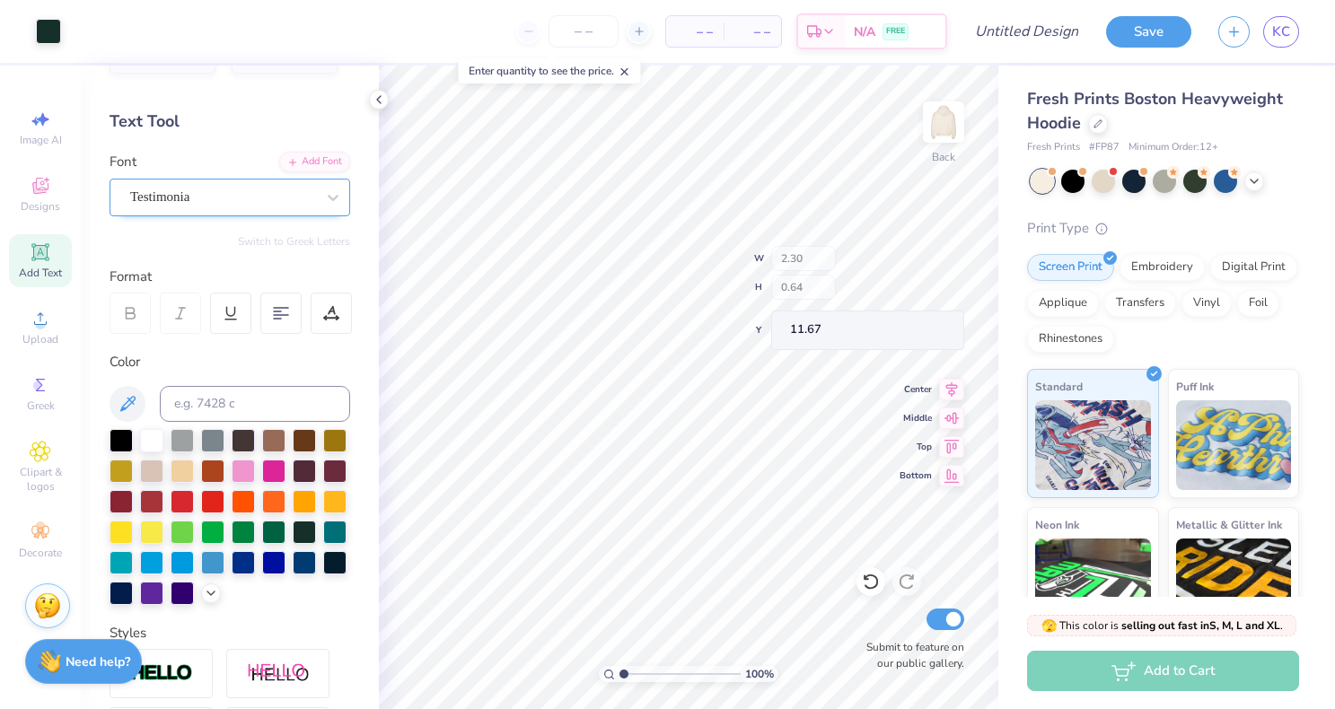
type input "2.30"
type input "0.64"
type input "11.63"
click at [1011, 39] on input "Design Title" at bounding box center [1049, 31] width 88 height 36
click at [1043, 38] on input "Design Title" at bounding box center [1049, 31] width 88 height 36
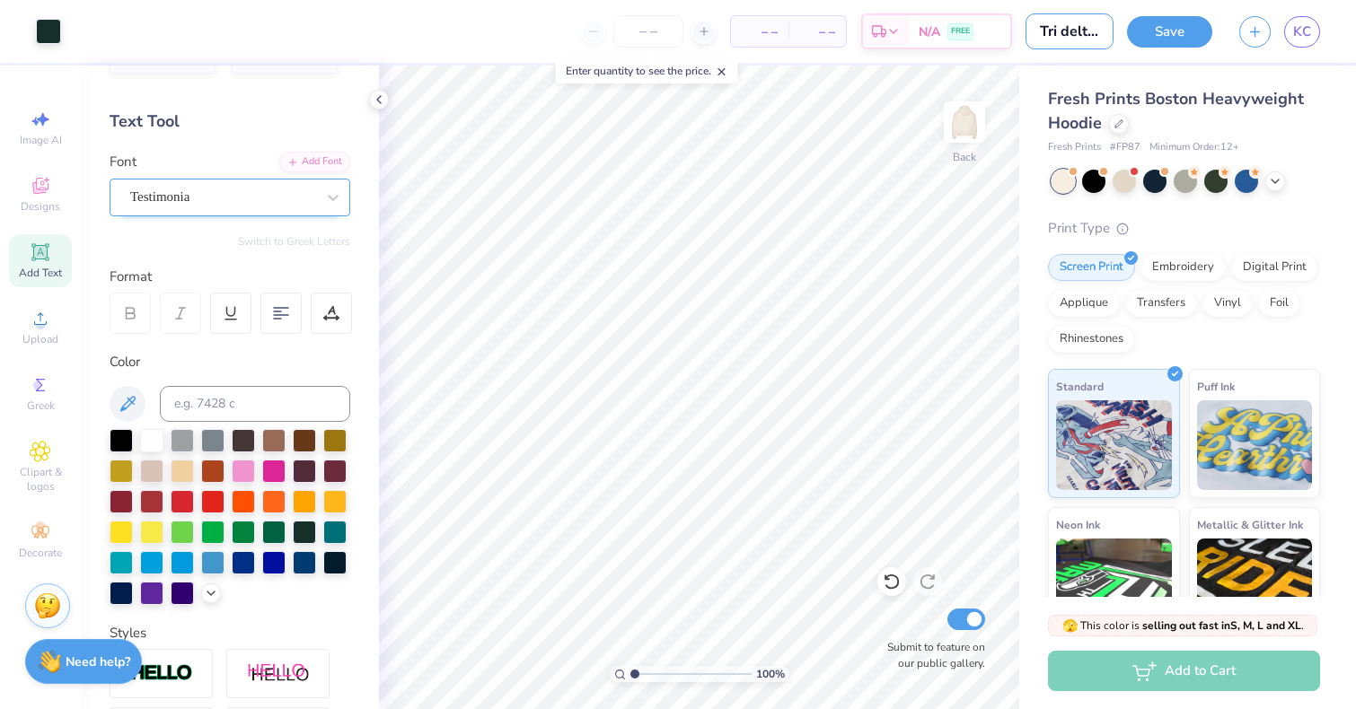
scroll to position [0, 0]
click at [380, 94] on icon at bounding box center [379, 99] width 14 height 14
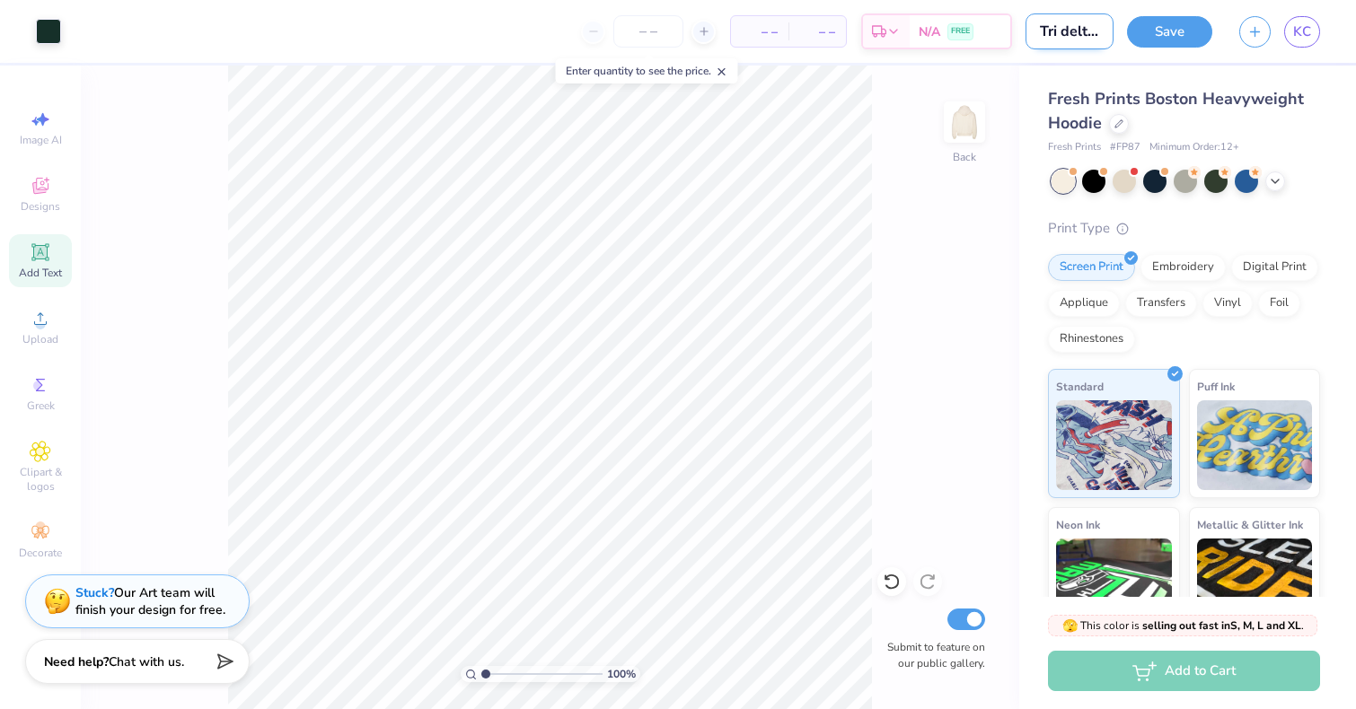
click at [1070, 30] on input "Tri delt 2" at bounding box center [1069, 31] width 88 height 36
click at [1093, 31] on input "Tri delt 2" at bounding box center [1069, 31] width 88 height 36
click at [1097, 32] on input "Tri delt 2" at bounding box center [1069, 31] width 88 height 36
drag, startPoint x: 1094, startPoint y: 36, endPoint x: 1113, endPoint y: 35, distance: 19.8
click at [1114, 36] on div "Art colors – – Per Item – – Total Est. Delivery N/A FREE Design Title Tri delt …" at bounding box center [678, 31] width 1356 height 63
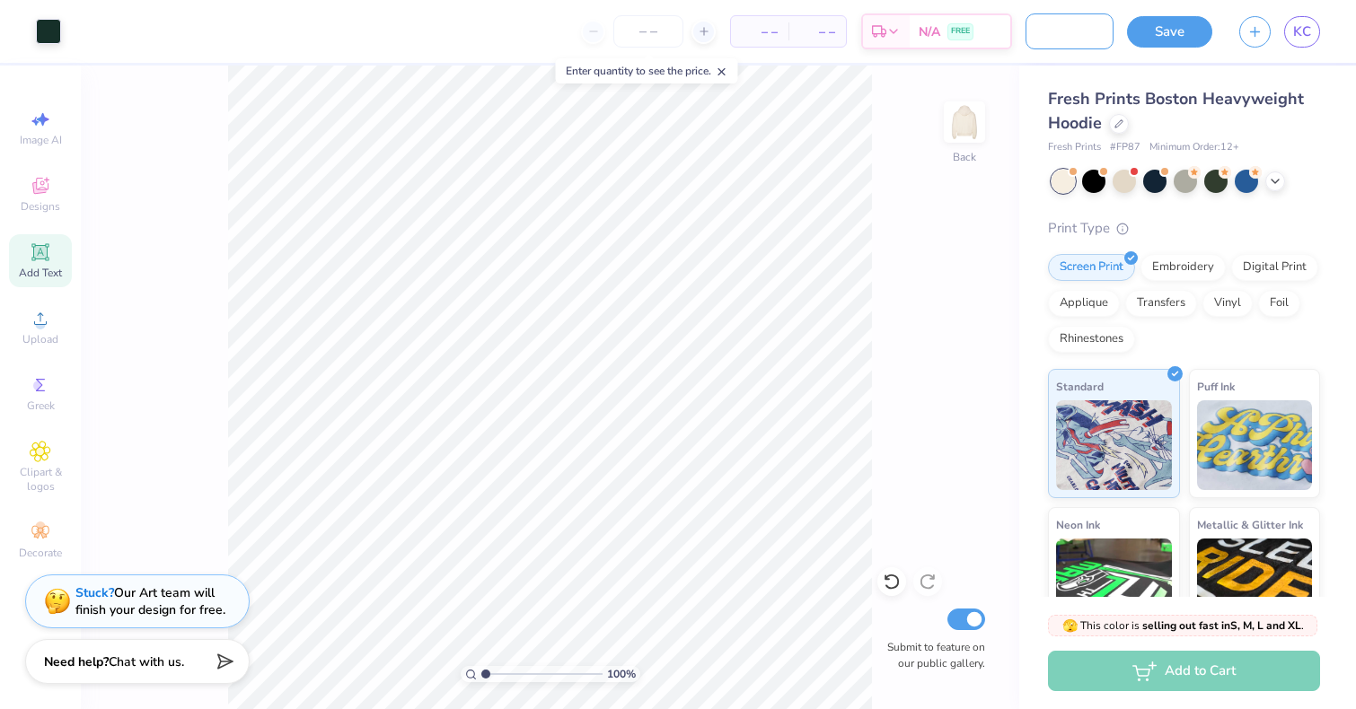
scroll to position [0, 81]
click at [1083, 35] on input "Tri delt Green hoodie" at bounding box center [1069, 31] width 88 height 36
type input "Tri delt Green hoodie"
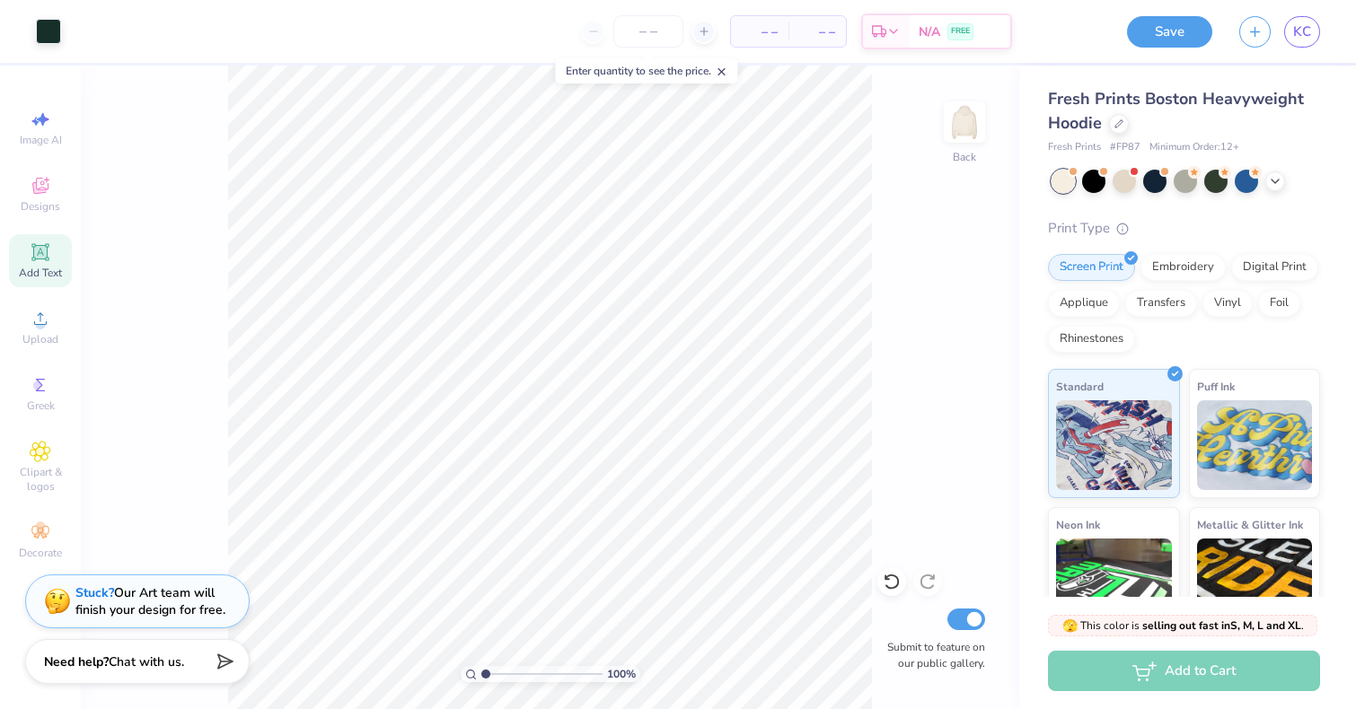
scroll to position [0, 0]
click at [639, 37] on input "number" at bounding box center [648, 31] width 70 height 32
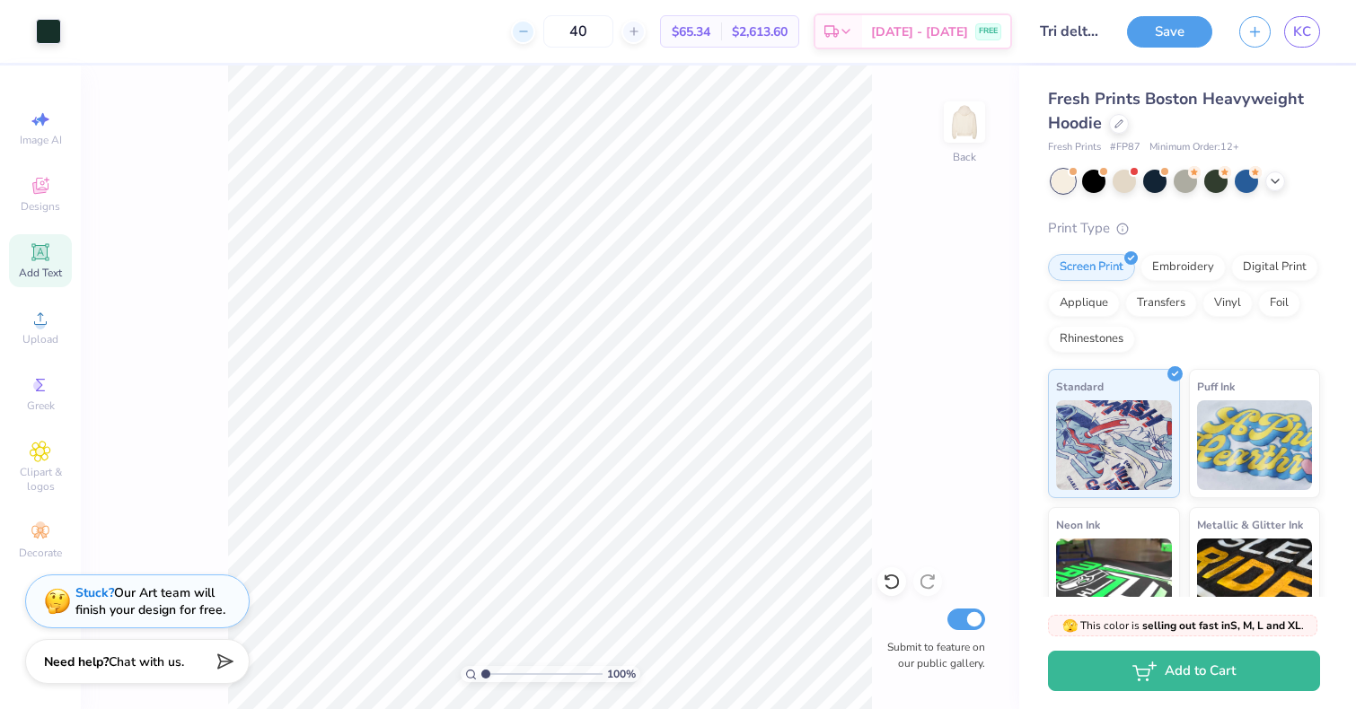
click at [535, 23] on div at bounding box center [523, 32] width 24 height 24
type input "39"
drag, startPoint x: 620, startPoint y: 31, endPoint x: 510, endPoint y: 37, distance: 109.7
click at [510, 37] on div "39 $65.39 Per Item $2,550.21 Total Est. Delivery Sep 15 - 18 FREE" at bounding box center [543, 31] width 937 height 63
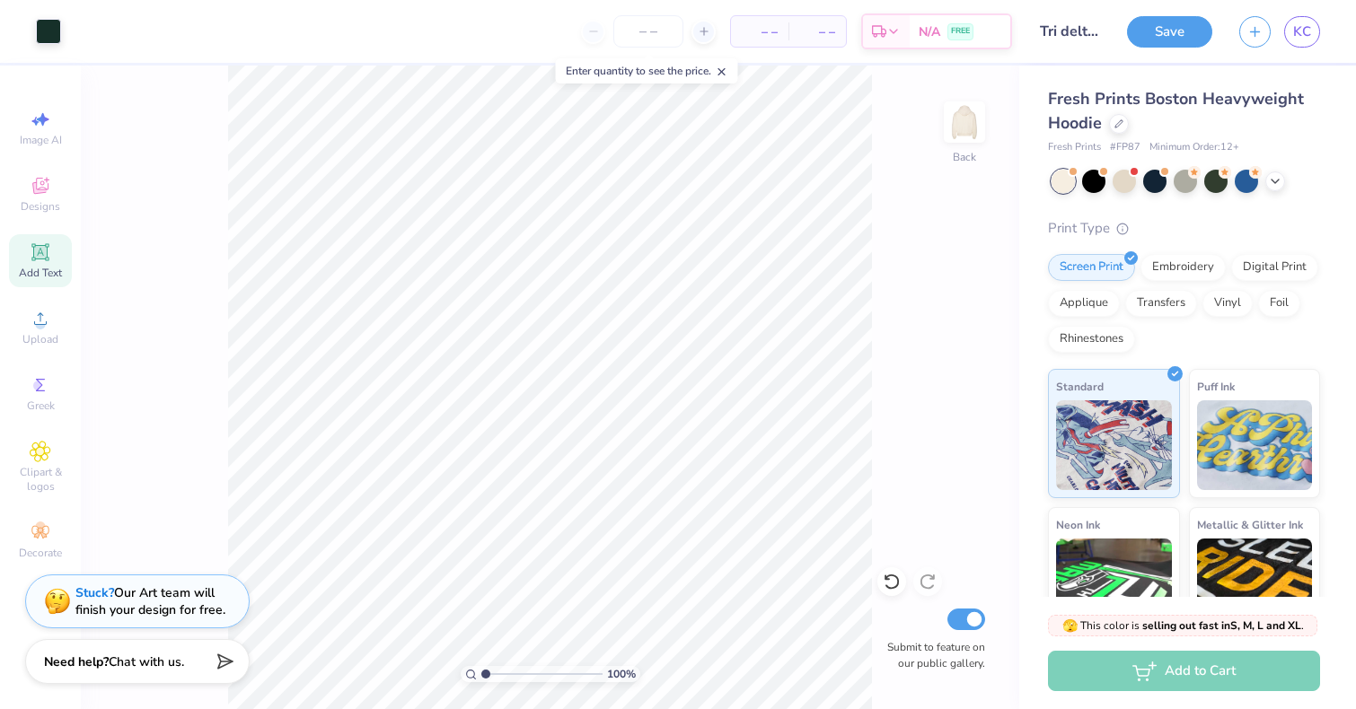
click at [430, 54] on div "– – Per Item – – Total Est. Delivery N/A FREE" at bounding box center [543, 31] width 937 height 63
click at [1166, 36] on button "Save" at bounding box center [1169, 28] width 85 height 31
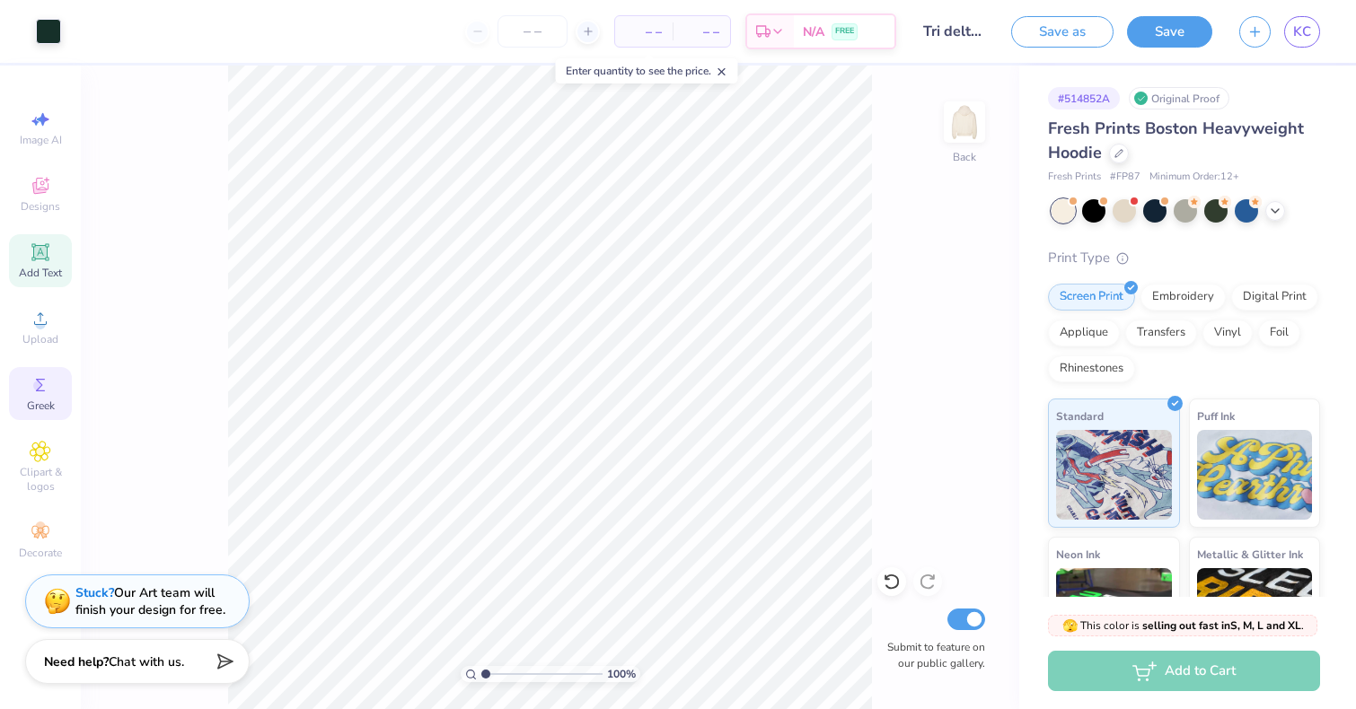
click at [38, 407] on span "Greek" at bounding box center [41, 406] width 28 height 14
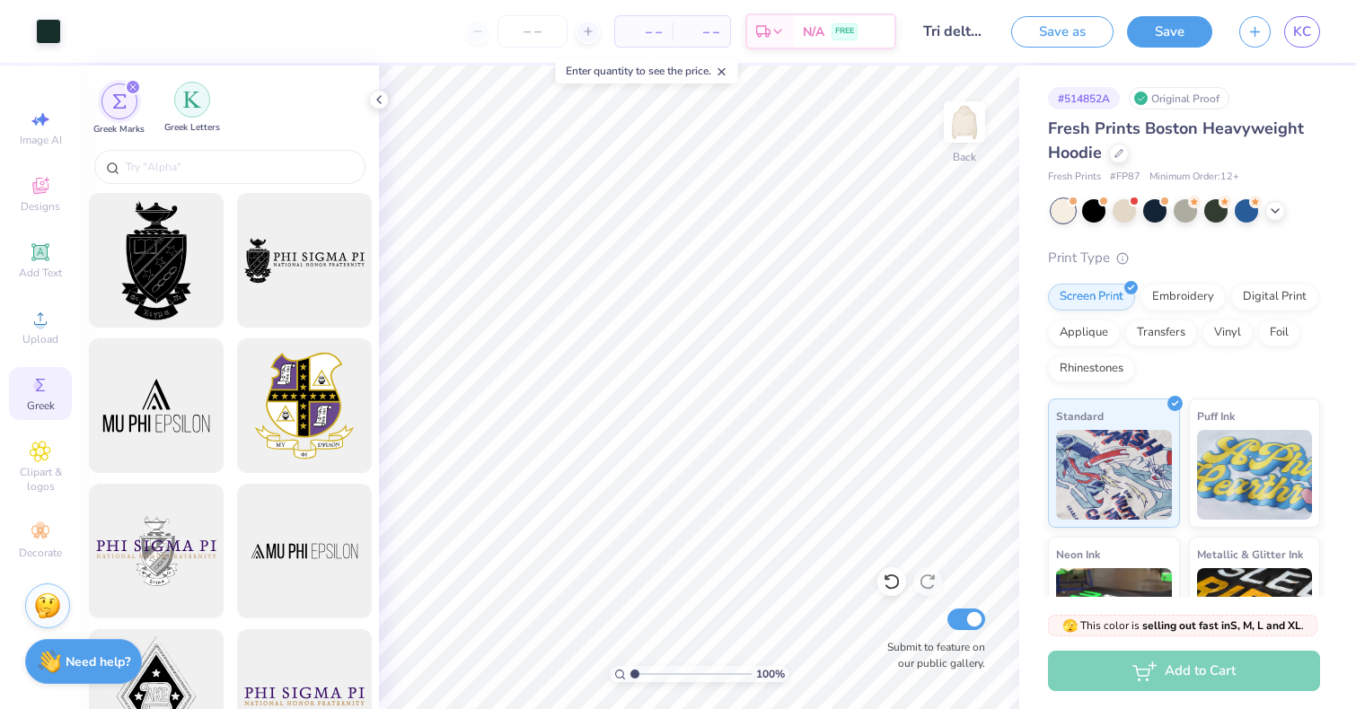
click at [186, 112] on div "filter for Greek Letters" at bounding box center [192, 100] width 36 height 36
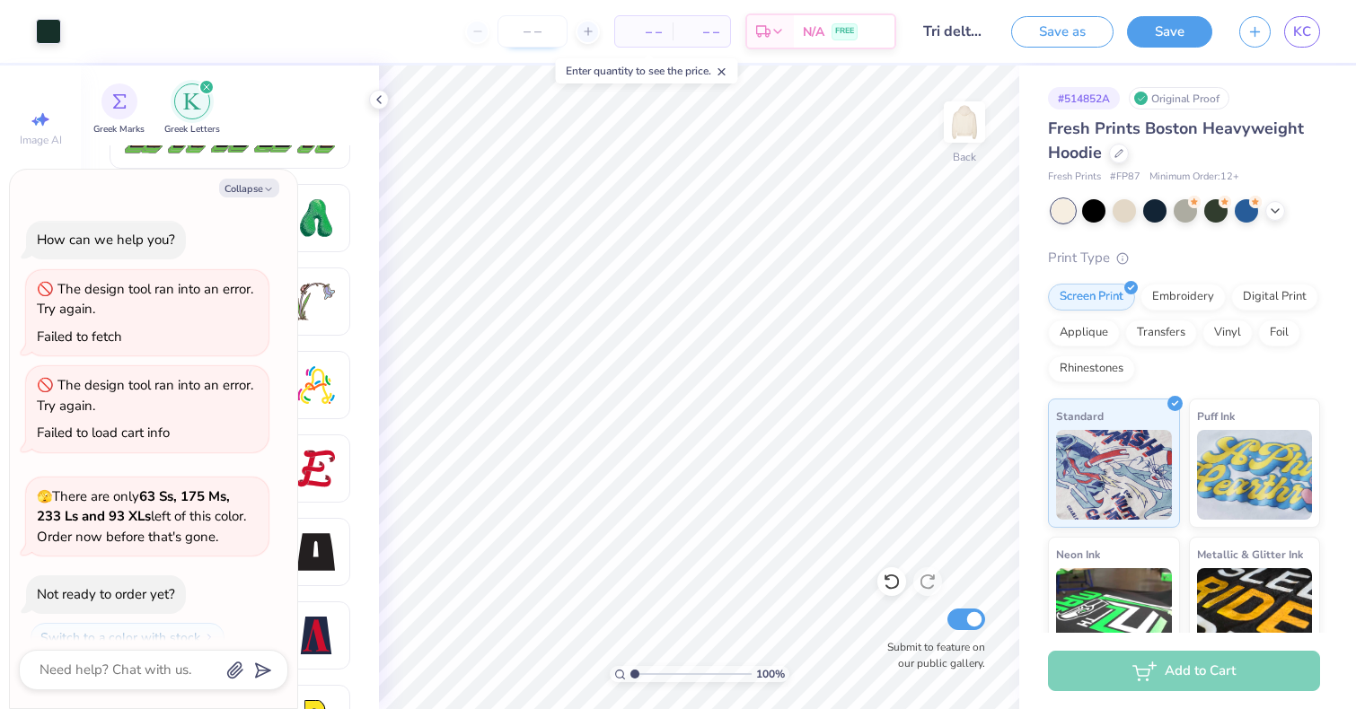
scroll to position [251, 0]
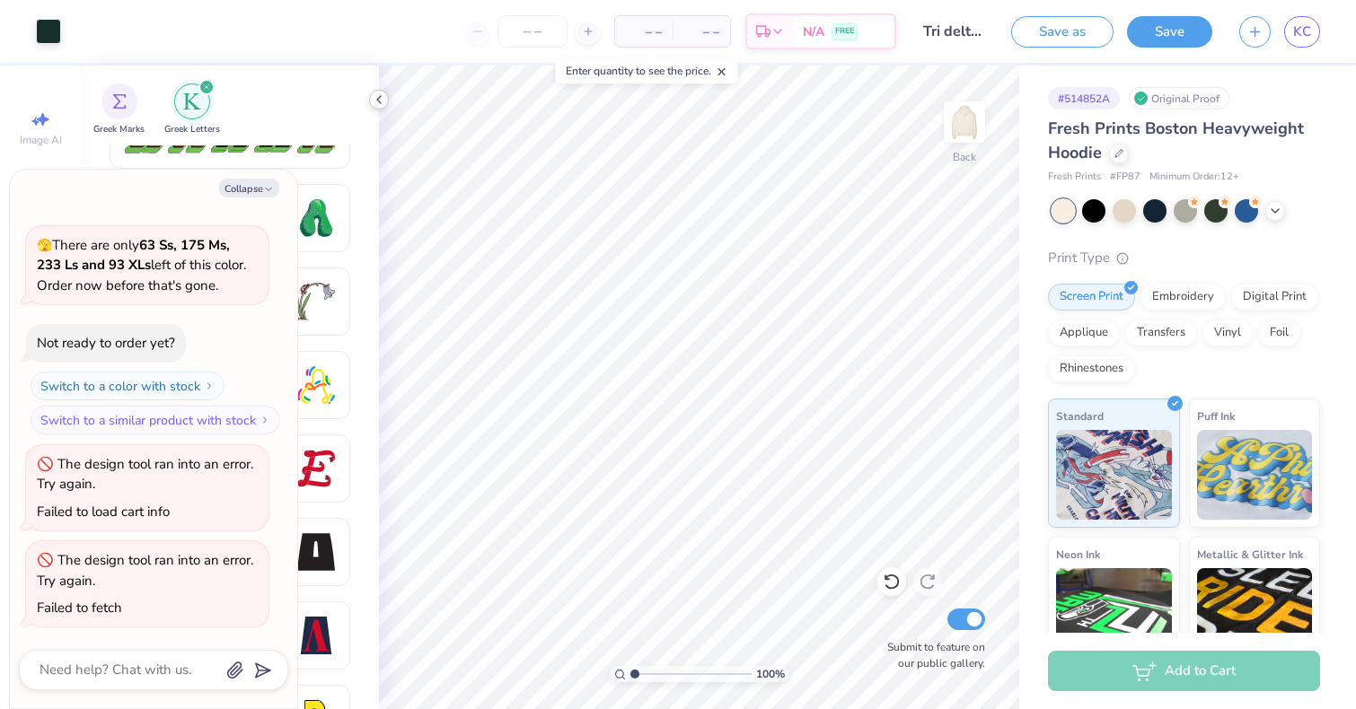
click at [377, 104] on icon at bounding box center [379, 99] width 14 height 14
type textarea "x"
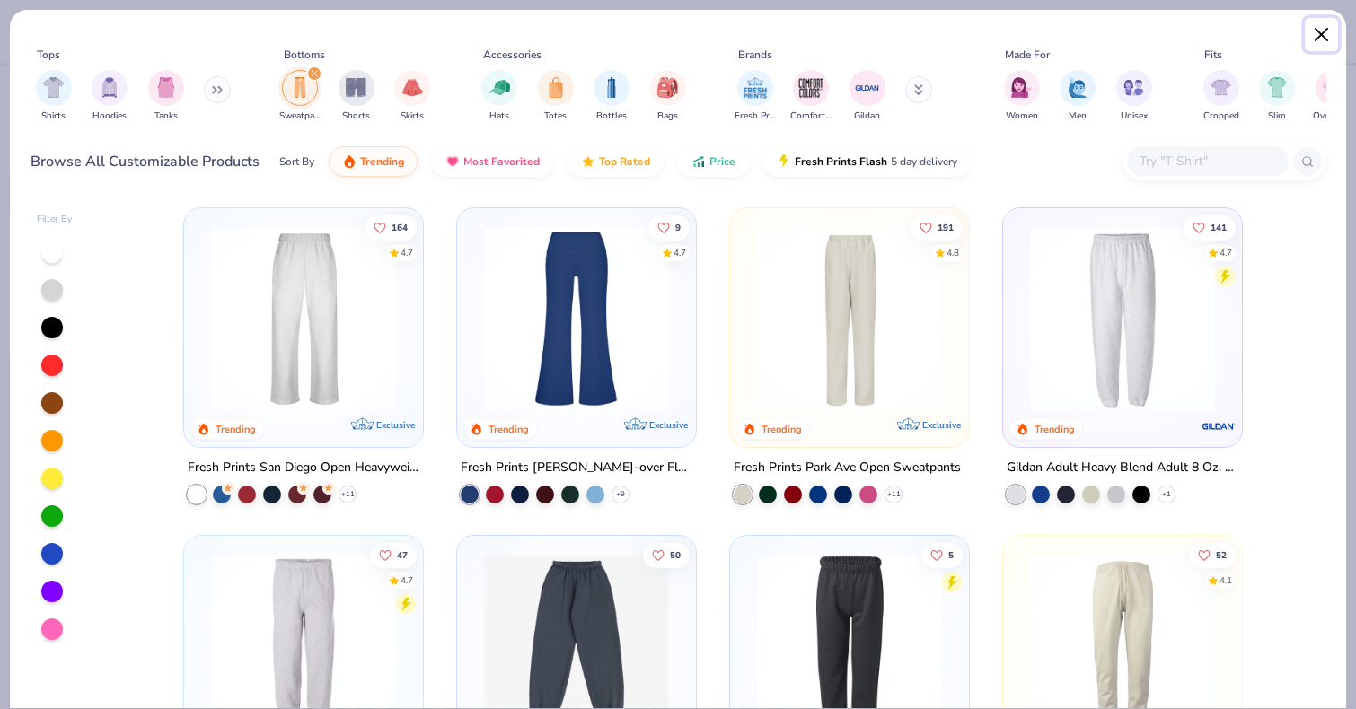
click at [1326, 31] on button "Close" at bounding box center [1322, 35] width 34 height 34
type textarea "x"
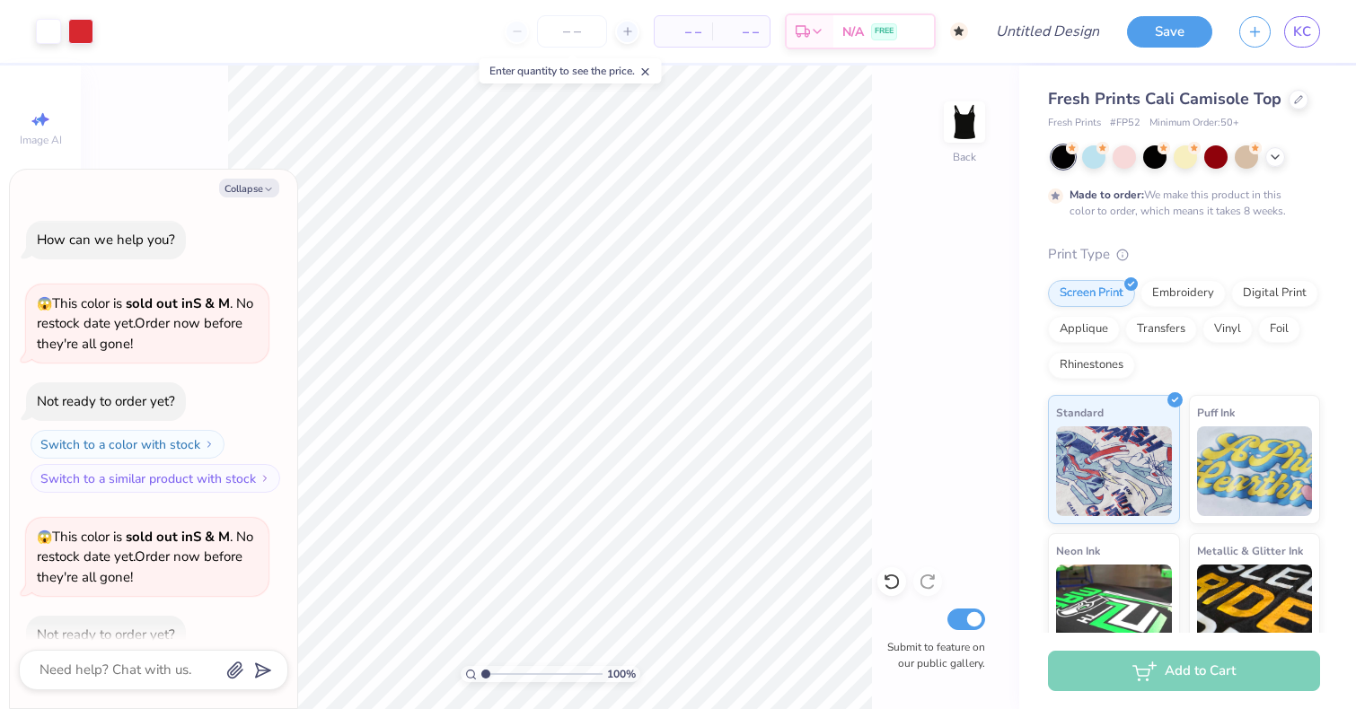
scroll to position [820, 0]
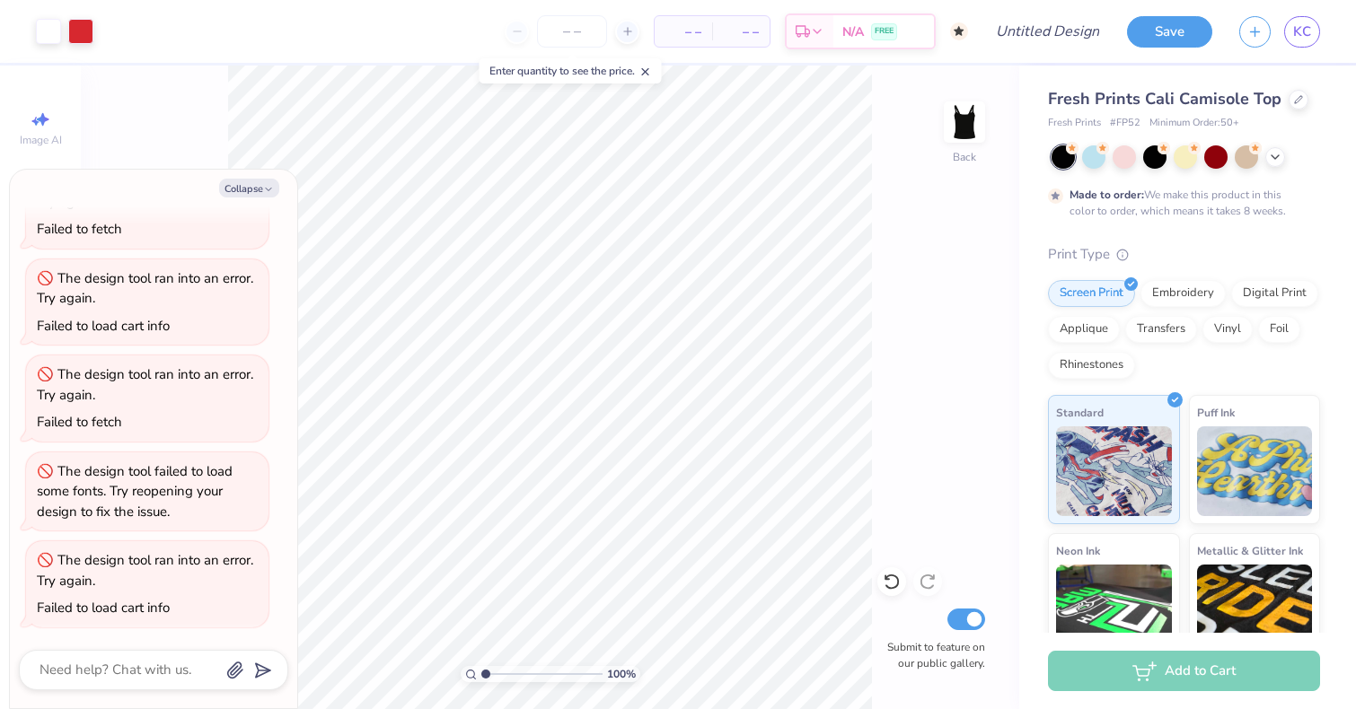
type textarea "x"
